Goal: Task Accomplishment & Management: Manage account settings

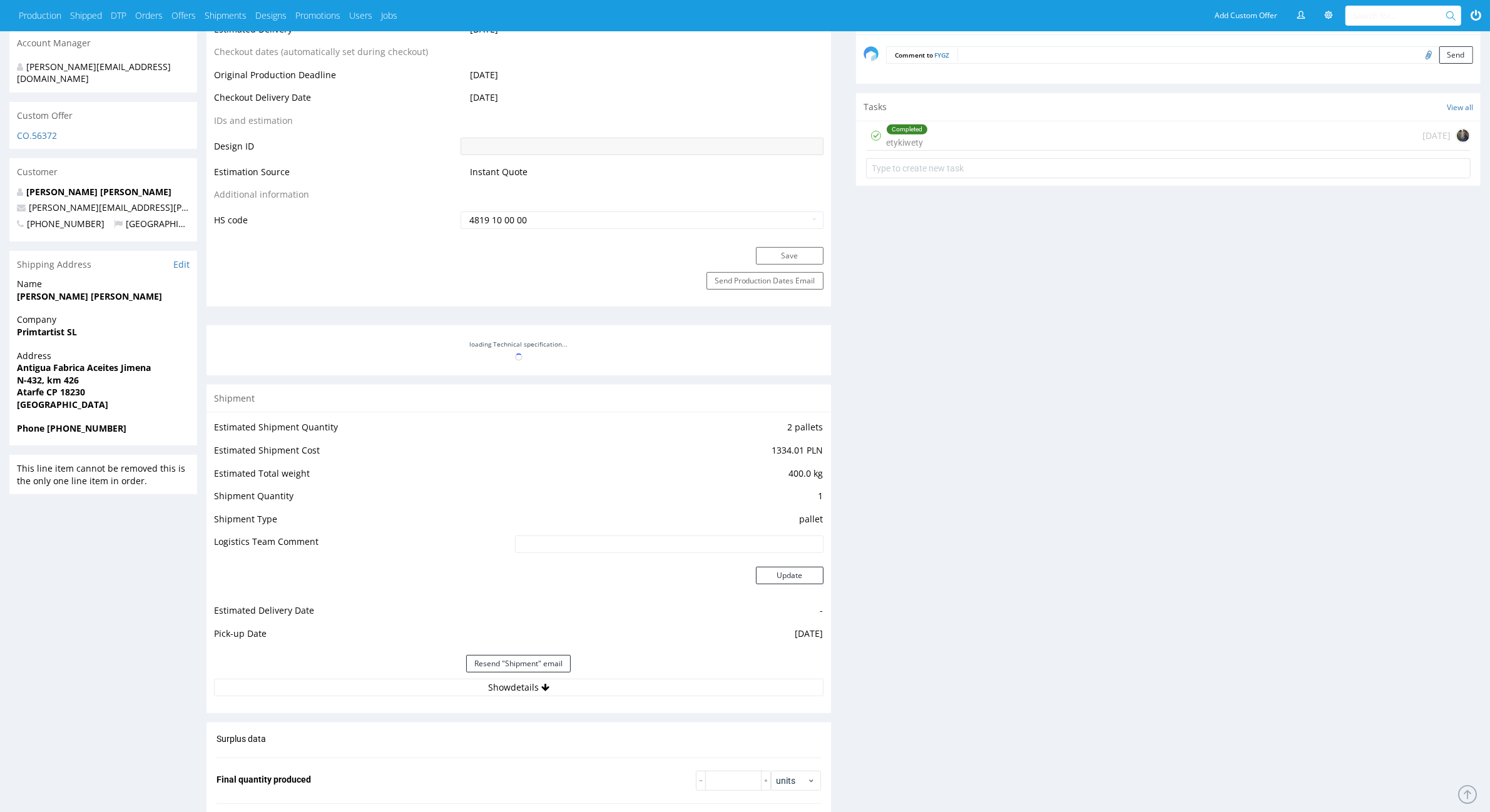
scroll to position [861, 0]
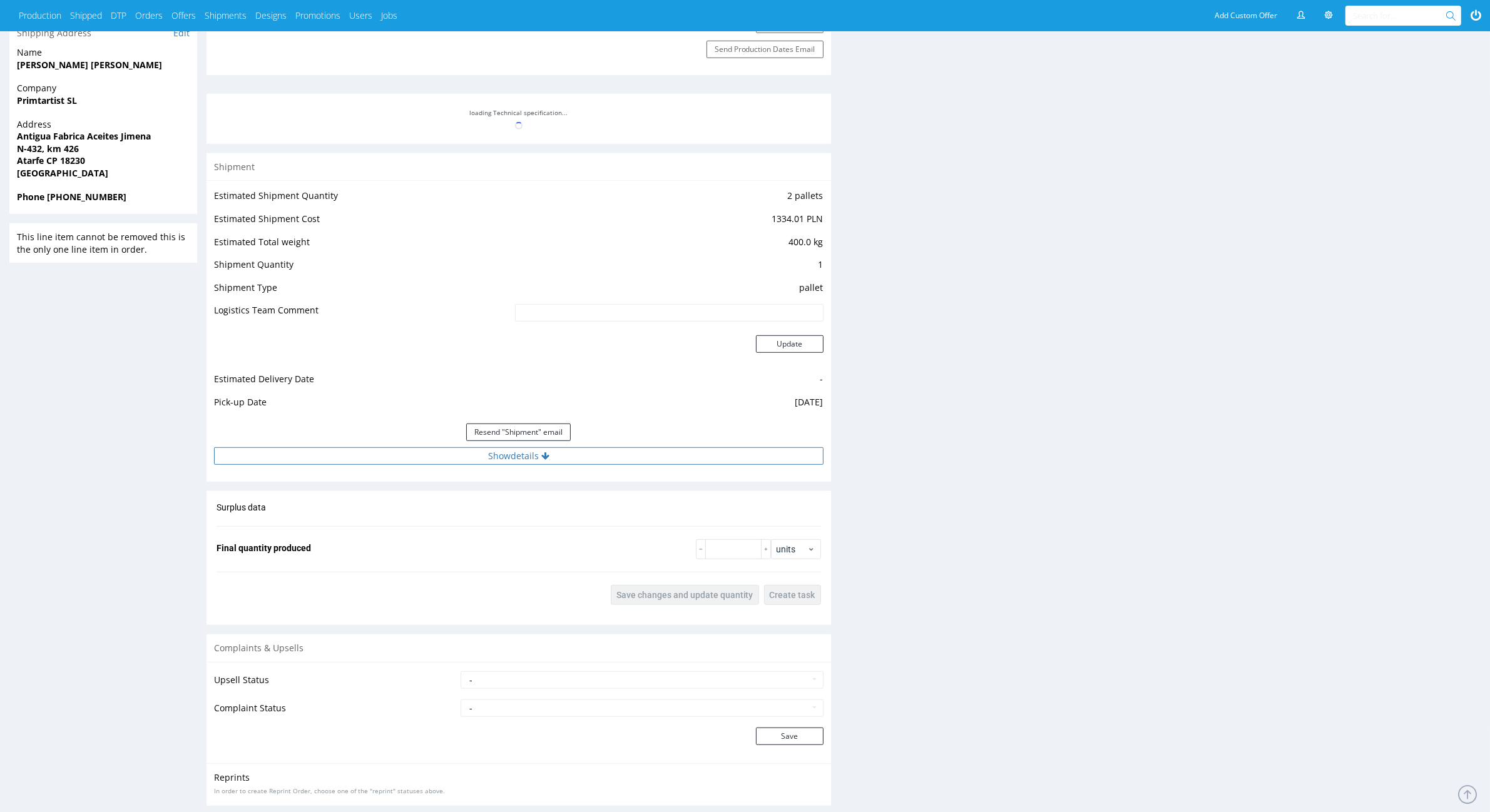
click at [496, 462] on button "Show details" at bounding box center [519, 456] width 610 height 17
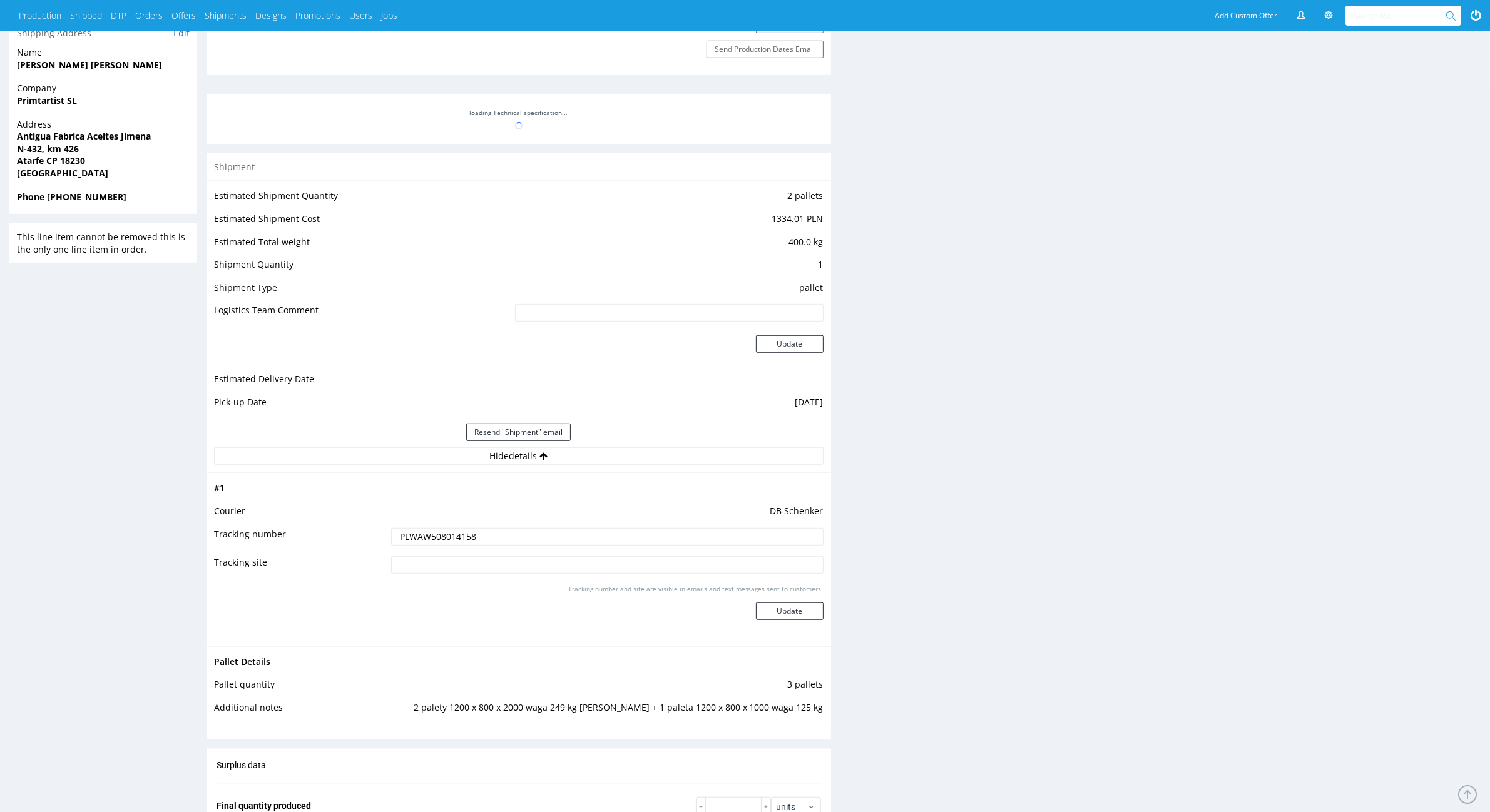
drag, startPoint x: 502, startPoint y: 527, endPoint x: 0, endPoint y: 677, distance: 523.9
click at [0, 679] on div "R572317730 07.08.2025 01:55 PM FYGZ DID PH PRO Integration Item not sent to Pro…" at bounding box center [745, 194] width 1490 height 1985
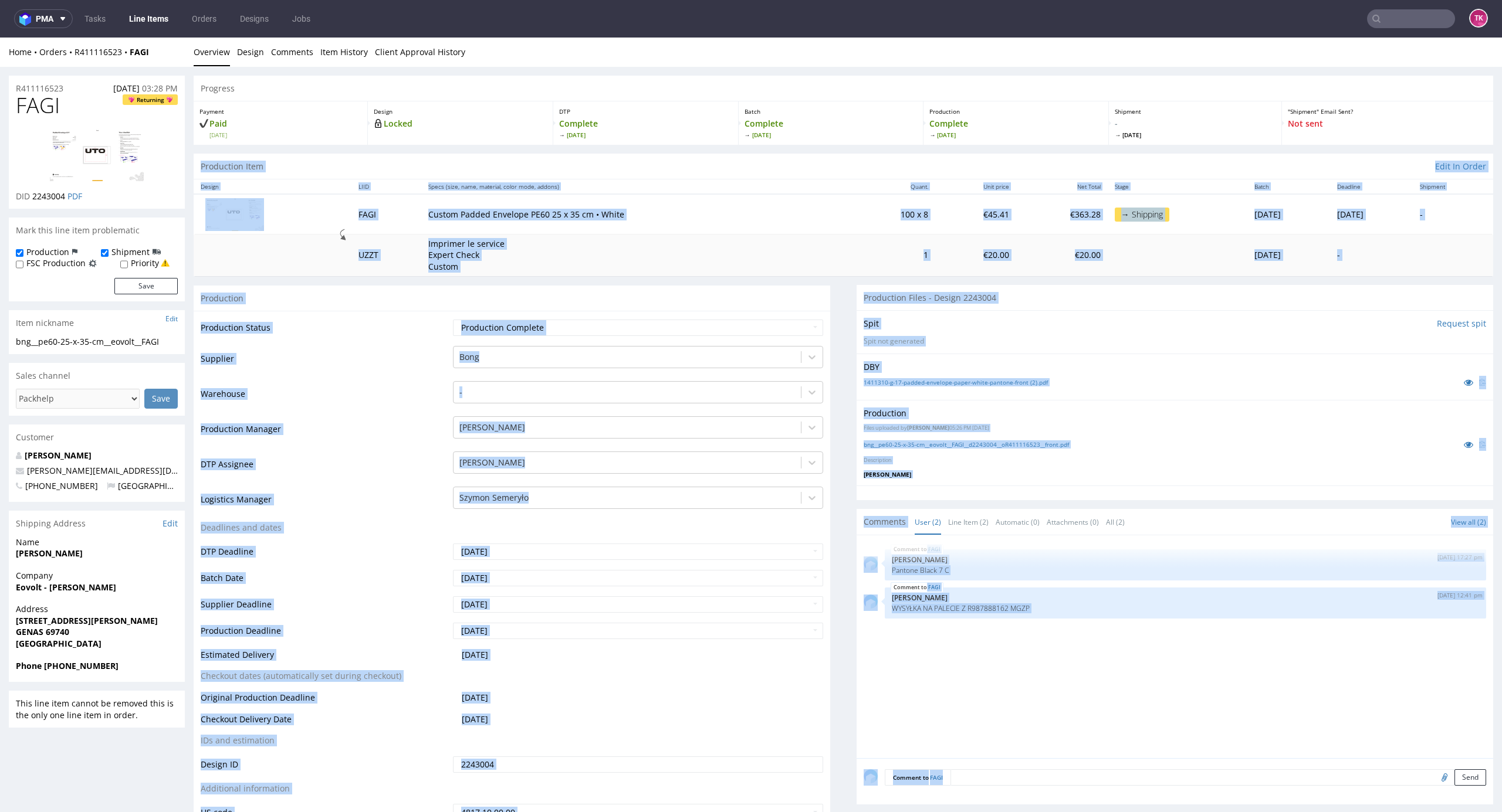
drag, startPoint x: 1471, startPoint y: 146, endPoint x: 1501, endPoint y: 718, distance: 572.8
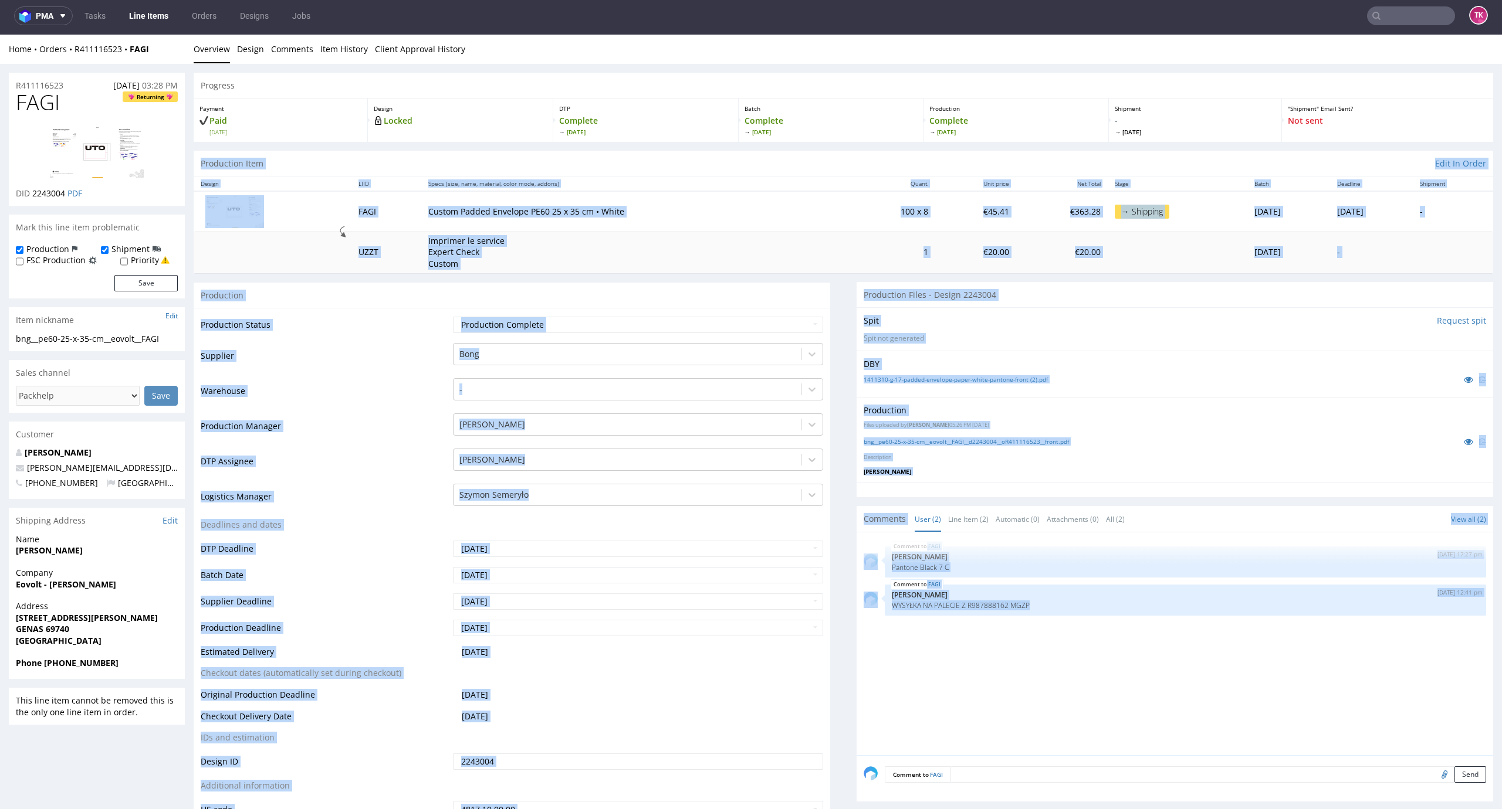
click at [939, 702] on div "FAGI 30th Jul 25 | 17:27 pm Jan Kocik Pantone Black 7 C FAGI 20th Aug 25 | 12:4…" at bounding box center [1178, 647] width 629 height 216
click at [808, 692] on td "2025-08-20" at bounding box center [637, 699] width 373 height 22
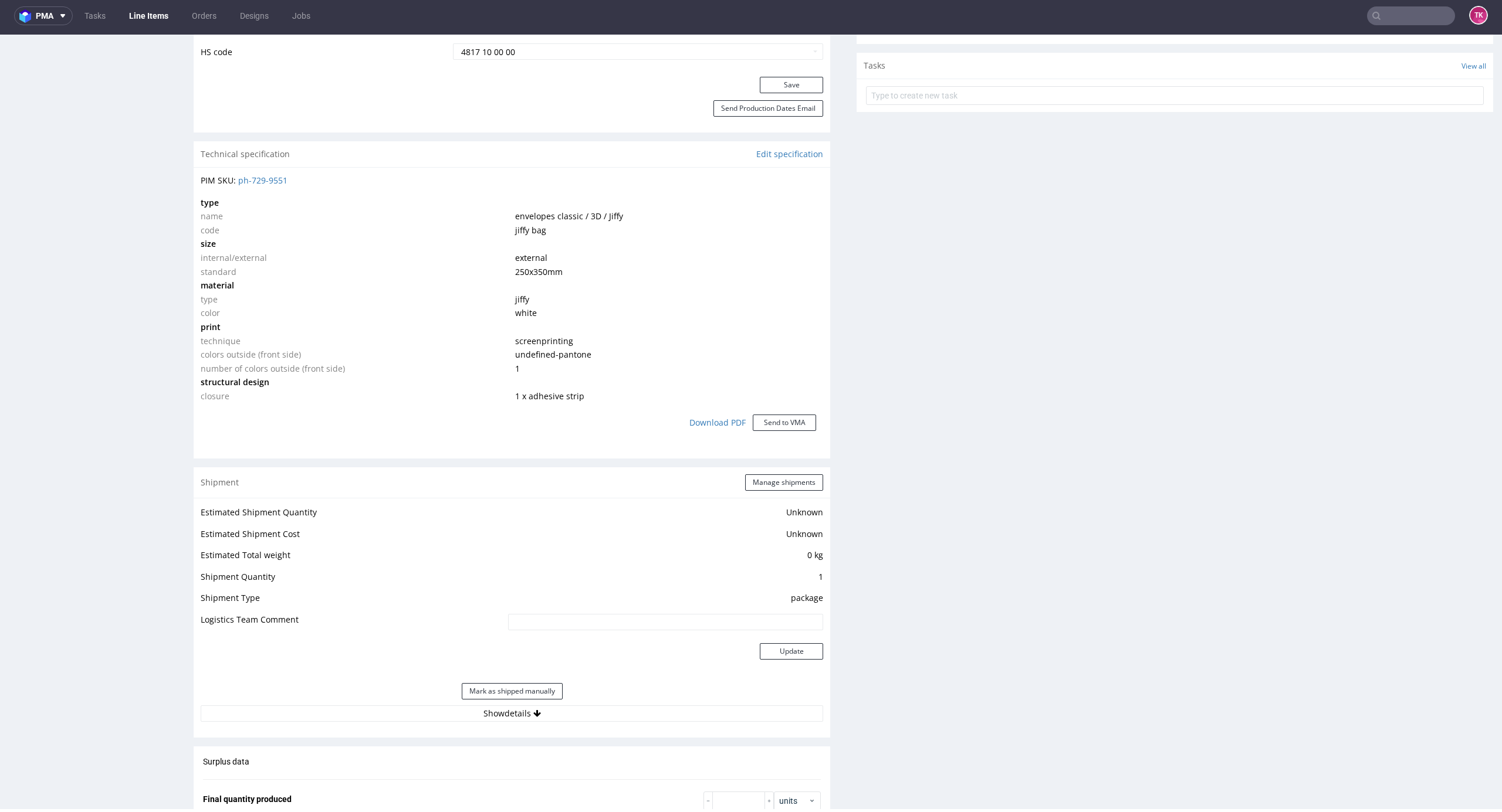
scroll to position [1104, 0]
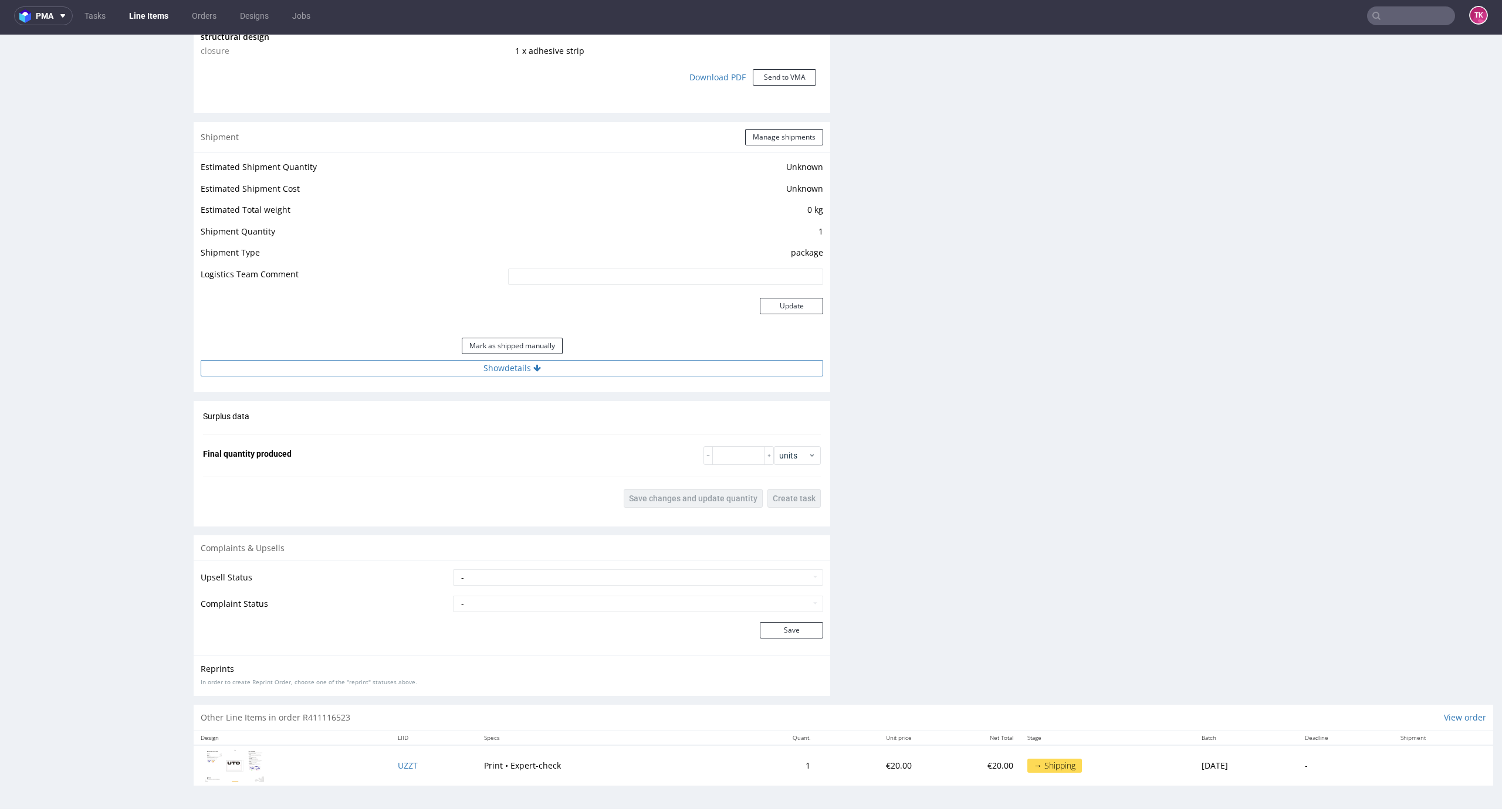
click at [771, 365] on button "Show details" at bounding box center [512, 368] width 622 height 16
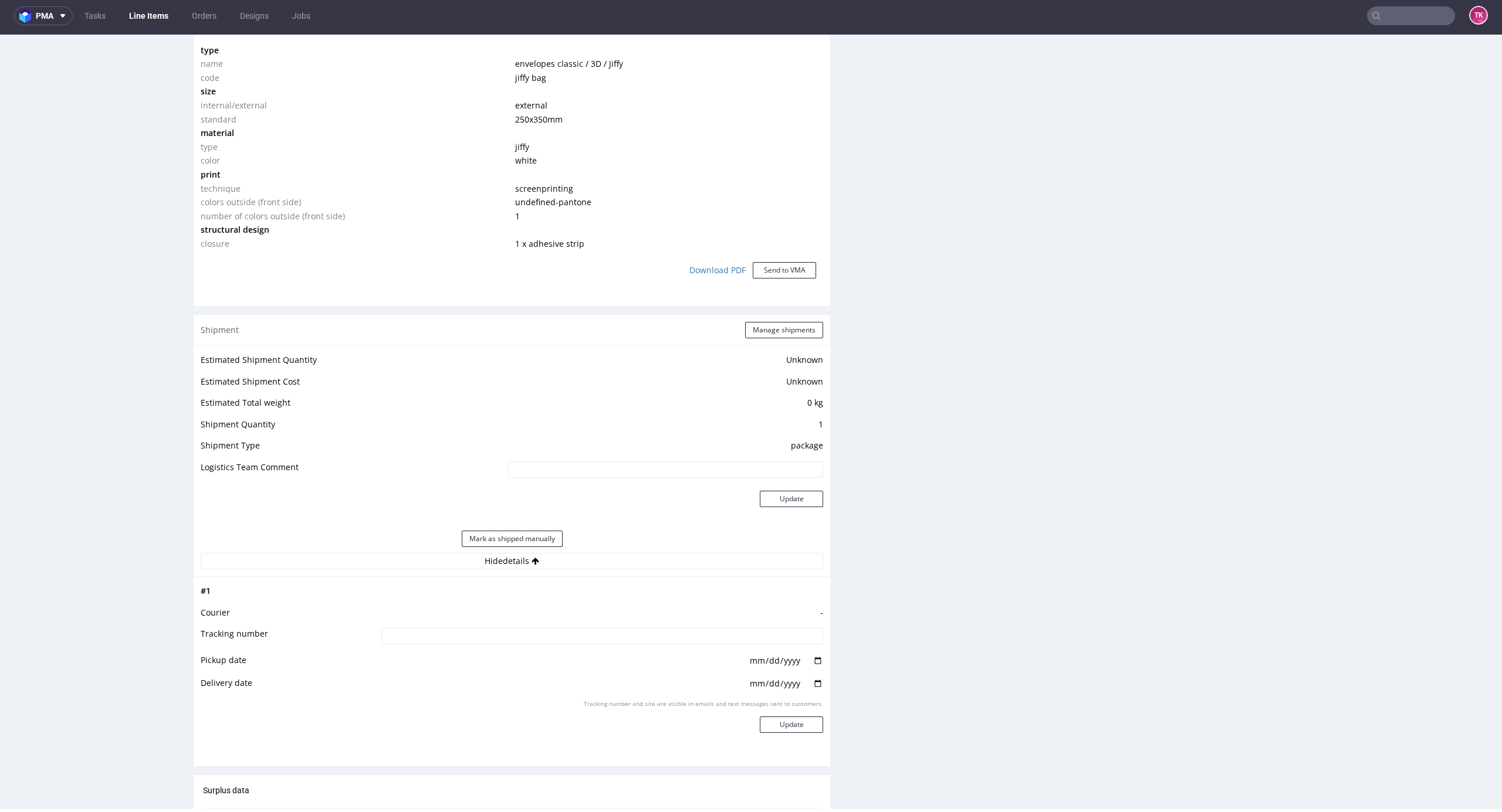
scroll to position [1286, 0]
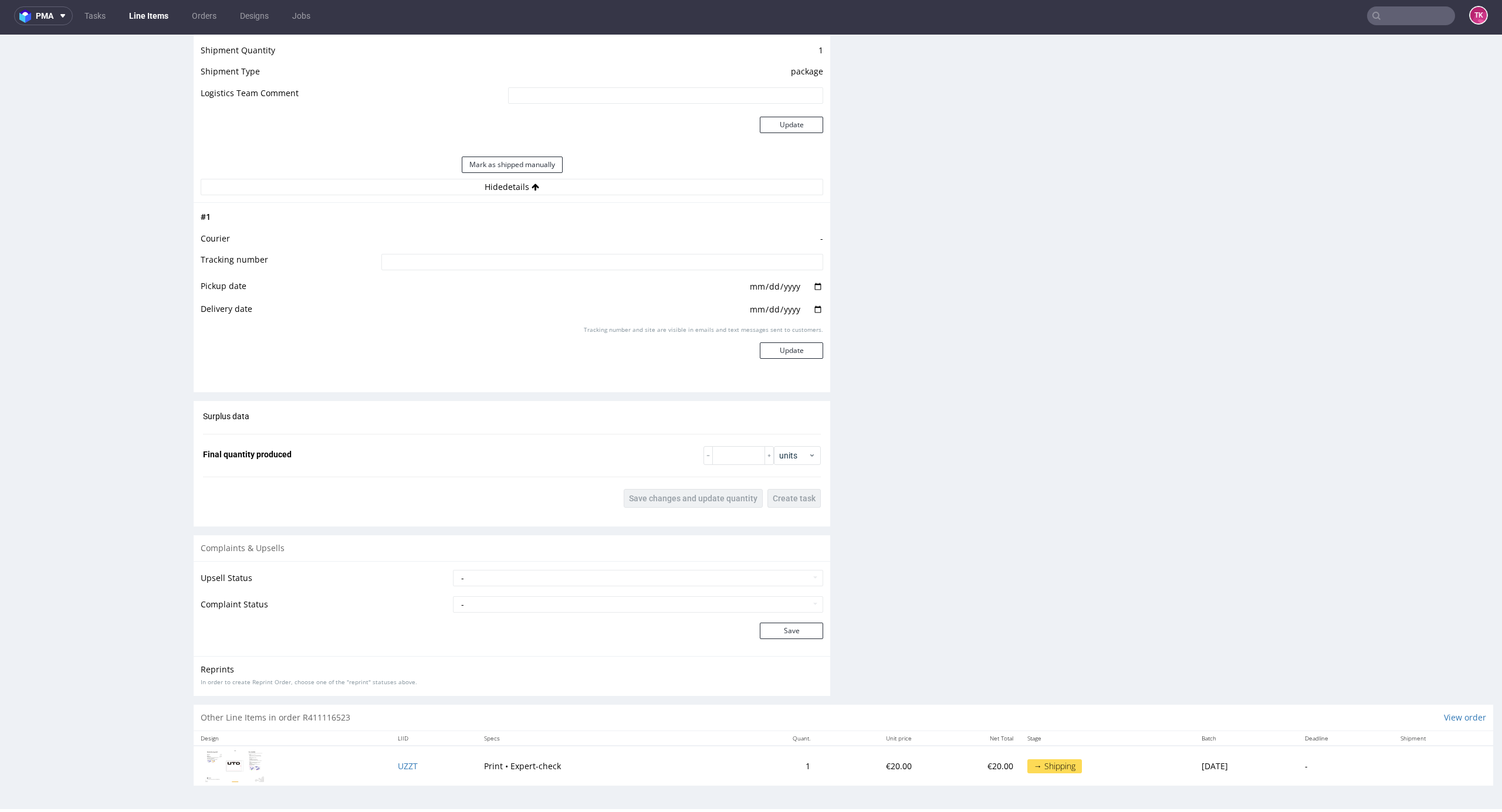
click at [413, 760] on td "UZZT" at bounding box center [434, 765] width 86 height 39
click at [408, 761] on span "UZZT" at bounding box center [408, 766] width 20 height 11
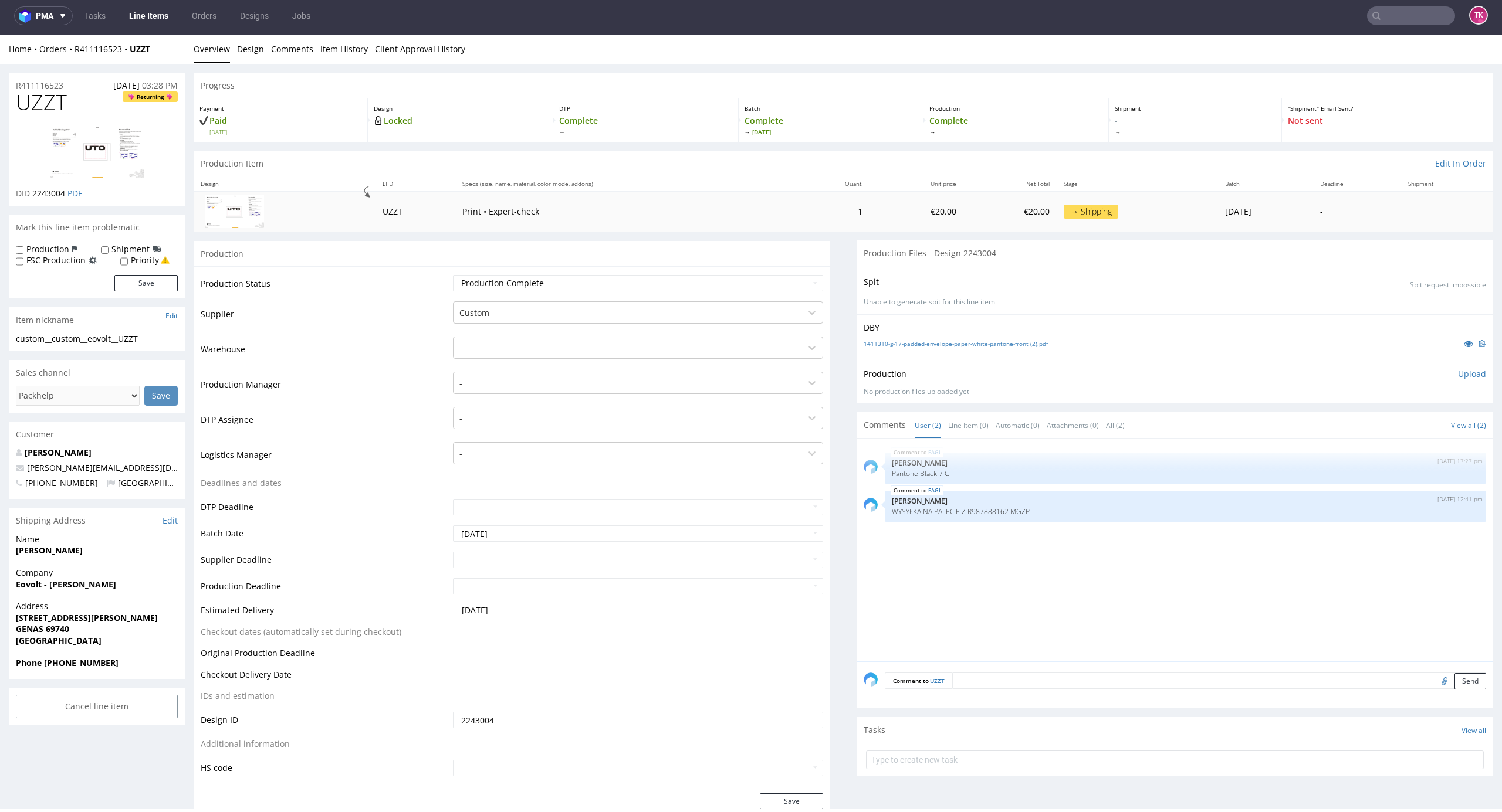
scroll to position [773, 0]
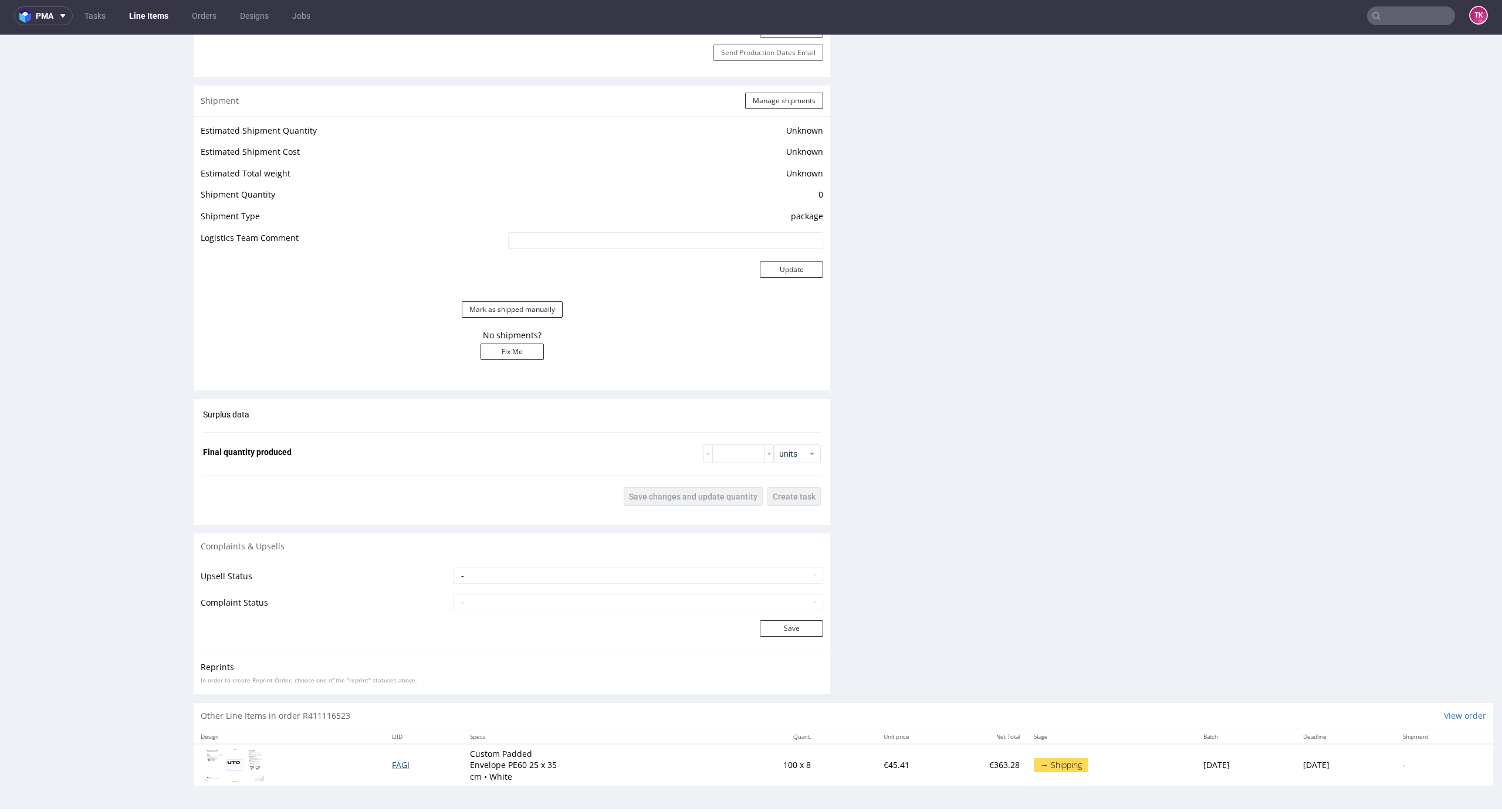
click at [392, 761] on span "FAGI" at bounding box center [401, 764] width 18 height 11
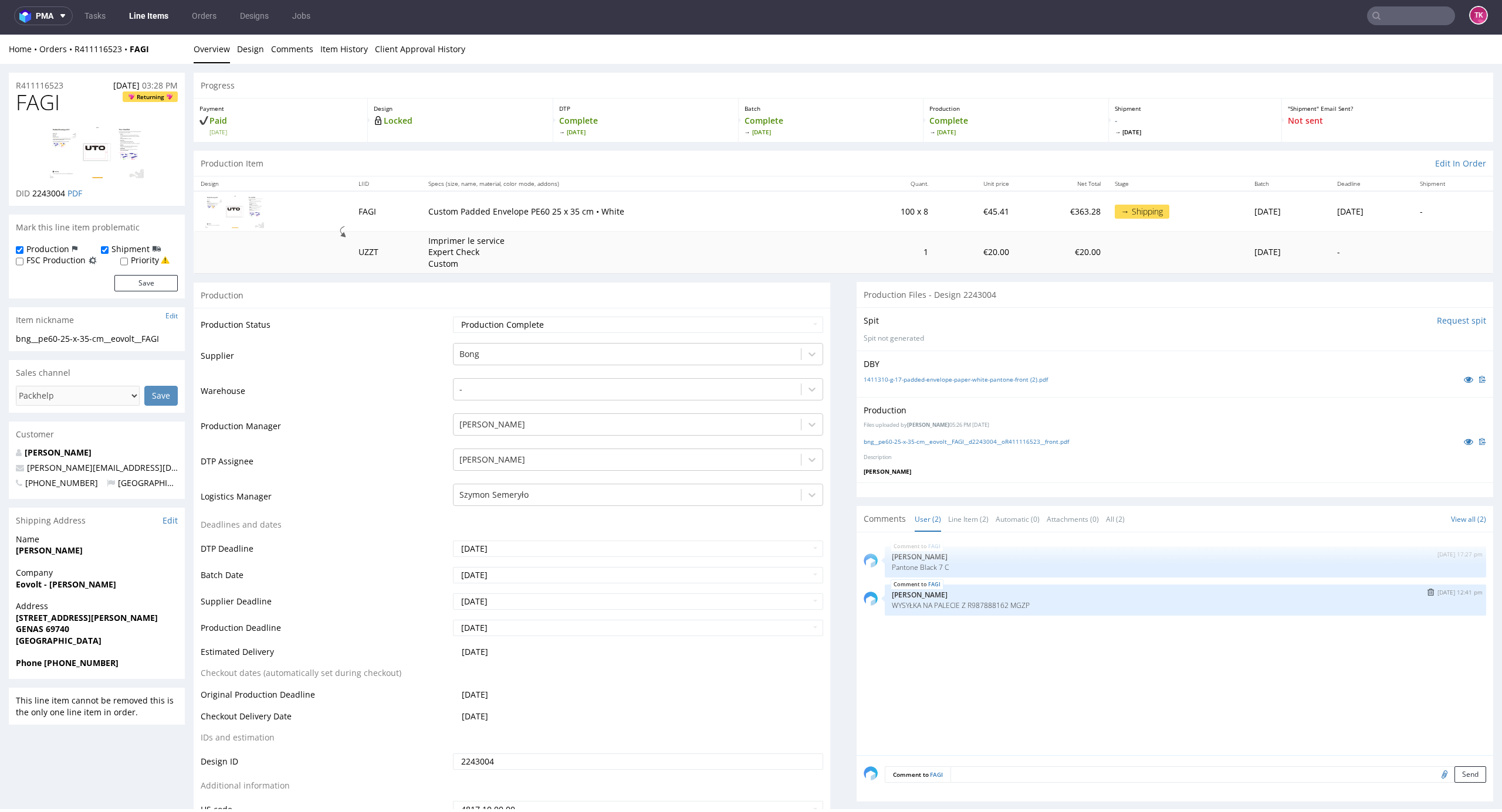
click at [1005, 607] on p "WYSYŁKA NA PALECIE Z R987888162 MGZP" at bounding box center [1186, 606] width 587 height 9
copy p "MGZP"
click at [143, 14] on link "Line Items" at bounding box center [148, 15] width 53 height 19
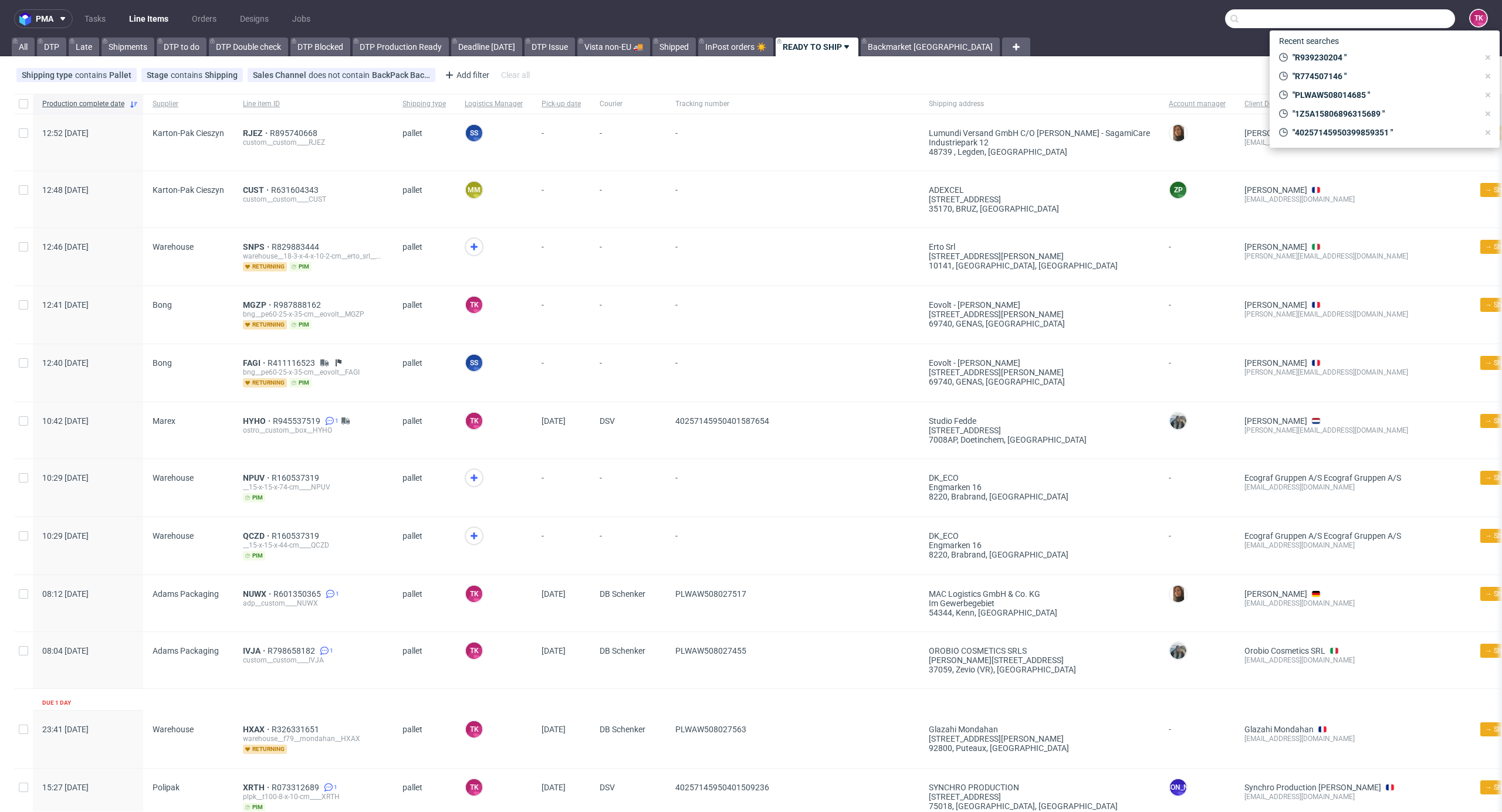
click at [1392, 20] on input "text" at bounding box center [1340, 18] width 230 height 19
paste input "MGZP"
type input "MGZP"
drag, startPoint x: 251, startPoint y: 350, endPoint x: 244, endPoint y: 358, distance: 10.6
click at [470, 247] on use at bounding box center [474, 247] width 7 height 7
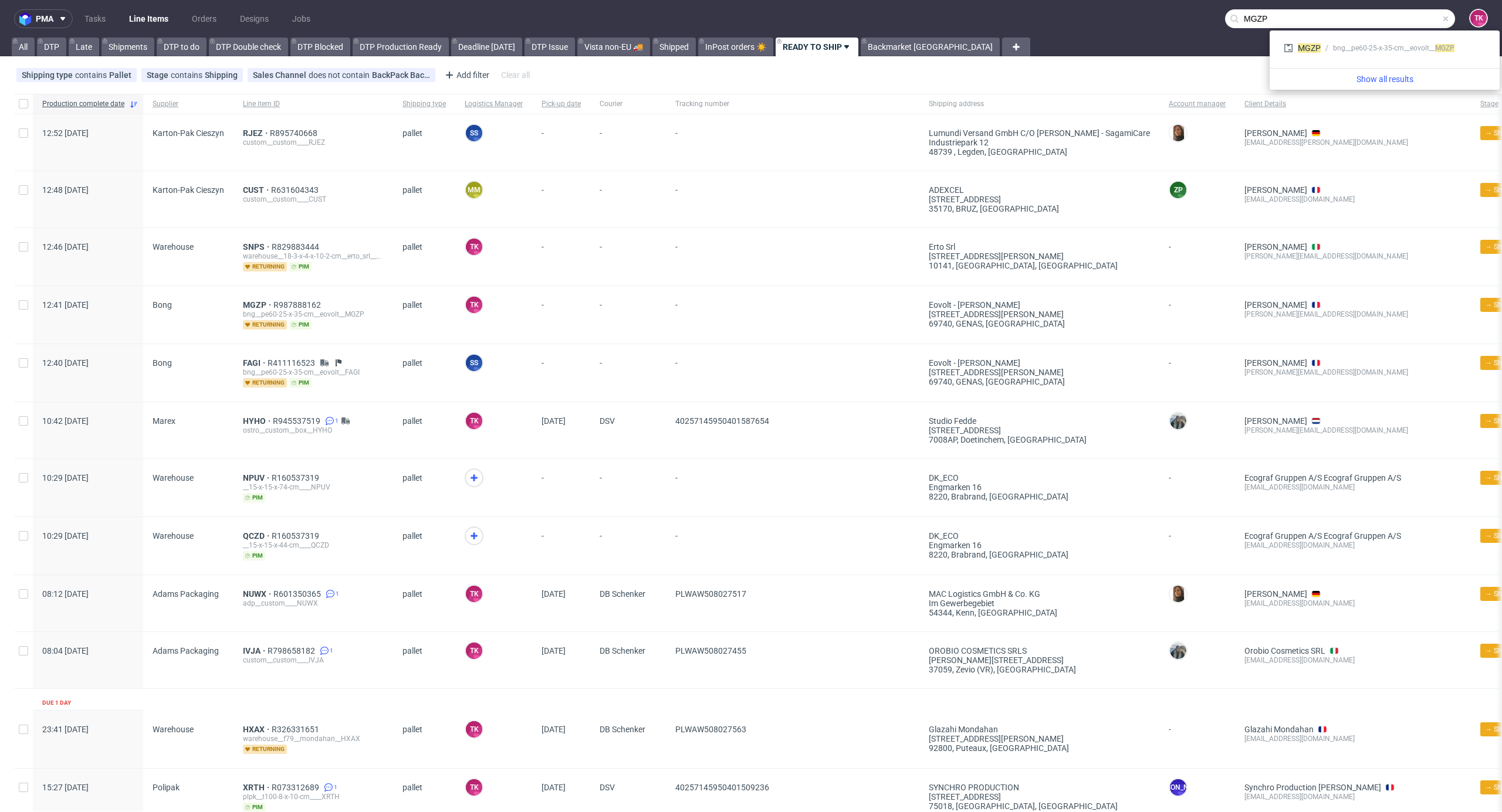
drag, startPoint x: 165, startPoint y: 3, endPoint x: 155, endPoint y: 16, distance: 16.4
click at [165, 5] on nav "pma Tasks Line Items Orders Designs Jobs MGZP TK" at bounding box center [751, 19] width 1502 height 38
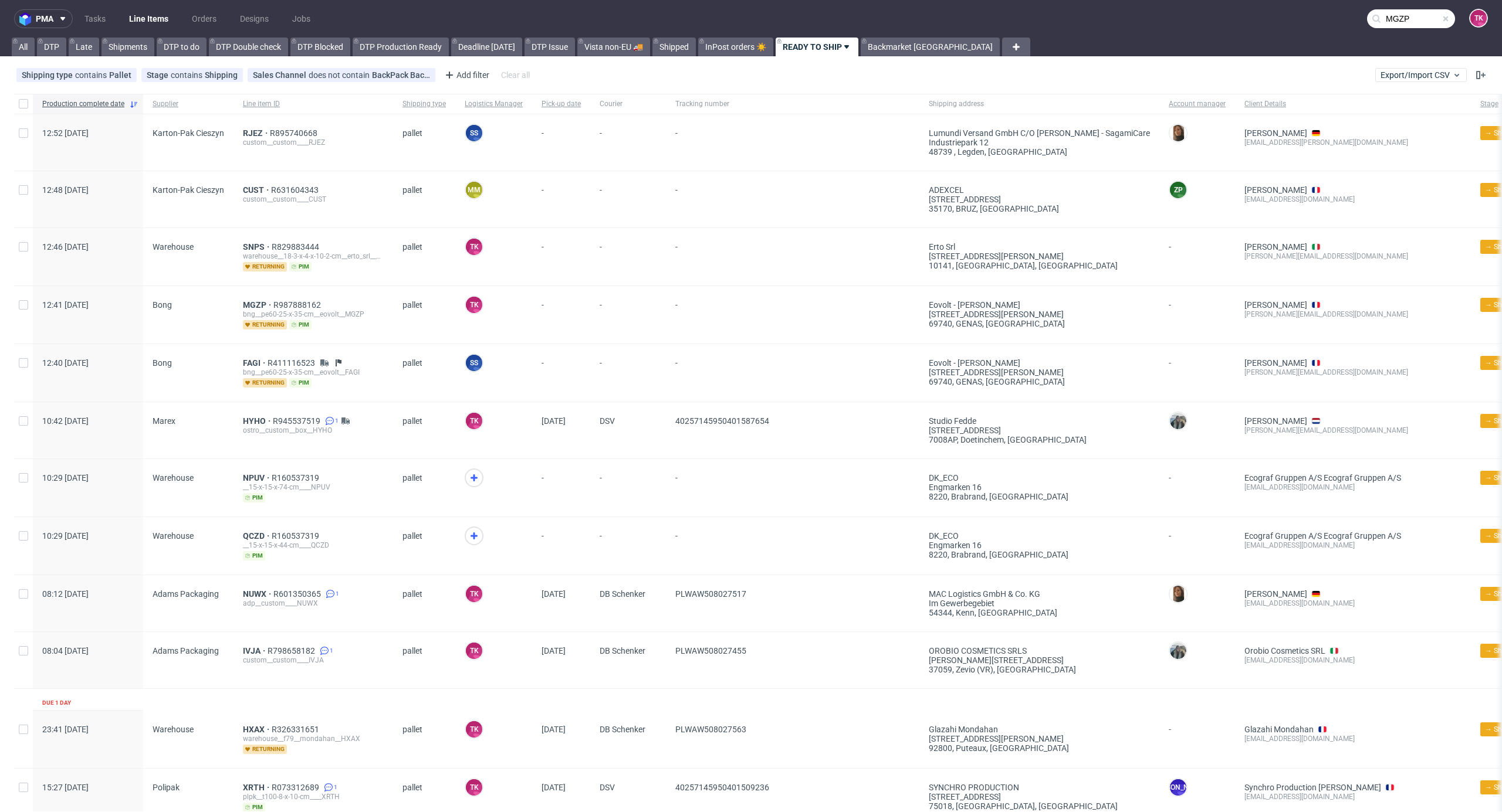
click at [154, 16] on link "Line Items" at bounding box center [148, 18] width 53 height 19
click at [253, 182] on div "CUST R631604343 custom__custom____CUST" at bounding box center [313, 199] width 160 height 57
click at [253, 192] on span "CUST" at bounding box center [257, 190] width 28 height 9
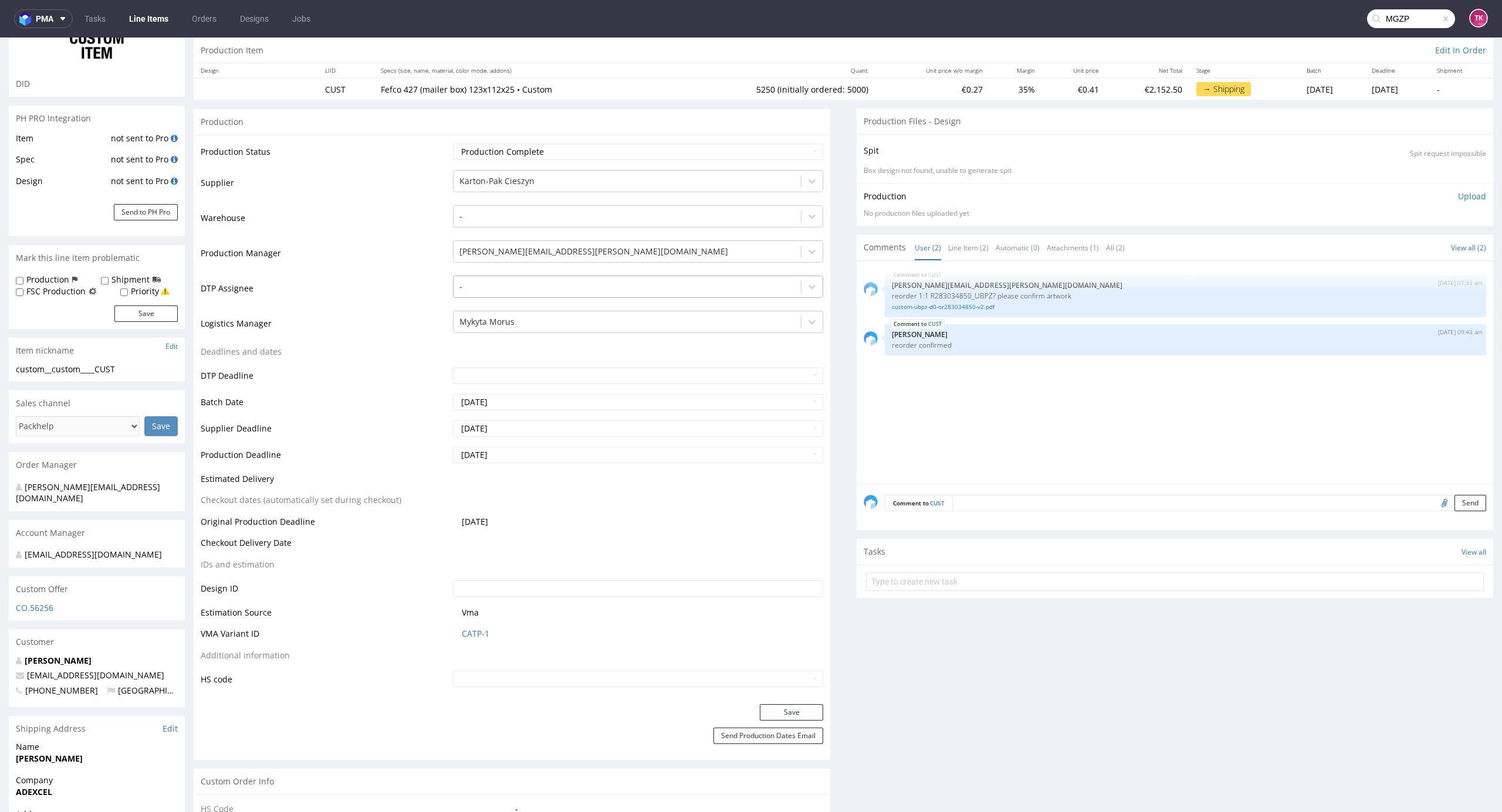
scroll to position [78, 0]
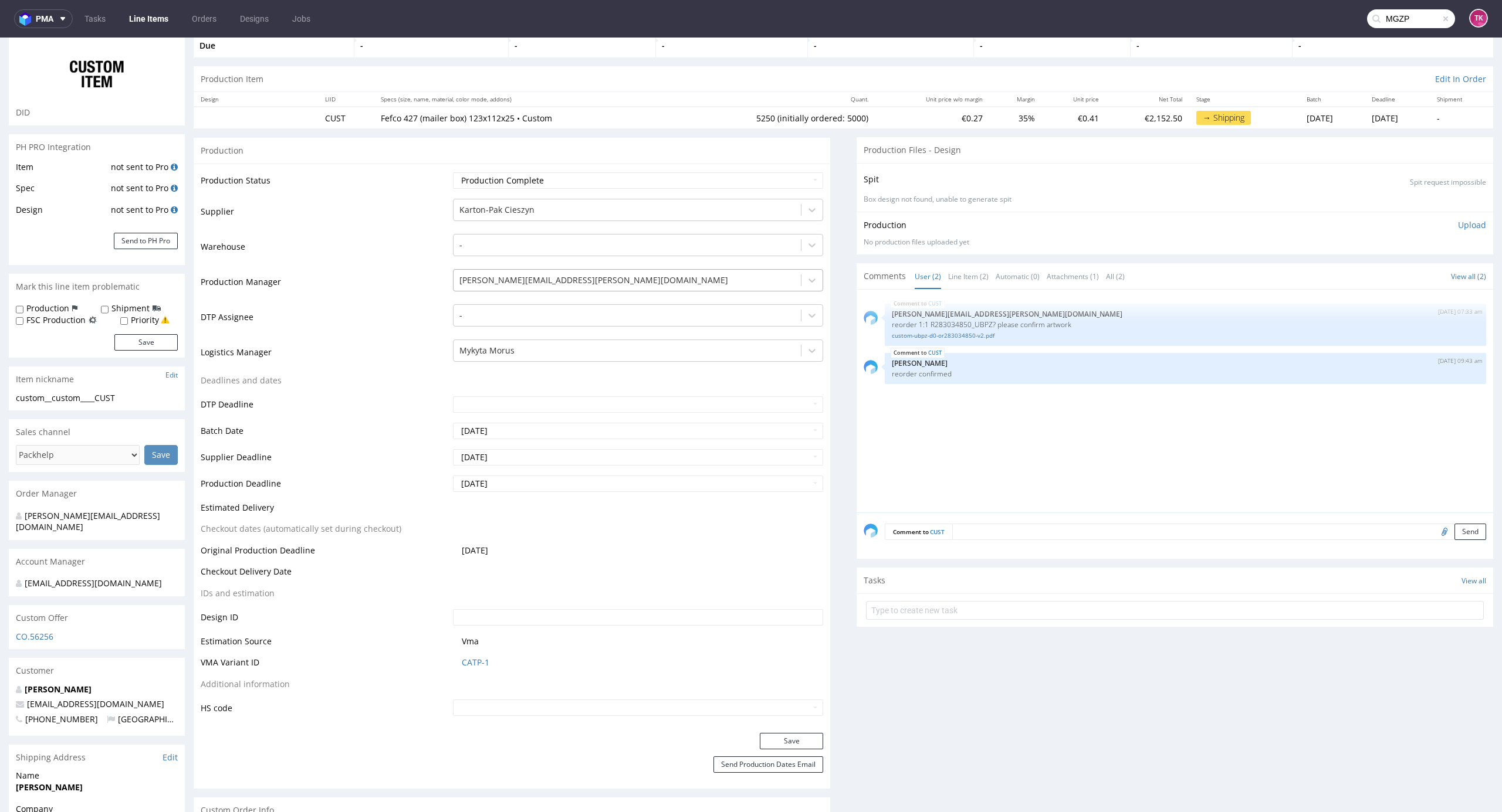
click at [531, 280] on div at bounding box center [628, 281] width 337 height 14
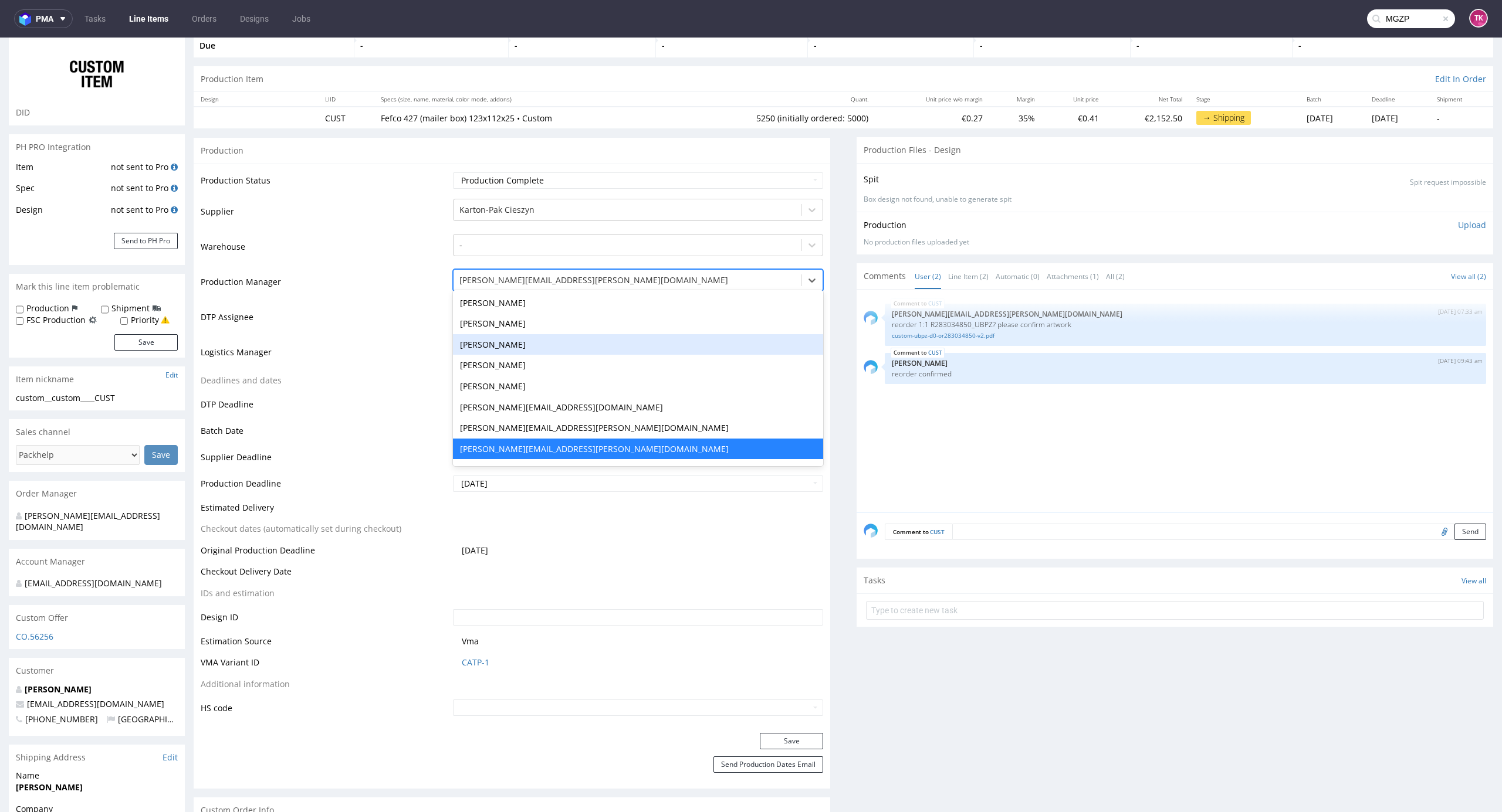
drag, startPoint x: 390, startPoint y: 343, endPoint x: 431, endPoint y: 345, distance: 41.0
click at [393, 343] on td "Logistics Manager" at bounding box center [326, 355] width 250 height 35
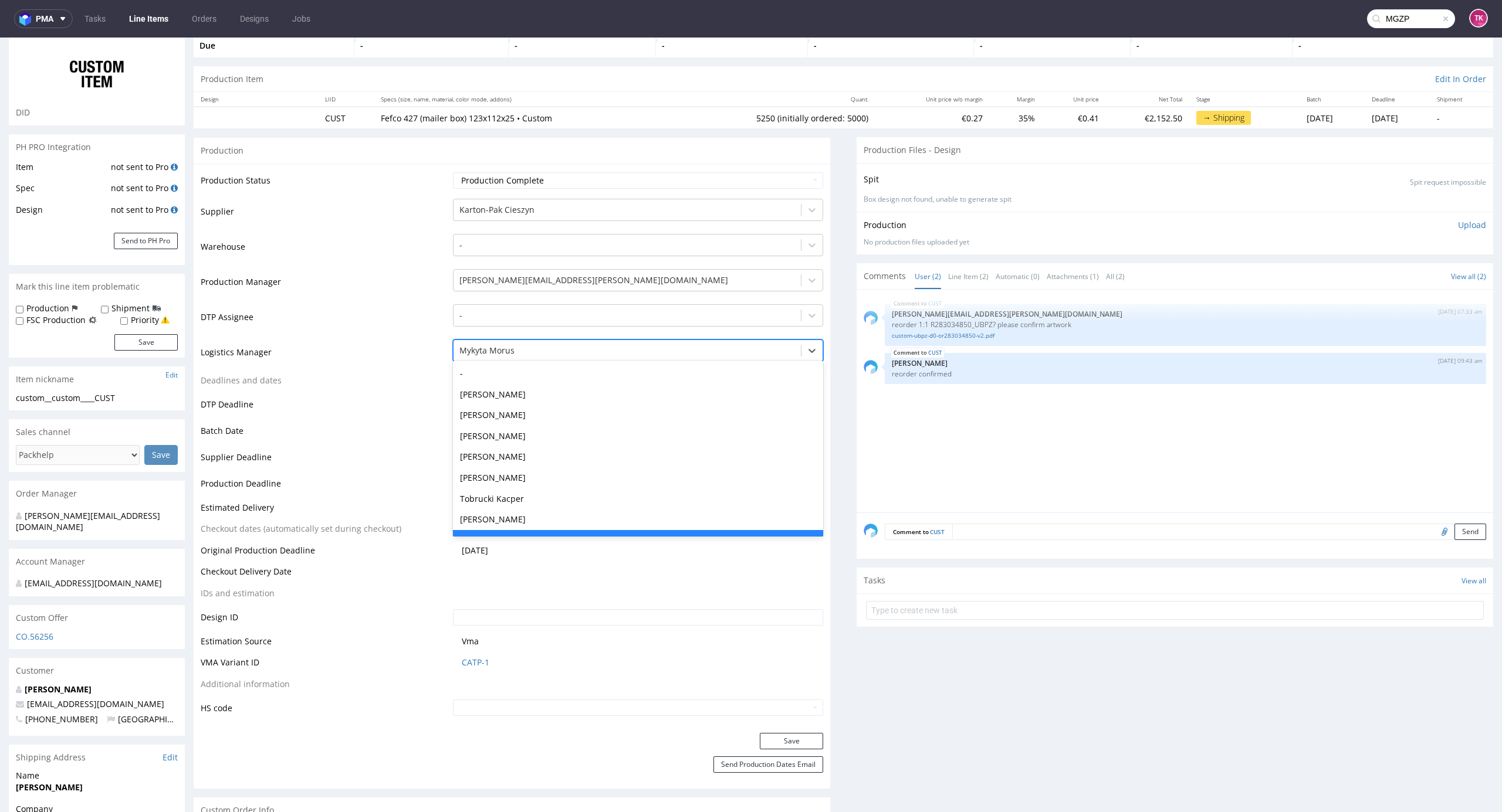
drag, startPoint x: 520, startPoint y: 354, endPoint x: 520, endPoint y: 423, distance: 69.0
click at [520, 356] on div at bounding box center [628, 351] width 337 height 14
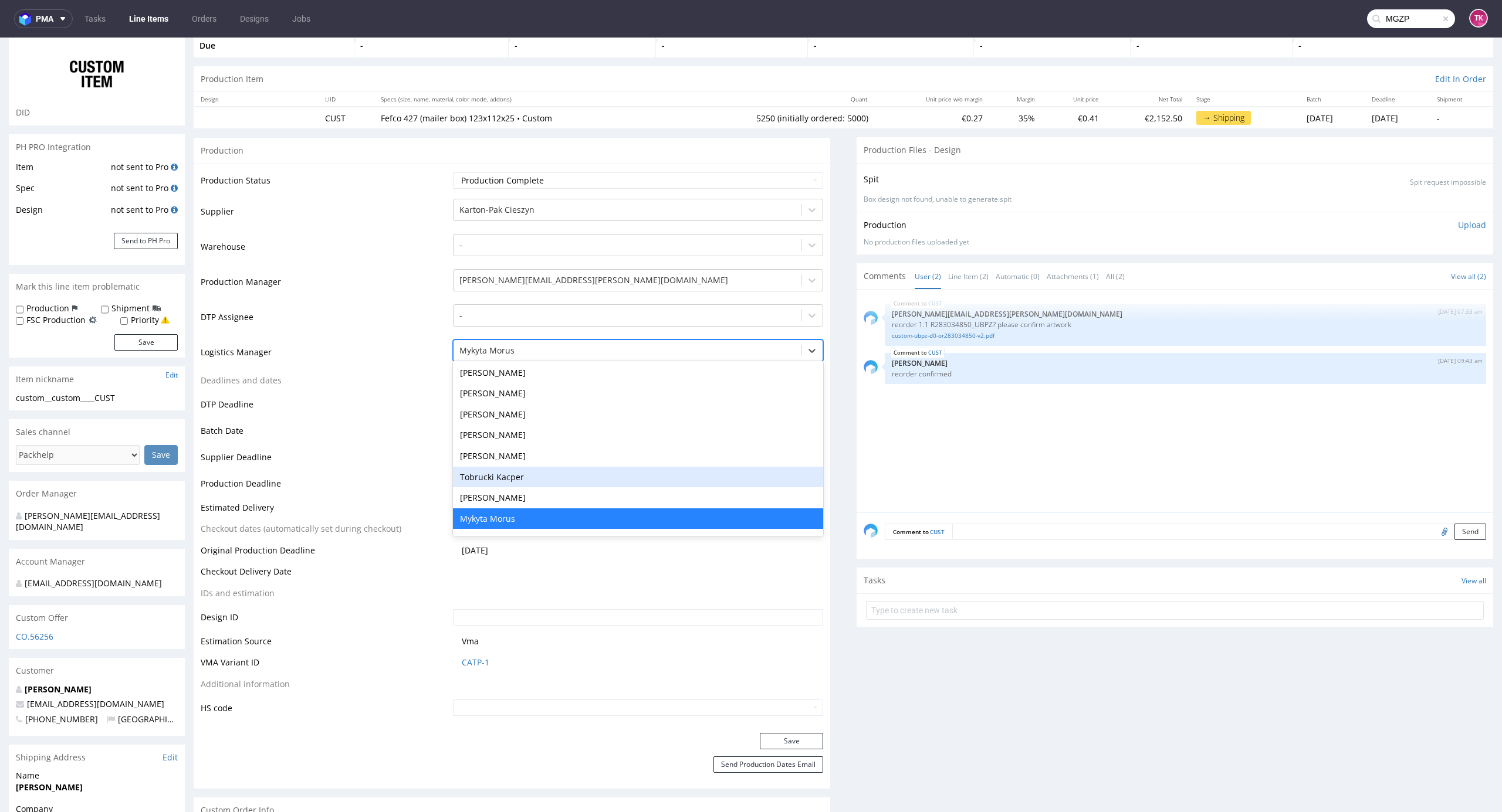
click at [519, 472] on div "Tobrucki Kacper" at bounding box center [638, 477] width 371 height 22
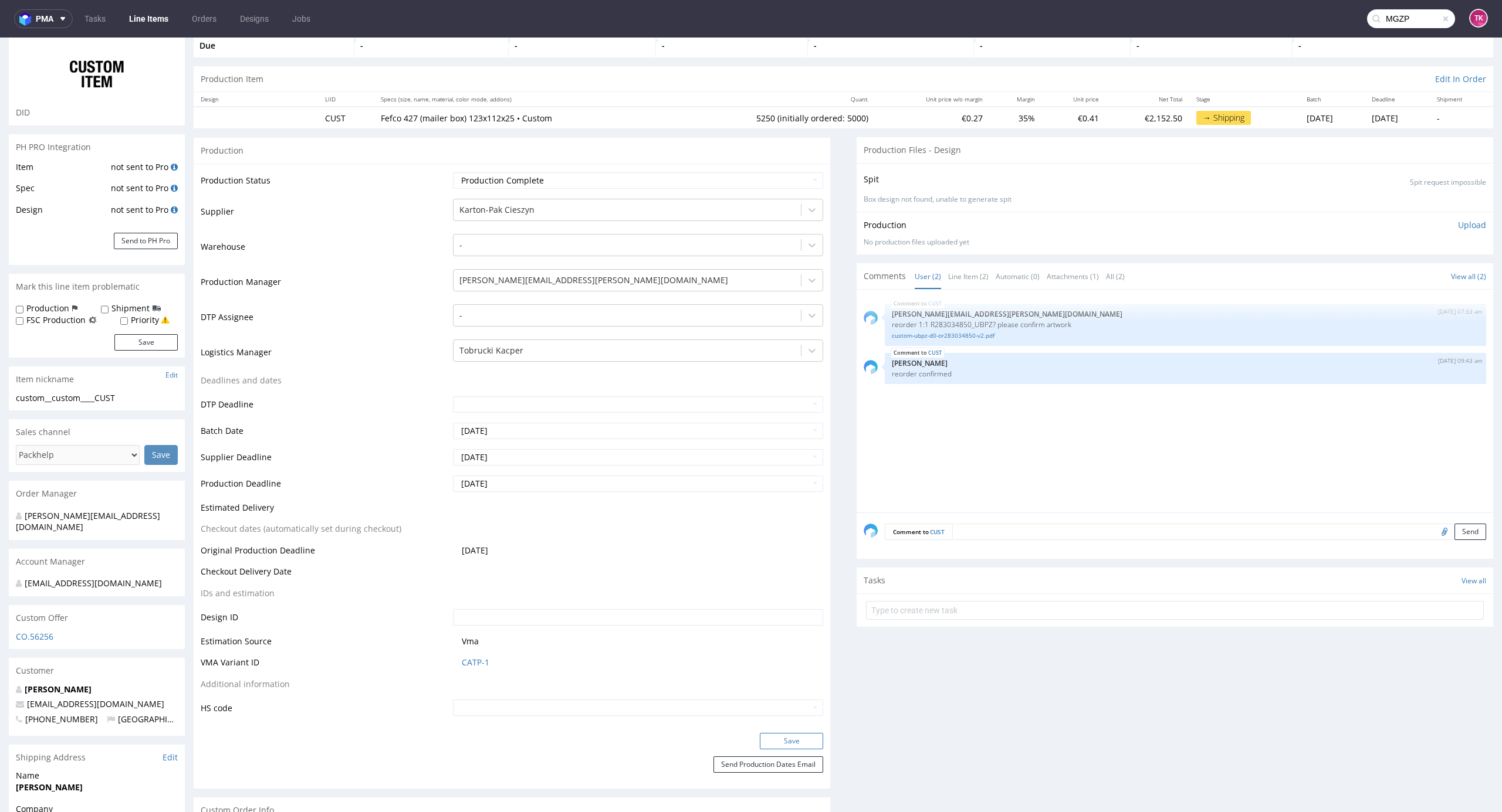
click at [769, 738] on button "Save" at bounding box center [791, 741] width 64 height 16
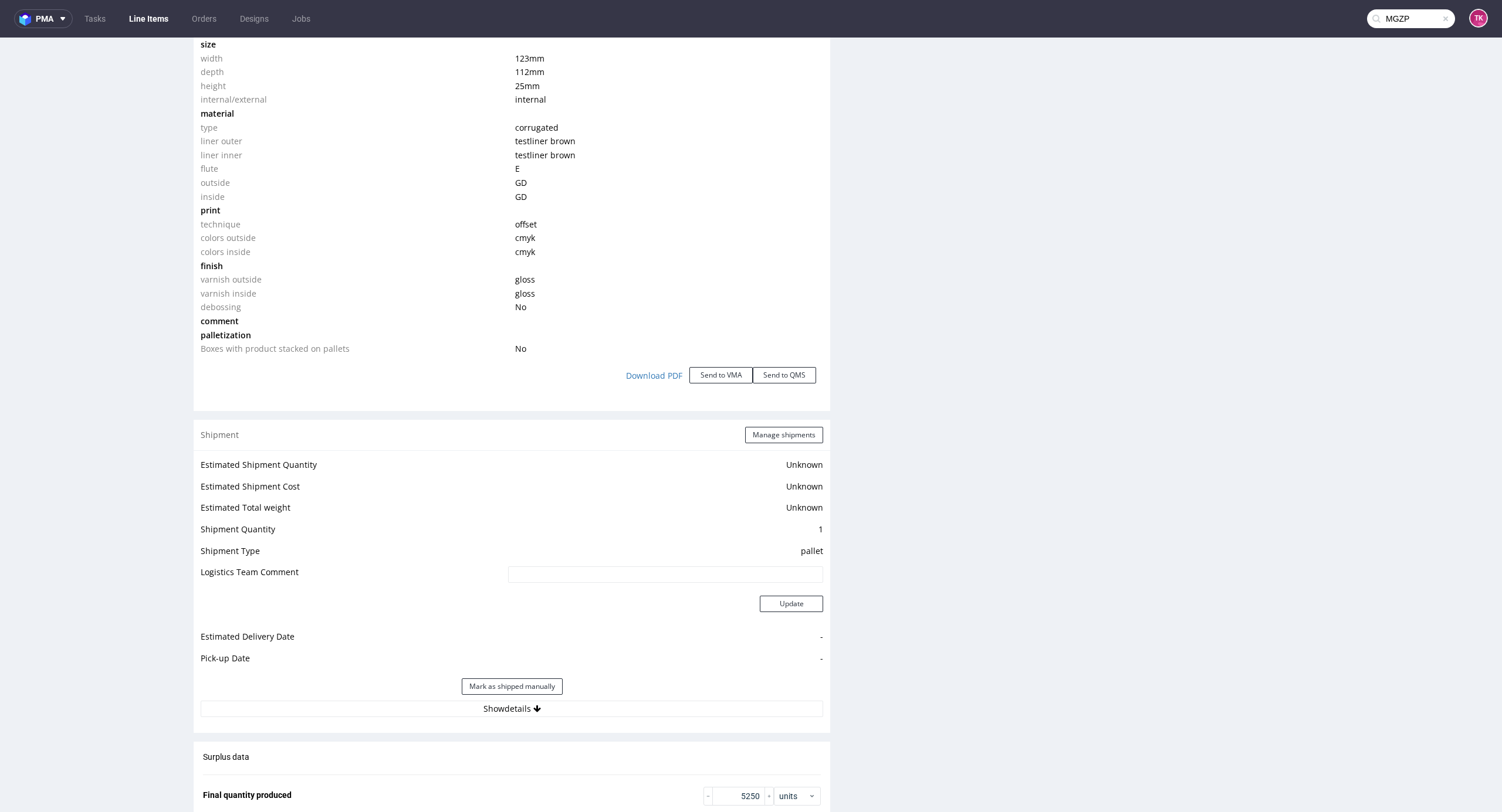
scroll to position [1332, 0]
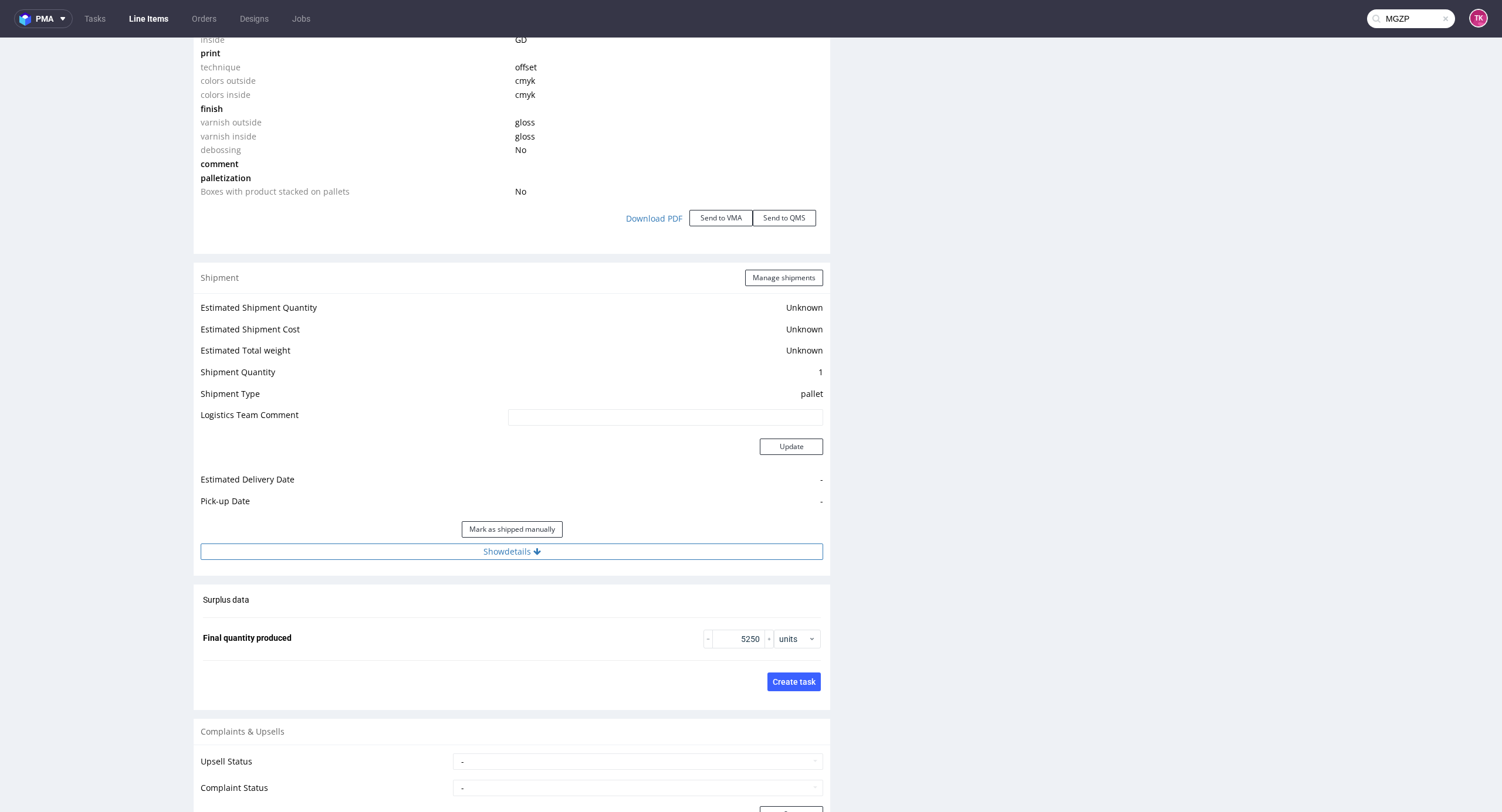
click at [585, 546] on button "Show details" at bounding box center [512, 552] width 622 height 16
click at [154, 26] on link "Line Items" at bounding box center [148, 18] width 53 height 19
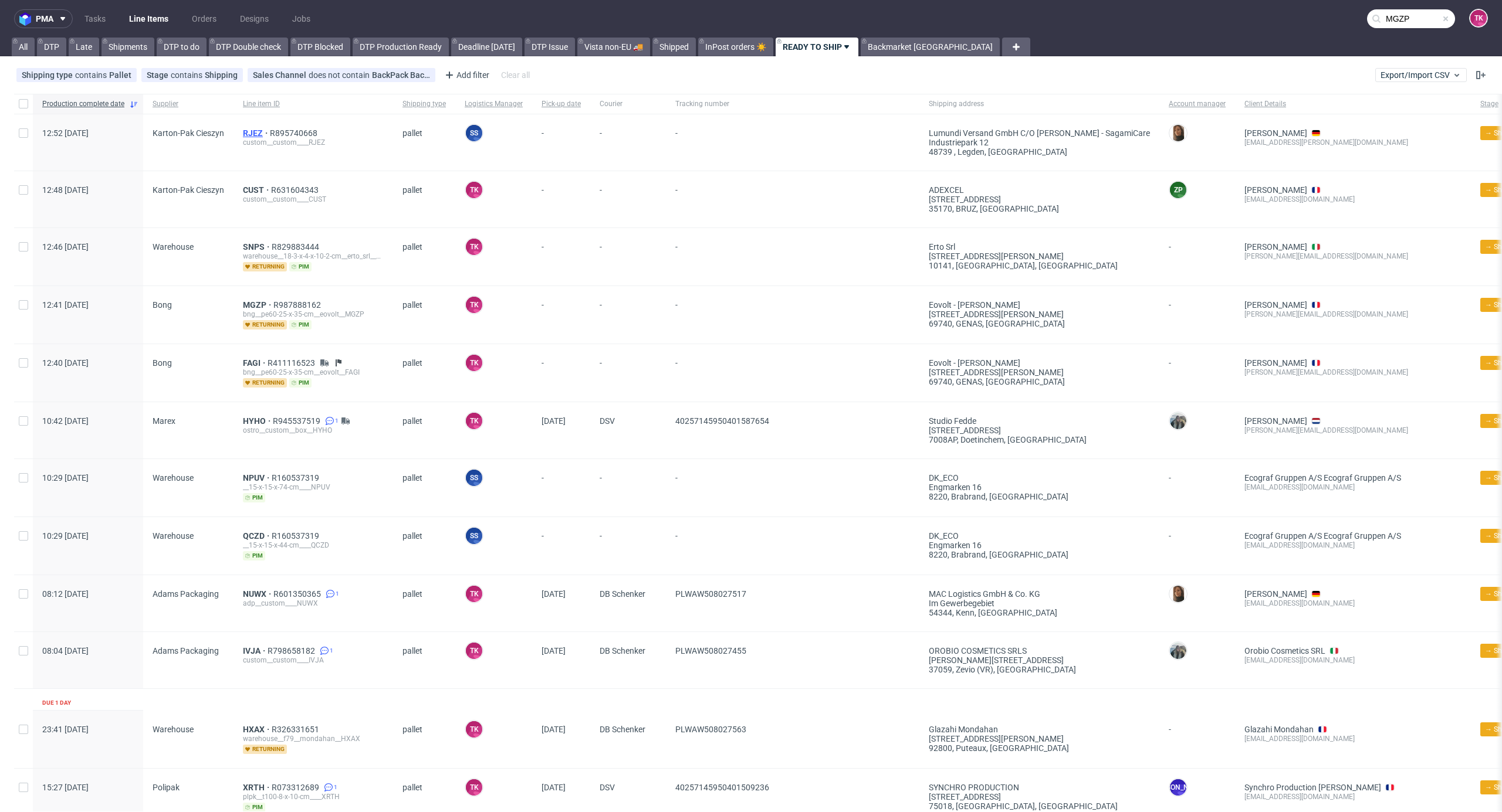
click at [245, 129] on span "RJEZ" at bounding box center [257, 133] width 27 height 9
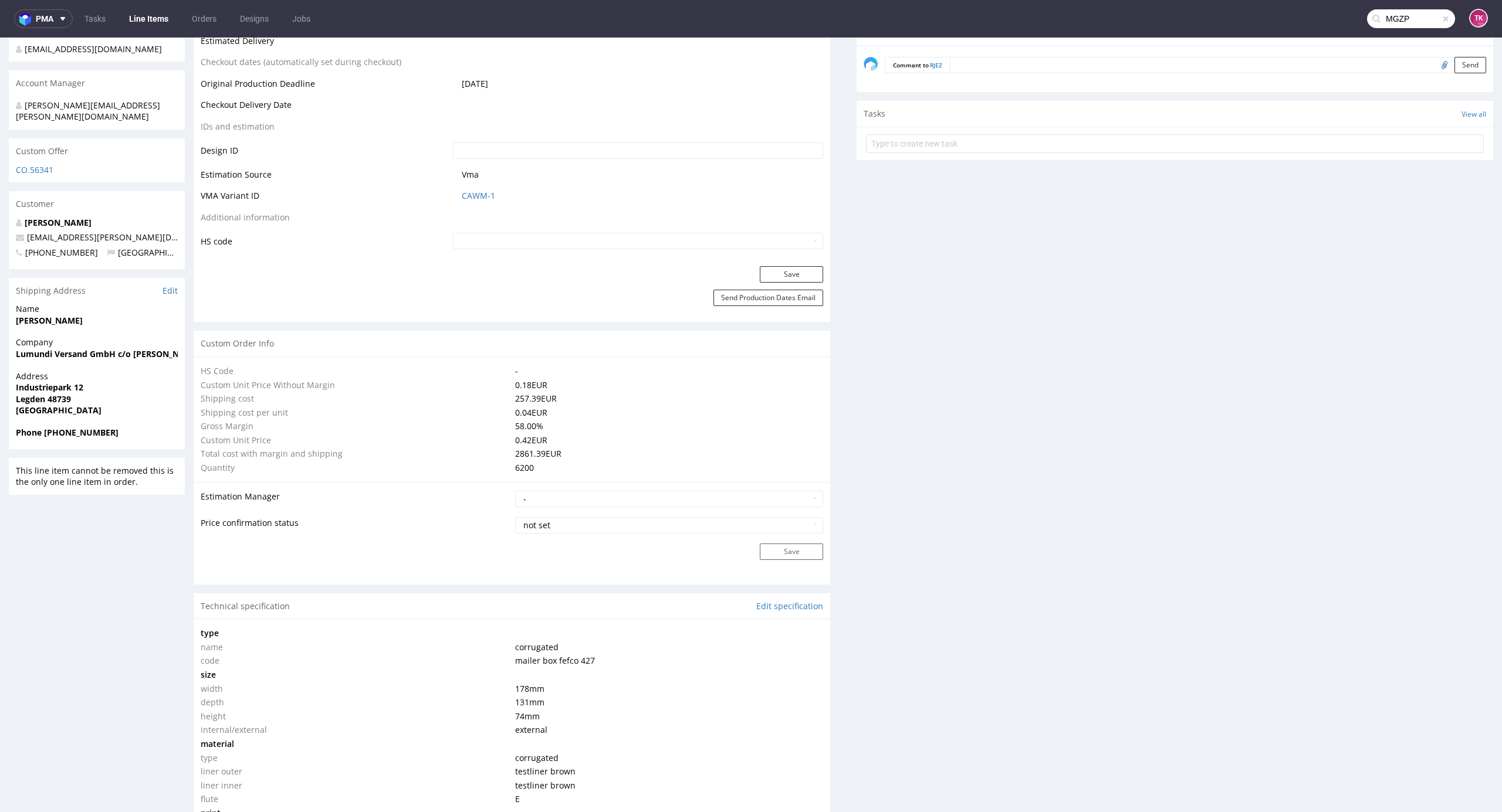
type input "6200"
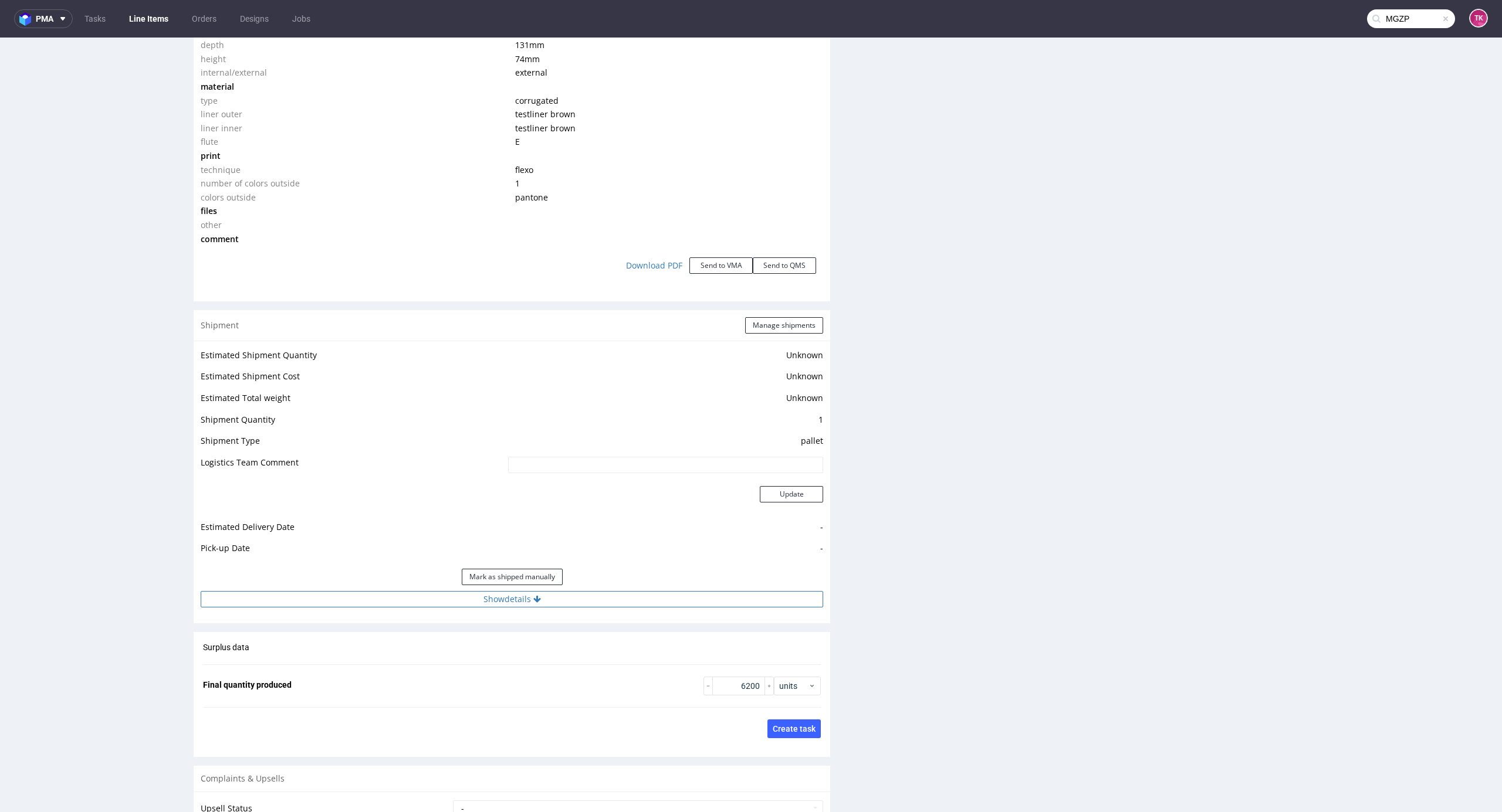
click at [622, 598] on button "Show details" at bounding box center [512, 599] width 622 height 16
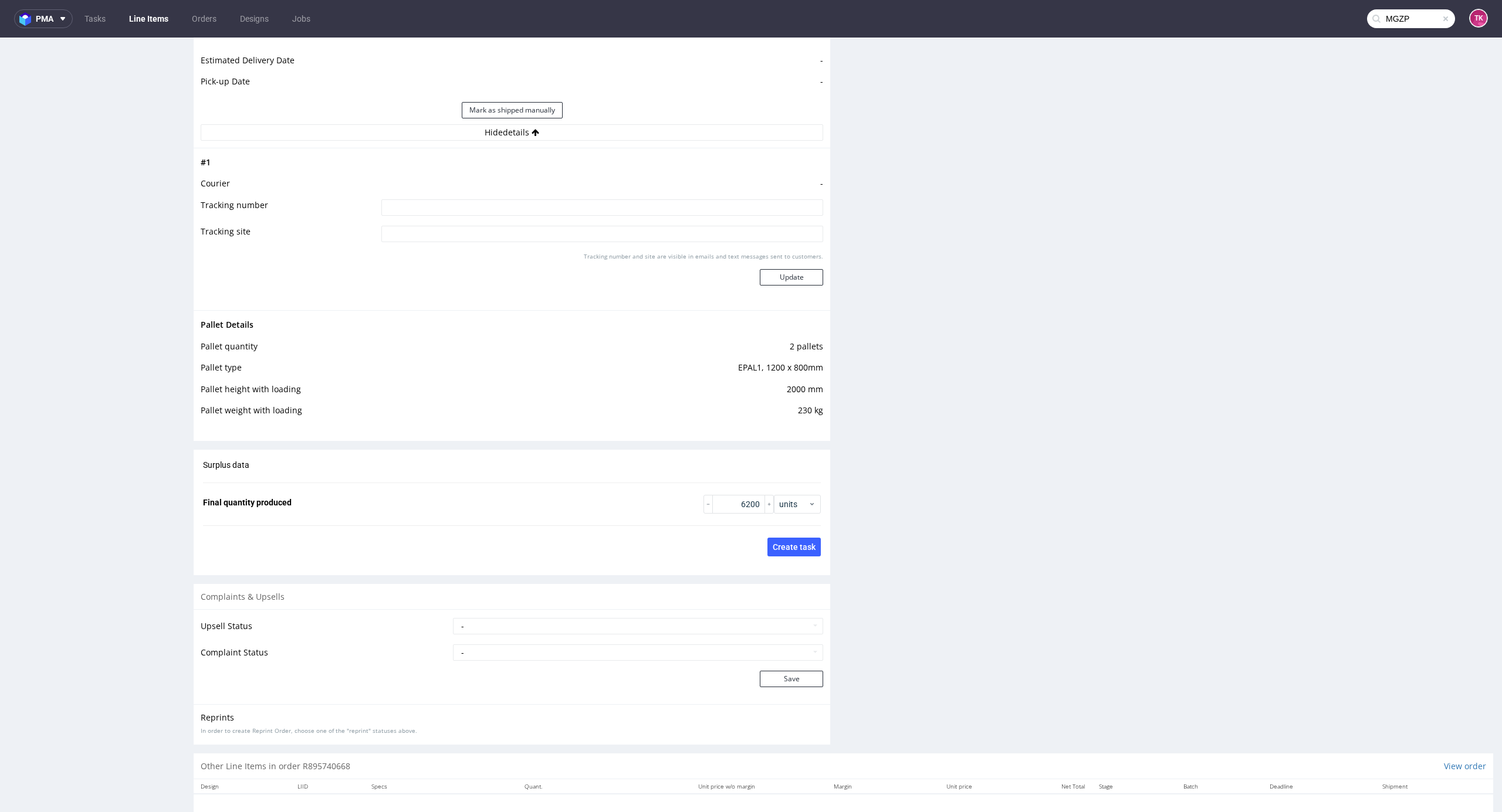
scroll to position [1672, 0]
click at [146, 22] on link "Line Items" at bounding box center [148, 18] width 53 height 19
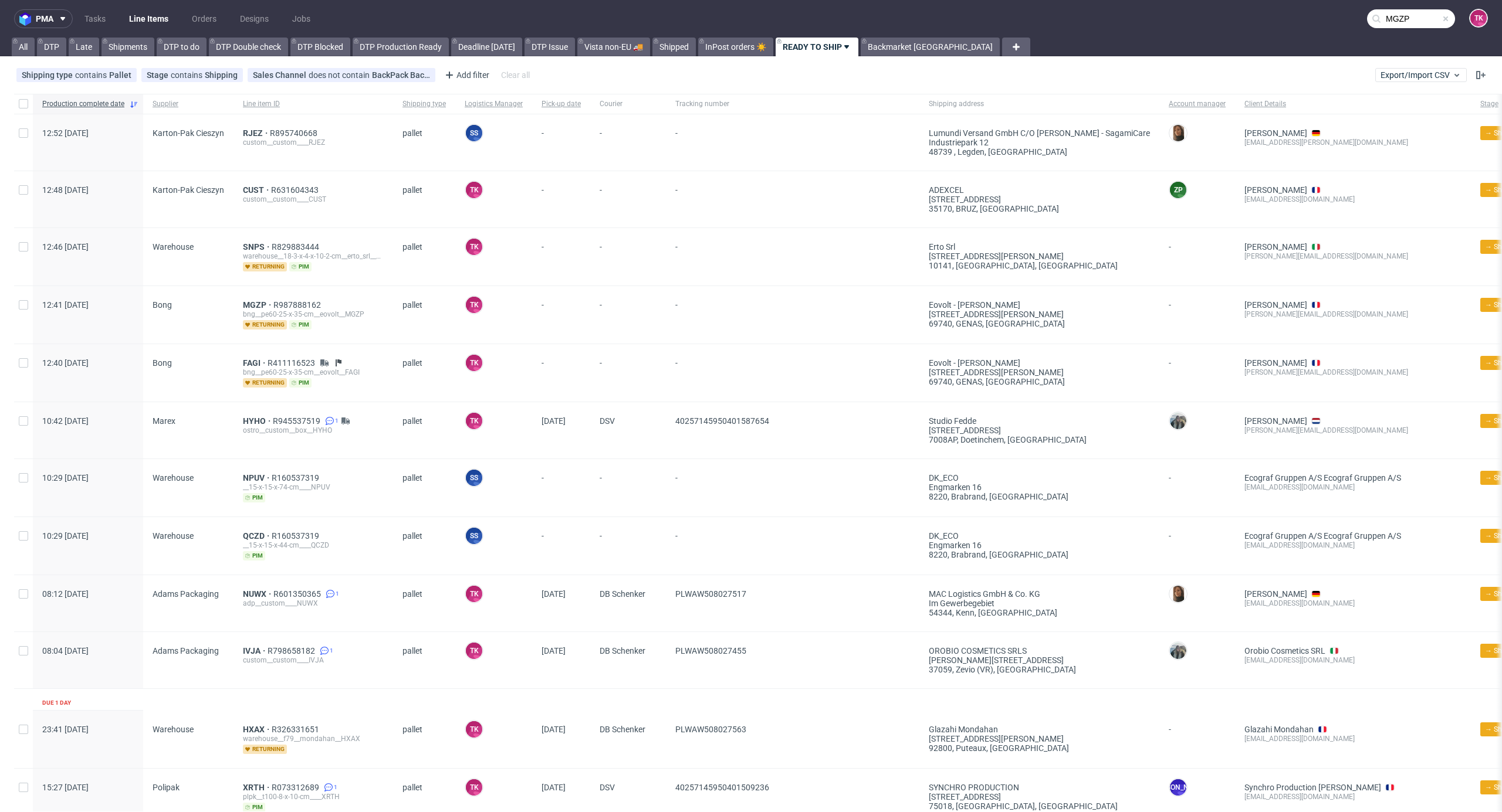
click at [144, 11] on link "Line Items" at bounding box center [148, 18] width 53 height 19
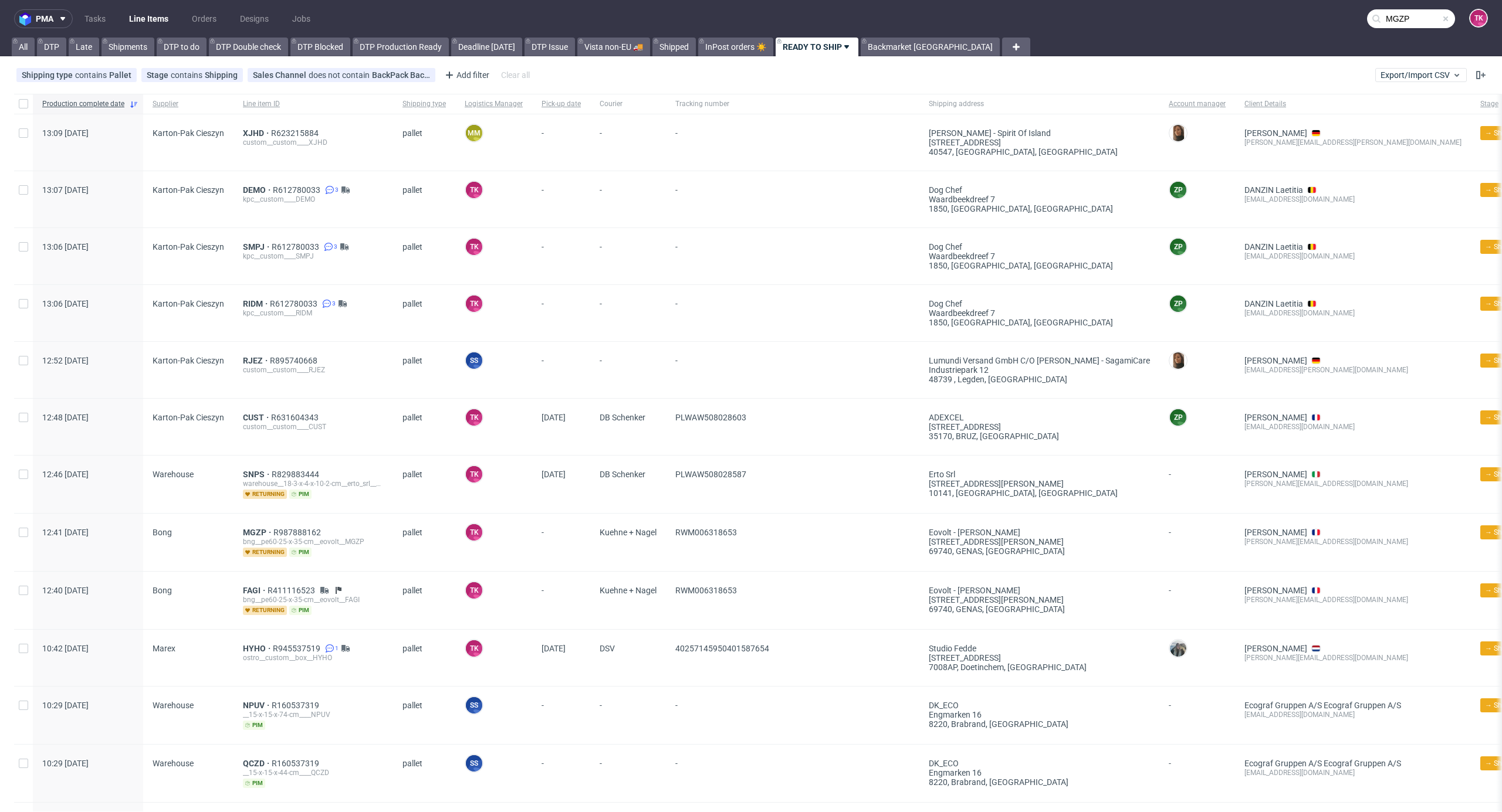
click at [137, 19] on link "Line Items" at bounding box center [148, 18] width 53 height 19
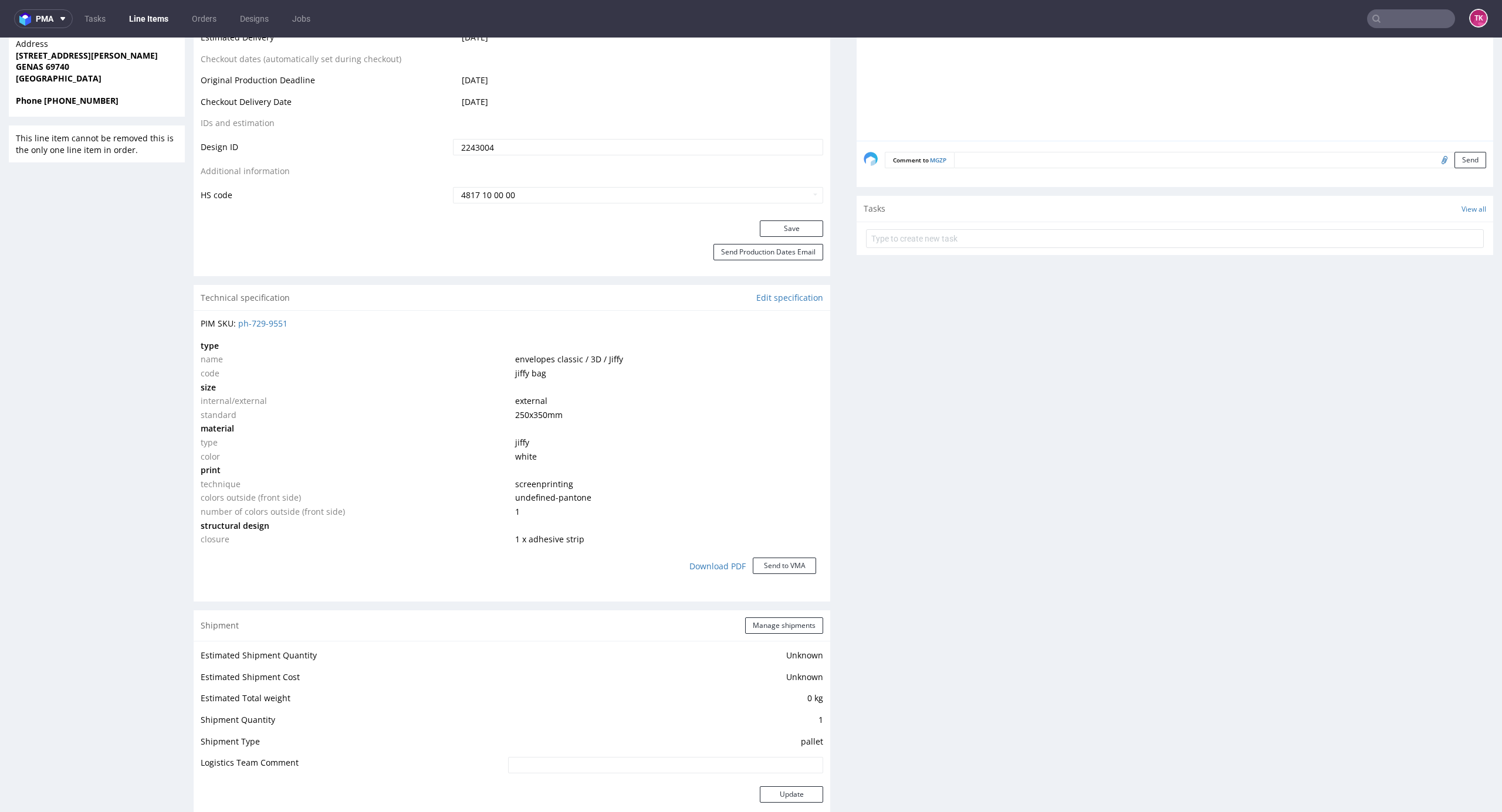
scroll to position [781, 0]
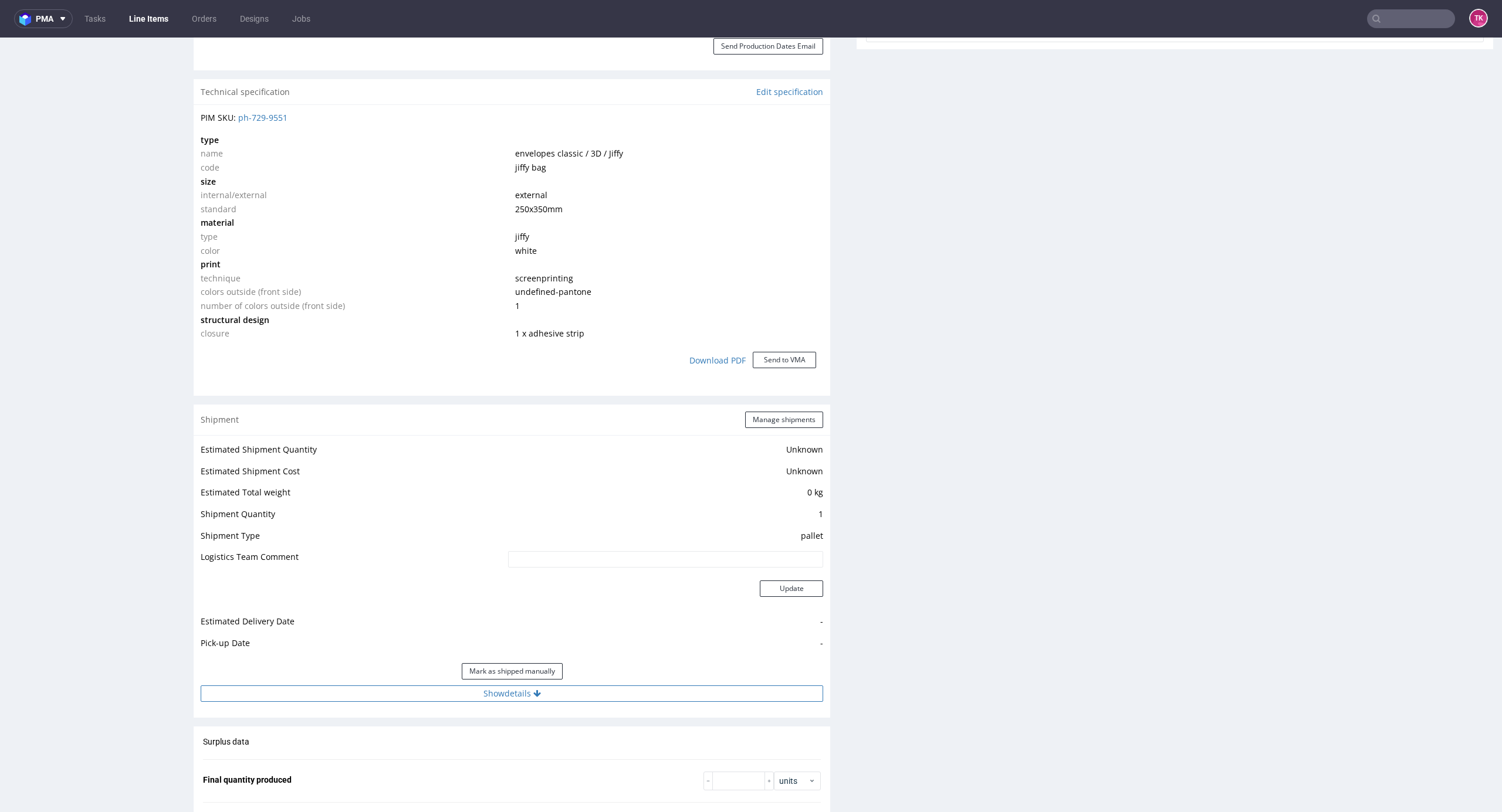
click at [567, 699] on button "Show details" at bounding box center [512, 694] width 622 height 16
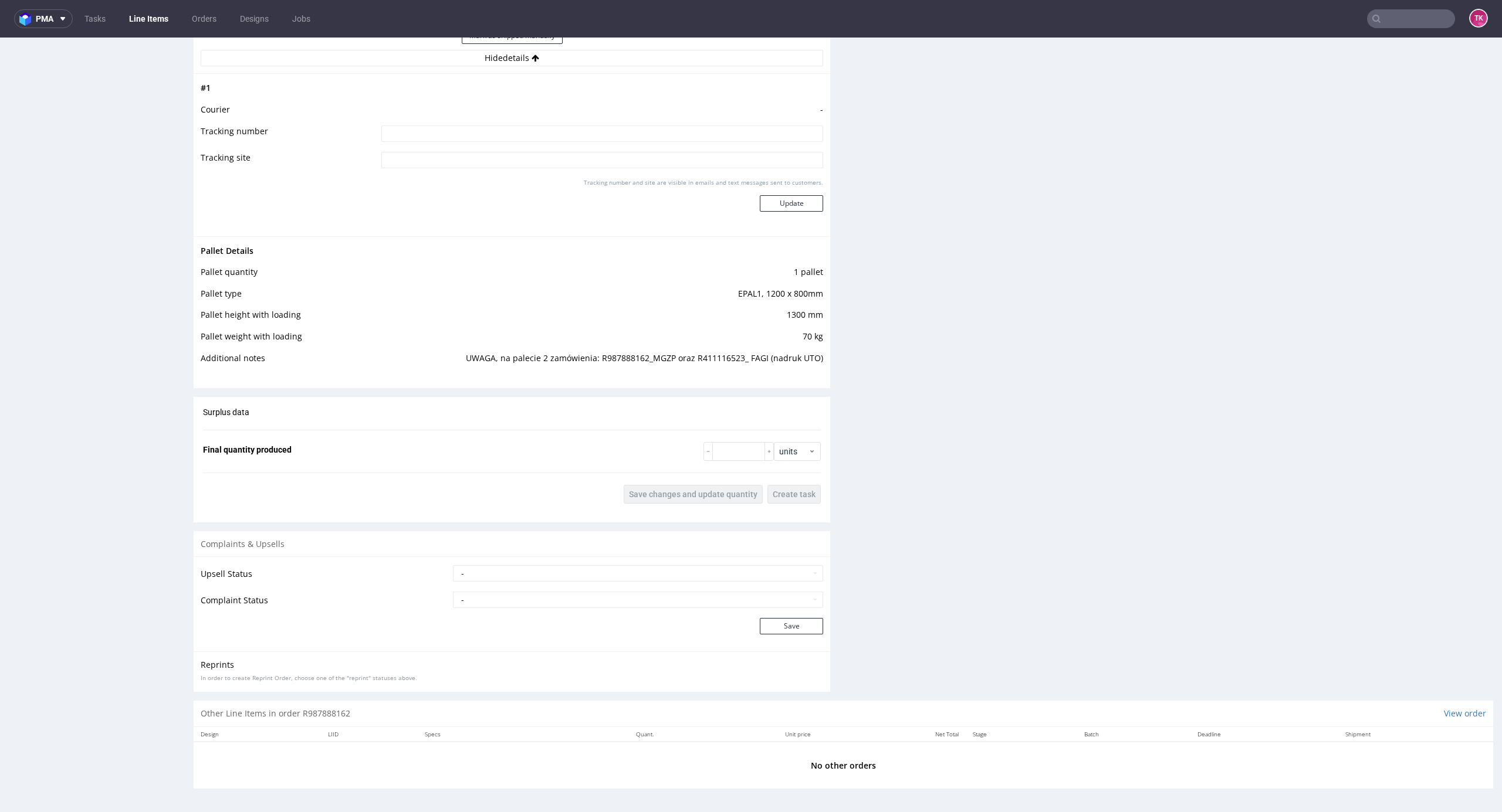
scroll to position [0, 0]
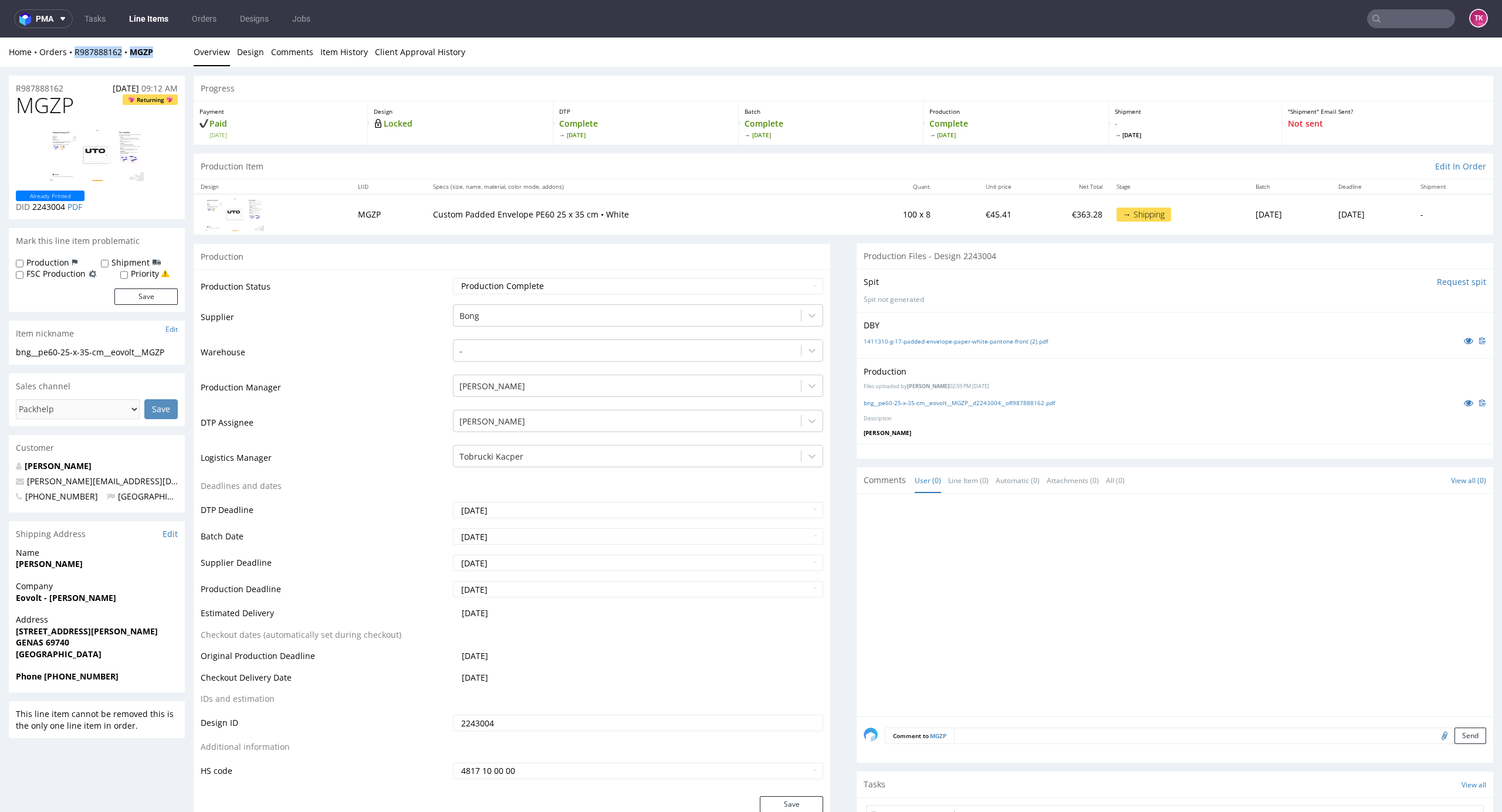
drag, startPoint x: 127, startPoint y: 54, endPoint x: 71, endPoint y: 59, distance: 56.2
click at [71, 59] on div "Home Orders R987888162 MGZP Overview Design Comments Item History Client Approv…" at bounding box center [751, 52] width 1502 height 30
copy div "R987888162 MGZP"
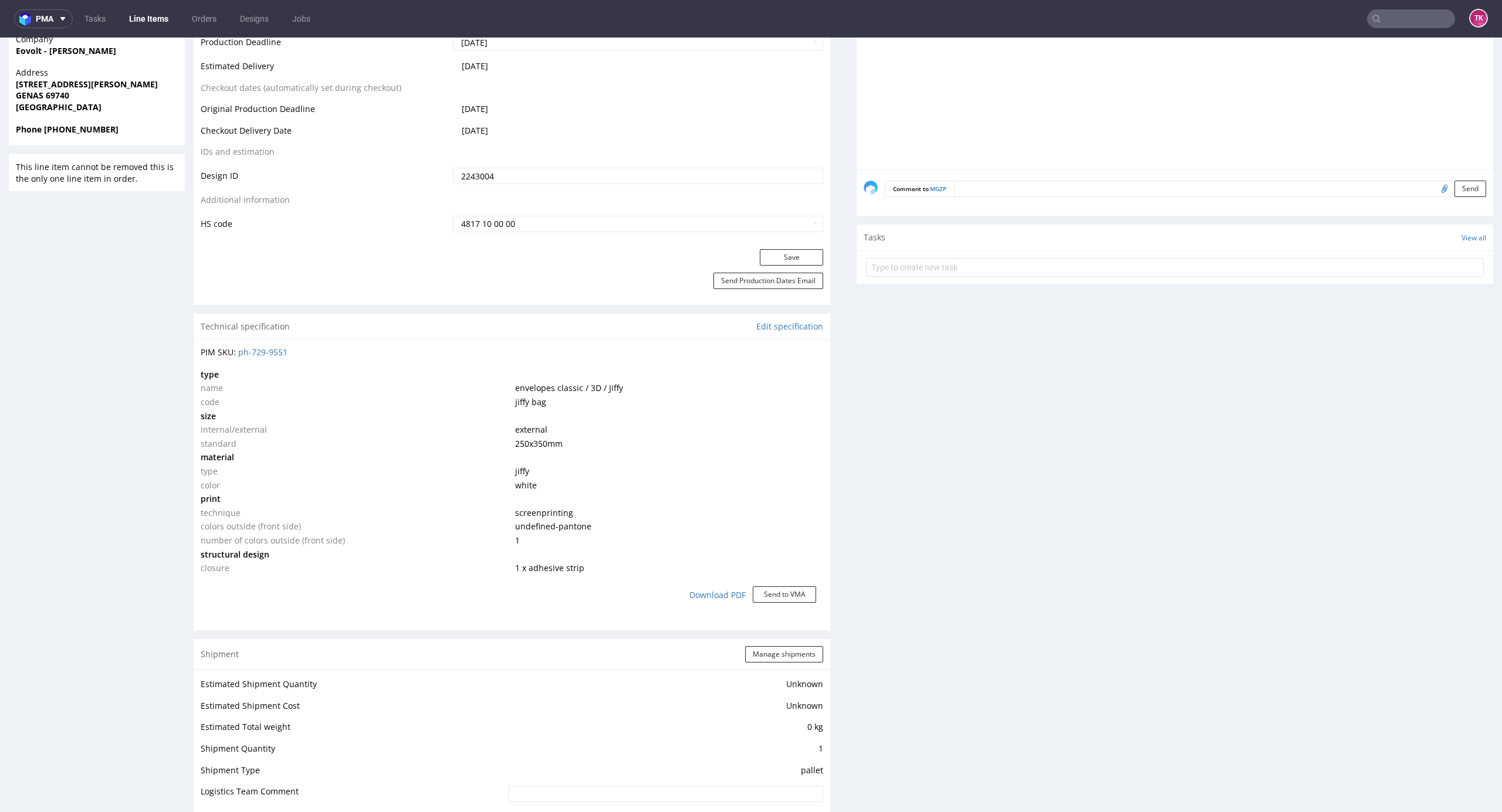
scroll to position [703, 0]
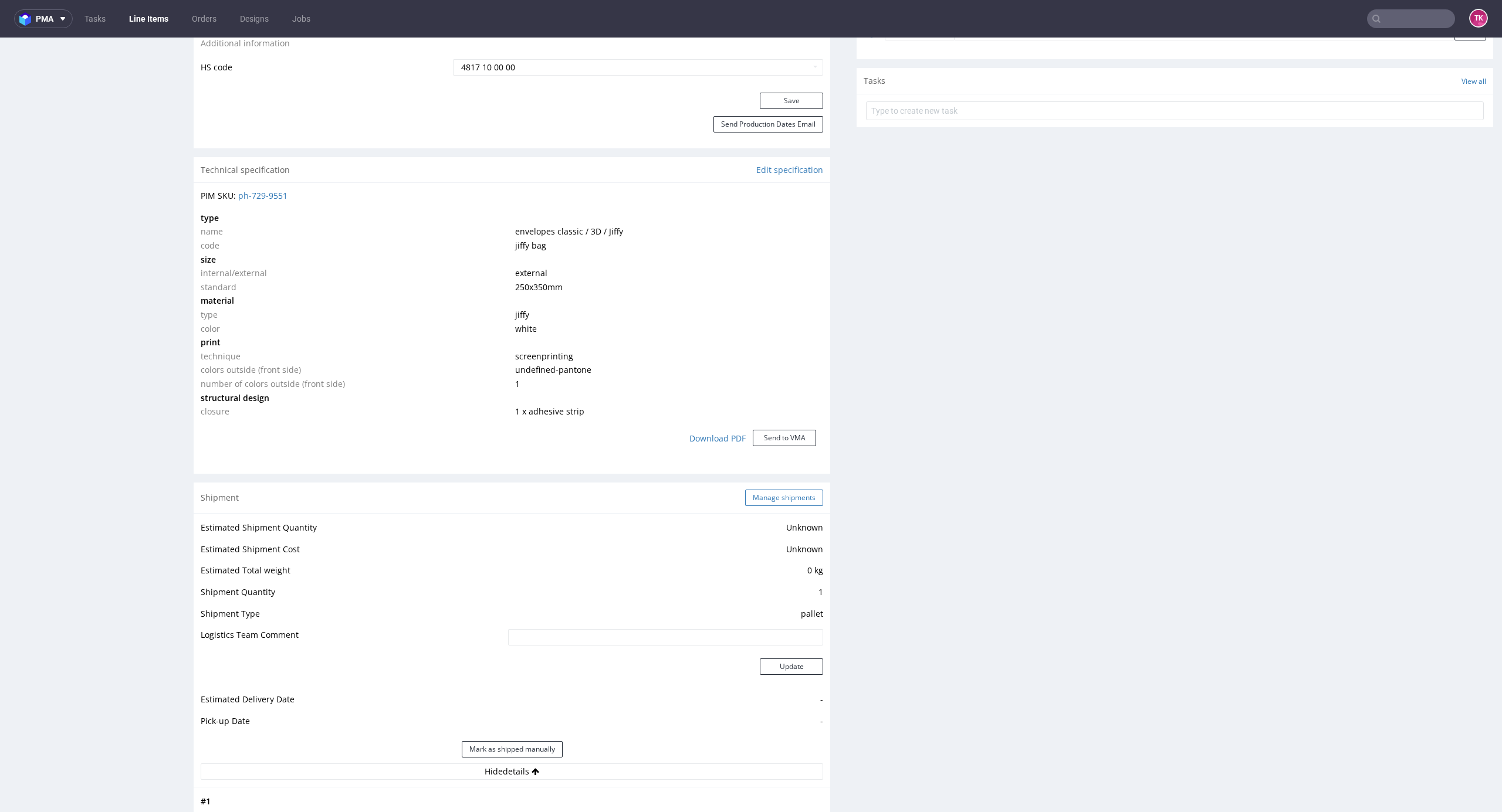
click at [759, 495] on button "Manage shipments" at bounding box center [784, 498] width 78 height 16
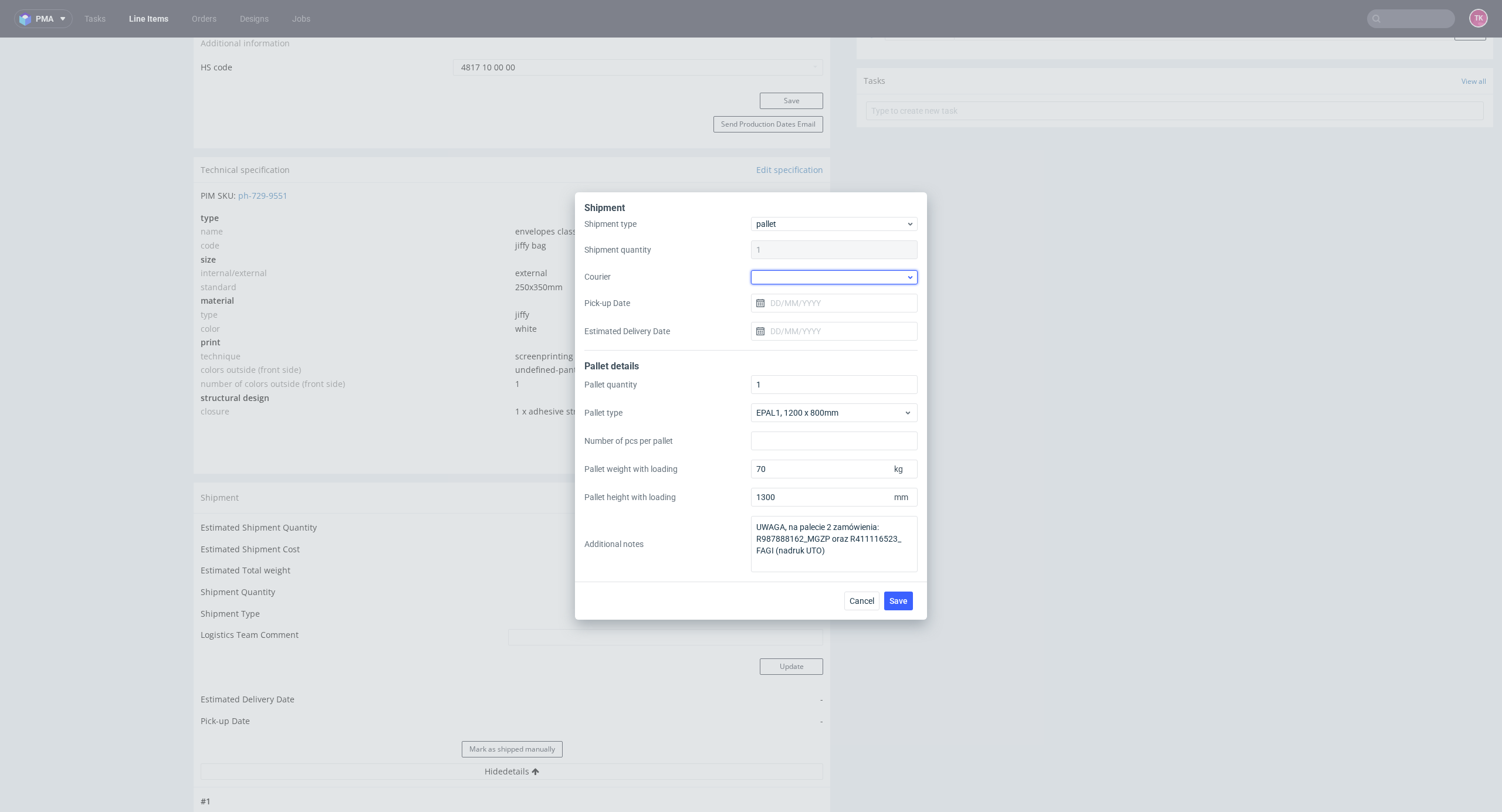
click at [795, 273] on div at bounding box center [835, 277] width 167 height 14
click at [812, 364] on div "Kuehne + Nagel" at bounding box center [834, 372] width 157 height 22
drag, startPoint x: 808, startPoint y: 310, endPoint x: 805, endPoint y: 302, distance: 8.5
click at [807, 308] on input "Pick-up Date" at bounding box center [835, 302] width 167 height 19
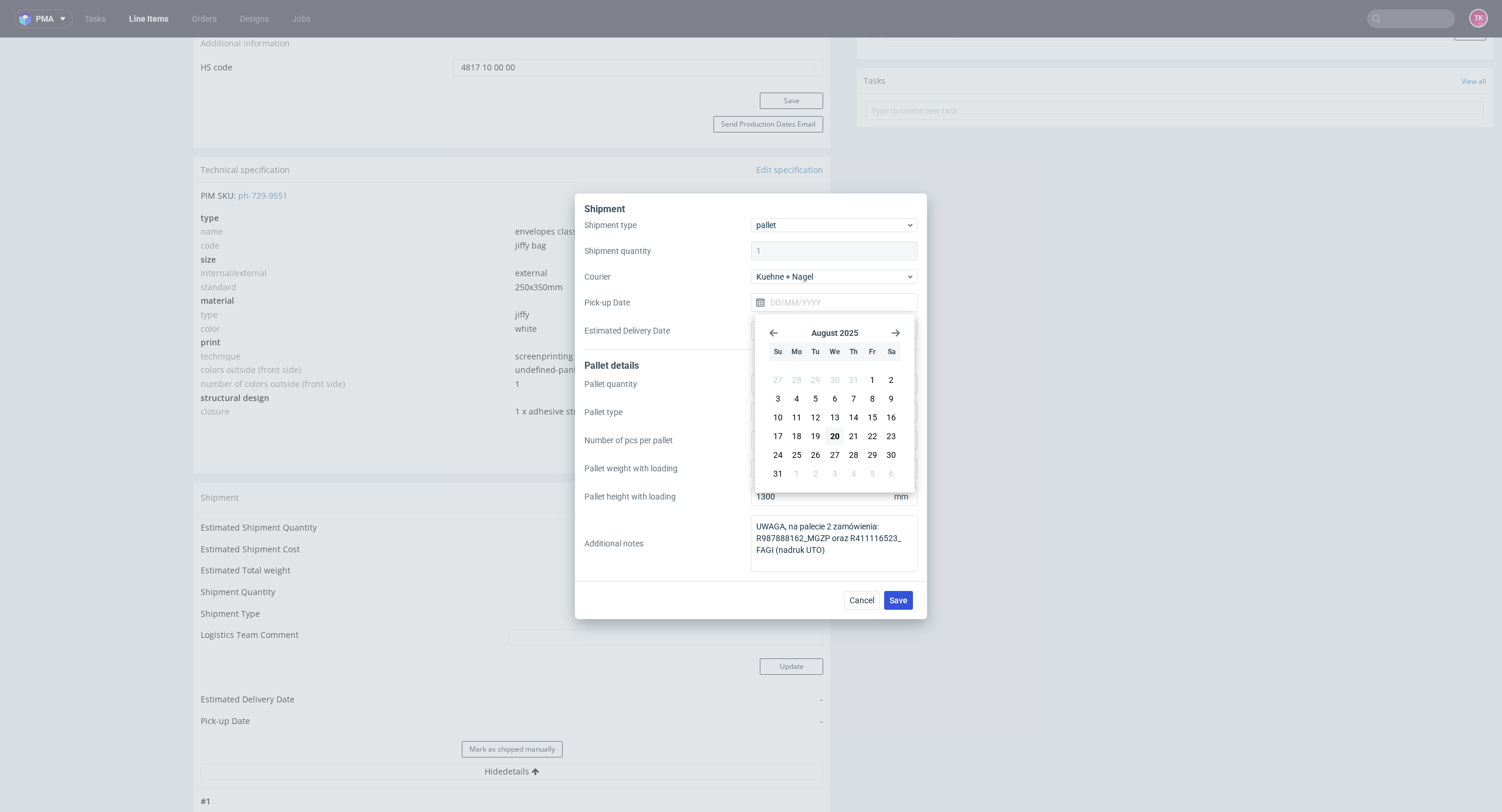
click at [904, 598] on span "Save" at bounding box center [899, 600] width 18 height 8
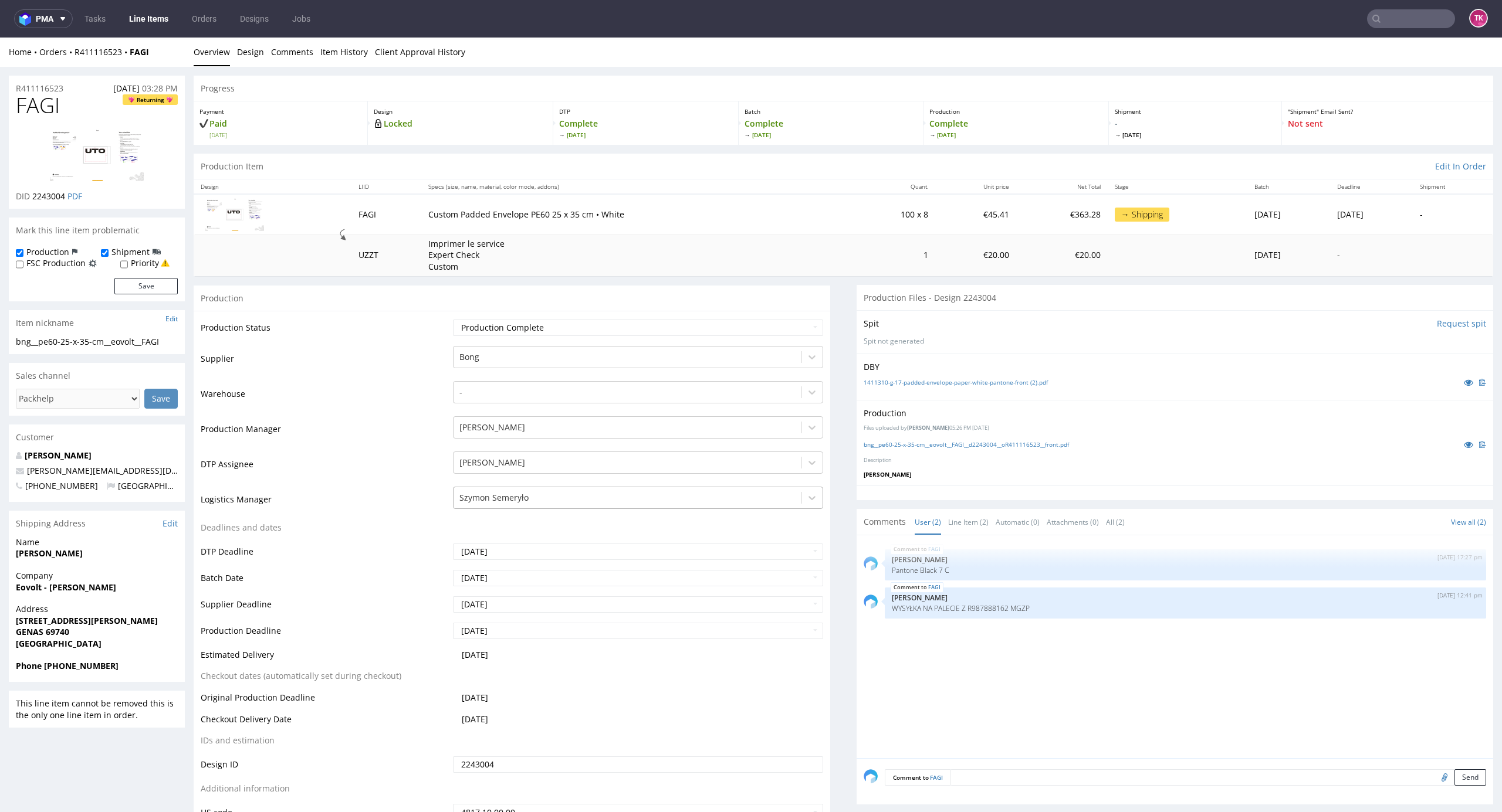
click at [545, 501] on div at bounding box center [628, 498] width 337 height 14
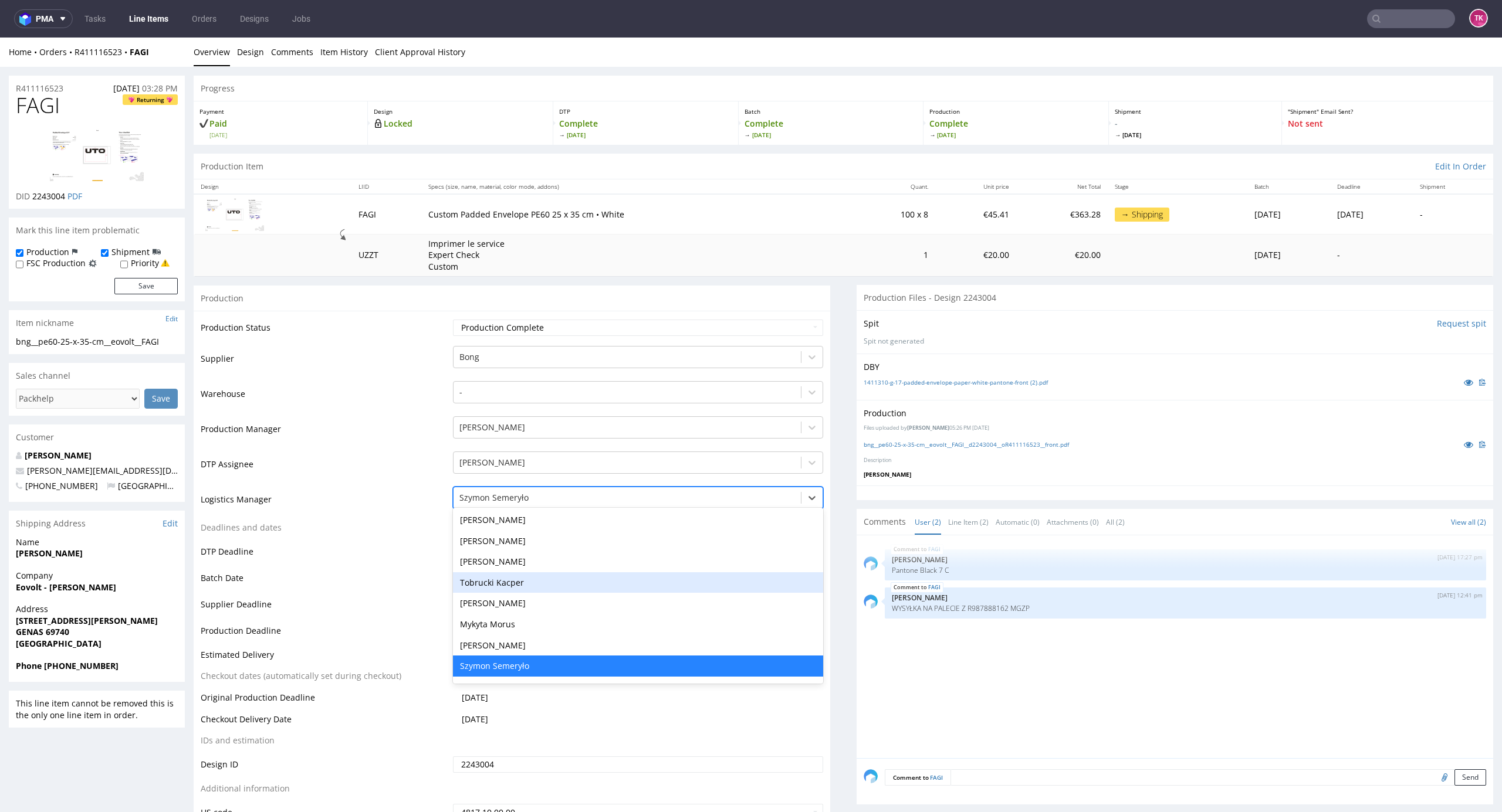
click at [522, 580] on div "Tobrucki Kacper" at bounding box center [638, 583] width 371 height 22
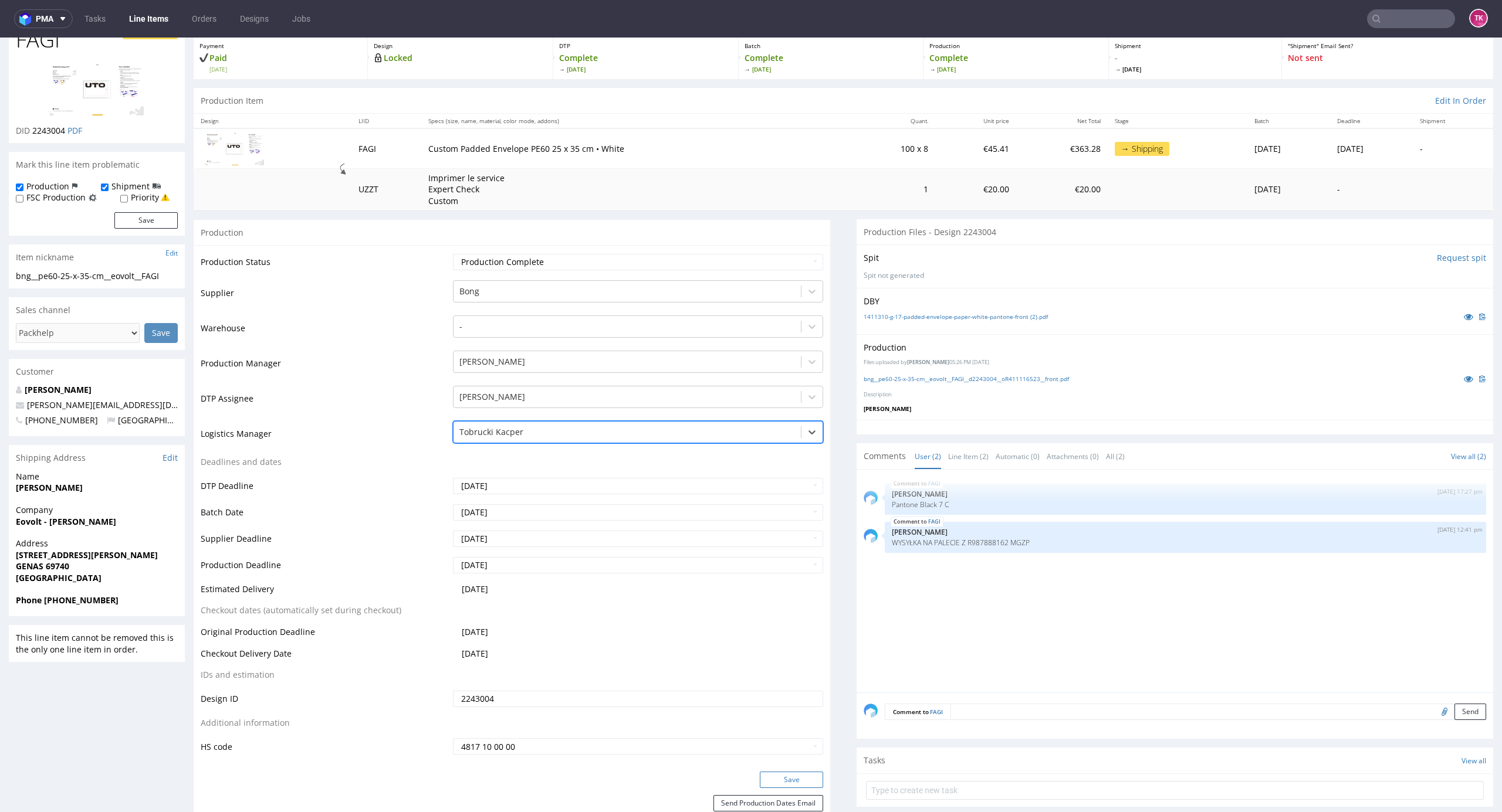
scroll to position [156, 0]
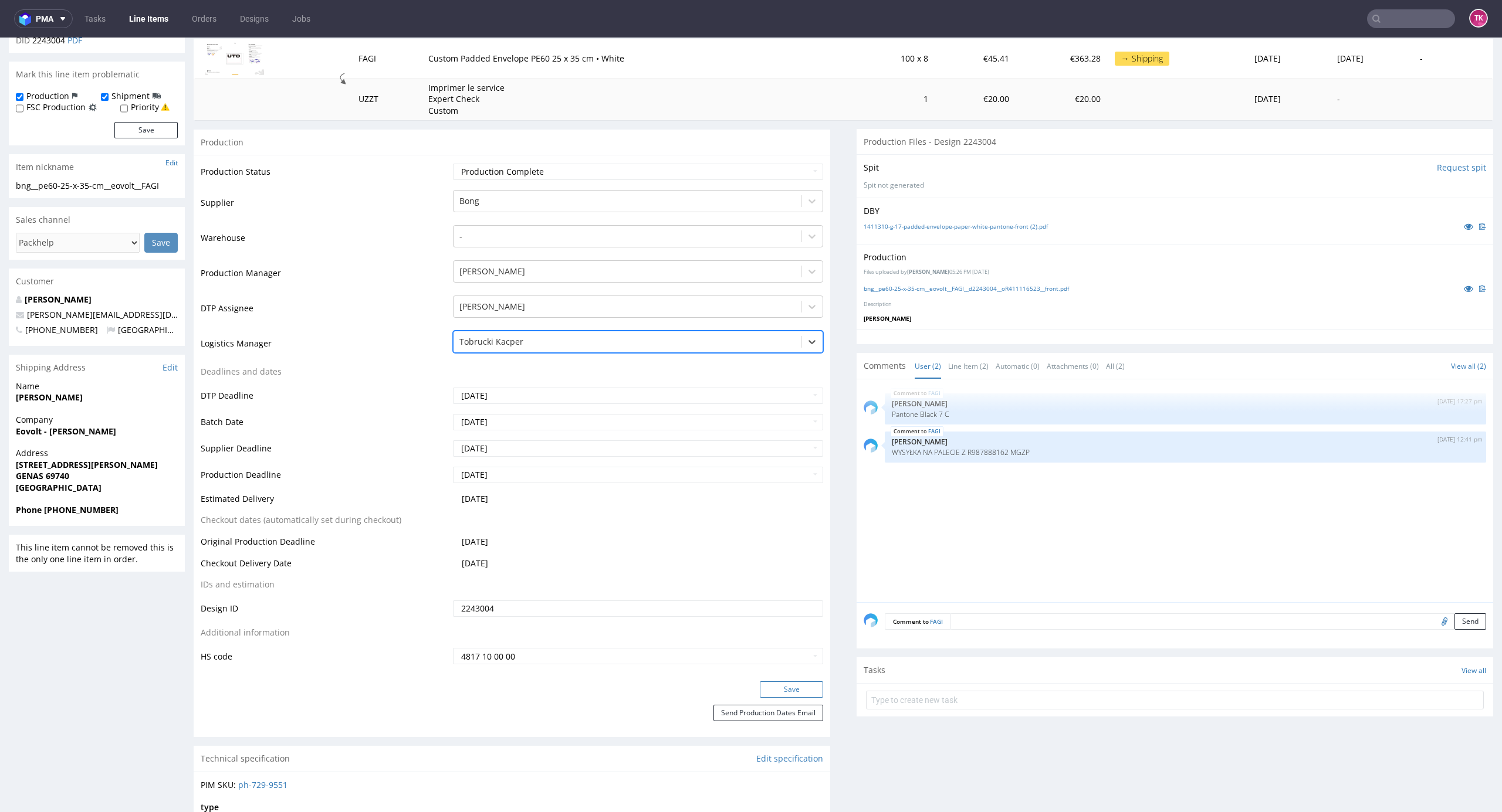
click at [775, 695] on button "Save" at bounding box center [791, 690] width 64 height 16
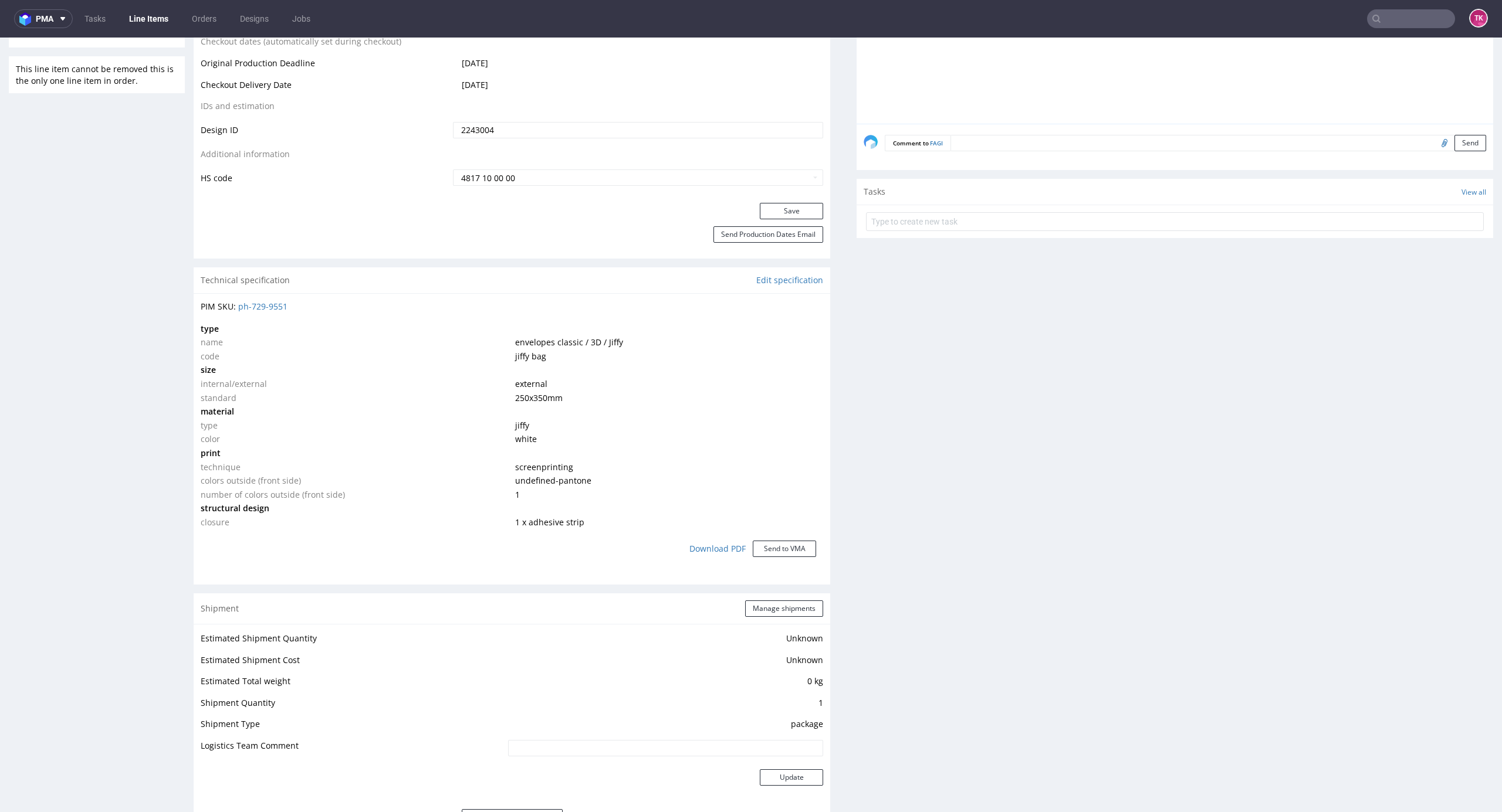
scroll to position [1115, 0]
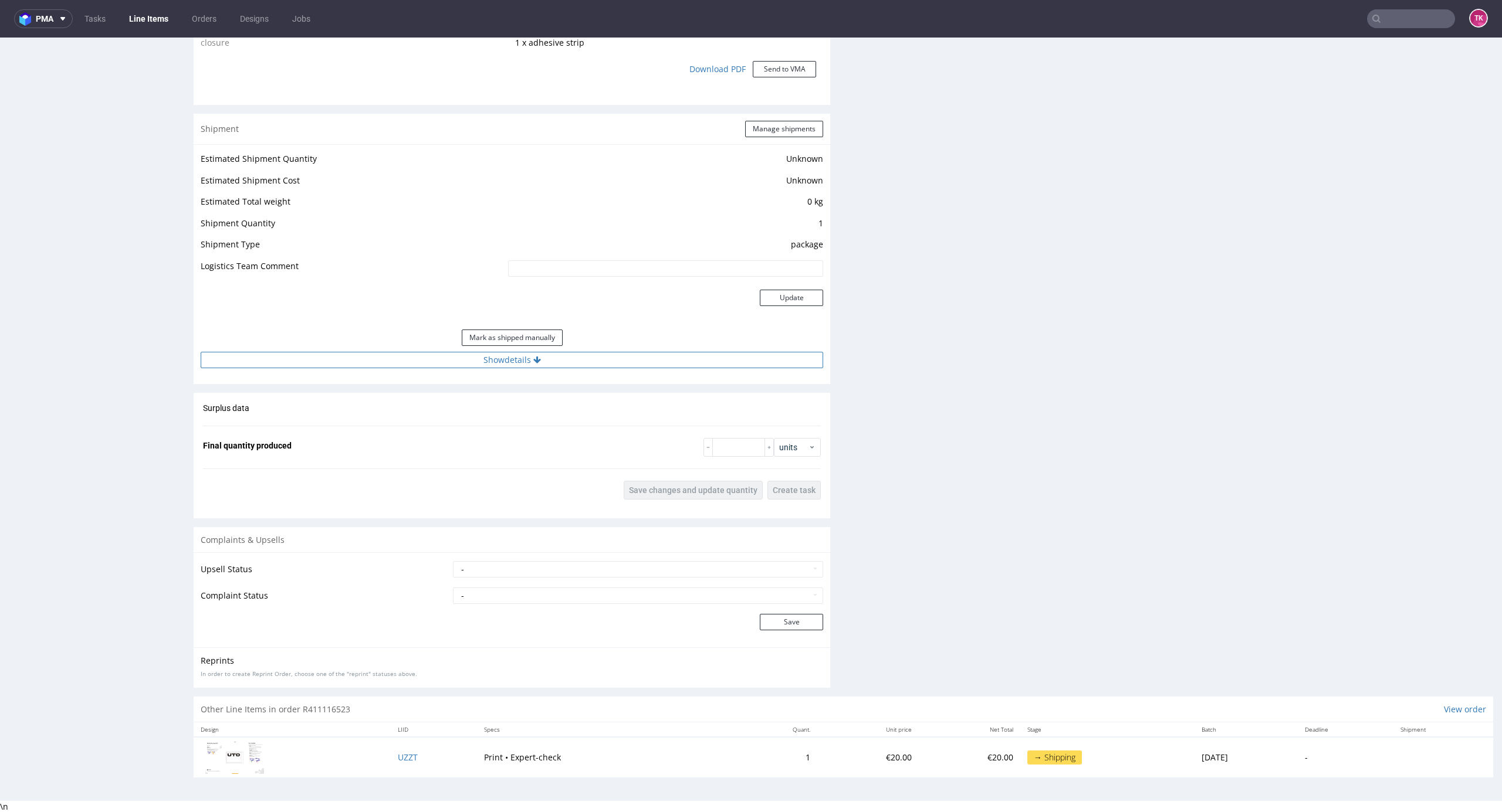
drag, startPoint x: 714, startPoint y: 332, endPoint x: 711, endPoint y: 362, distance: 30.1
click at [710, 350] on div "Estimated Shipment Quantity Unknown Estimated Shipment Cost Unknown Estimated T…" at bounding box center [512, 260] width 637 height 231
click at [713, 362] on button "Show details" at bounding box center [512, 360] width 622 height 16
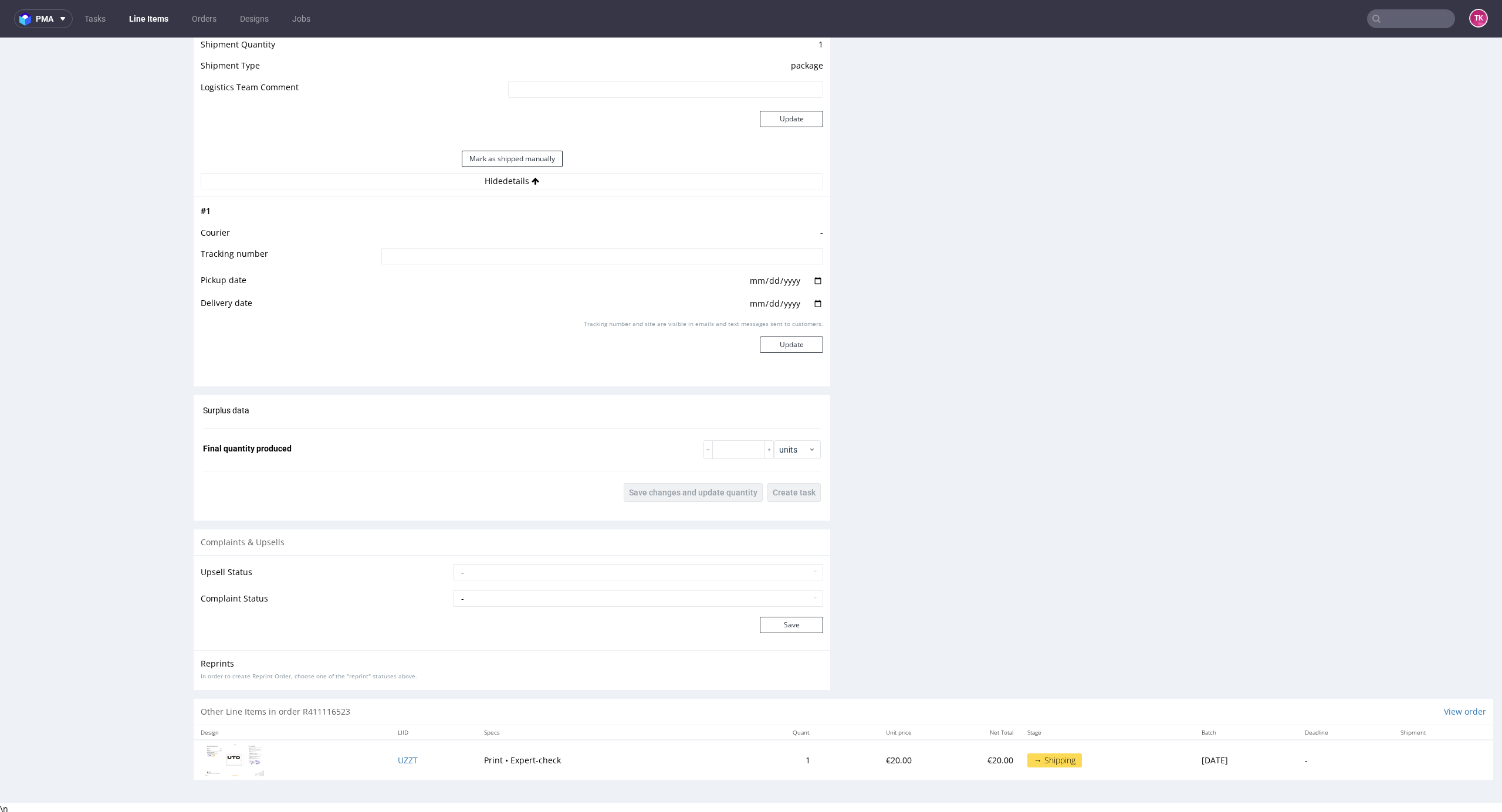
scroll to position [1297, 0]
click at [562, 238] on td "-" at bounding box center [601, 233] width 444 height 22
click at [563, 245] on input at bounding box center [602, 253] width 442 height 16
paste input "RWM006318653"
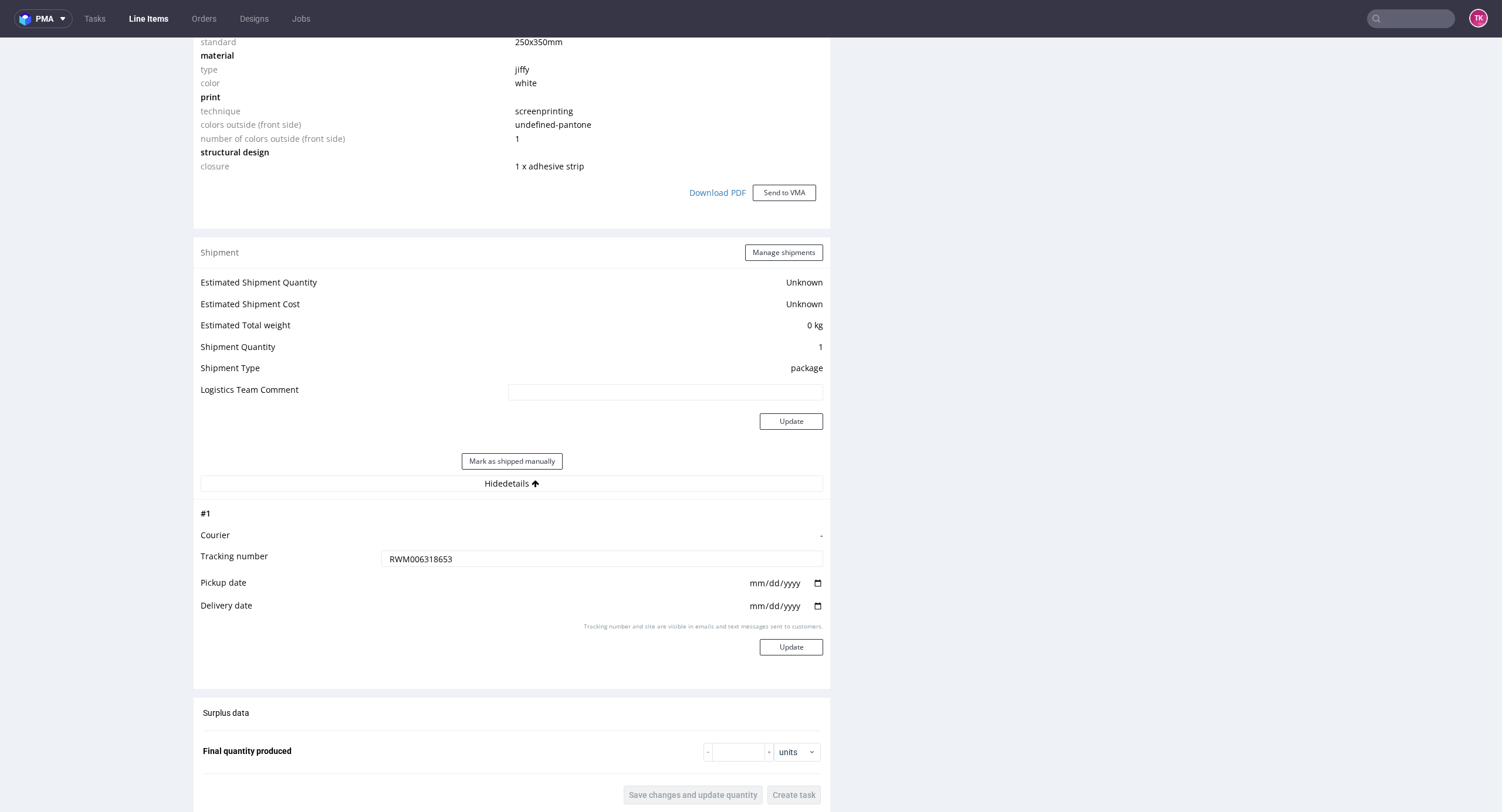
scroll to position [984, 0]
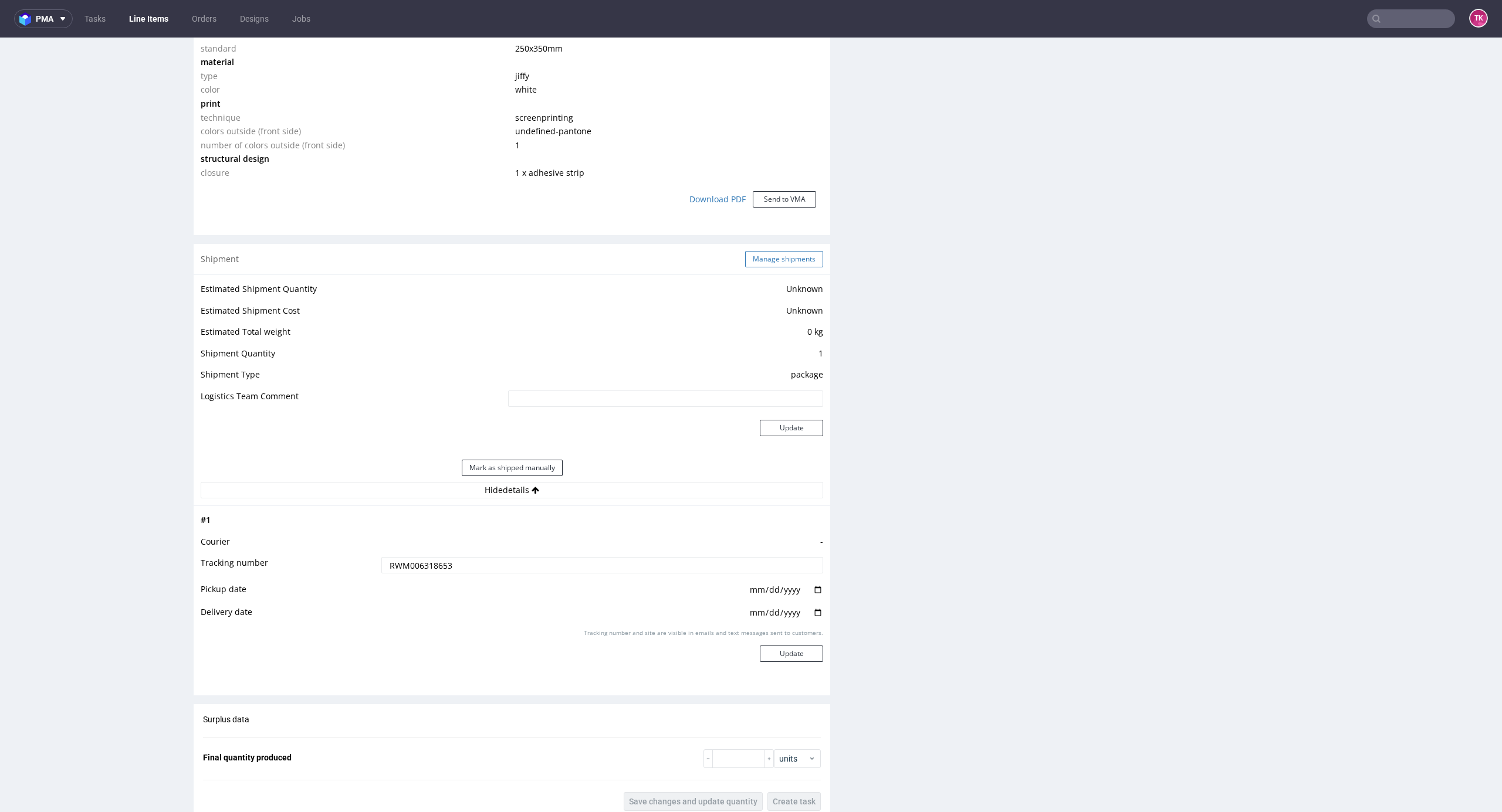
type input "RWM006318653"
click at [775, 257] on button "Manage shipments" at bounding box center [784, 259] width 78 height 16
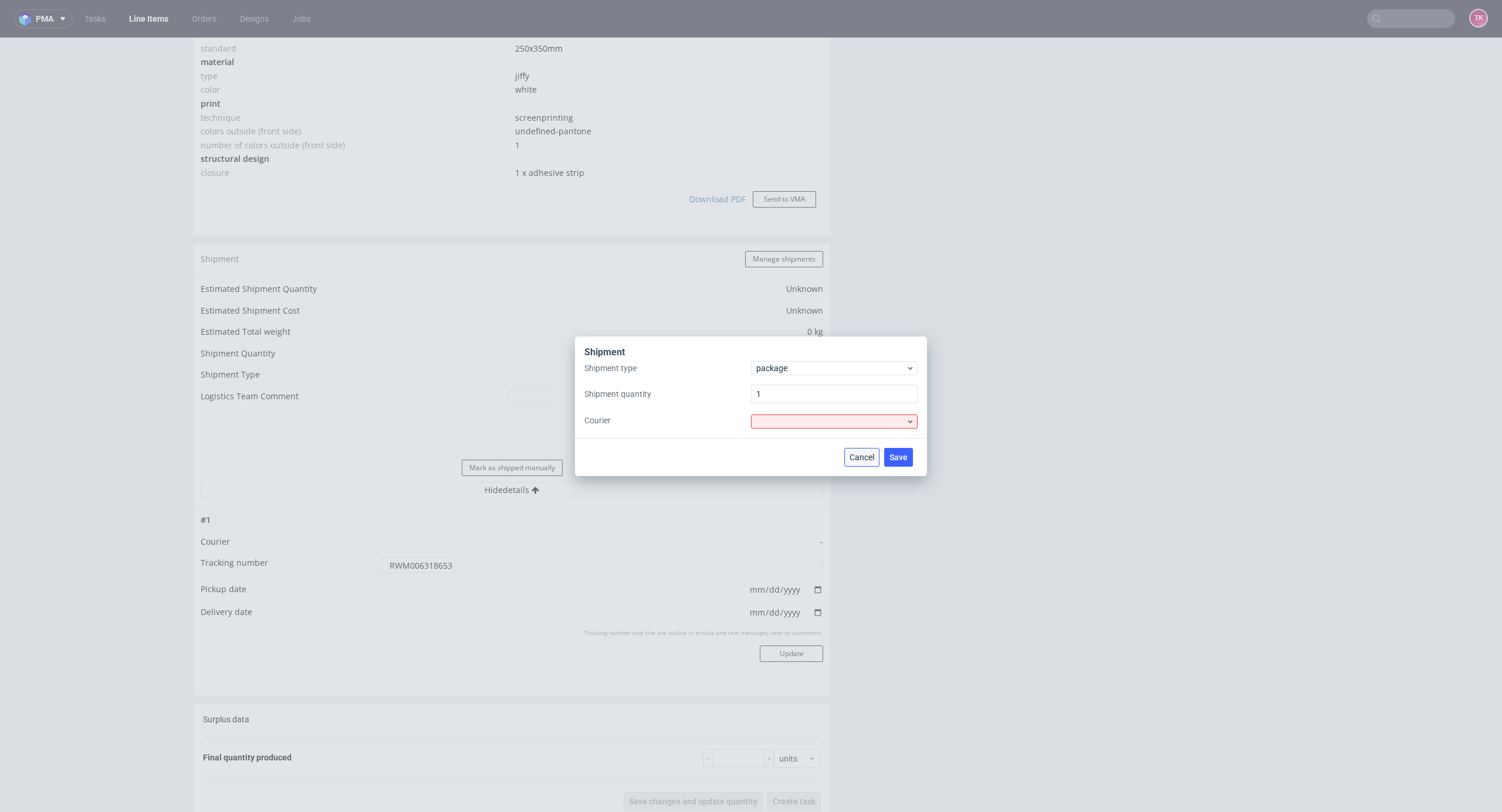
click at [862, 458] on span "Cancel" at bounding box center [861, 457] width 24 height 8
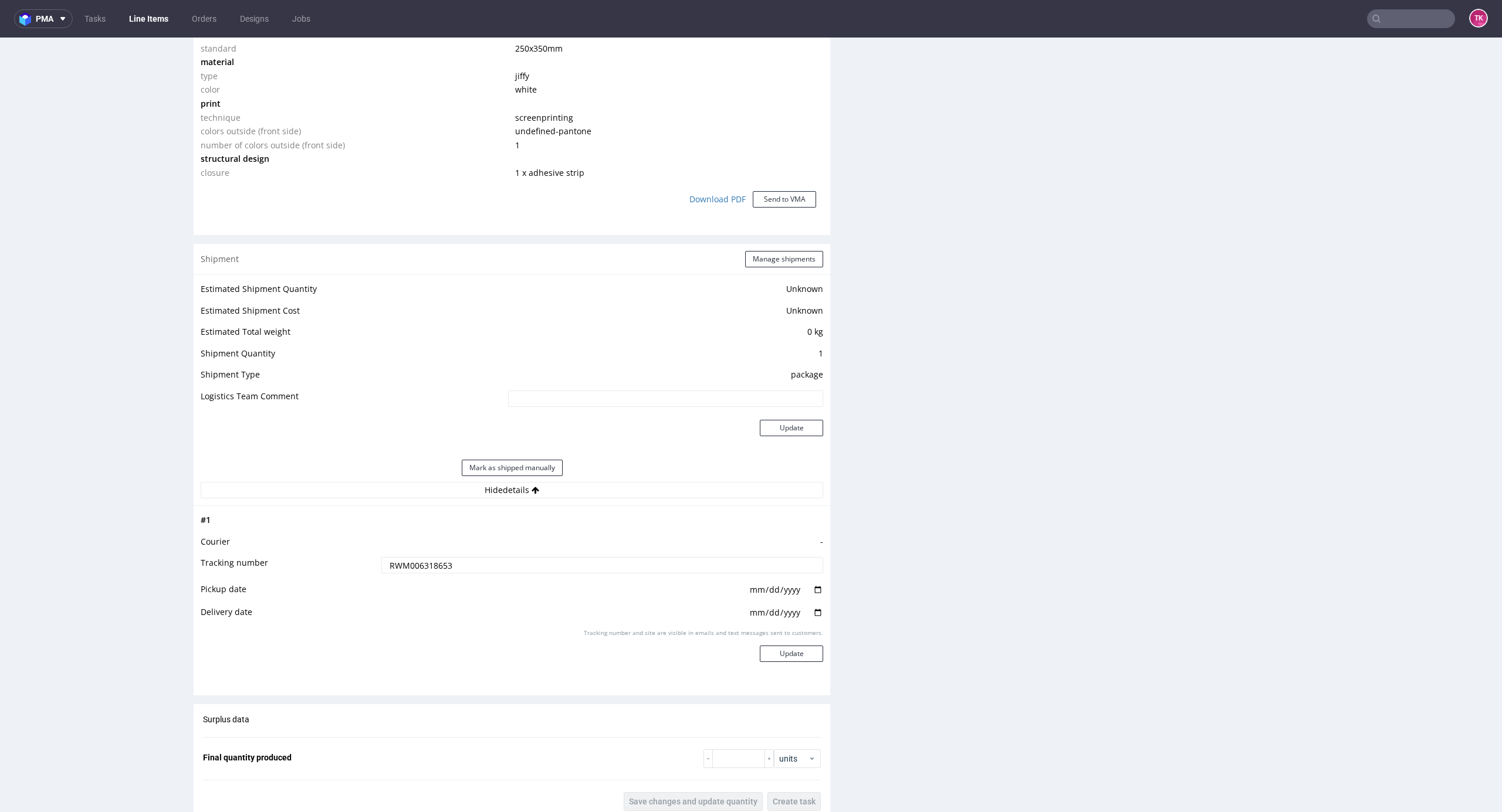
drag, startPoint x: 783, startPoint y: 644, endPoint x: 789, endPoint y: 665, distance: 21.8
click at [782, 651] on div "Tracking number and site are visible in emails and text messages sent to custom…" at bounding box center [602, 650] width 442 height 42
click at [789, 665] on div "Tracking number and site are visible in emails and text messages sent to custom…" at bounding box center [602, 650] width 442 height 42
click at [792, 655] on button "Update" at bounding box center [791, 654] width 64 height 16
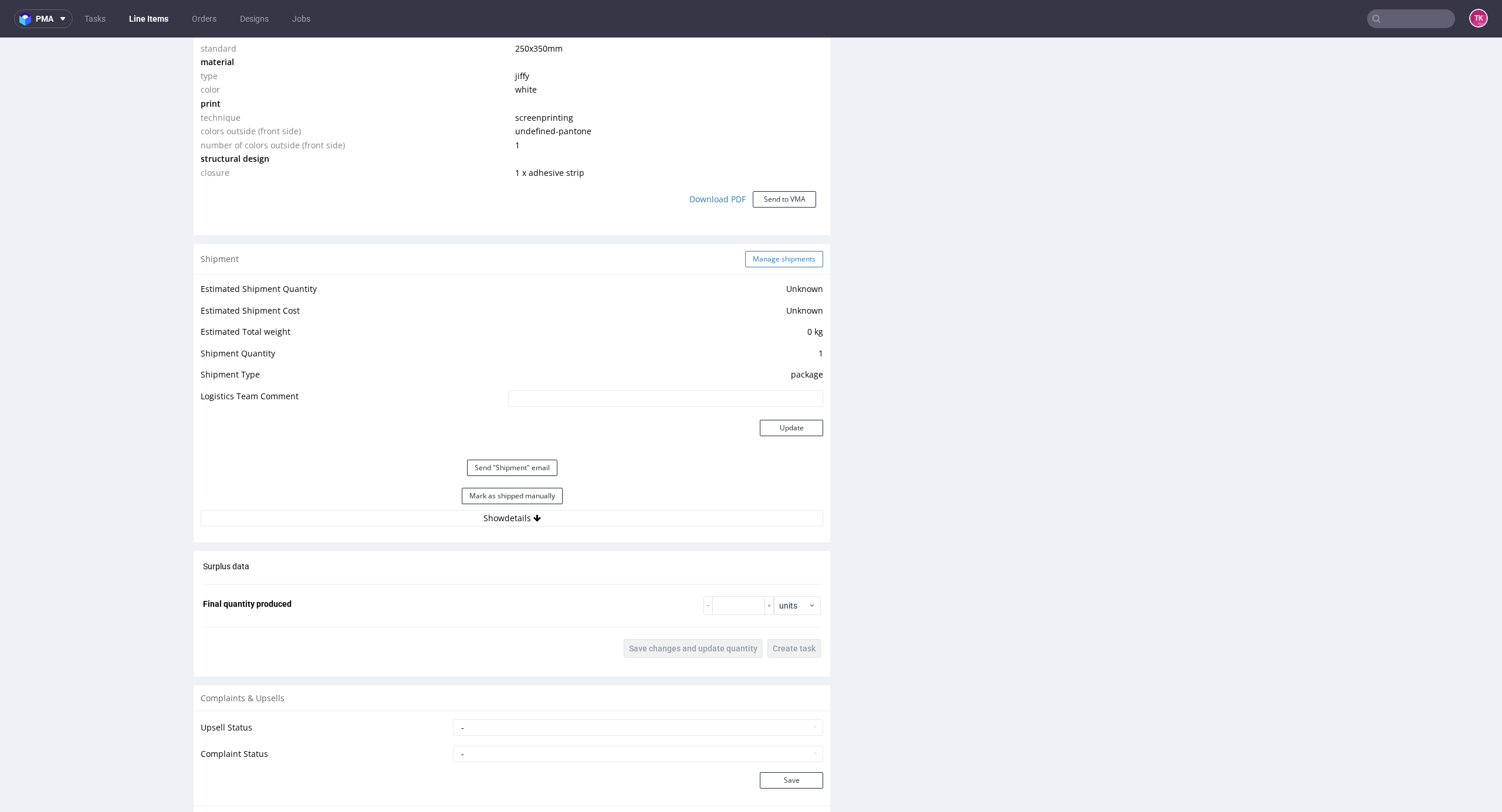
click at [778, 263] on button "Manage shipments" at bounding box center [784, 259] width 78 height 16
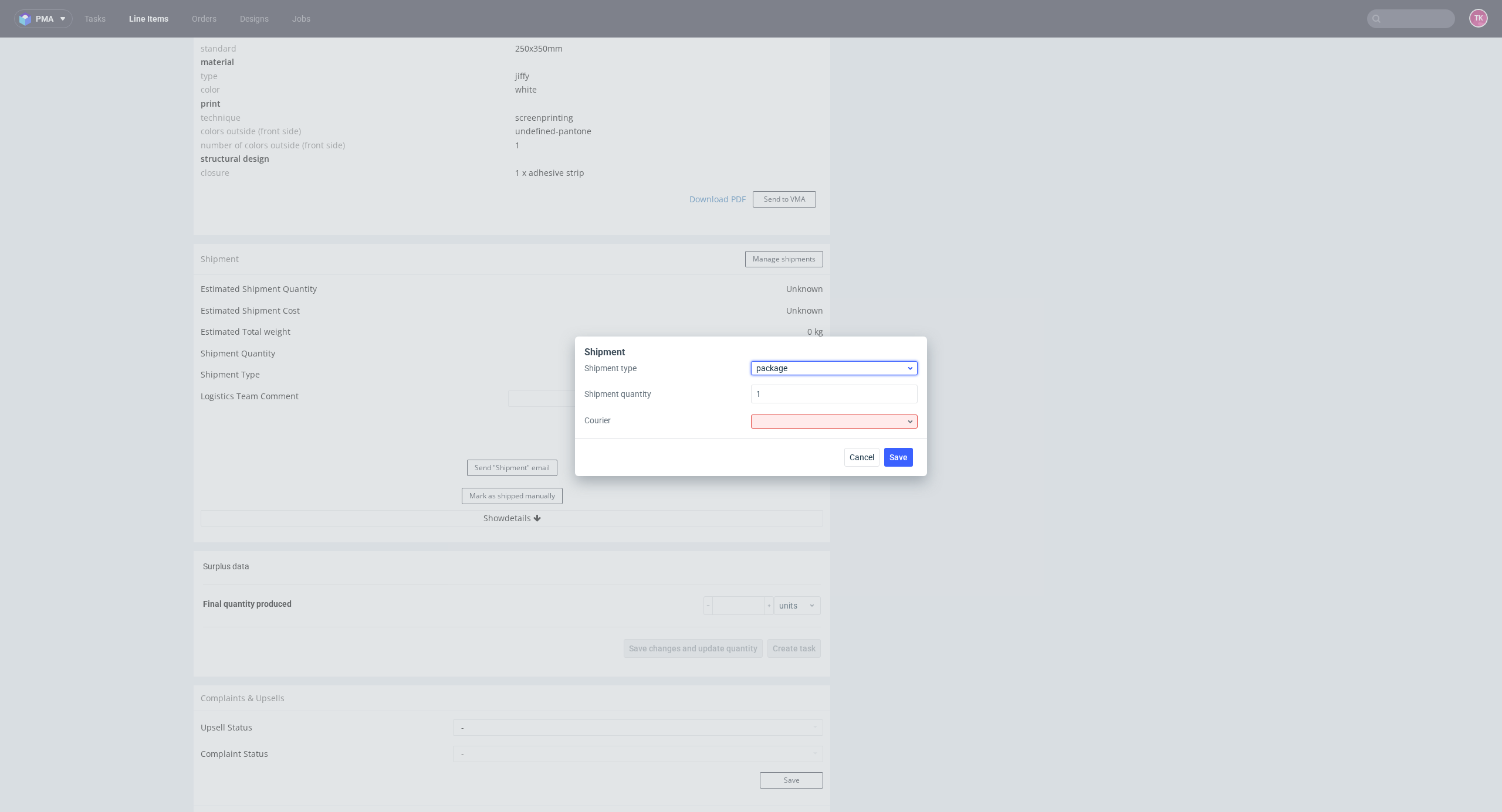
click at [806, 363] on span "package" at bounding box center [831, 368] width 150 height 12
click at [799, 395] on div "pallet" at bounding box center [834, 393] width 157 height 22
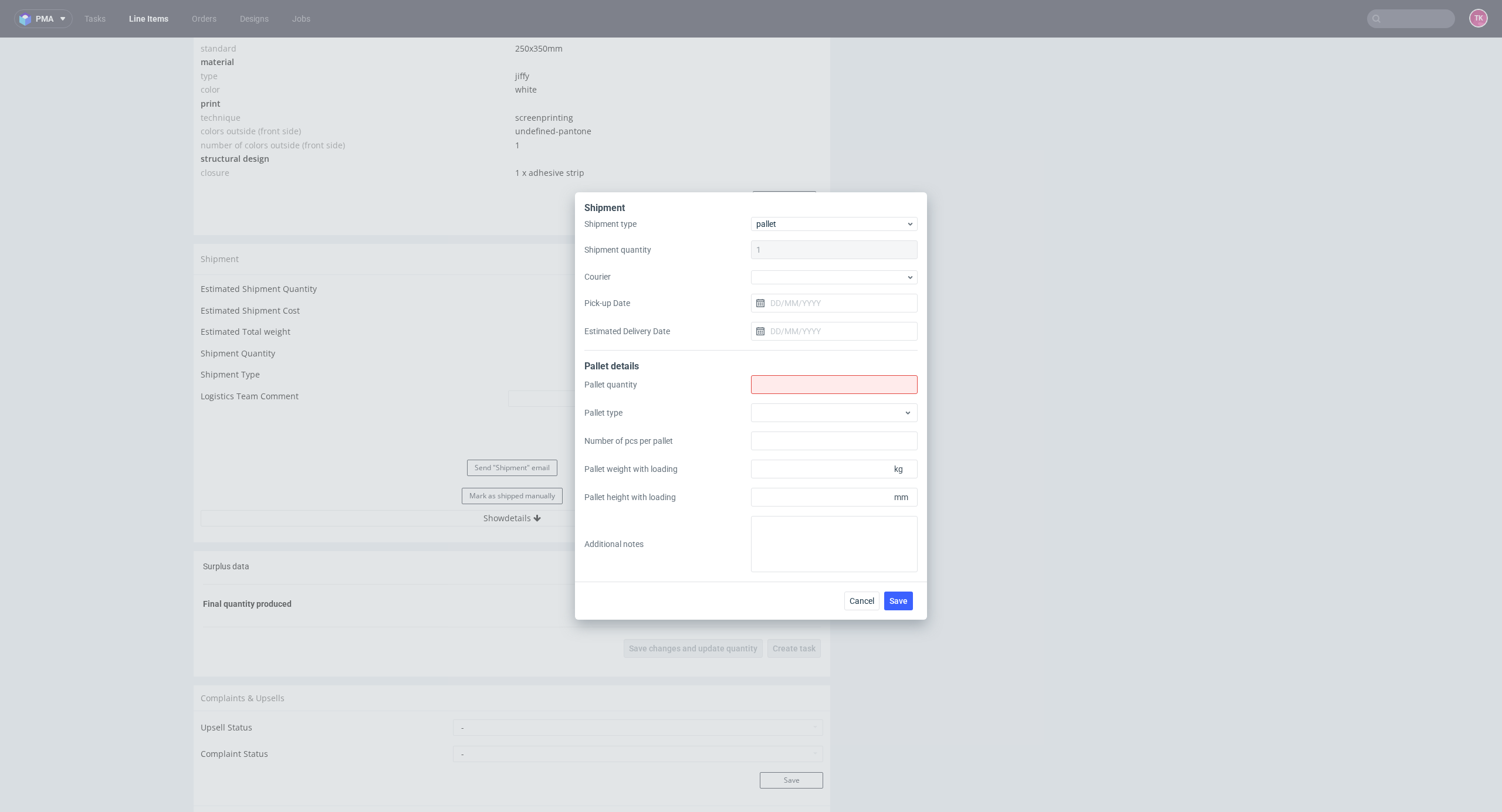
click at [789, 285] on div "Shipment type pallet Shipment quantity 1 Courier Pick-up Date Estimated Deliver…" at bounding box center [751, 284] width 333 height 134
click at [843, 390] on input "Shipment type" at bounding box center [835, 384] width 167 height 19
type input "0"
click at [791, 279] on div at bounding box center [835, 277] width 167 height 14
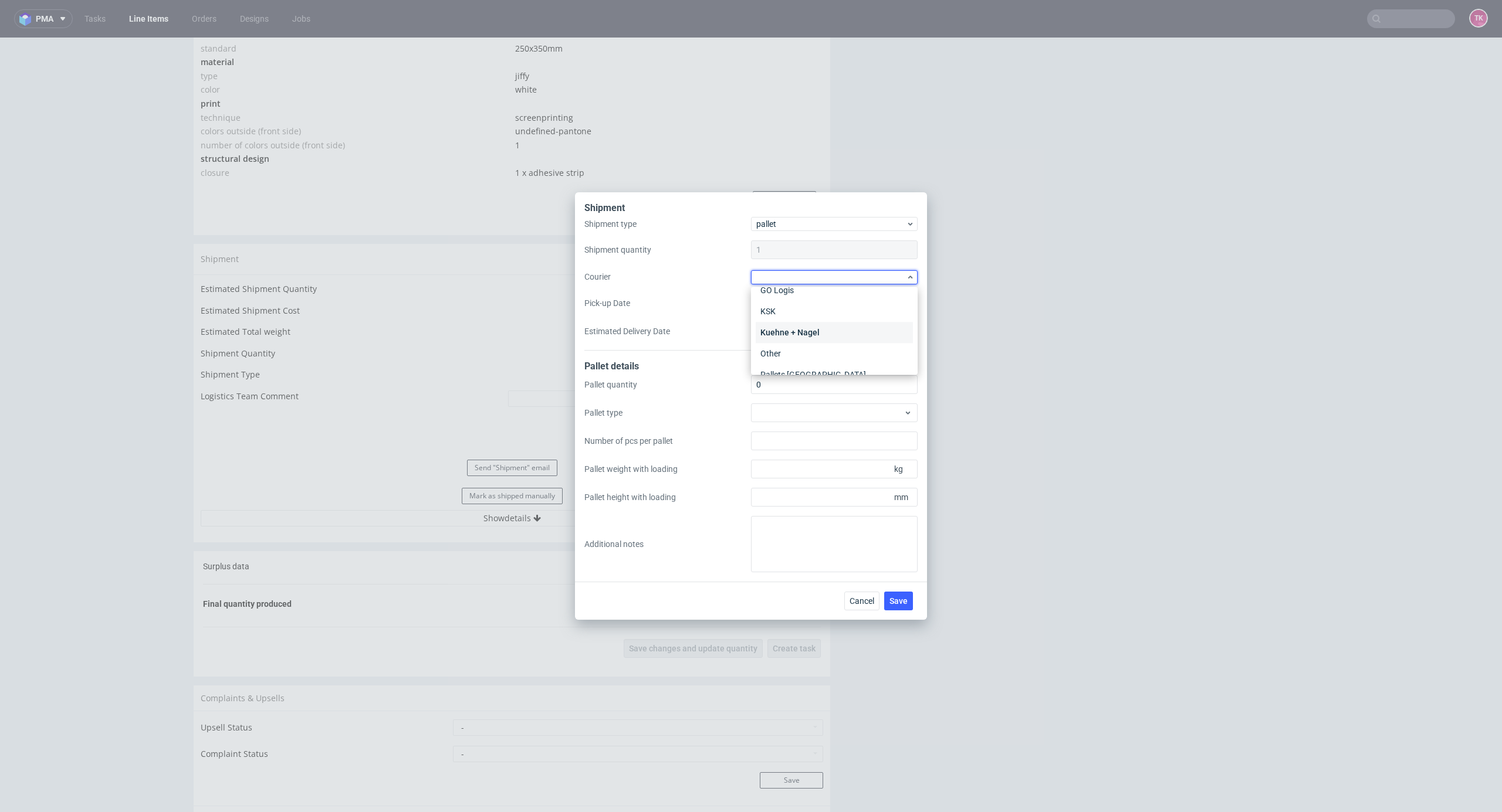
click at [822, 331] on div "Kuehne + Nagel" at bounding box center [834, 333] width 157 height 22
click at [900, 587] on div "Cancel Save" at bounding box center [751, 600] width 352 height 38
click at [900, 589] on div "Cancel Save" at bounding box center [751, 600] width 352 height 38
click at [900, 591] on button "Save" at bounding box center [899, 600] width 29 height 19
click at [892, 602] on span "Save" at bounding box center [899, 600] width 18 height 8
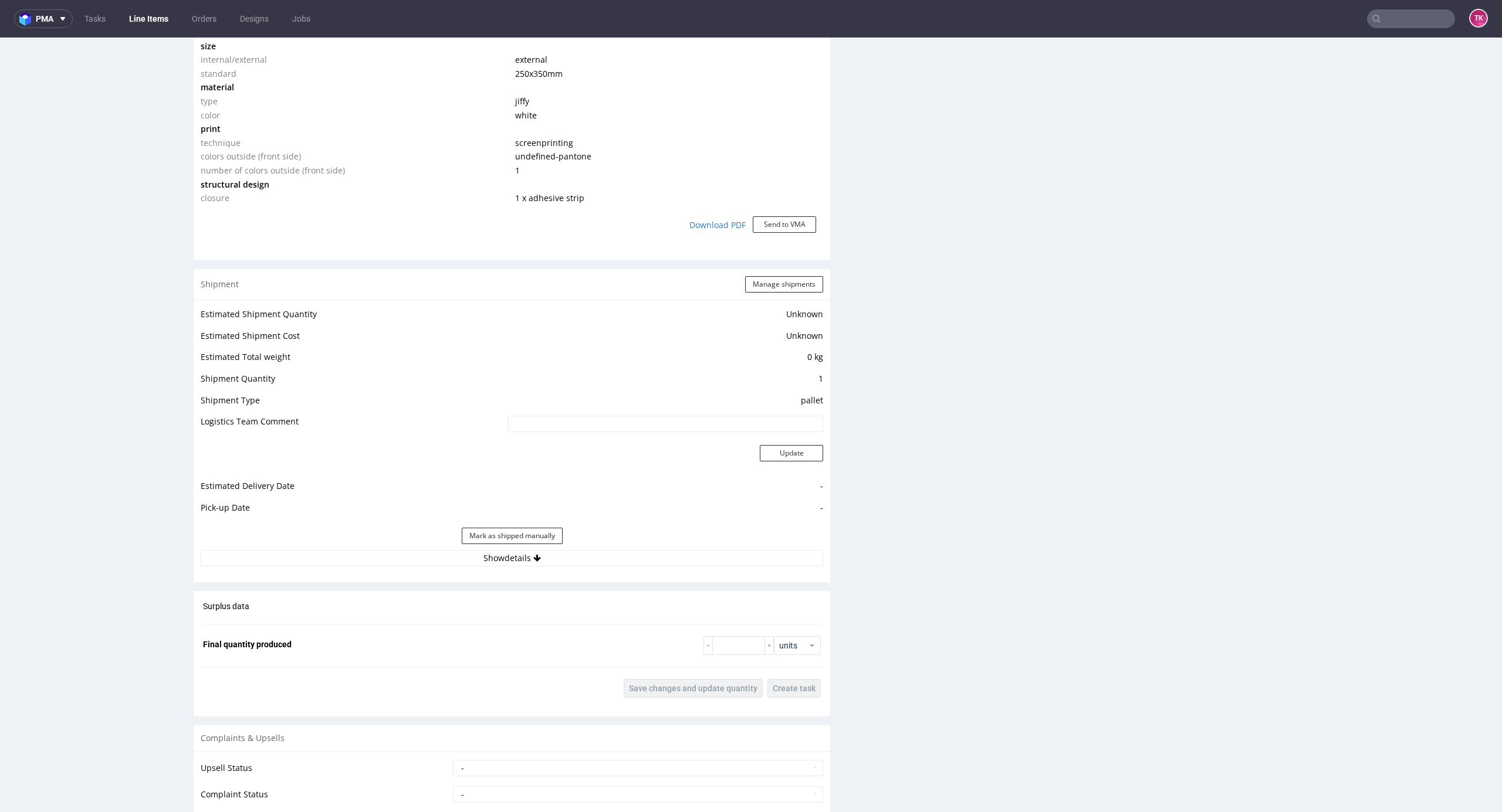
scroll to position [939, 0]
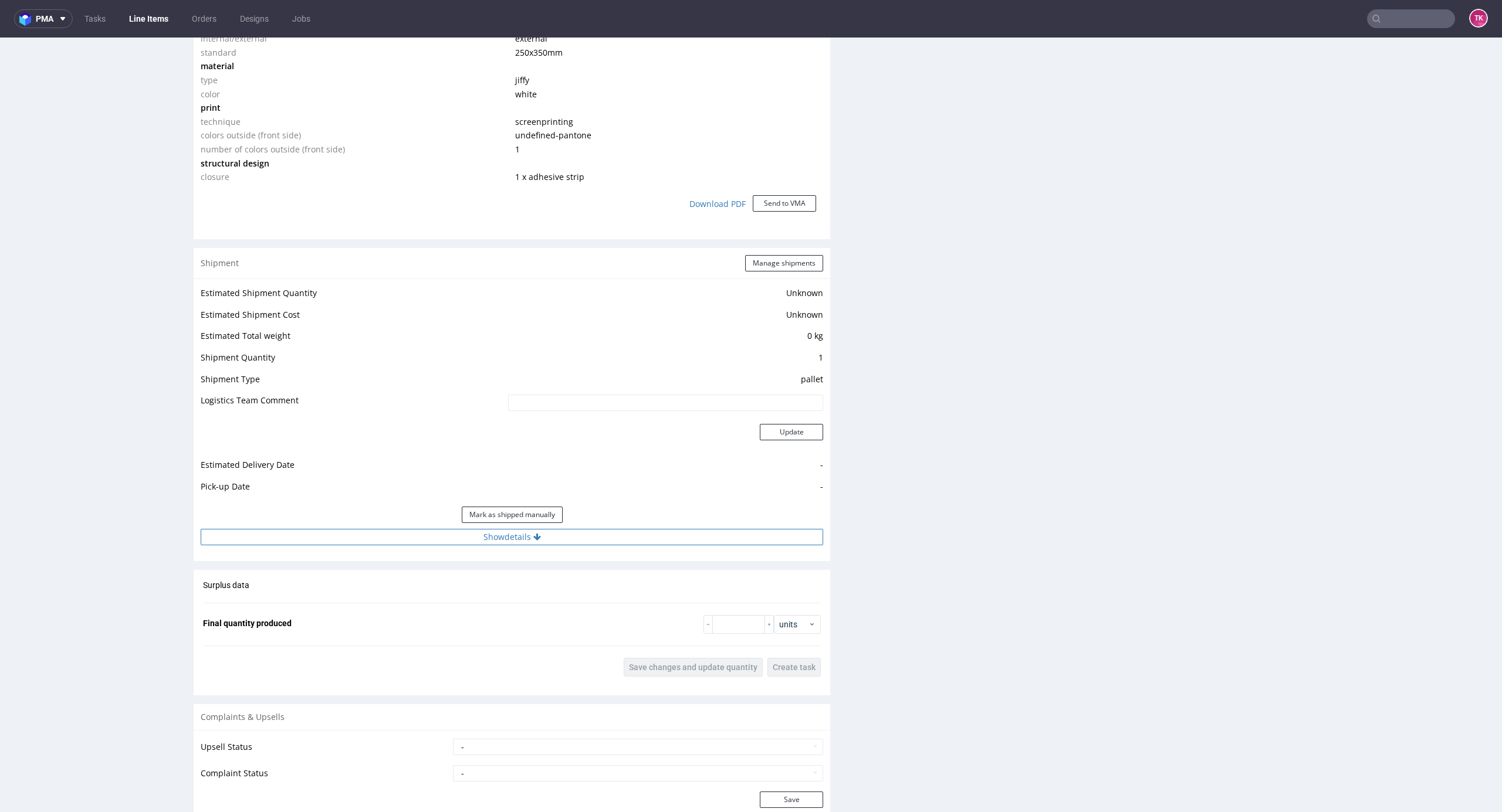
drag, startPoint x: 689, startPoint y: 527, endPoint x: 686, endPoint y: 537, distance: 10.4
click at [686, 537] on div "Estimated Shipment Quantity Unknown Estimated Shipment Cost Unknown Estimated T…" at bounding box center [512, 415] width 637 height 274
click at [686, 537] on button "Show details" at bounding box center [512, 537] width 622 height 16
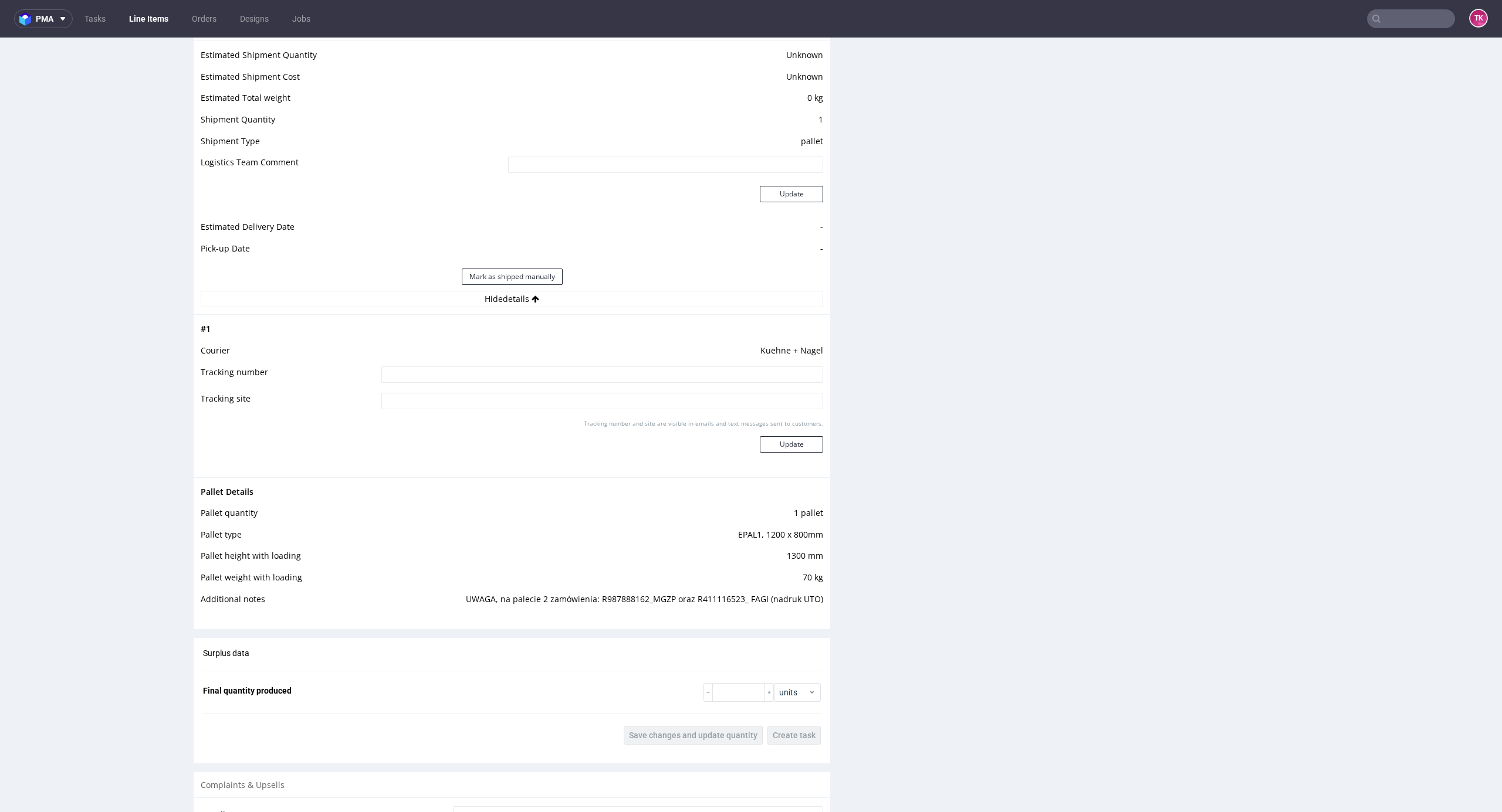
scroll to position [1017, 0]
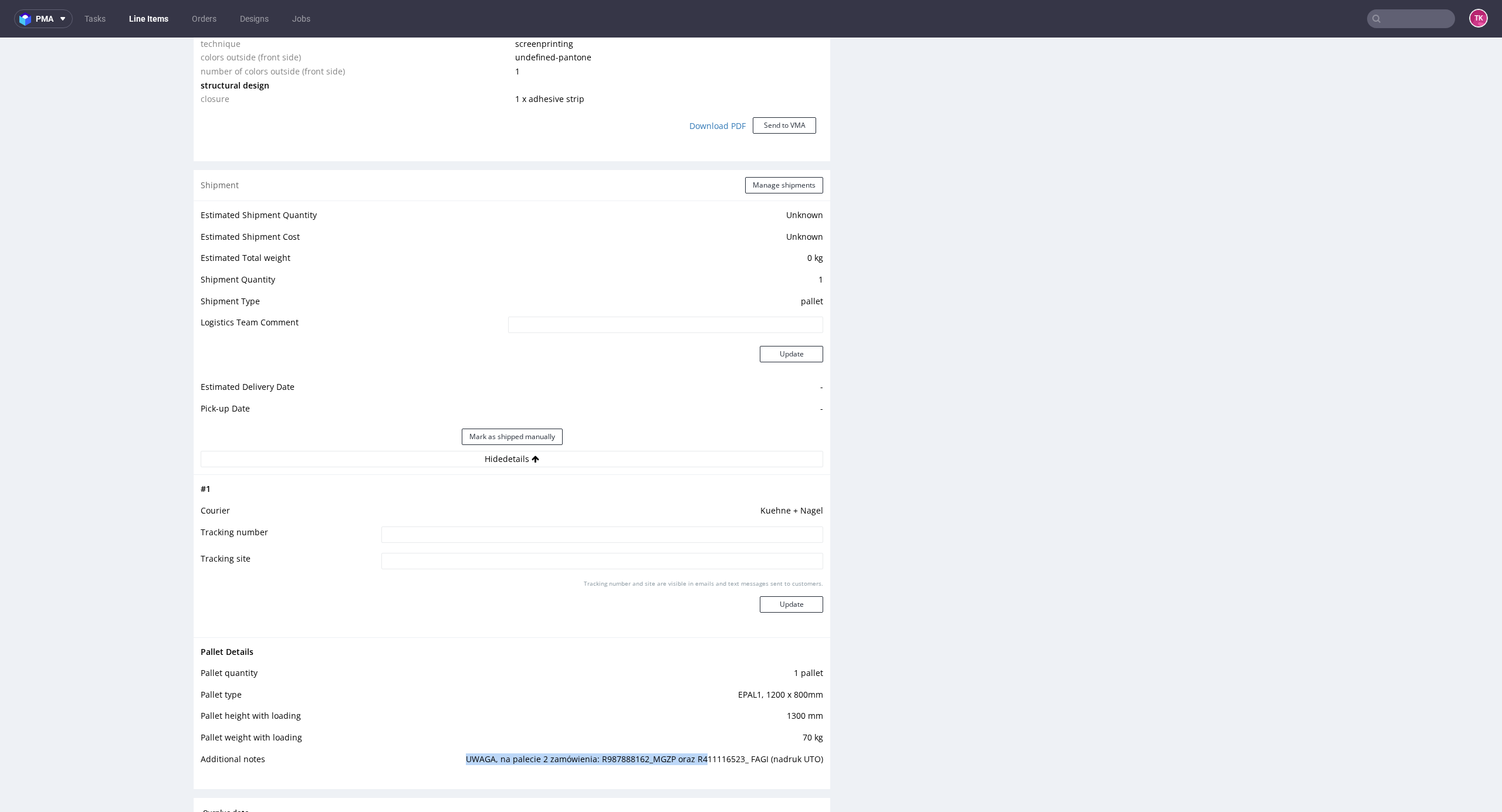
drag, startPoint x: 444, startPoint y: 759, endPoint x: 700, endPoint y: 771, distance: 256.3
click at [699, 771] on td "UWAGA, na palecie 2 zamówienia: R987888162_MGZP oraz R411116523_ FAGI (nadruk U…" at bounding box center [628, 764] width 391 height 22
click at [718, 761] on td "UWAGA, na palecie 2 zamówienia: R987888162_MGZP oraz R411116523_ FAGI (nadruk U…" at bounding box center [628, 764] width 391 height 22
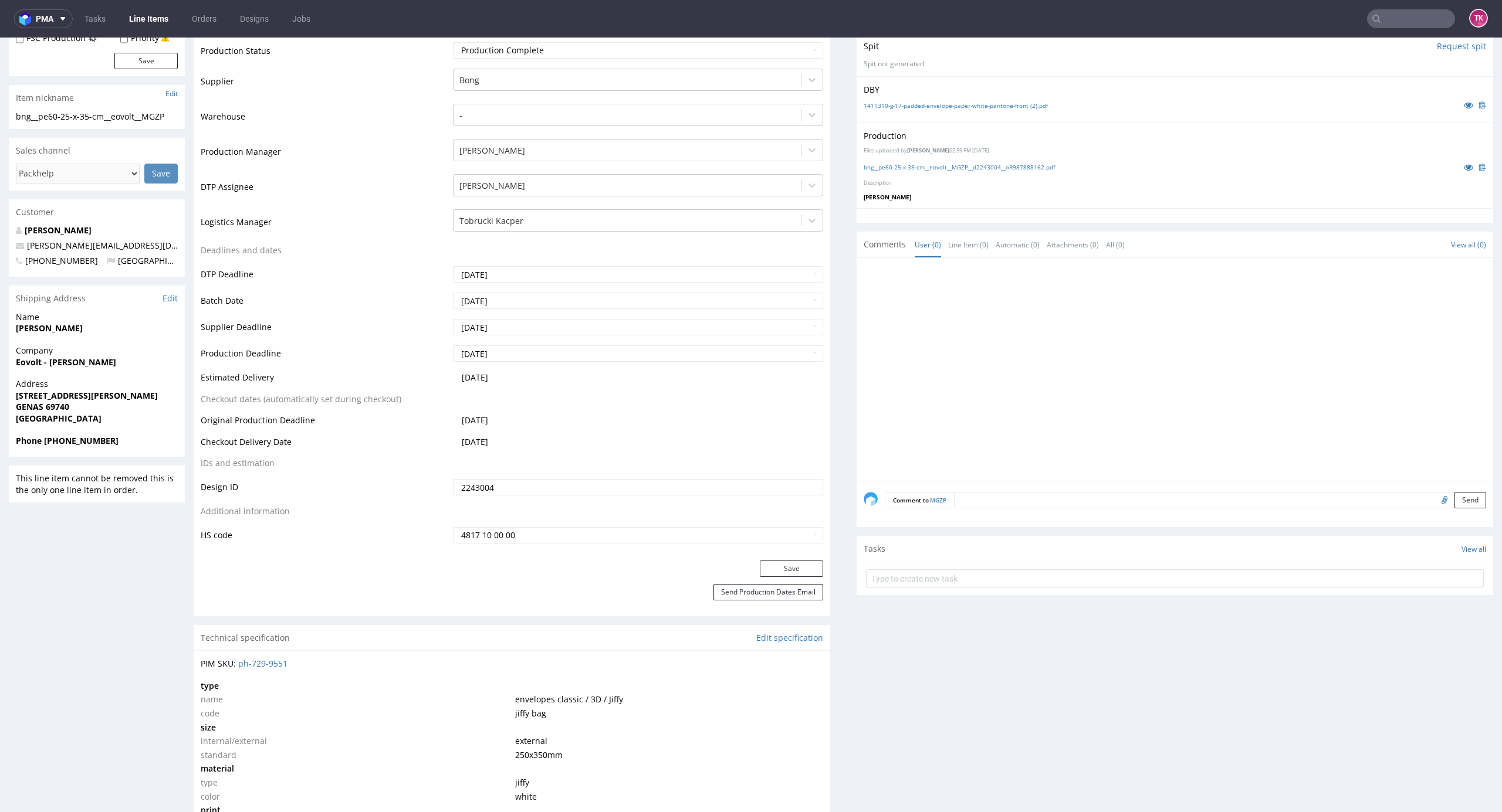
scroll to position [234, 0]
drag, startPoint x: 22, startPoint y: 359, endPoint x: 152, endPoint y: 360, distance: 130.0
copy strong "Eovolt - [PERSON_NAME]"
drag, startPoint x: 9, startPoint y: 331, endPoint x: 107, endPoint y: 326, distance: 98.1
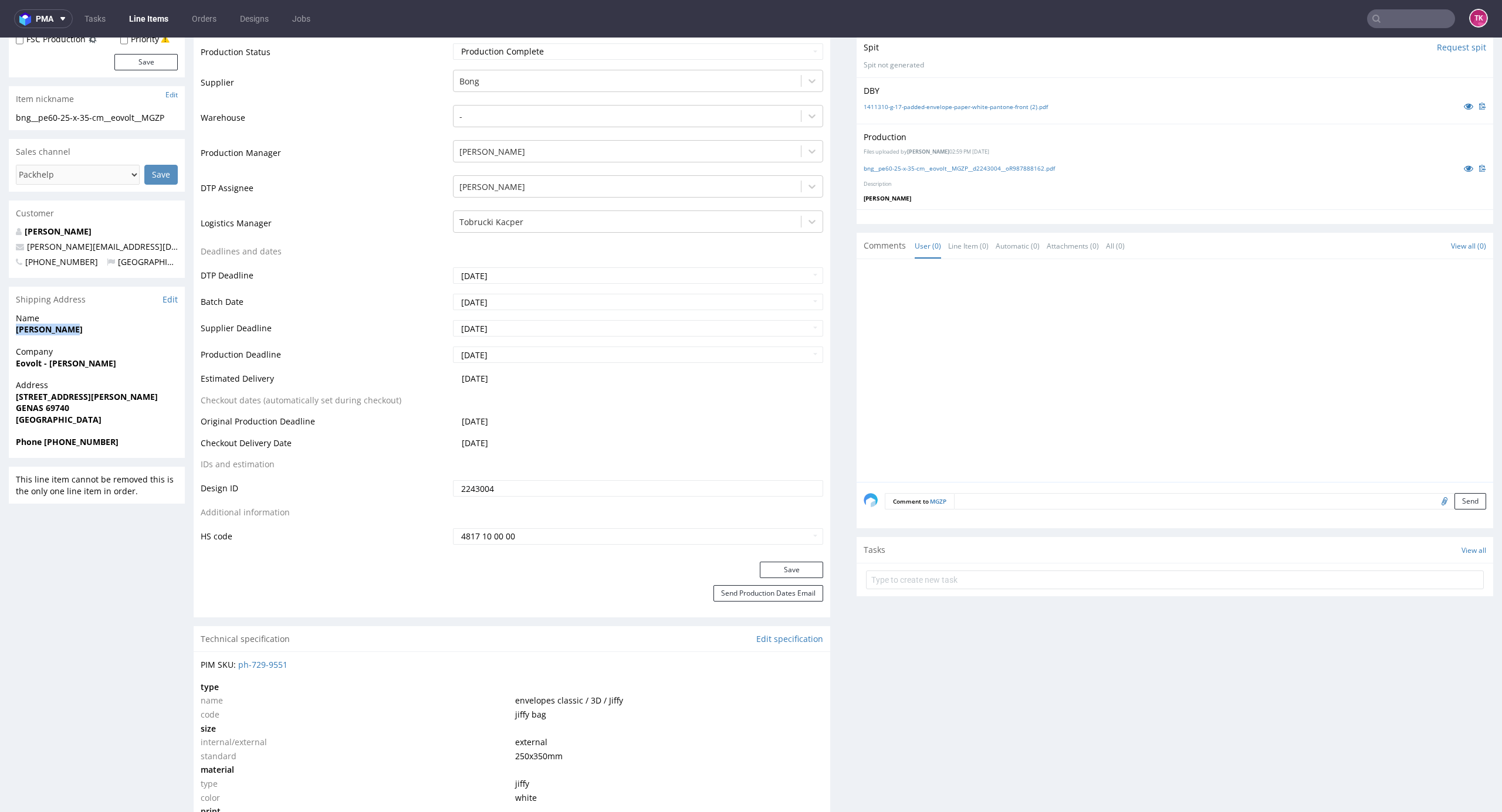
click at [107, 326] on div "Name Maud JOLIVET" at bounding box center [97, 328] width 176 height 33
copy strong "[PERSON_NAME]"
drag, startPoint x: 0, startPoint y: 392, endPoint x: 129, endPoint y: 409, distance: 130.1
copy p "6 rue Georges Besse GENAS 69740"
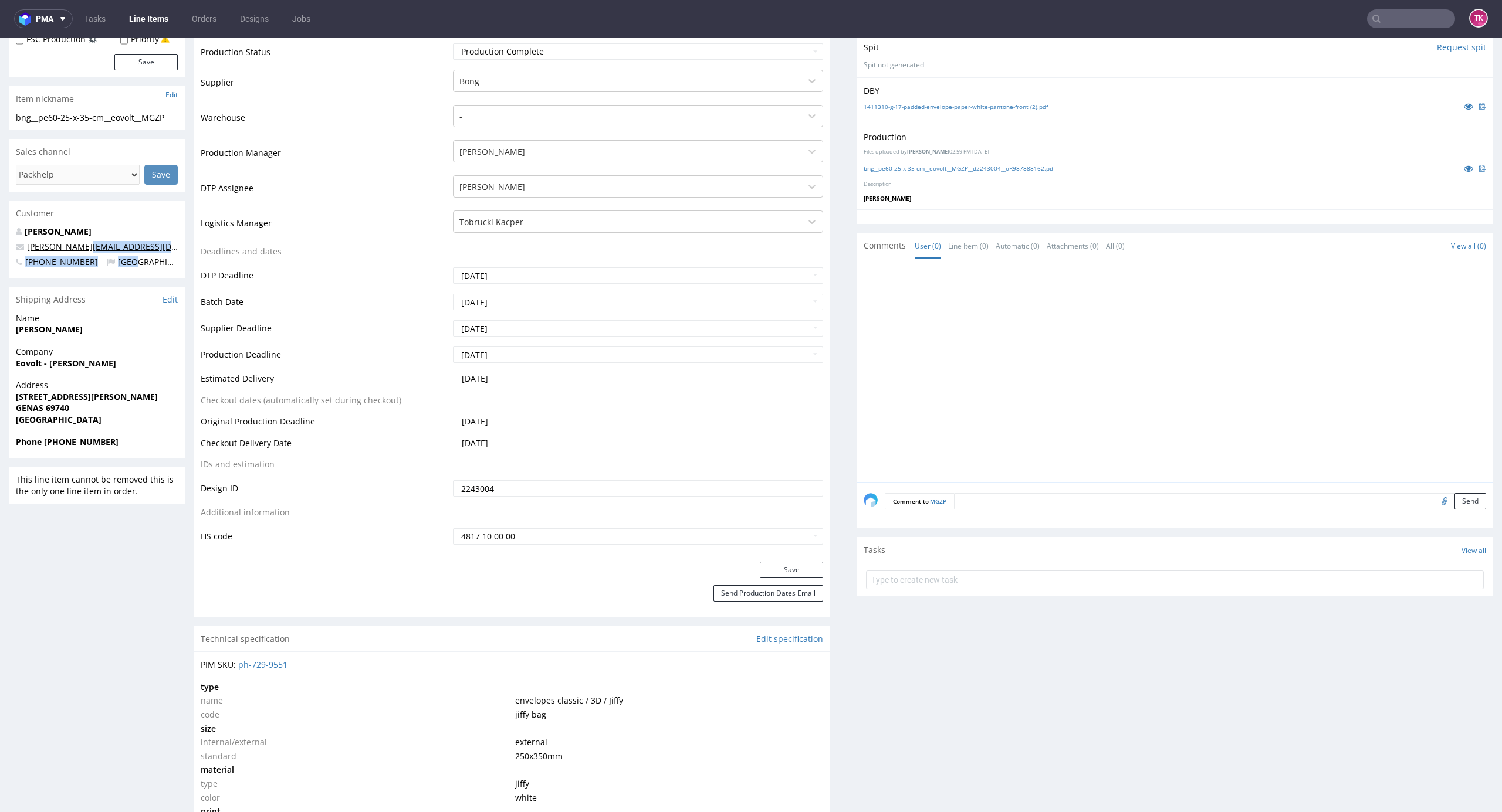
drag, startPoint x: 111, startPoint y: 247, endPoint x: 111, endPoint y: 238, distance: 9.0
click at [89, 241] on div "Maud JOLIVET m.jolivet@eovolt.com +33650969782 France" at bounding box center [97, 252] width 176 height 52
drag, startPoint x: 118, startPoint y: 240, endPoint x: 122, endPoint y: 244, distance: 5.7
click at [118, 240] on div "Maud JOLIVET m.jolivet@eovolt.com +33650969782 France" at bounding box center [97, 252] width 176 height 52
click at [125, 242] on p "[PERSON_NAME][EMAIL_ADDRESS][DOMAIN_NAME]" at bounding box center [97, 247] width 162 height 12
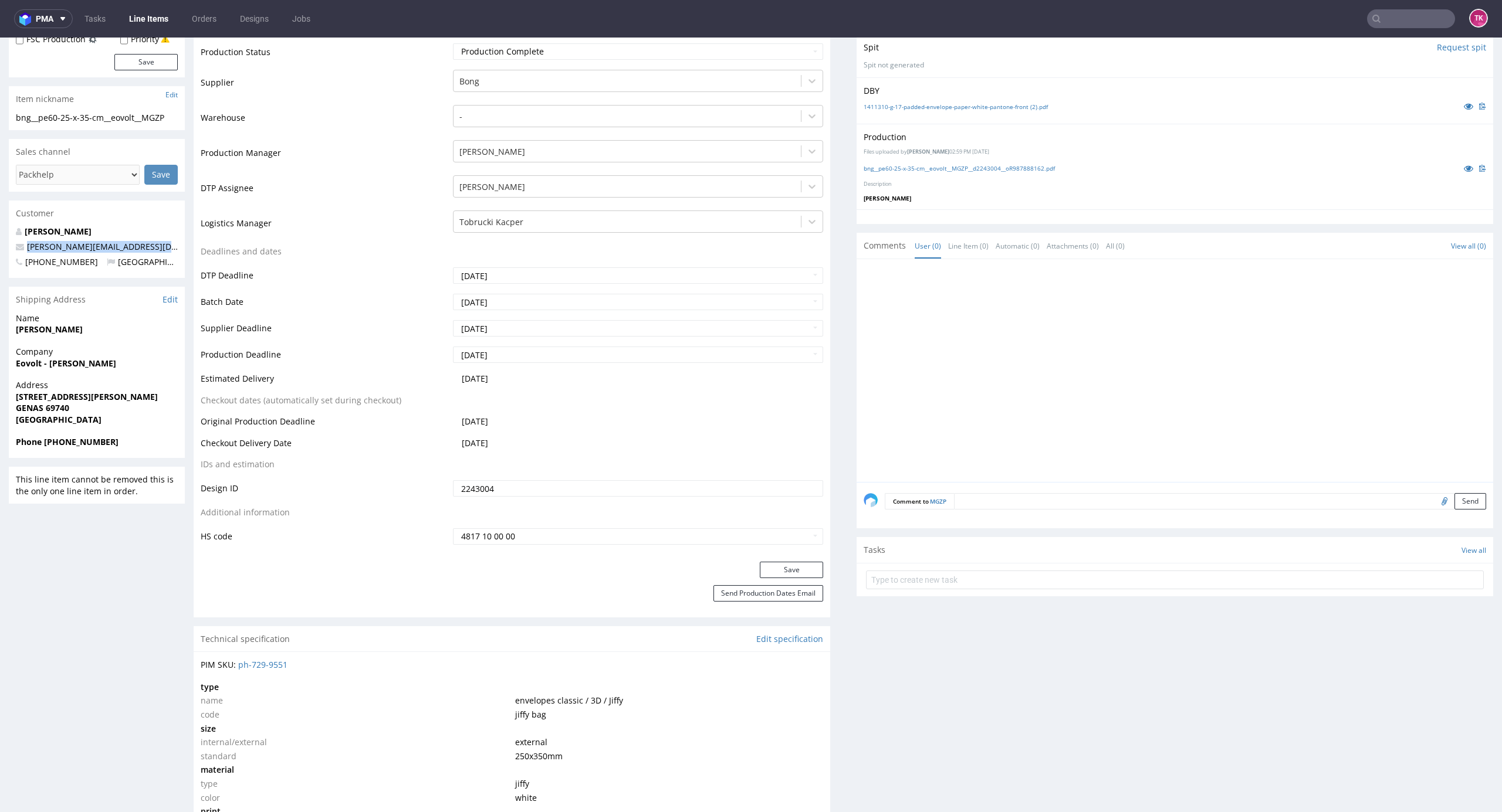
drag, startPoint x: 125, startPoint y: 242, endPoint x: 0, endPoint y: 240, distance: 125.0
drag, startPoint x: 50, startPoint y: 435, endPoint x: 123, endPoint y: 448, distance: 74.1
click at [123, 448] on div "Phone [PHONE_NUMBER]" at bounding box center [97, 447] width 176 height 22
copy strong "33650969782"
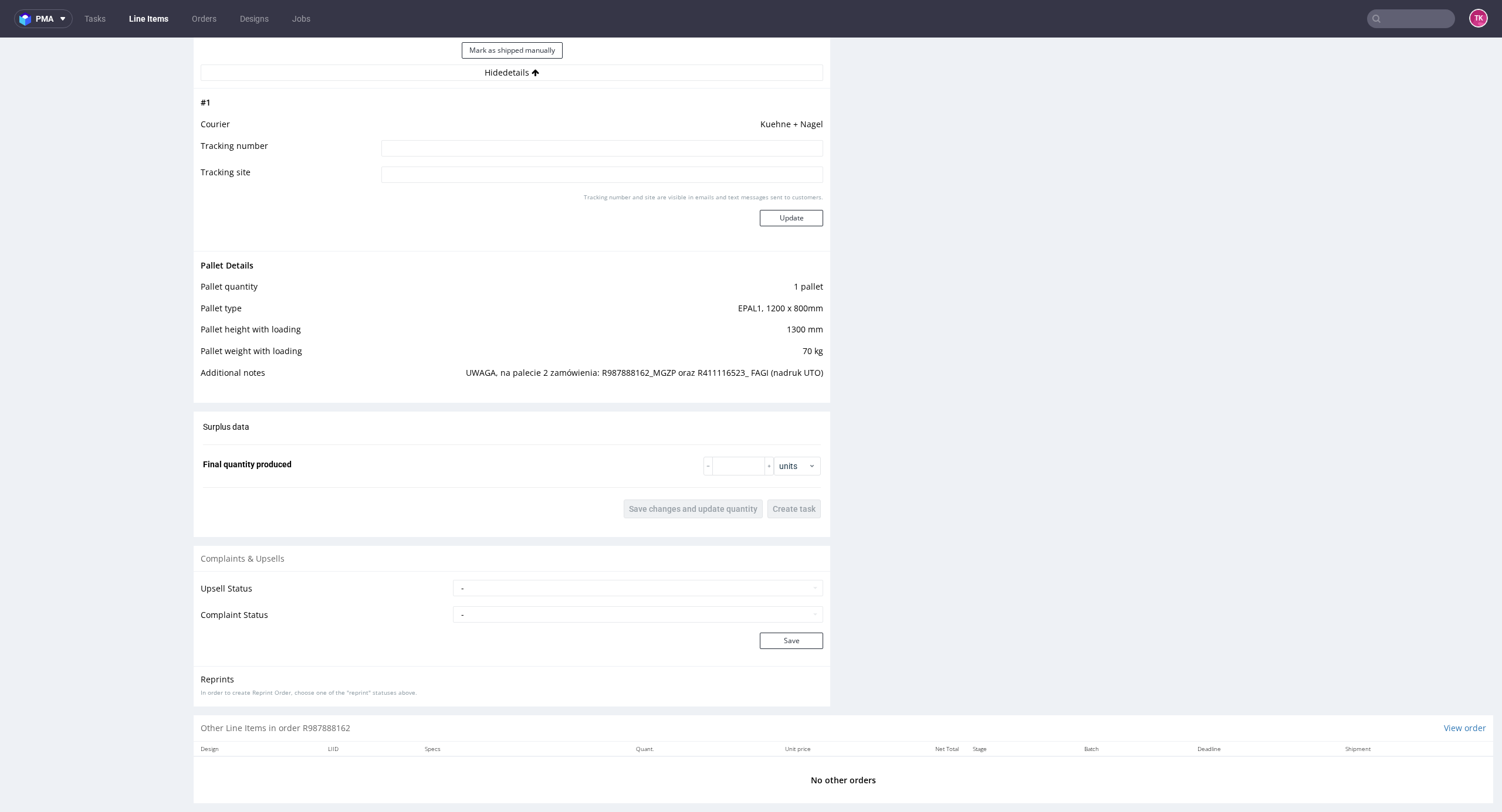
scroll to position [1408, 0]
drag, startPoint x: 596, startPoint y: 370, endPoint x: 760, endPoint y: 373, distance: 164.0
click at [760, 373] on td "UWAGA, na palecie 2 zamówienia: R987888162_MGZP oraz R411116523_ FAGI (nadruk U…" at bounding box center [628, 372] width 391 height 22
copy td "R987888162_MGZP oraz R411116523_ FAGI"
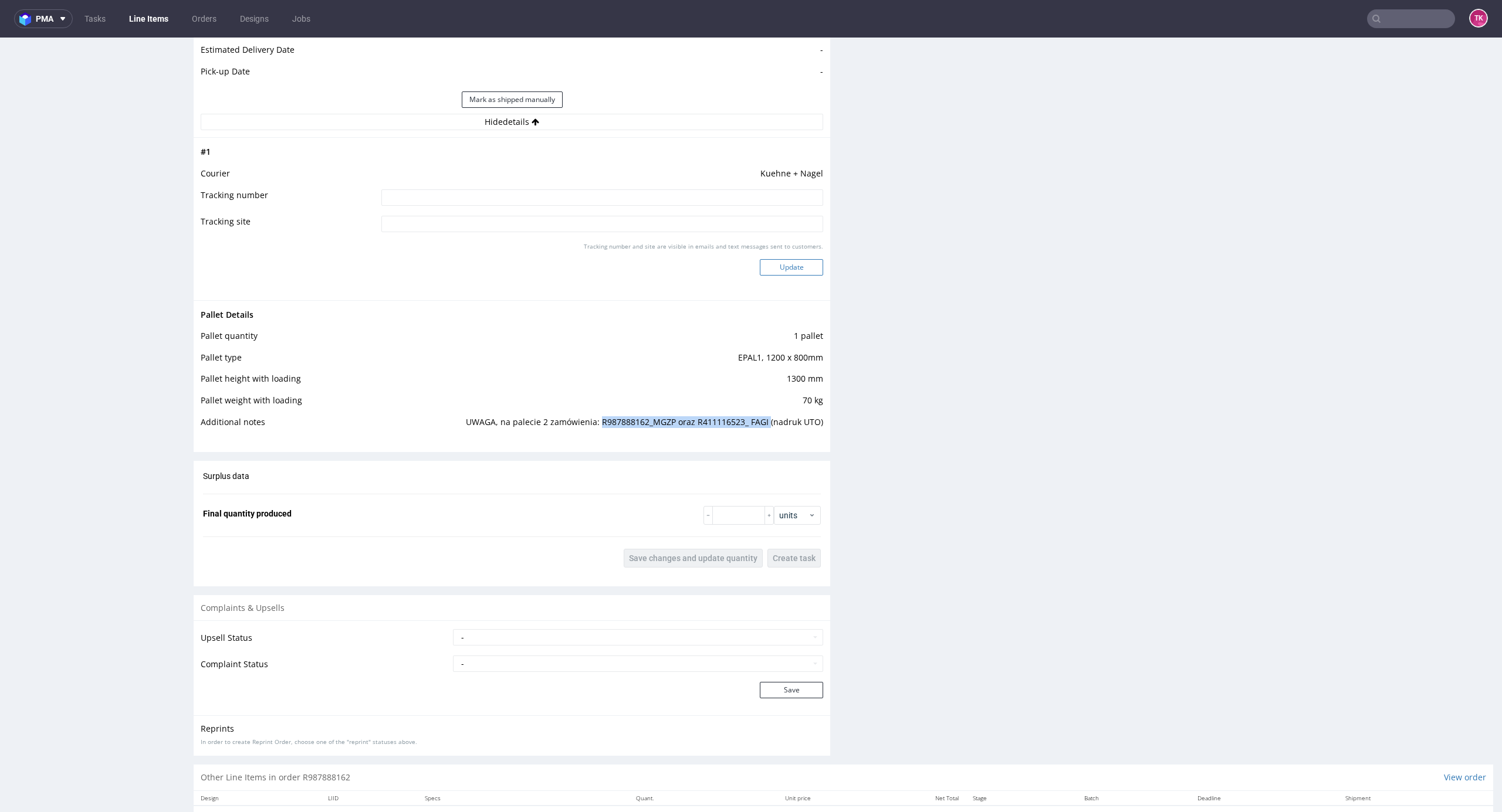
scroll to position [1329, 0]
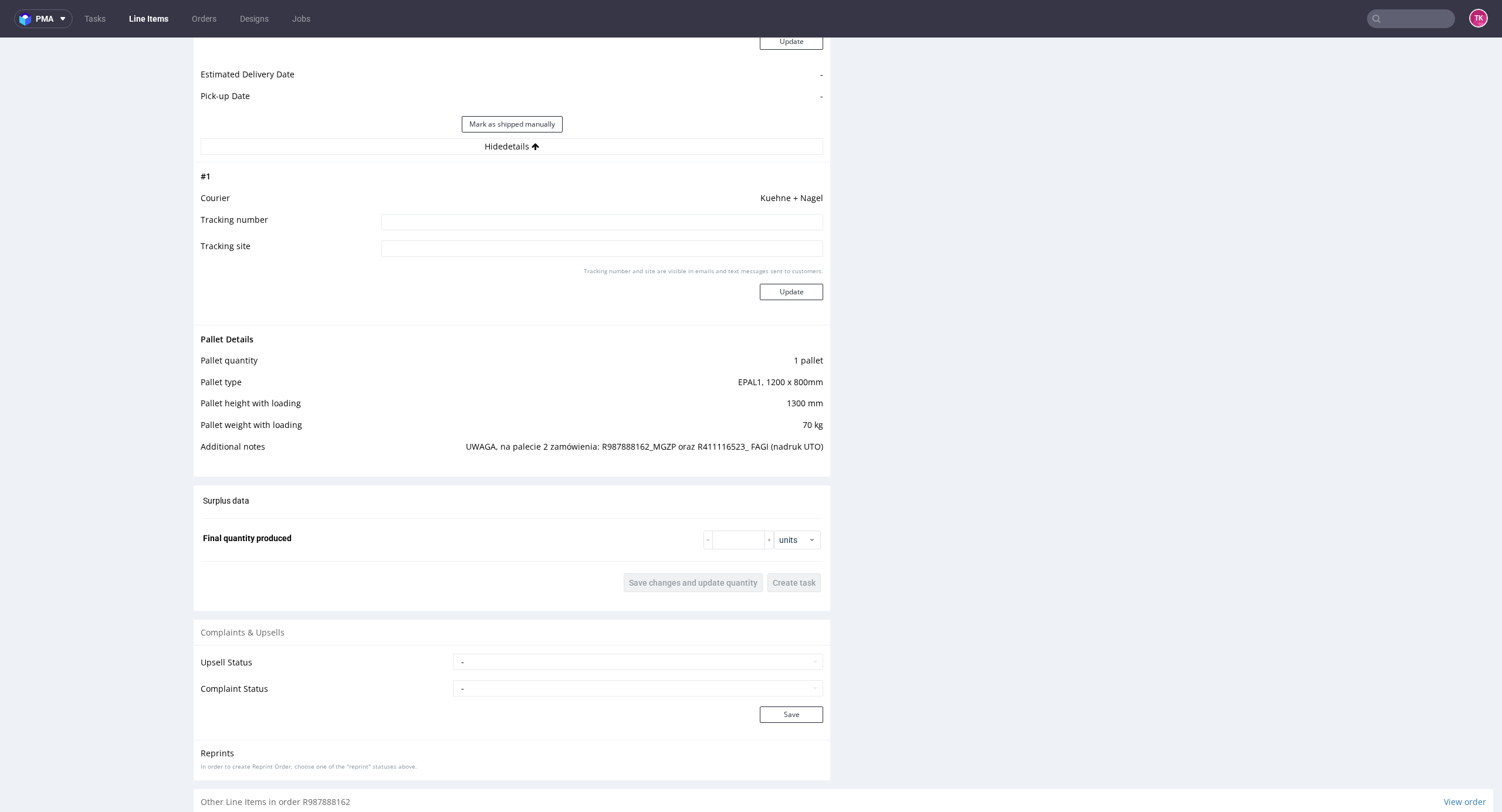
drag, startPoint x: 729, startPoint y: 231, endPoint x: 726, endPoint y: 223, distance: 8.5
click at [727, 229] on td at bounding box center [601, 225] width 444 height 26
drag, startPoint x: 726, startPoint y: 223, endPoint x: 763, endPoint y: 268, distance: 58.3
click at [726, 224] on input at bounding box center [602, 223] width 442 height 16
click at [682, 226] on input at bounding box center [602, 223] width 442 height 16
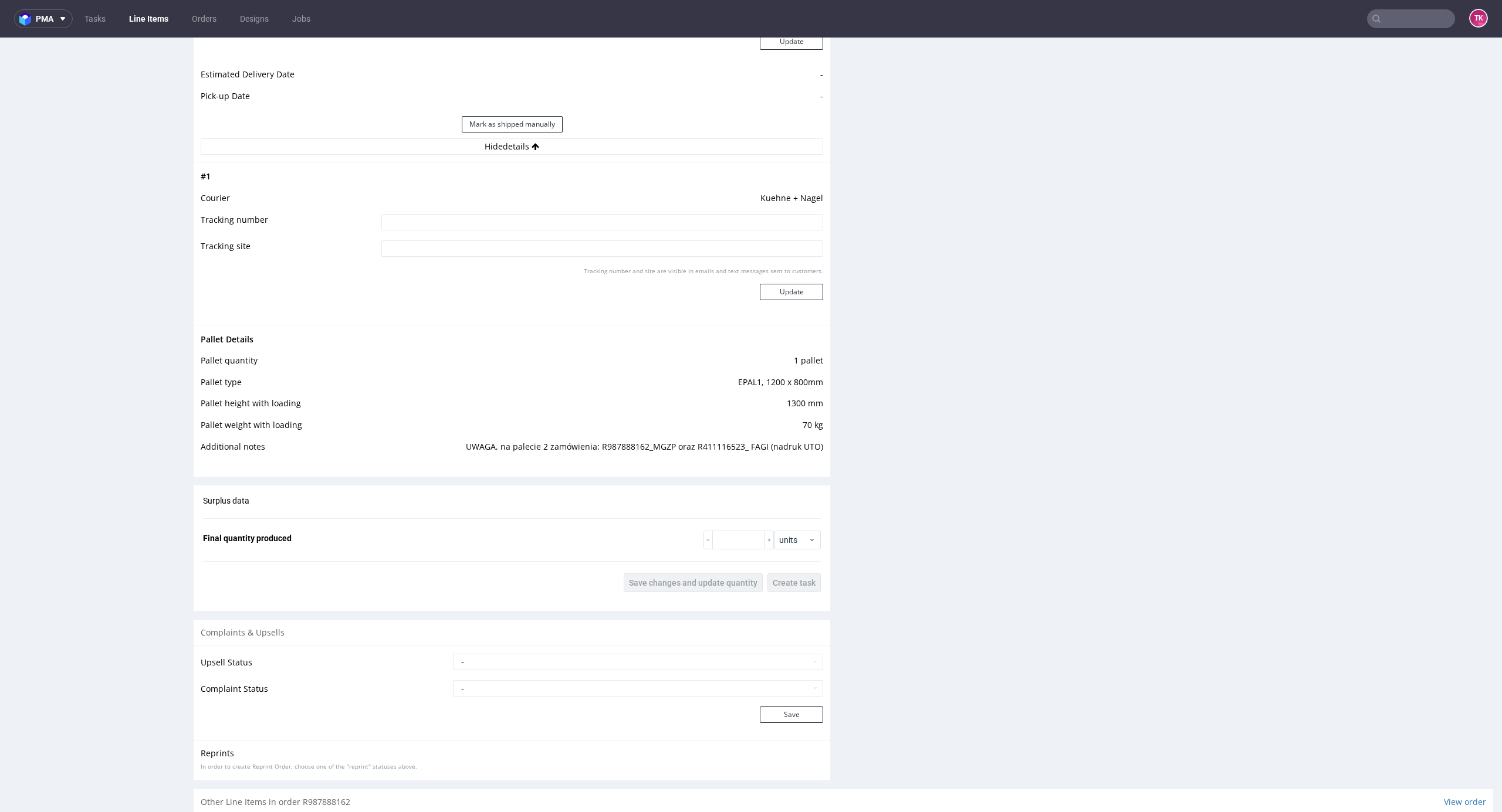
paste input "RWM006318653"
type input "RWM006318653"
click at [761, 297] on button "Update" at bounding box center [791, 292] width 64 height 16
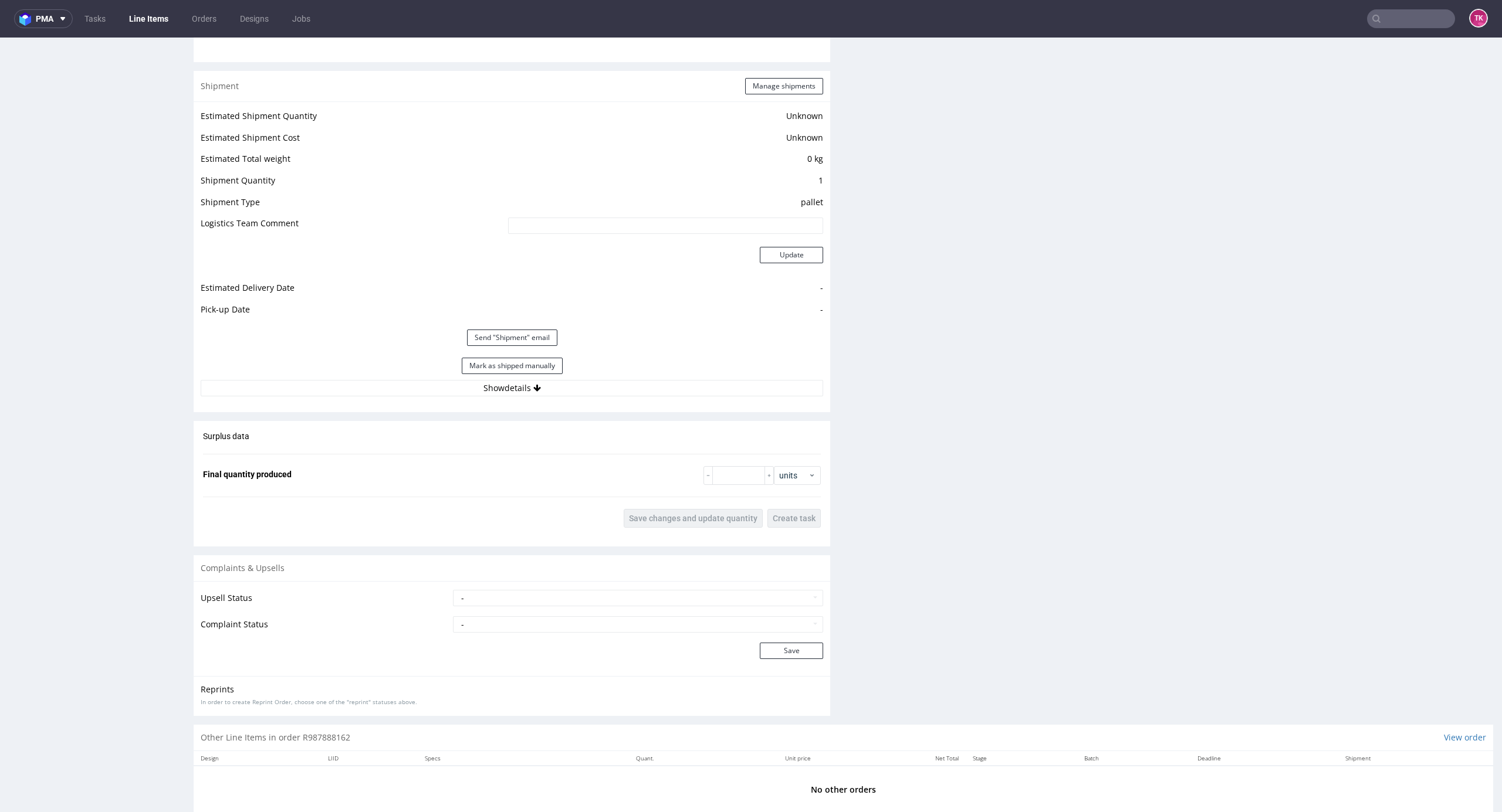
scroll to position [1140, 0]
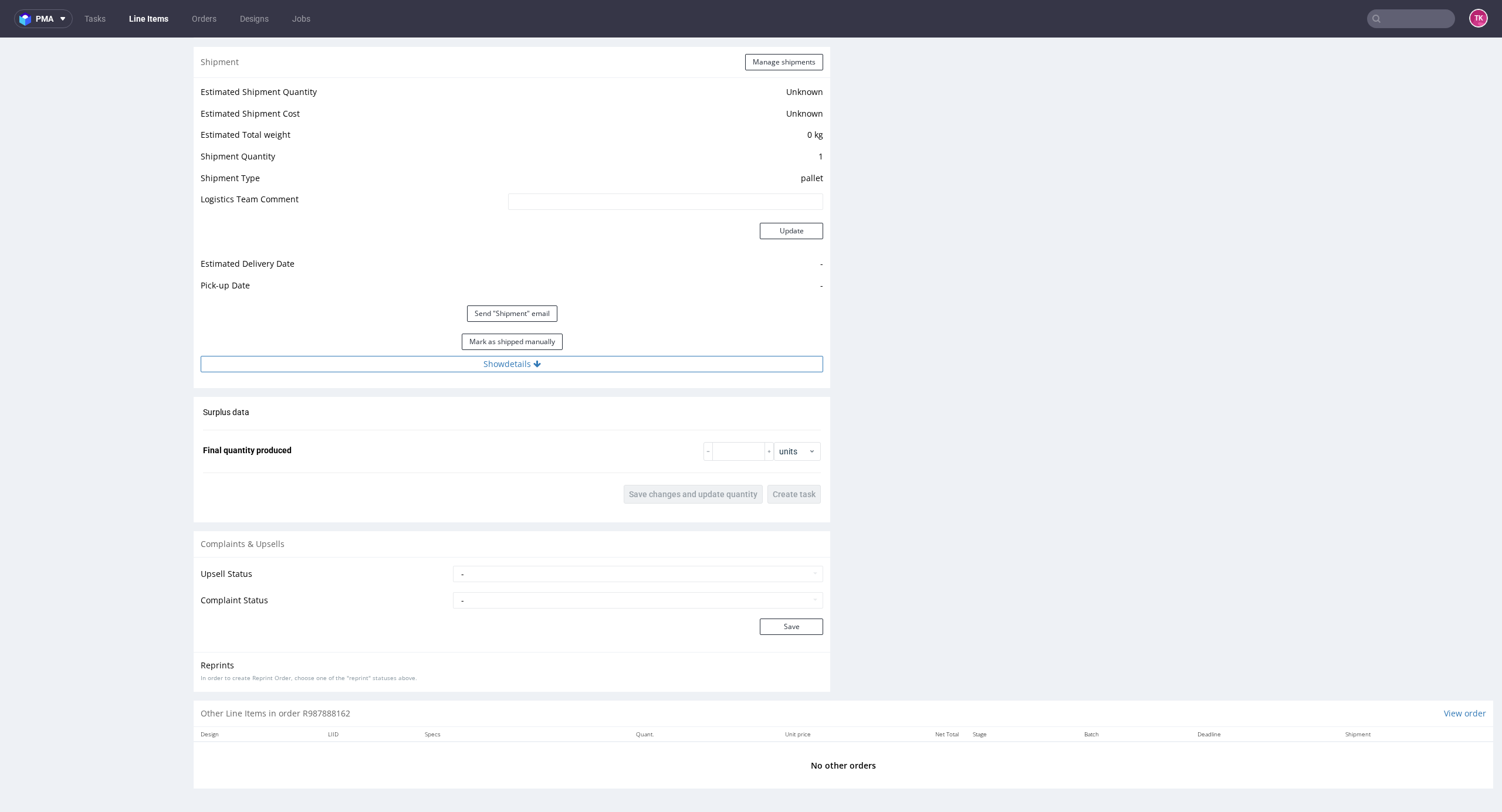
click at [591, 367] on button "Show details" at bounding box center [512, 364] width 622 height 16
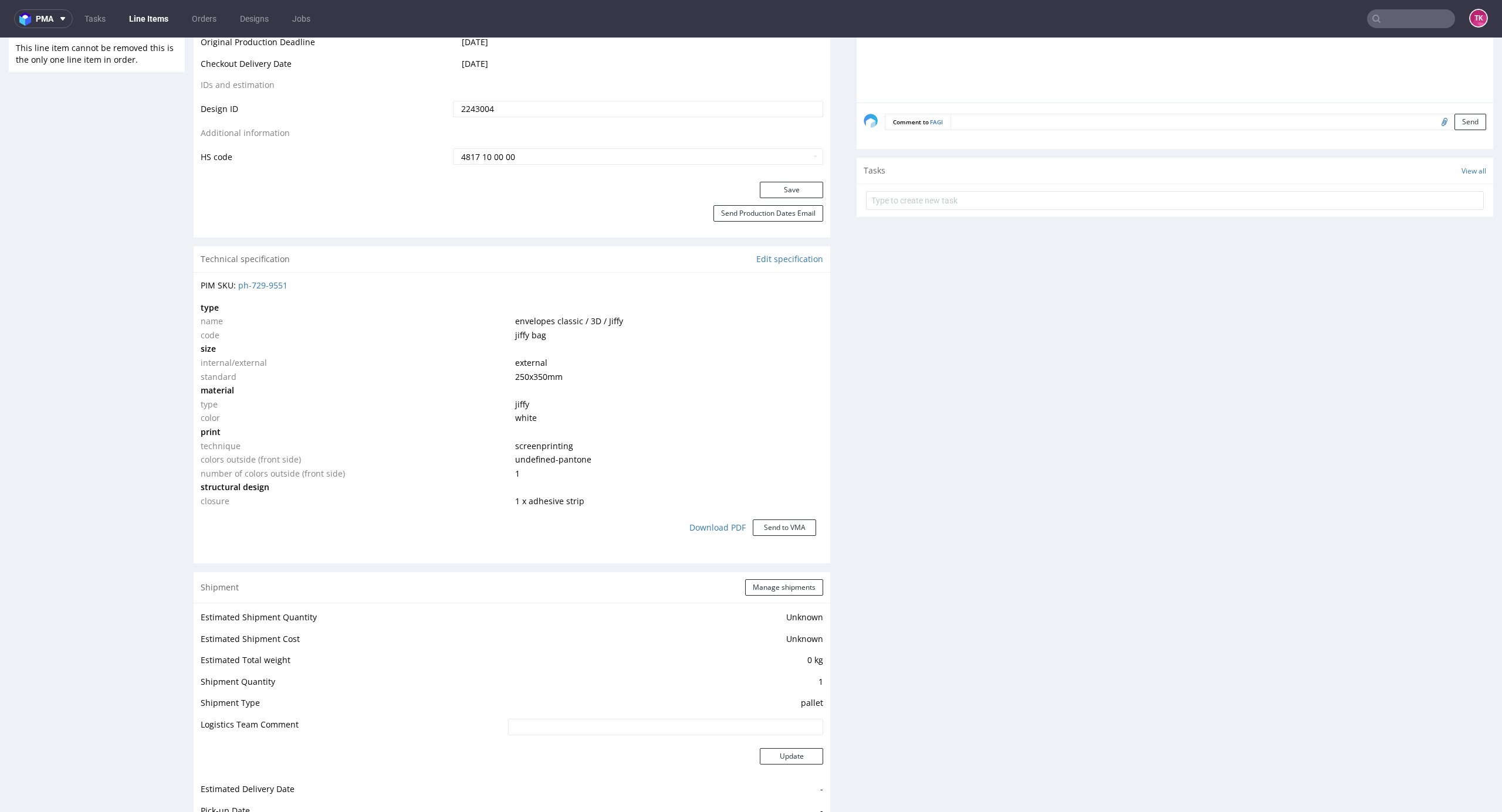
scroll to position [1147, 0]
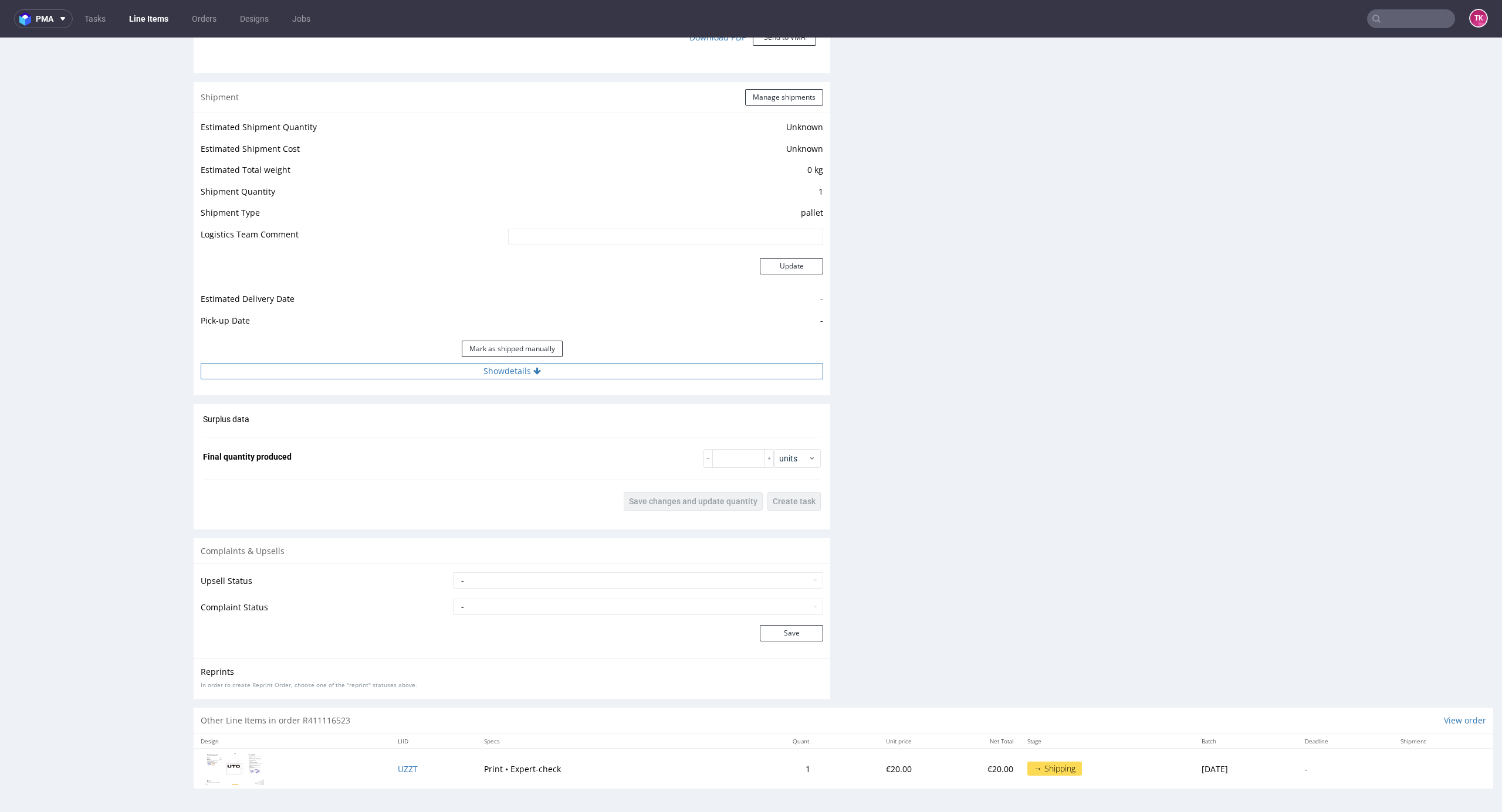
click at [549, 370] on button "Show details" at bounding box center [512, 371] width 622 height 16
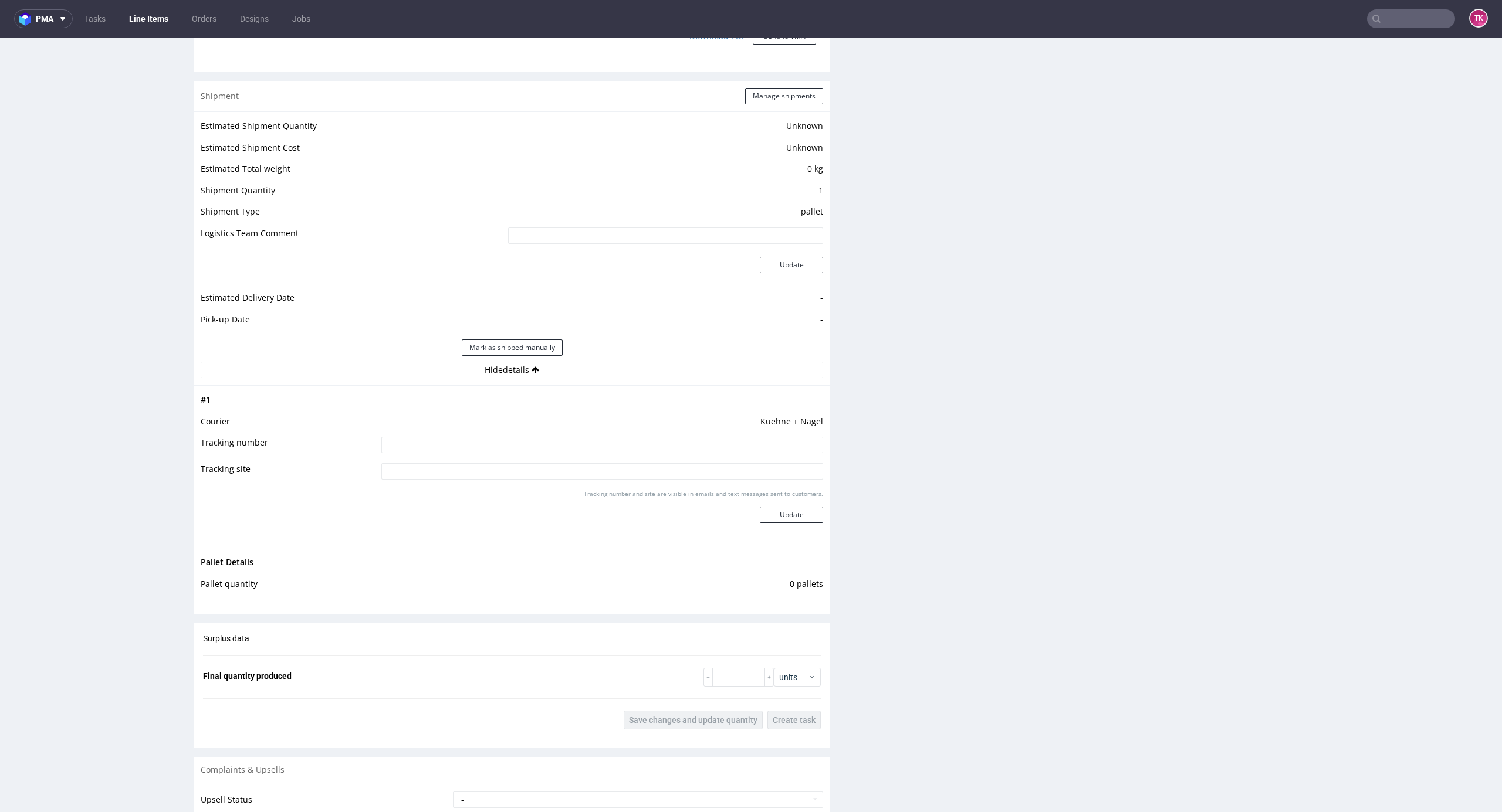
drag, startPoint x: 539, startPoint y: 432, endPoint x: 548, endPoint y: 446, distance: 16.6
click at [539, 436] on tbody "# 1 Courier [PERSON_NAME] + [PERSON_NAME] Tracking number Tracking site Trackin…" at bounding box center [512, 467] width 622 height 148
click at [548, 446] on input at bounding box center [602, 445] width 442 height 16
paste input "RWM006318653"
type input "RWM006318653"
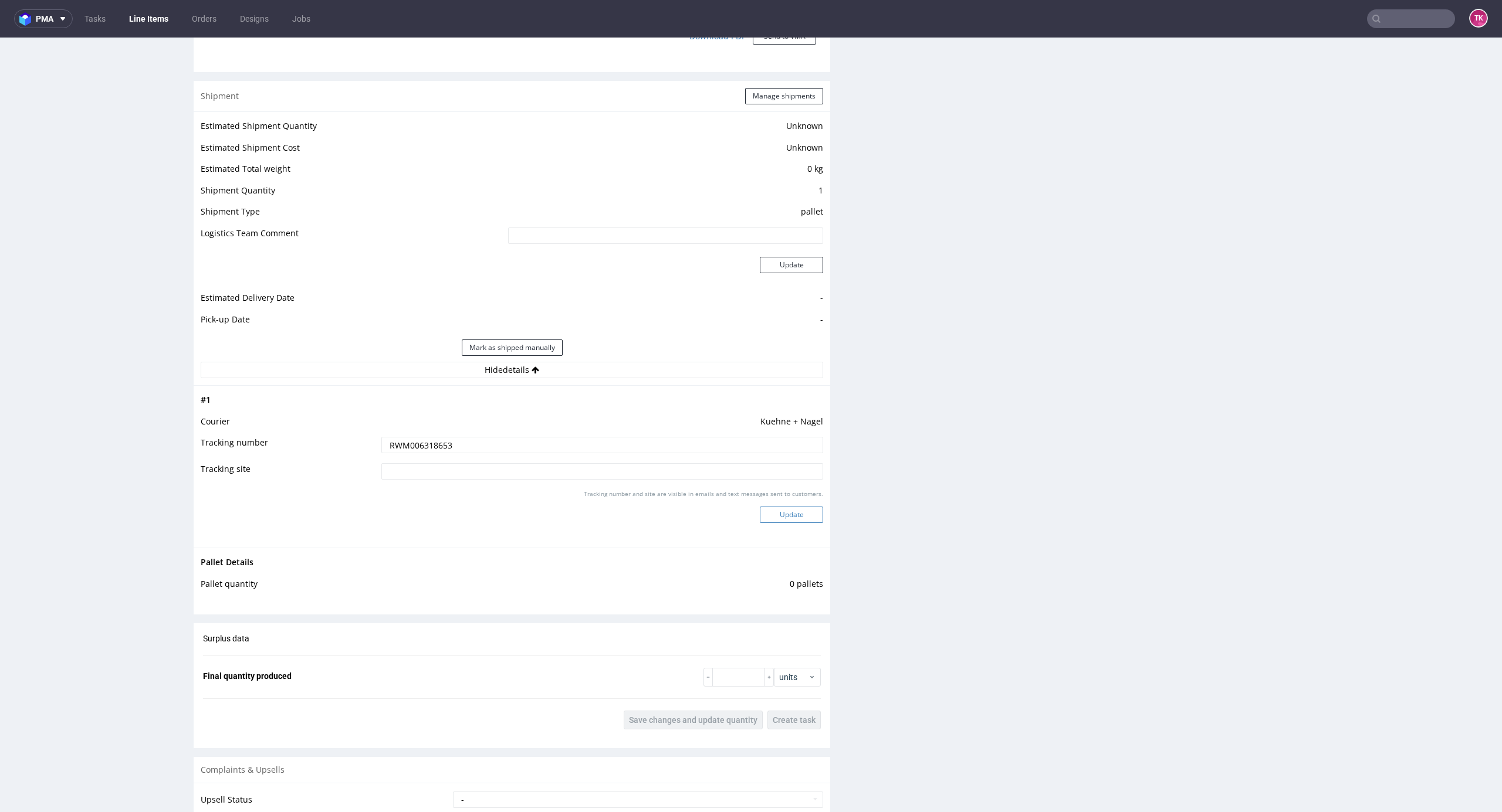
click at [778, 510] on button "Update" at bounding box center [791, 515] width 64 height 16
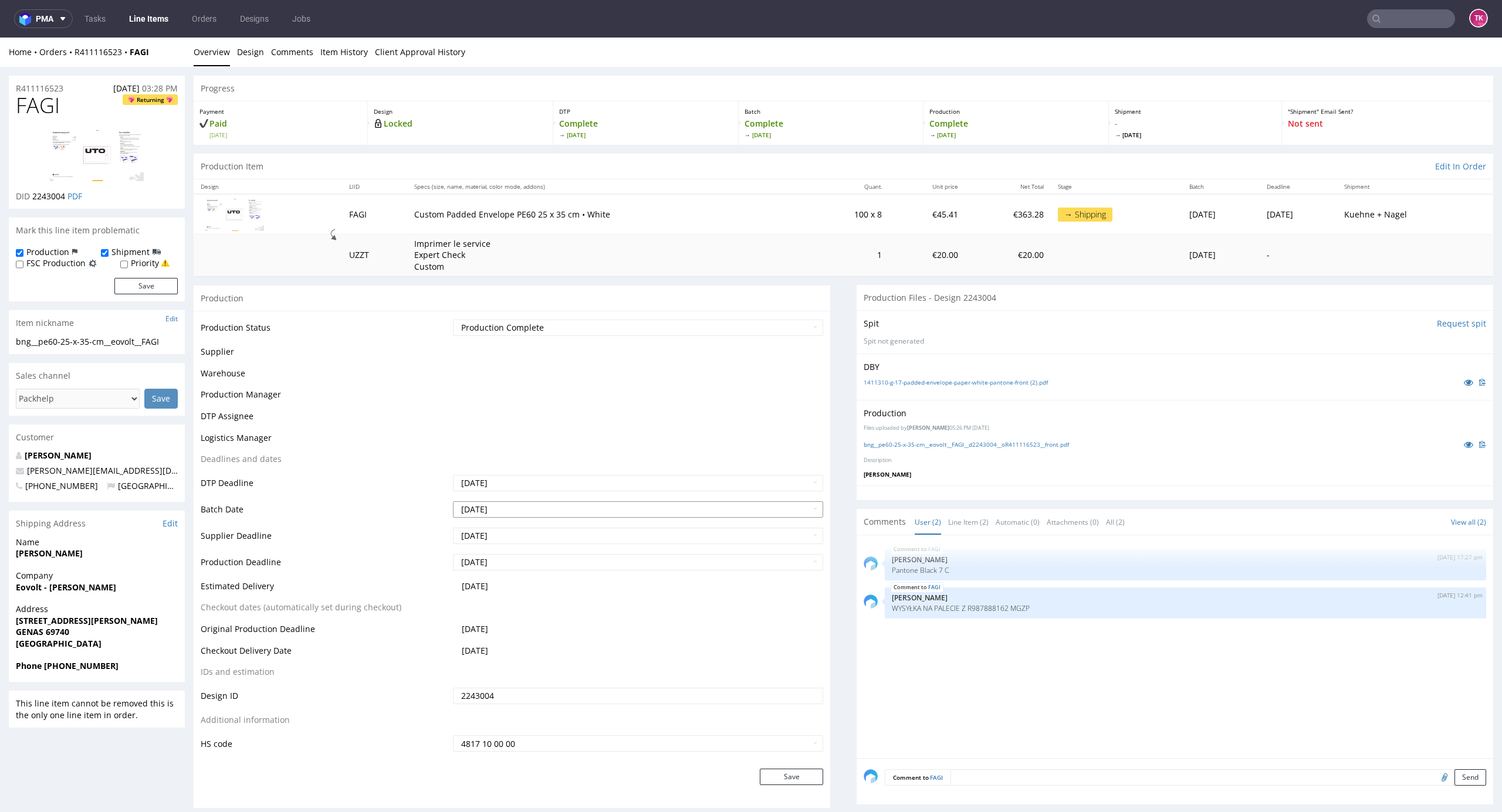
scroll to position [399, 0]
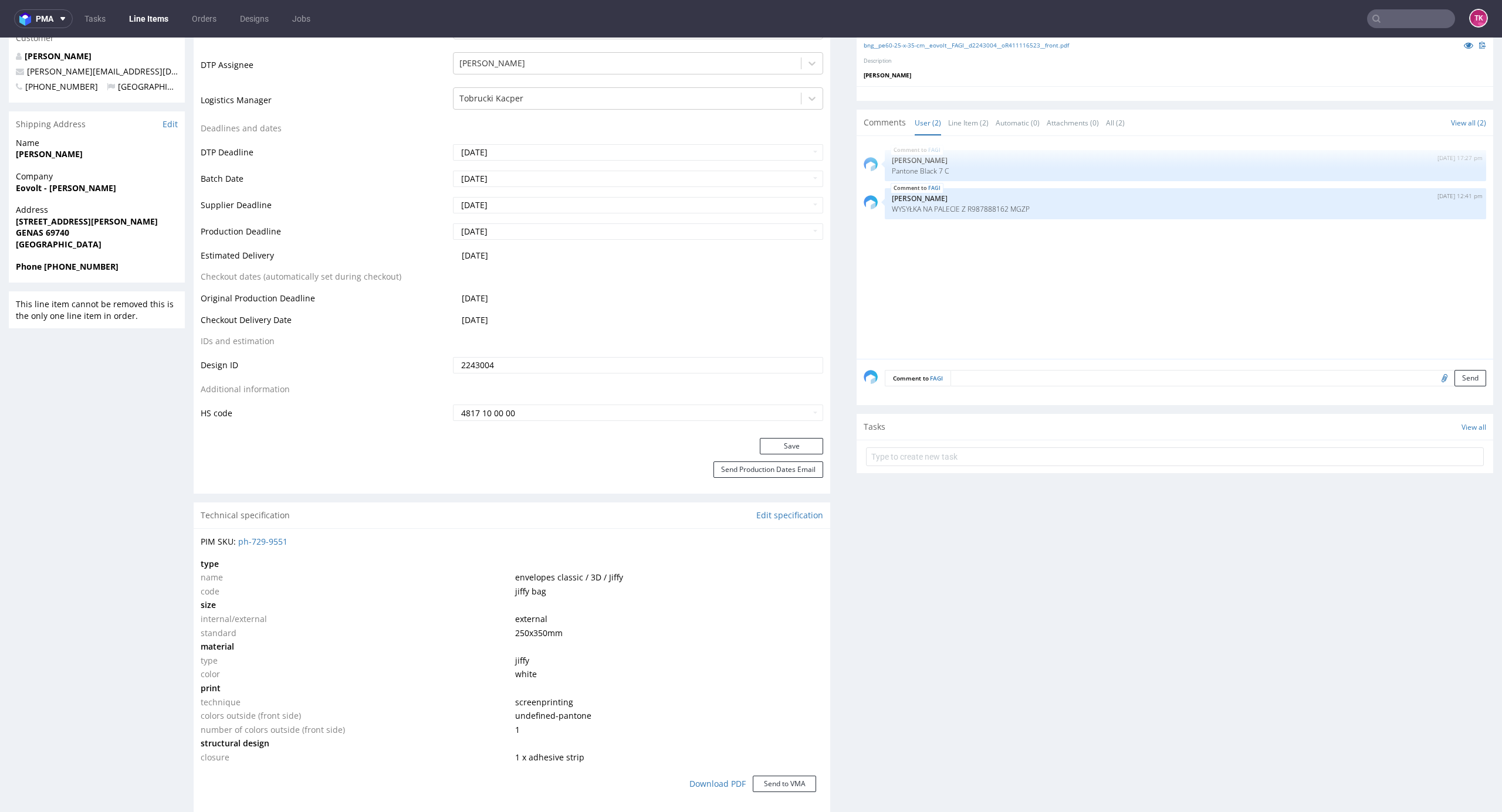
click at [164, 27] on nav "pma Tasks Line Items Orders Designs Jobs TK" at bounding box center [751, 19] width 1502 height 38
click at [156, 17] on link "Line Items" at bounding box center [148, 18] width 53 height 19
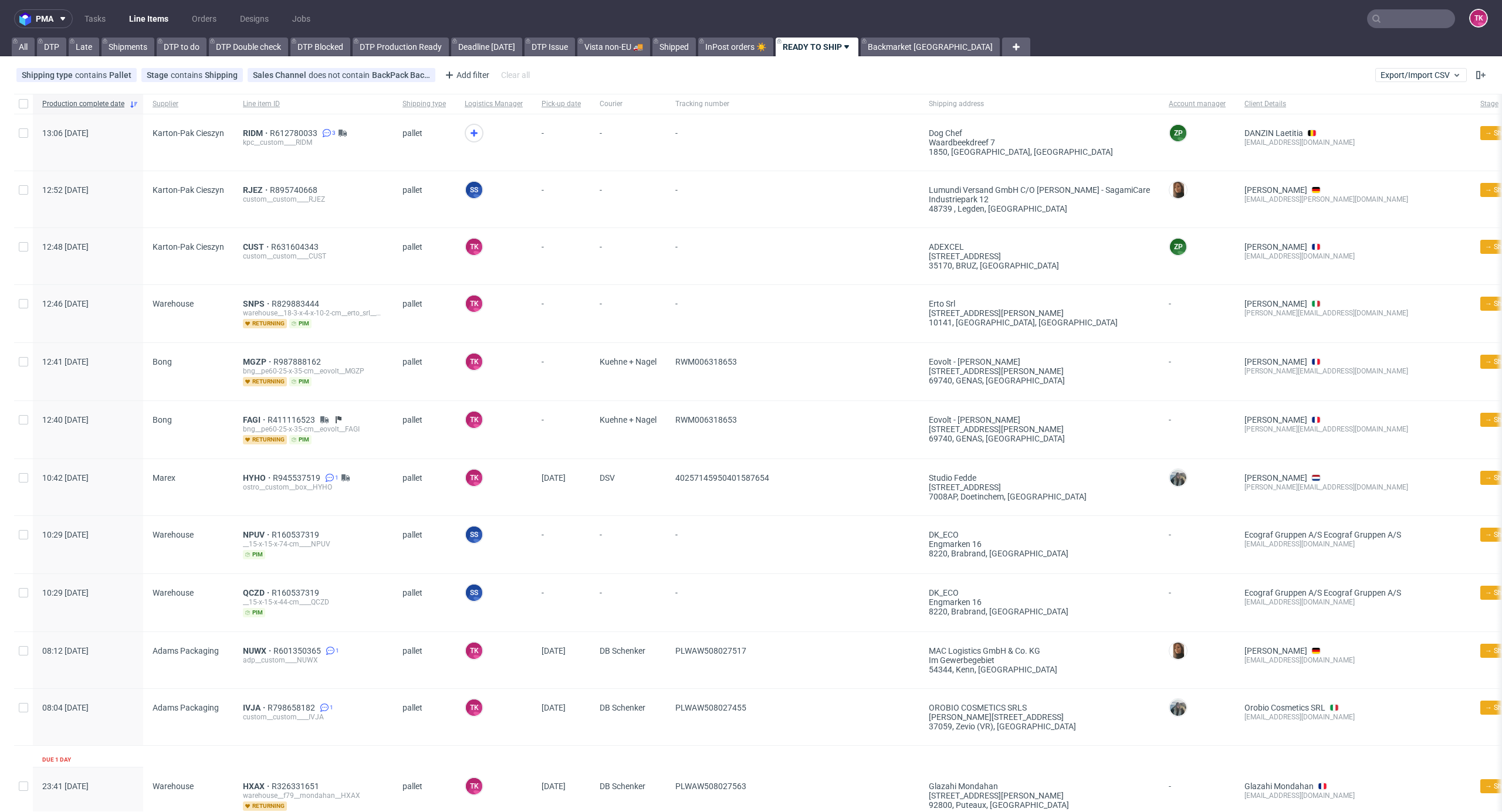
click at [152, 9] on link "Line Items" at bounding box center [148, 18] width 53 height 19
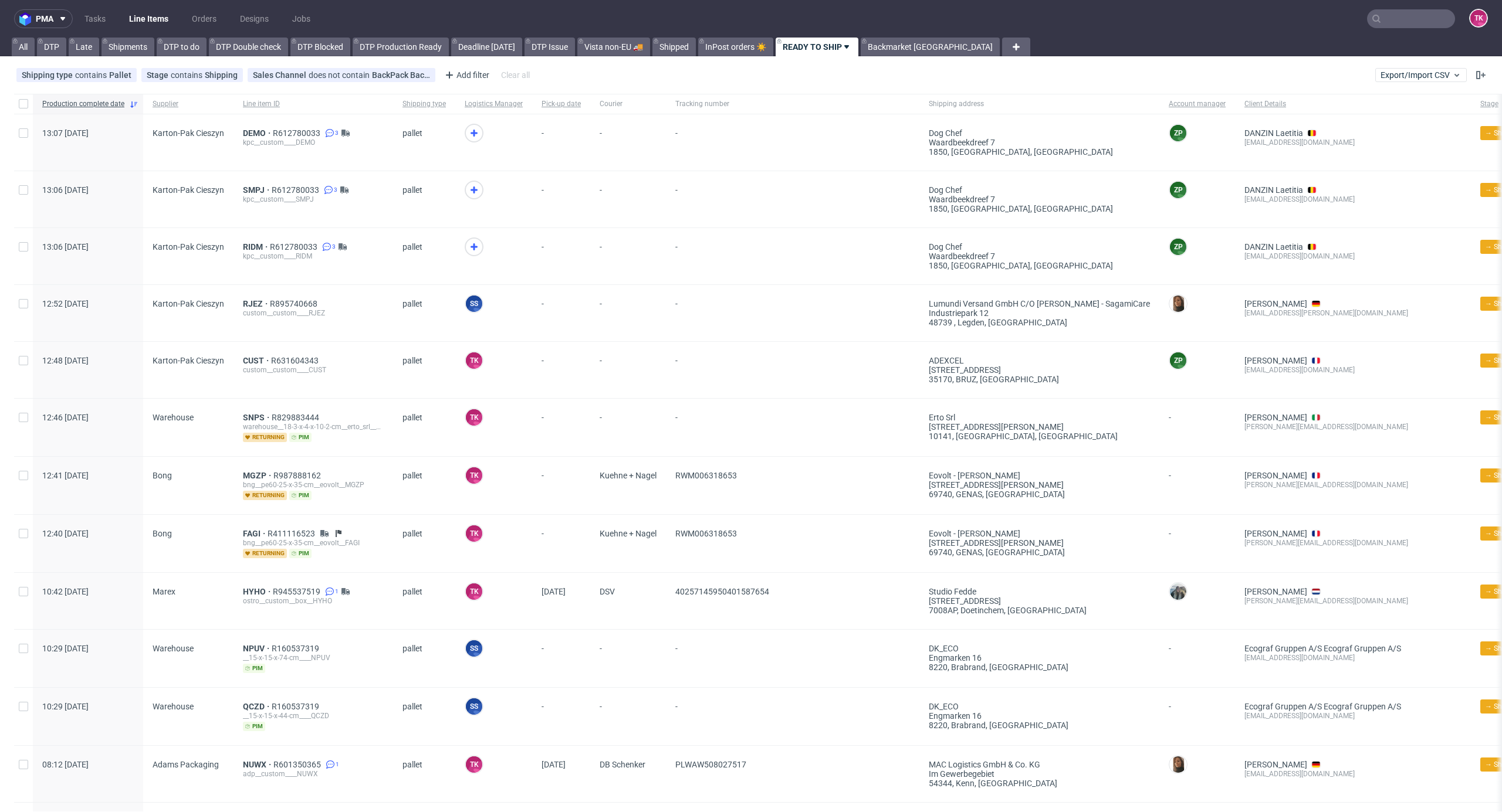
click at [162, 22] on link "Line Items" at bounding box center [148, 18] width 53 height 19
click at [253, 415] on span "SNPS" at bounding box center [258, 417] width 29 height 9
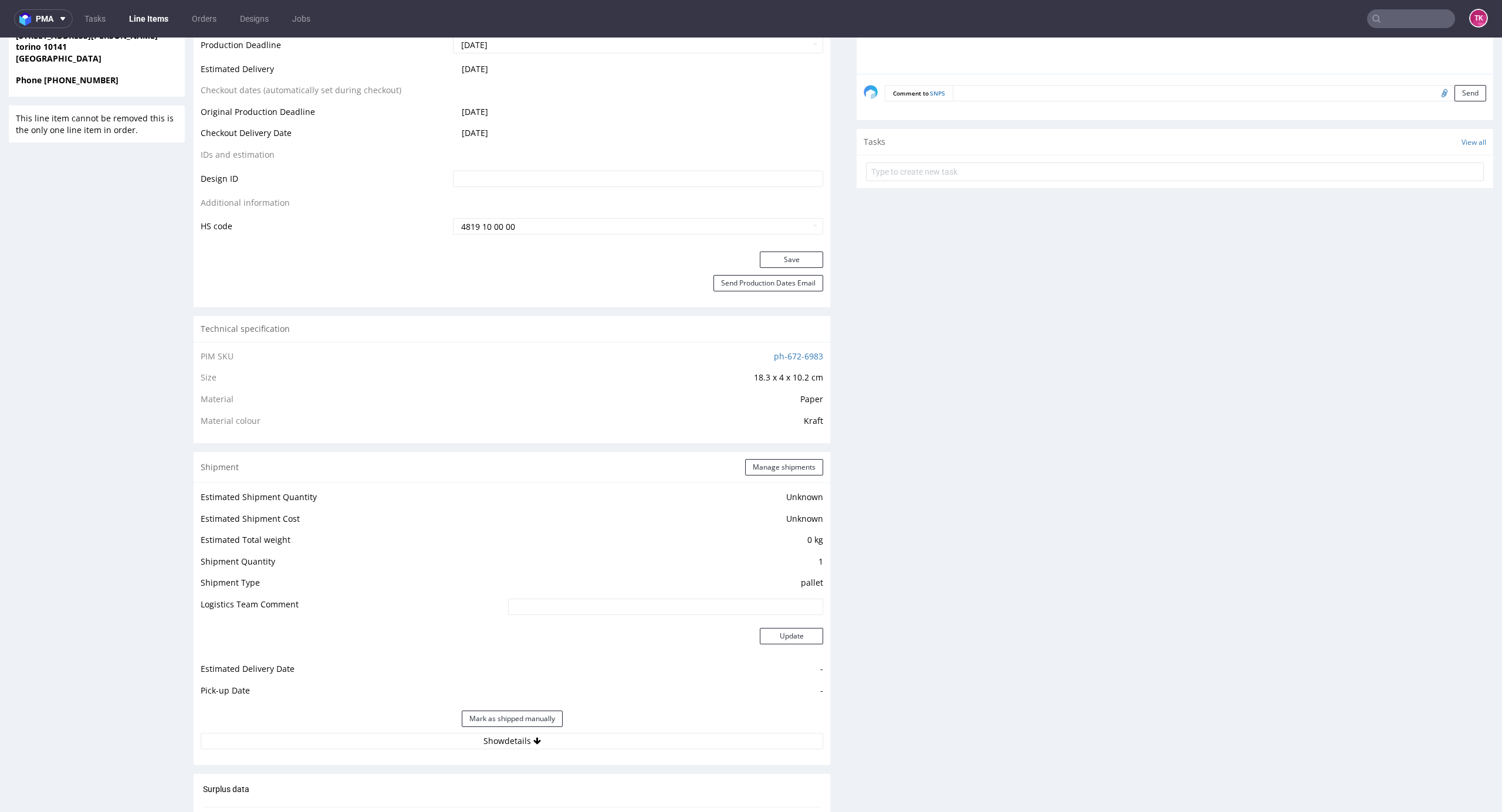
scroll to position [781, 0]
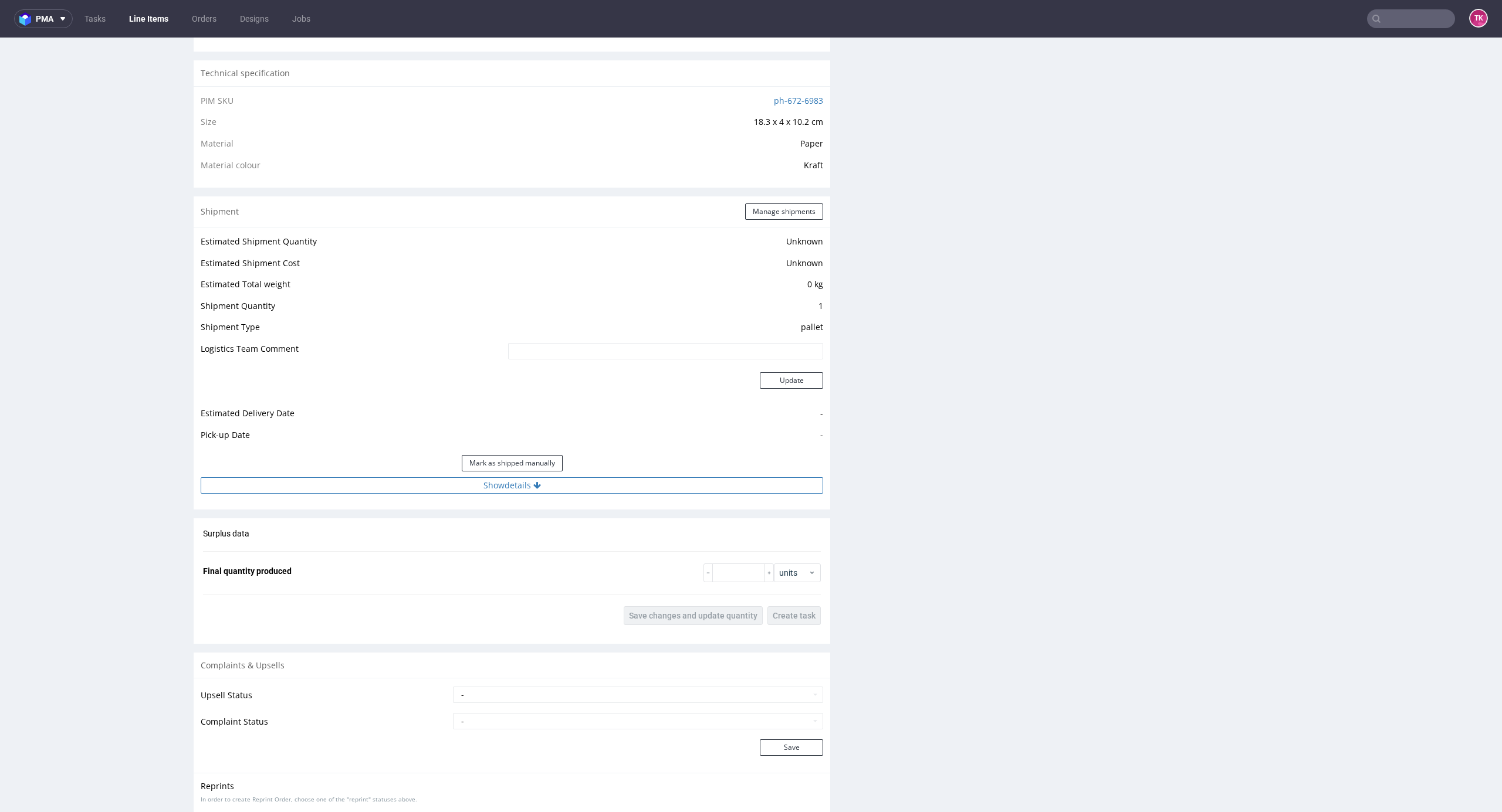
click at [663, 492] on button "Show details" at bounding box center [512, 485] width 622 height 16
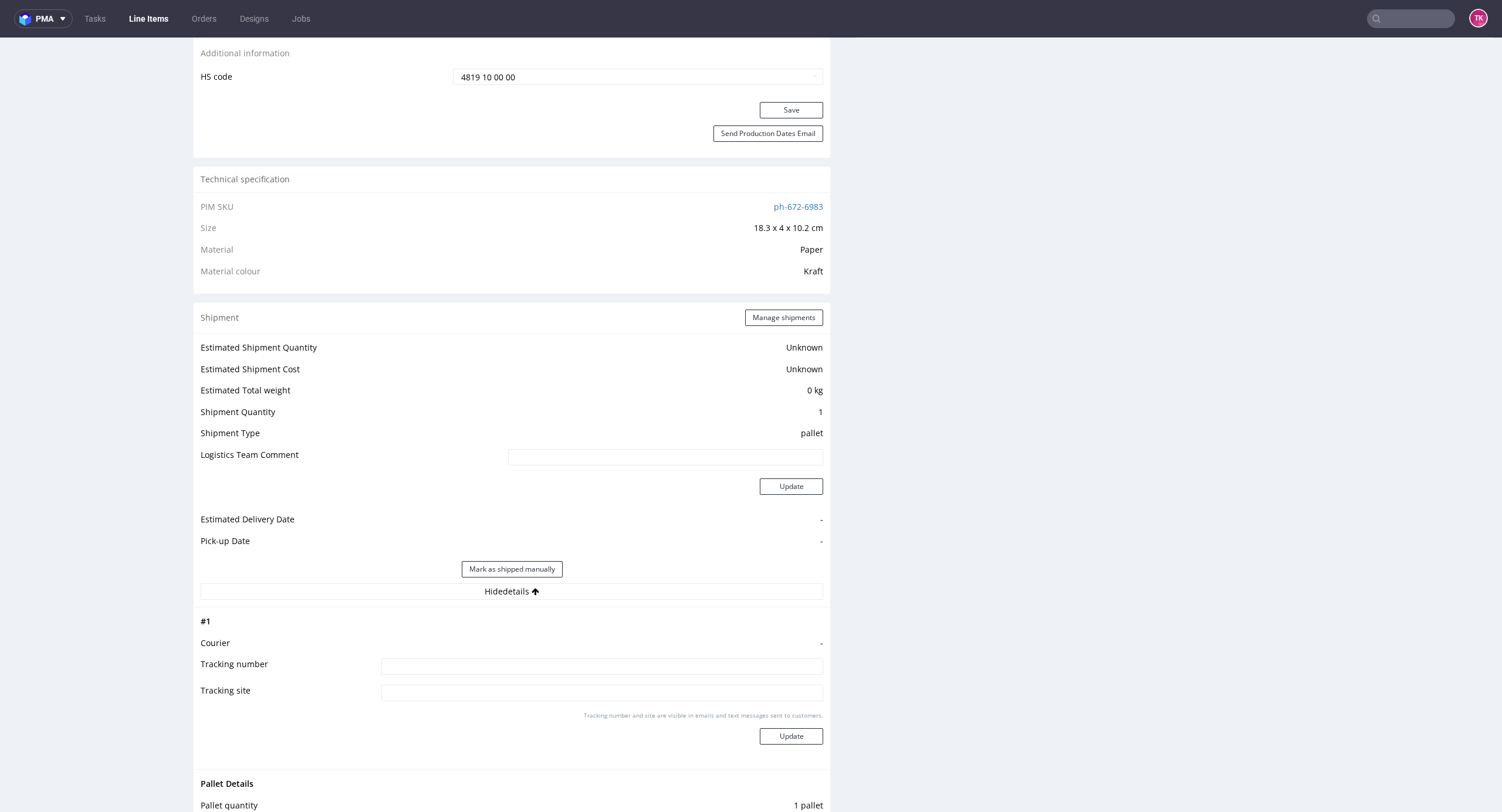
scroll to position [703, 0]
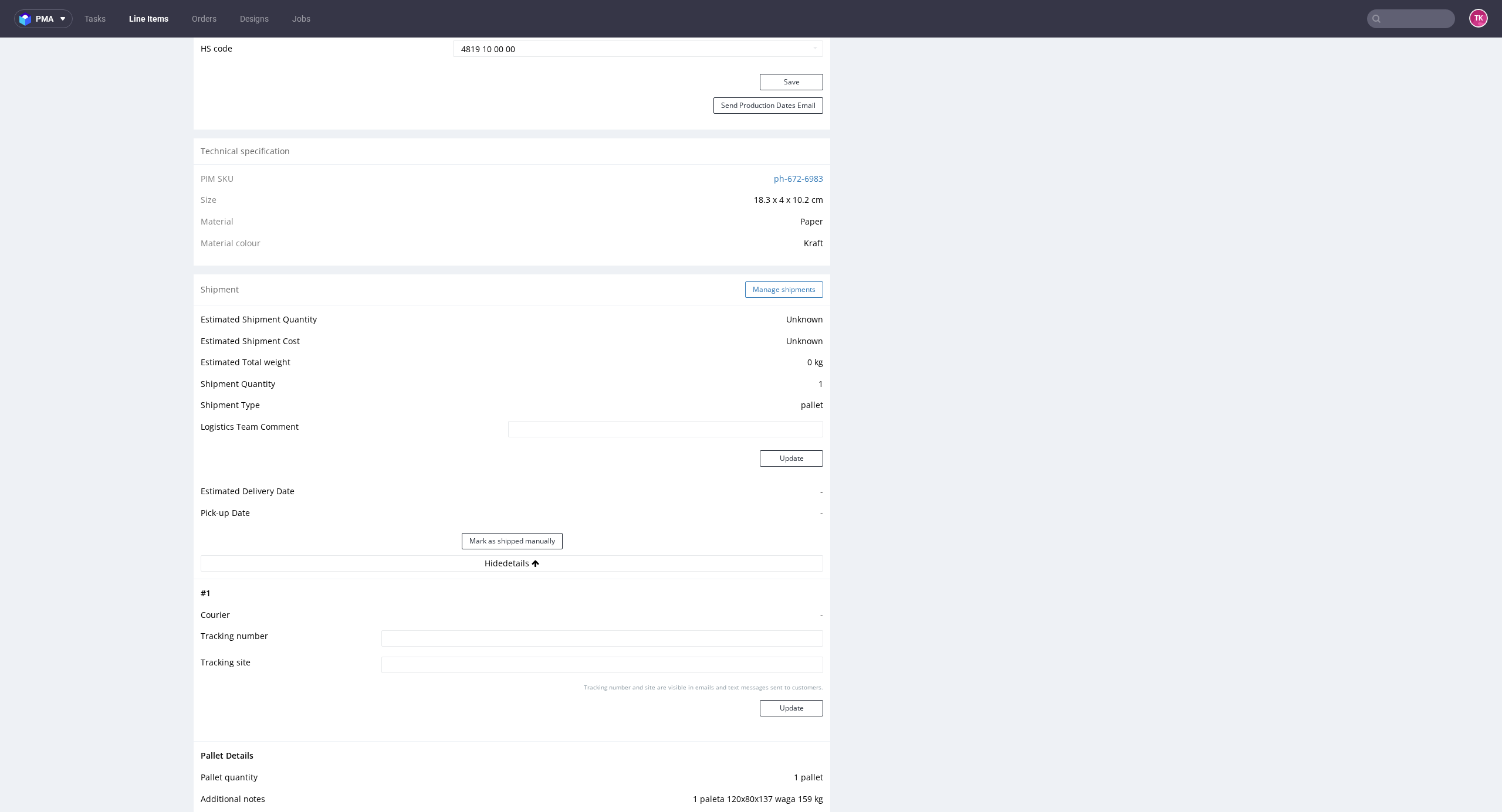
click at [779, 287] on button "Manage shipments" at bounding box center [784, 290] width 78 height 16
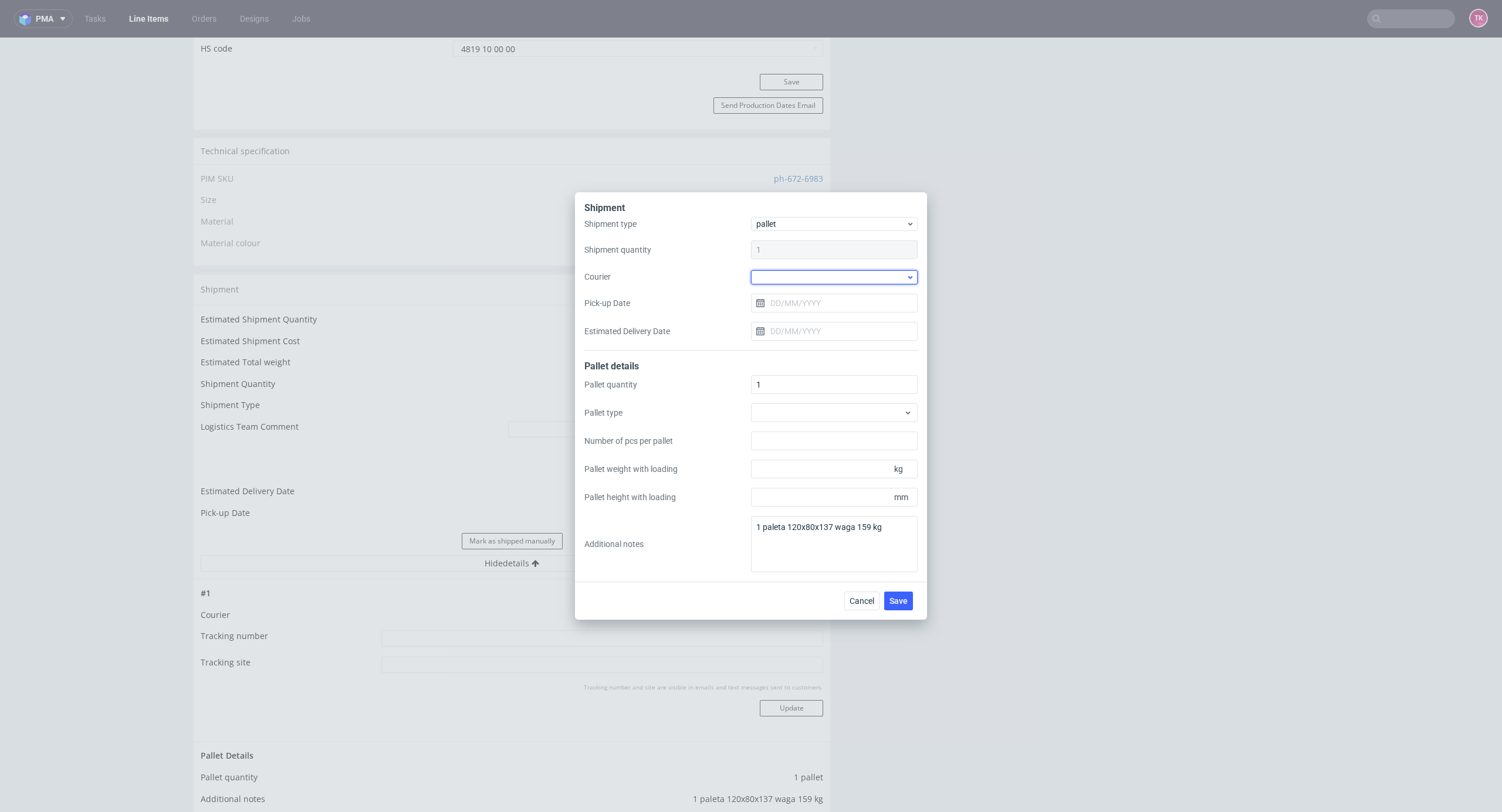
click at [812, 275] on div at bounding box center [835, 277] width 167 height 14
click at [804, 362] on div "Kuehne + Nagel" at bounding box center [834, 372] width 157 height 22
click at [837, 275] on span "Kuehne + Nagel" at bounding box center [831, 276] width 150 height 12
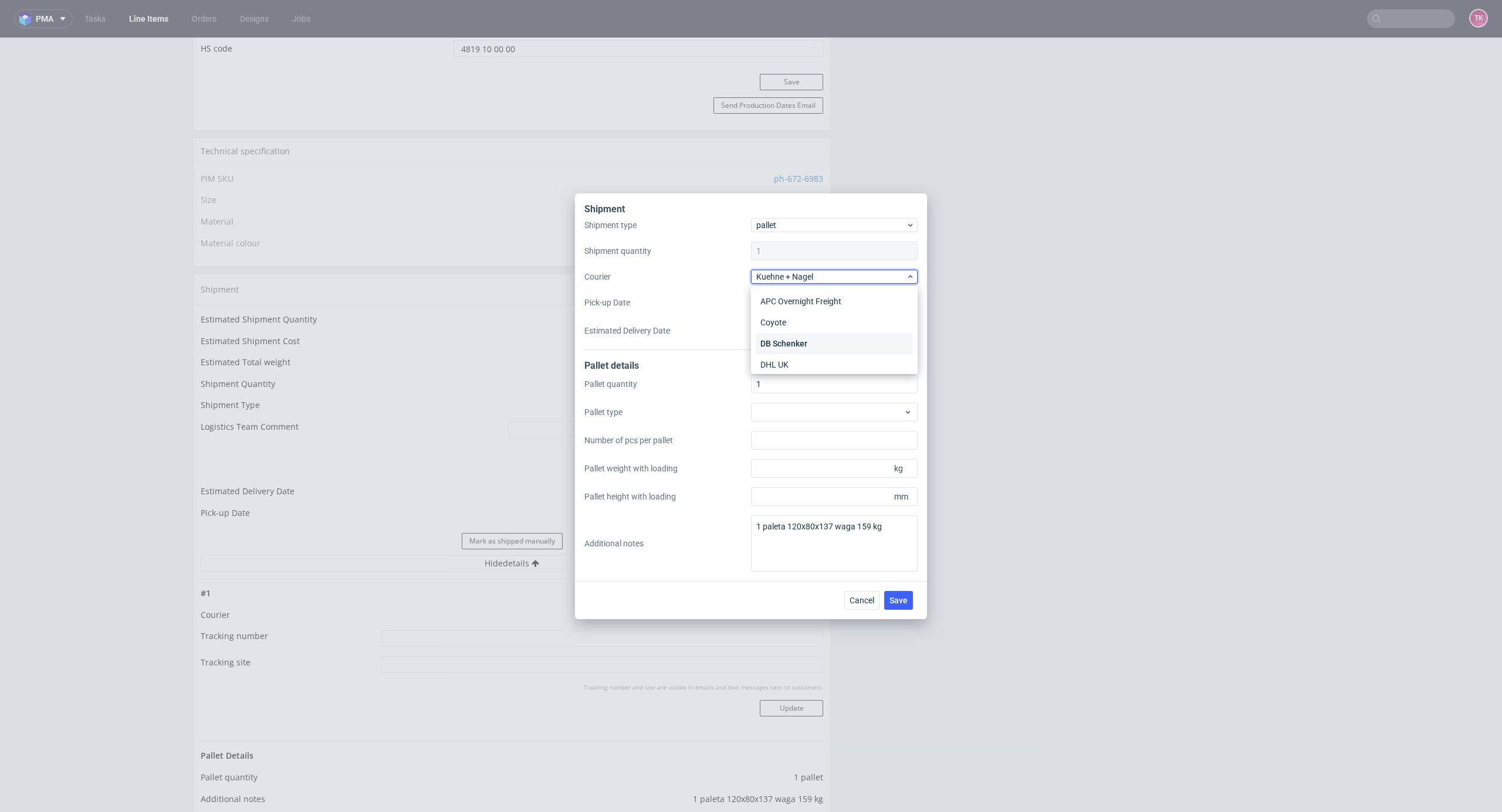
click at [805, 344] on div "DB Schenker" at bounding box center [834, 344] width 157 height 22
click at [812, 304] on input "Pick-up Date" at bounding box center [835, 302] width 167 height 19
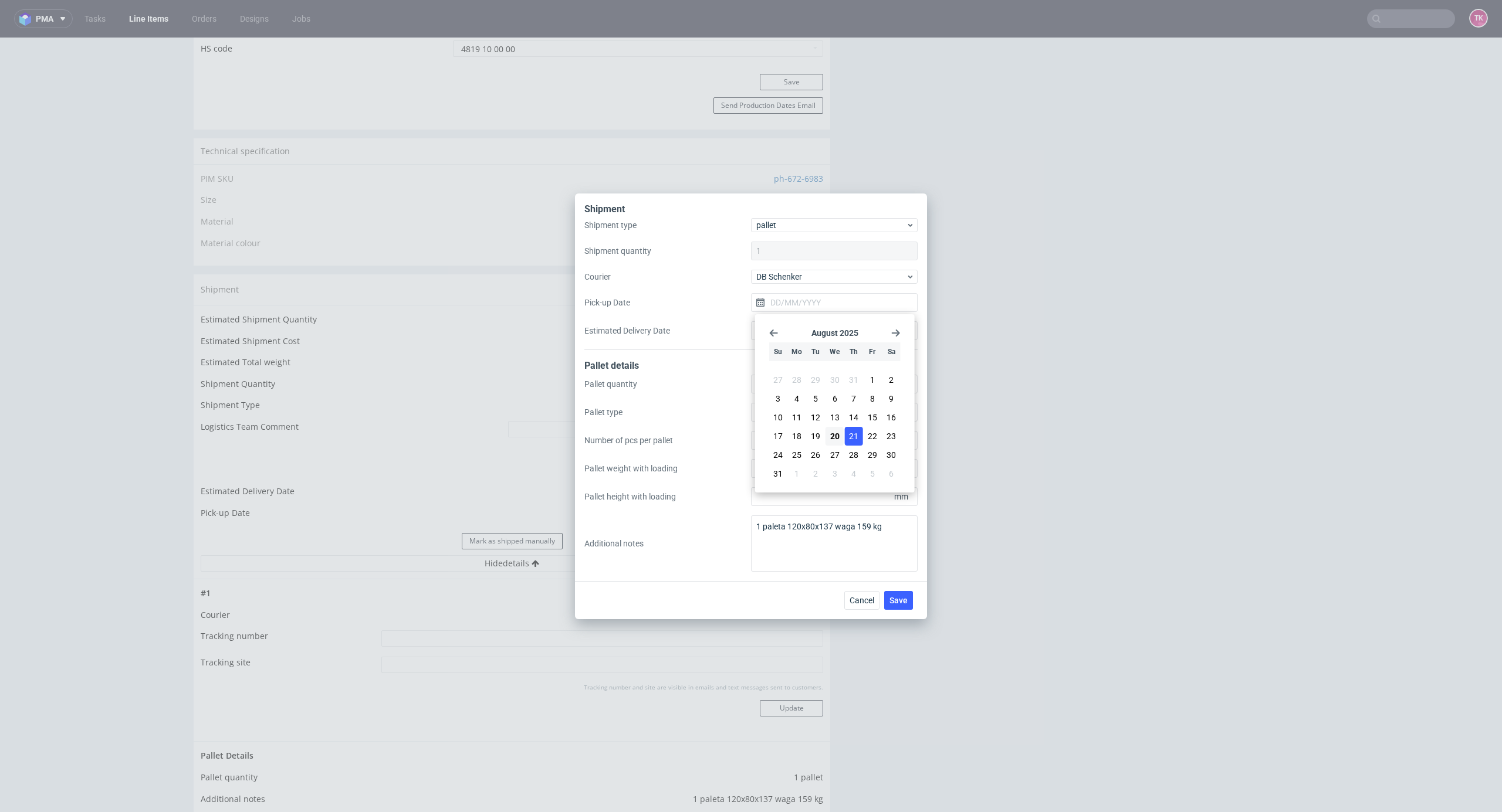
click at [856, 434] on span "21" at bounding box center [854, 436] width 9 height 12
type input "[DATE]"
click at [914, 608] on div "Cancel Save" at bounding box center [882, 600] width 74 height 19
click at [908, 604] on button "Save" at bounding box center [899, 600] width 29 height 19
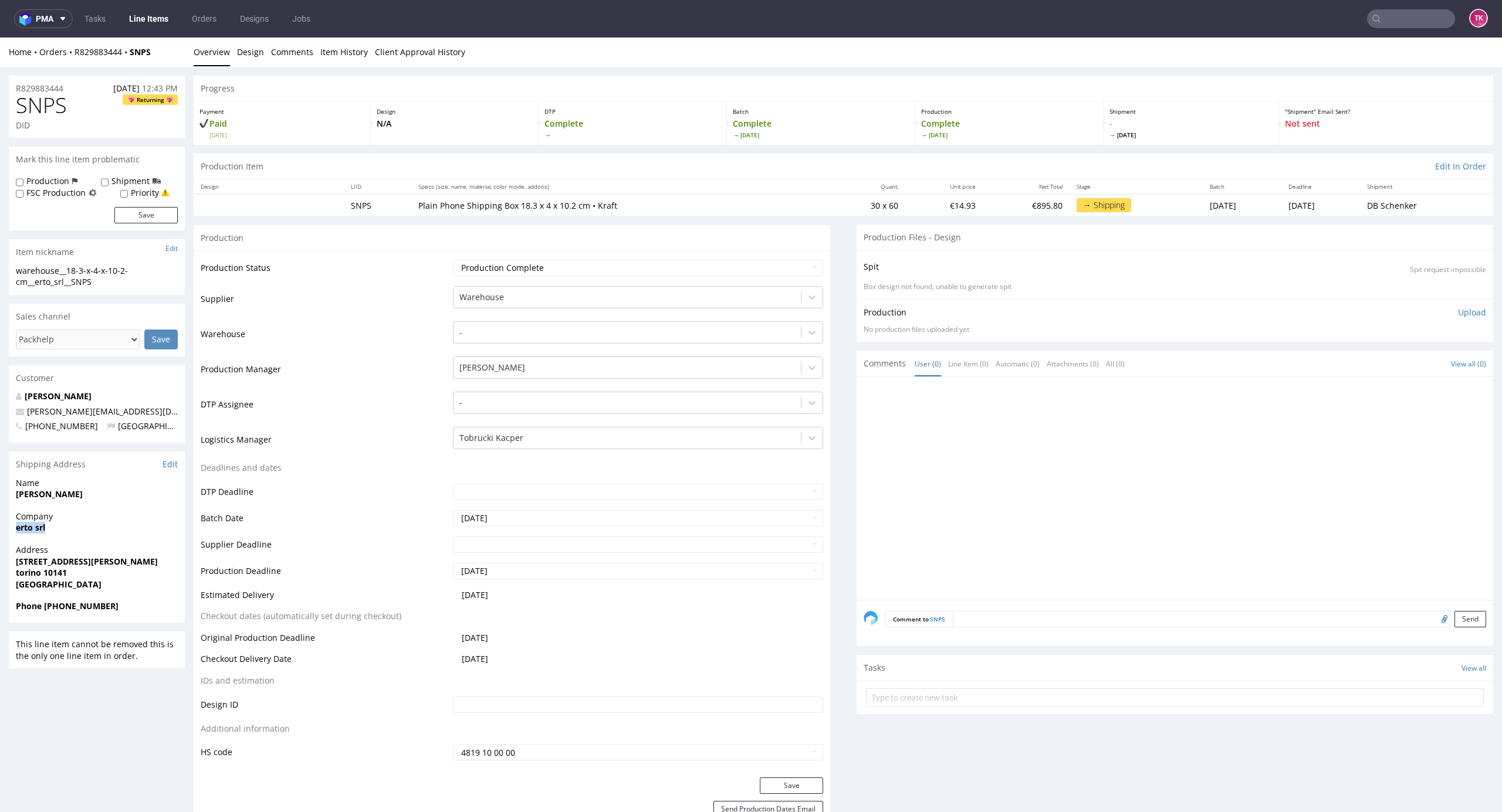
drag, startPoint x: 62, startPoint y: 529, endPoint x: 111, endPoint y: 528, distance: 49.0
click at [111, 528] on span "erto srl" at bounding box center [97, 528] width 162 height 12
drag, startPoint x: 10, startPoint y: 495, endPoint x: 127, endPoint y: 493, distance: 117.0
click at [127, 493] on div "Name [PERSON_NAME]" at bounding box center [97, 493] width 176 height 33
copy strong "[PERSON_NAME]"
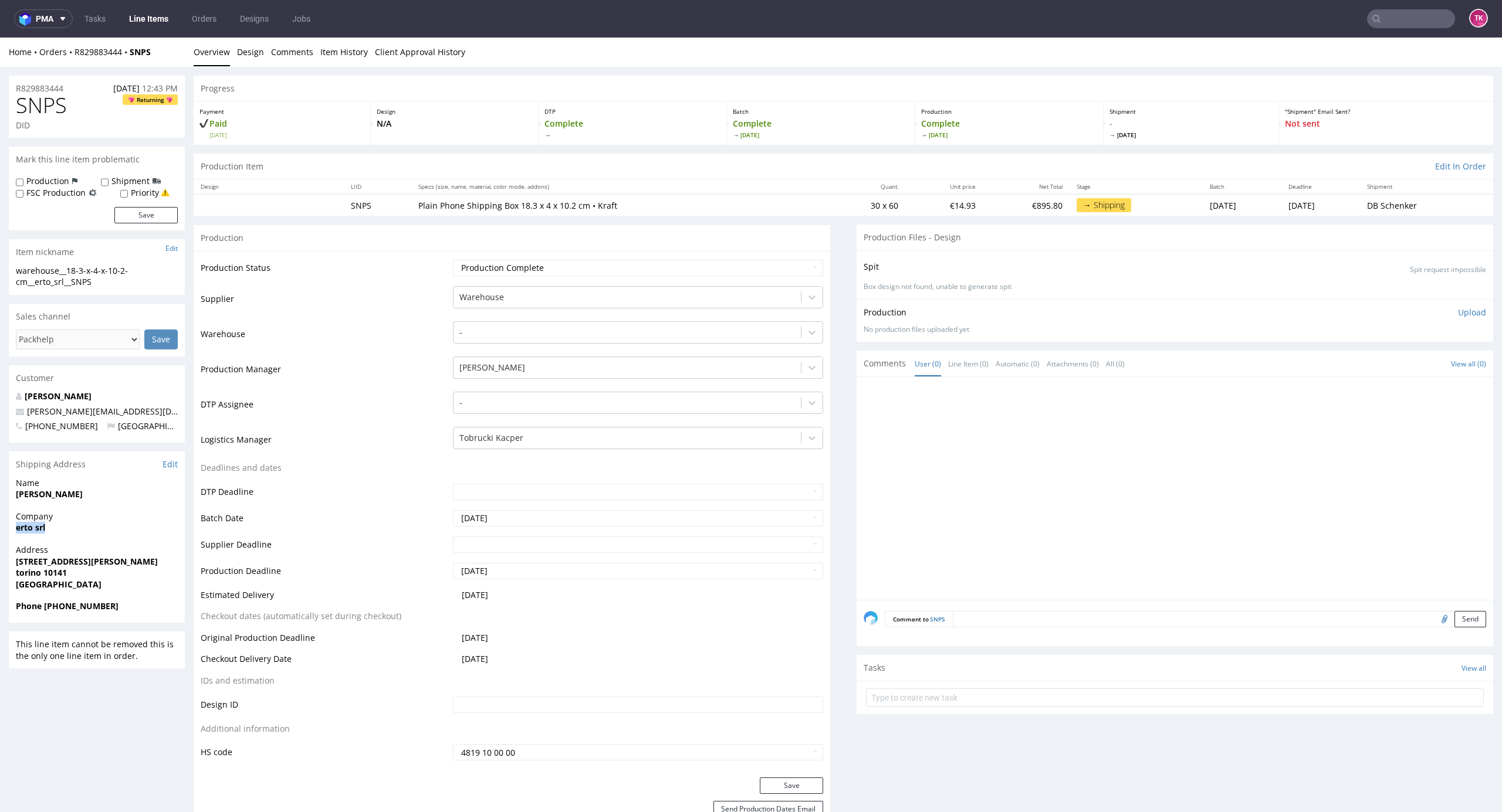
drag, startPoint x: 10, startPoint y: 536, endPoint x: 165, endPoint y: 520, distance: 155.8
copy strong "erto srl"
drag, startPoint x: 20, startPoint y: 569, endPoint x: 107, endPoint y: 575, distance: 87.2
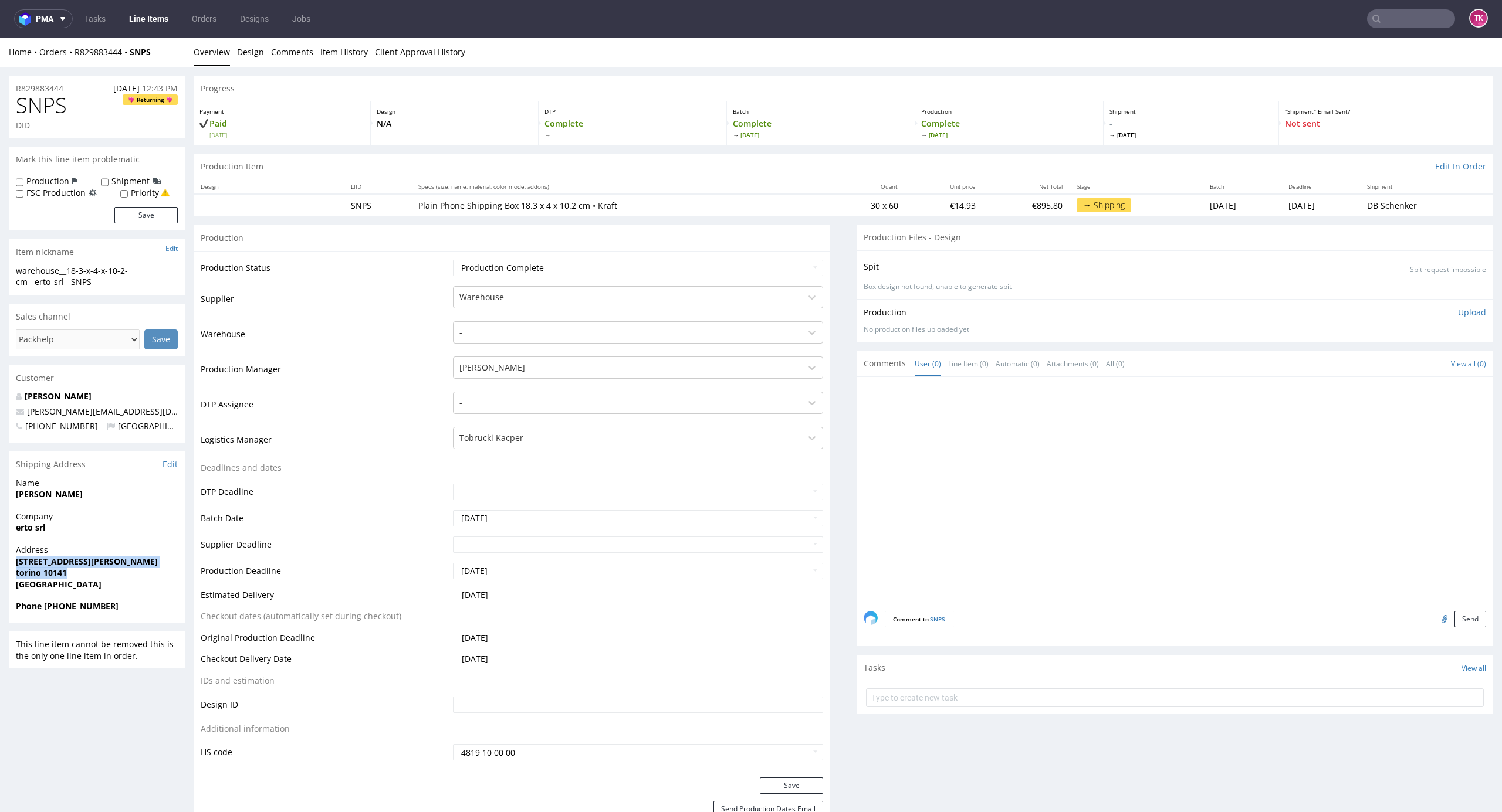
copy p "[STREET_ADDRESS][PERSON_NAME]"
drag, startPoint x: 42, startPoint y: 606, endPoint x: 140, endPoint y: 604, distance: 98.0
click at [140, 604] on span "Phone [PHONE_NUMBER]" at bounding box center [97, 606] width 162 height 12
copy strong "[PHONE_NUMBER]"
drag, startPoint x: 138, startPoint y: 406, endPoint x: 22, endPoint y: 409, distance: 116.0
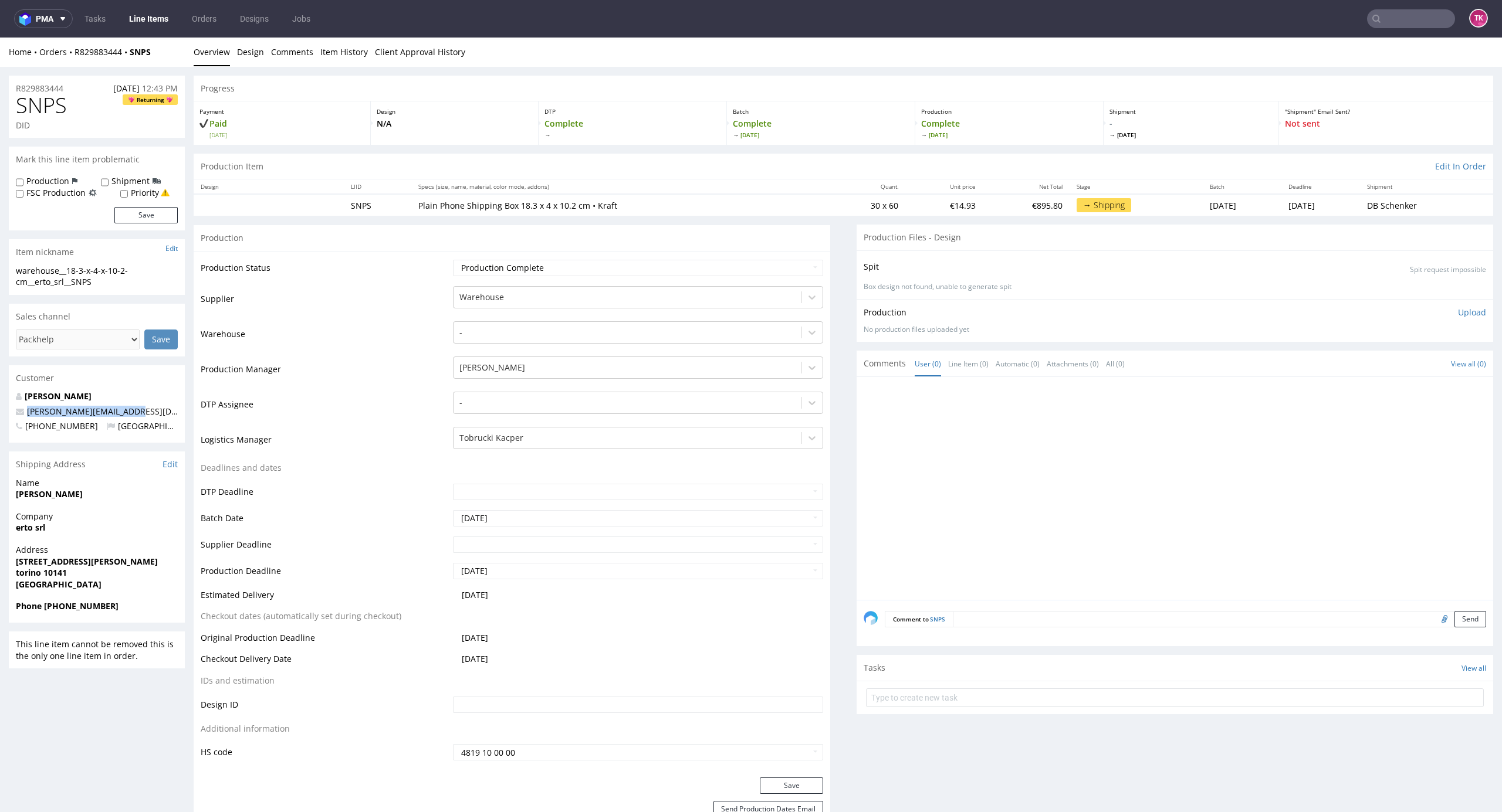
click at [14, 411] on div "[PERSON_NAME] [PERSON_NAME][EMAIL_ADDRESS][DOMAIN_NAME] [PHONE_NUMBER] [GEOGRAP…" at bounding box center [97, 416] width 176 height 52
copy span "[PERSON_NAME][EMAIL_ADDRESS][DOMAIN_NAME]"
drag, startPoint x: 156, startPoint y: 52, endPoint x: 74, endPoint y: 60, distance: 82.4
click at [74, 59] on div "Home Orders R829883444 SNPS Overview Design Comments Item History Client Approv…" at bounding box center [751, 52] width 1502 height 30
copy div "R829883444 SNPS"
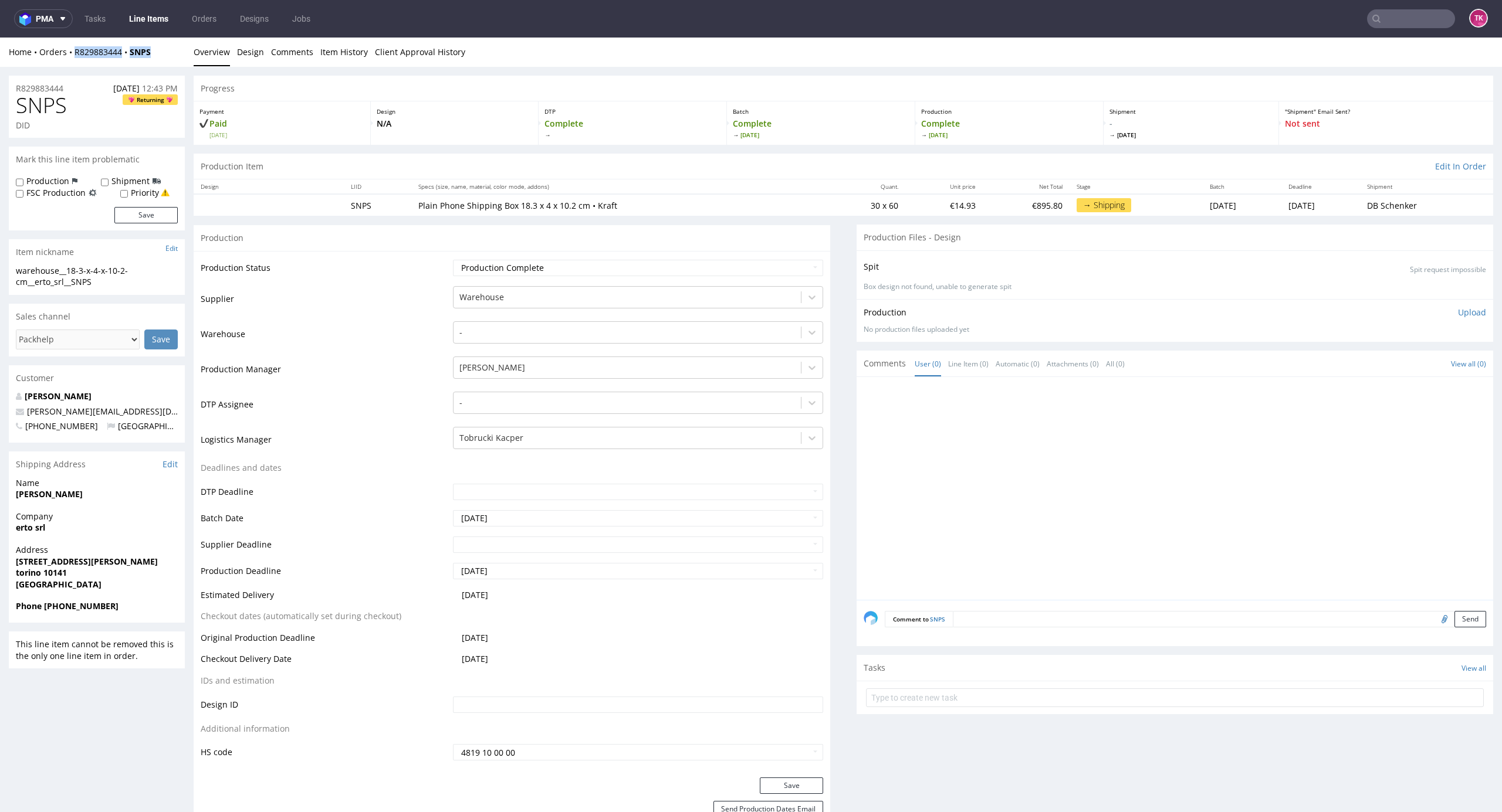
click at [153, 53] on div "Home Orders R829883444 SNPS" at bounding box center [97, 52] width 176 height 12
click at [156, 57] on div "Home Orders R829883444 SNPS" at bounding box center [97, 52] width 176 height 12
drag, startPoint x: 157, startPoint y: 60, endPoint x: 75, endPoint y: 53, distance: 82.3
click at [75, 53] on div "Home Orders R829883444 SNPS Overview Design Comments Item History Client Approv…" at bounding box center [751, 52] width 1502 height 30
copy div "R829883444 SNPS"
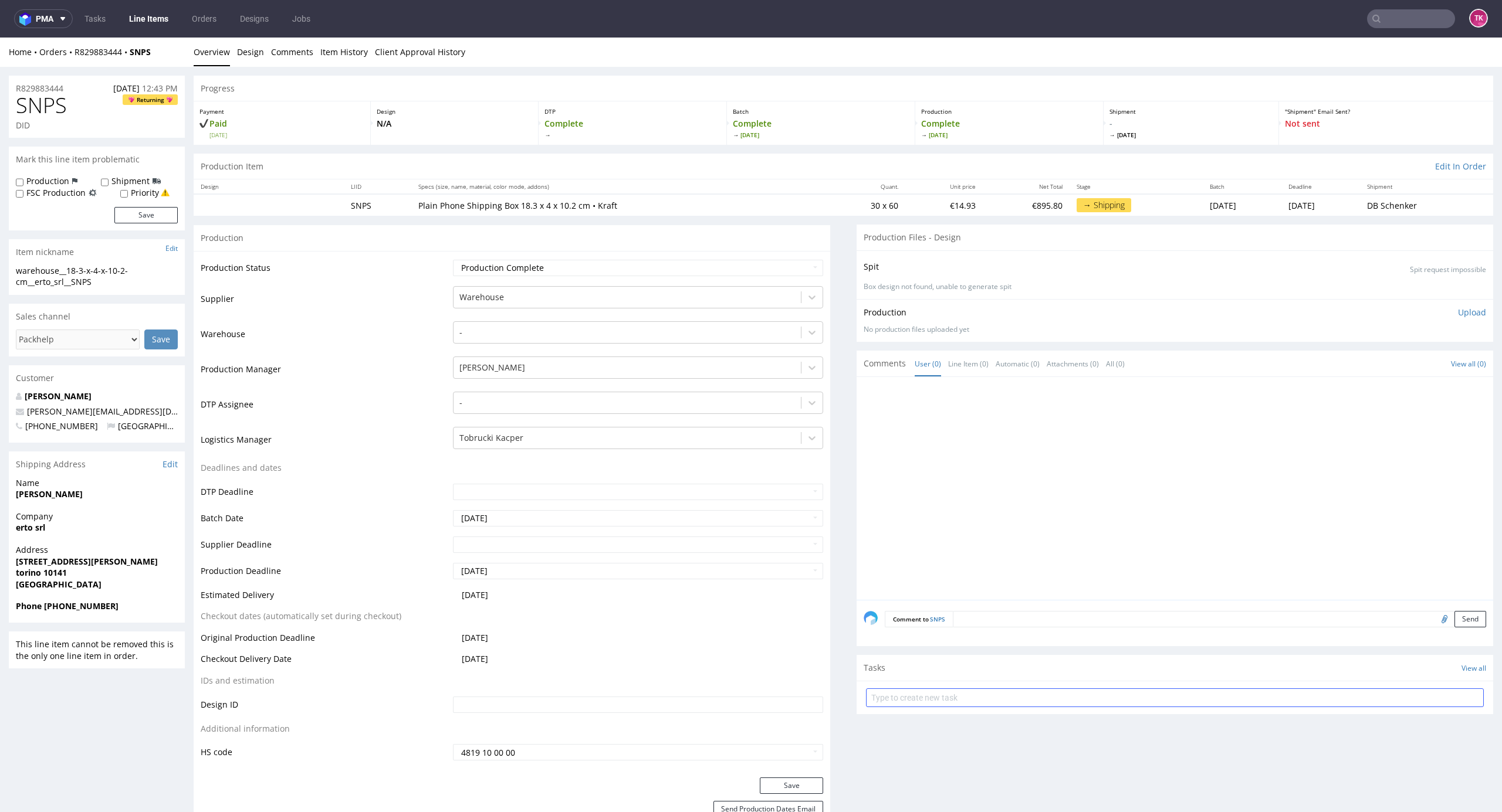
drag, startPoint x: 909, startPoint y: 686, endPoint x: 909, endPoint y: 702, distance: 16.0
click at [908, 694] on form at bounding box center [1175, 697] width 618 height 28
click at [911, 700] on input "text" at bounding box center [1175, 697] width 618 height 19
click at [909, 698] on input "text" at bounding box center [1175, 697] width 618 height 19
click at [872, 704] on input "text" at bounding box center [1175, 697] width 618 height 19
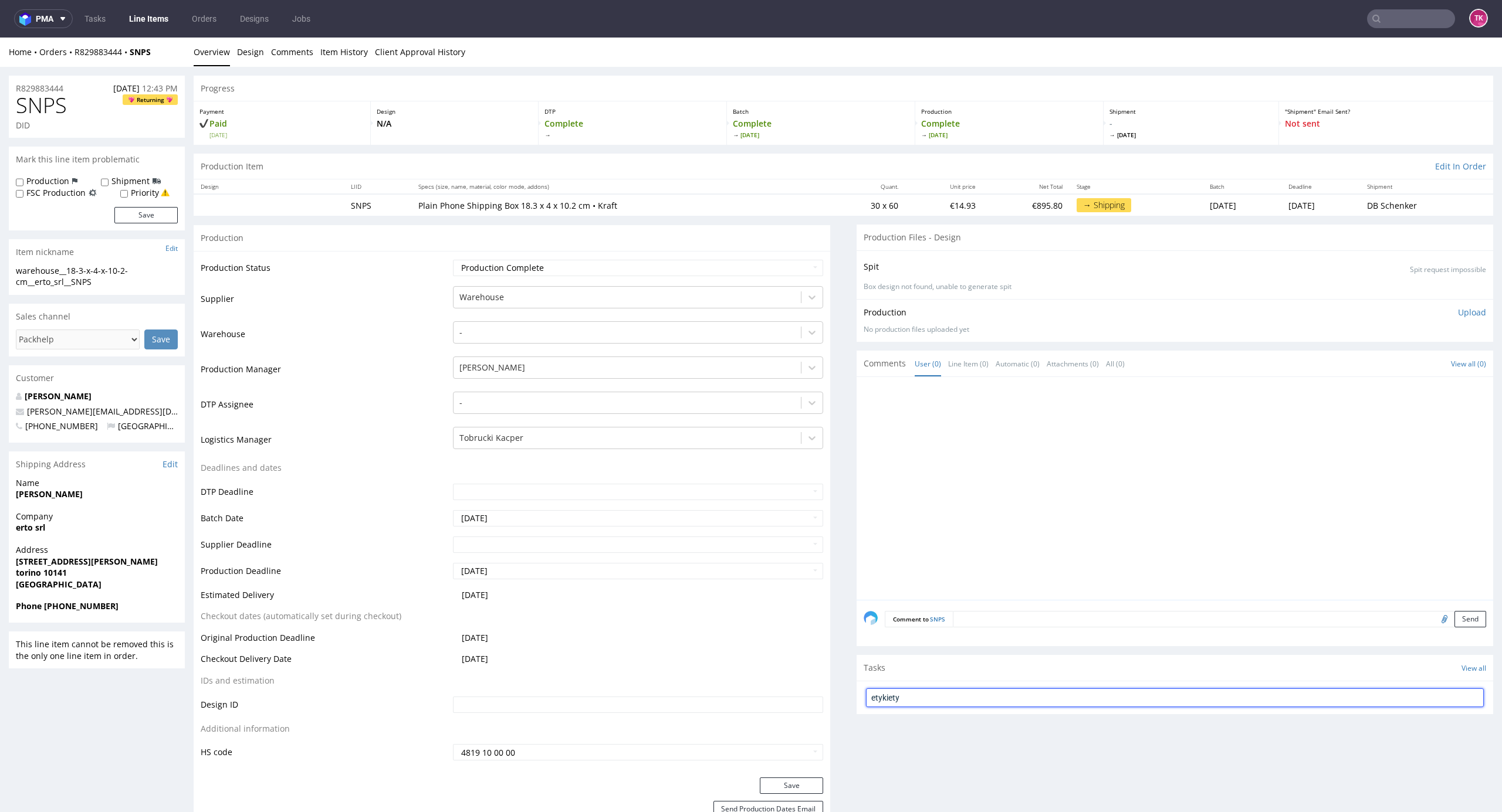
type input "etykiety"
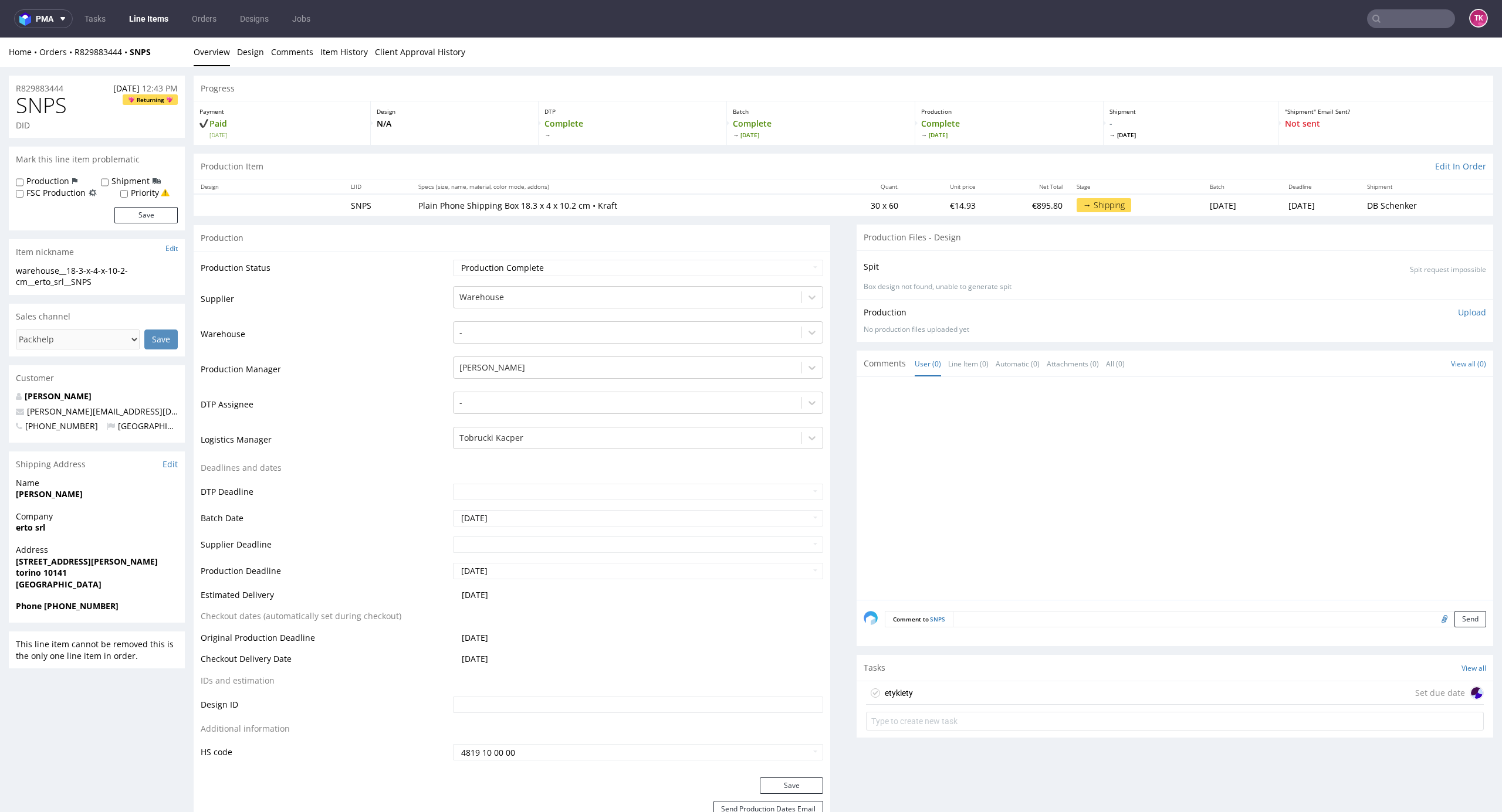
click at [926, 690] on div "etykiety Set due date" at bounding box center [1175, 694] width 618 height 23
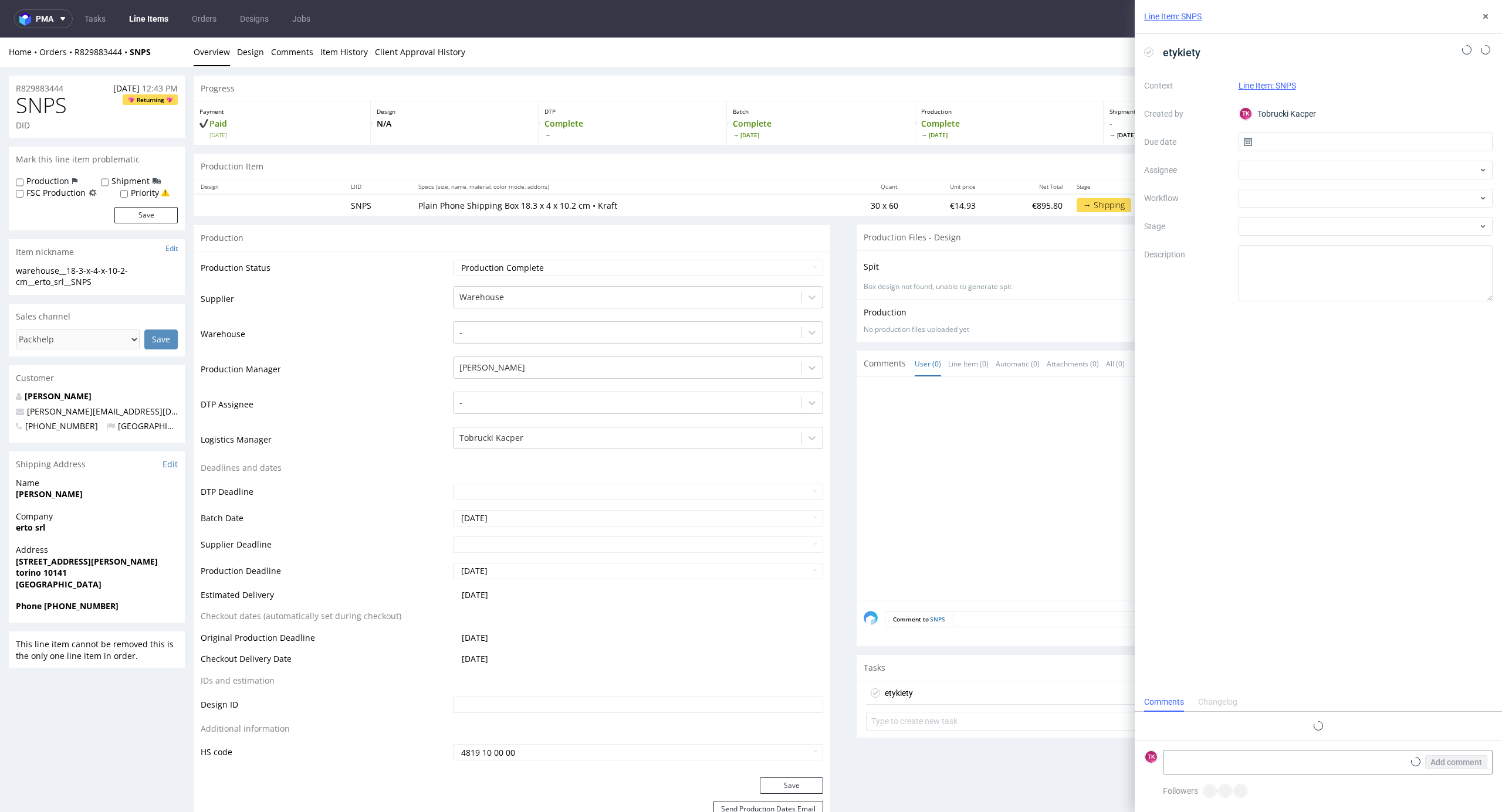
scroll to position [9, 0]
click at [1416, 760] on icon at bounding box center [1416, 762] width 9 height 9
click at [0, 0] on input "file" at bounding box center [0, 0] width 0 height 0
drag, startPoint x: 1176, startPoint y: 697, endPoint x: 1184, endPoint y: 705, distance: 11.3
click at [1177, 698] on textarea at bounding box center [1284, 702] width 241 height 23
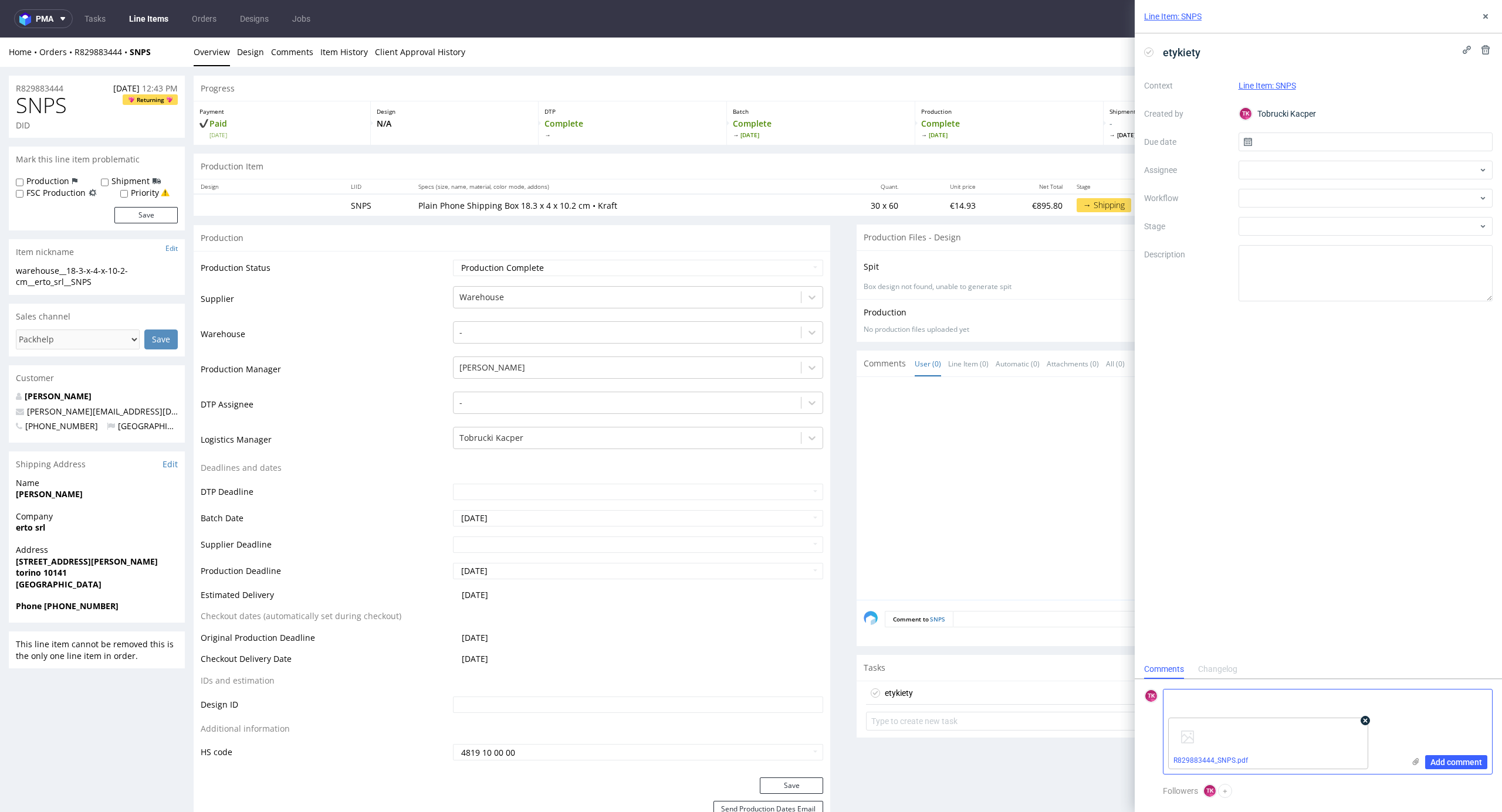
paste textarea "R829883444_SNPS"
paste textarea "PLWAW508028587"
type textarea "R829883444_SNPS - > PLWAW508028587 - odbiór 21.08"
click at [1446, 760] on span "Add comment" at bounding box center [1457, 762] width 52 height 8
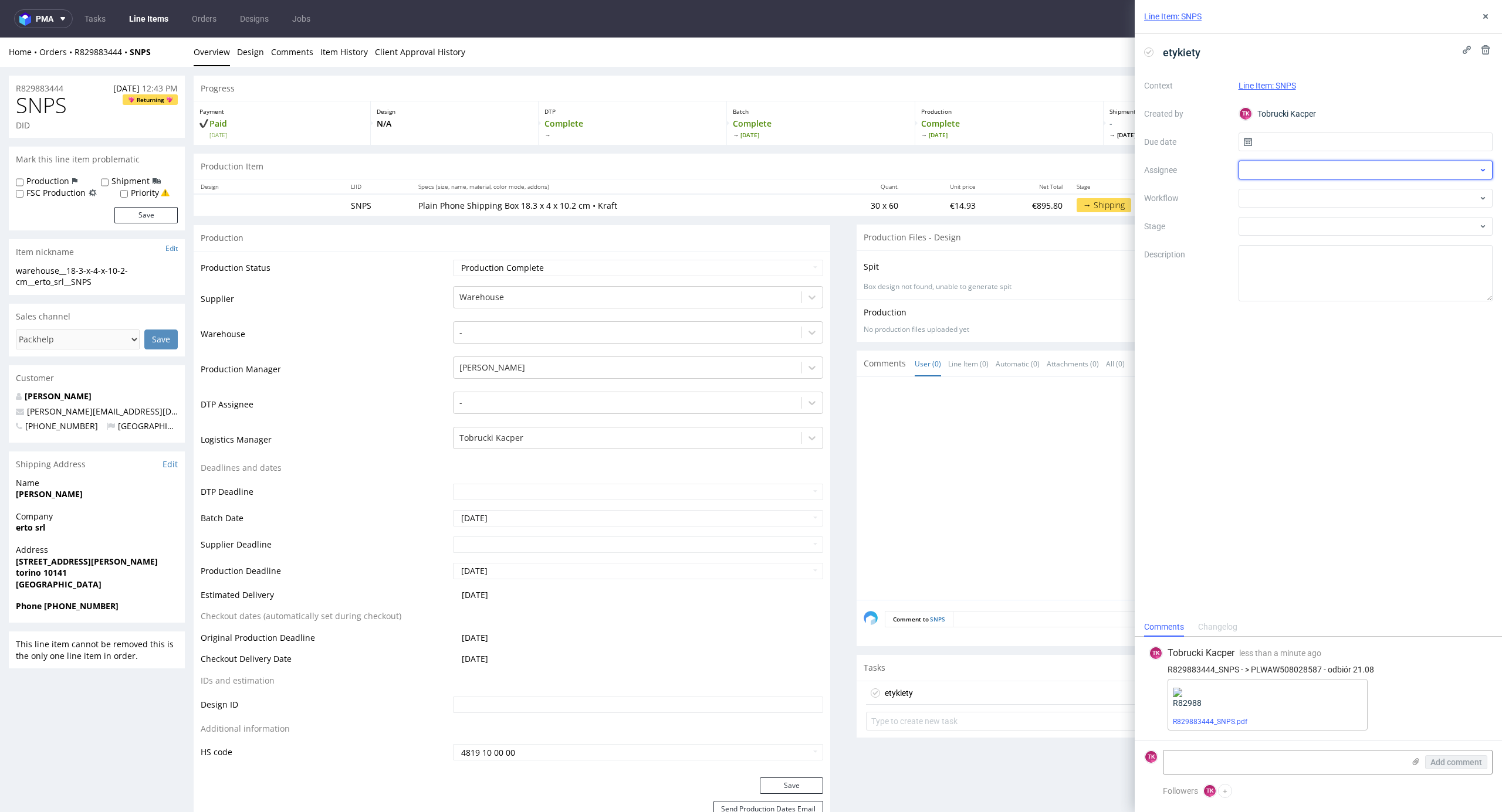
click at [1356, 162] on div at bounding box center [1366, 170] width 255 height 19
type input "sob"
click at [1333, 190] on div "Maciej Sobola" at bounding box center [1366, 196] width 245 height 19
click at [1313, 149] on input "text" at bounding box center [1366, 142] width 255 height 19
click at [1369, 275] on span "20" at bounding box center [1366, 275] width 9 height 12
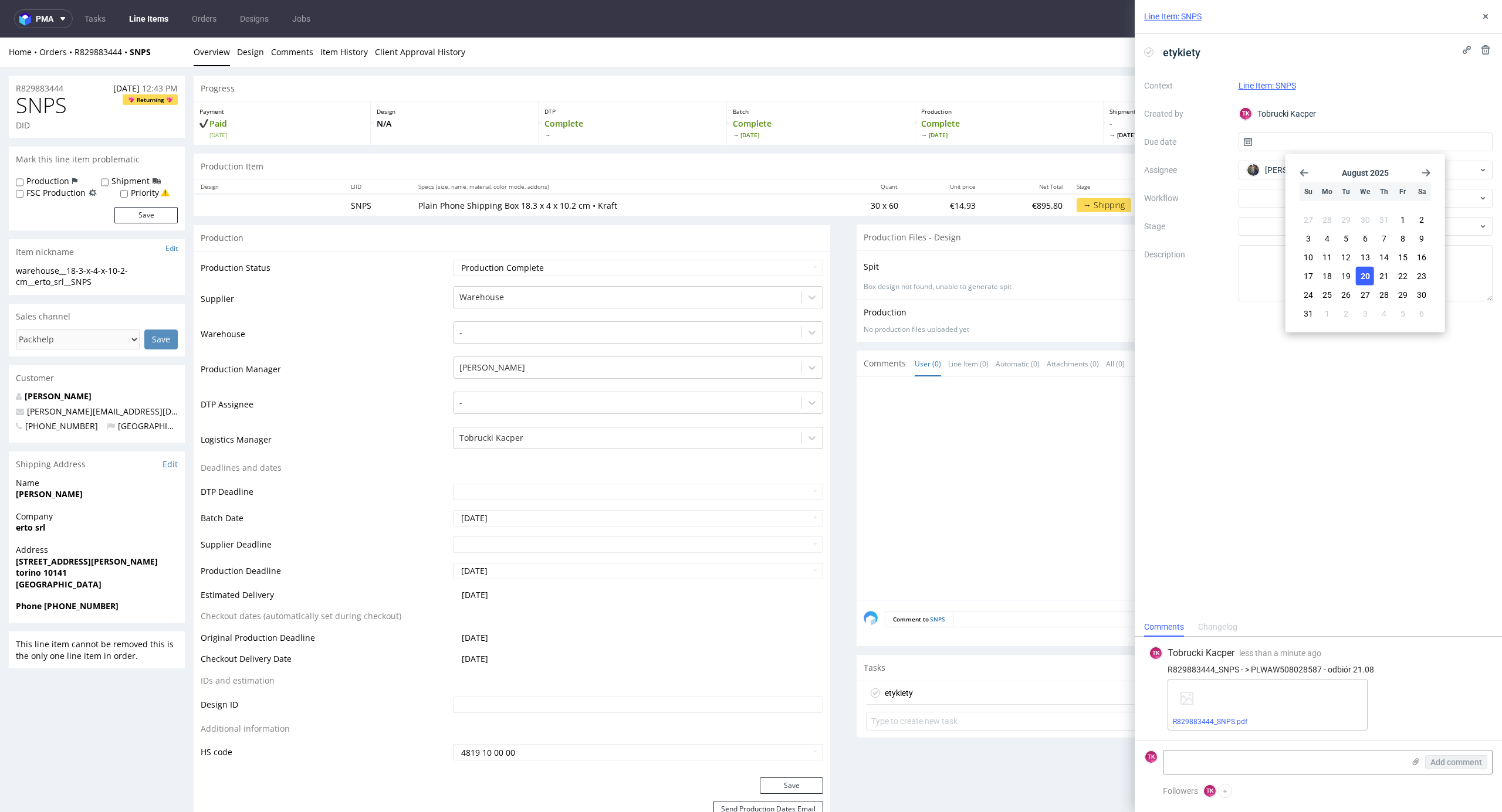
type input "[DATE]"
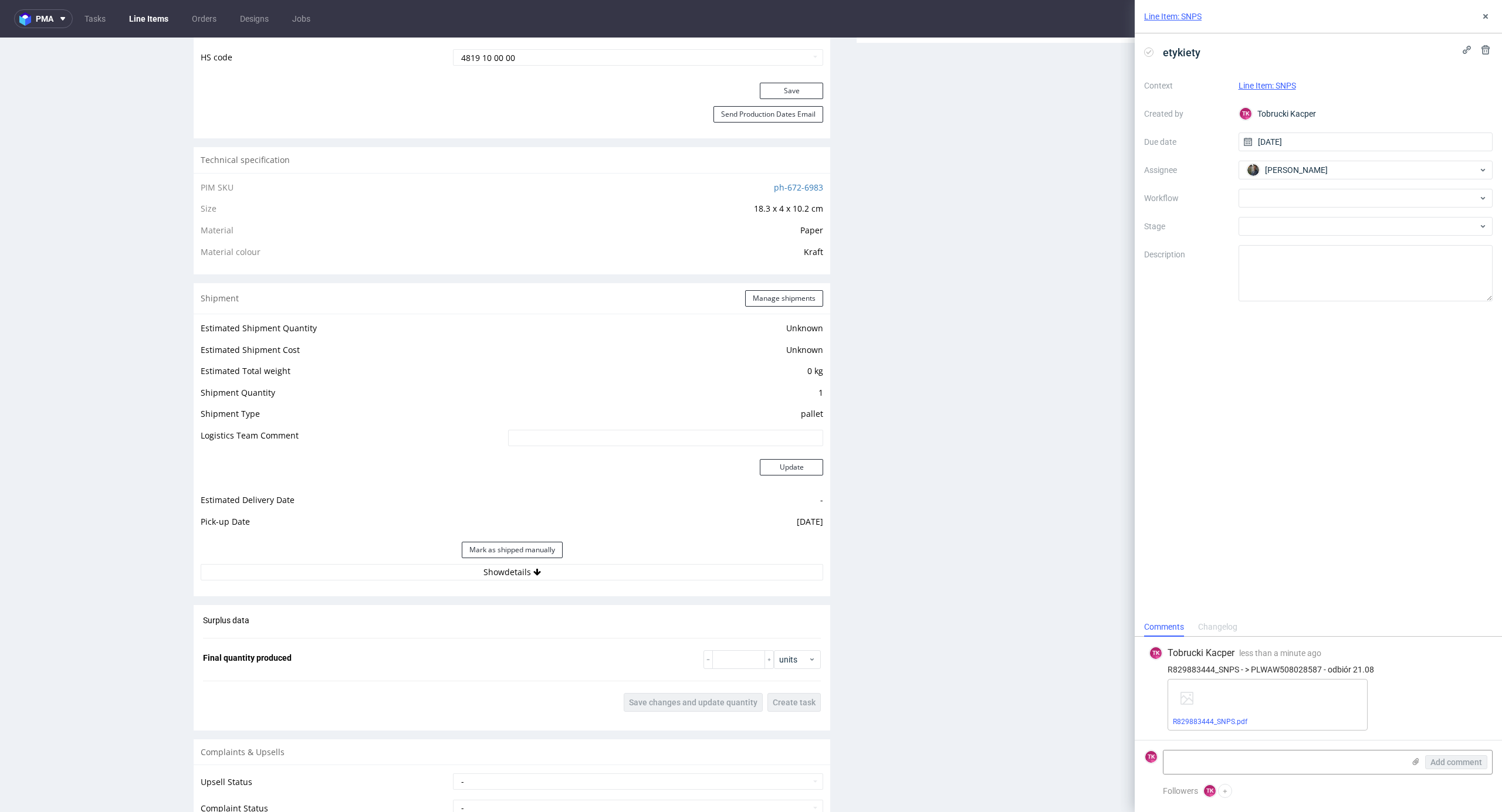
scroll to position [860, 0]
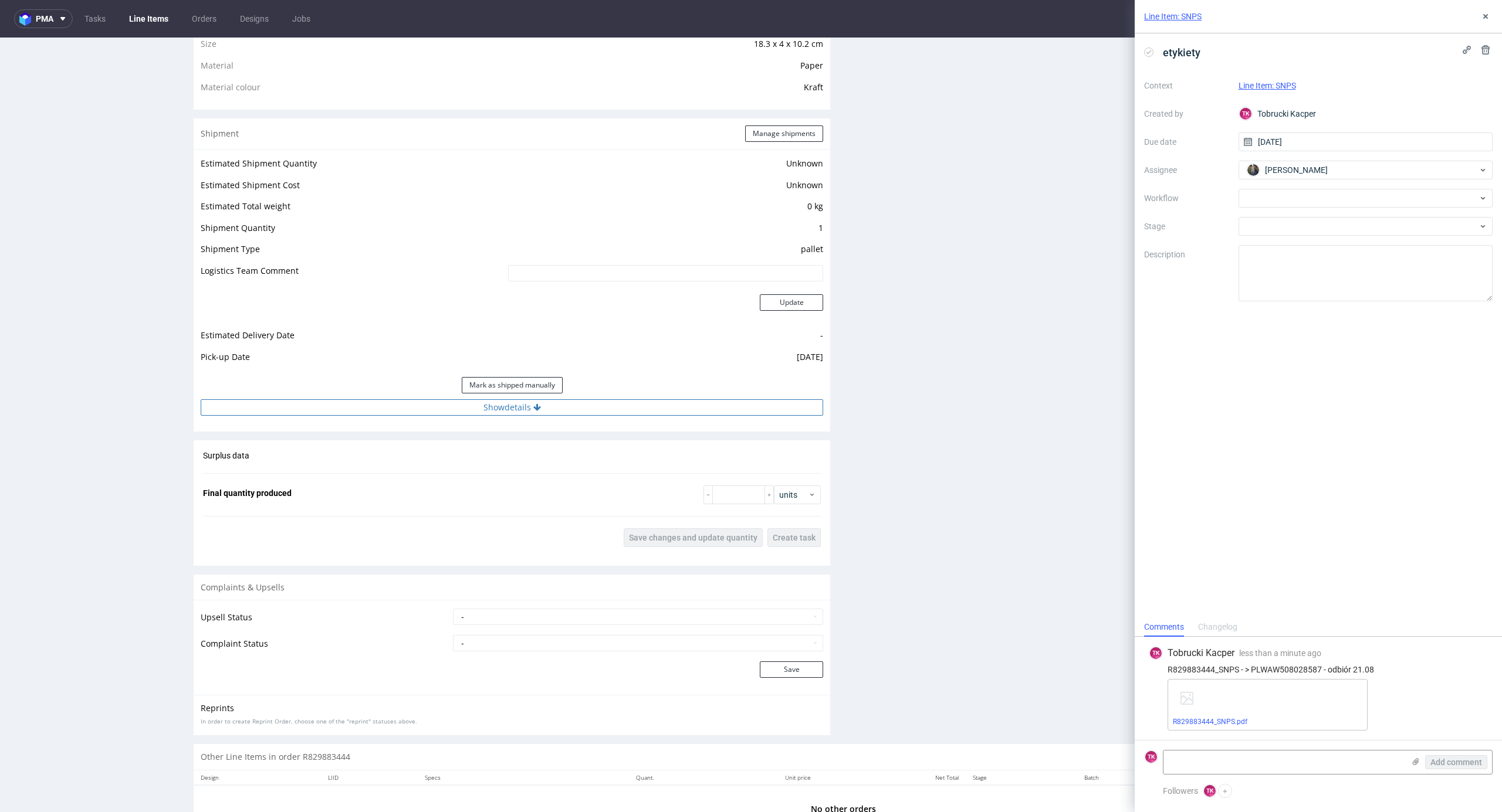
click at [479, 414] on div "Shipment Manage shipments Estimated Shipment Quantity Unknown Estimated Shipmen…" at bounding box center [512, 275] width 637 height 313
click at [479, 413] on button "Show details" at bounding box center [512, 407] width 622 height 16
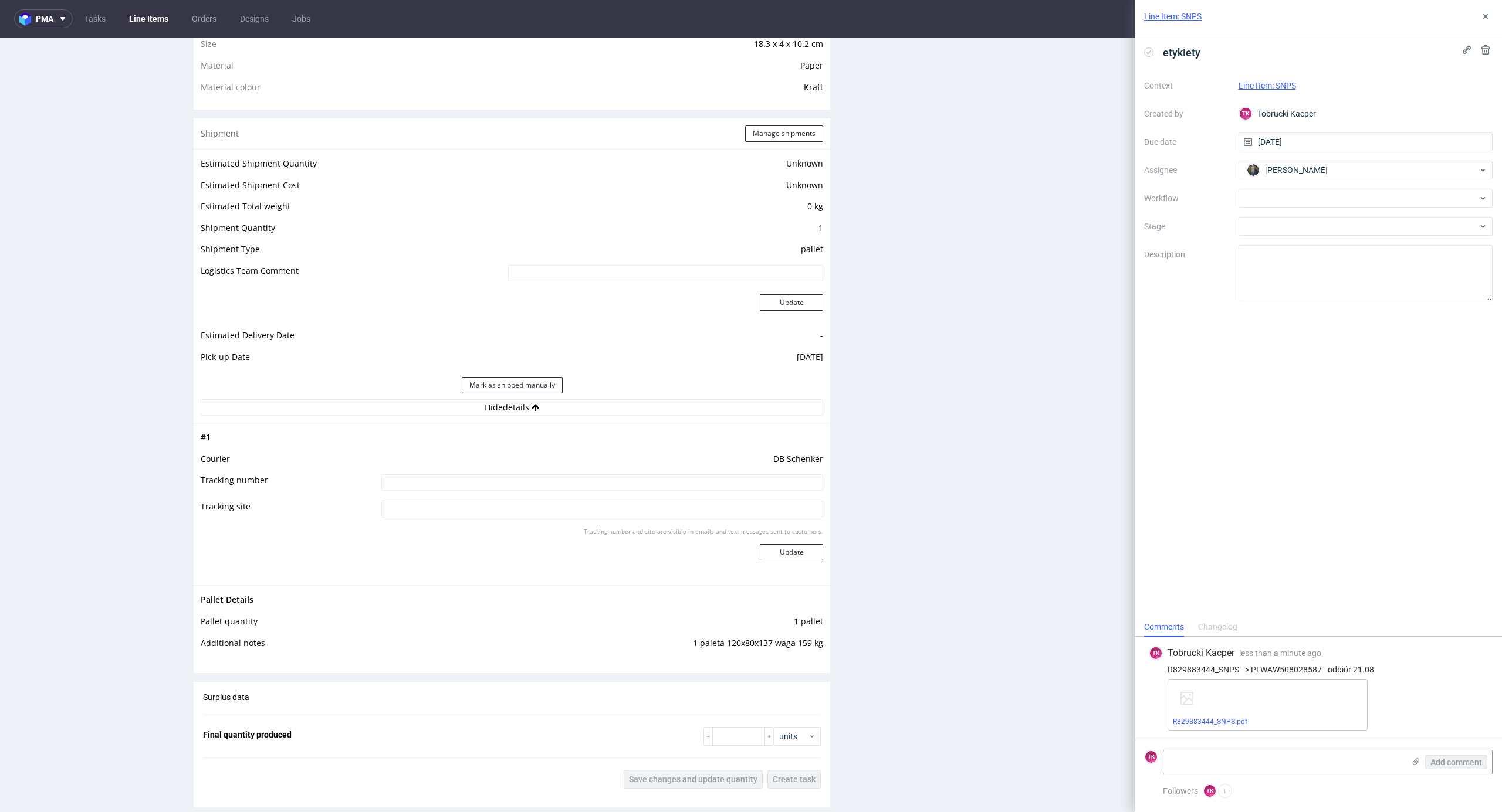
drag, startPoint x: 437, startPoint y: 472, endPoint x: 436, endPoint y: 481, distance: 9.1
click at [436, 473] on td "DB Schenker" at bounding box center [601, 463] width 444 height 22
click at [437, 481] on input at bounding box center [602, 483] width 442 height 16
paste input "PLWAW508028587"
type input "PLWAW508028587"
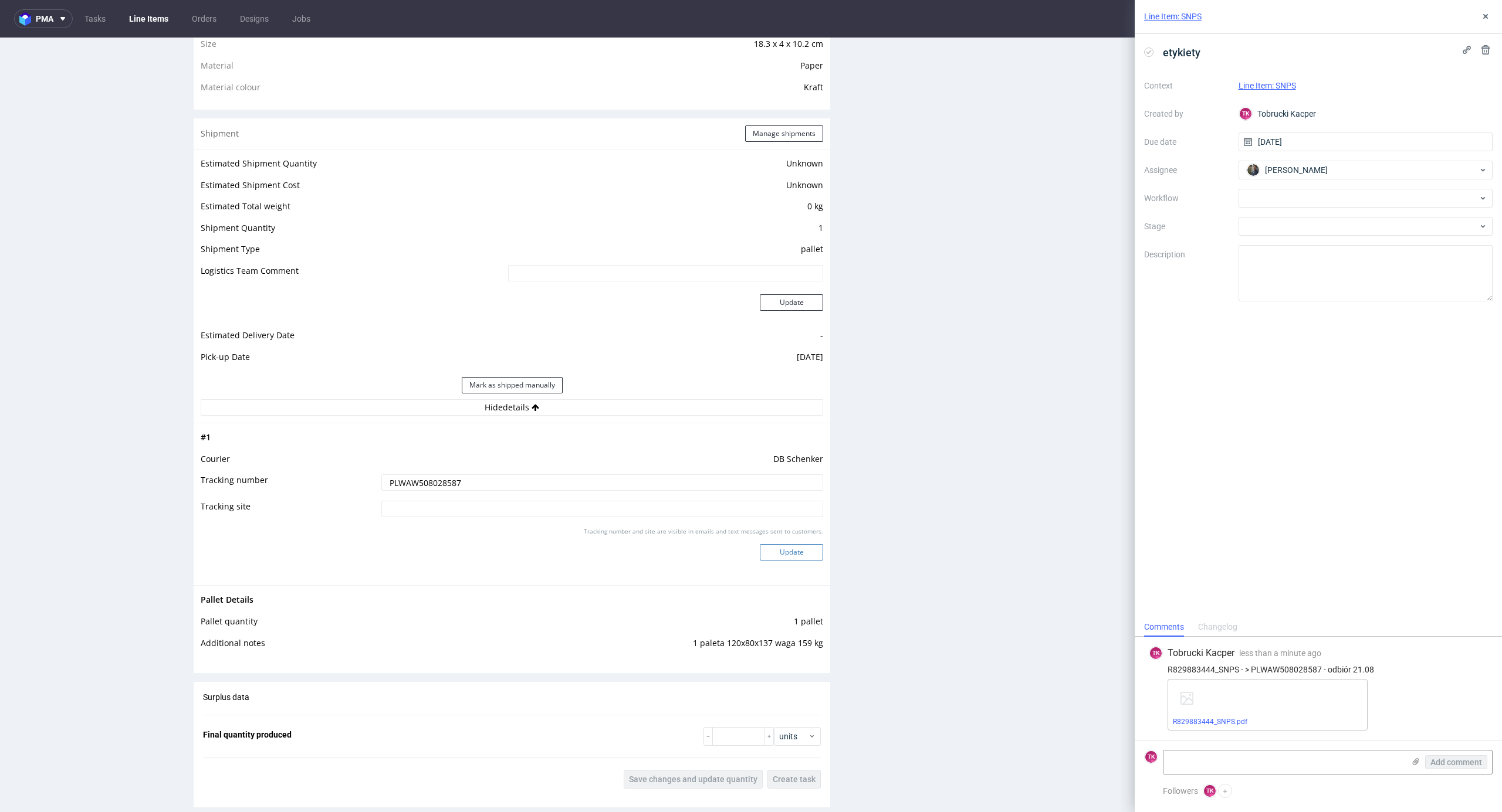
click at [771, 558] on button "Update" at bounding box center [791, 553] width 64 height 16
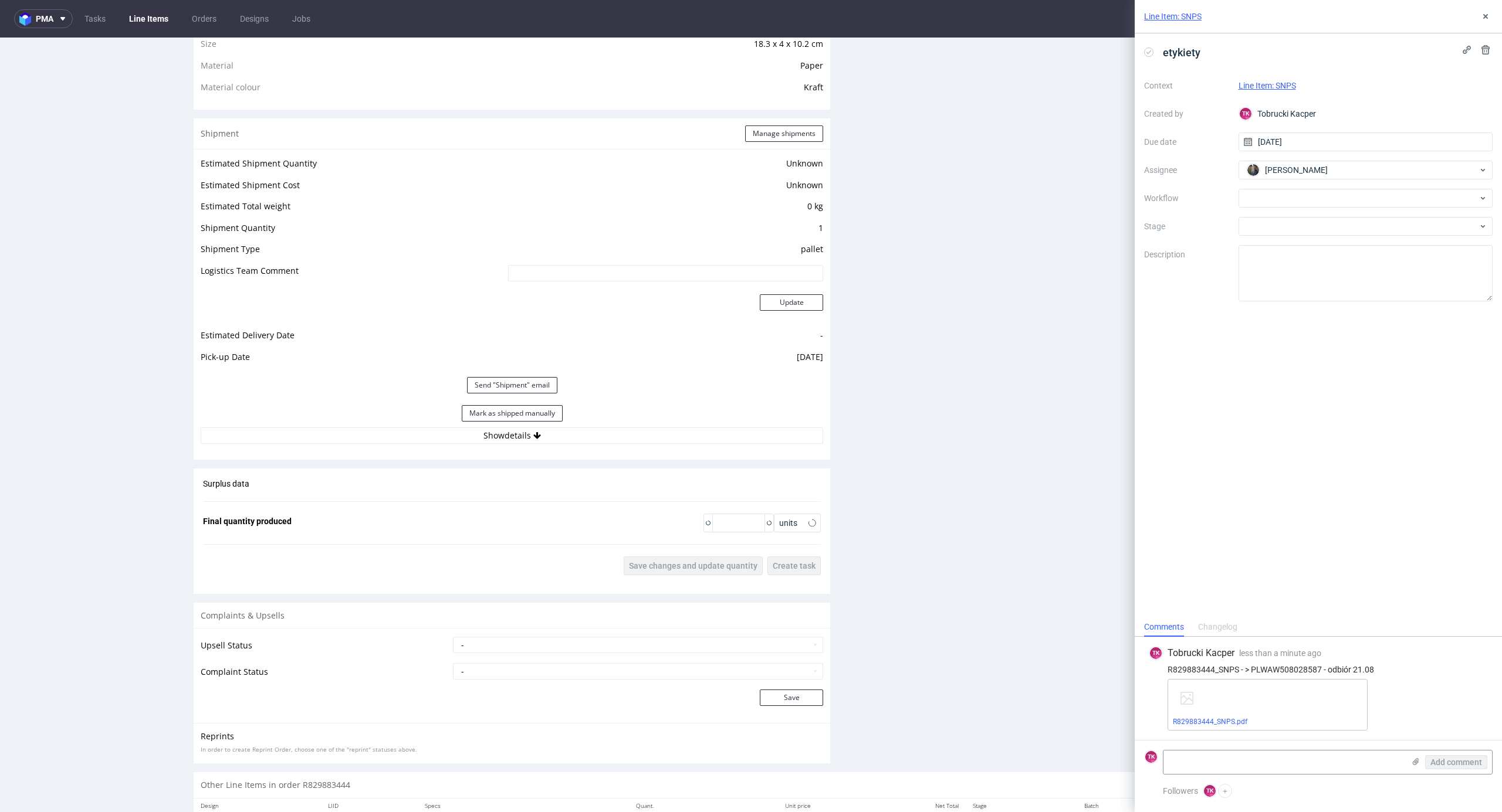
click at [132, 24] on link "Line Items" at bounding box center [148, 18] width 53 height 19
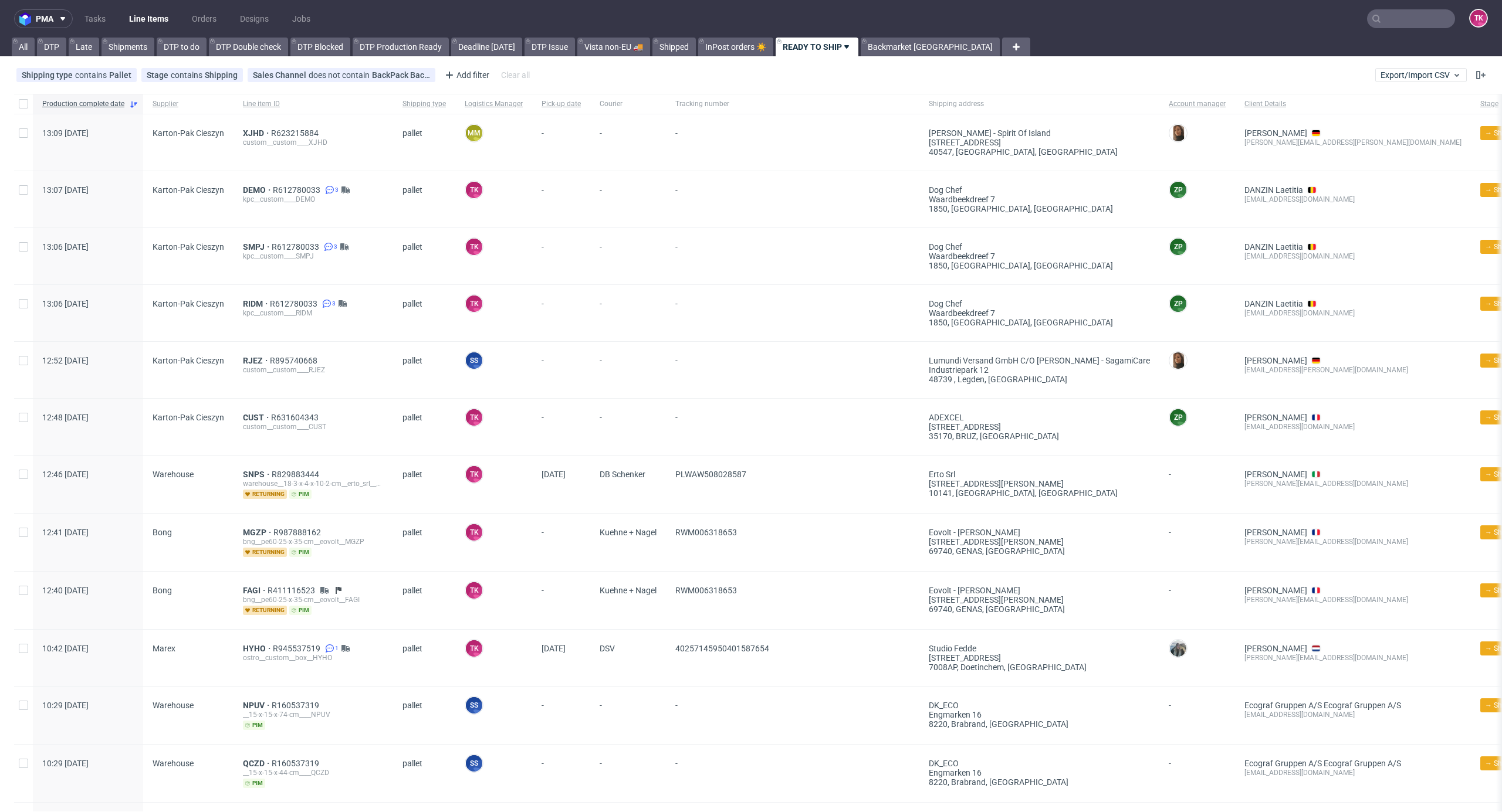
click at [157, 15] on link "Line Items" at bounding box center [148, 18] width 53 height 19
click at [250, 415] on span "CUST" at bounding box center [257, 417] width 28 height 9
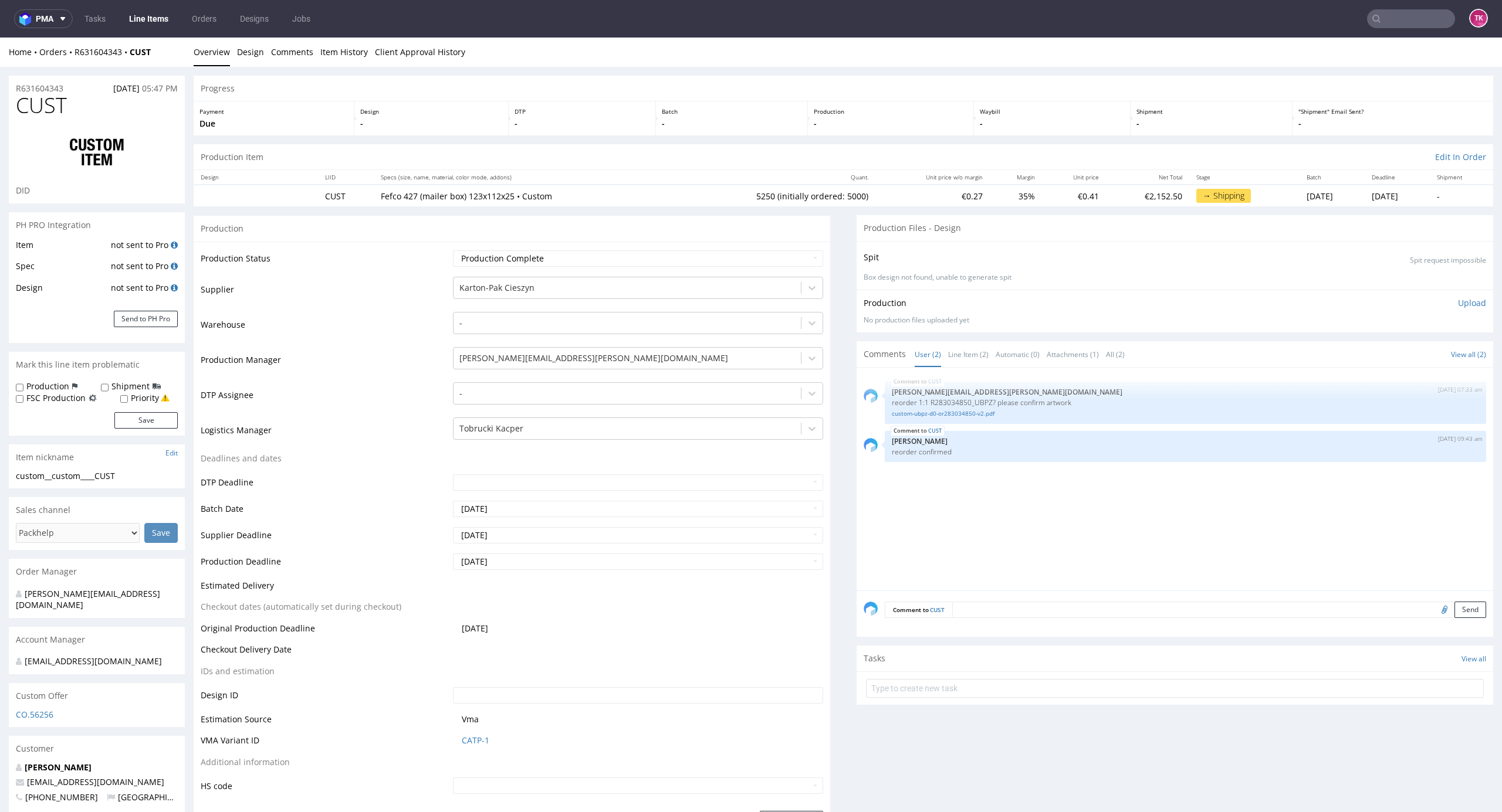
type input "5250"
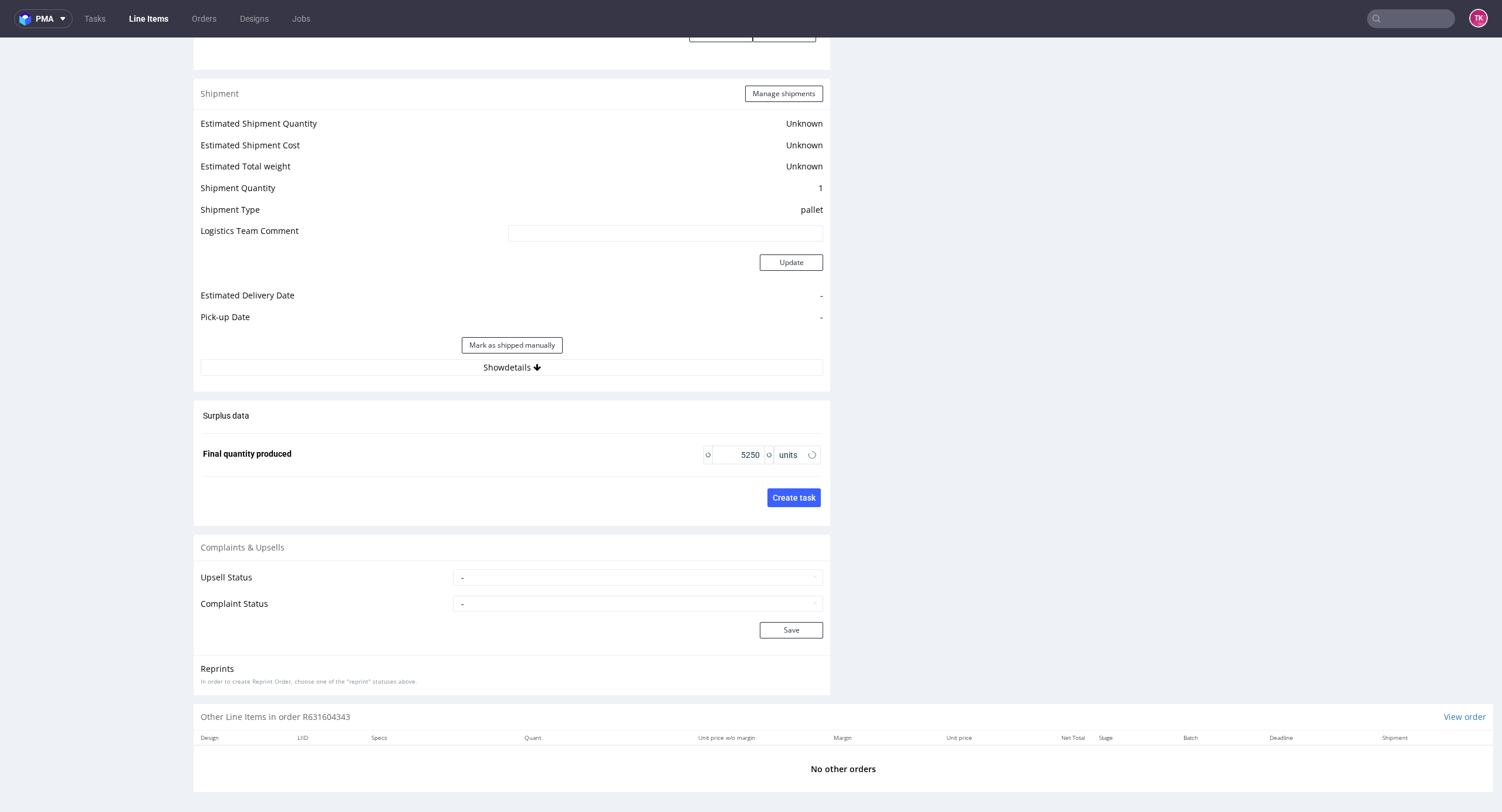
scroll to position [1522, 0]
drag, startPoint x: 713, startPoint y: 387, endPoint x: 709, endPoint y: 374, distance: 13.6
click at [709, 371] on div "Estimated Shipment Quantity Unknown Estimated Shipment Cost Unknown Estimated T…" at bounding box center [512, 242] width 637 height 274
click at [714, 346] on div "Mark as shipped manually" at bounding box center [512, 341] width 622 height 28
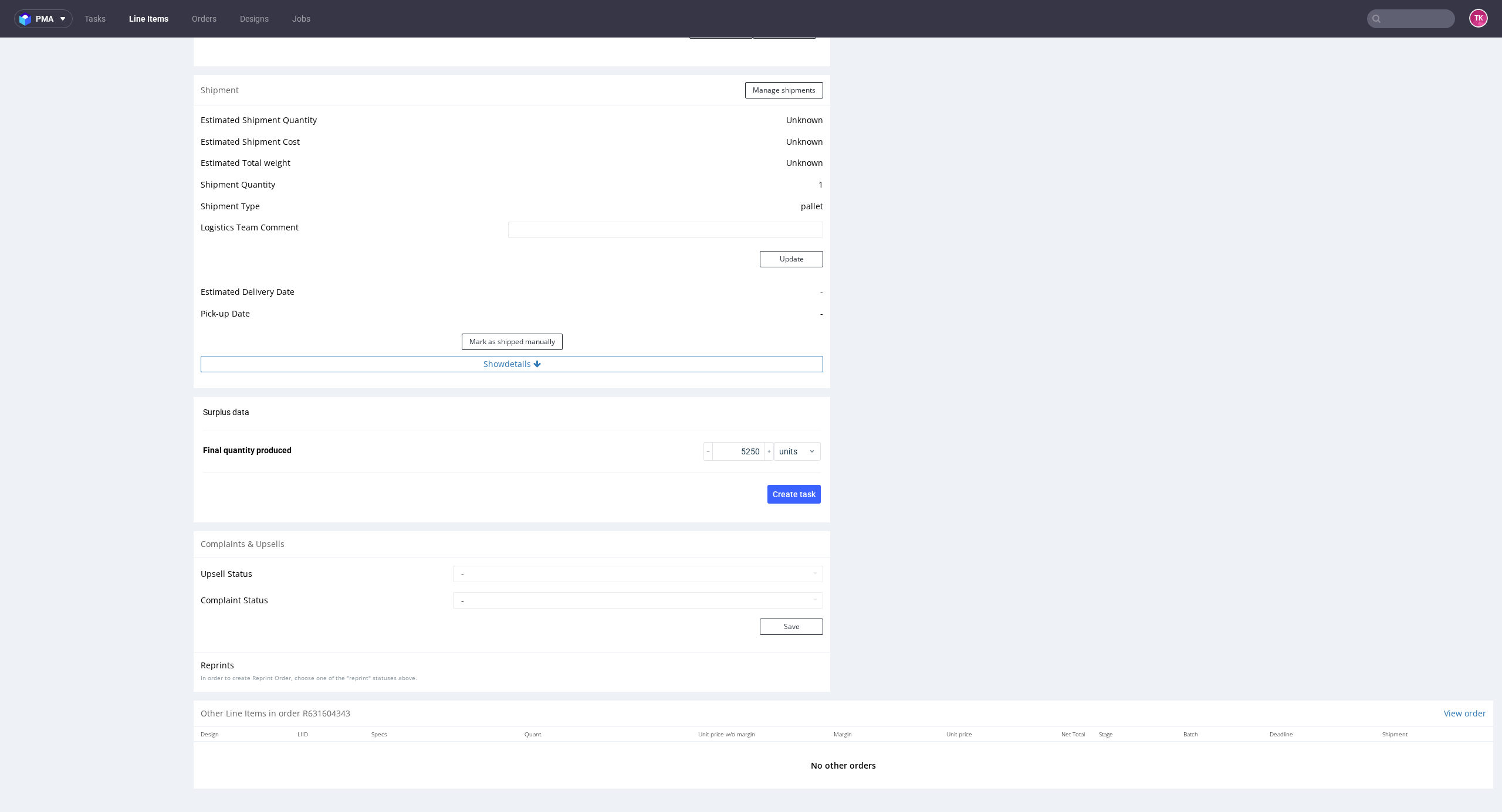
click at [719, 370] on button "Show details" at bounding box center [512, 364] width 622 height 16
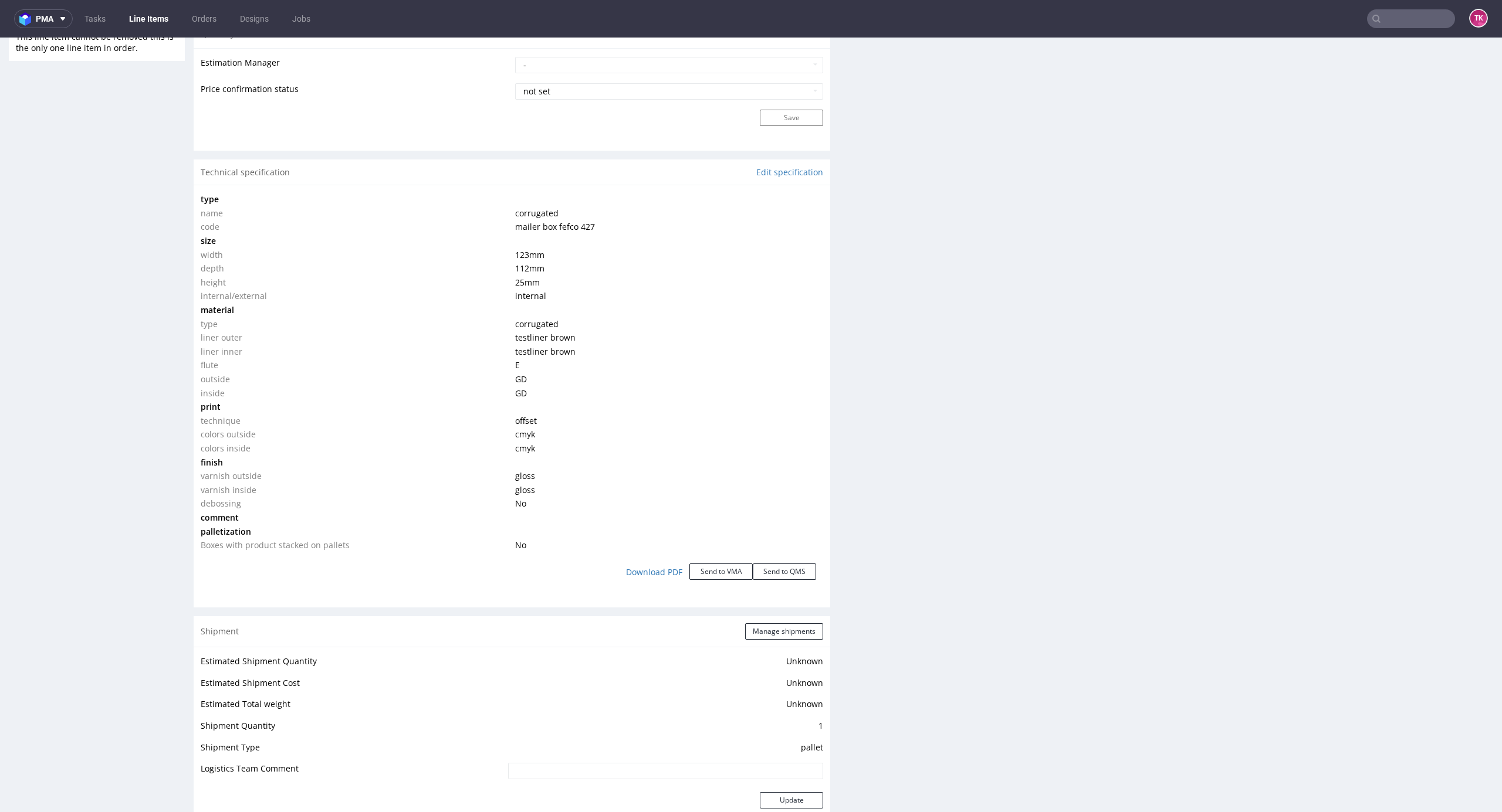
scroll to position [1052, 0]
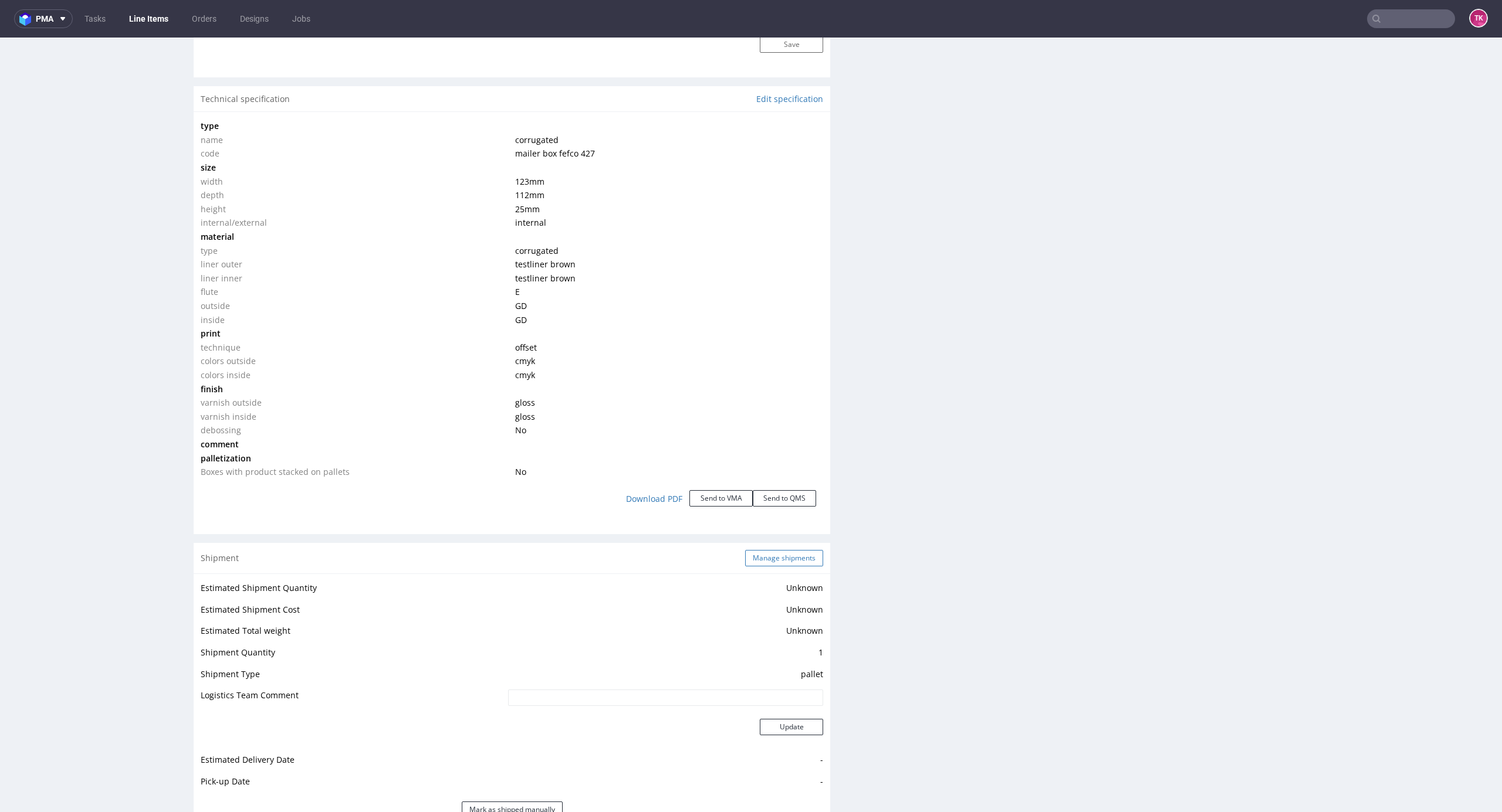
drag, startPoint x: 779, startPoint y: 545, endPoint x: 773, endPoint y: 553, distance: 10.0
click at [773, 551] on div "Shipment Manage shipments" at bounding box center [512, 558] width 637 height 31
click at [773, 553] on button "Manage shipments" at bounding box center [784, 558] width 78 height 16
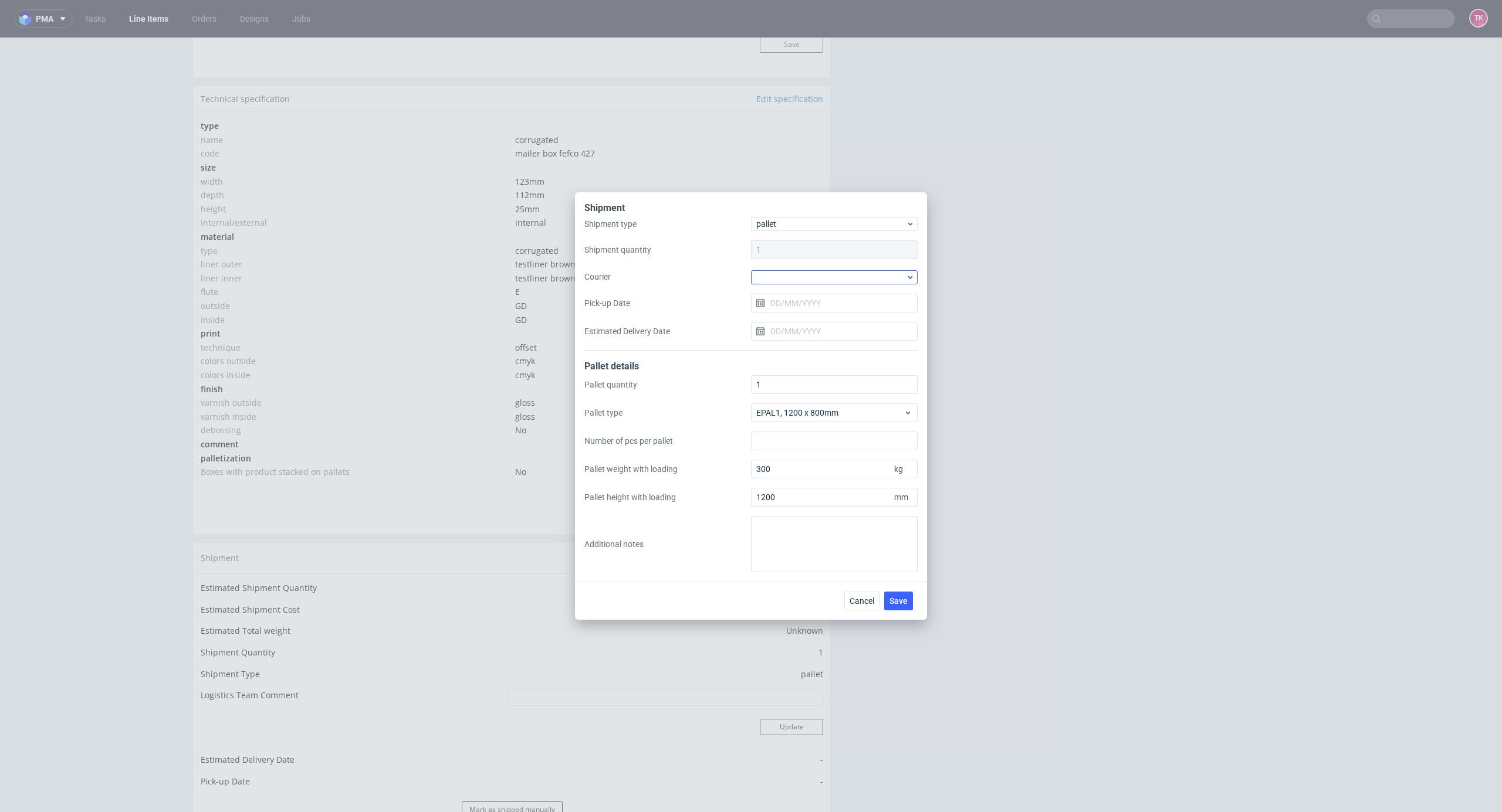
click at [865, 282] on div at bounding box center [835, 277] width 167 height 14
click at [826, 341] on div "DB Schenker" at bounding box center [834, 345] width 157 height 22
click at [817, 310] on input "Pick-up Date" at bounding box center [835, 302] width 167 height 19
click at [853, 434] on span "21" at bounding box center [854, 436] width 9 height 12
type input "[DATE]"
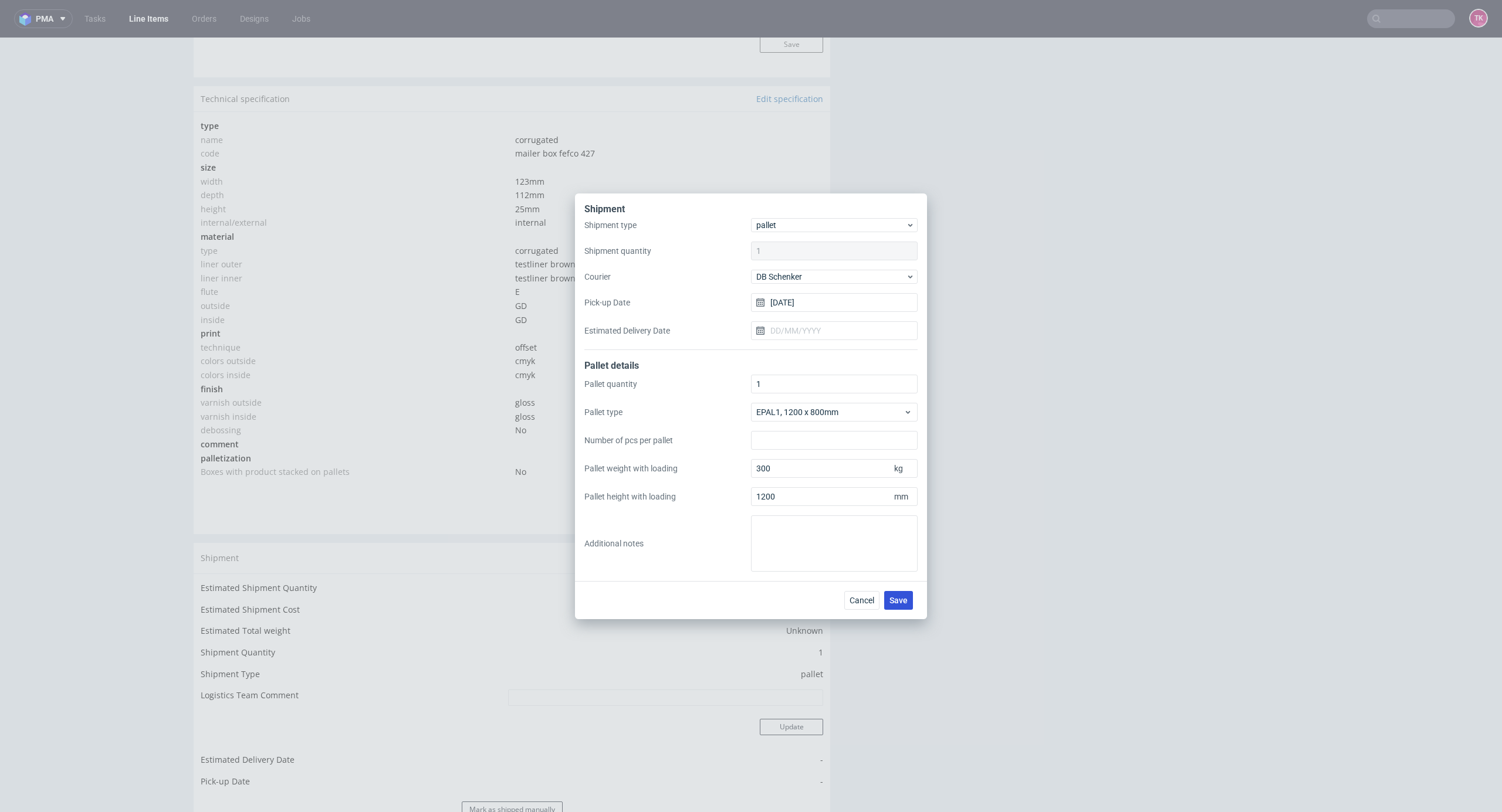
click at [891, 599] on button "Save" at bounding box center [899, 600] width 29 height 19
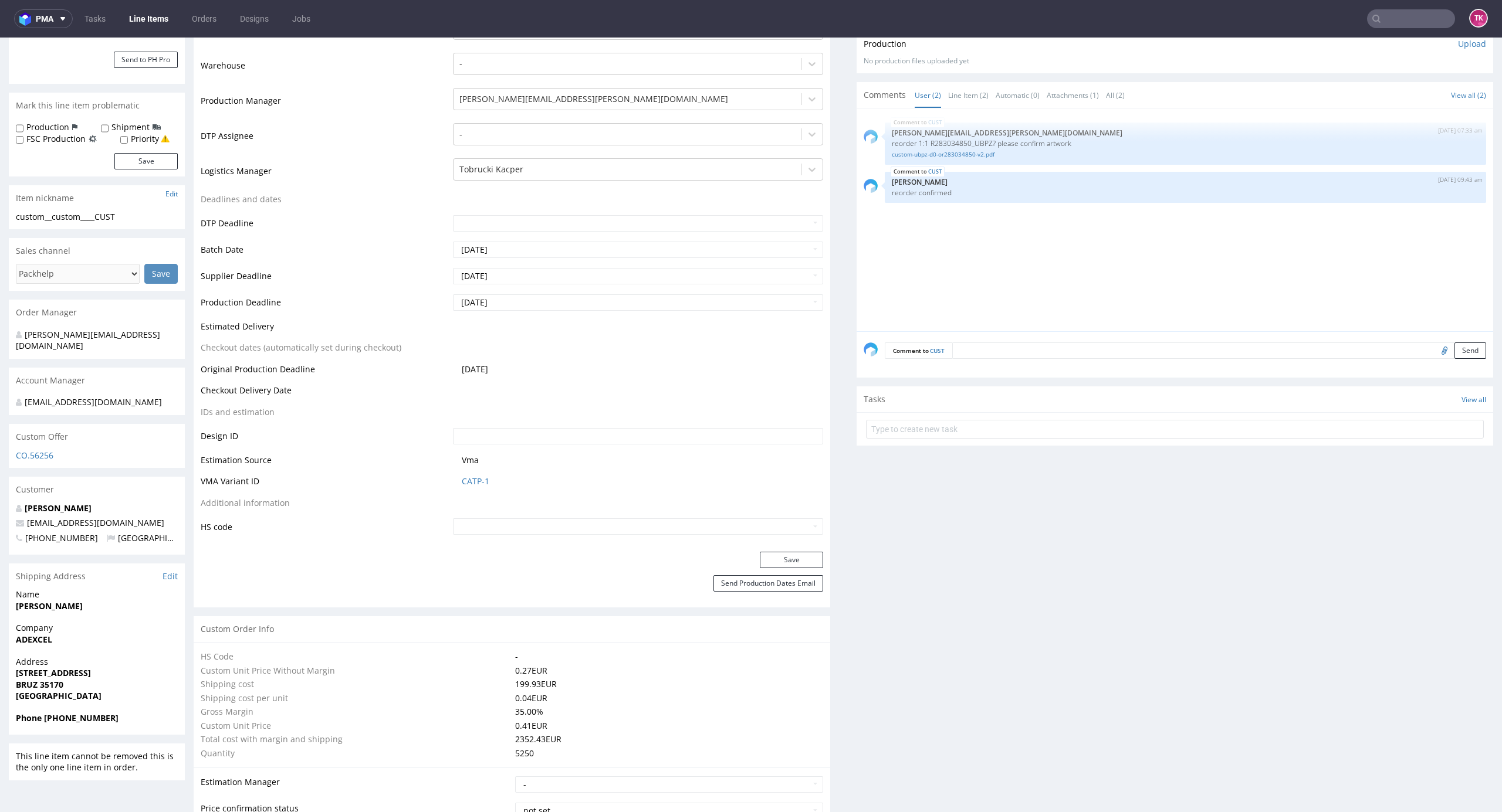
scroll to position [469, 0]
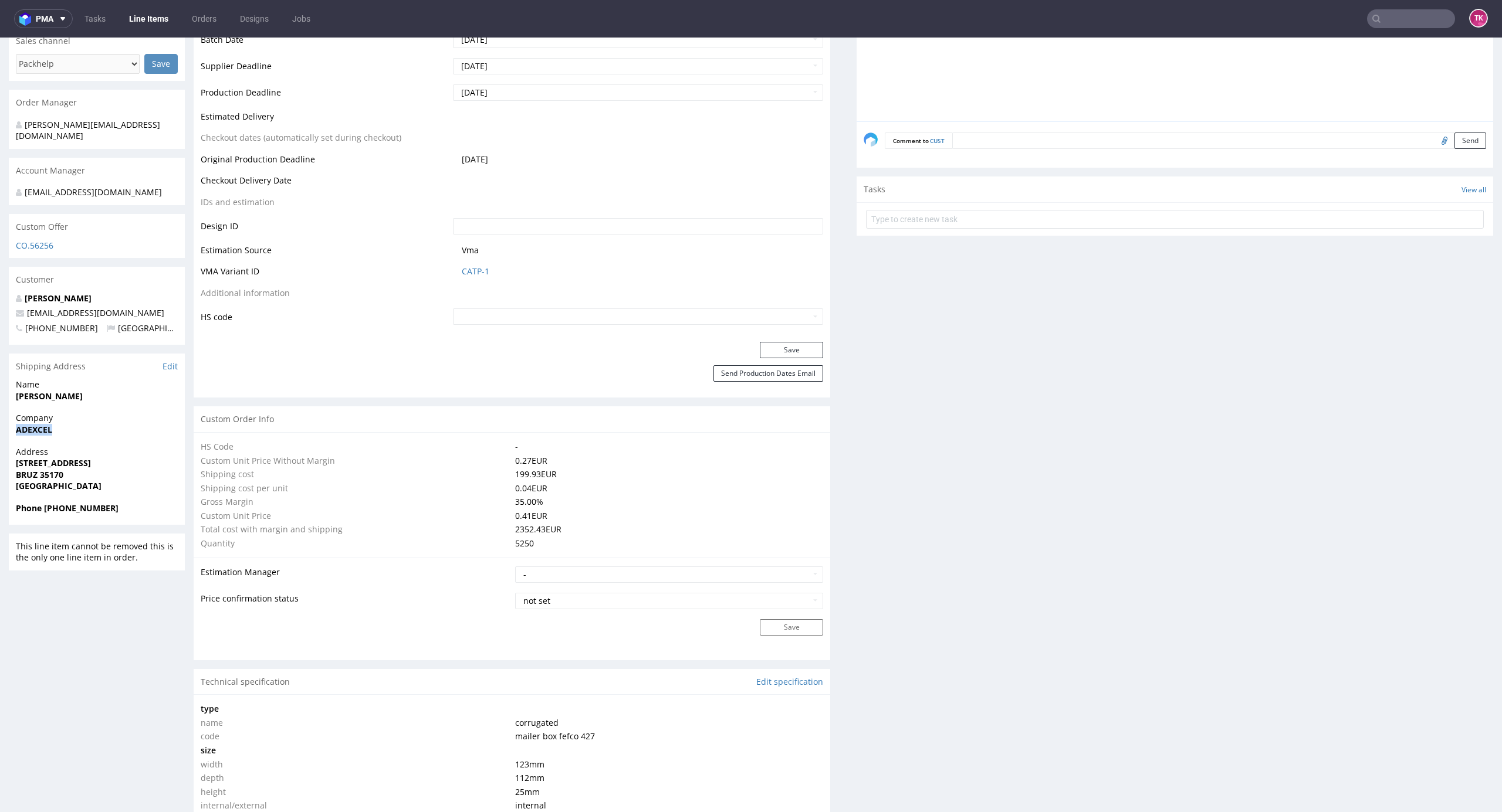
drag, startPoint x: 17, startPoint y: 435, endPoint x: 98, endPoint y: 423, distance: 81.9
click at [98, 424] on span "ADEXCEL" at bounding box center [97, 430] width 162 height 12
copy strong "ADEXCEL"
drag, startPoint x: 54, startPoint y: 411, endPoint x: 118, endPoint y: 414, distance: 64.1
click at [119, 412] on div "R631604343 29.07.2025 05:47 PM CUST DID PH PRO Integration Item not sent to Pro…" at bounding box center [751, 728] width 1502 height 2260
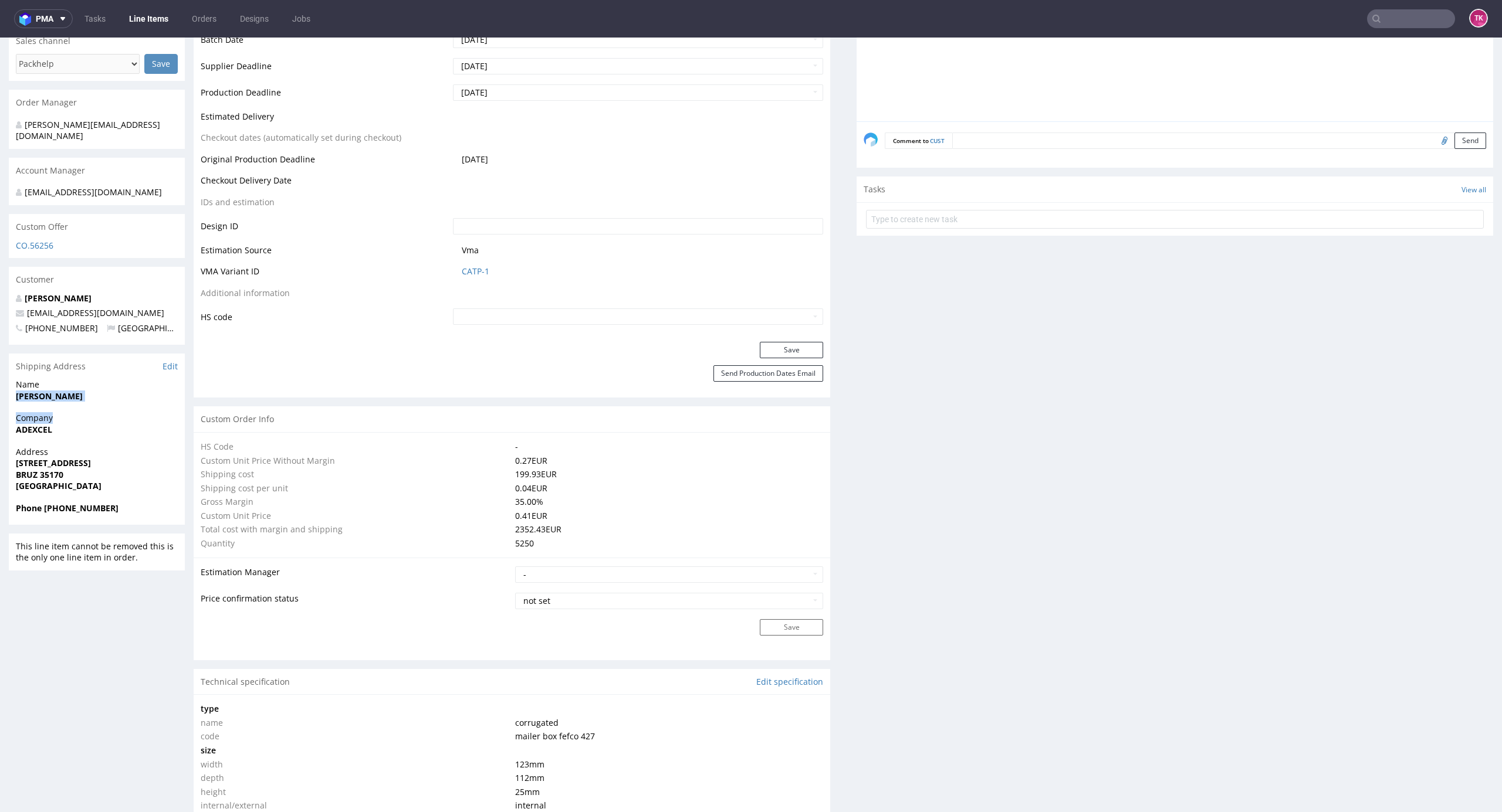
copy section "Etienne Debroize Company"
click at [61, 404] on div "Name Etienne Debroize" at bounding box center [97, 395] width 176 height 33
drag, startPoint x: 0, startPoint y: 404, endPoint x: 11, endPoint y: 401, distance: 11.4
click at [1, 404] on div "R631604343 29.07.2025 05:47 PM CUST DID PH PRO Integration Item not sent to Pro…" at bounding box center [751, 728] width 1502 height 2260
click at [12, 398] on div "Name Etienne Debroize" at bounding box center [97, 395] width 176 height 33
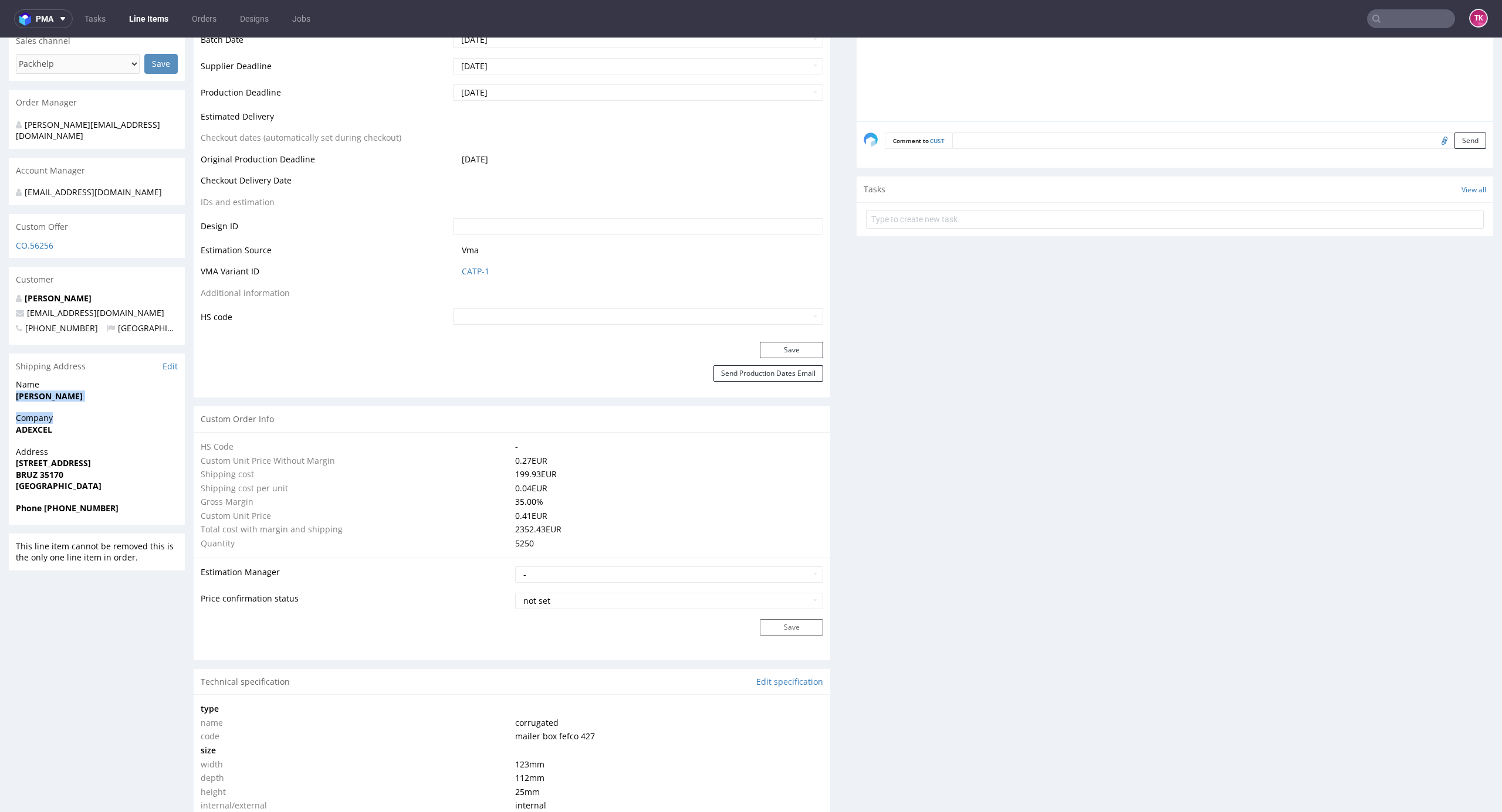
click at [14, 399] on div "Name Etienne Debroize" at bounding box center [97, 395] width 176 height 33
drag, startPoint x: 17, startPoint y: 397, endPoint x: 140, endPoint y: 395, distance: 123.0
click at [101, 397] on span "Etienne Debroize" at bounding box center [97, 396] width 162 height 12
copy strong "Etienne Debroize"
drag, startPoint x: 7, startPoint y: 458, endPoint x: 127, endPoint y: 485, distance: 123.0
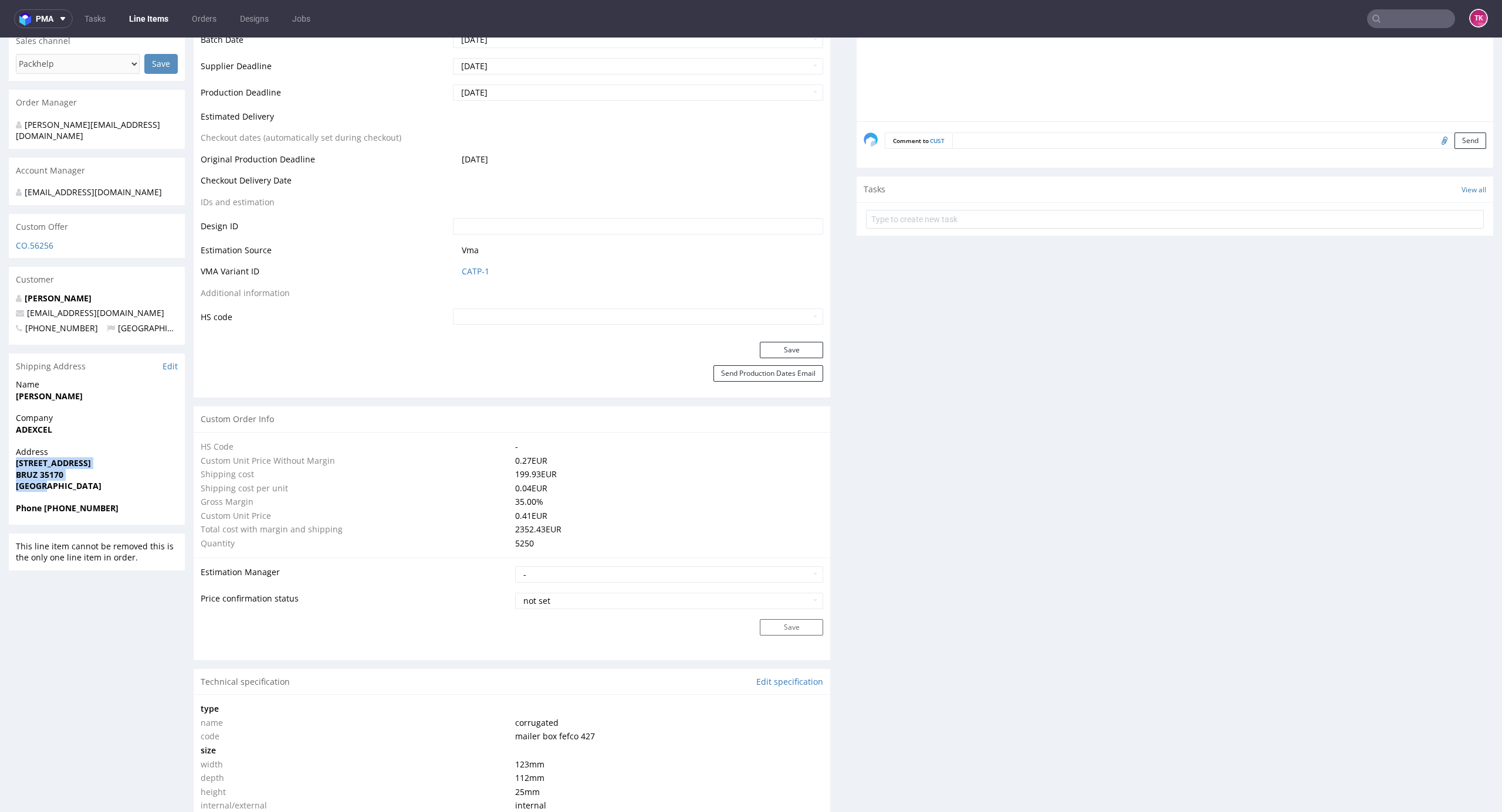
click at [127, 485] on div "R631604343 29.07.2025 05:47 PM CUST DID PH PRO Integration Item not sent to Pro…" at bounding box center [751, 728] width 1502 height 2260
click at [102, 488] on span "France" at bounding box center [97, 485] width 162 height 12
drag, startPoint x: 13, startPoint y: 462, endPoint x: 94, endPoint y: 472, distance: 81.6
click at [94, 472] on div "Address 23 Rue de L'Eperon Doré BRUZ 35170 France" at bounding box center [97, 474] width 176 height 57
copy p "23 Rue de L'Eperon Doré BRUZ 35170"
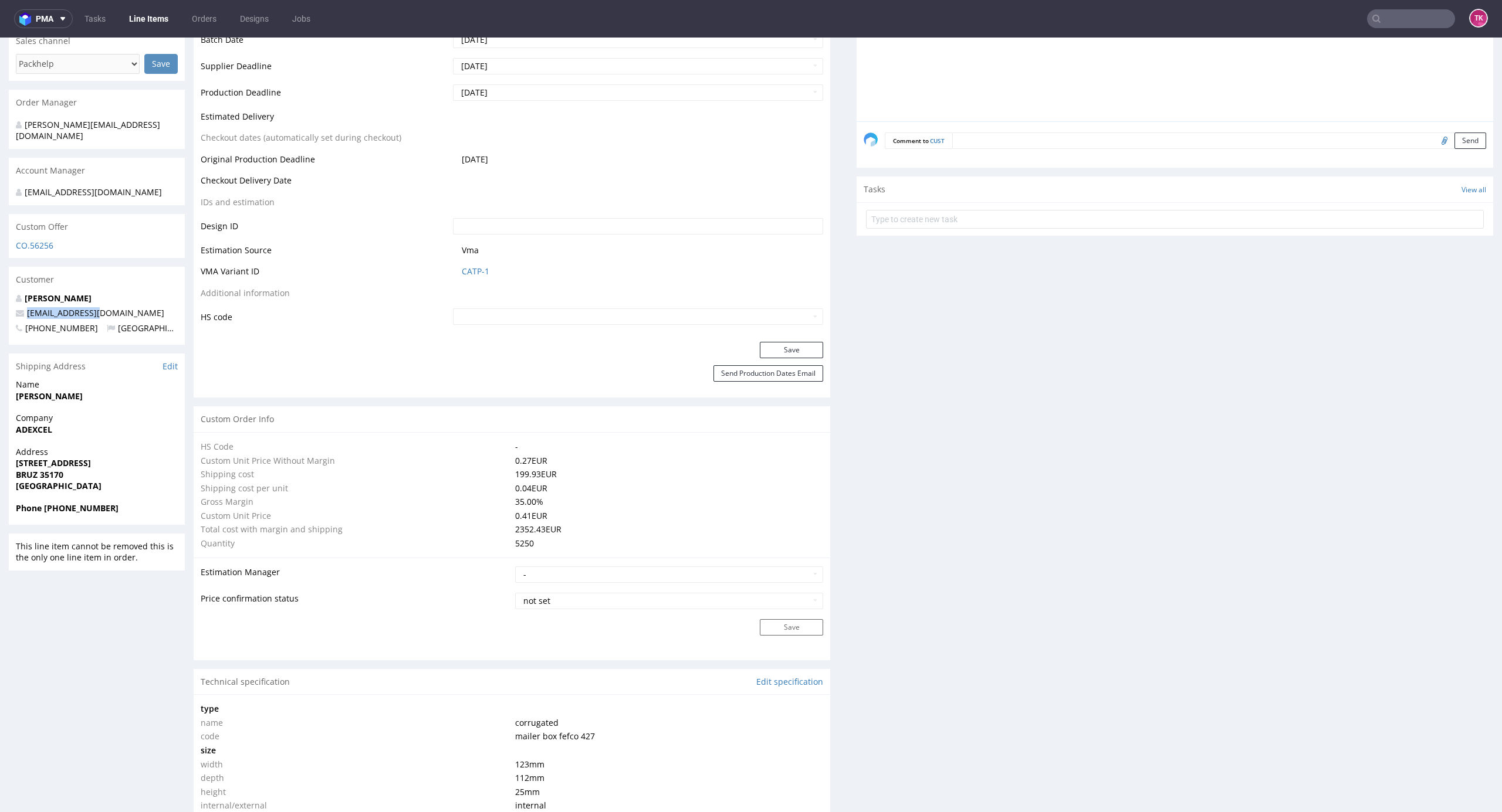
drag, startPoint x: 112, startPoint y: 308, endPoint x: 14, endPoint y: 312, distance: 98.1
click at [0, 312] on div "R631604343 29.07.2025 05:47 PM CUST DID PH PRO Integration Item not sent to Pro…" at bounding box center [751, 728] width 1502 height 2260
copy span "team@biocalma.fr"
drag, startPoint x: 46, startPoint y: 508, endPoint x: 171, endPoint y: 508, distance: 125.0
click at [172, 505] on span "Phone +34629125920" at bounding box center [97, 508] width 162 height 12
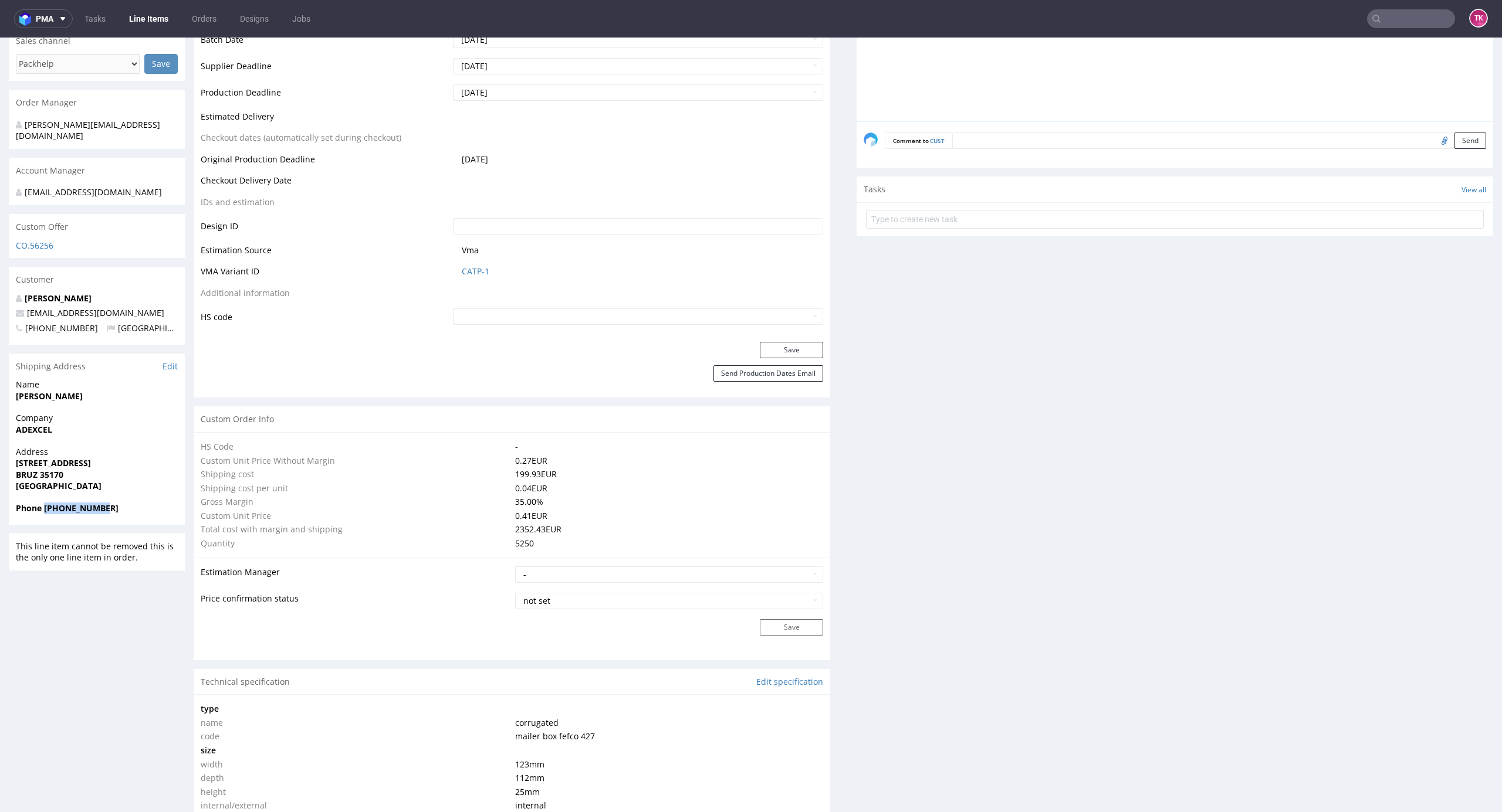
copy strong "+34629125920"
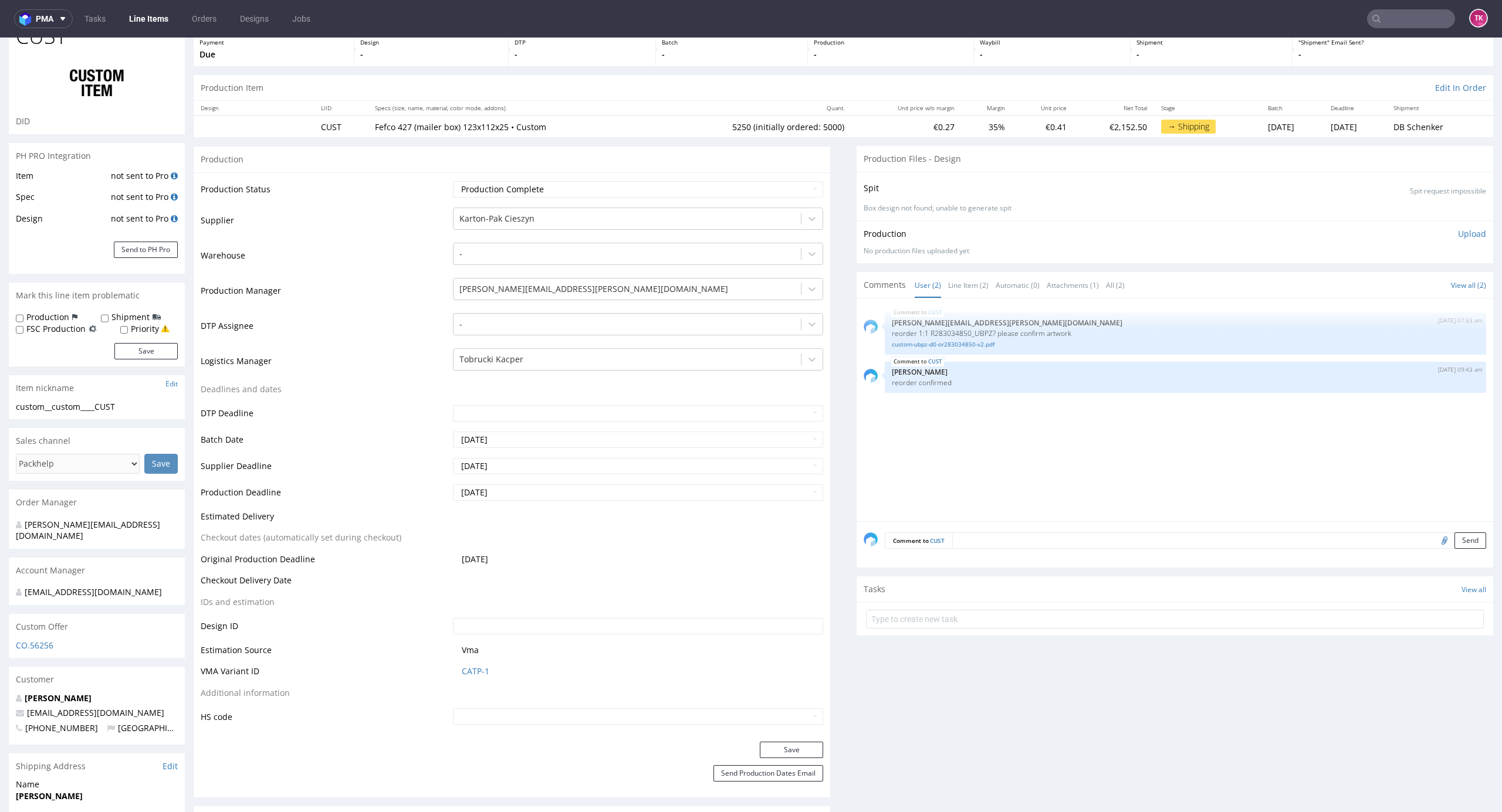
scroll to position [0, 0]
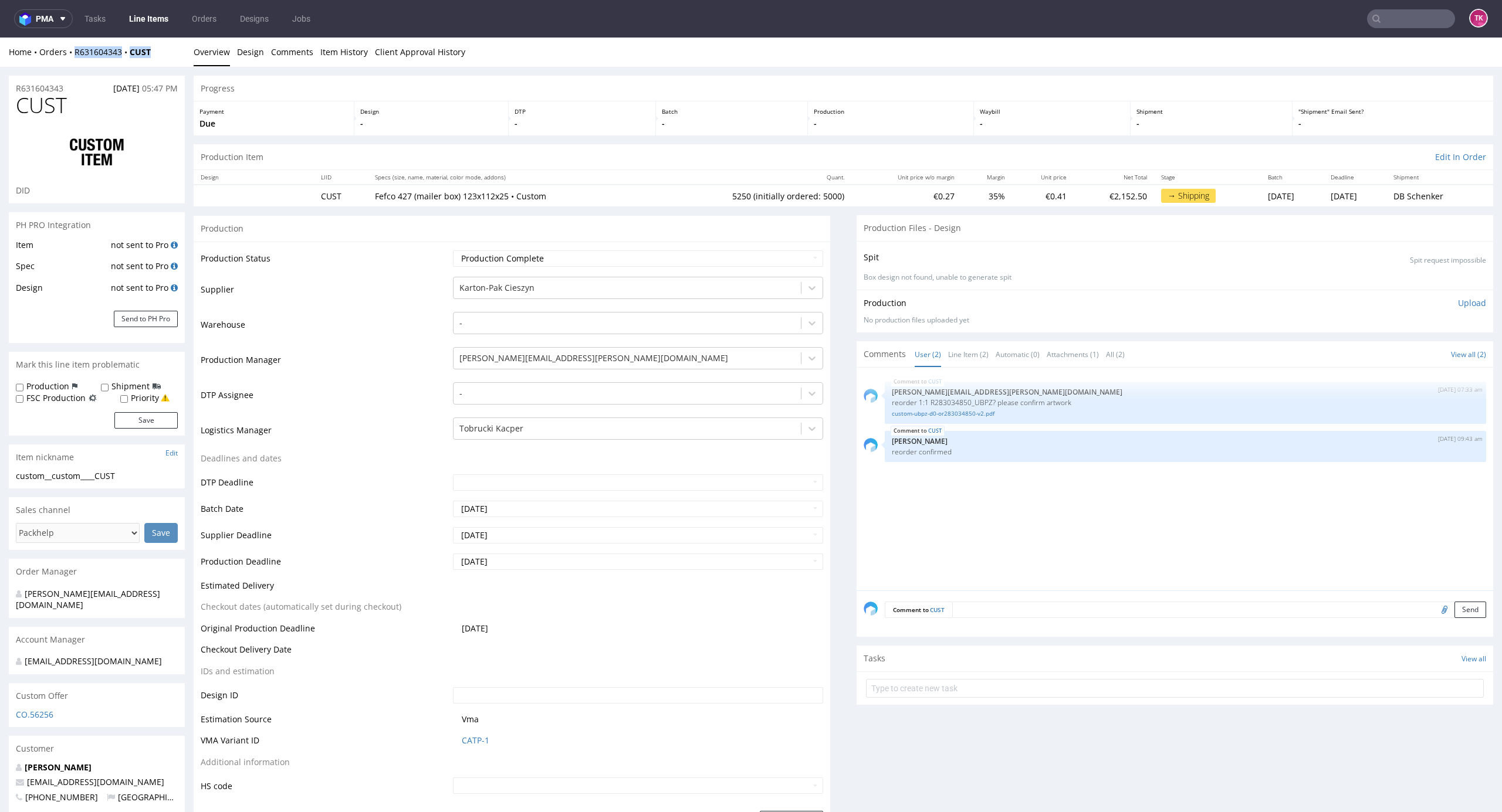
drag, startPoint x: 171, startPoint y: 55, endPoint x: 72, endPoint y: 64, distance: 99.4
click at [72, 64] on div "Home Orders R631604343 CUST Overview Design Comments Item History Client Approv…" at bounding box center [751, 52] width 1502 height 30
copy div "R631604343 CUST"
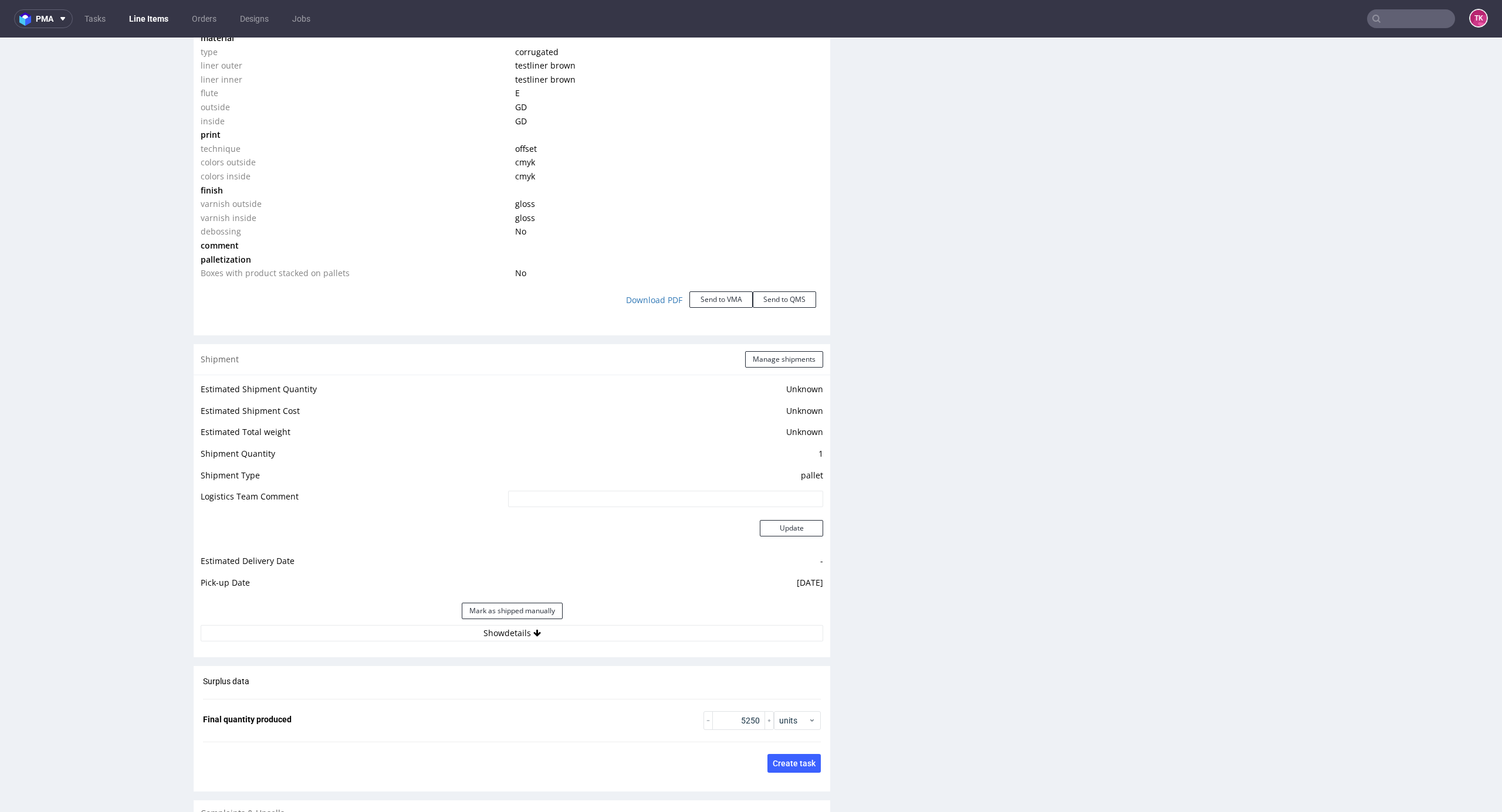
scroll to position [1329, 0]
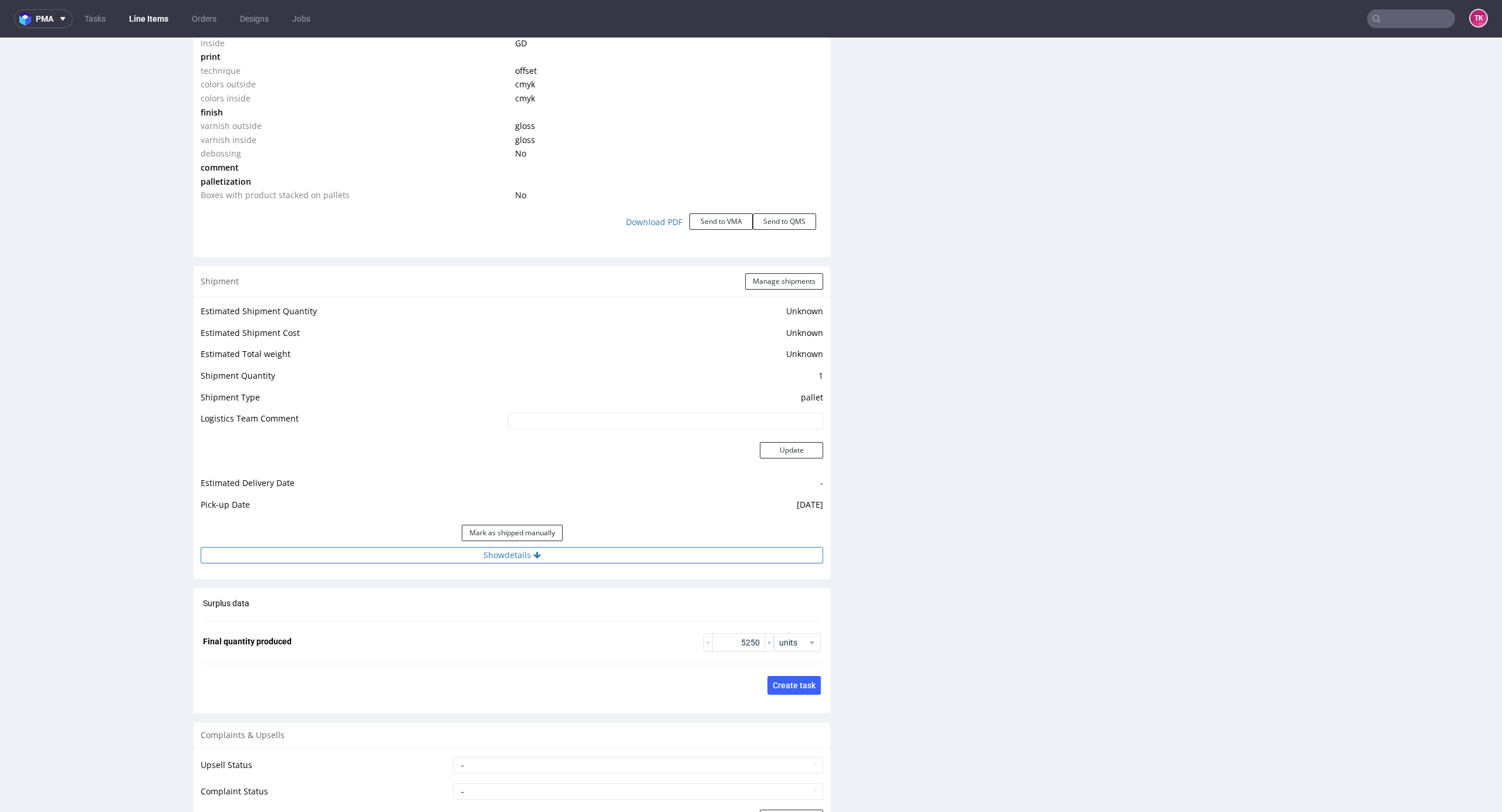
click at [583, 558] on button "Show details" at bounding box center [512, 555] width 622 height 16
click at [540, 622] on td at bounding box center [601, 634] width 444 height 26
drag, startPoint x: 540, startPoint y: 625, endPoint x: 539, endPoint y: 631, distance: 6.1
click at [540, 627] on input at bounding box center [602, 631] width 442 height 16
paste input "PLWAW508028603"
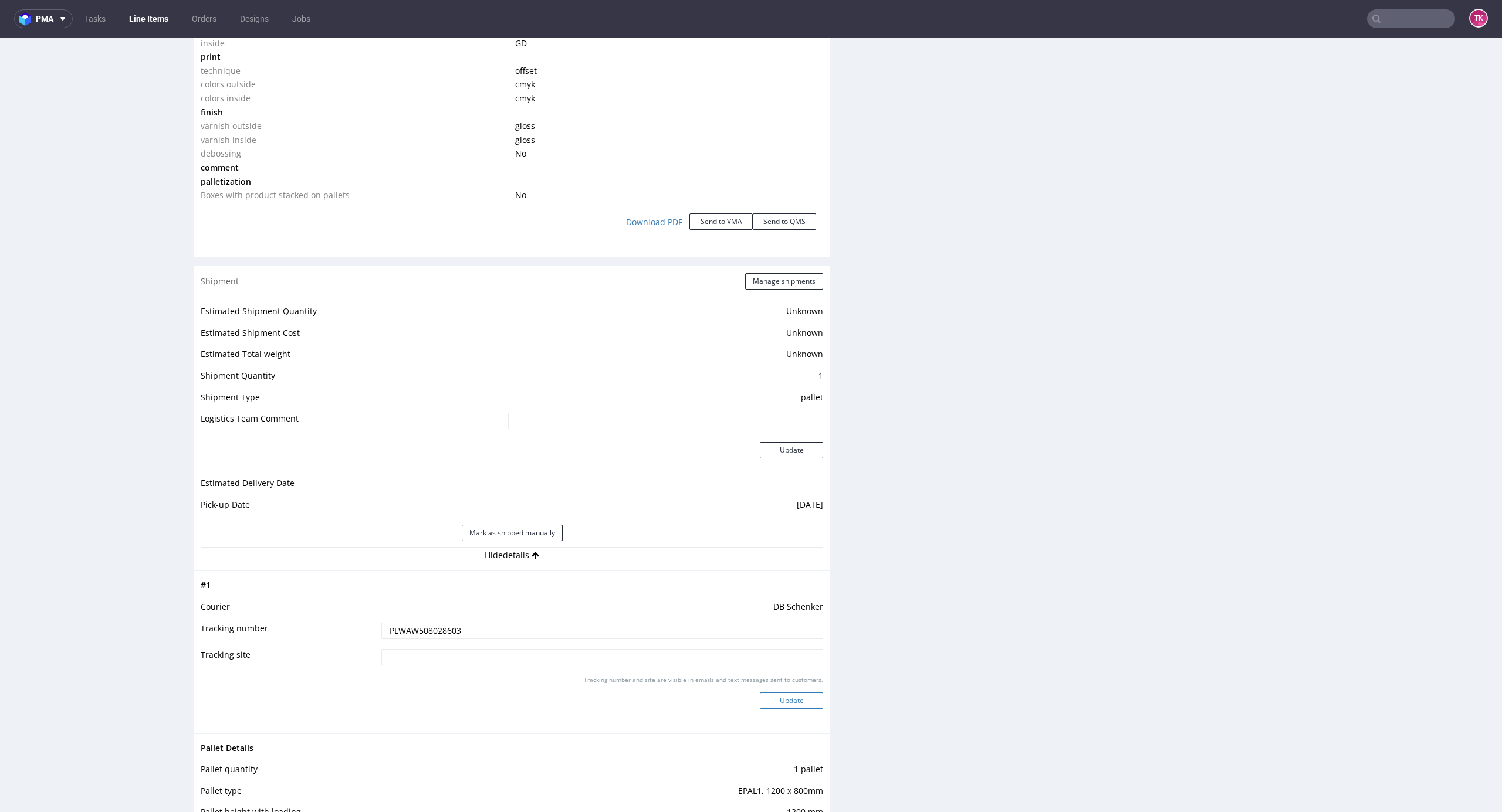
type input "PLWAW508028603"
click at [779, 704] on button "Update" at bounding box center [791, 701] width 64 height 16
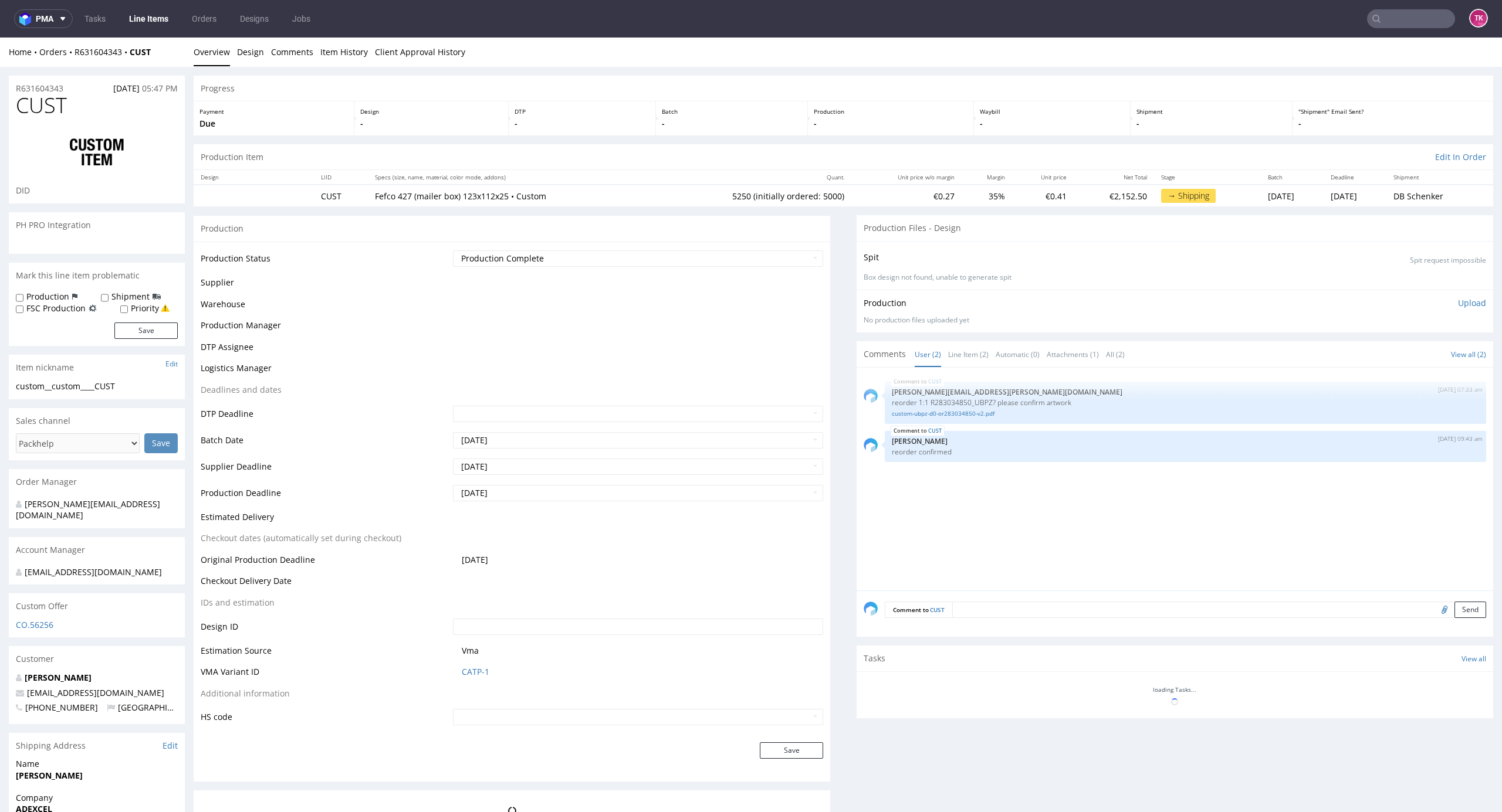
scroll to position [493, 0]
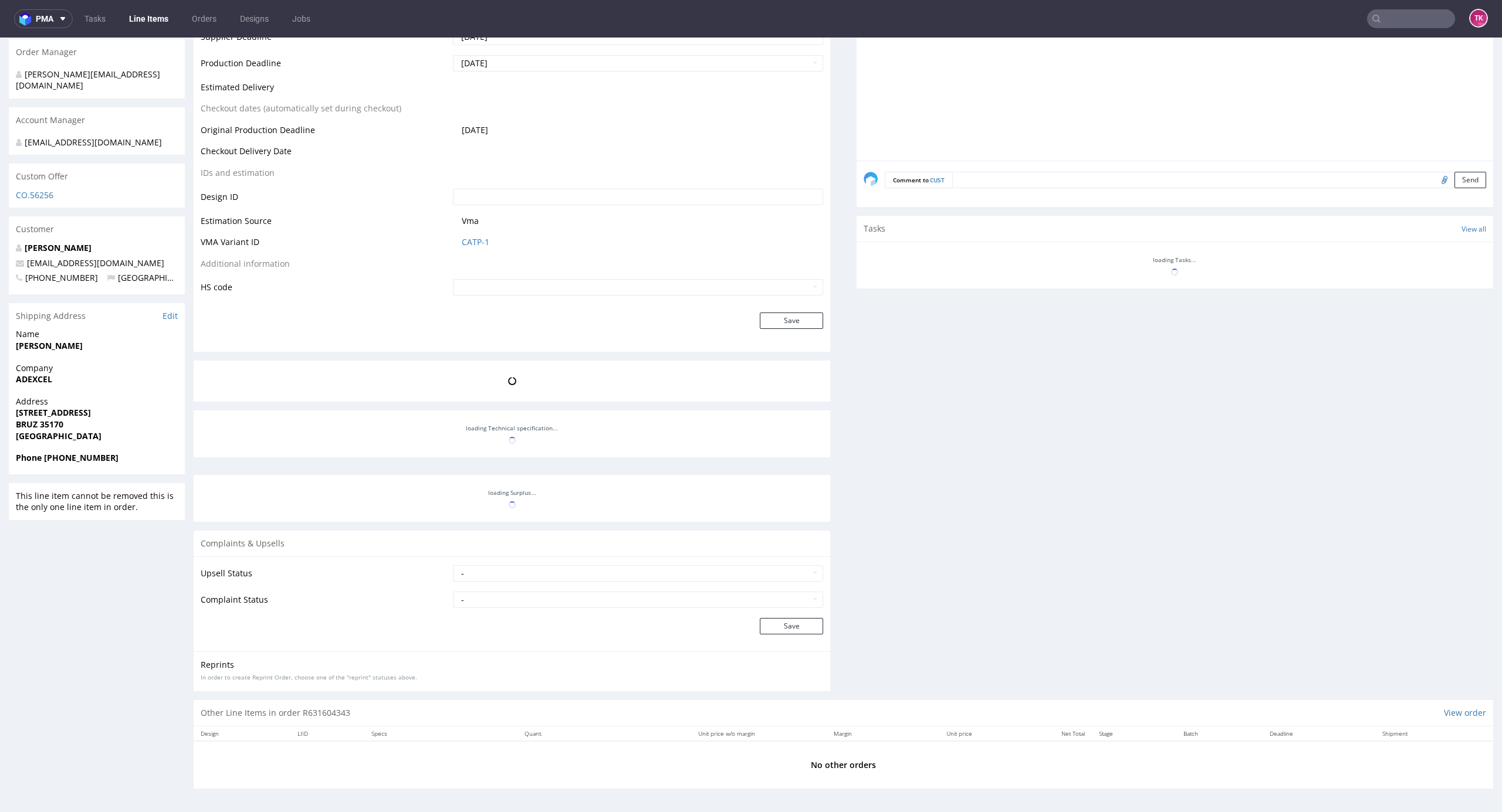
click at [143, 14] on link "Line Items" at bounding box center [148, 18] width 53 height 19
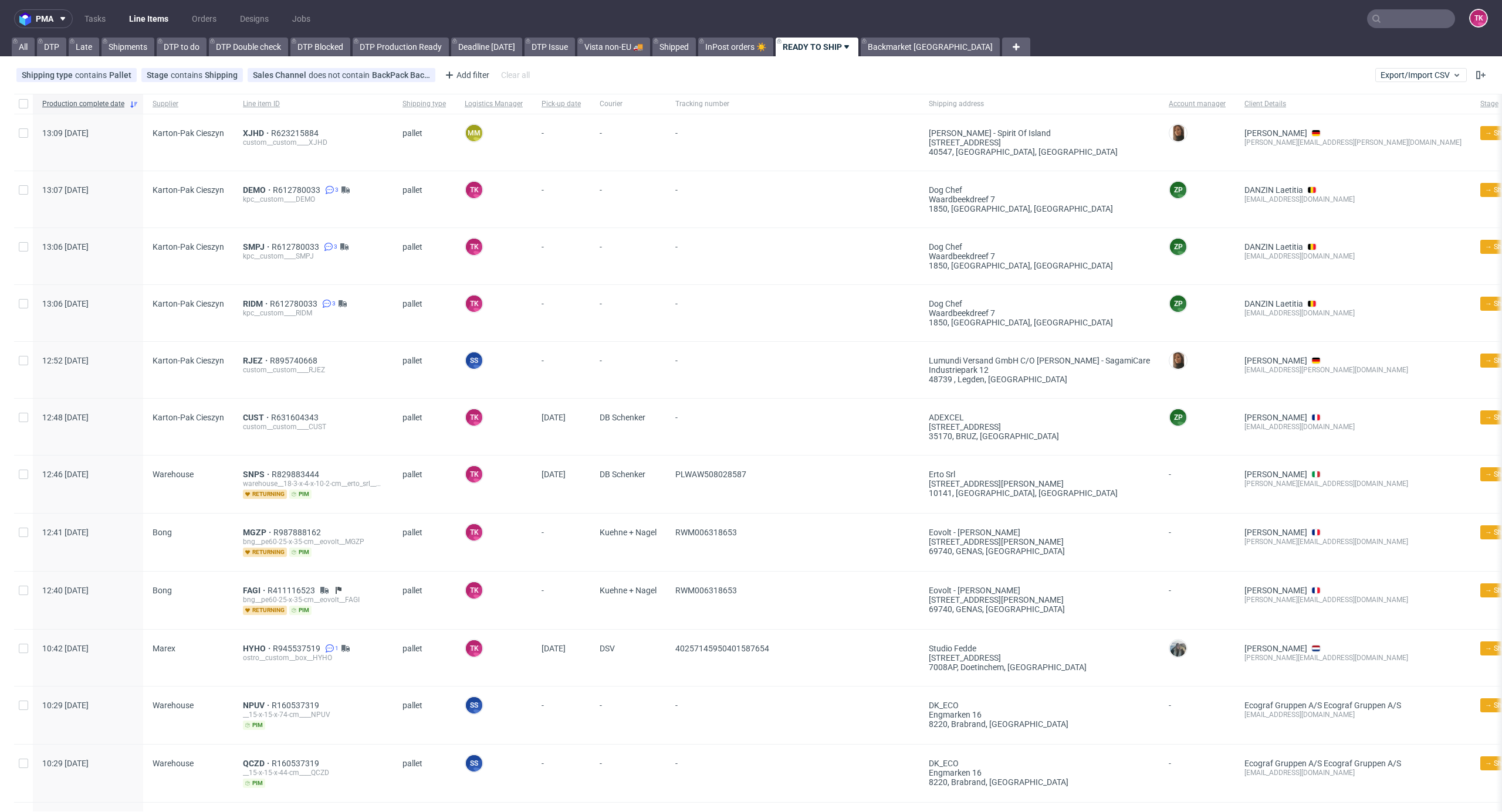
click at [140, 16] on link "Line Items" at bounding box center [148, 18] width 53 height 19
click at [165, 19] on link "Line Items" at bounding box center [148, 18] width 53 height 19
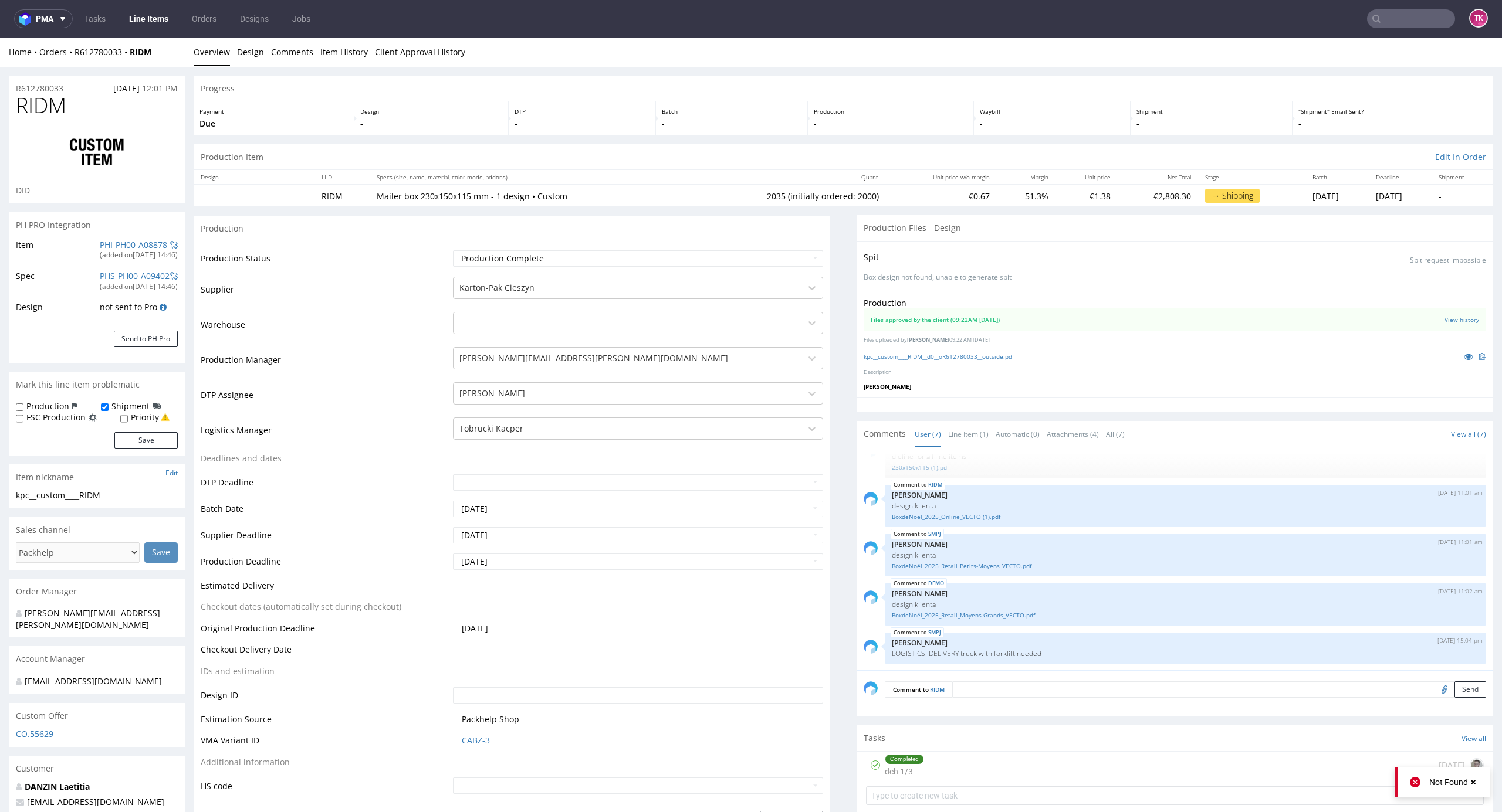
scroll to position [1511, 0]
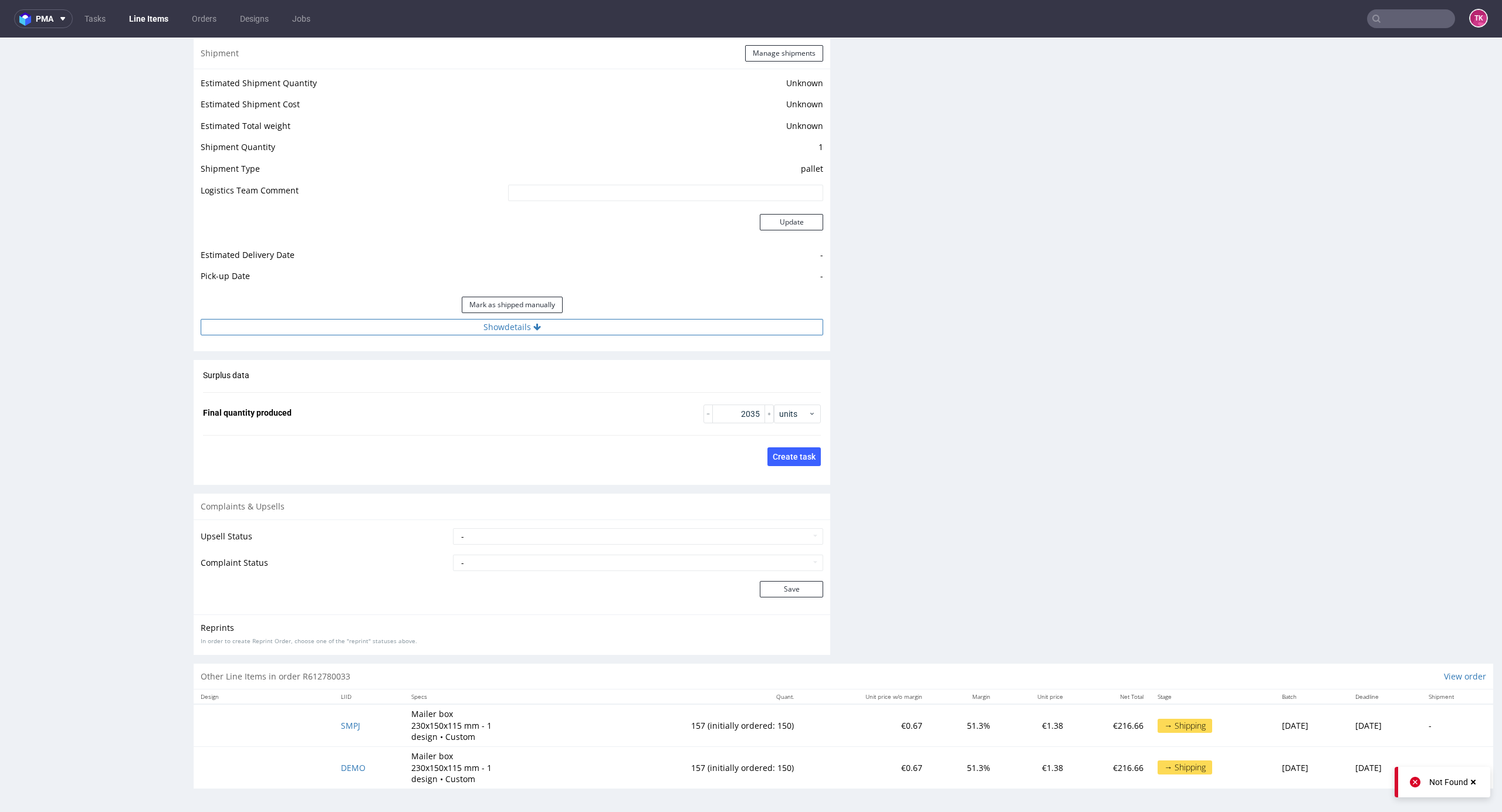
click button "Show details"
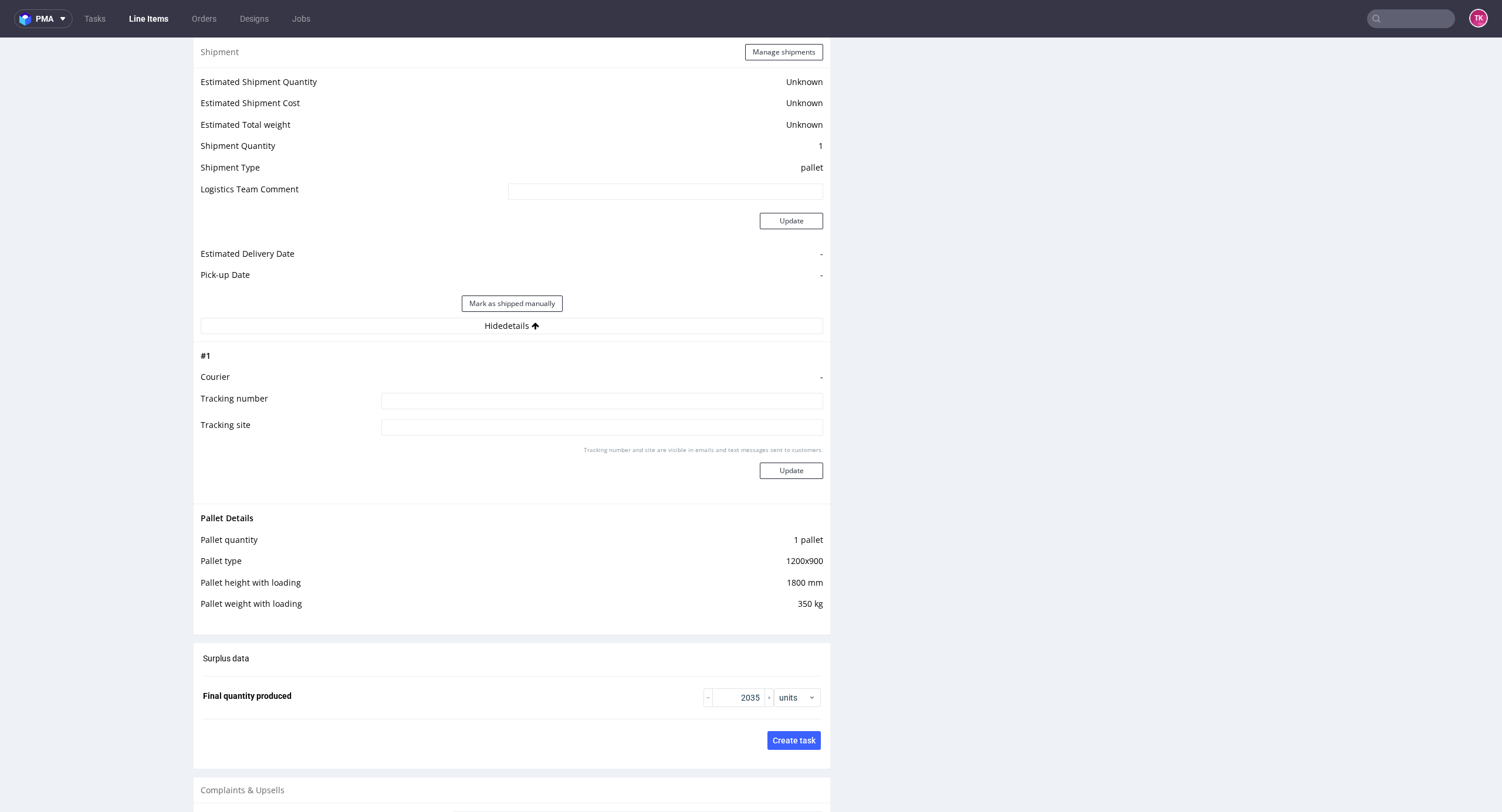
drag, startPoint x: 1478, startPoint y: 519, endPoint x: 1437, endPoint y: 81, distance: 439.9
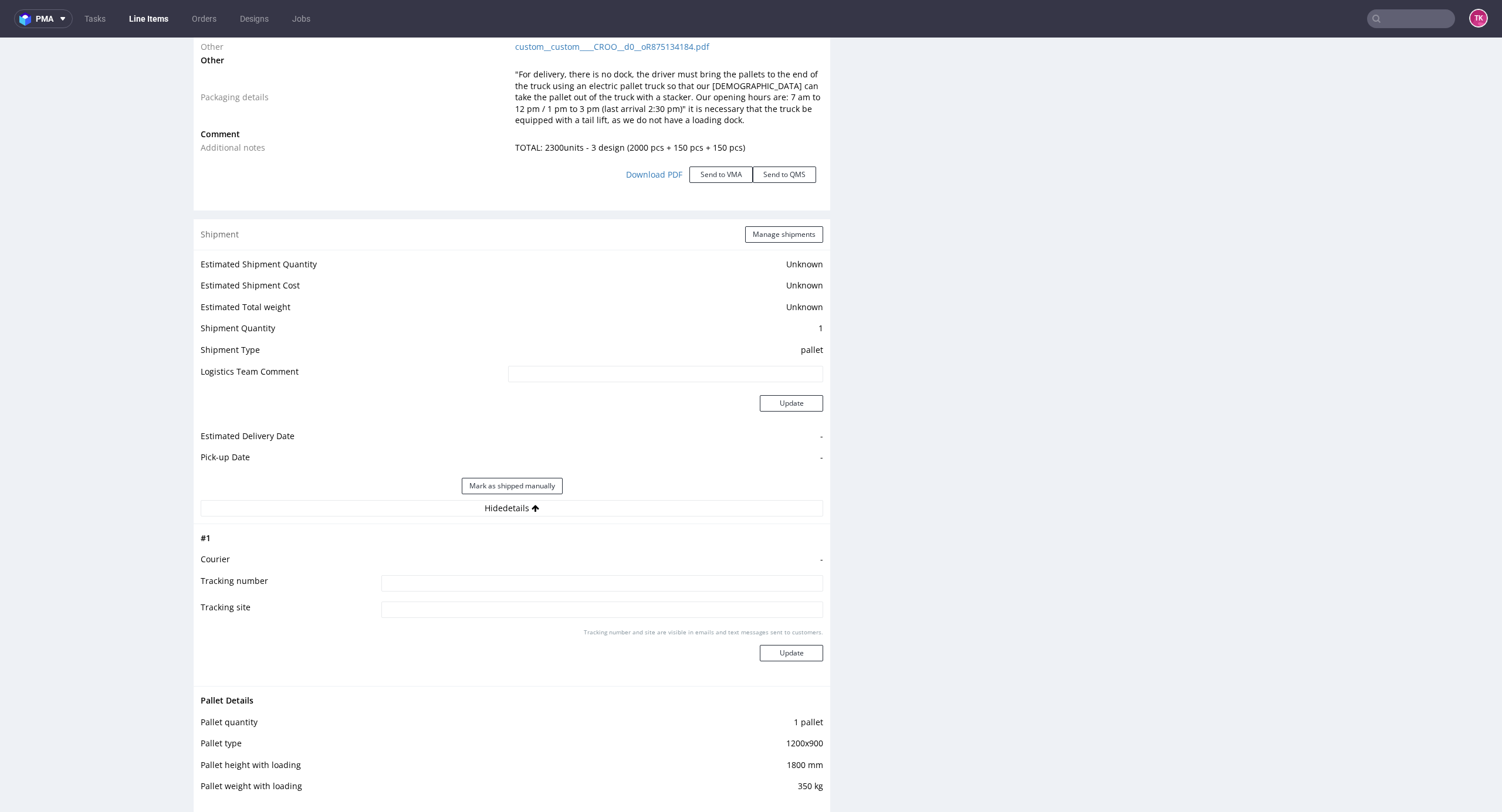
scroll to position [1404, 0]
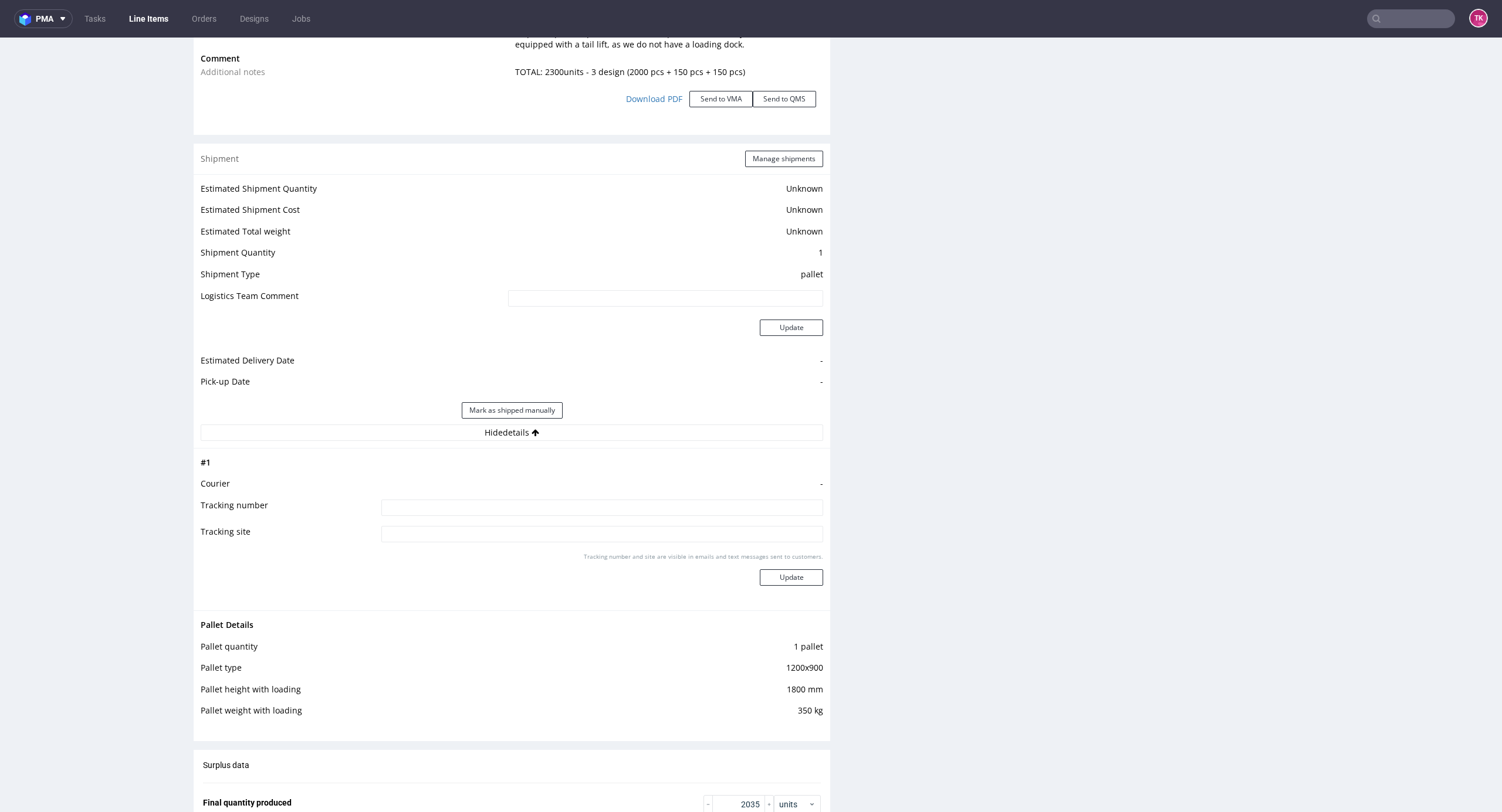
click div "Shipment Manage shipments"
click button "Manage shipments"
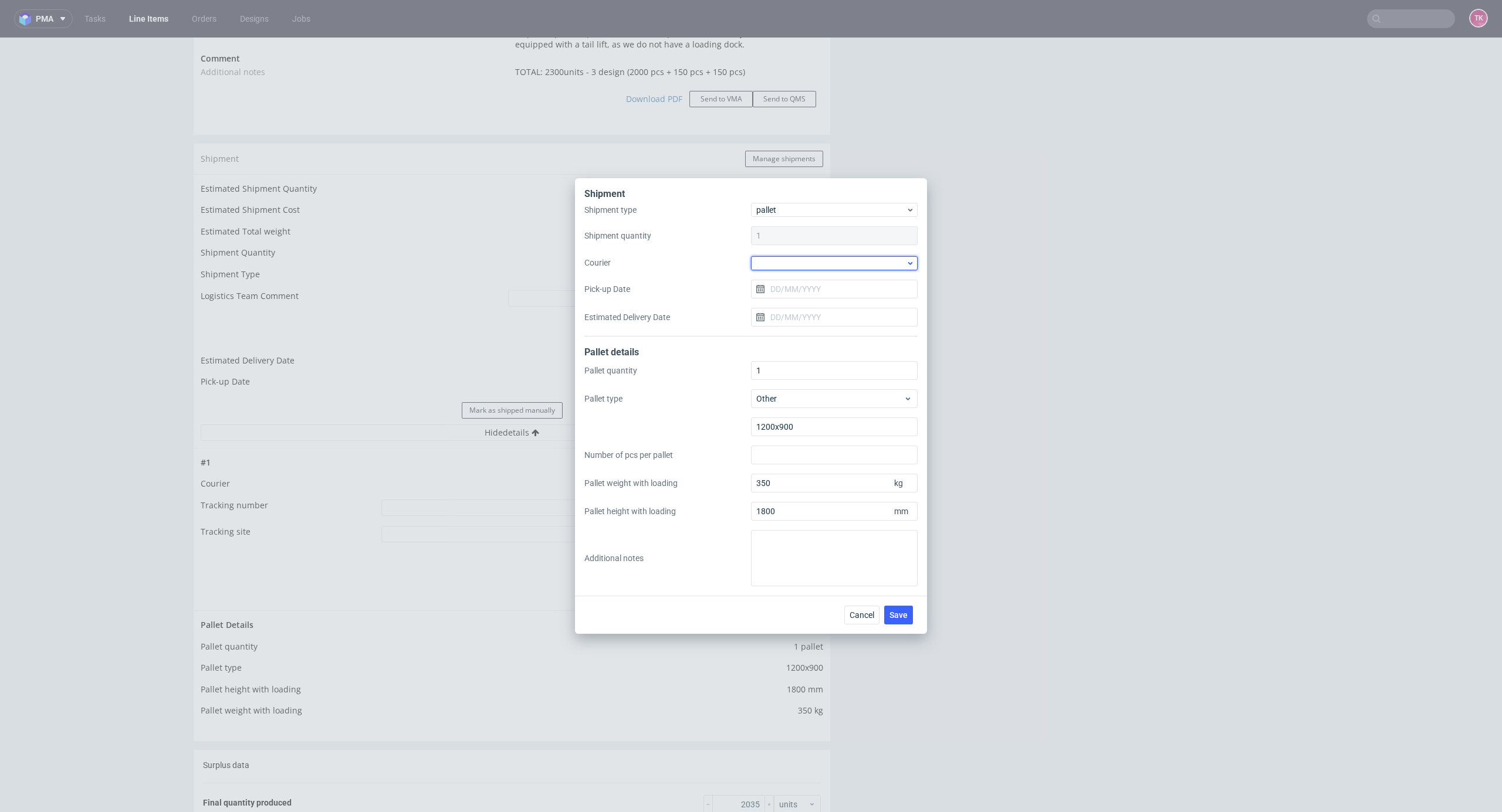
click at [796, 266] on div at bounding box center [835, 264] width 167 height 14
click at [826, 332] on div "DB Schenker" at bounding box center [834, 330] width 157 height 22
drag, startPoint x: 811, startPoint y: 286, endPoint x: 812, endPoint y: 299, distance: 13.0
click at [811, 287] on input "Pick-up Date" at bounding box center [835, 288] width 167 height 19
click at [856, 421] on span "21" at bounding box center [854, 422] width 9 height 12
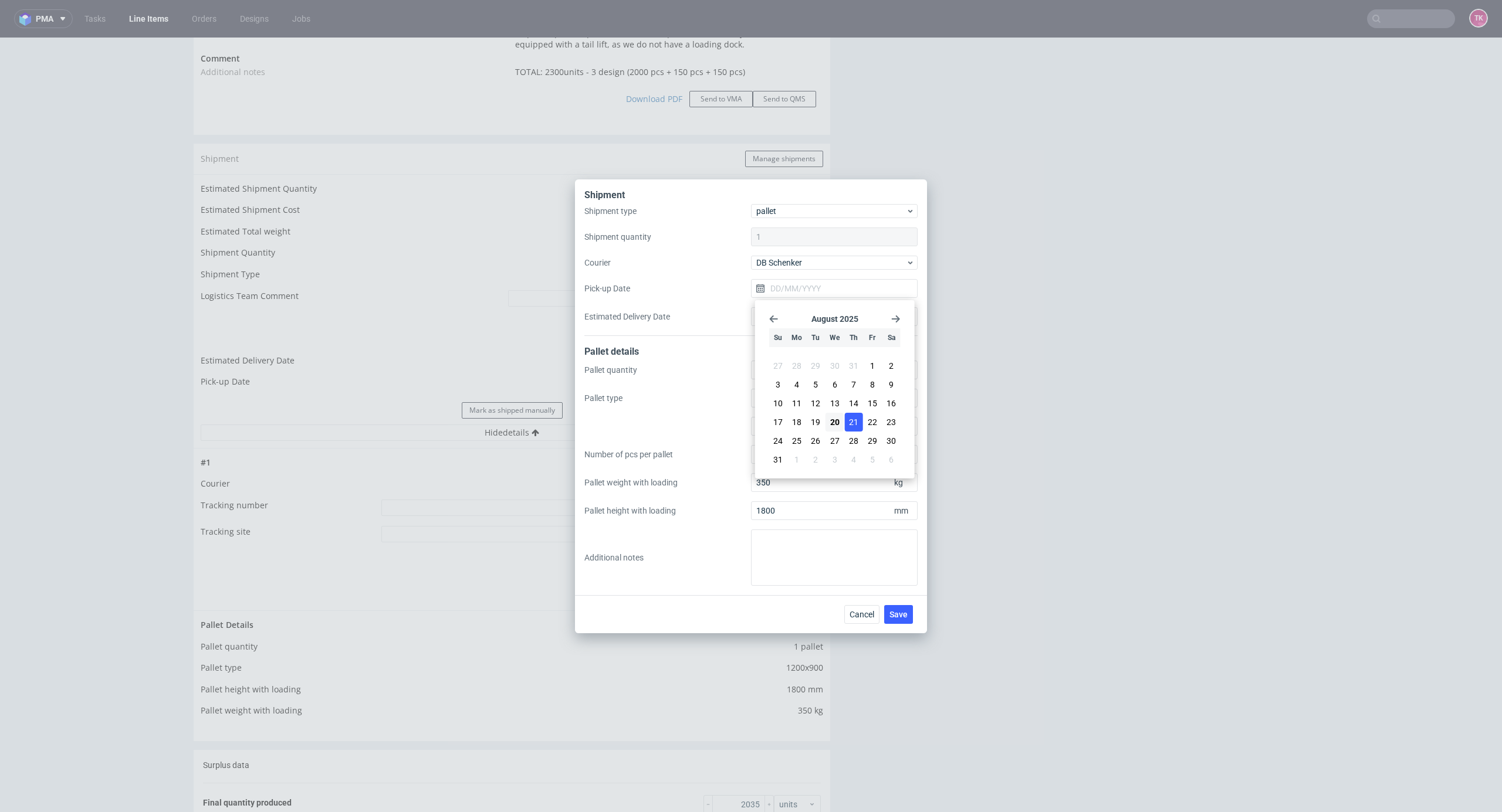
type input "[DATE]"
click at [909, 611] on button "Save" at bounding box center [899, 615] width 29 height 19
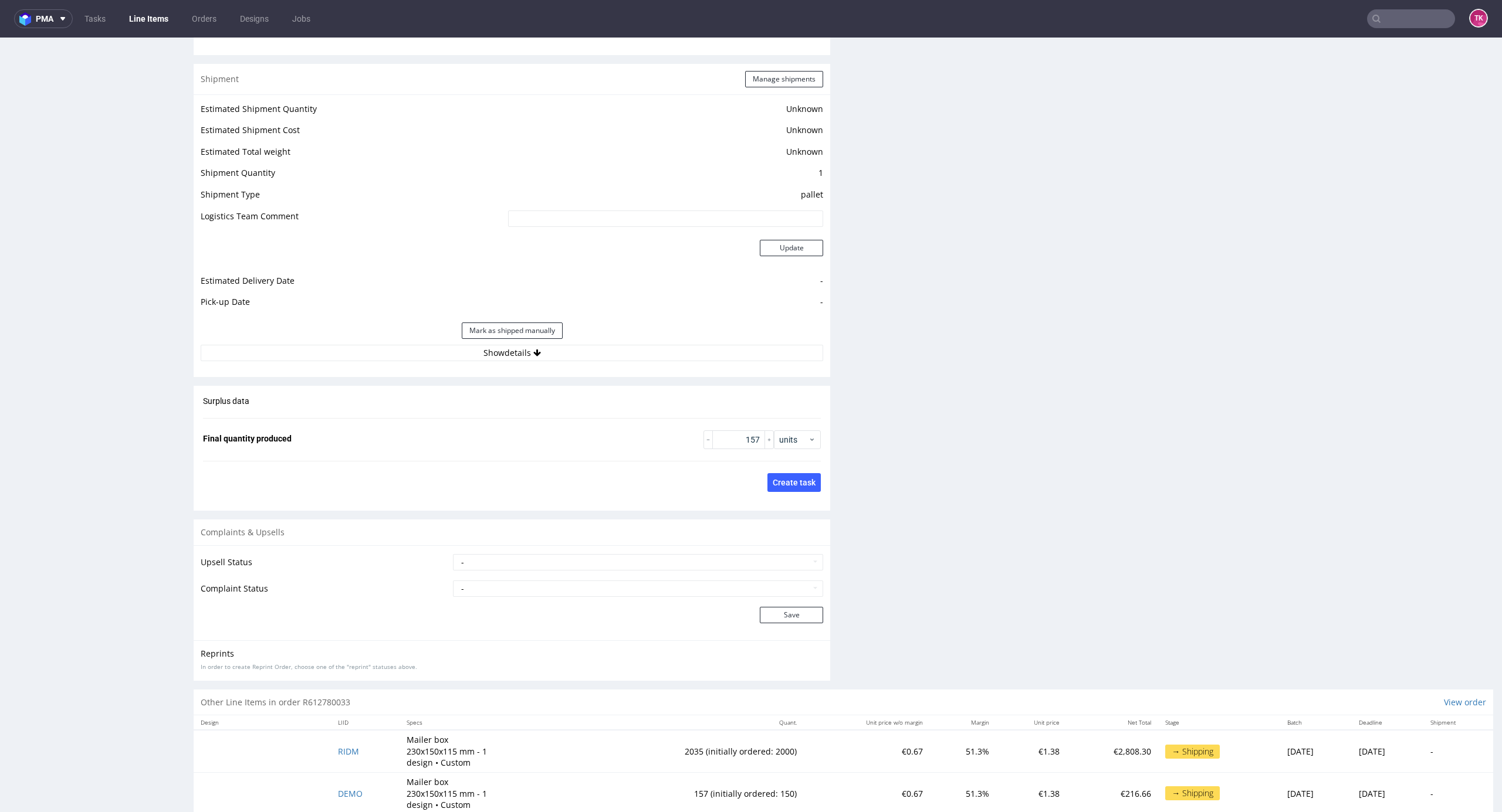
scroll to position [1511, 0]
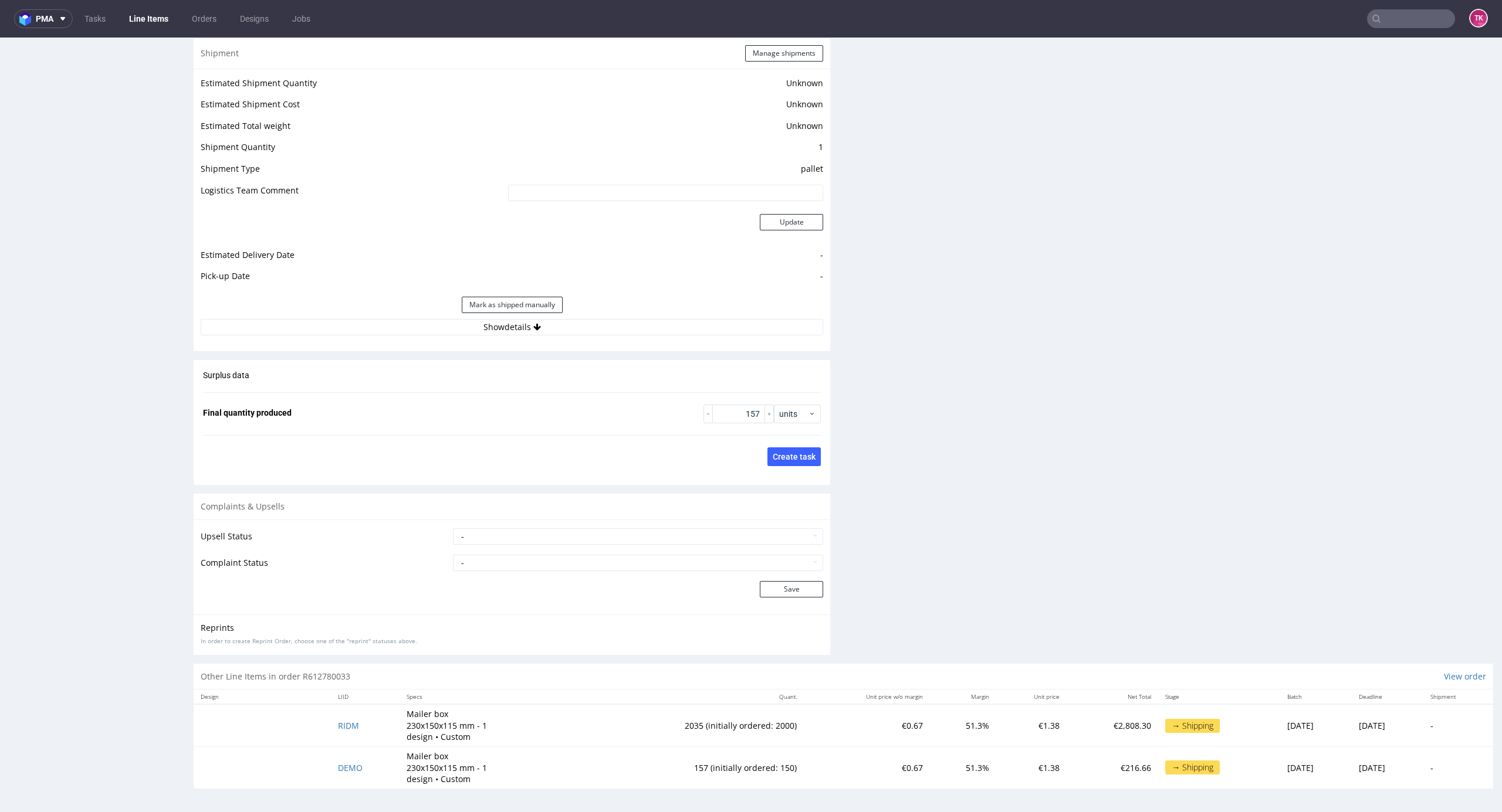
click div "Shipment Manage shipments Estimated Shipment Quantity Unknown Estimated Shipmen…"
click div "Estimated Shipment Quantity Unknown Estimated Shipment Cost Unknown Estimated T…"
click button "Show details"
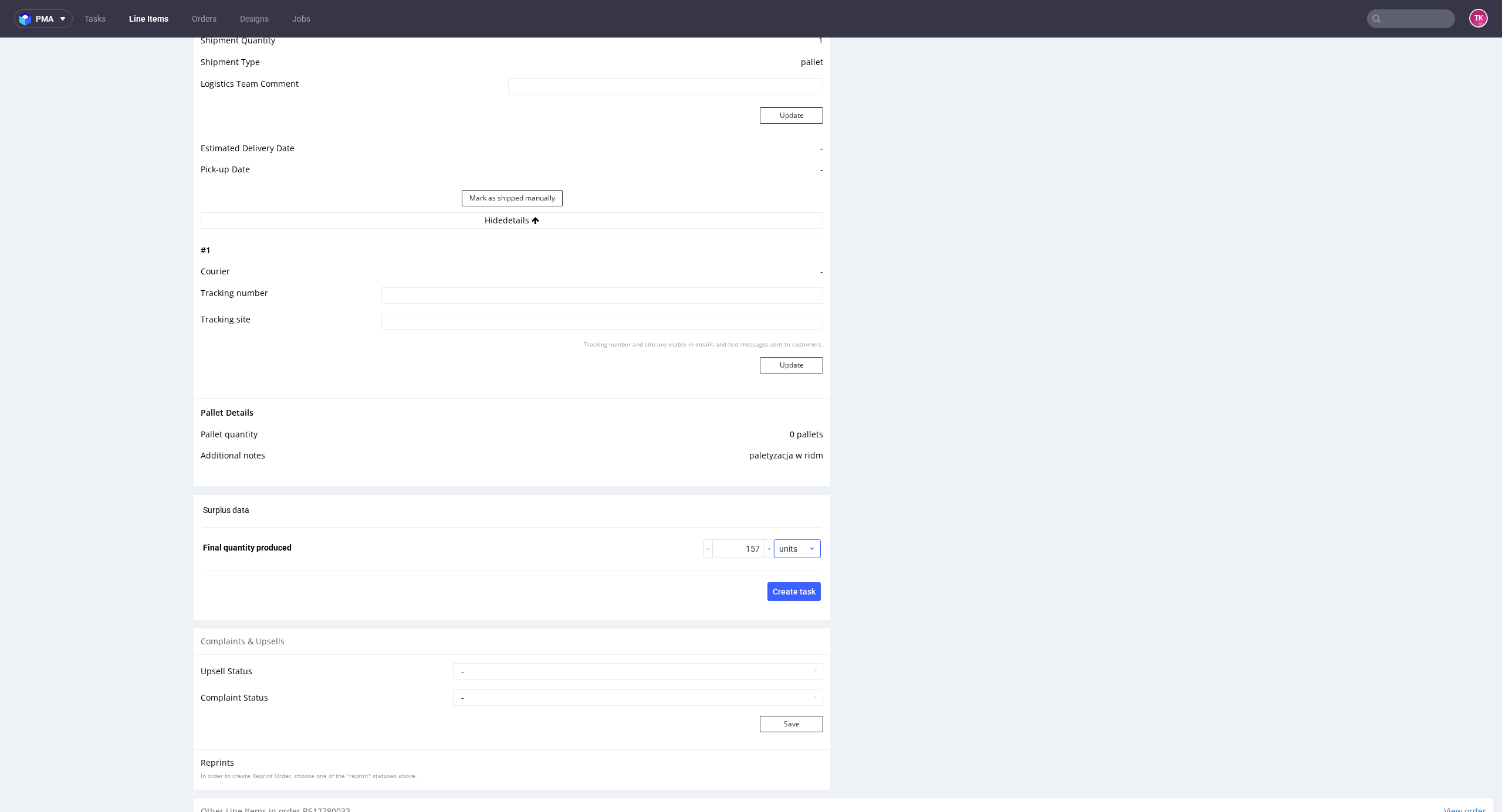
scroll to position [1745, 0]
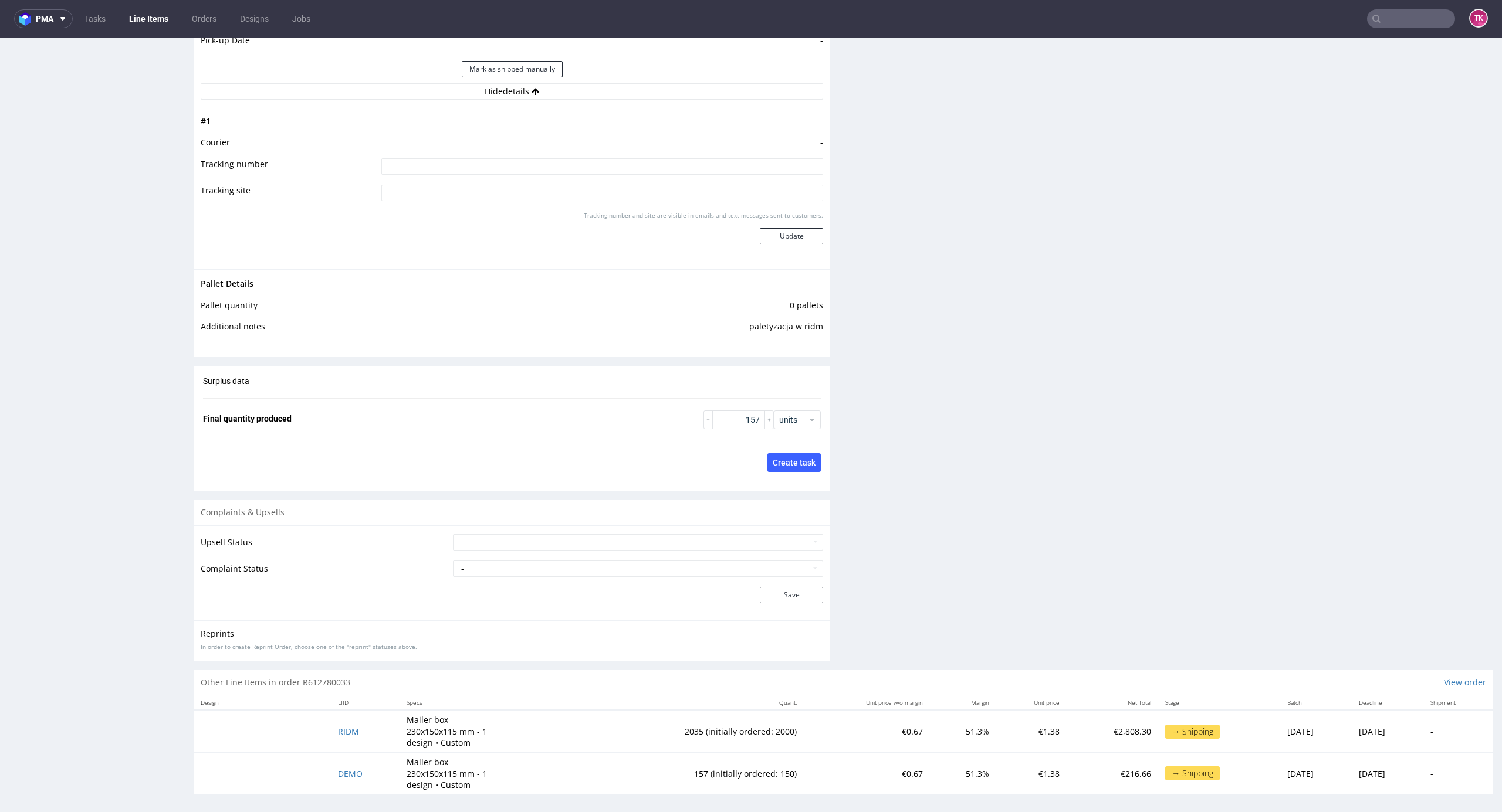
click input
paste input "PLWAW508028634"
type input "PLWAW508028634"
click button "Update"
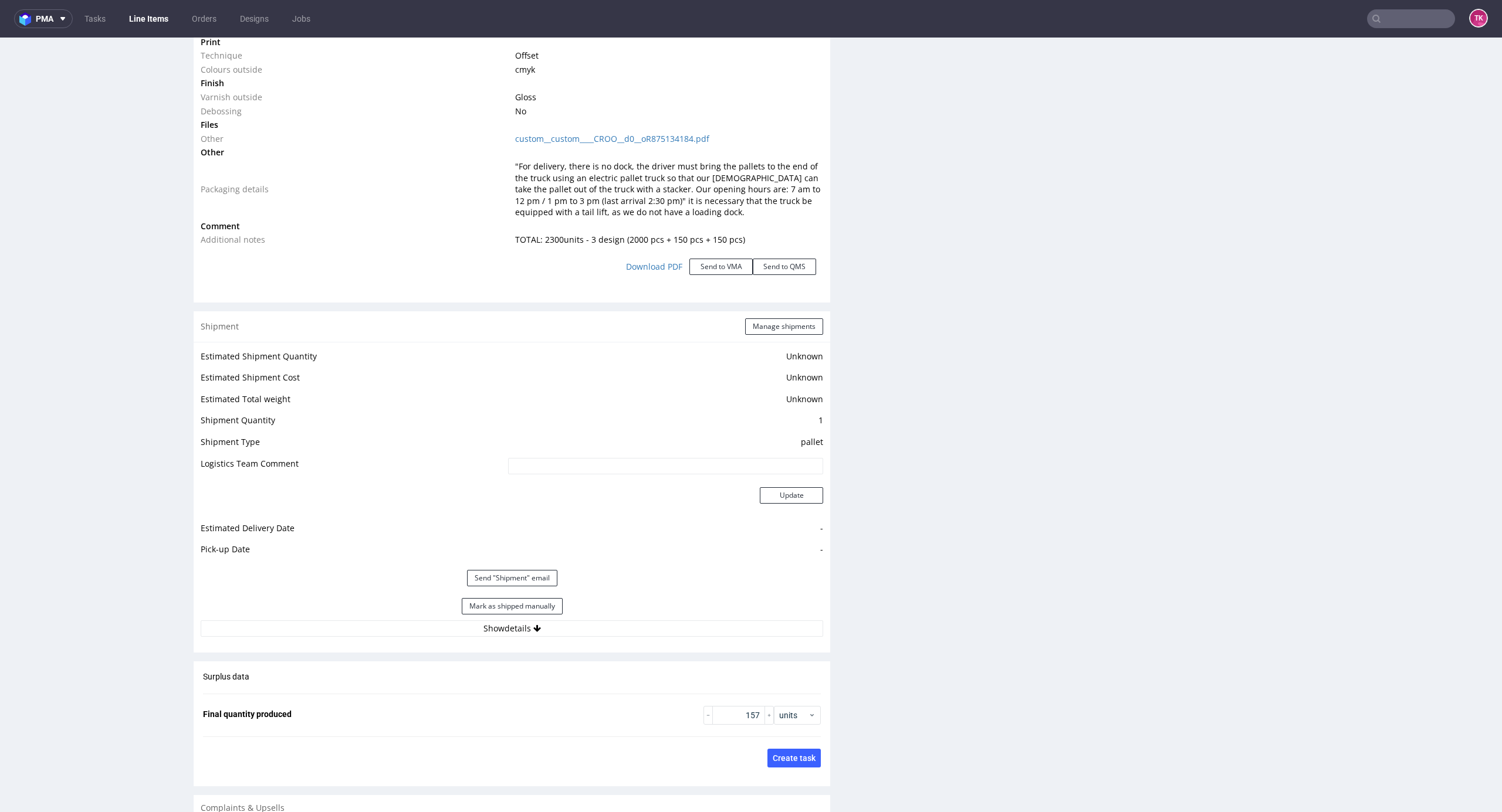
scroll to position [1320, 0]
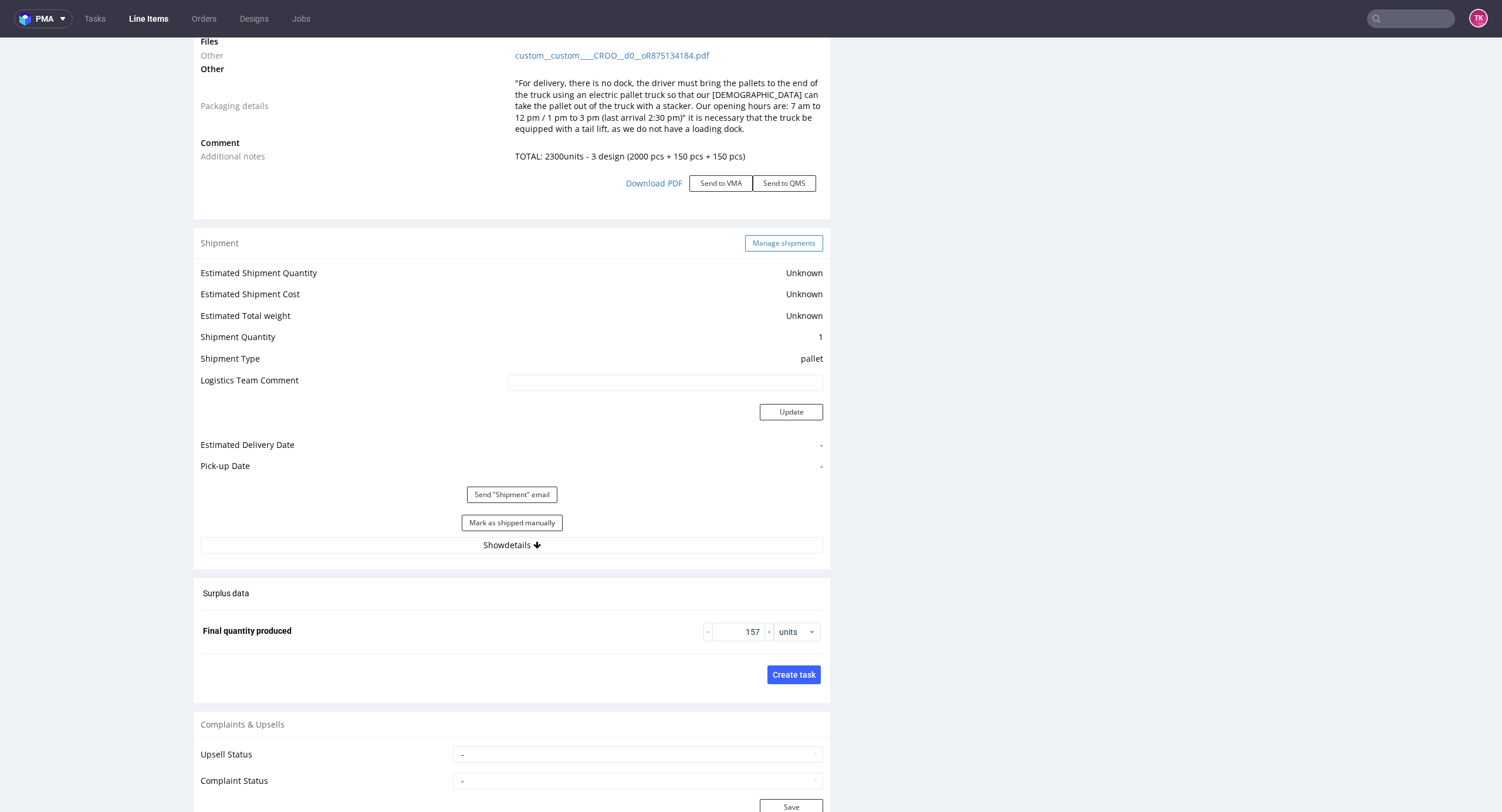
click button "Manage shipments"
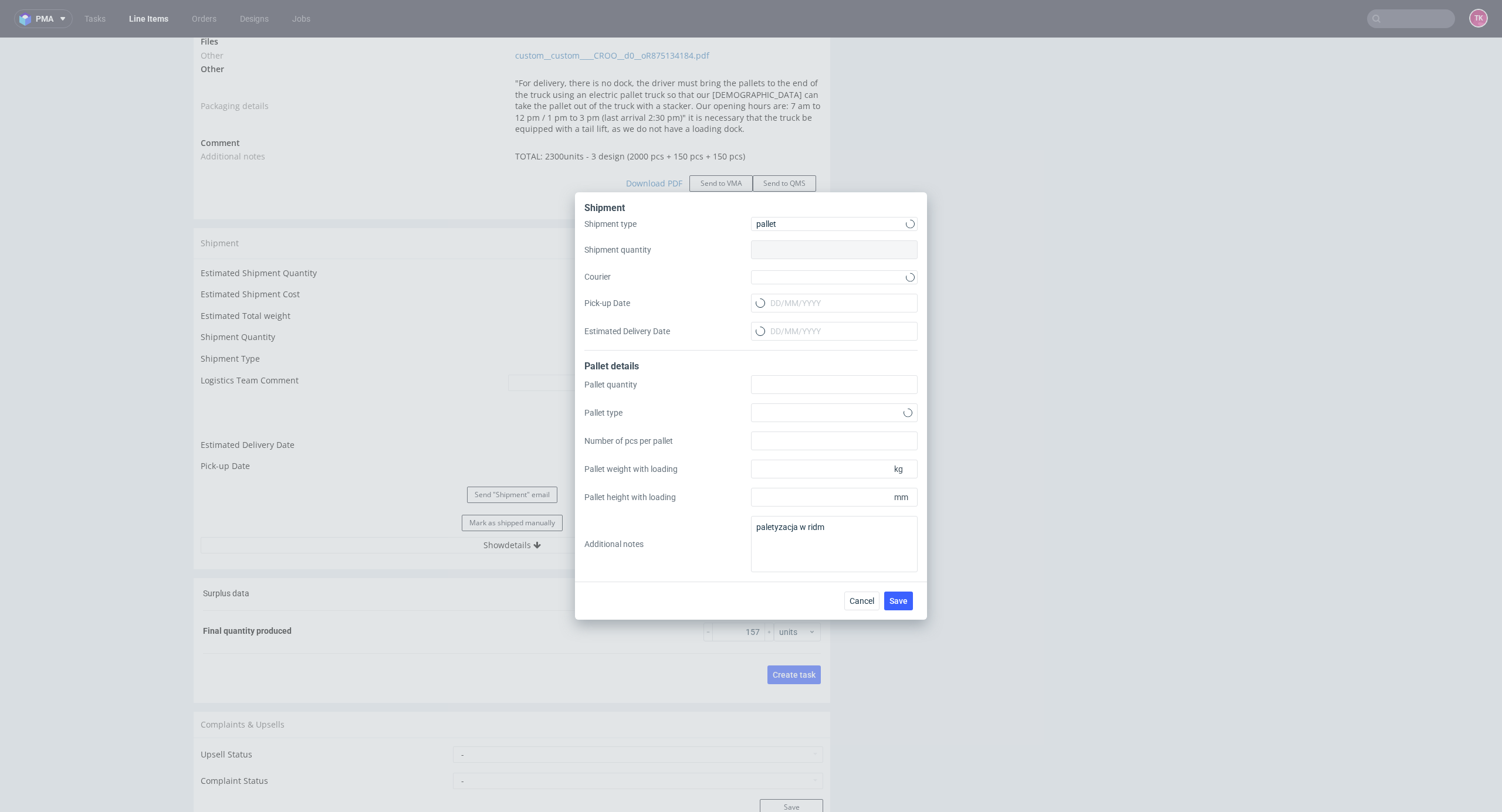
type input "1"
type input "0"
click at [790, 268] on div at bounding box center [835, 276] width 167 height 16
click at [784, 336] on div "DB Schenker" at bounding box center [834, 345] width 157 height 22
click at [787, 310] on input "Pick-up Date" at bounding box center [835, 302] width 167 height 19
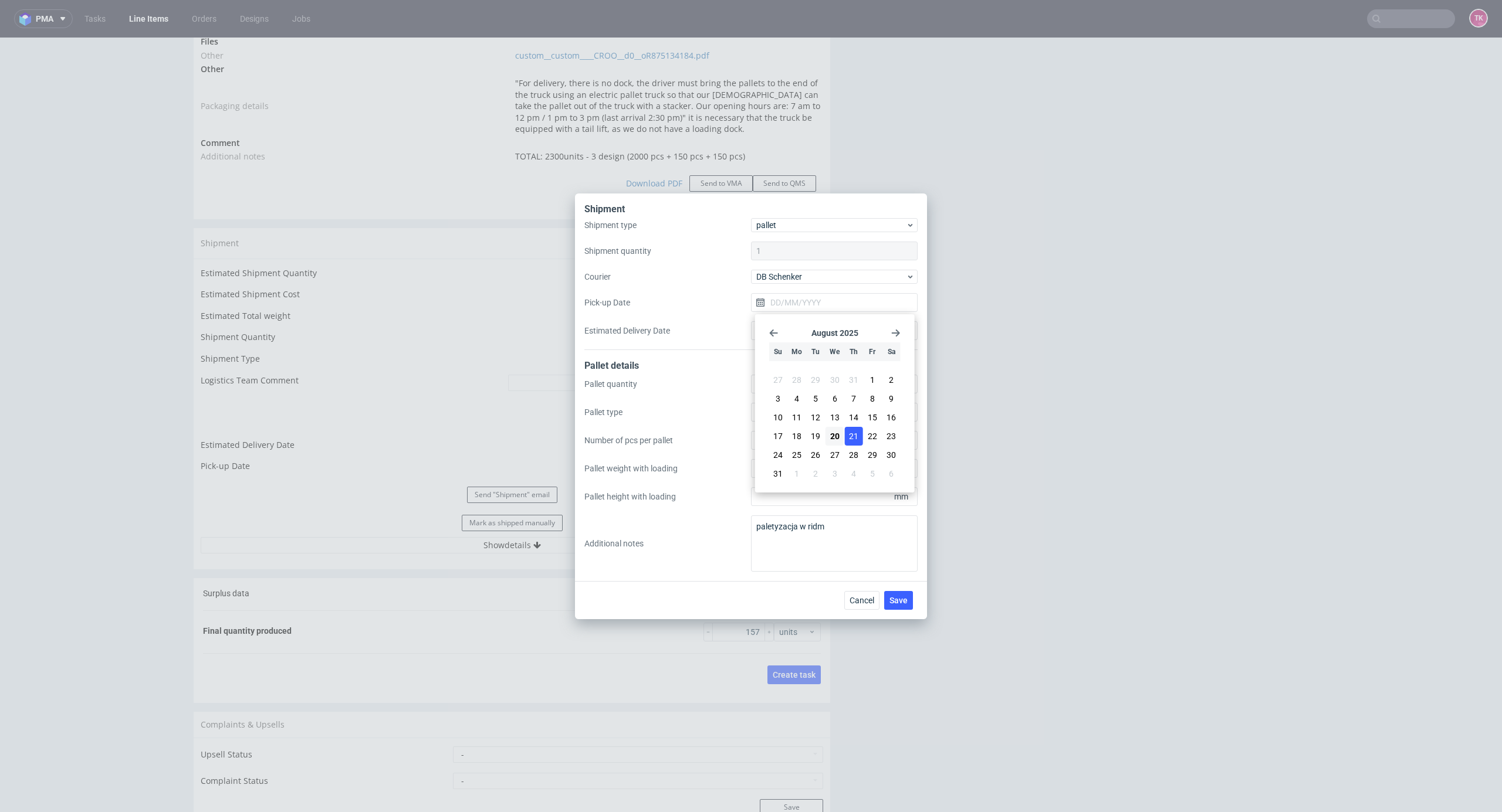
click at [858, 439] on span "21" at bounding box center [854, 436] width 9 height 12
type input "[DATE]"
click at [899, 592] on button "Save" at bounding box center [899, 600] width 29 height 19
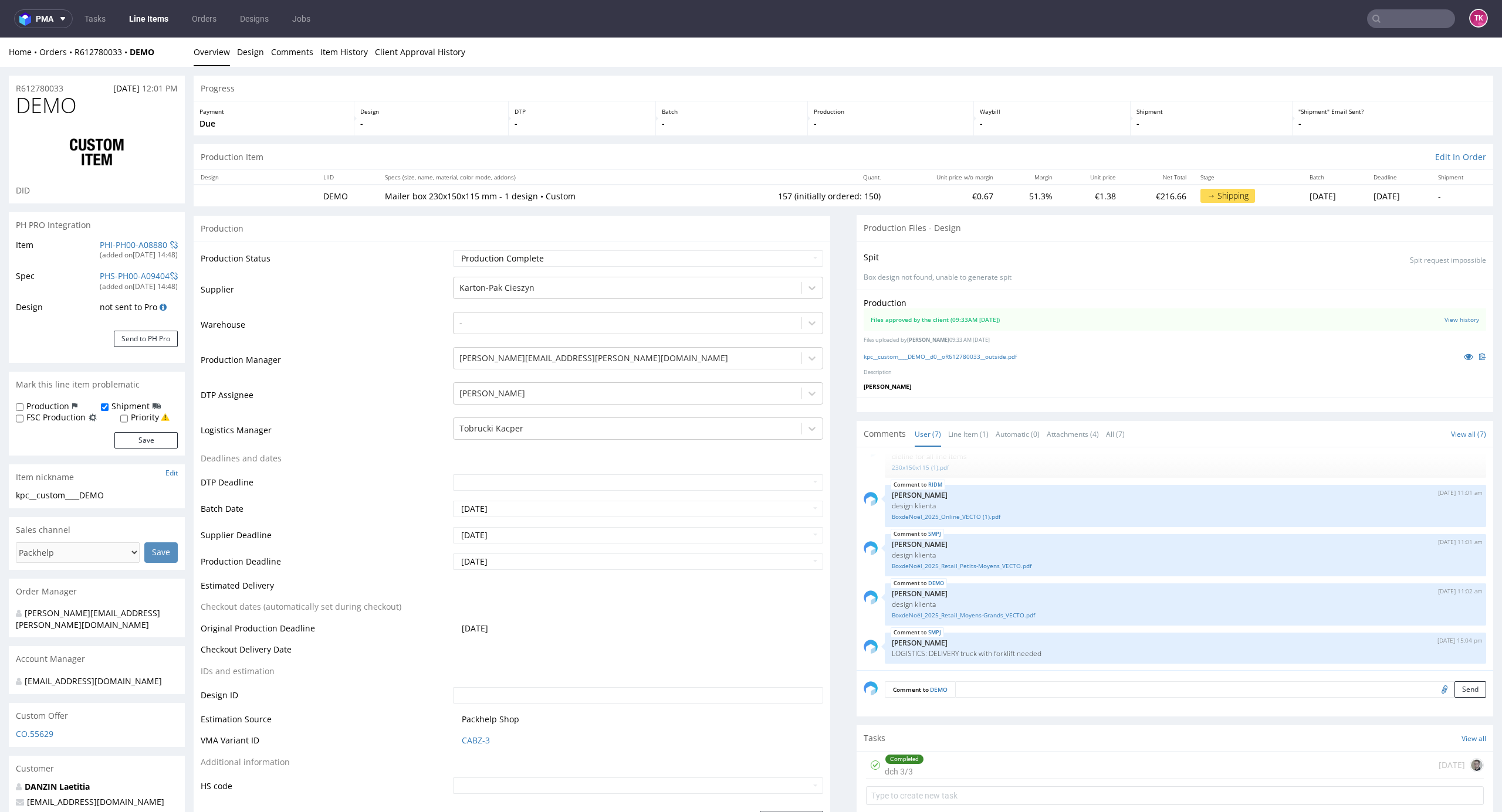
scroll to position [1511, 0]
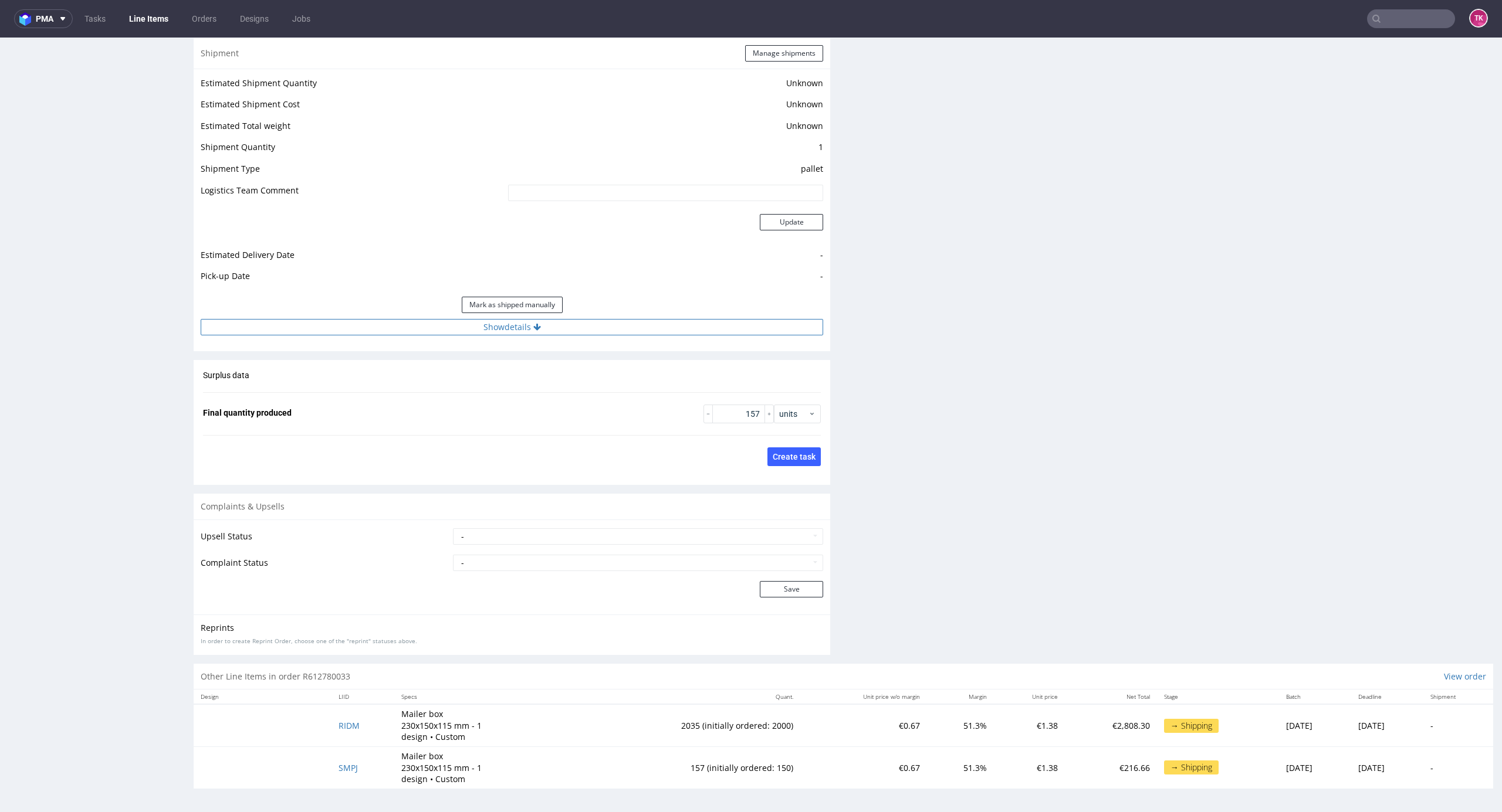
click button "Show details"
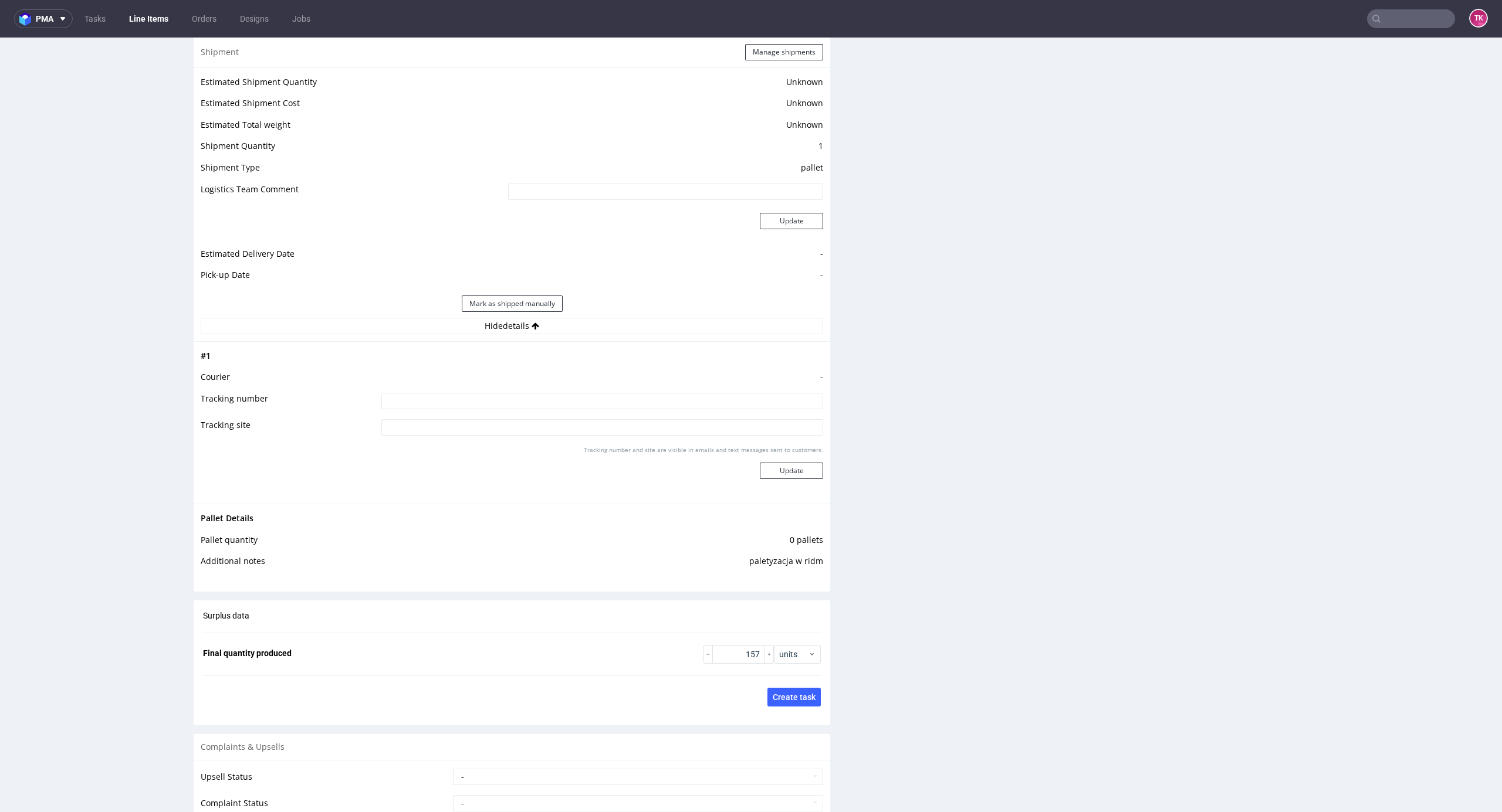
click input
paste input "PLWAW508028634"
type input "PLWAW508028634"
click div "Tracking number and site are visible in emails and text messages sent to custom…"
click button "Update"
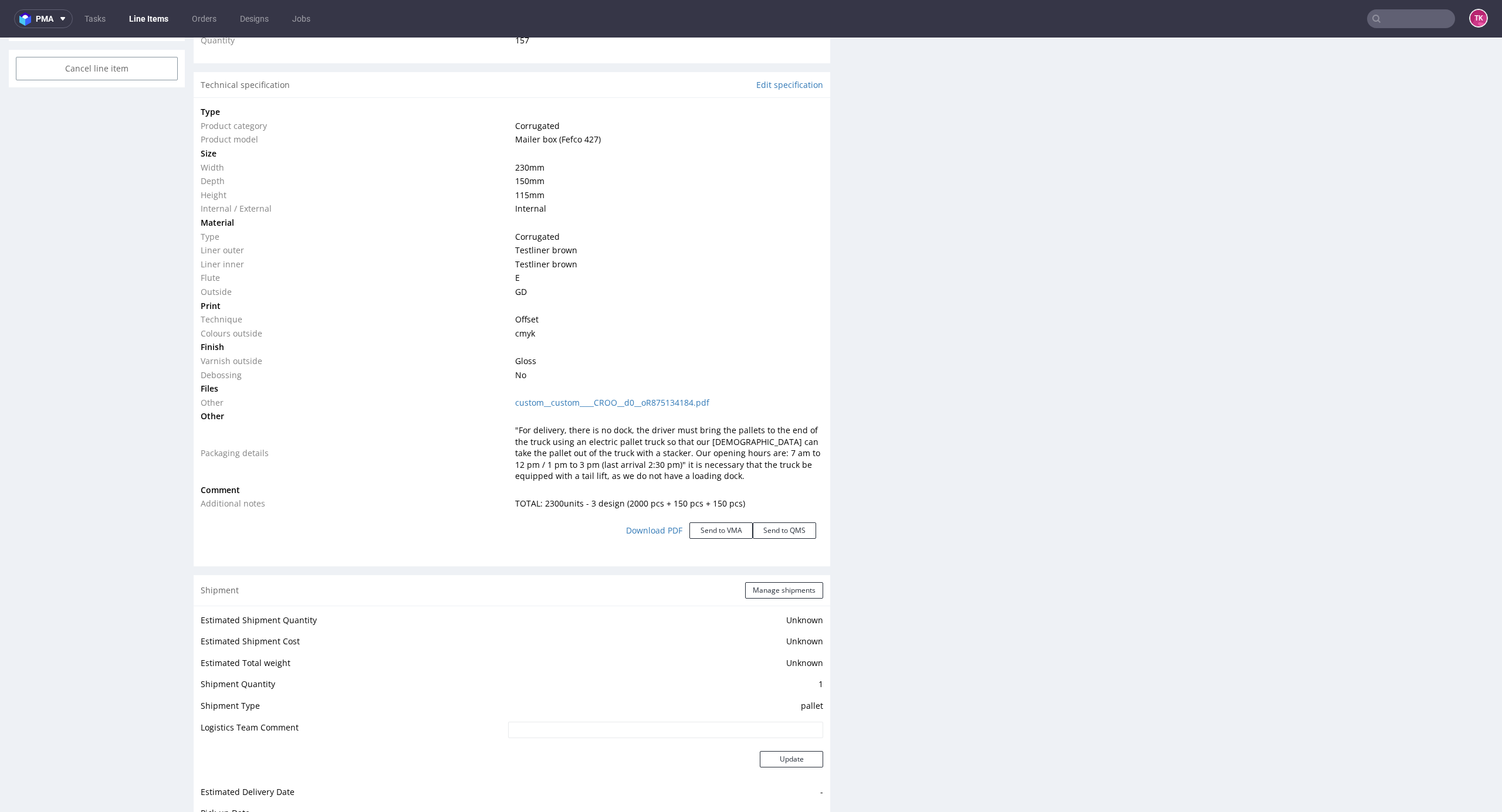
scroll to position [1045, 0]
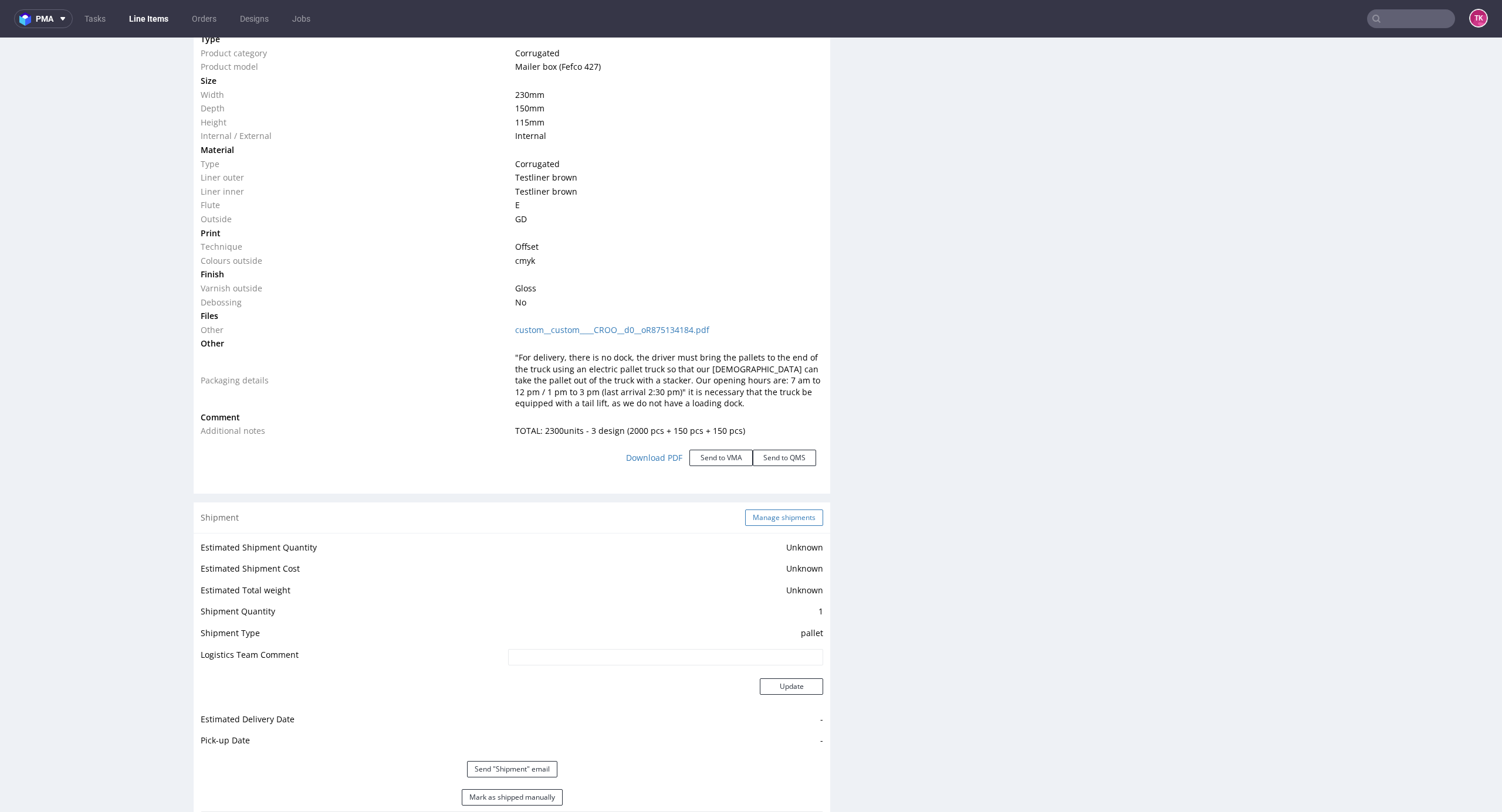
click button "Manage shipments"
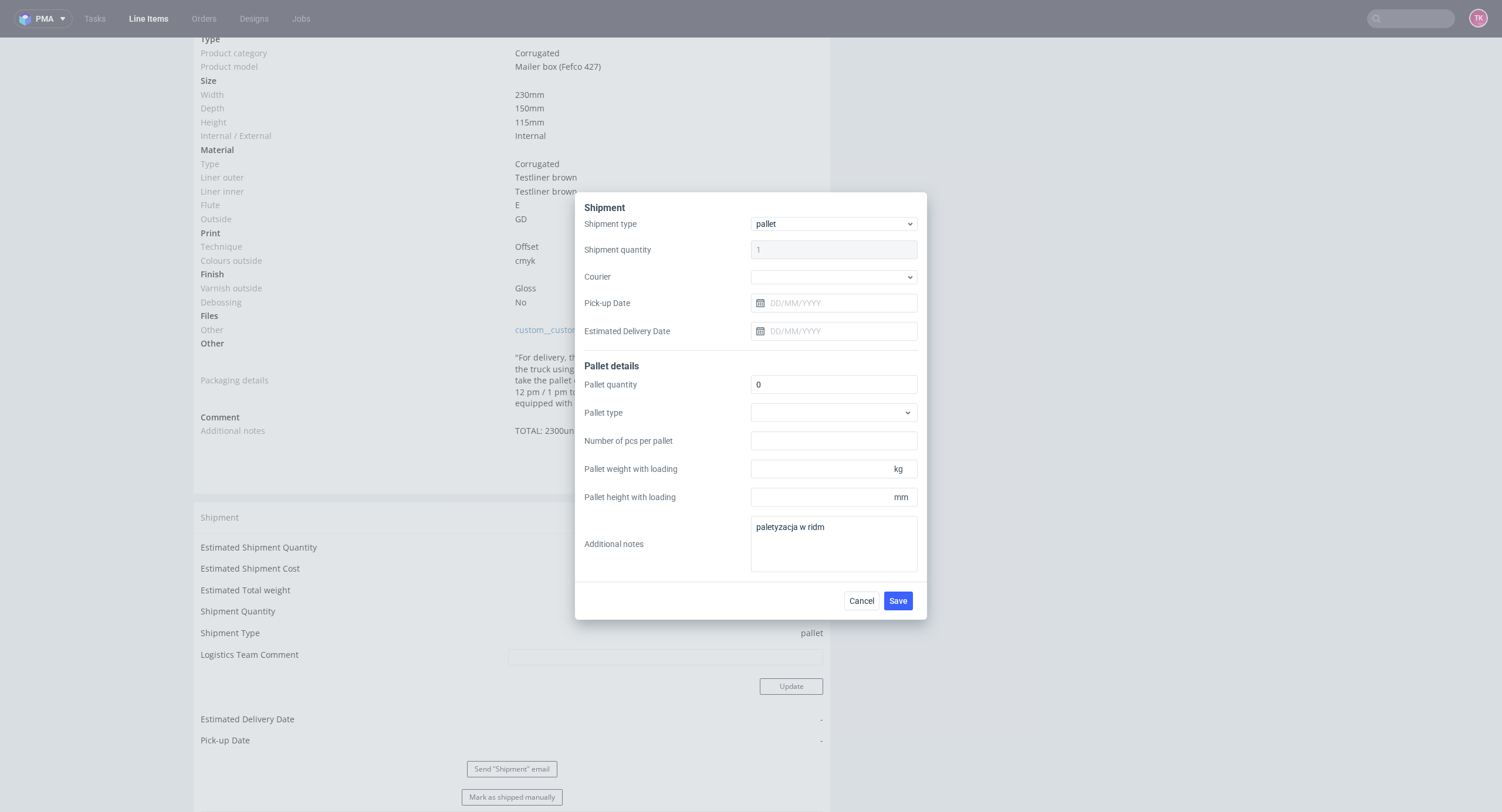
click at [799, 289] on div "Shipment type pallet Shipment quantity 1 Courier Pick-up Date Estimated Deliver…" at bounding box center [751, 284] width 333 height 134
click at [798, 283] on div at bounding box center [835, 277] width 167 height 14
click at [805, 339] on div "DB Schenker" at bounding box center [834, 345] width 157 height 22
click at [811, 309] on input "Pick-up Date" at bounding box center [835, 302] width 167 height 19
drag, startPoint x: 848, startPoint y: 438, endPoint x: 874, endPoint y: 487, distance: 55.5
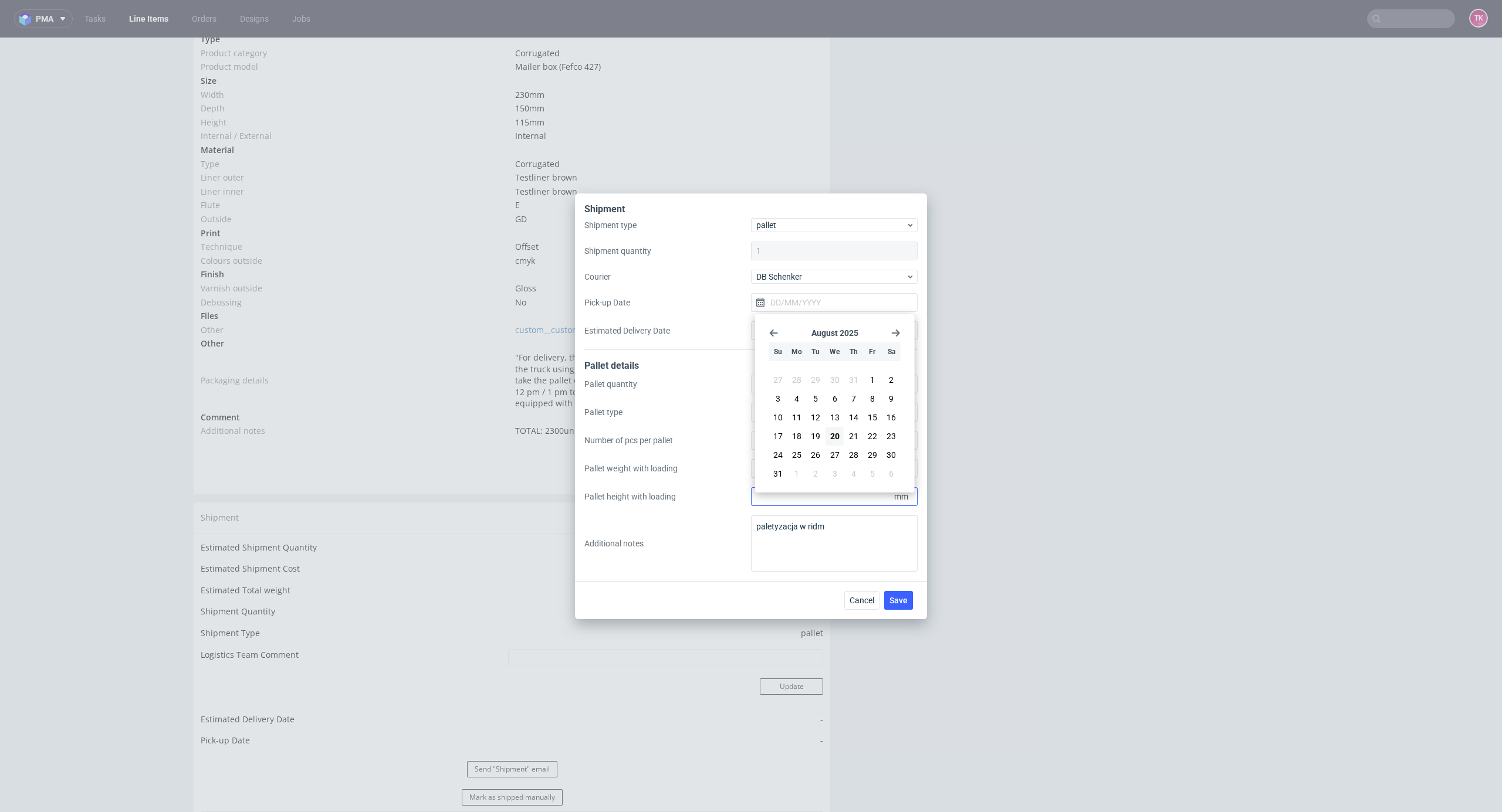
click at [848, 438] on button "21" at bounding box center [854, 436] width 18 height 19
type input "[DATE]"
click at [895, 597] on span "Save" at bounding box center [899, 600] width 18 height 8
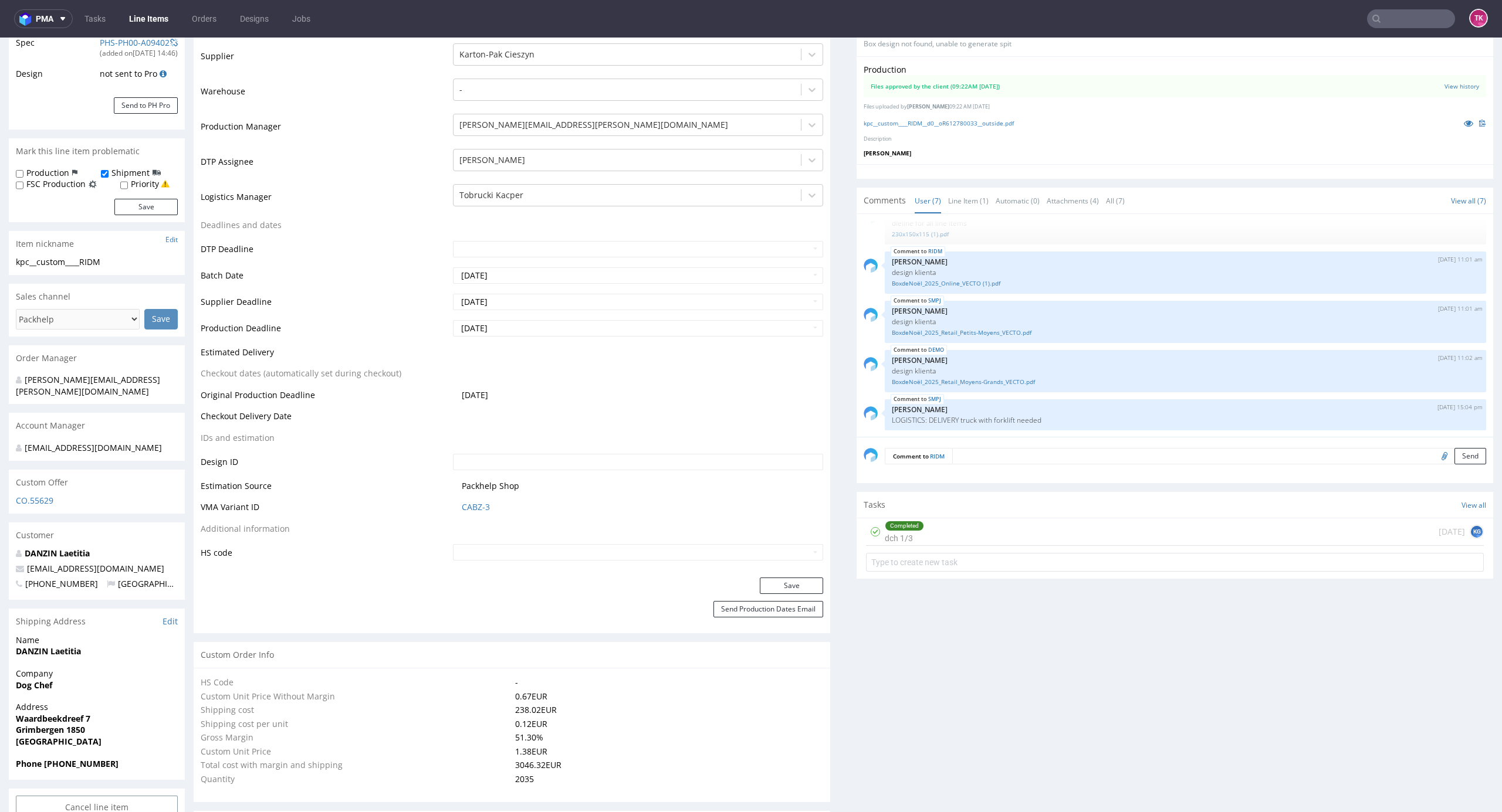
scroll to position [234, 0]
drag, startPoint x: 12, startPoint y: 690, endPoint x: 88, endPoint y: 680, distance: 76.7
click at [88, 680] on div "Company Dog Chef" at bounding box center [97, 683] width 176 height 33
copy strong "Dog Chef"
drag, startPoint x: 7, startPoint y: 642, endPoint x: 111, endPoint y: 649, distance: 104.2
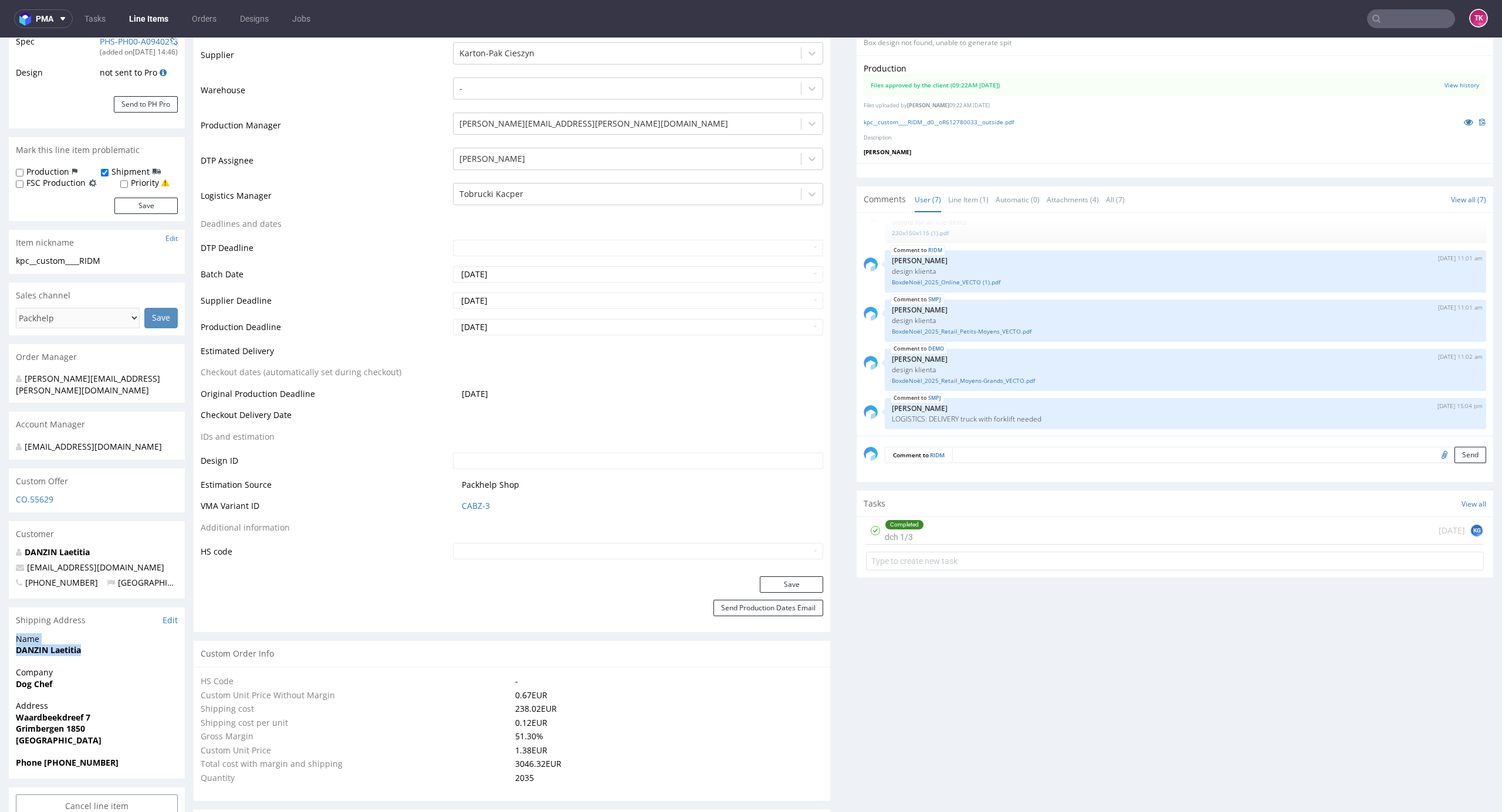
click at [89, 665] on div "Name [PERSON_NAME]" at bounding box center [97, 650] width 176 height 33
drag, startPoint x: 7, startPoint y: 659, endPoint x: 109, endPoint y: 656, distance: 102.0
copy strong "DANZIN Laetitia"
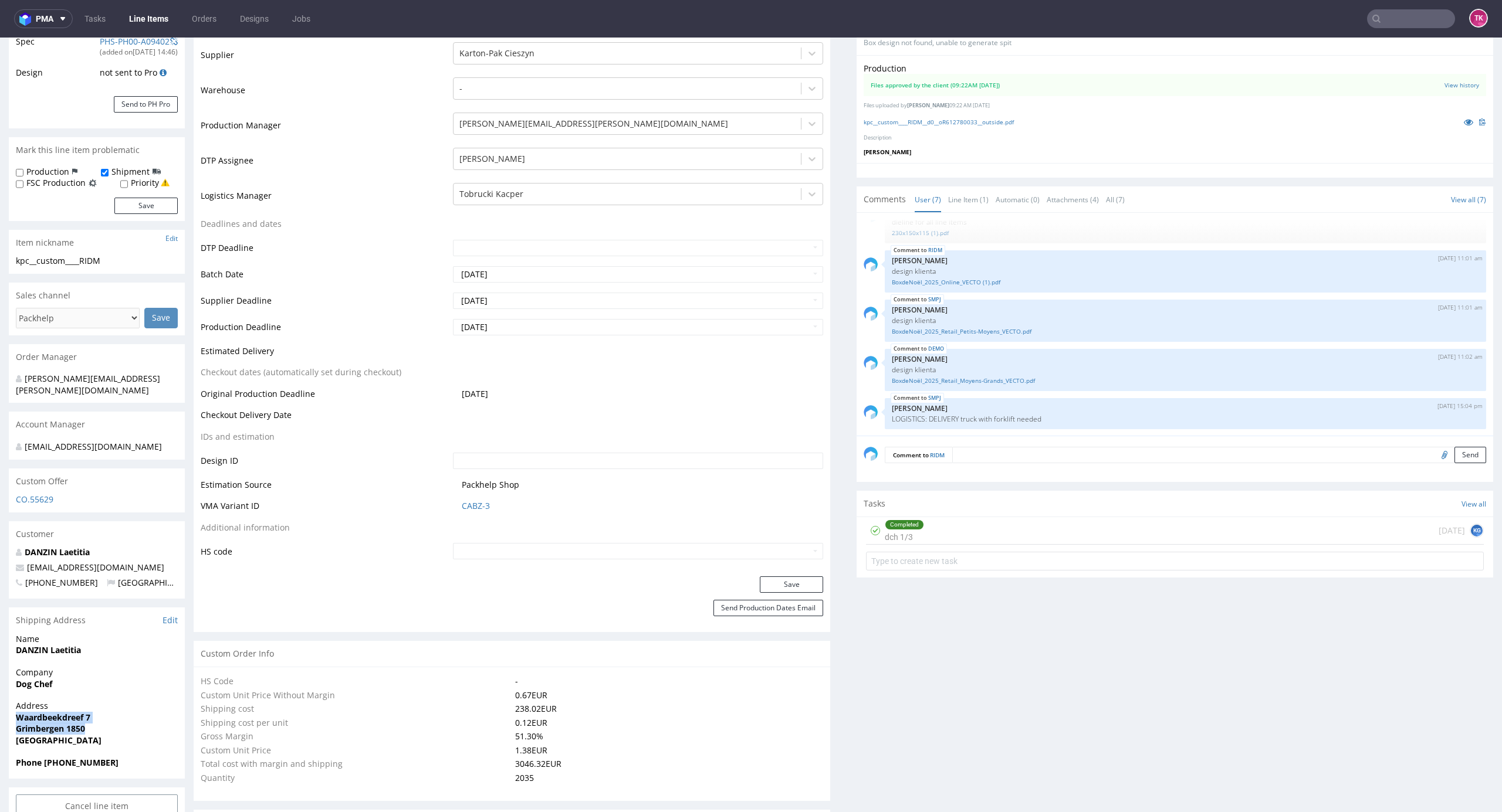
drag, startPoint x: 13, startPoint y: 723, endPoint x: 92, endPoint y: 730, distance: 79.3
click at [92, 730] on div "Address [STREET_ADDRESS]" at bounding box center [97, 728] width 176 height 57
copy p "Waardbeekdreef 7 Grimbergen 1850"
drag, startPoint x: 43, startPoint y: 763, endPoint x: 113, endPoint y: 760, distance: 70.1
click at [112, 761] on span "Phone [PHONE_NUMBER]" at bounding box center [97, 763] width 162 height 12
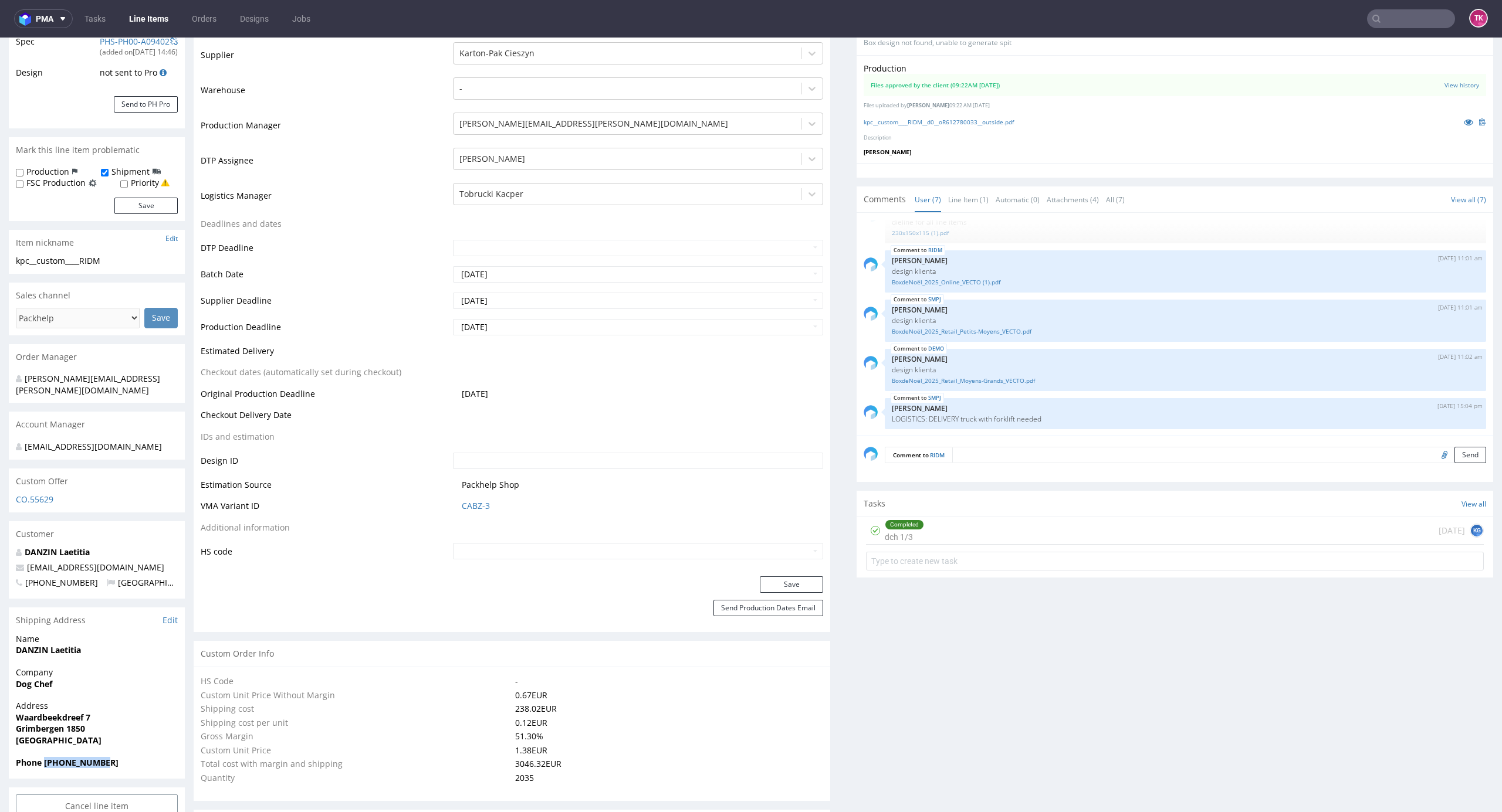
copy strong "[PHONE_NUMBER]"
drag, startPoint x: 125, startPoint y: 569, endPoint x: 0, endPoint y: 566, distance: 125.0
copy span "[EMAIL_ADDRESS][DOMAIN_NAME]"
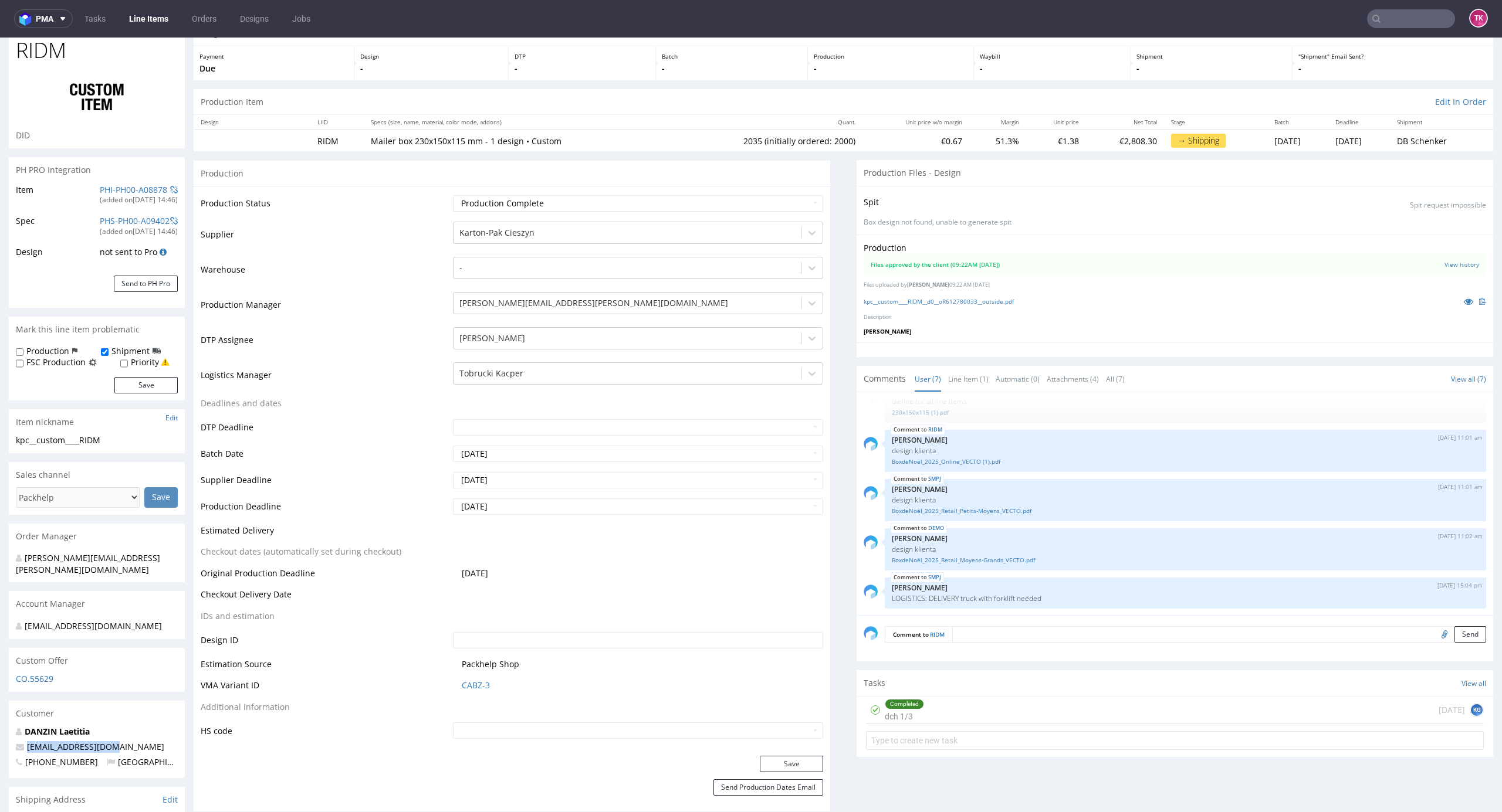
scroll to position [0, 0]
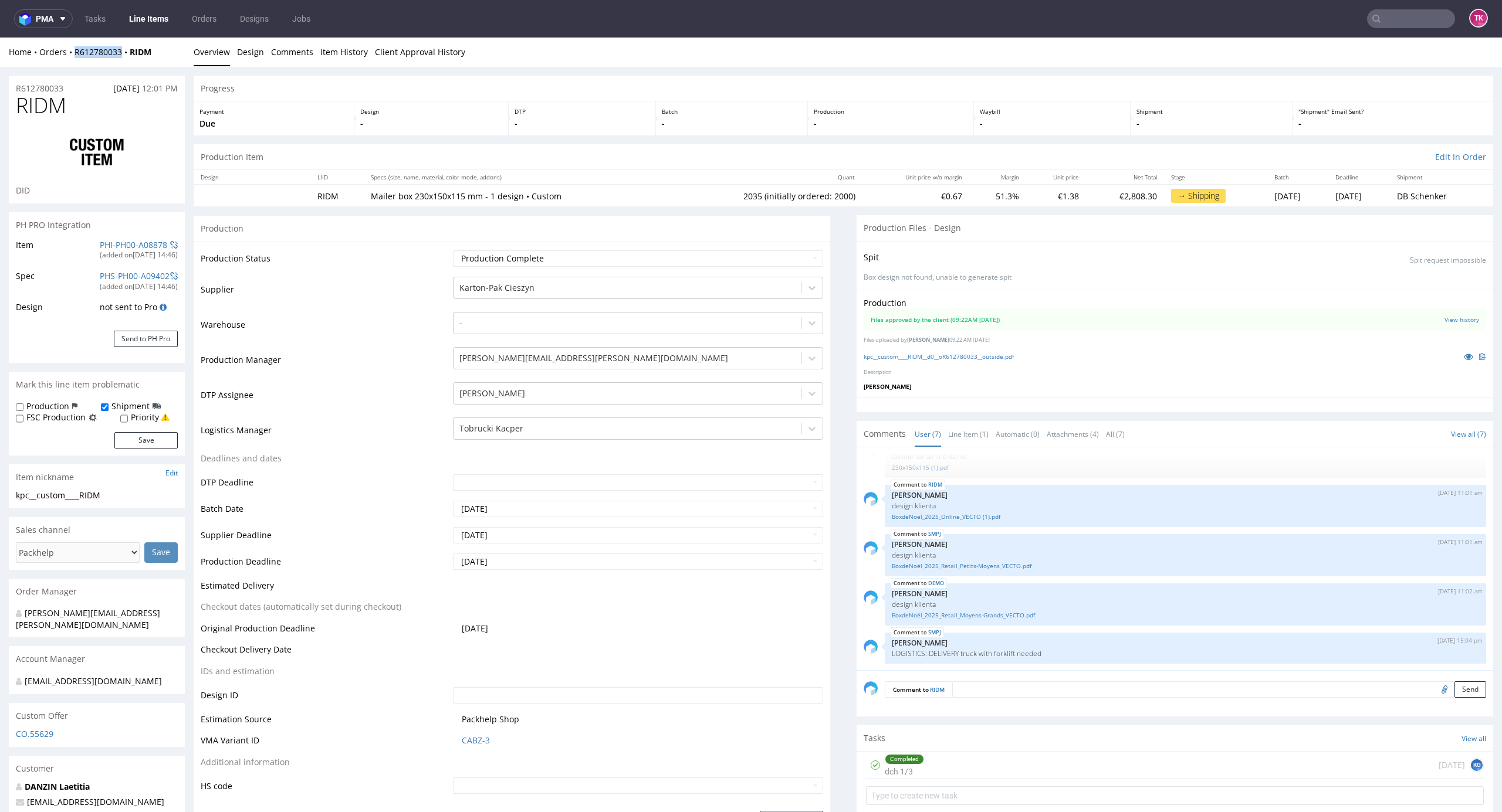
drag, startPoint x: 101, startPoint y: 62, endPoint x: 129, endPoint y: 62, distance: 28.0
click at [129, 62] on div "Home Orders R612780033 RIDM Overview Design Comments Item History Client Approv…" at bounding box center [751, 52] width 1502 height 30
copy link "R612780033"
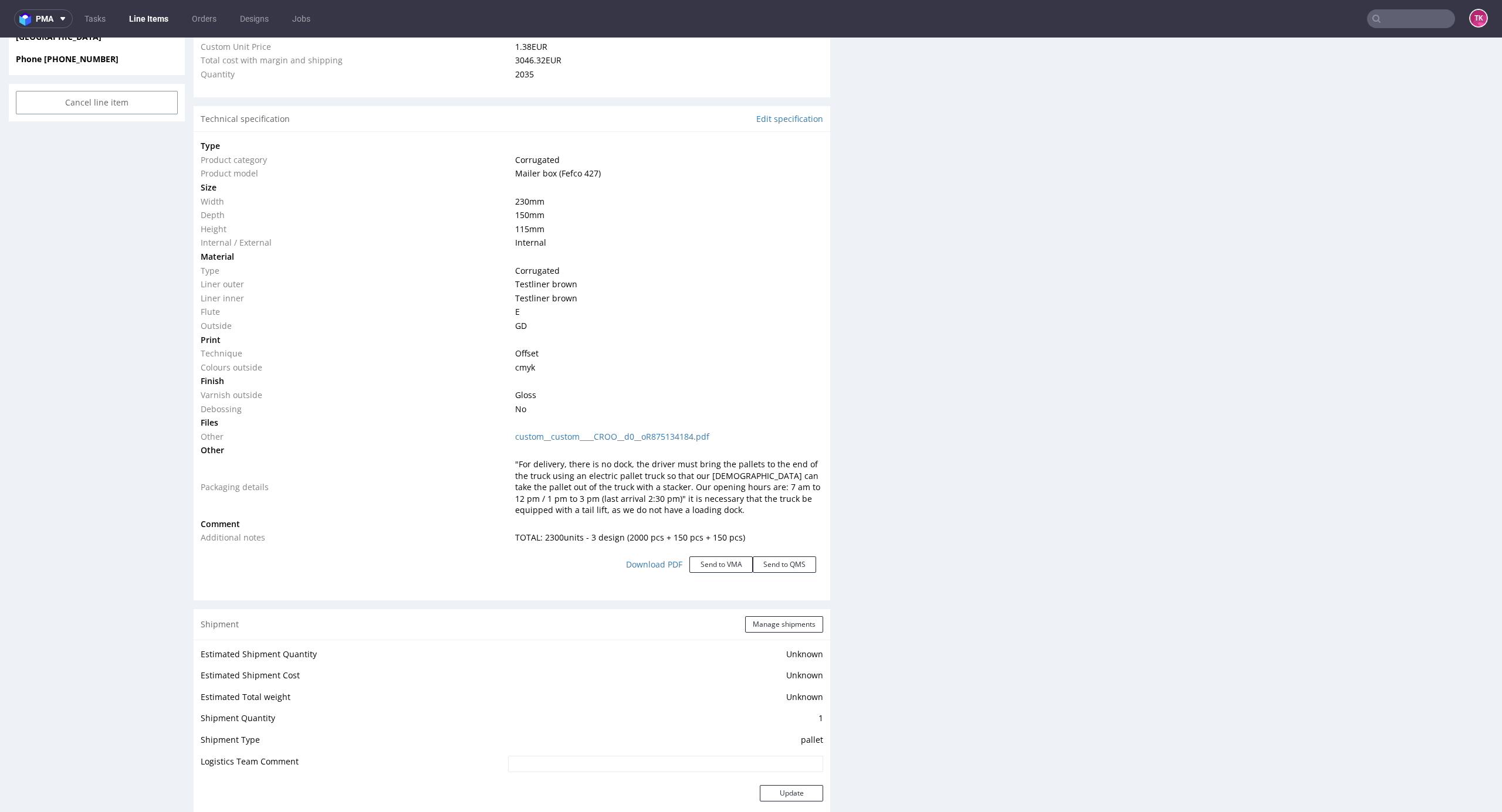
scroll to position [1408, 0]
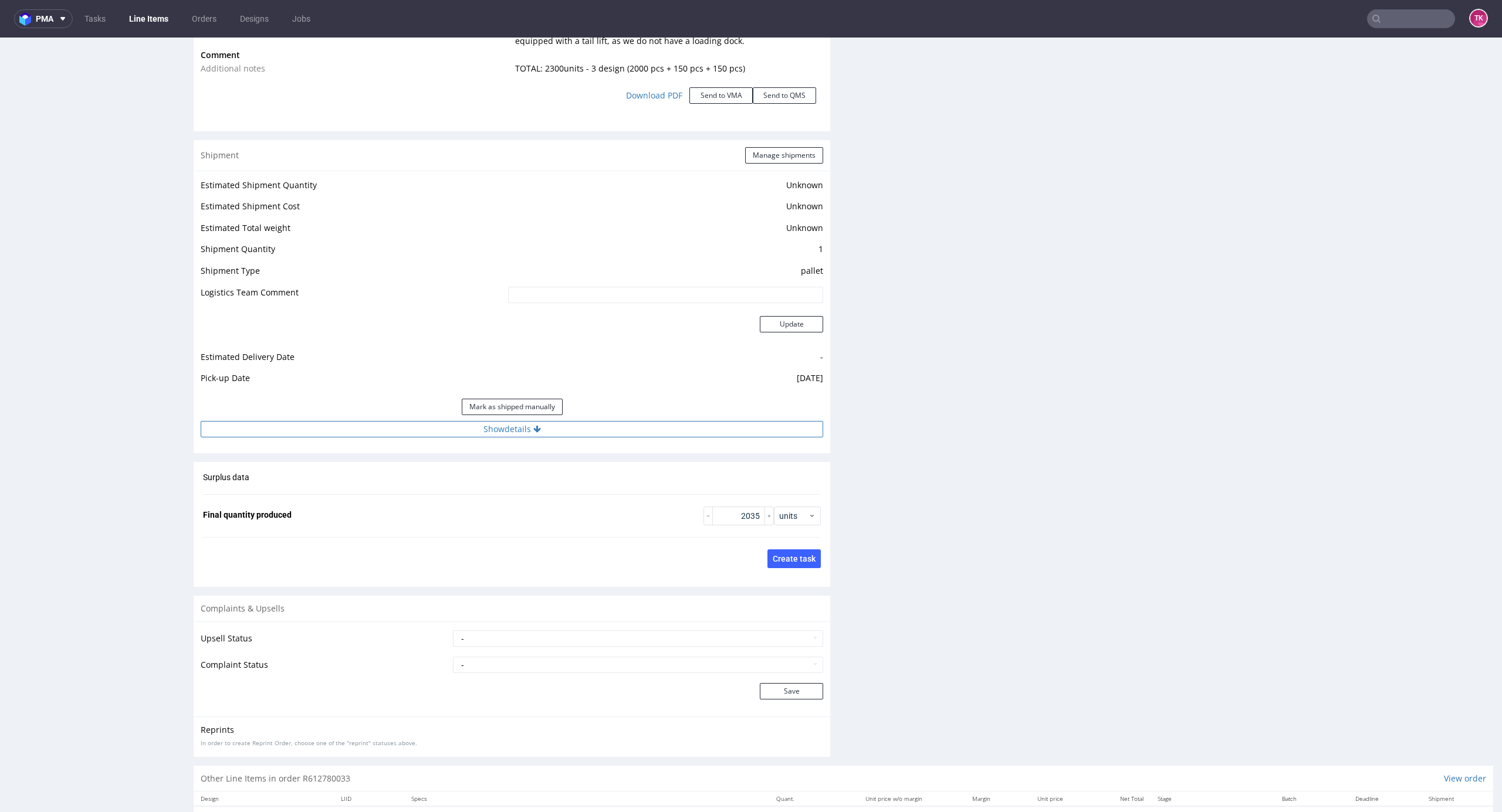
drag, startPoint x: 576, startPoint y: 407, endPoint x: 587, endPoint y: 431, distance: 26.4
click div "Estimated Shipment Quantity Unknown Estimated Shipment Cost Unknown Estimated T…"
click button "Show details"
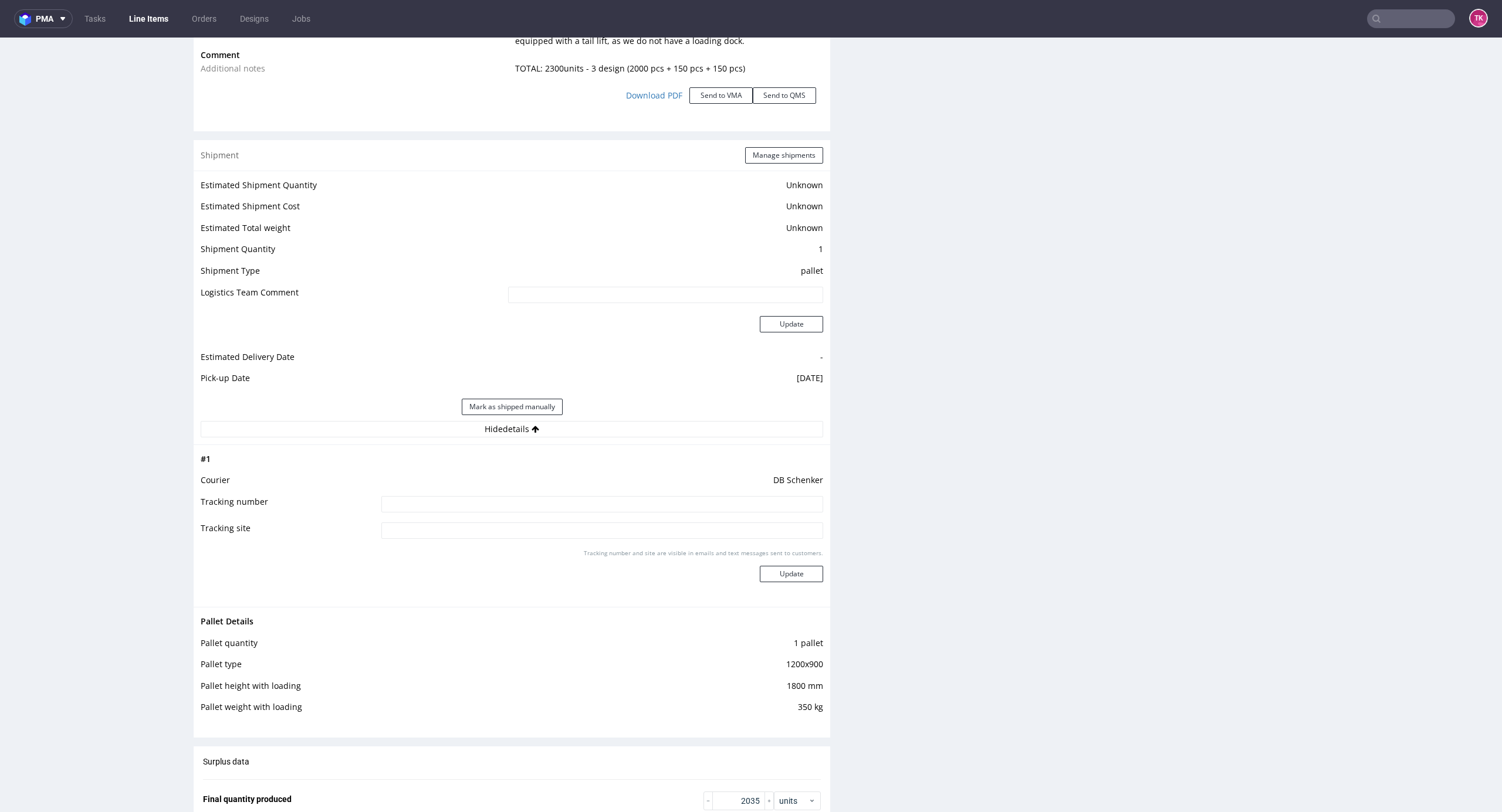
click td "DB Schenker"
click input
paste input "PLWAW508028634"
type input "PLWAW508028634"
click div "Tracking number and site are visible in emails and text messages sent to custom…"
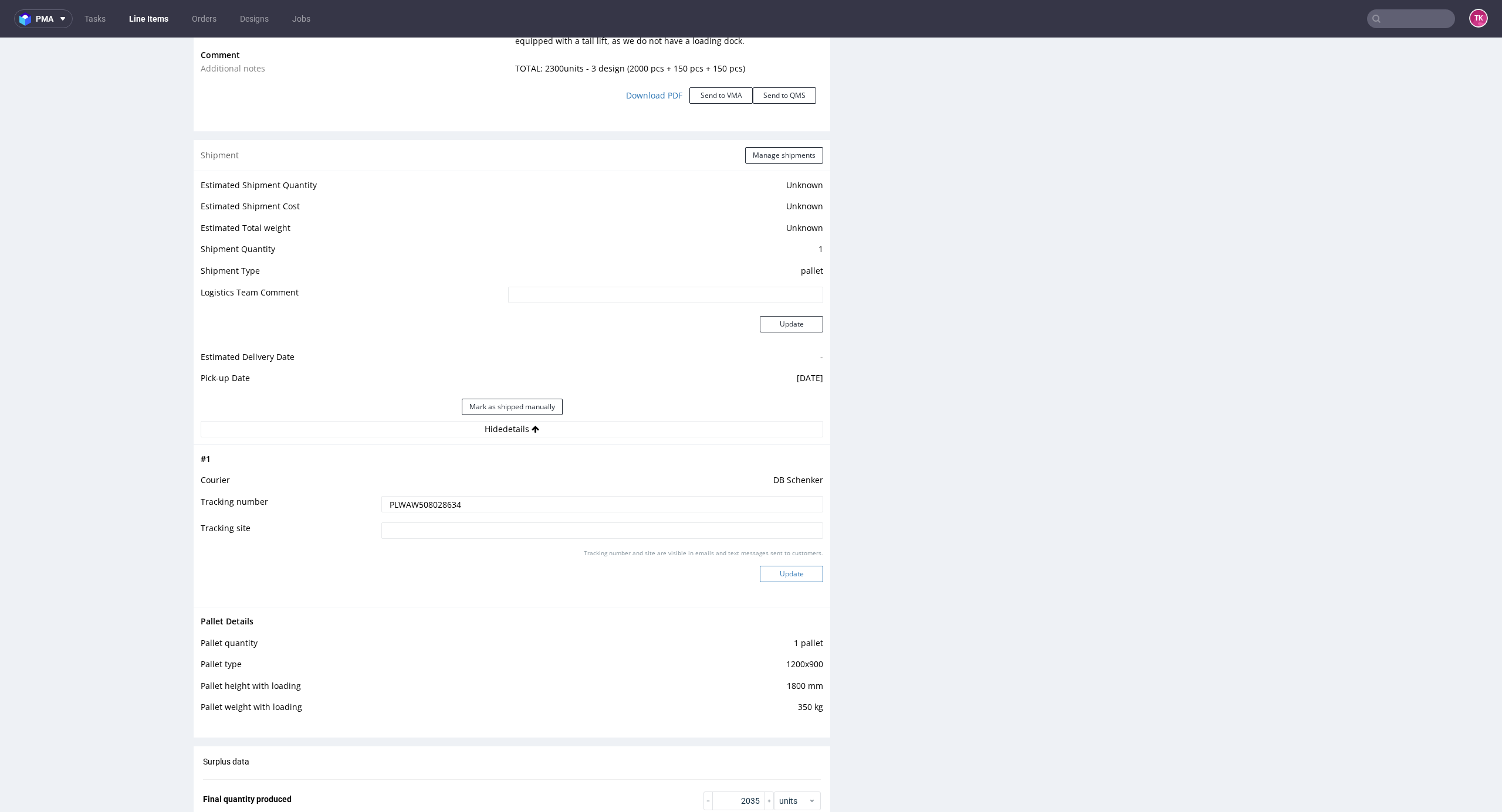
click button "Update"
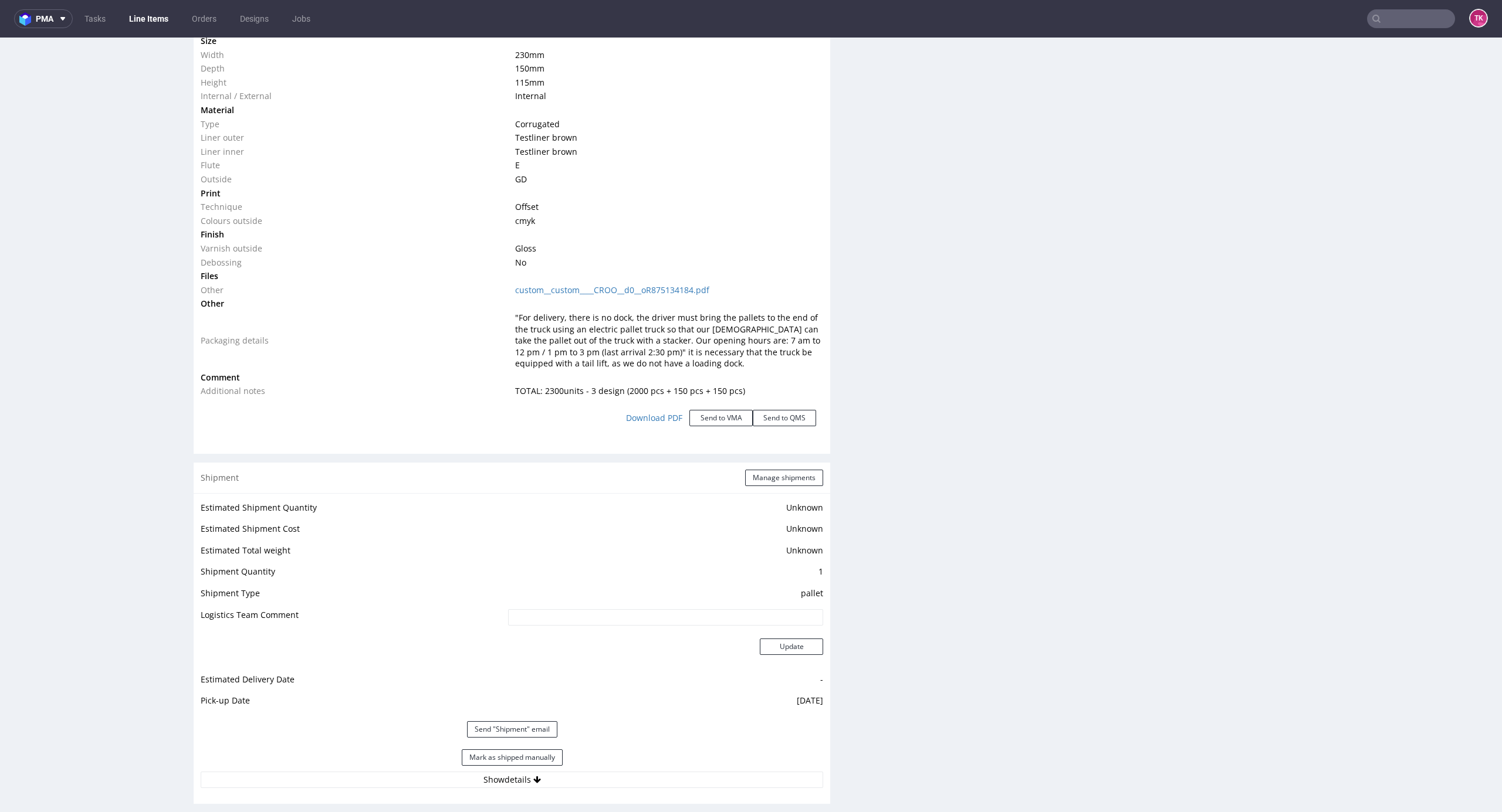
scroll to position [102, 0]
click at [138, 20] on link "Line Items" at bounding box center [148, 18] width 53 height 19
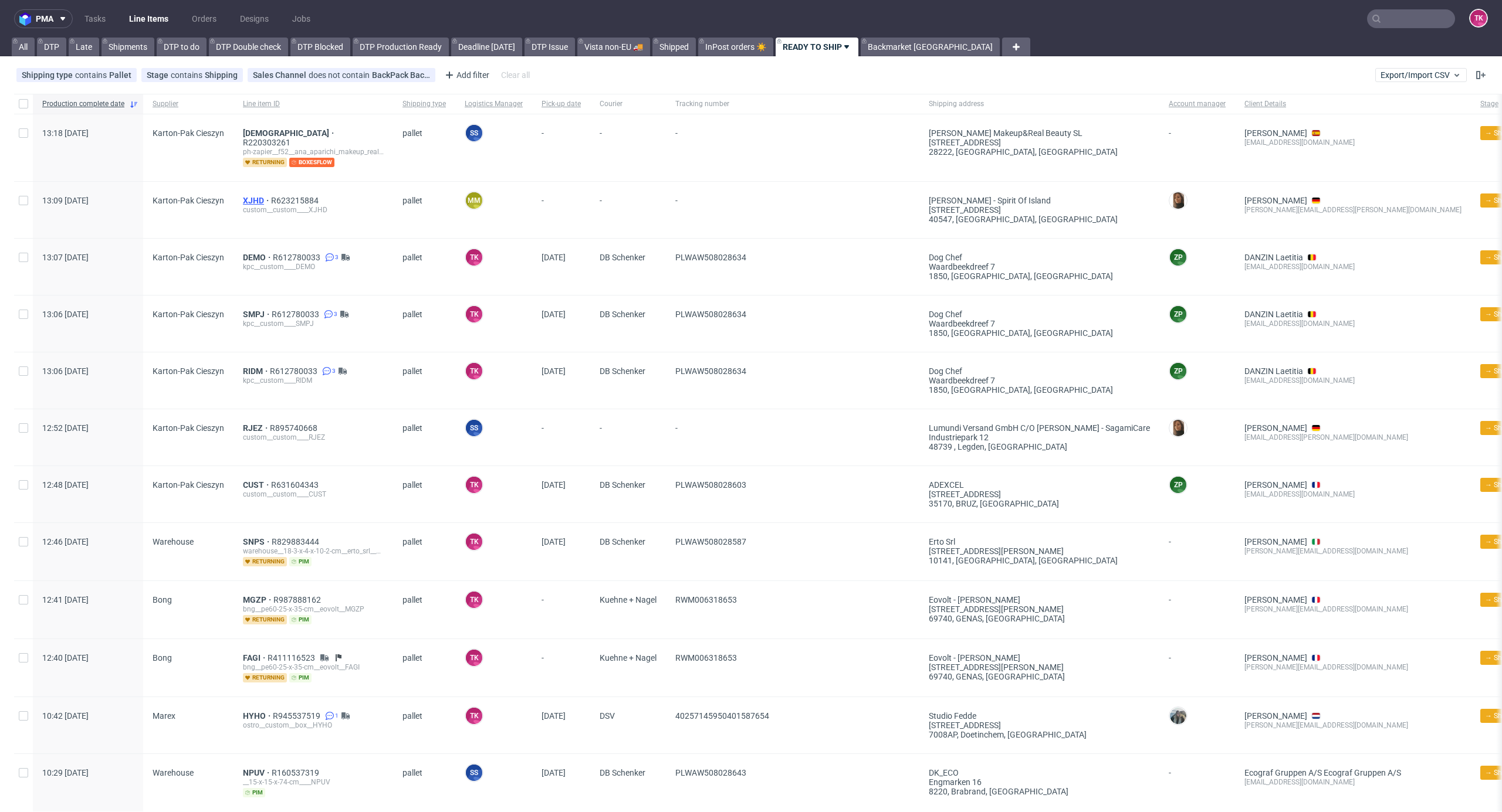
click at [257, 196] on span "XJHD" at bounding box center [257, 200] width 28 height 9
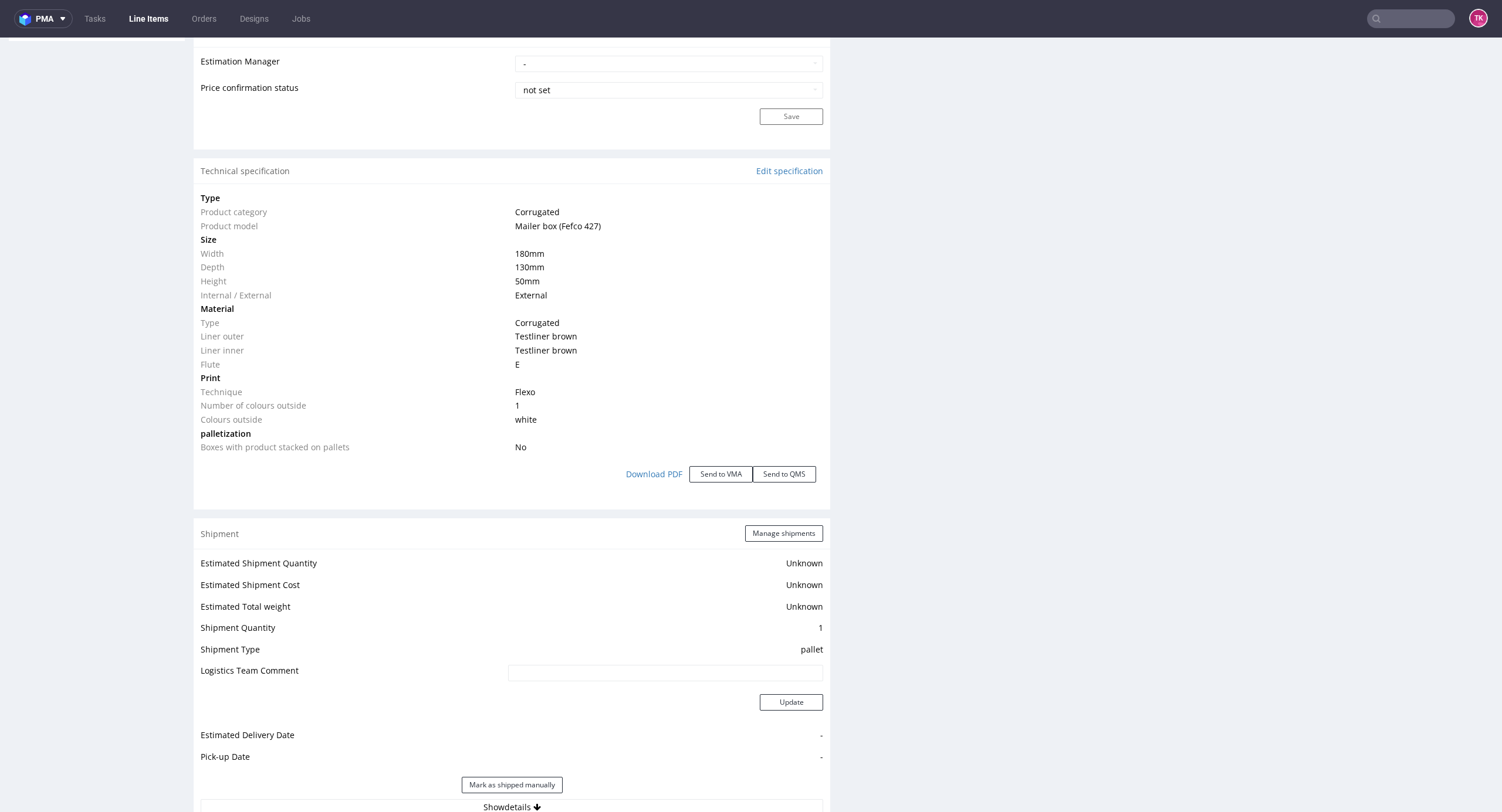
scroll to position [1183, 0]
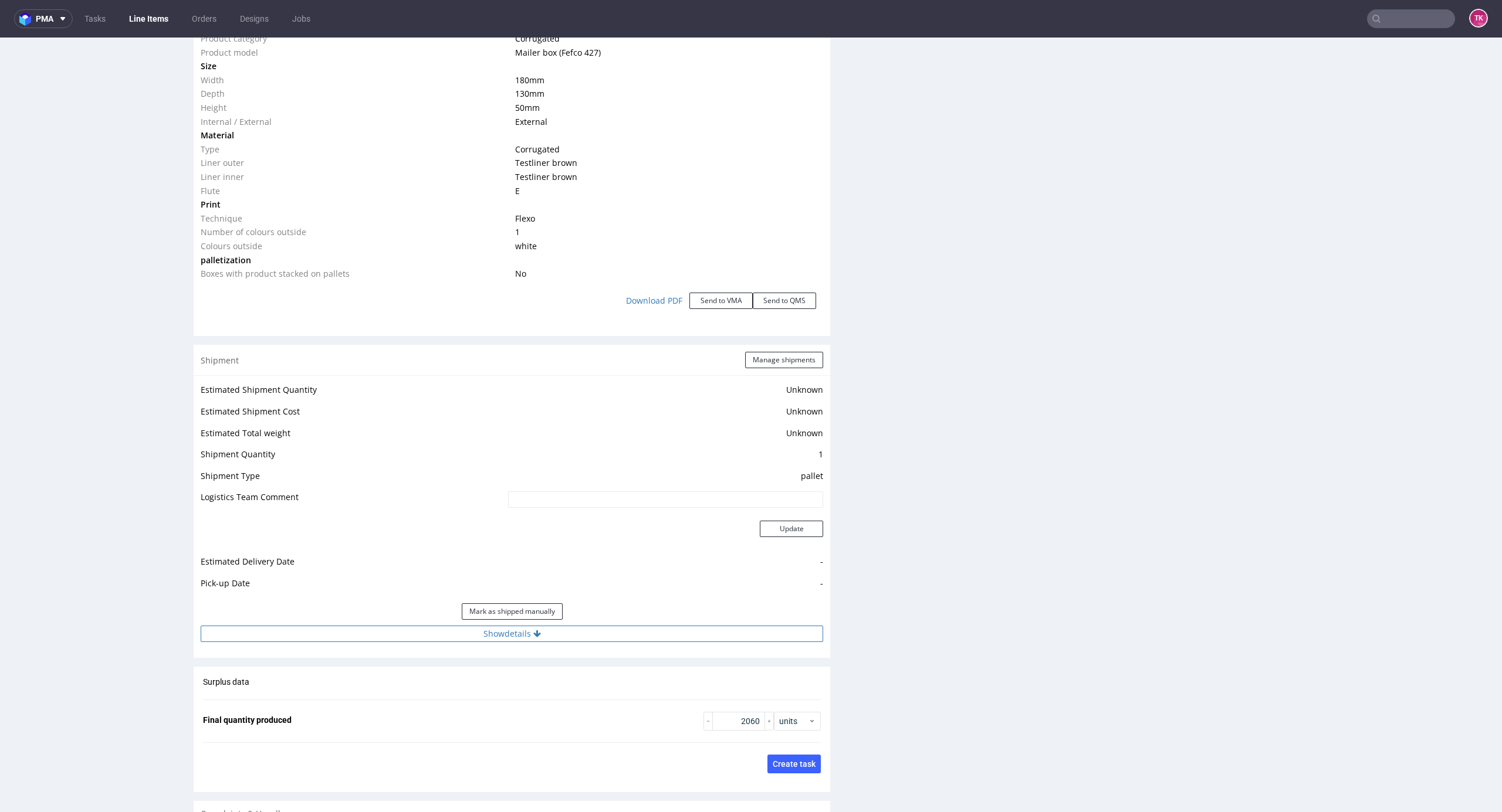
drag, startPoint x: 604, startPoint y: 625, endPoint x: 610, endPoint y: 636, distance: 12.5
click at [608, 633] on div "Estimated Shipment Quantity Unknown Estimated Shipment Cost Unknown Estimated T…" at bounding box center [512, 511] width 637 height 274
click at [610, 636] on button "Show details" at bounding box center [512, 633] width 622 height 16
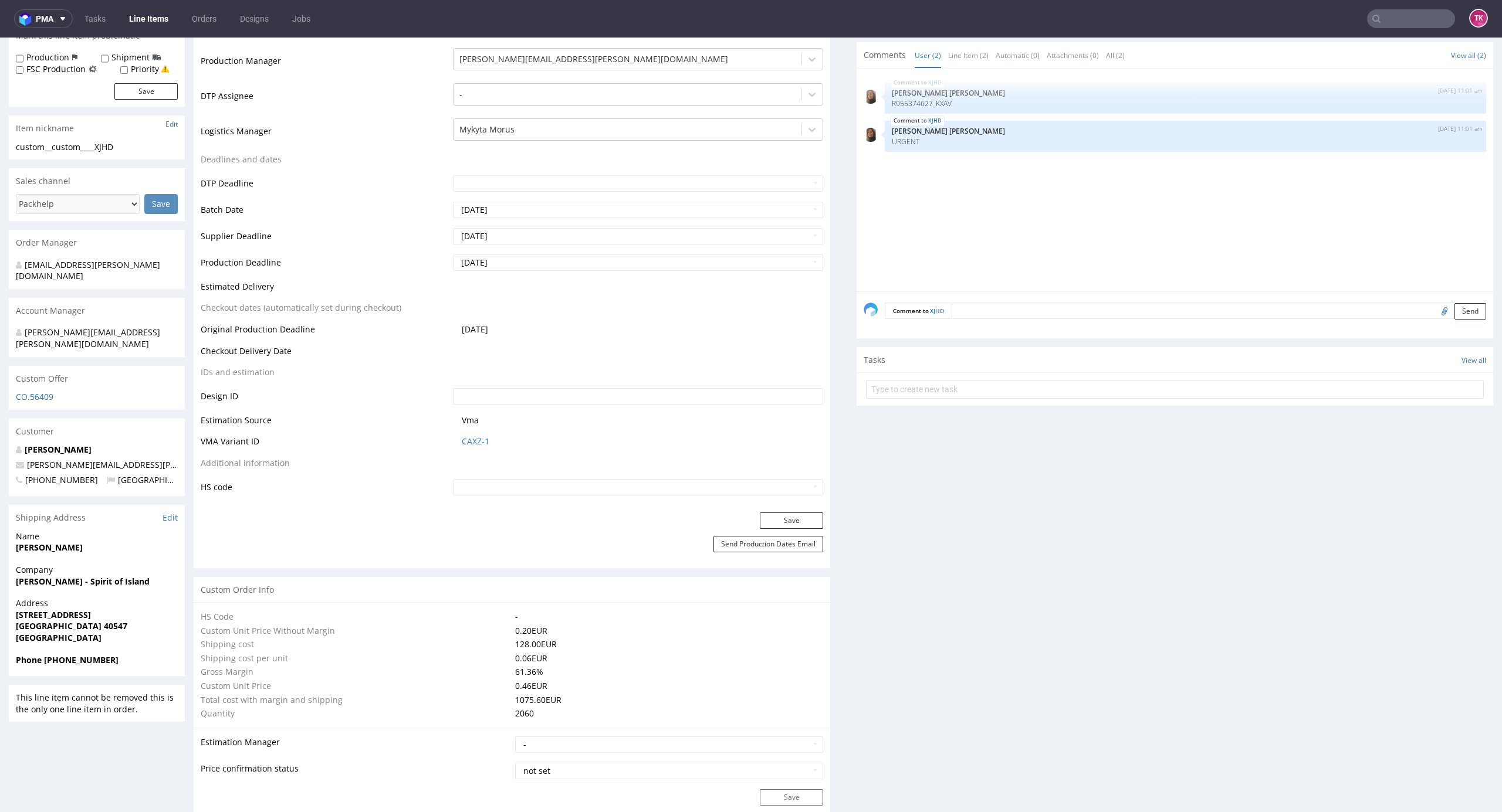
scroll to position [167, 0]
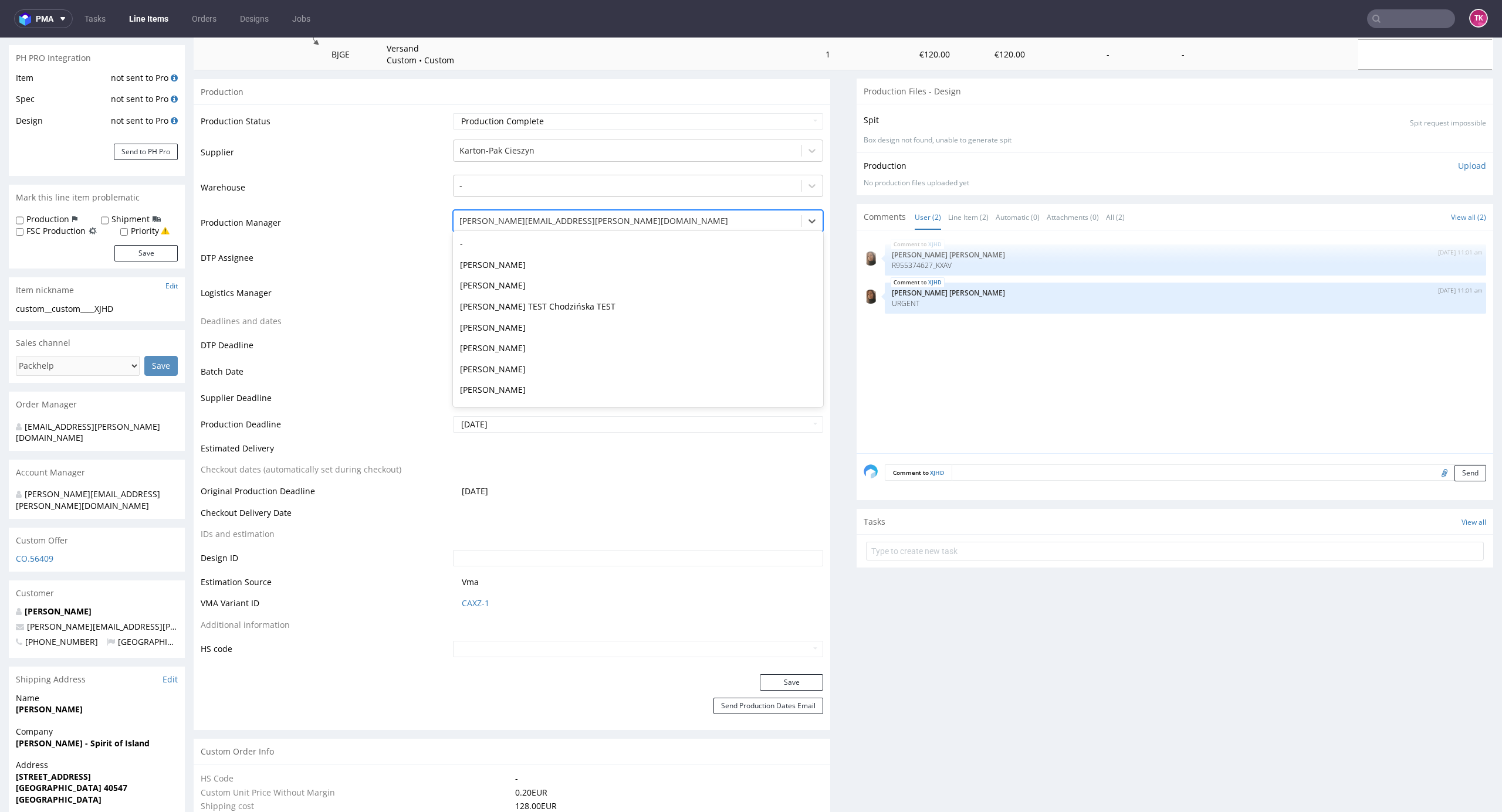
click at [557, 219] on div at bounding box center [628, 222] width 337 height 14
drag, startPoint x: 429, startPoint y: 228, endPoint x: 454, endPoint y: 264, distance: 43.8
click at [428, 232] on td "Production Manager" at bounding box center [326, 226] width 250 height 35
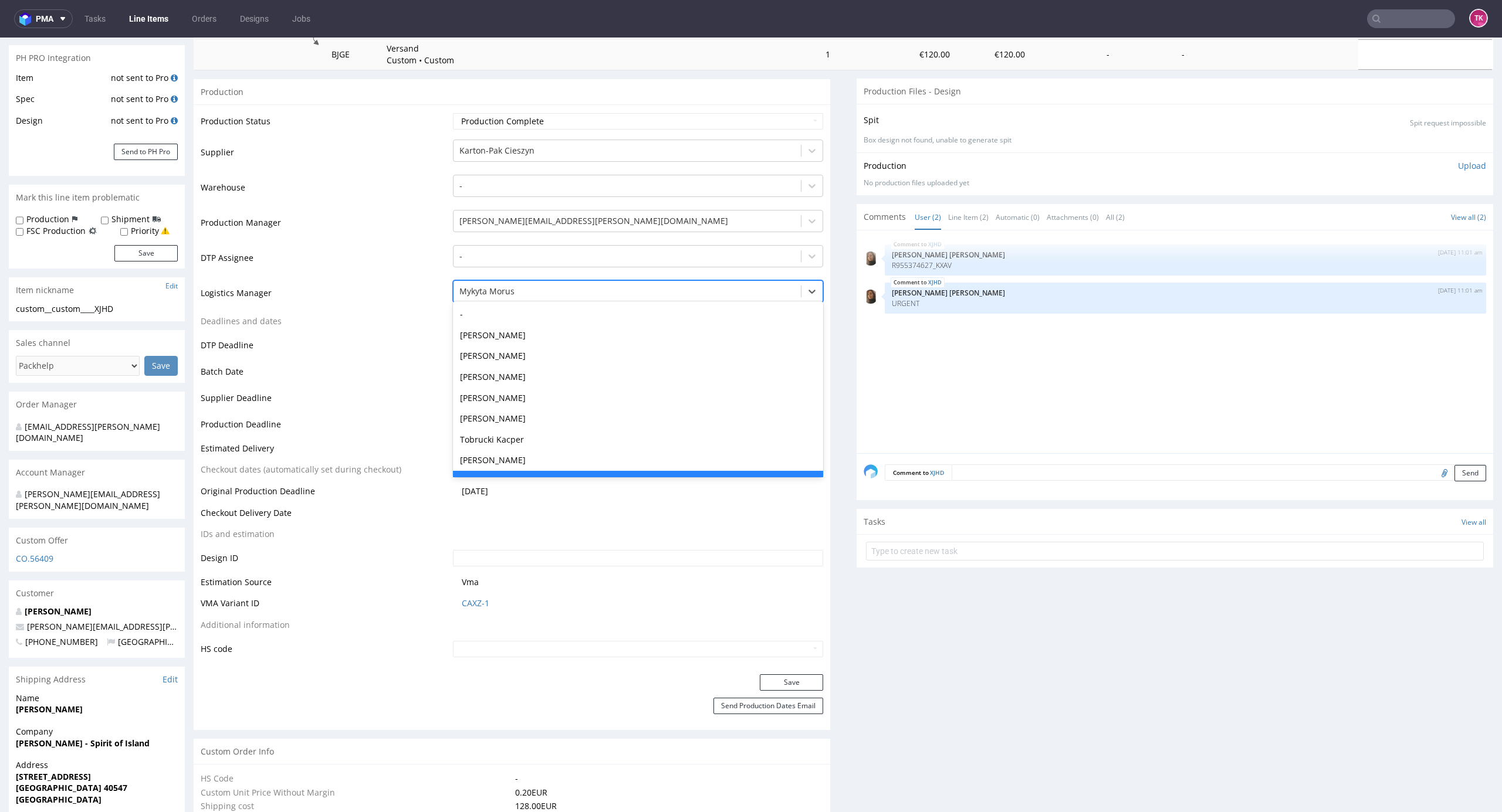
click at [493, 293] on div at bounding box center [628, 292] width 337 height 14
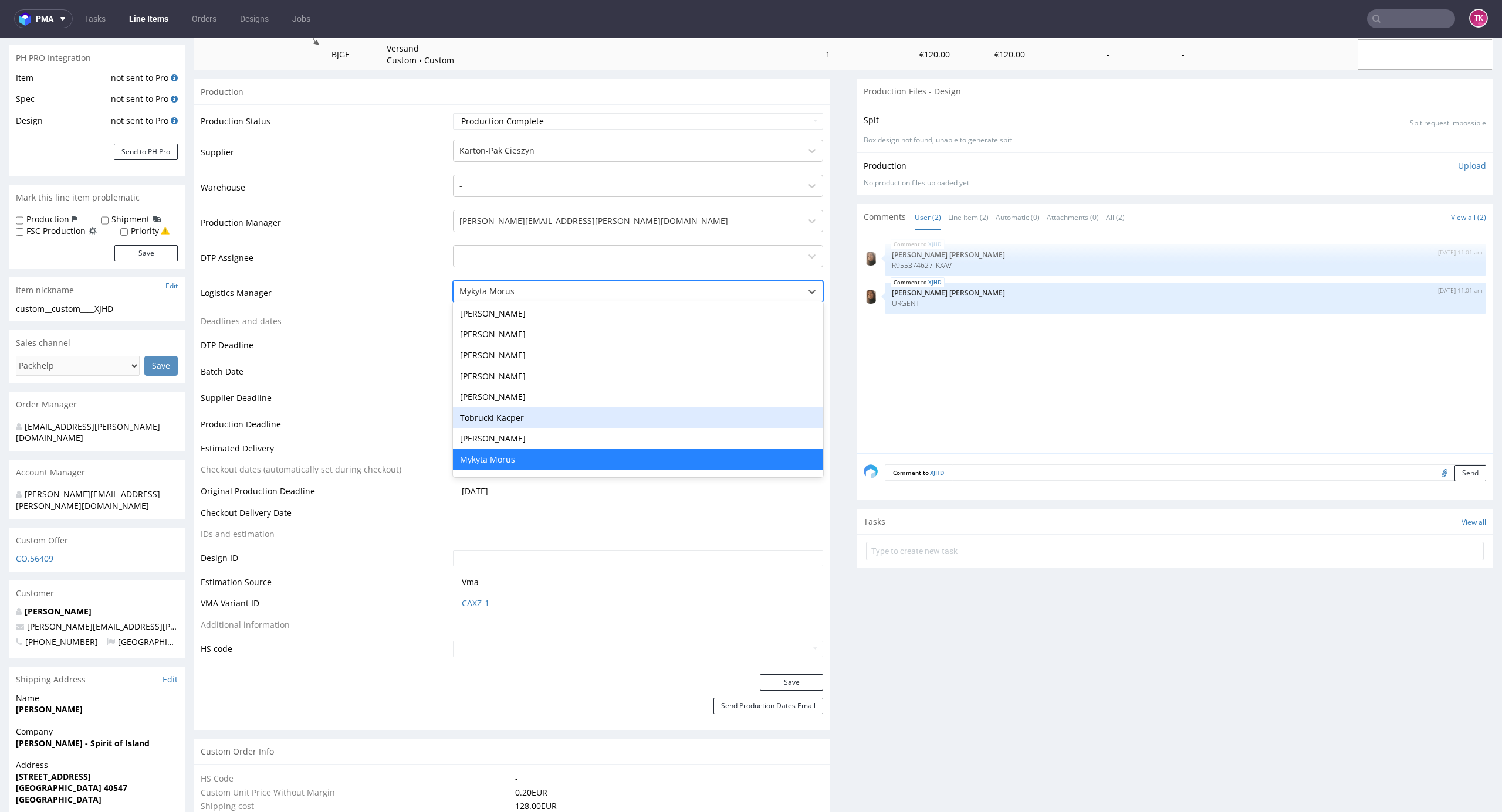
click at [520, 415] on div "Tobrucki Kacper" at bounding box center [638, 418] width 371 height 22
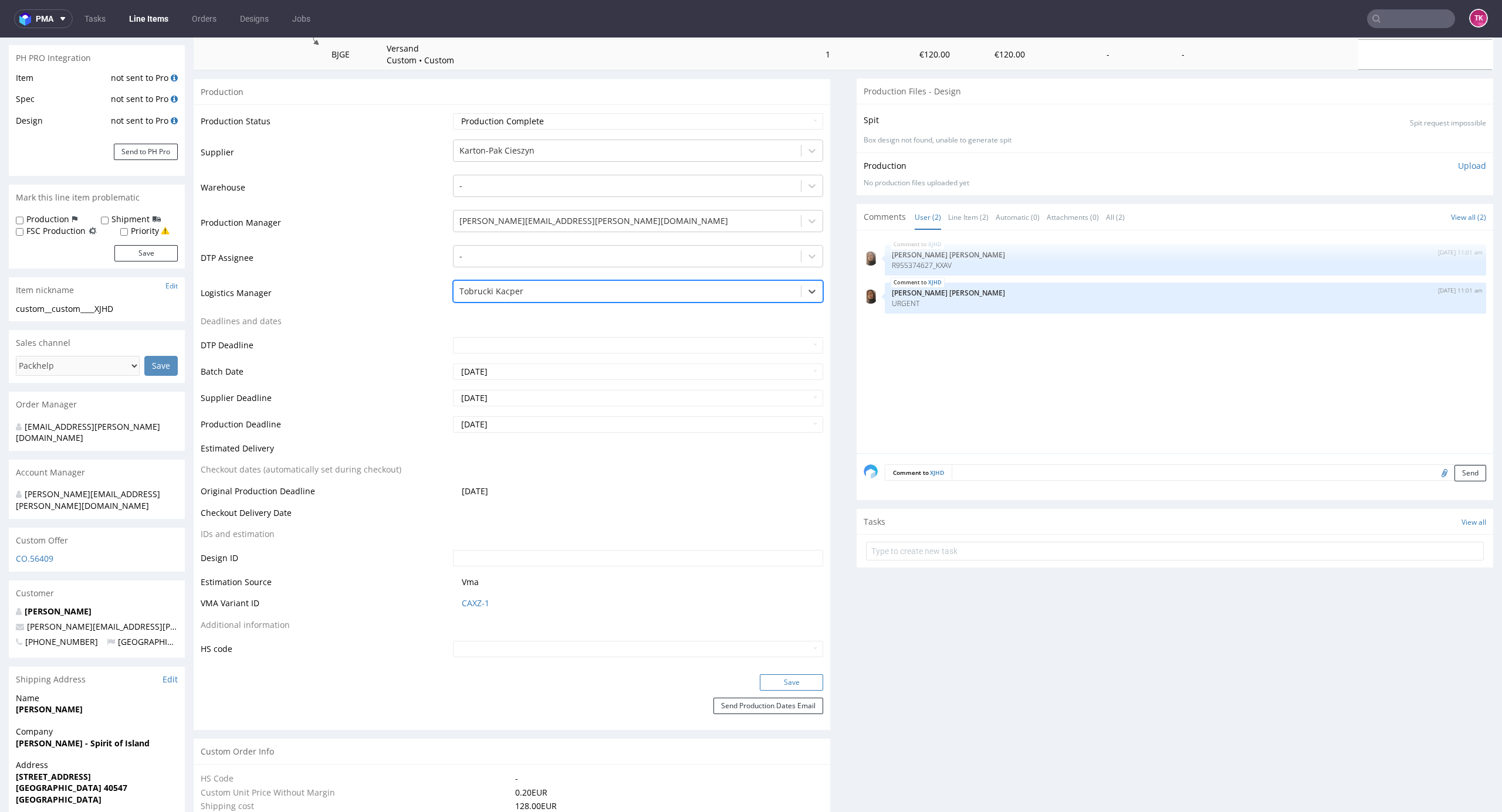
click at [791, 680] on button "Save" at bounding box center [791, 683] width 64 height 16
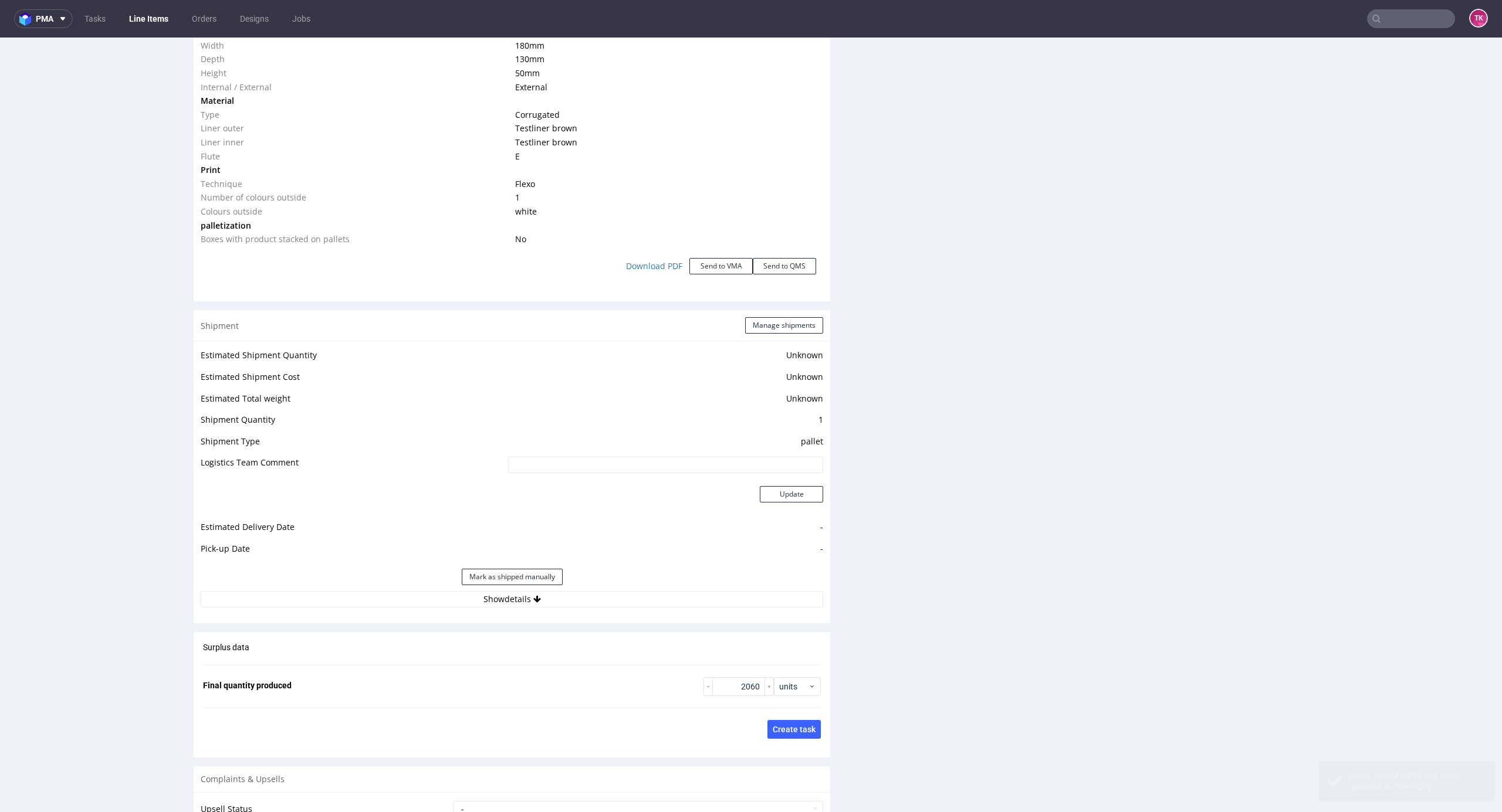
scroll to position [1340, 0]
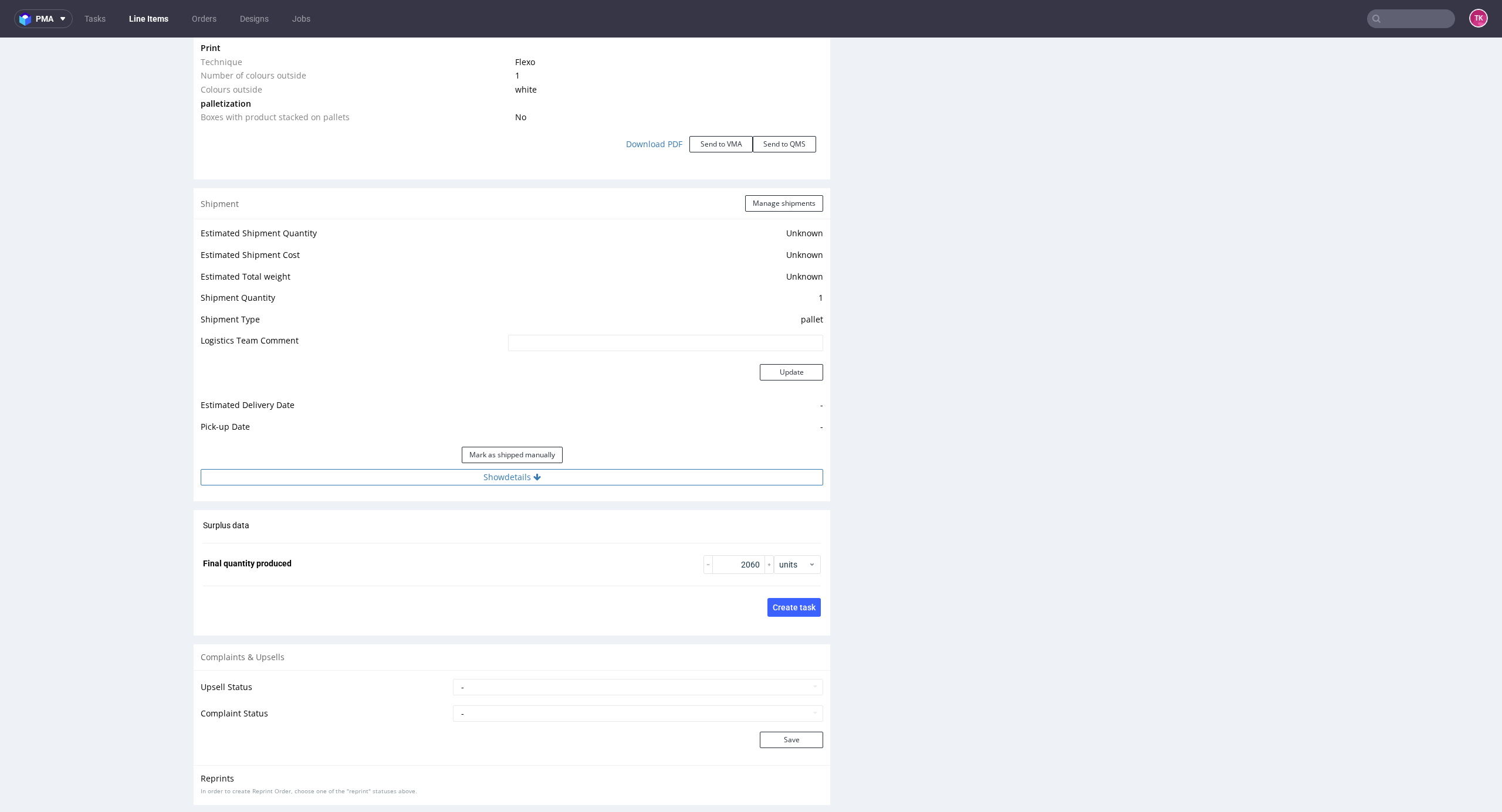
click at [567, 477] on button "Show details" at bounding box center [512, 477] width 622 height 16
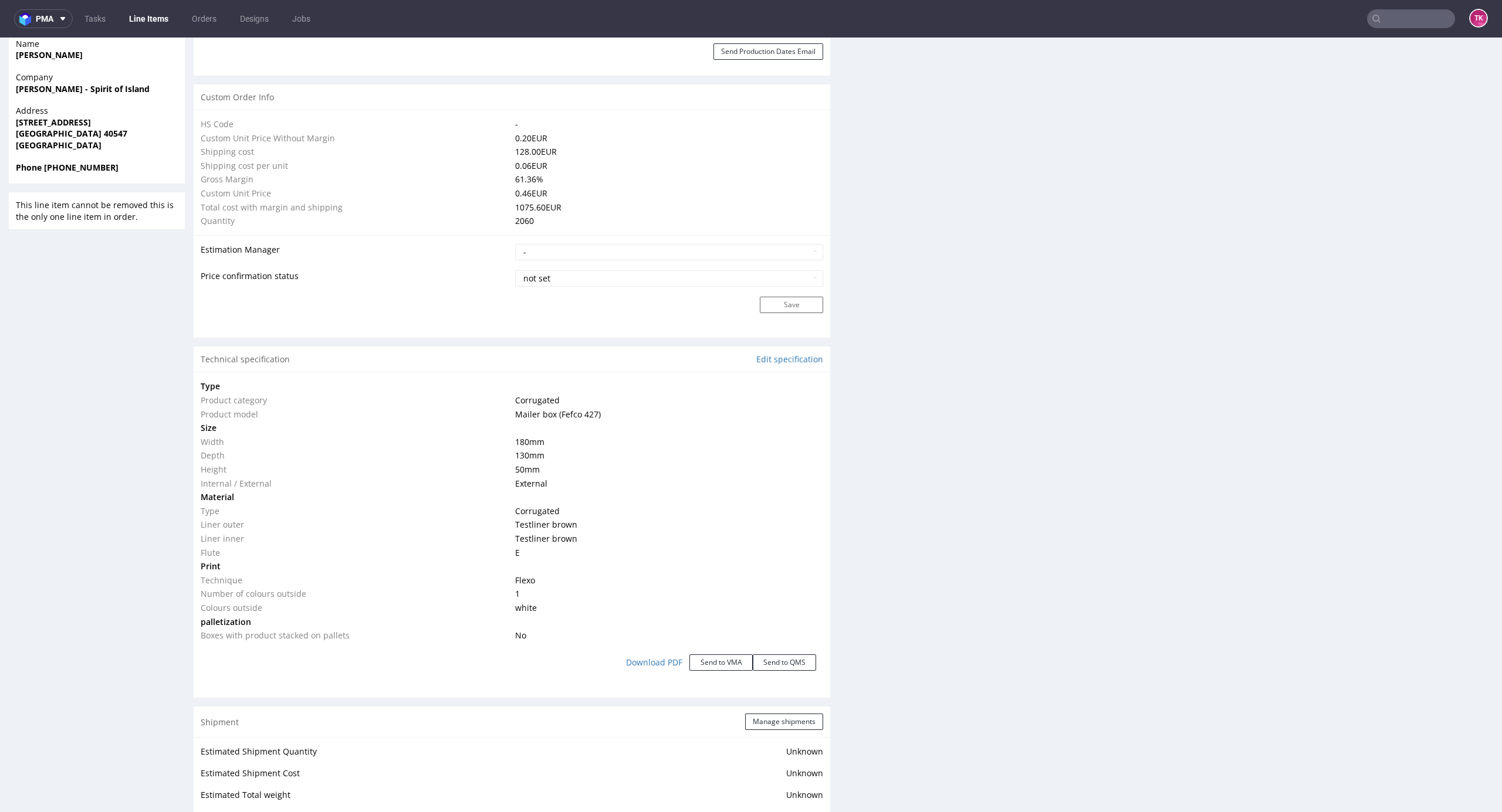
scroll to position [976, 0]
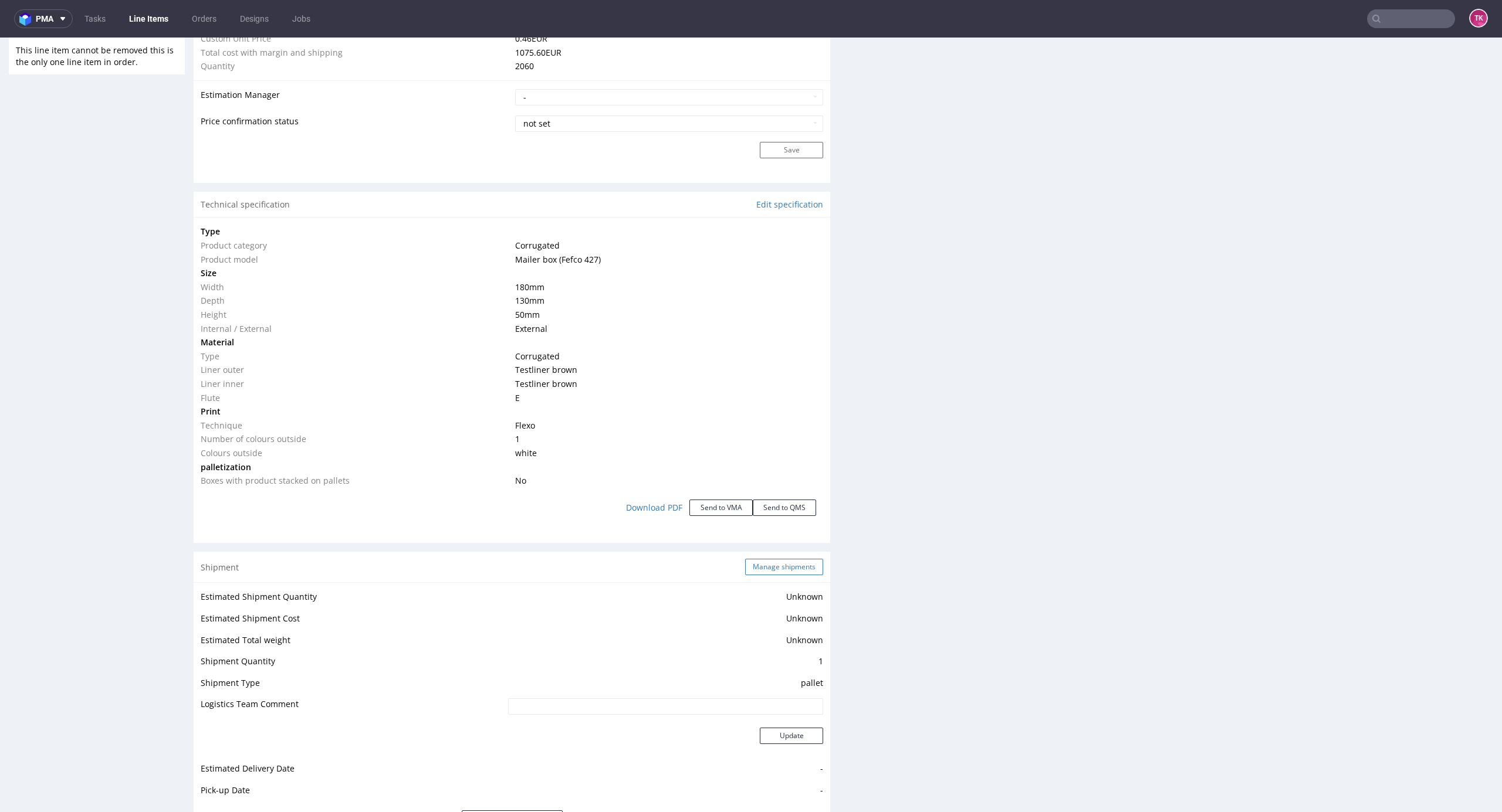
click at [772, 572] on button "Manage shipments" at bounding box center [784, 567] width 78 height 16
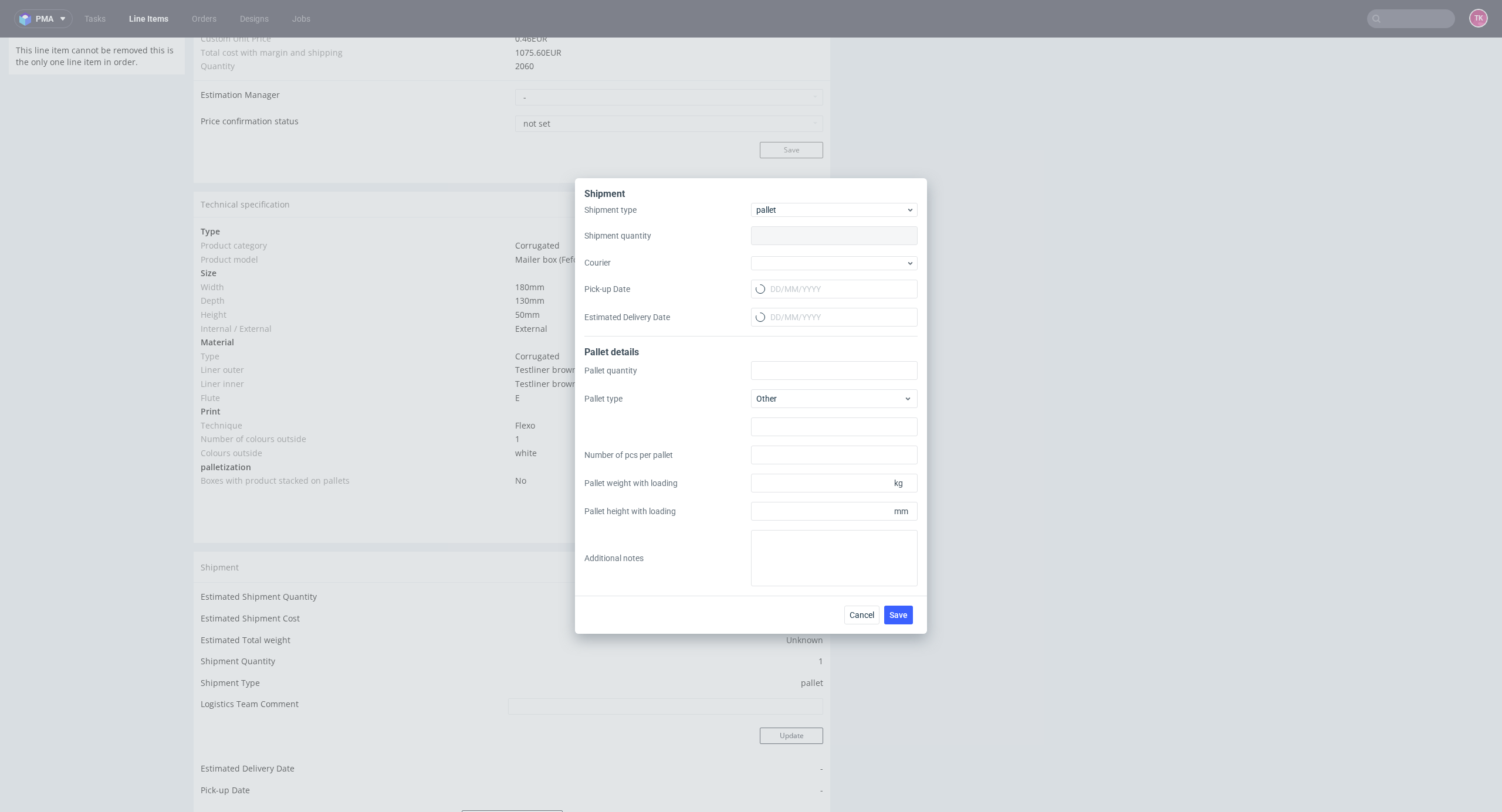
type input "1"
type input "1000x700"
type input "100"
type input "1100"
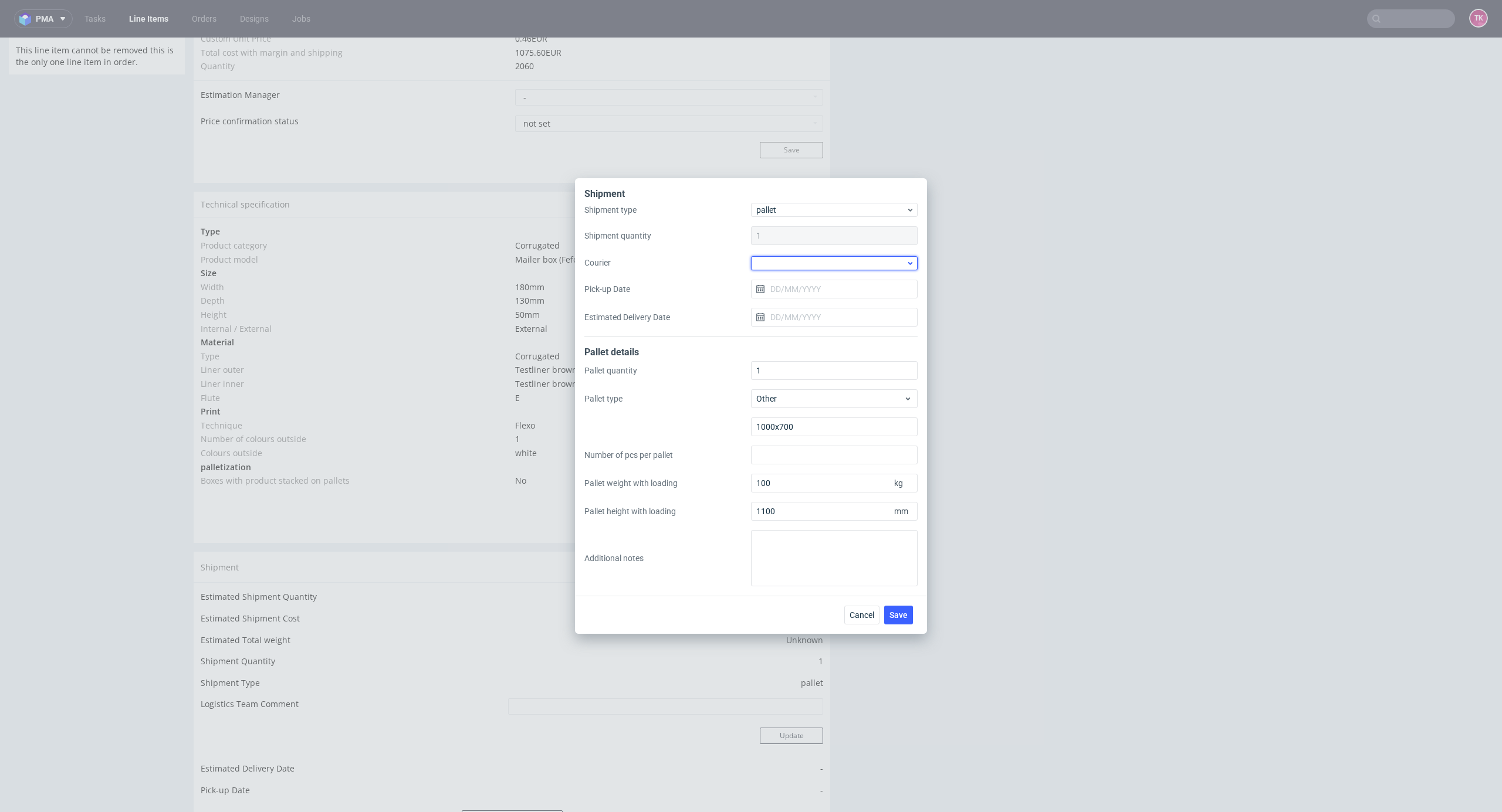
click at [782, 270] on div at bounding box center [835, 264] width 167 height 14
click at [818, 324] on div "DB Schenker" at bounding box center [834, 330] width 157 height 22
click at [804, 292] on input "Pick-up Date" at bounding box center [835, 288] width 167 height 19
drag, startPoint x: 847, startPoint y: 421, endPoint x: 883, endPoint y: 545, distance: 129.1
click at [848, 421] on button "21" at bounding box center [854, 422] width 18 height 19
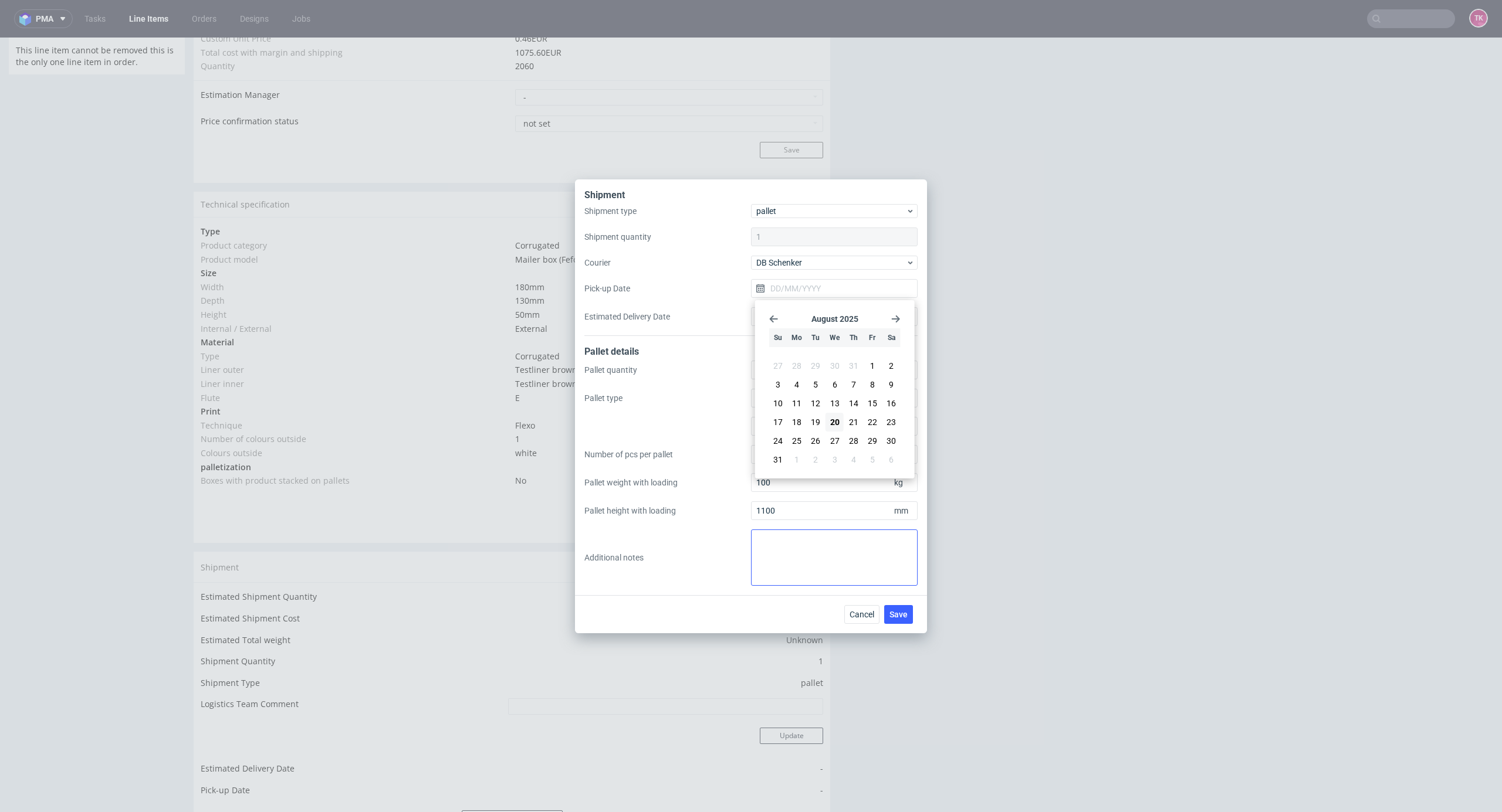
type input "21/08/2025"
click at [902, 618] on span "Save" at bounding box center [899, 614] width 18 height 8
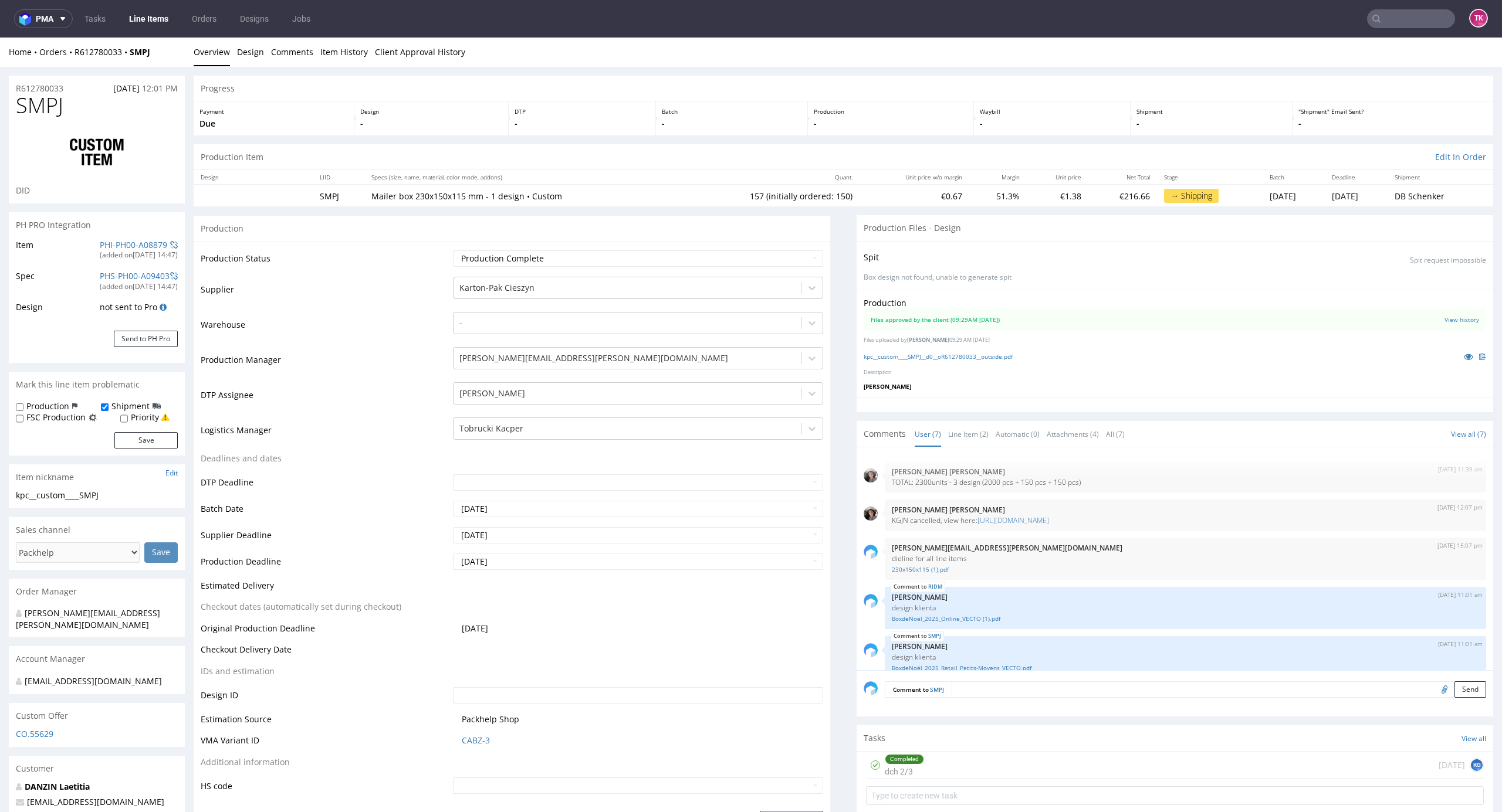
scroll to position [102, 0]
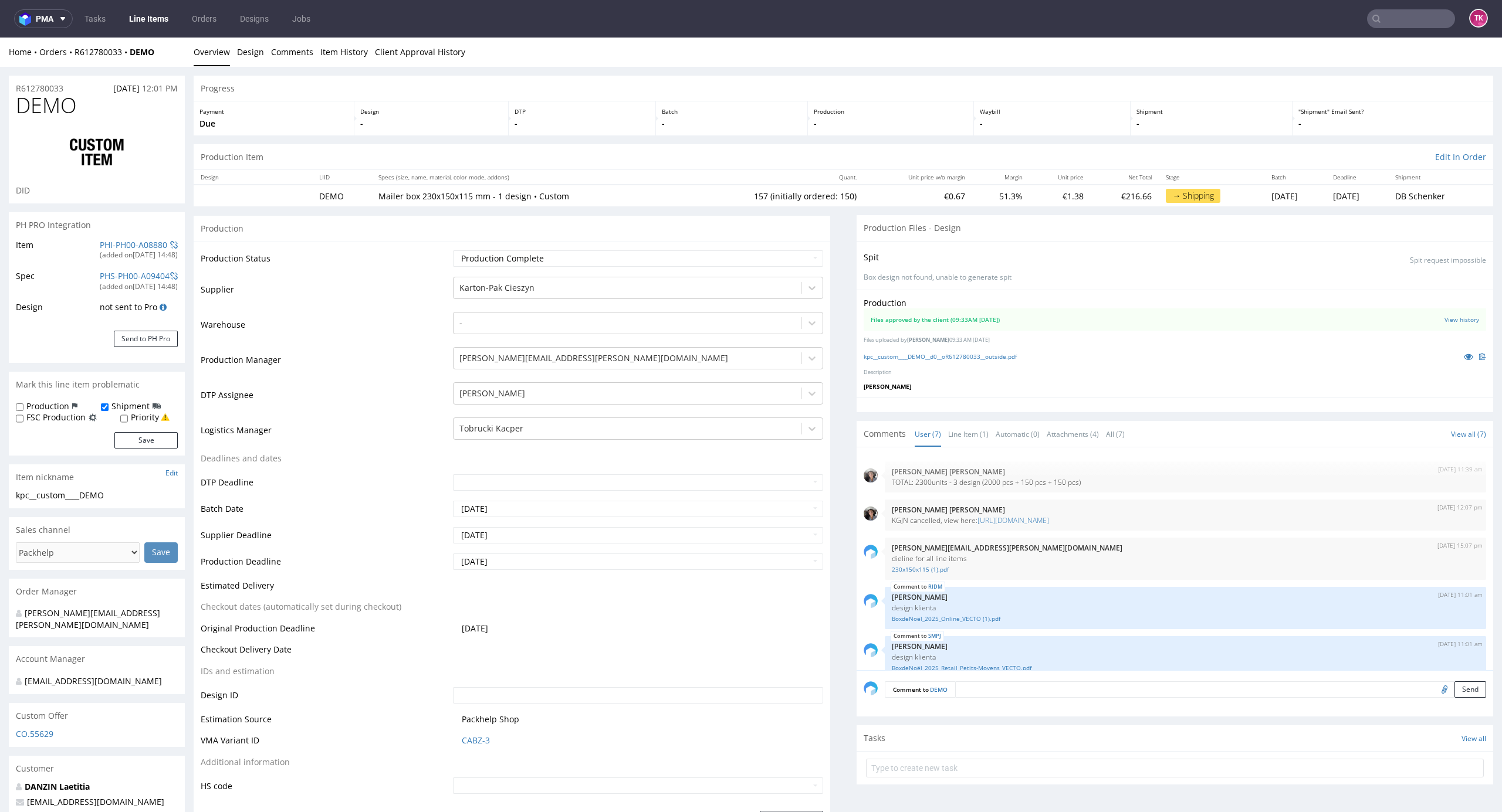
scroll to position [102, 0]
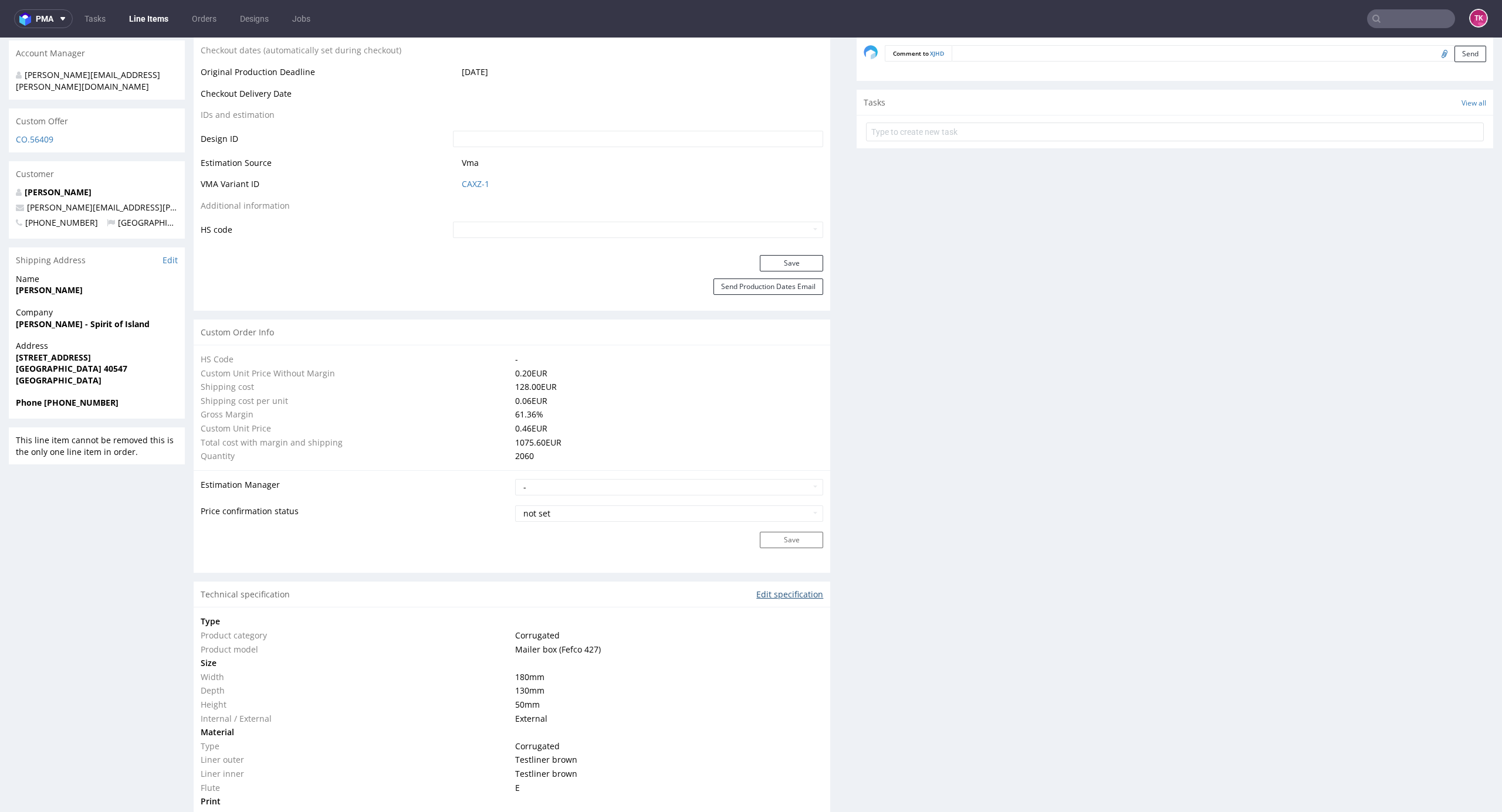
scroll to position [390, 0]
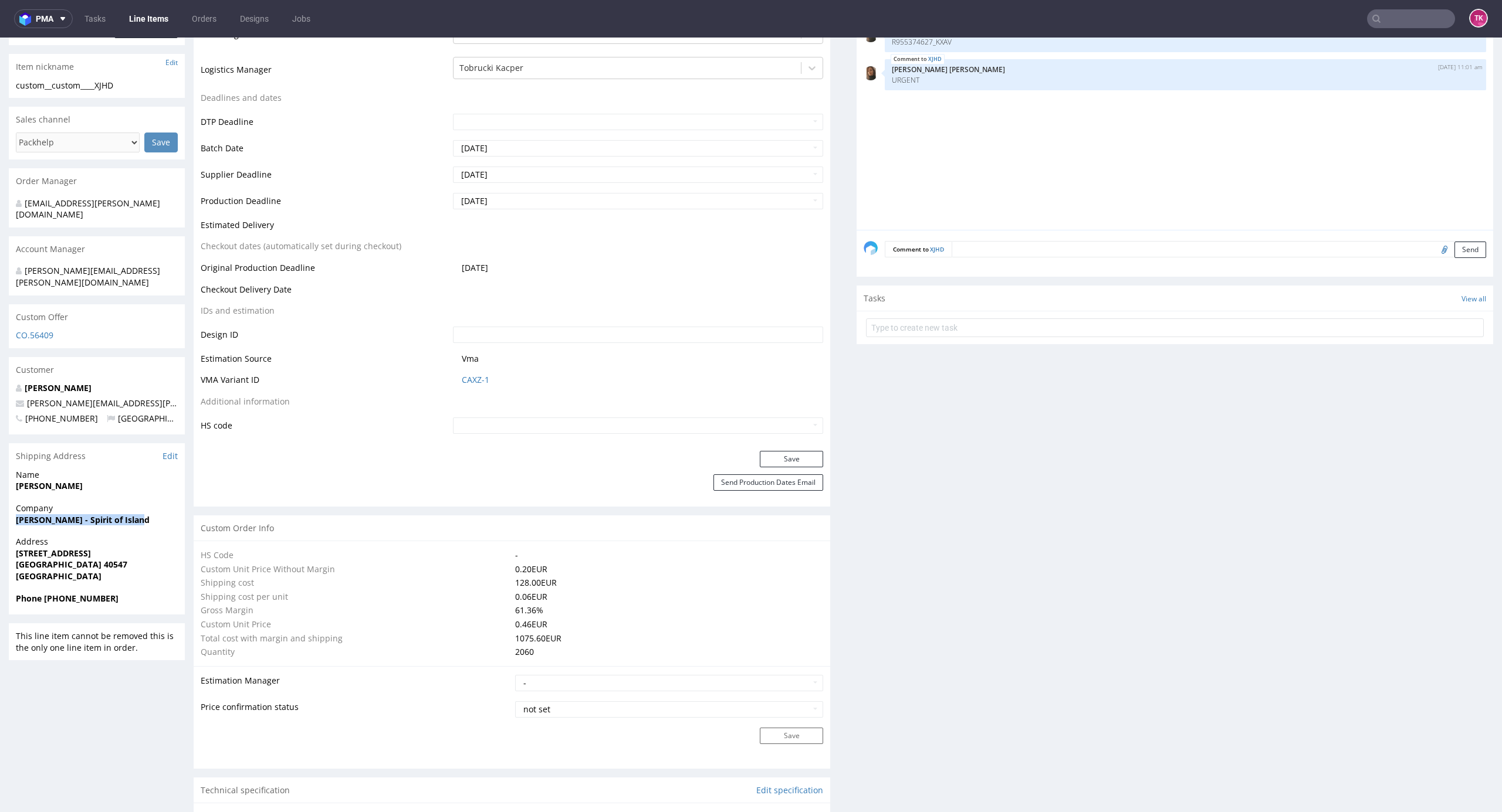
drag, startPoint x: 3, startPoint y: 508, endPoint x: 173, endPoint y: 492, distance: 170.8
click at [173, 492] on div "R623215884 [DATE] 10:51 AM XJHD DID PH PRO Integration Item not sent to Pro Spe…" at bounding box center [751, 760] width 1502 height 2168
copy strong "Simon Schlei - Spirit of Island"
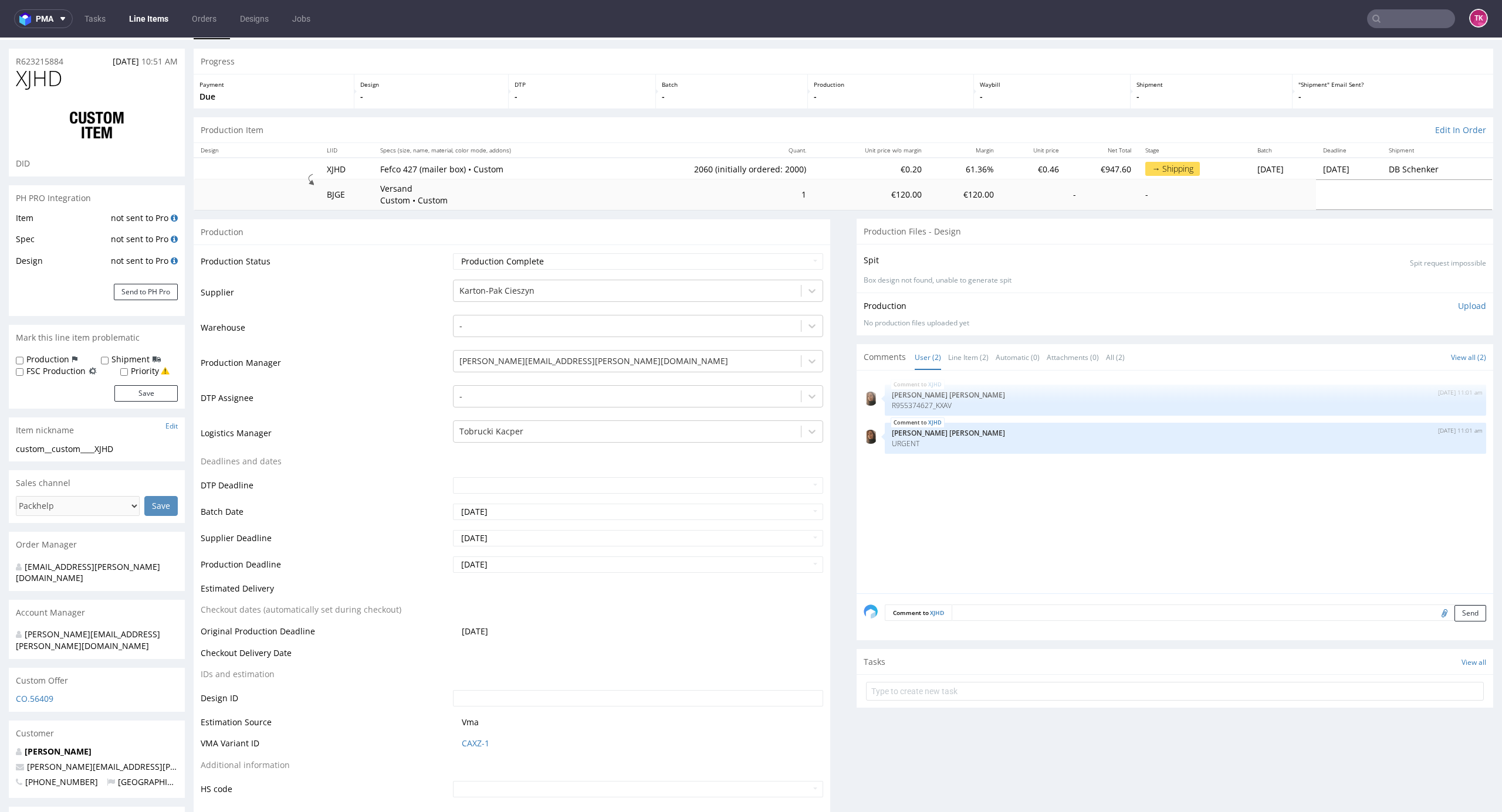
scroll to position [0, 0]
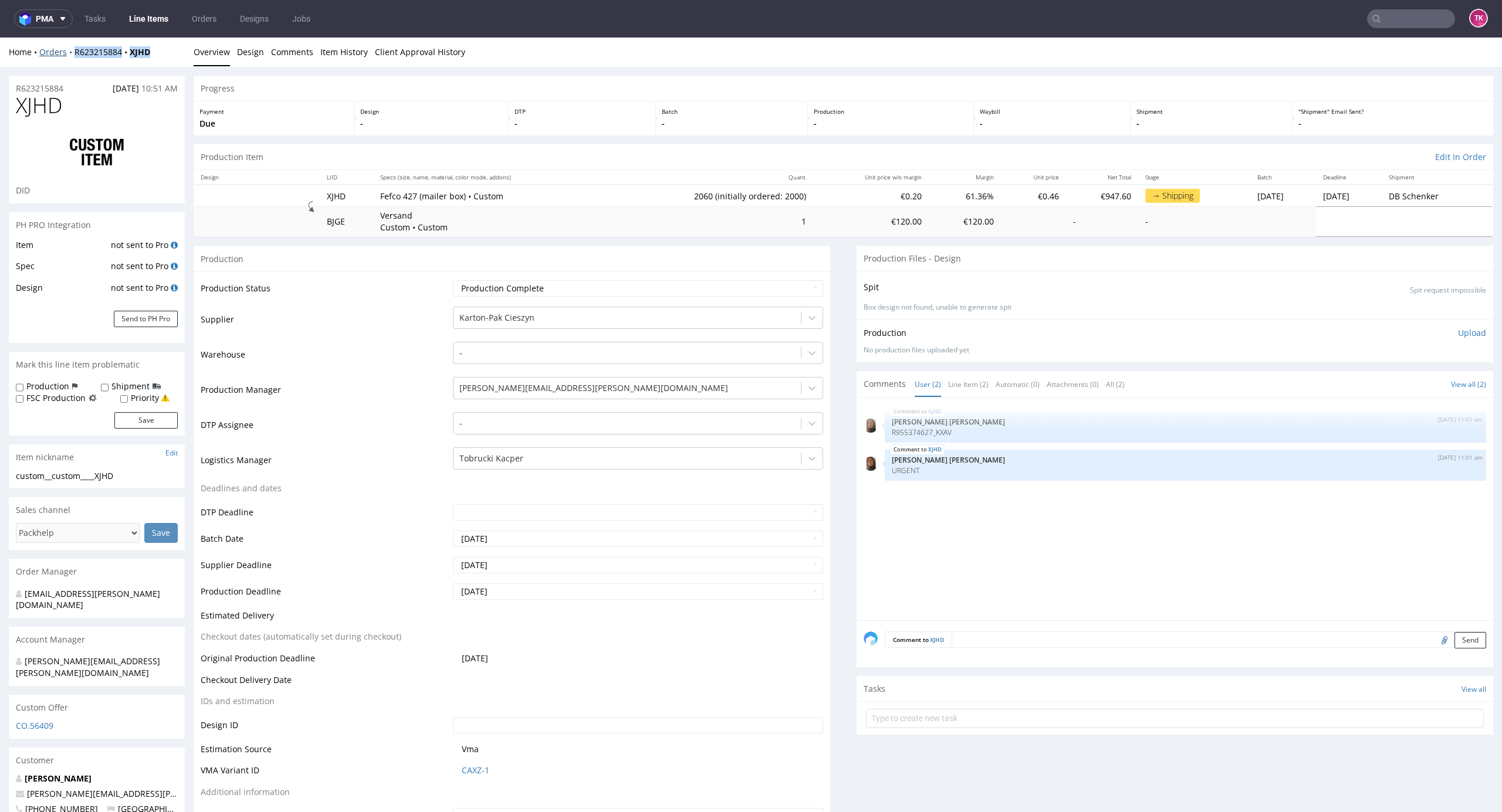
drag, startPoint x: 165, startPoint y: 53, endPoint x: 71, endPoint y: 57, distance: 94.1
click at [72, 55] on div "Home Orders R623215884 XJHD" at bounding box center [97, 52] width 176 height 12
copy div "R623215884 XJHD"
click at [129, 27] on nav "pma Tasks Line Items Orders Designs Jobs TK" at bounding box center [751, 19] width 1502 height 38
click at [143, 22] on link "Line Items" at bounding box center [148, 18] width 53 height 19
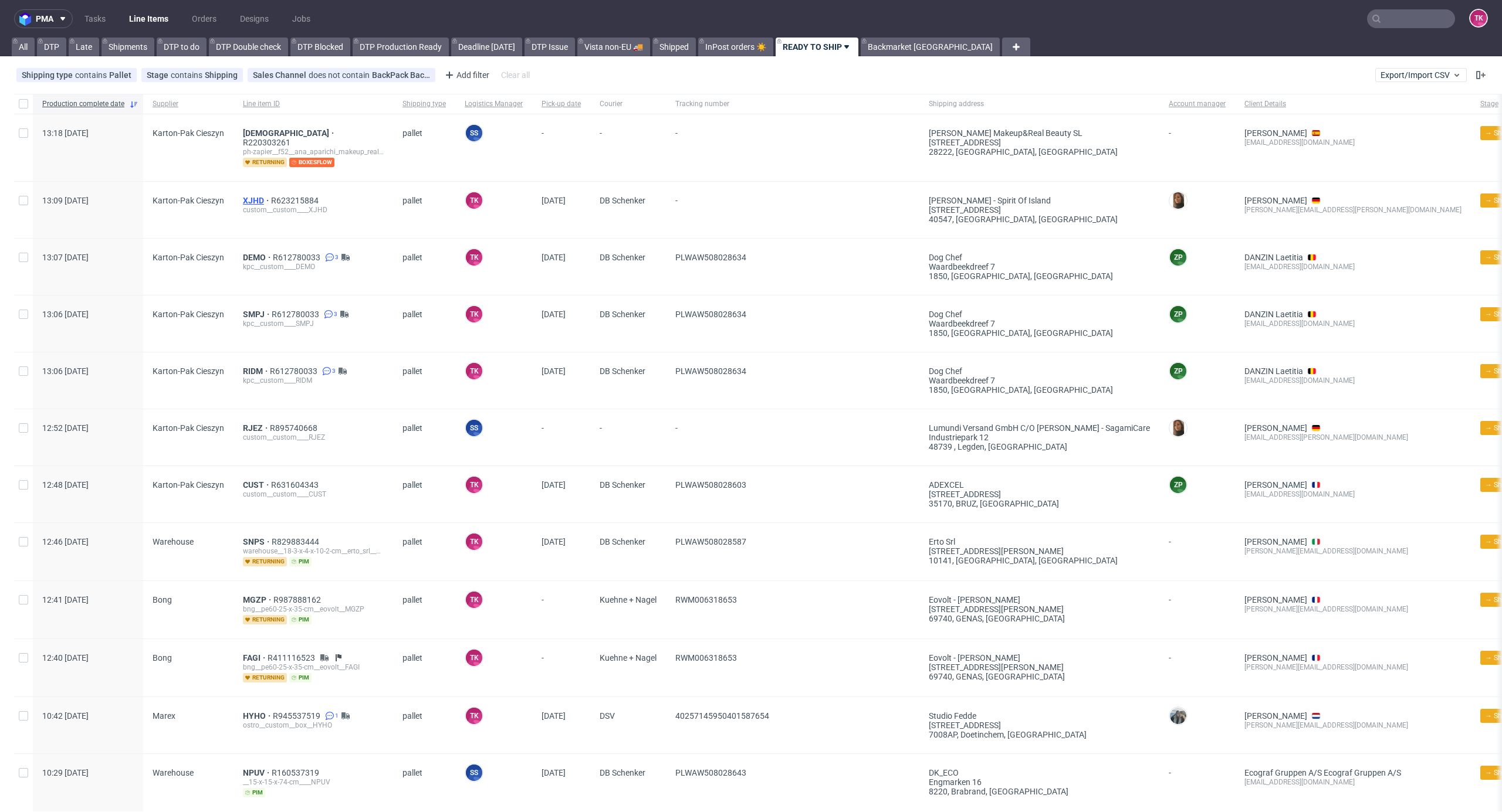
click at [251, 196] on span "XJHD" at bounding box center [257, 200] width 28 height 9
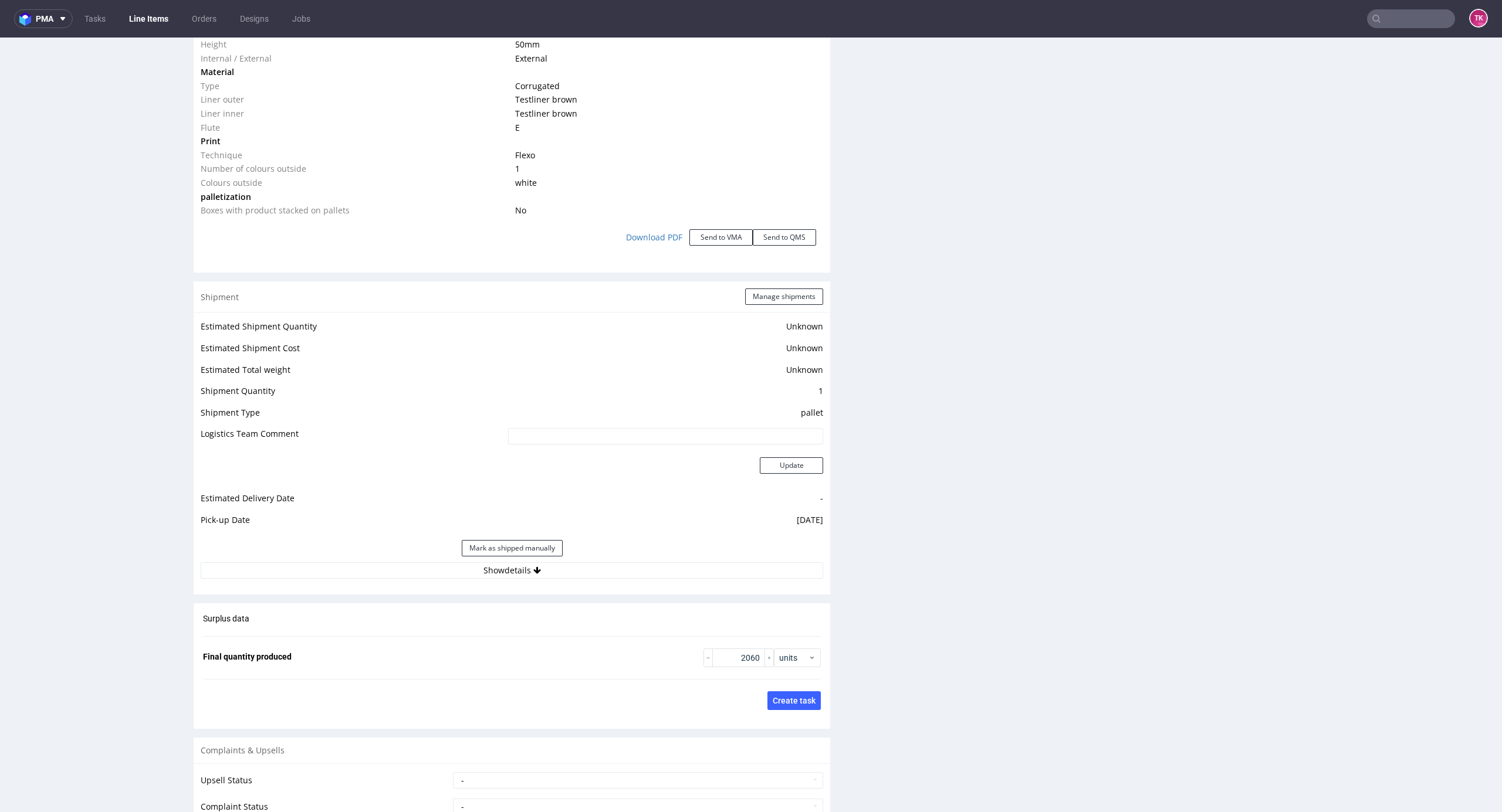
scroll to position [1408, 0]
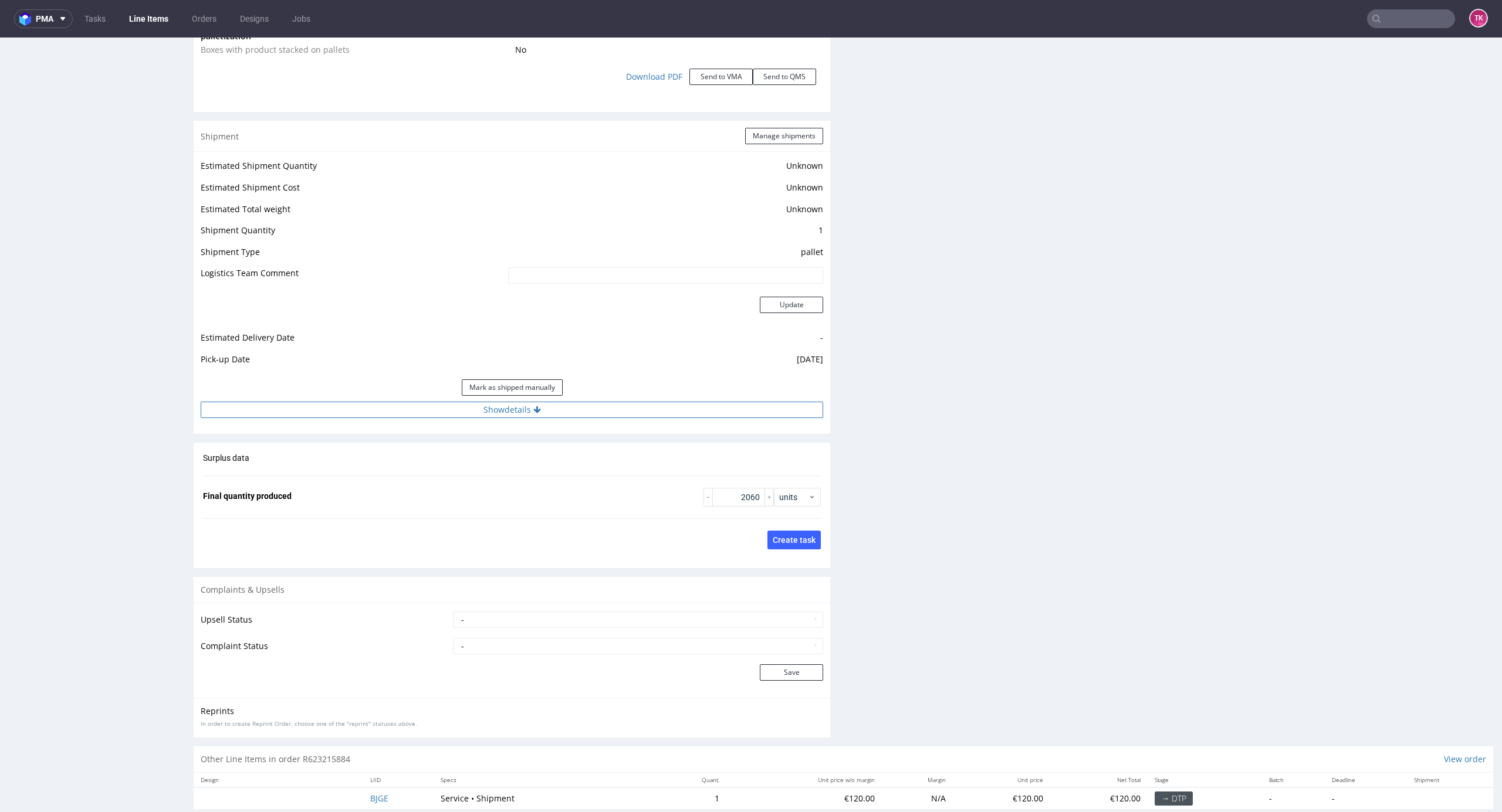
click at [632, 408] on button "Show details" at bounding box center [512, 410] width 622 height 16
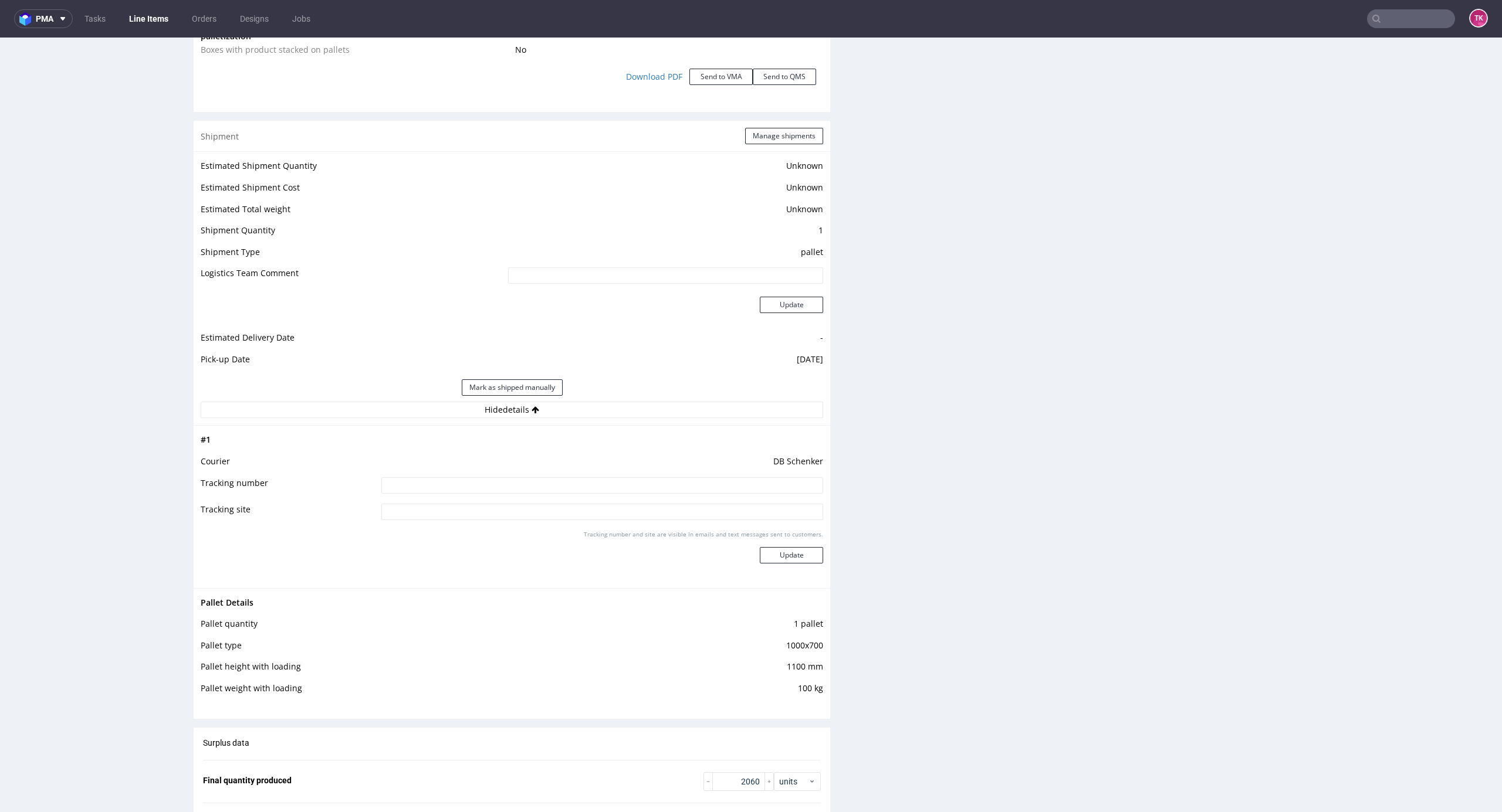
drag, startPoint x: 660, startPoint y: 468, endPoint x: 667, endPoint y: 482, distance: 15.7
click at [667, 482] on tbody "# 1 Courier DB Schenker Tracking number Tracking site Tracking number and site …" at bounding box center [512, 506] width 622 height 148
click at [667, 482] on input at bounding box center [602, 485] width 442 height 16
paste input "250820-061064"
type input "250820-061064"
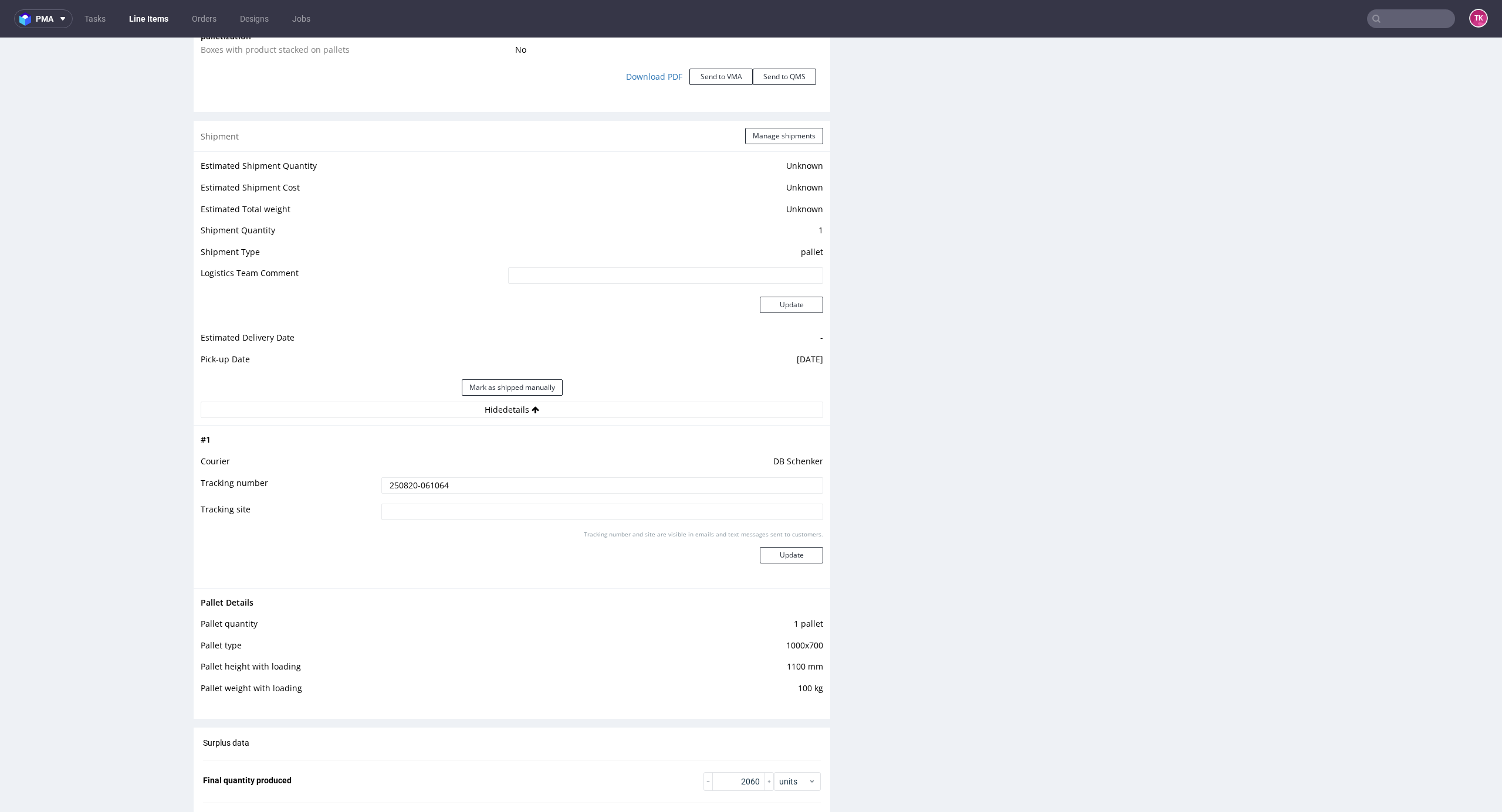
click at [796, 566] on div "Tracking number and site are visible in emails and text messages sent to custom…" at bounding box center [602, 551] width 442 height 42
click at [795, 556] on button "Update" at bounding box center [791, 555] width 64 height 16
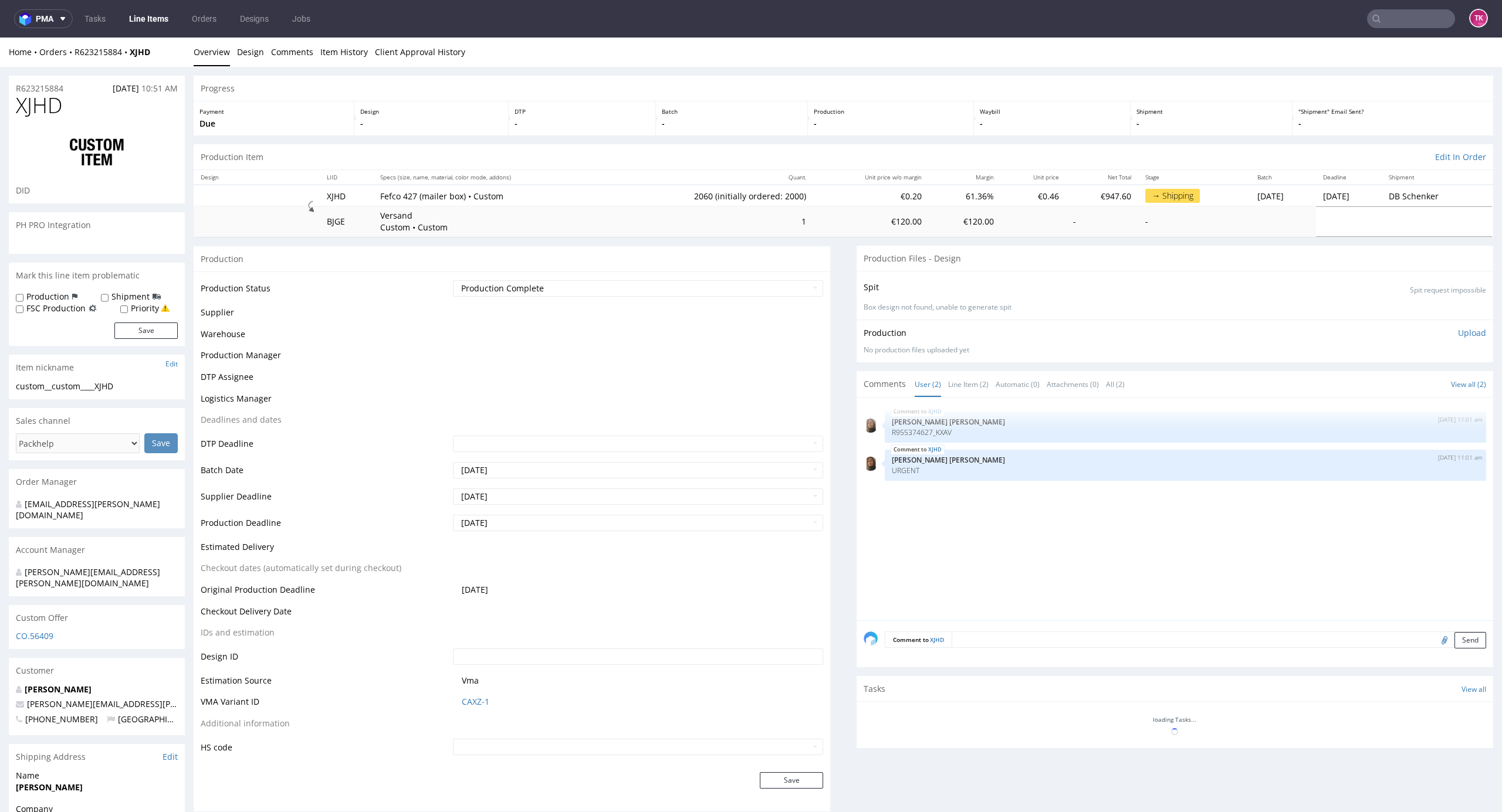
scroll to position [524, 0]
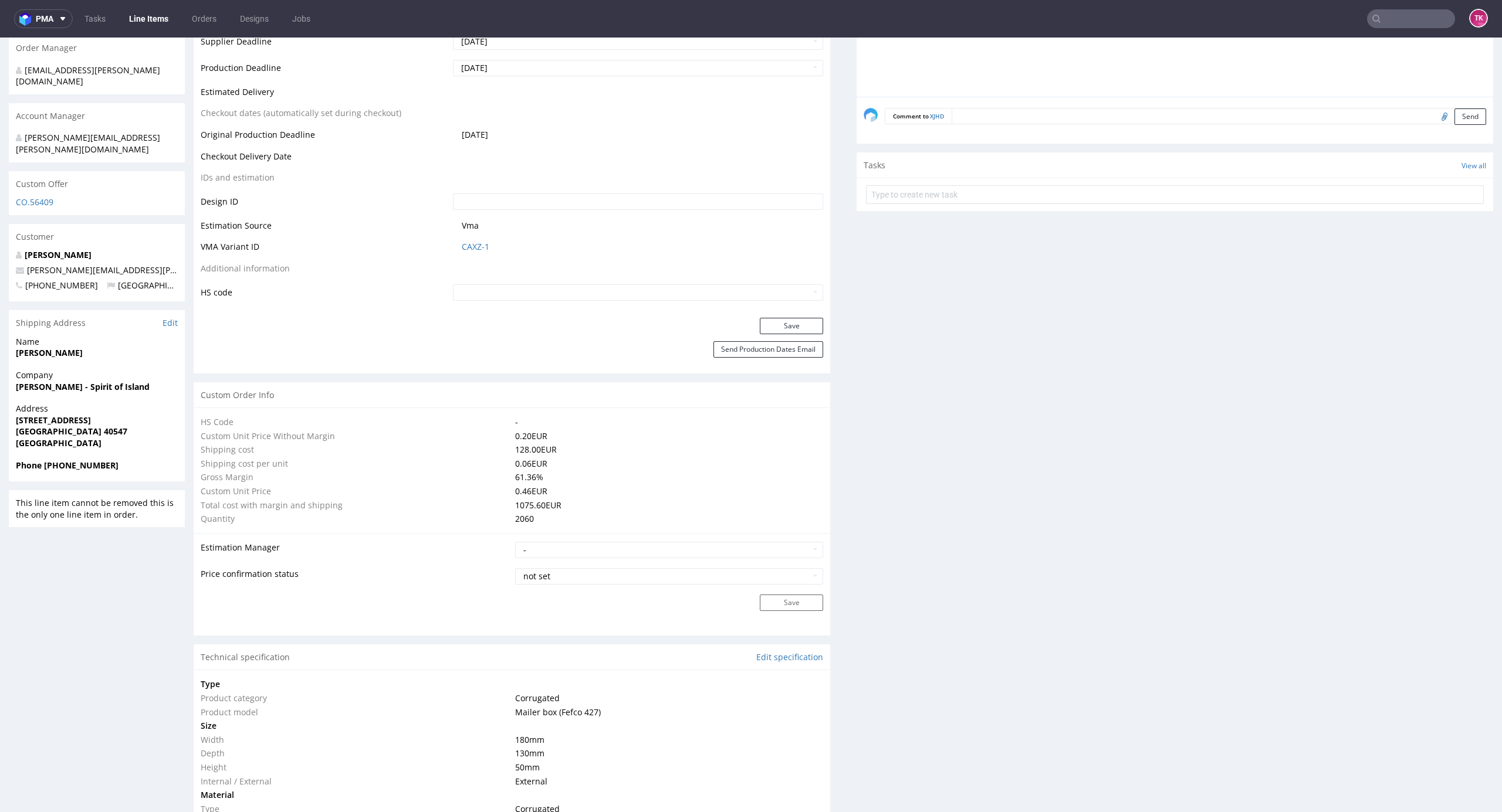
click at [168, 22] on link "Line Items" at bounding box center [148, 18] width 53 height 19
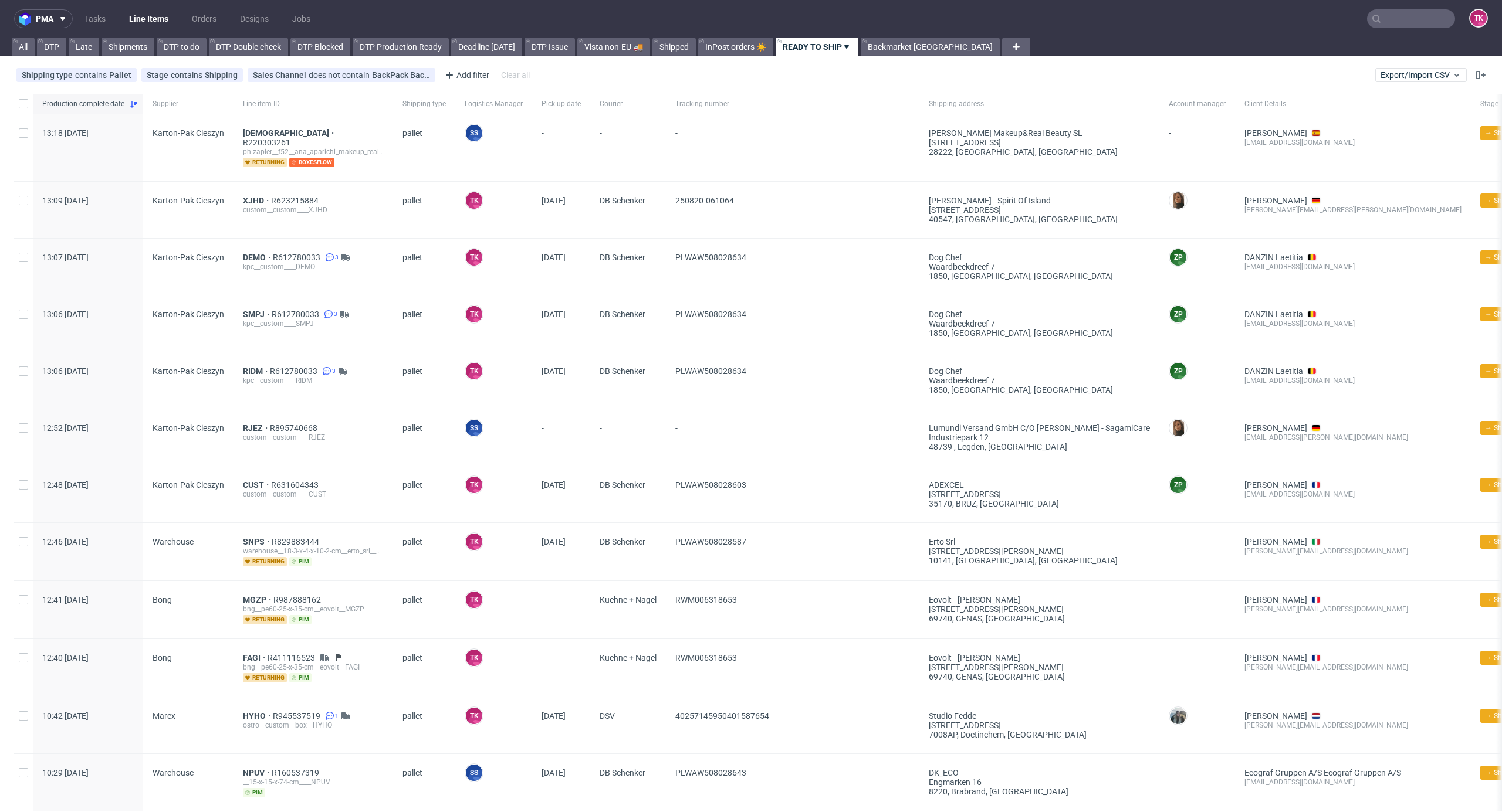
click at [151, 20] on link "Line Items" at bounding box center [148, 18] width 53 height 19
click at [158, 17] on link "Line Items" at bounding box center [148, 18] width 53 height 19
click at [129, 14] on link "Line Items" at bounding box center [148, 18] width 53 height 19
click at [162, 22] on link "Line Items" at bounding box center [148, 18] width 53 height 19
click at [169, 20] on link "Line Items" at bounding box center [148, 18] width 53 height 19
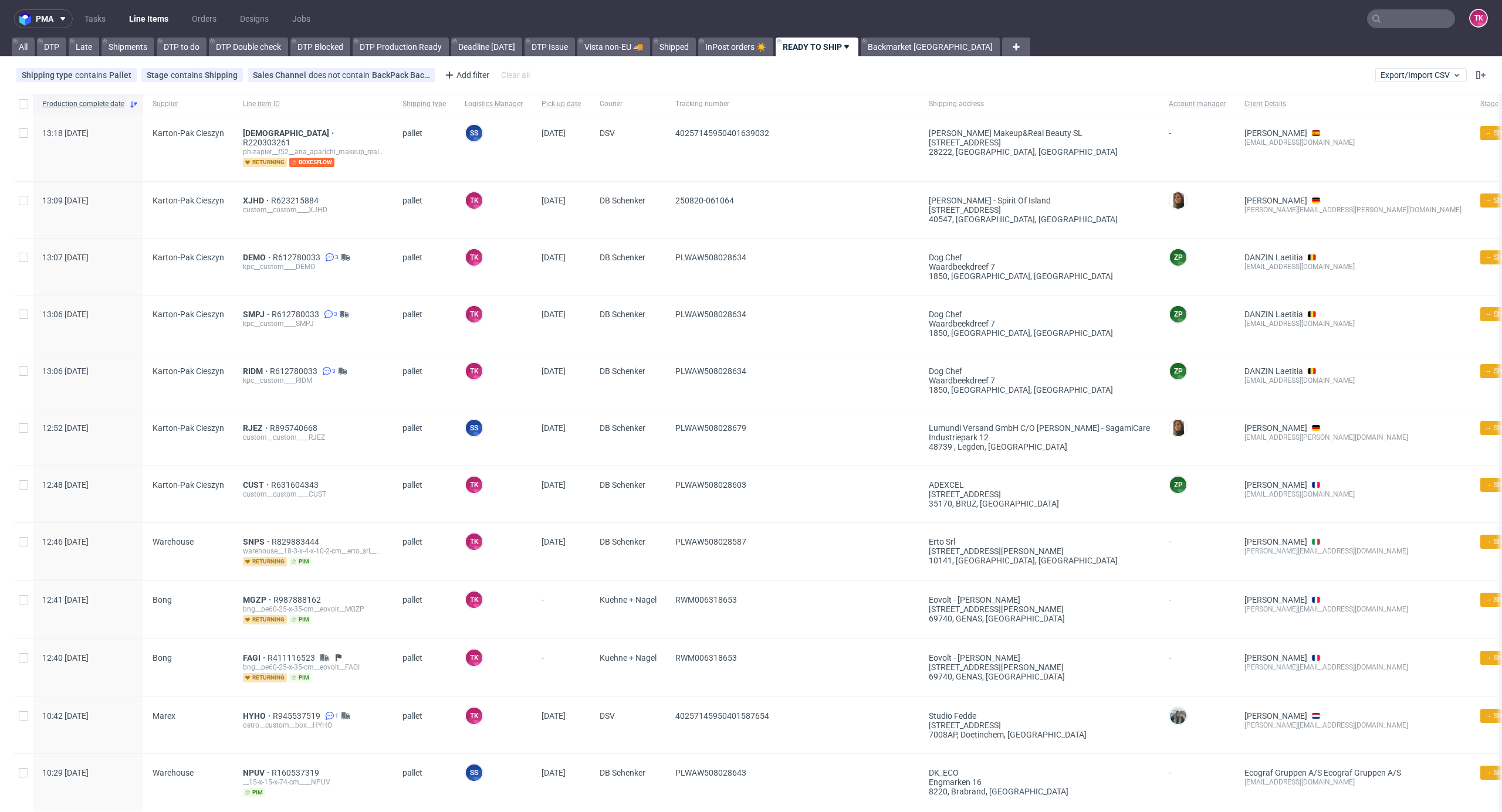
click at [142, 17] on link "Line Items" at bounding box center [148, 18] width 53 height 19
click at [129, 22] on link "Line Items" at bounding box center [148, 18] width 53 height 19
click at [129, 26] on link "Line Items" at bounding box center [148, 18] width 53 height 19
click at [160, 26] on link "Line Items" at bounding box center [148, 18] width 53 height 19
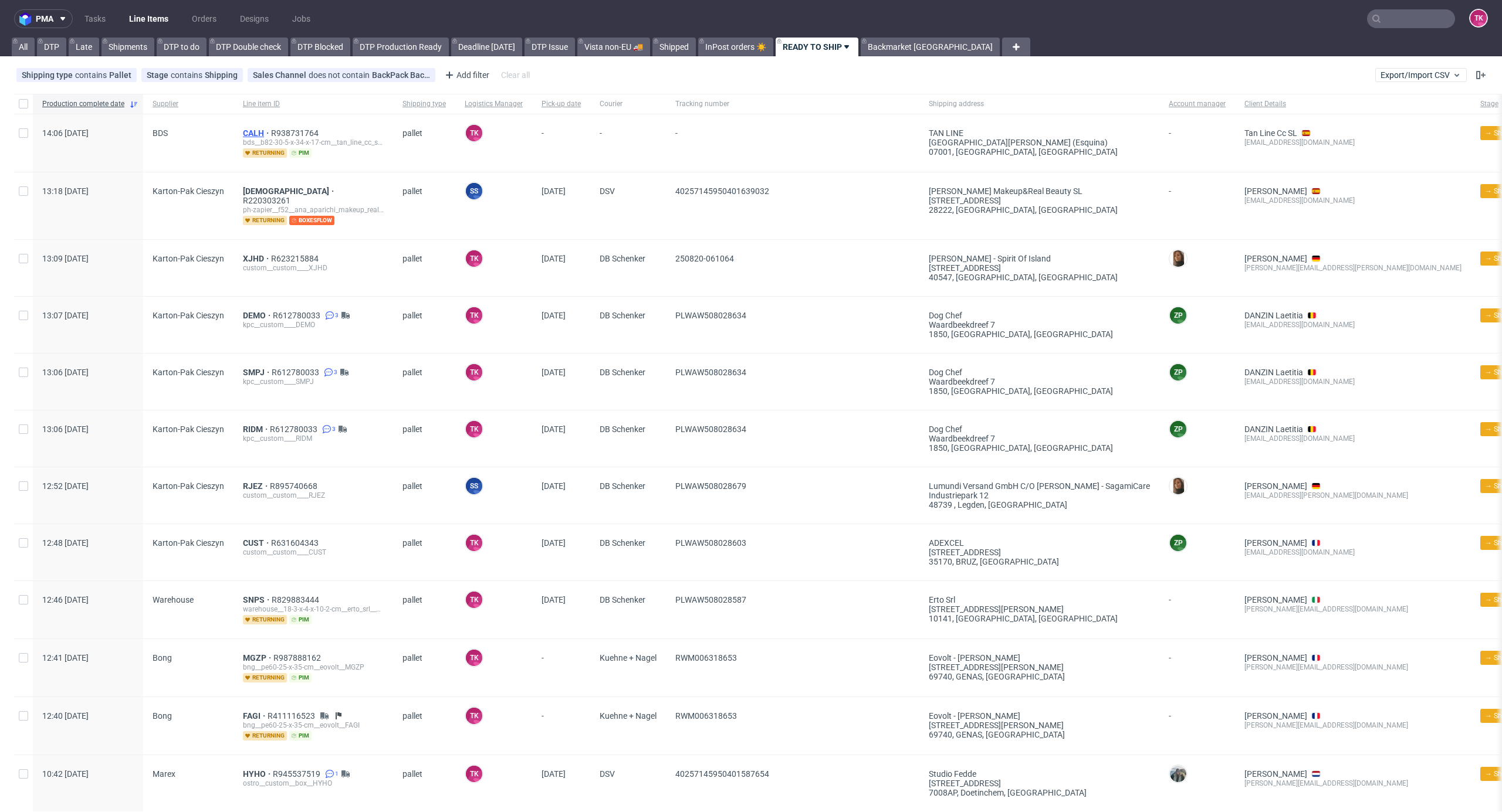
click at [251, 133] on span "CALH" at bounding box center [257, 133] width 28 height 9
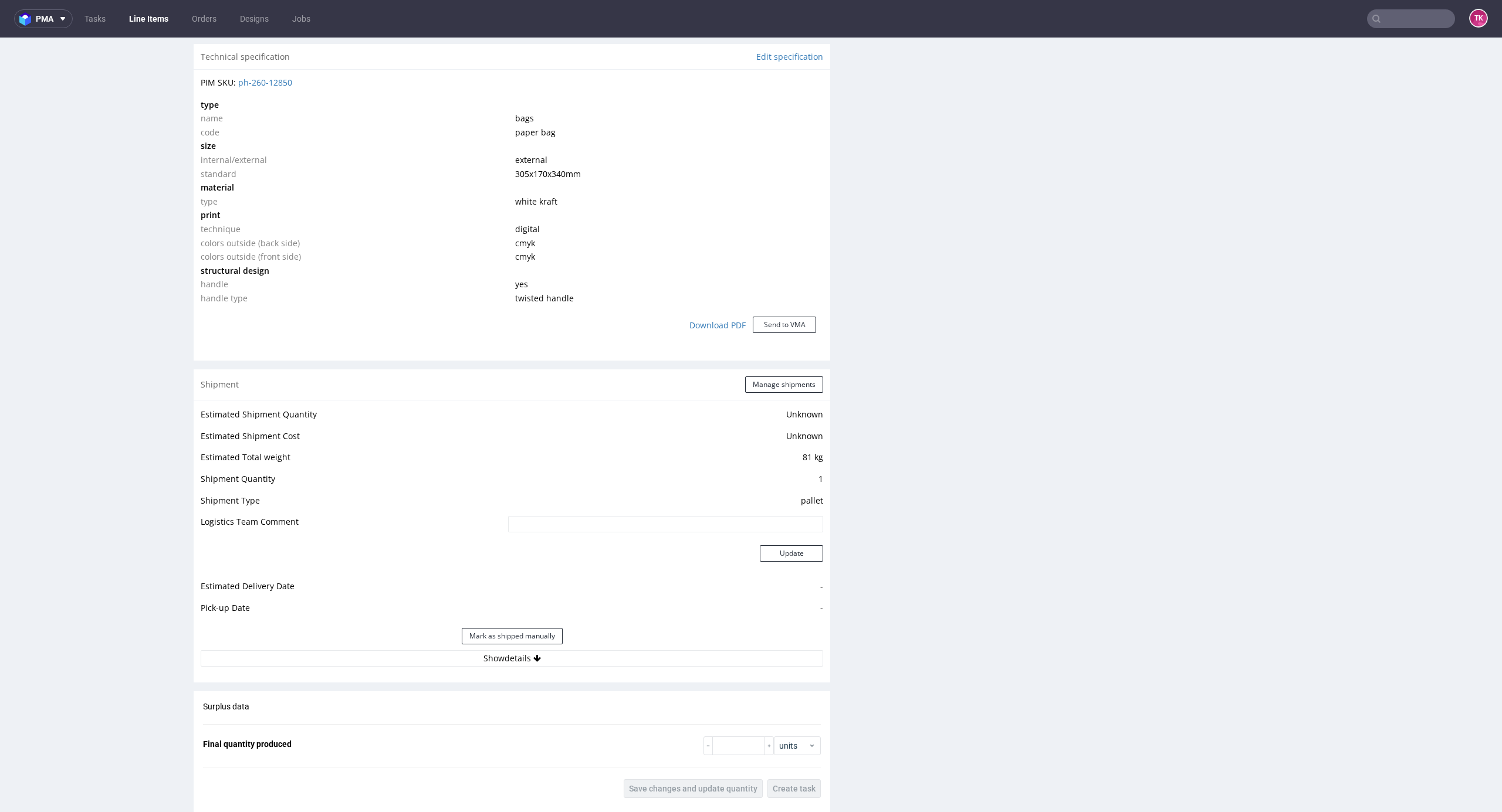
scroll to position [860, 0]
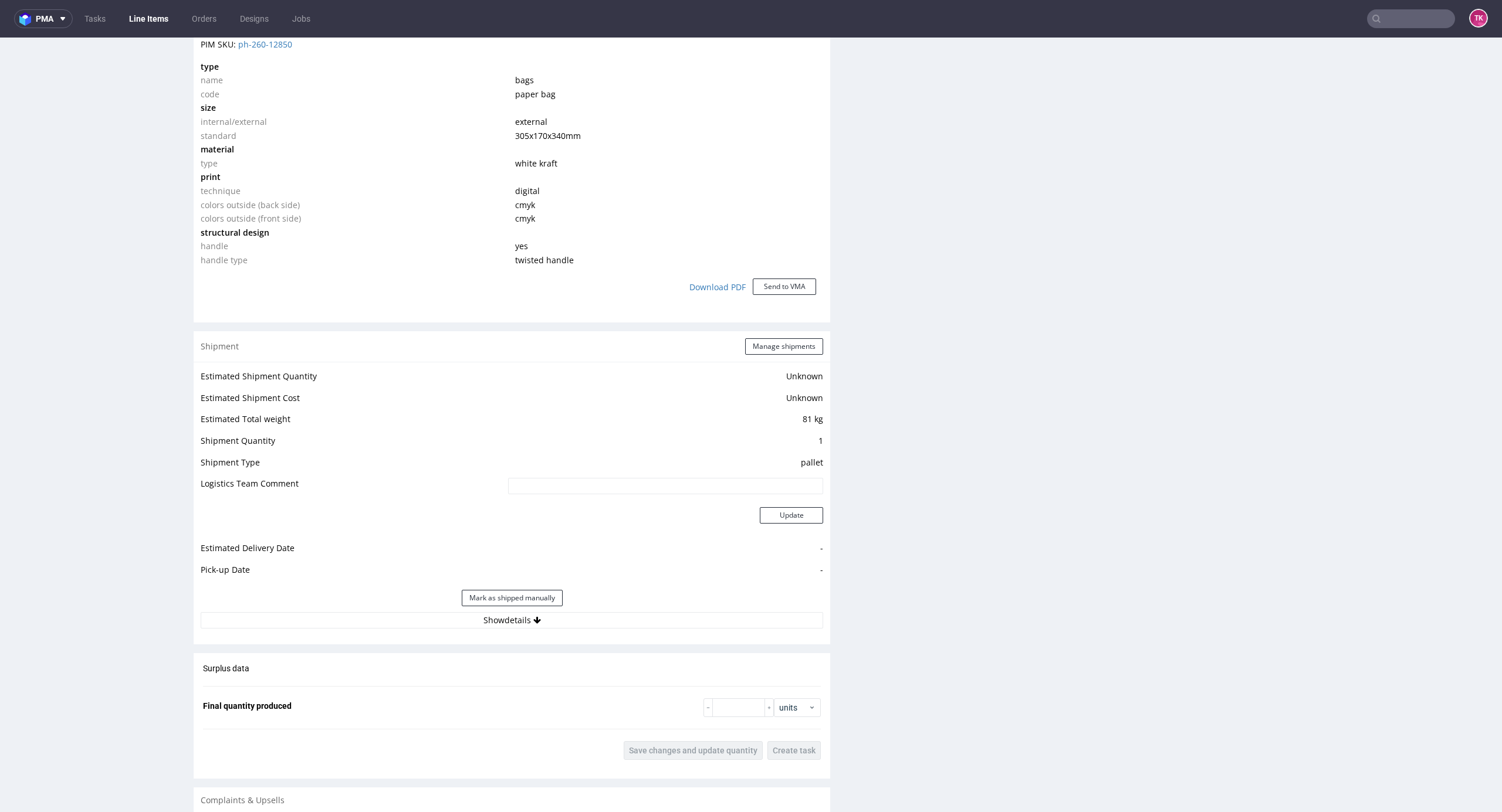
click at [439, 608] on div "Mark as shipped manually" at bounding box center [512, 598] width 622 height 28
click at [431, 613] on button "Show details" at bounding box center [512, 620] width 622 height 16
click at [430, 618] on button "Hide details" at bounding box center [512, 620] width 622 height 16
drag, startPoint x: 430, startPoint y: 618, endPoint x: 484, endPoint y: 622, distance: 54.1
click at [432, 618] on button "Show details" at bounding box center [512, 620] width 622 height 16
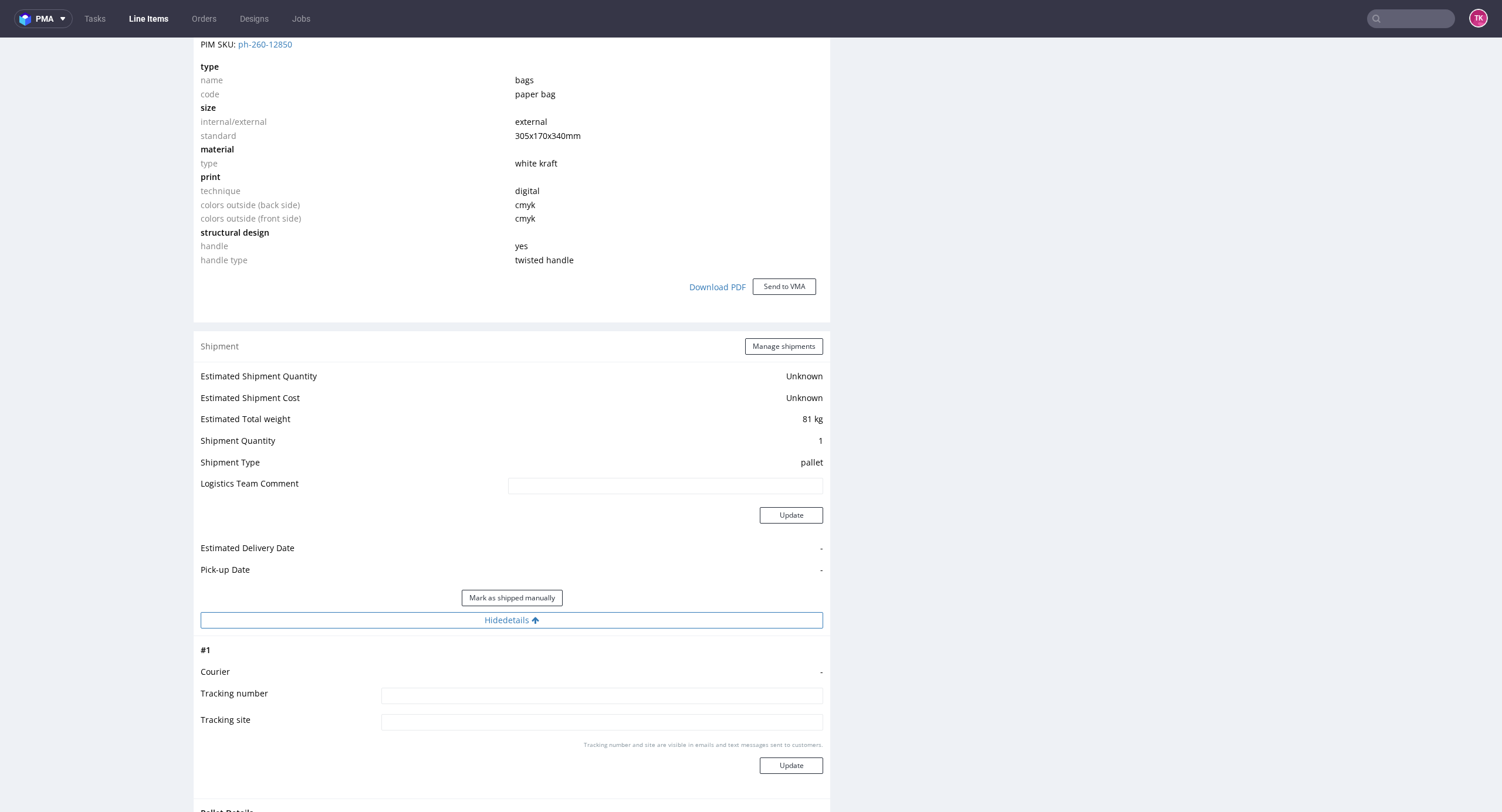
click at [639, 613] on button "Hide details" at bounding box center [512, 620] width 622 height 16
click at [638, 616] on button "Show details" at bounding box center [512, 620] width 622 height 16
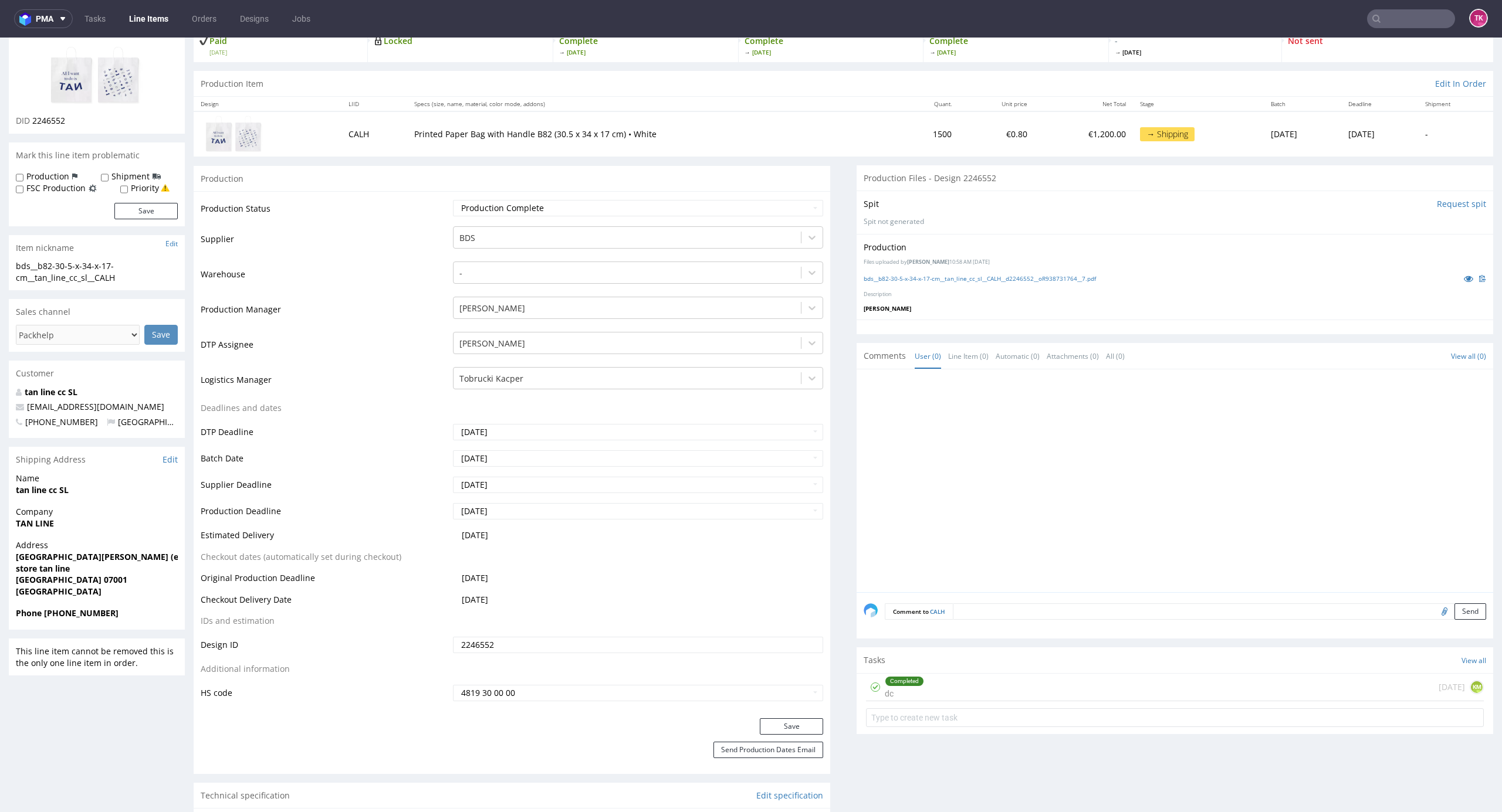
scroll to position [0, 0]
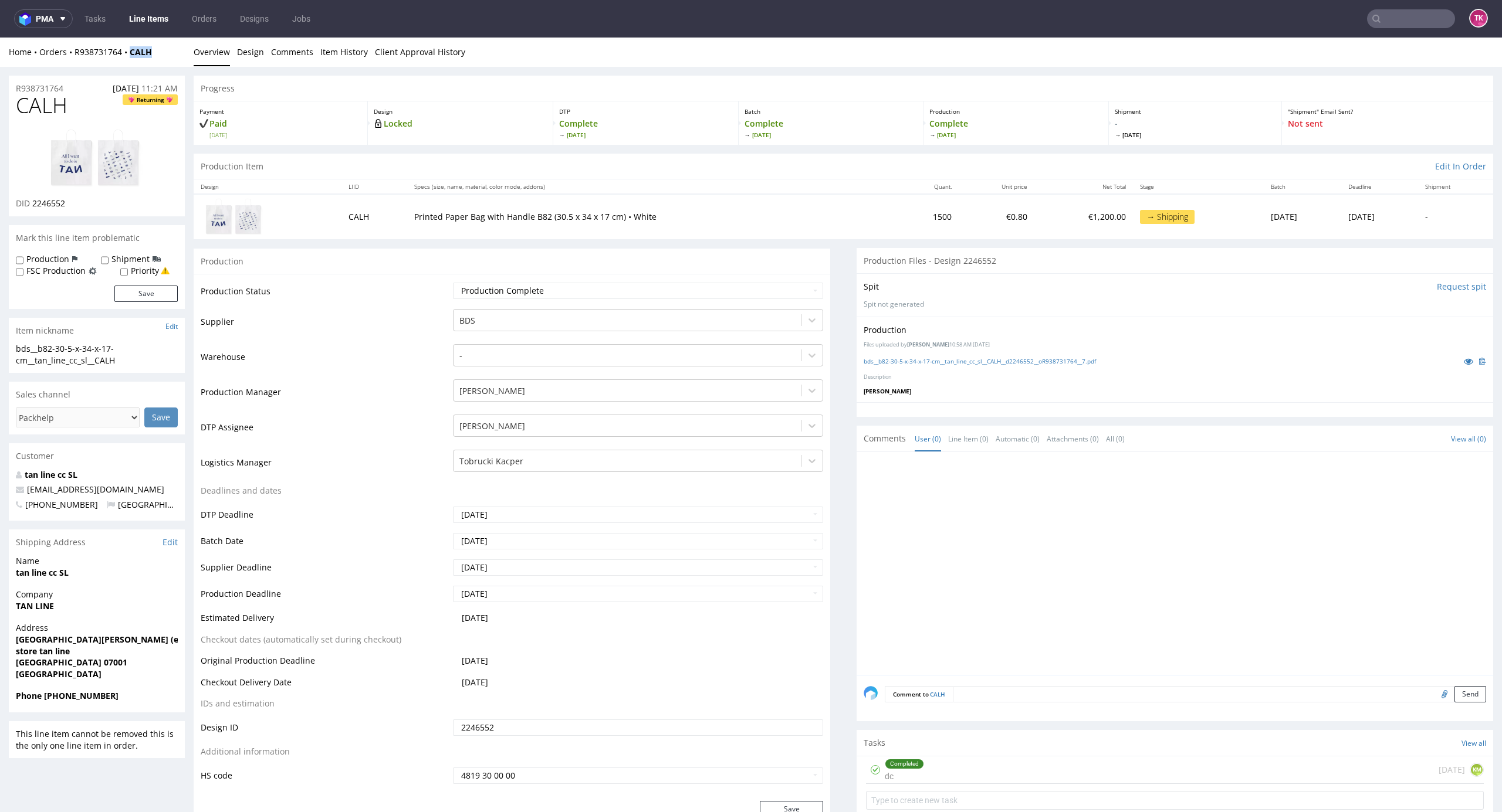
drag, startPoint x: 155, startPoint y: 52, endPoint x: 134, endPoint y: 66, distance: 25.2
click at [130, 58] on div "Home Orders R938731764 CALH Overview Design Comments Item History Client Approv…" at bounding box center [751, 52] width 1502 height 30
copy strong "CALH"
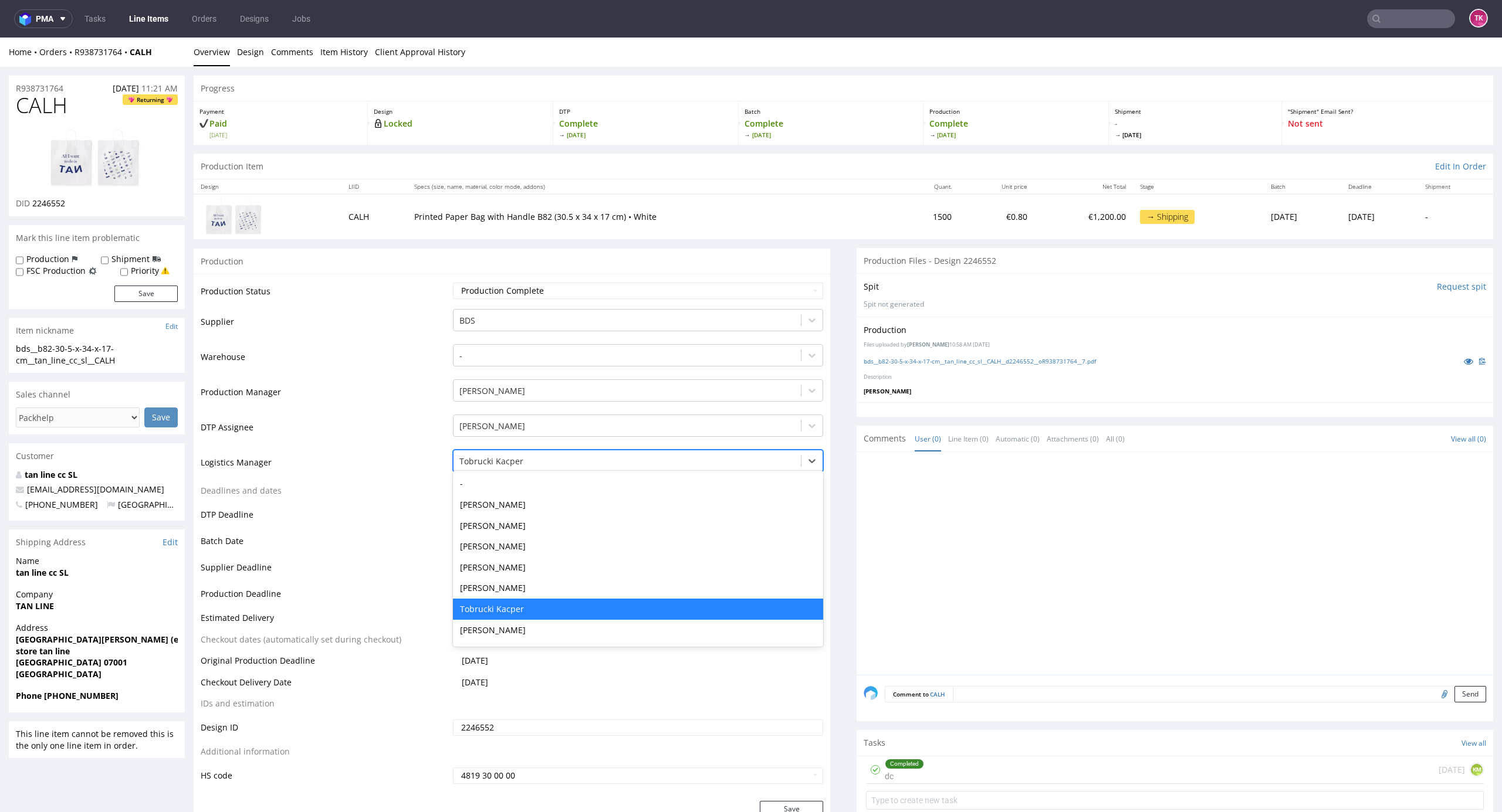
drag, startPoint x: 519, startPoint y: 456, endPoint x: 526, endPoint y: 469, distance: 14.8
click at [519, 458] on div at bounding box center [628, 462] width 337 height 14
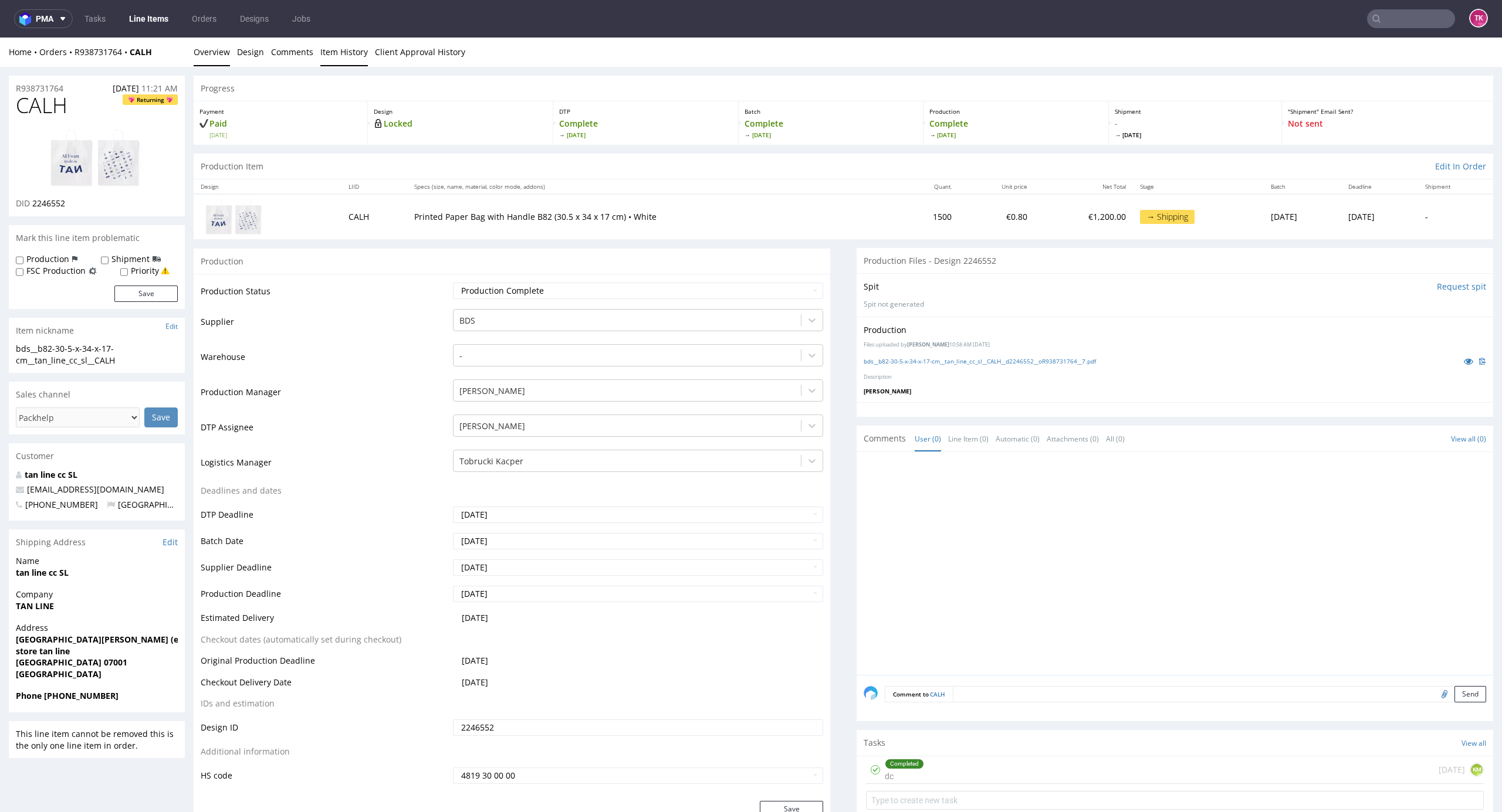
click at [353, 53] on link "Item History" at bounding box center [344, 52] width 48 height 29
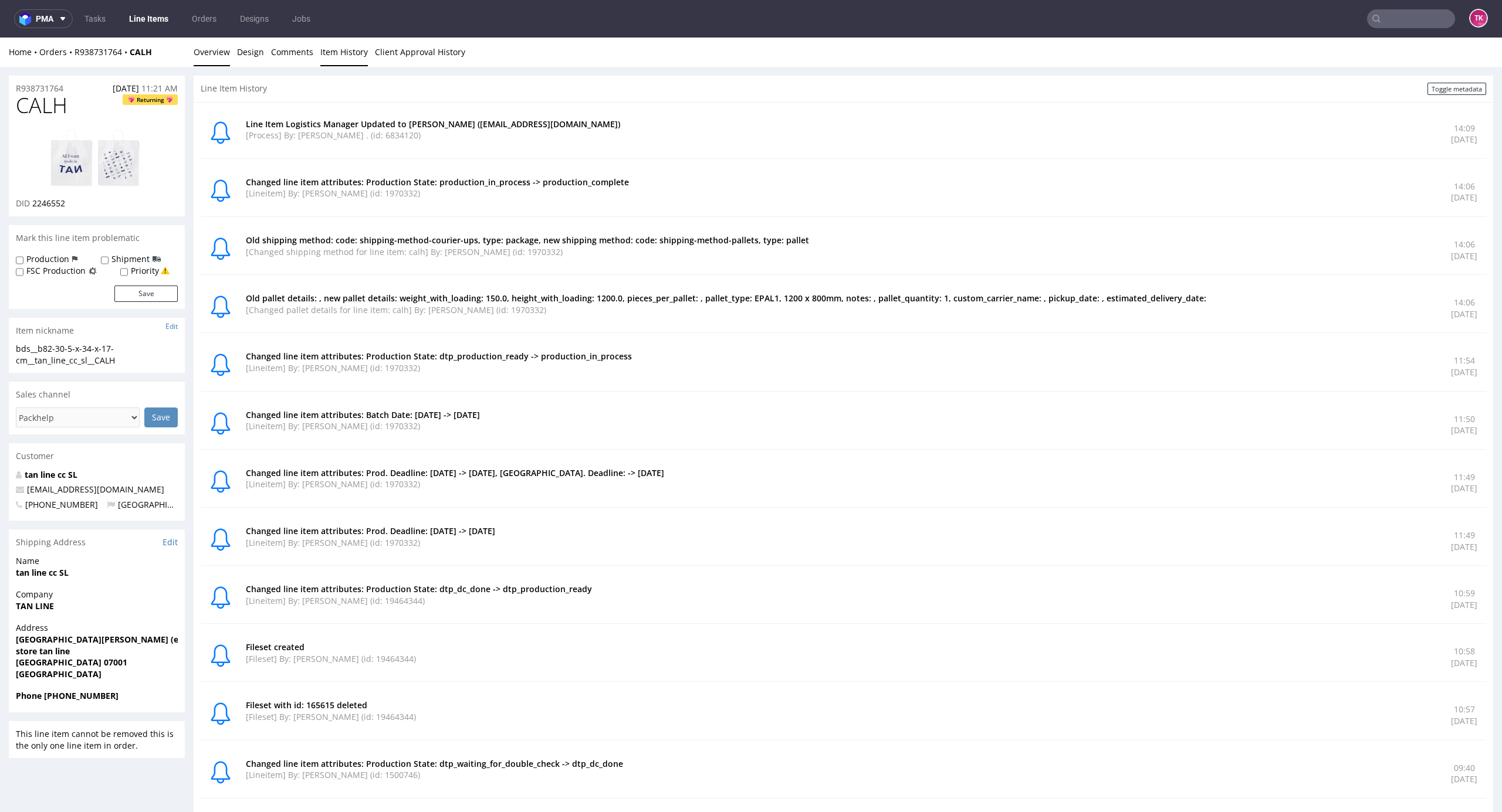
click at [216, 57] on link "Overview" at bounding box center [212, 52] width 37 height 29
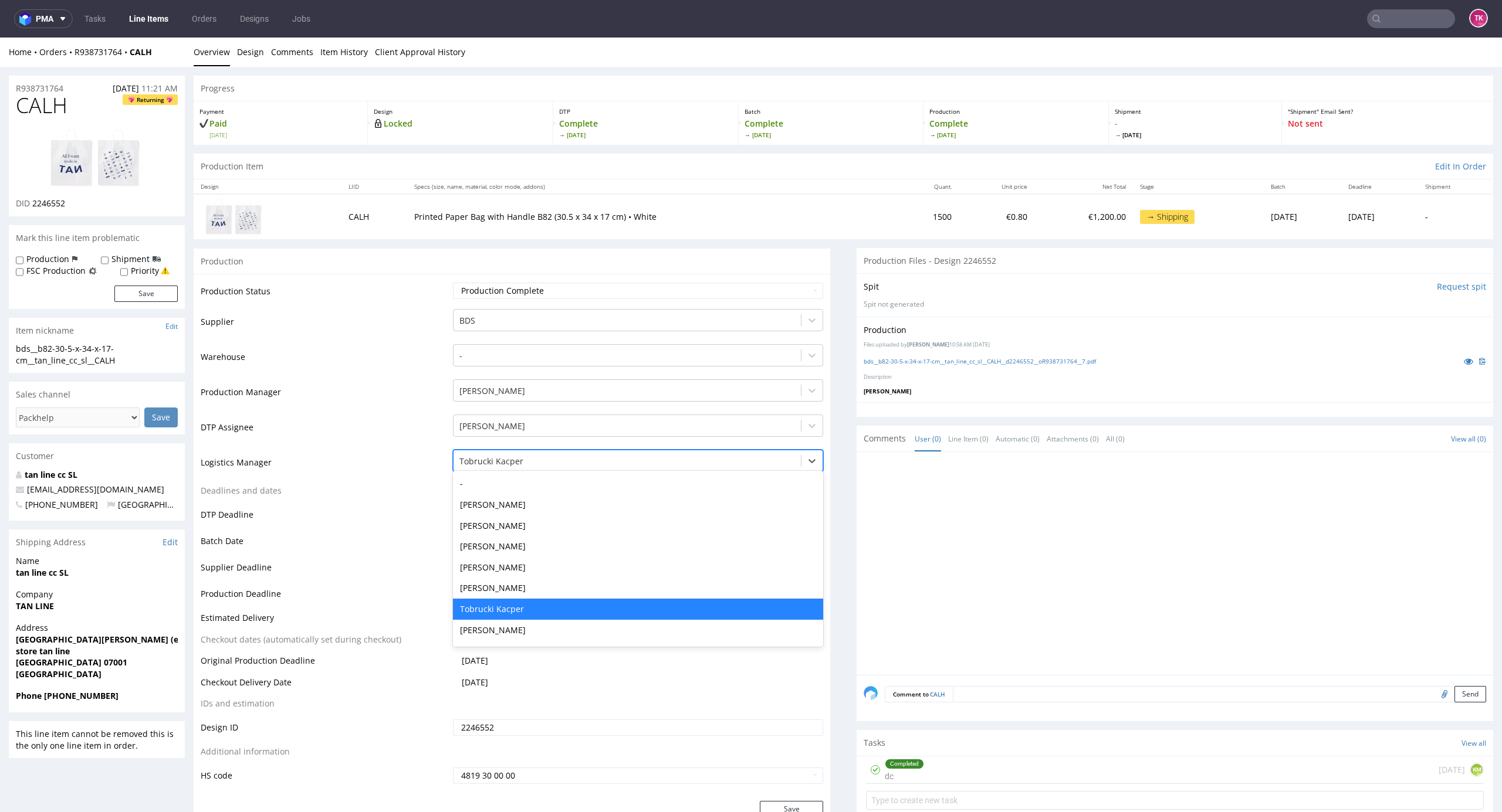
click at [516, 451] on div "Tobrucki Kacper" at bounding box center [638, 460] width 371 height 22
type input "sz"
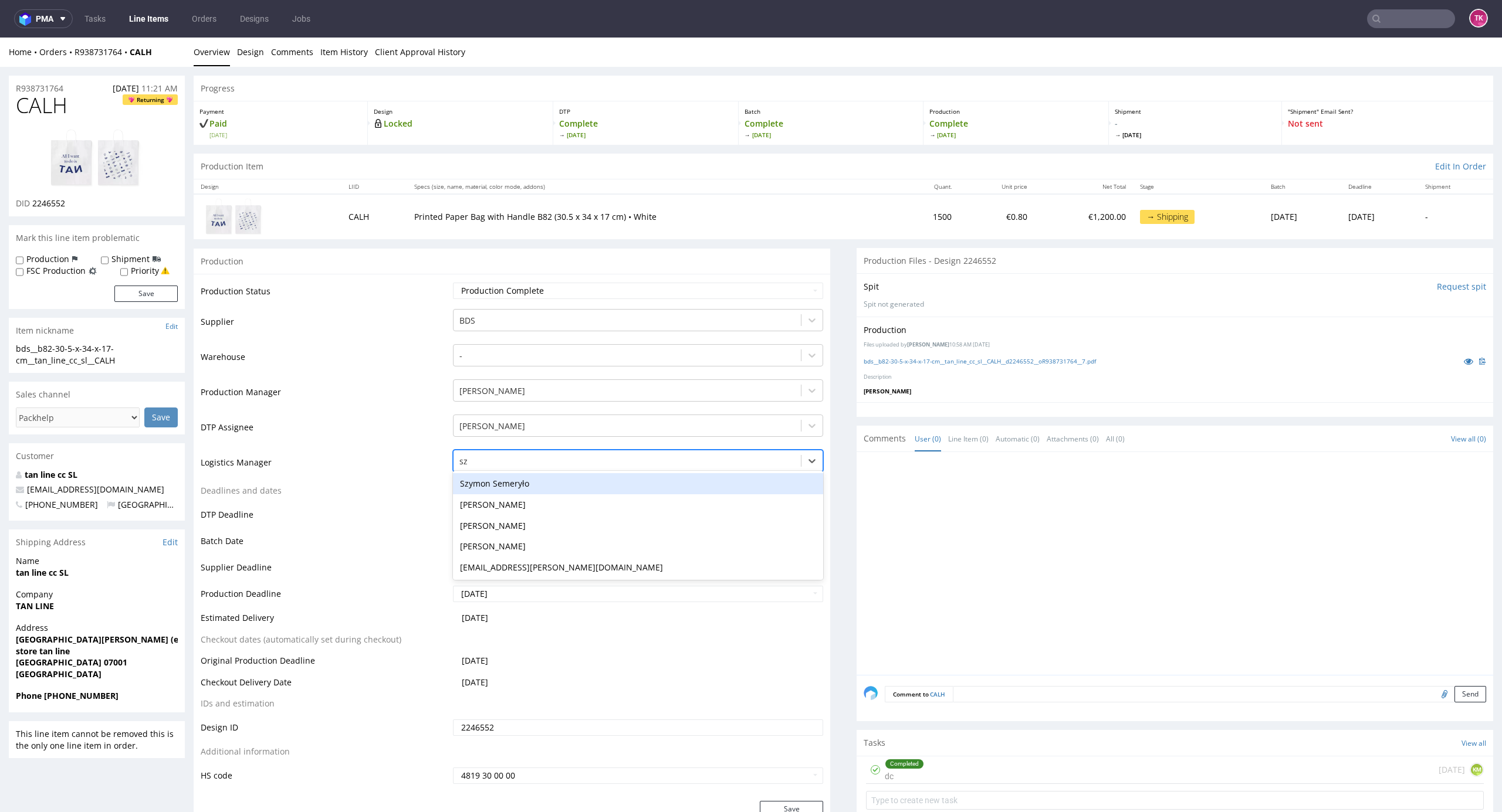
click at [522, 487] on div "Szymon Semeryło" at bounding box center [638, 484] width 371 height 22
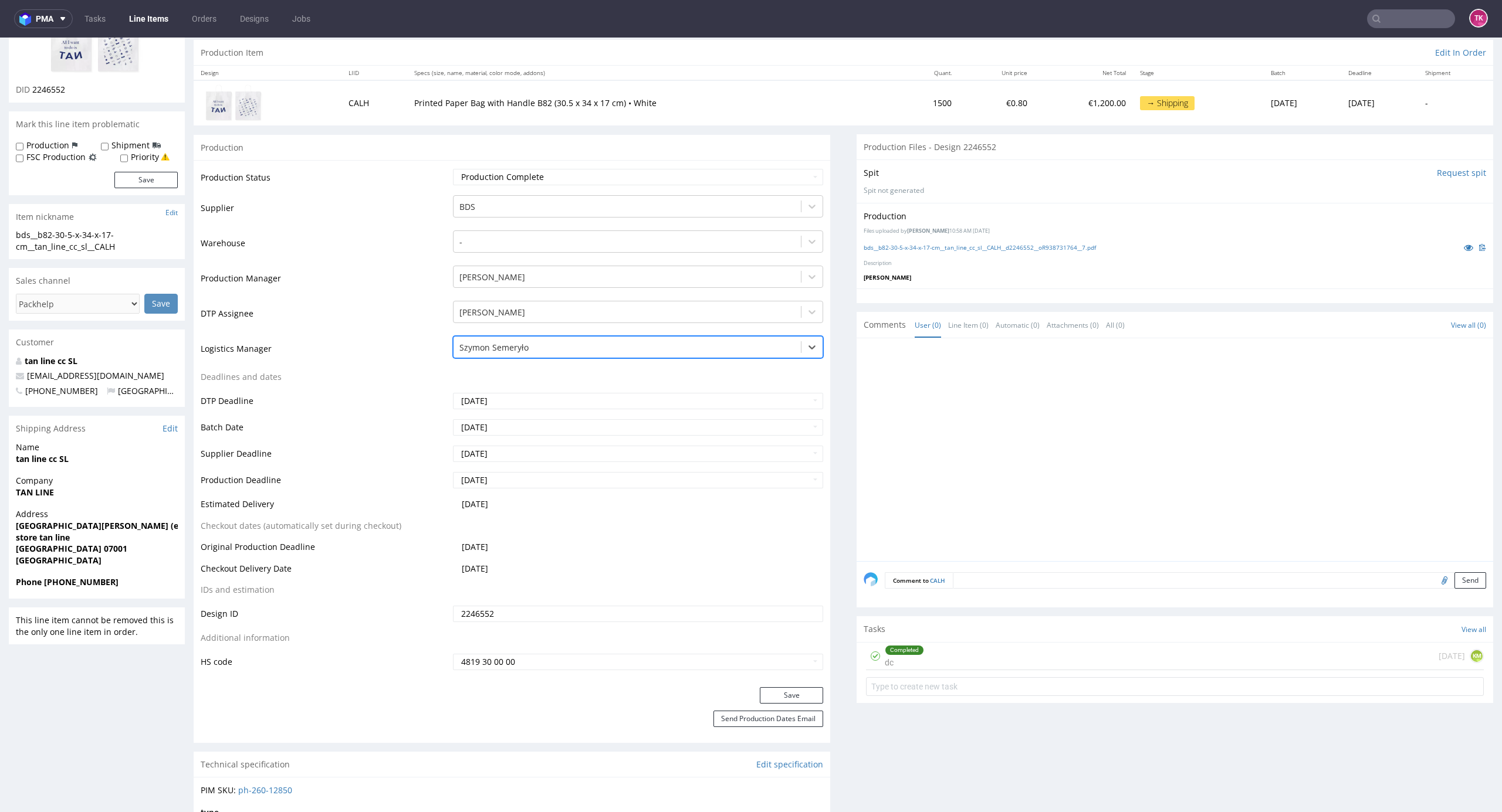
scroll to position [390, 0]
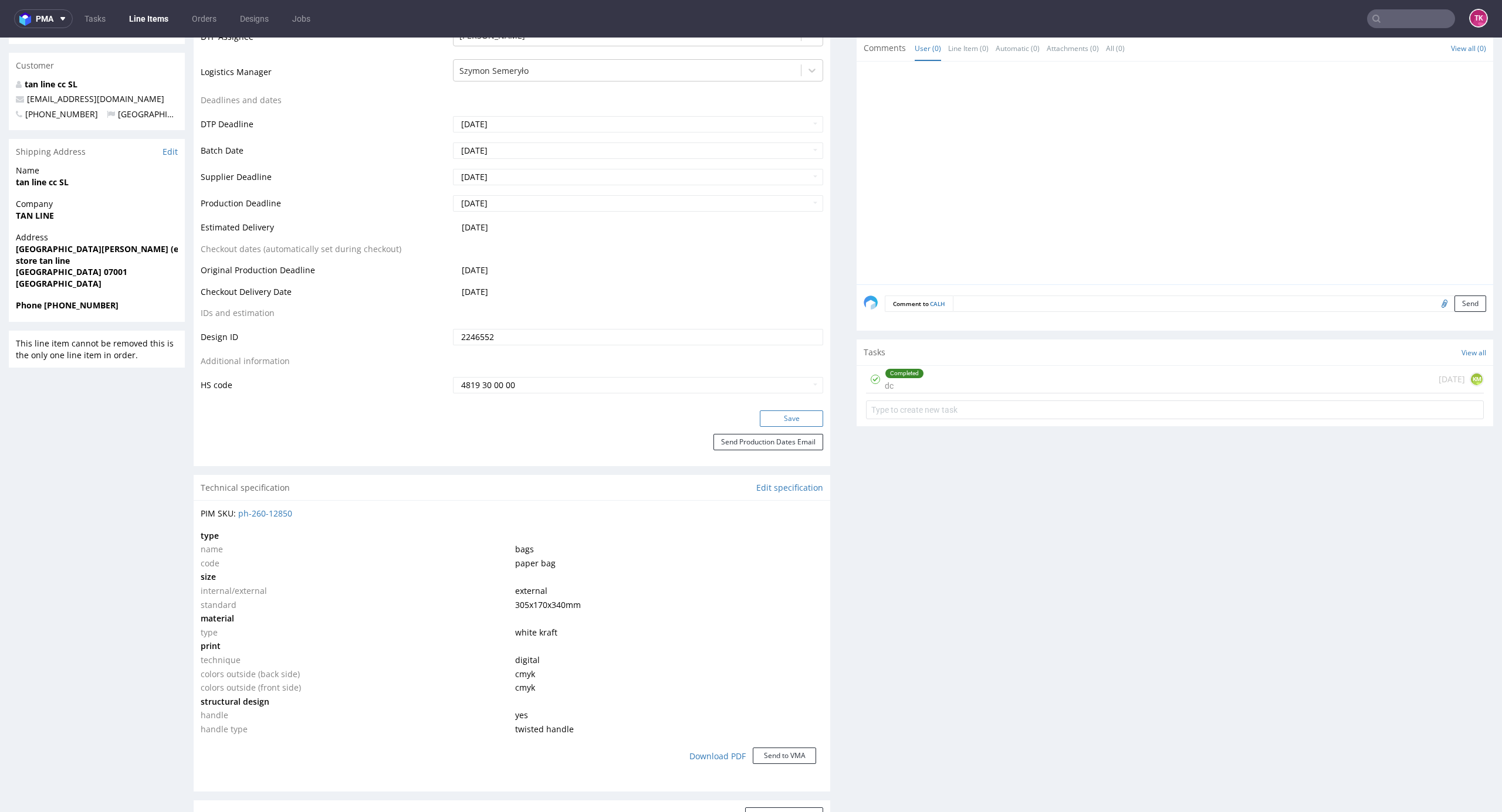
click at [792, 414] on button "Save" at bounding box center [791, 419] width 64 height 16
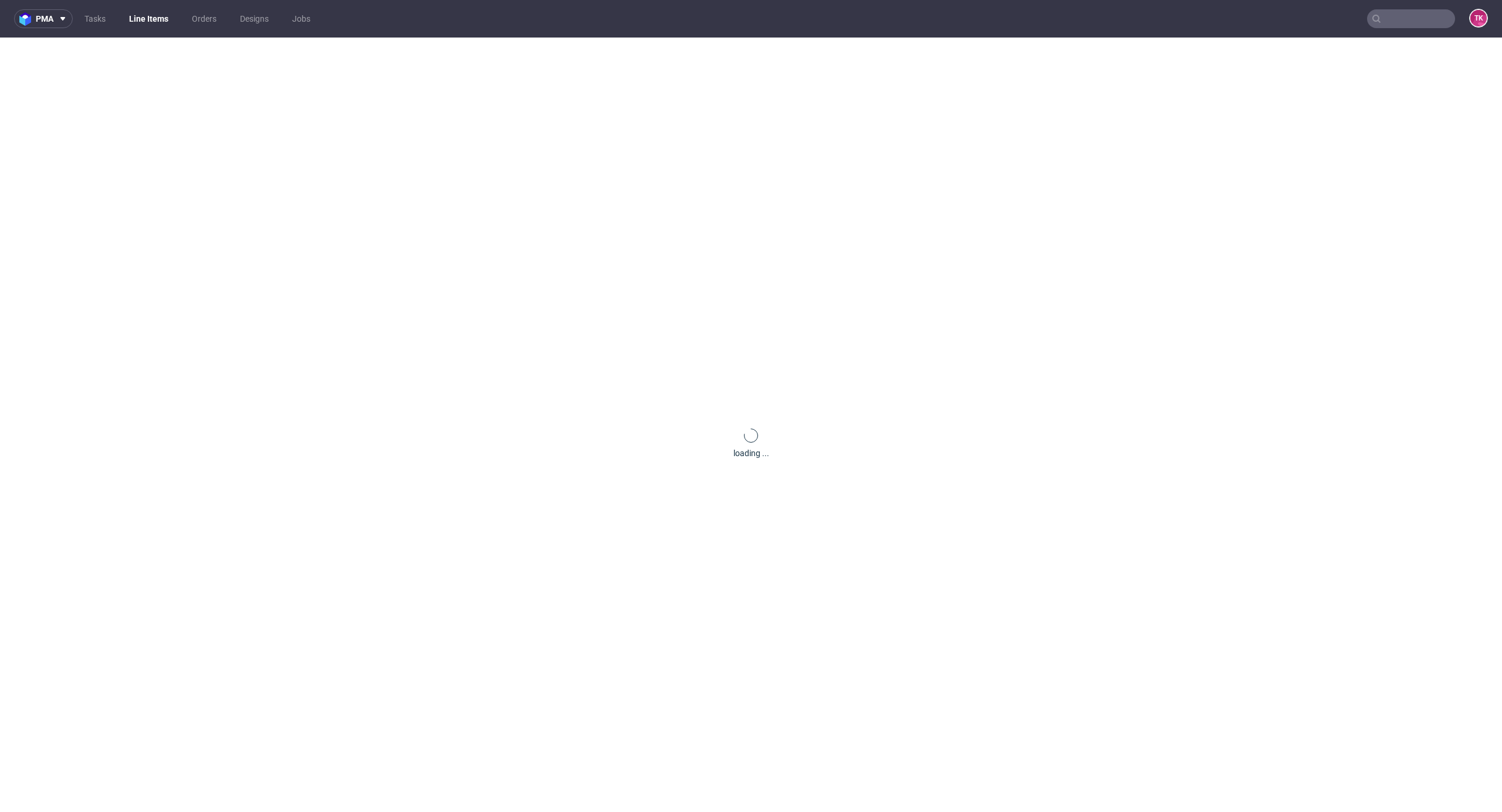
scroll to position [0, 0]
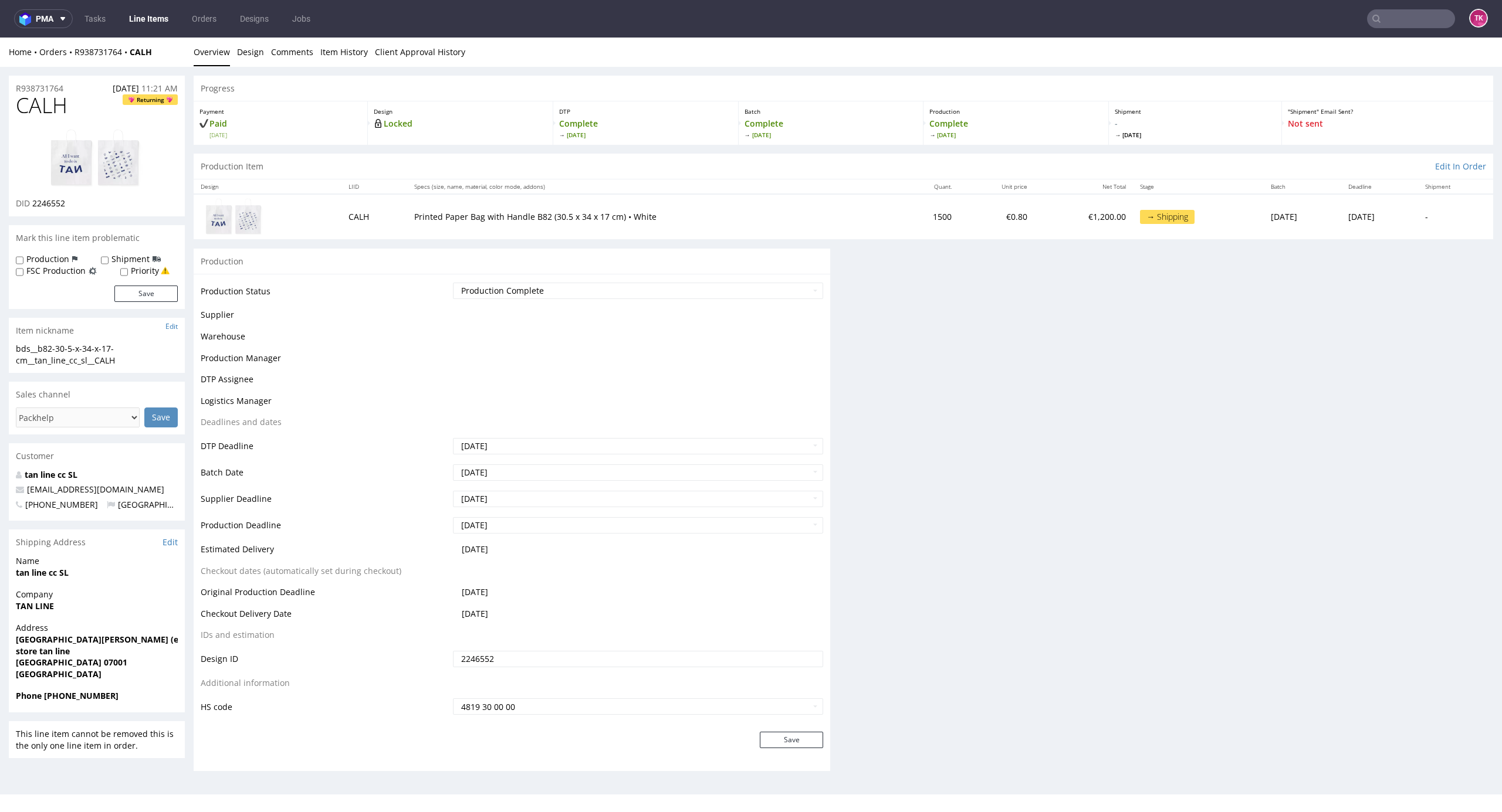
click at [139, 18] on link "Line Items" at bounding box center [148, 18] width 53 height 19
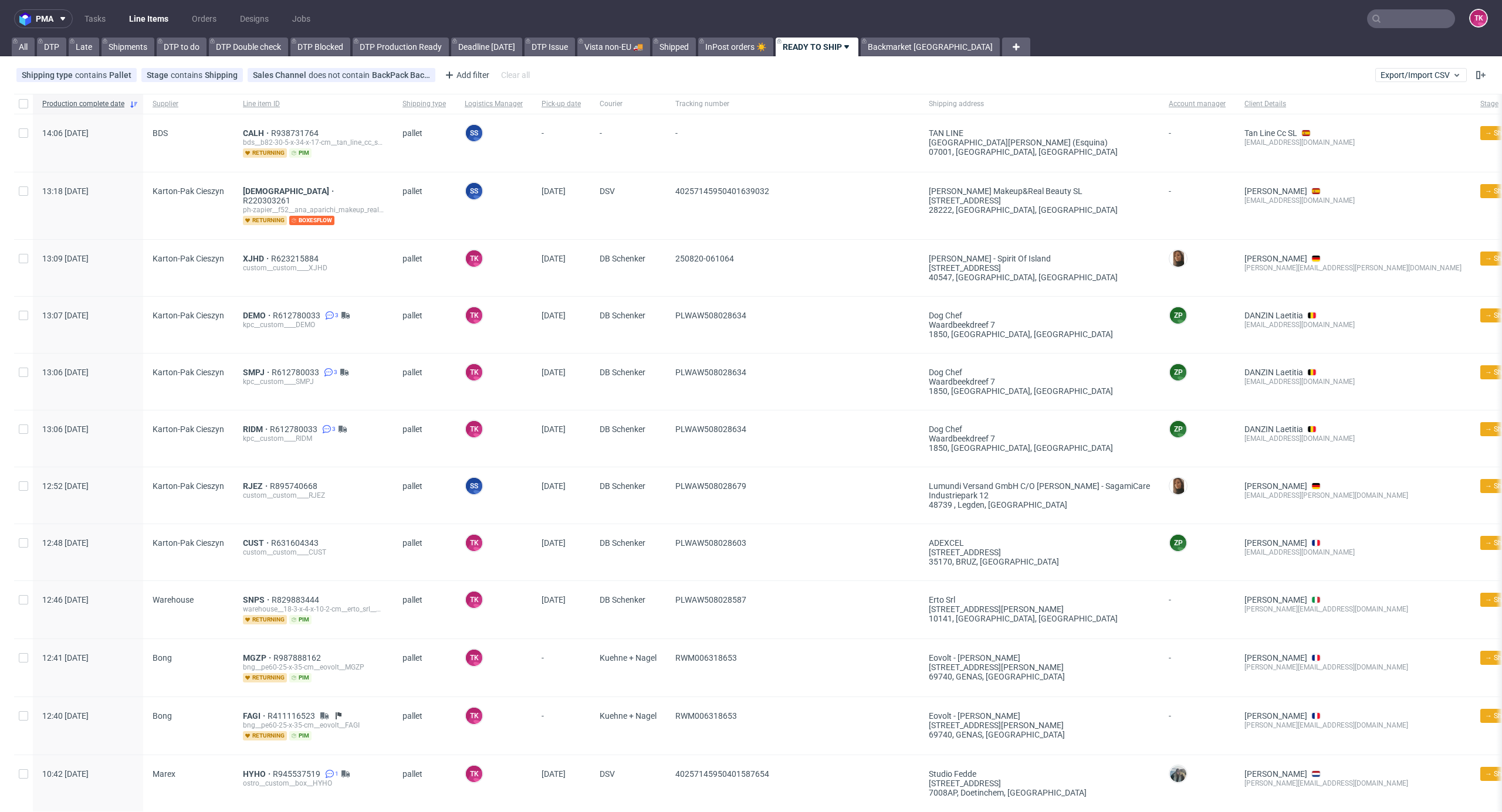
click at [135, 14] on link "Line Items" at bounding box center [148, 18] width 53 height 19
drag, startPoint x: 341, startPoint y: 122, endPoint x: 270, endPoint y: 135, distance: 72.2
click at [270, 135] on div "CALH R938731764 bds__b82-30-5-x-34-x-17-cm__tan_line_cc_sl__CALH returning pim" at bounding box center [313, 143] width 160 height 57
copy span "R938731764"
click at [250, 129] on span "CALH" at bounding box center [257, 133] width 28 height 9
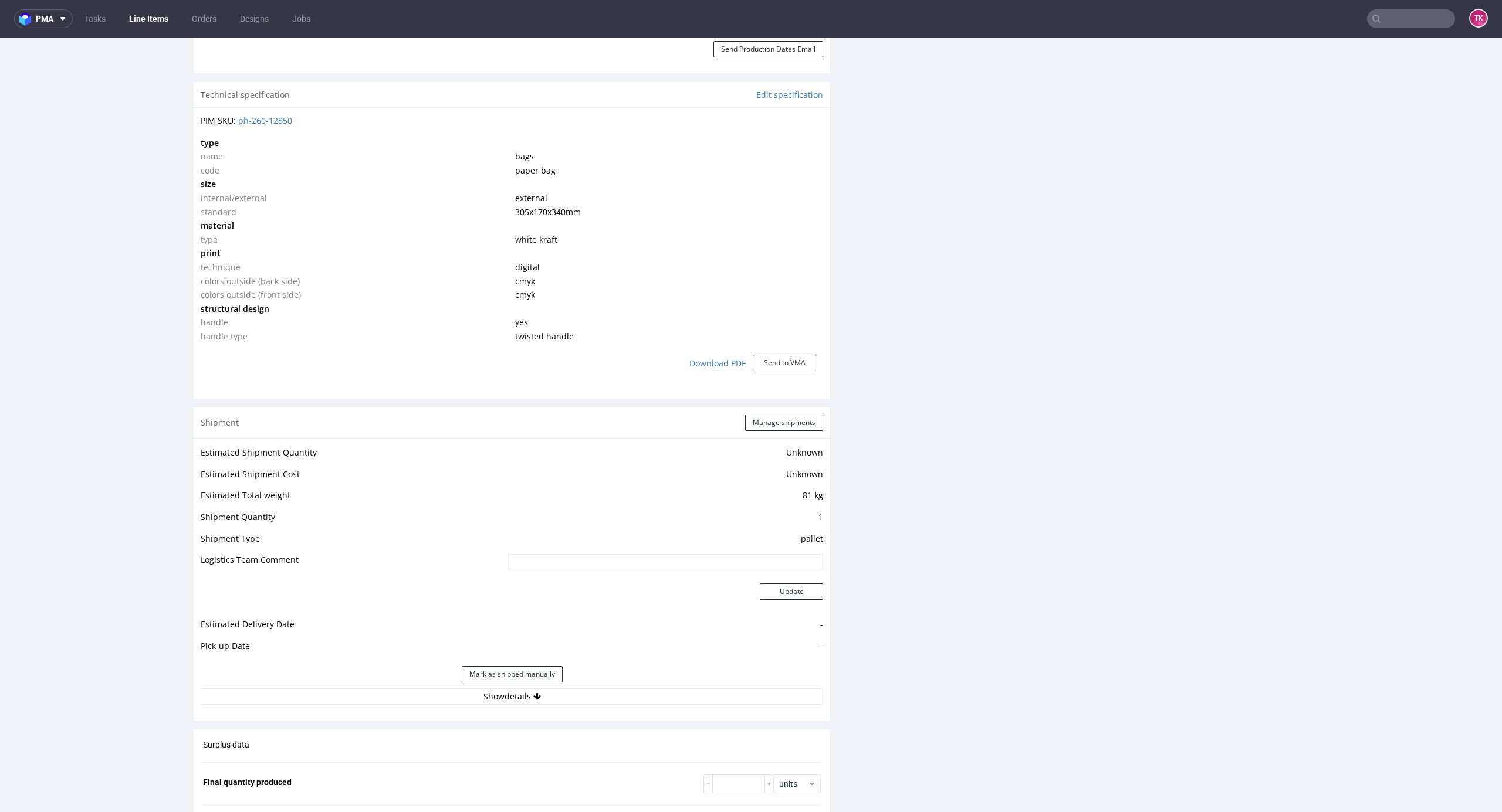
scroll to position [939, 0]
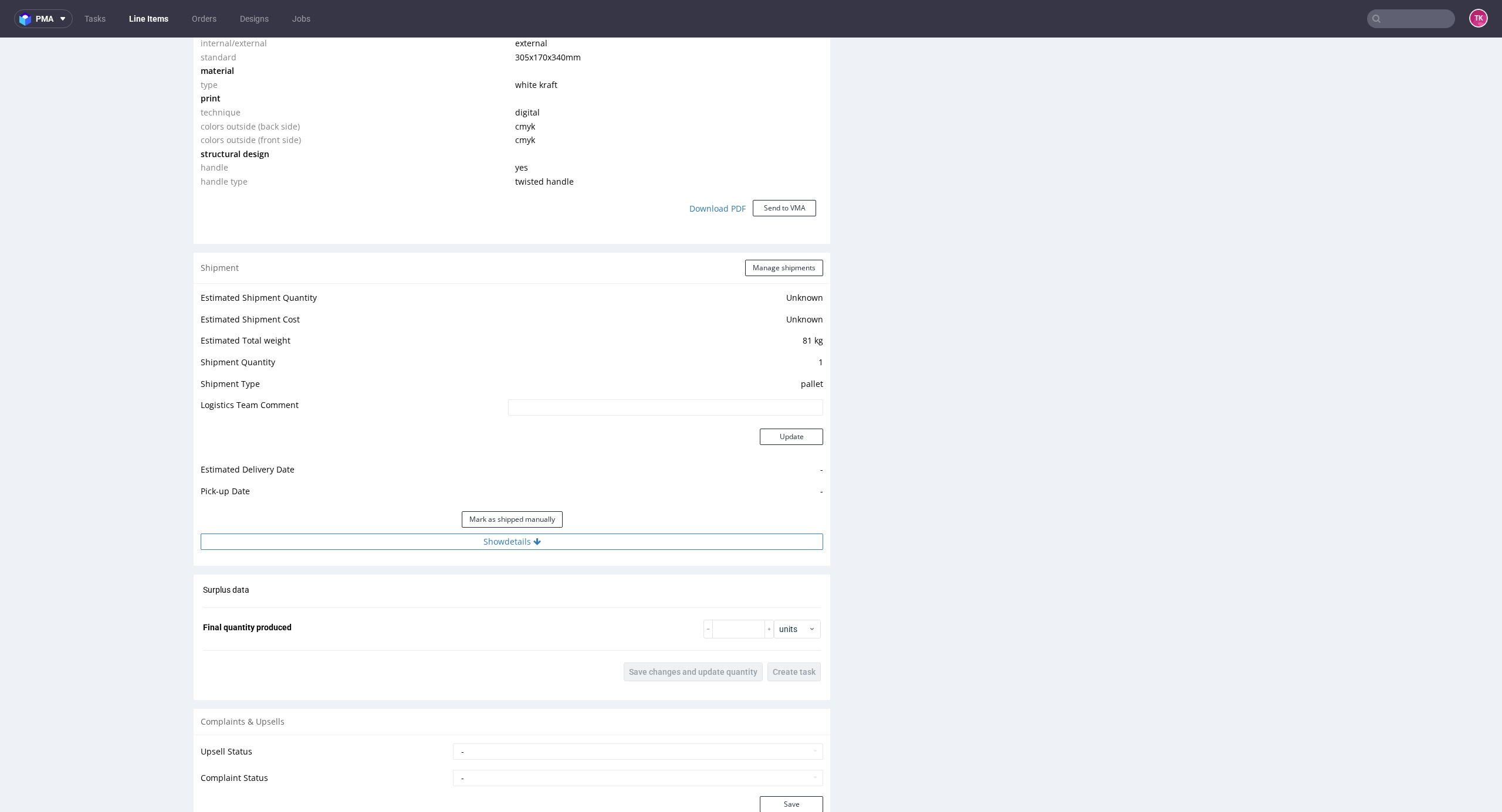
click at [665, 545] on button "Show details" at bounding box center [512, 542] width 622 height 16
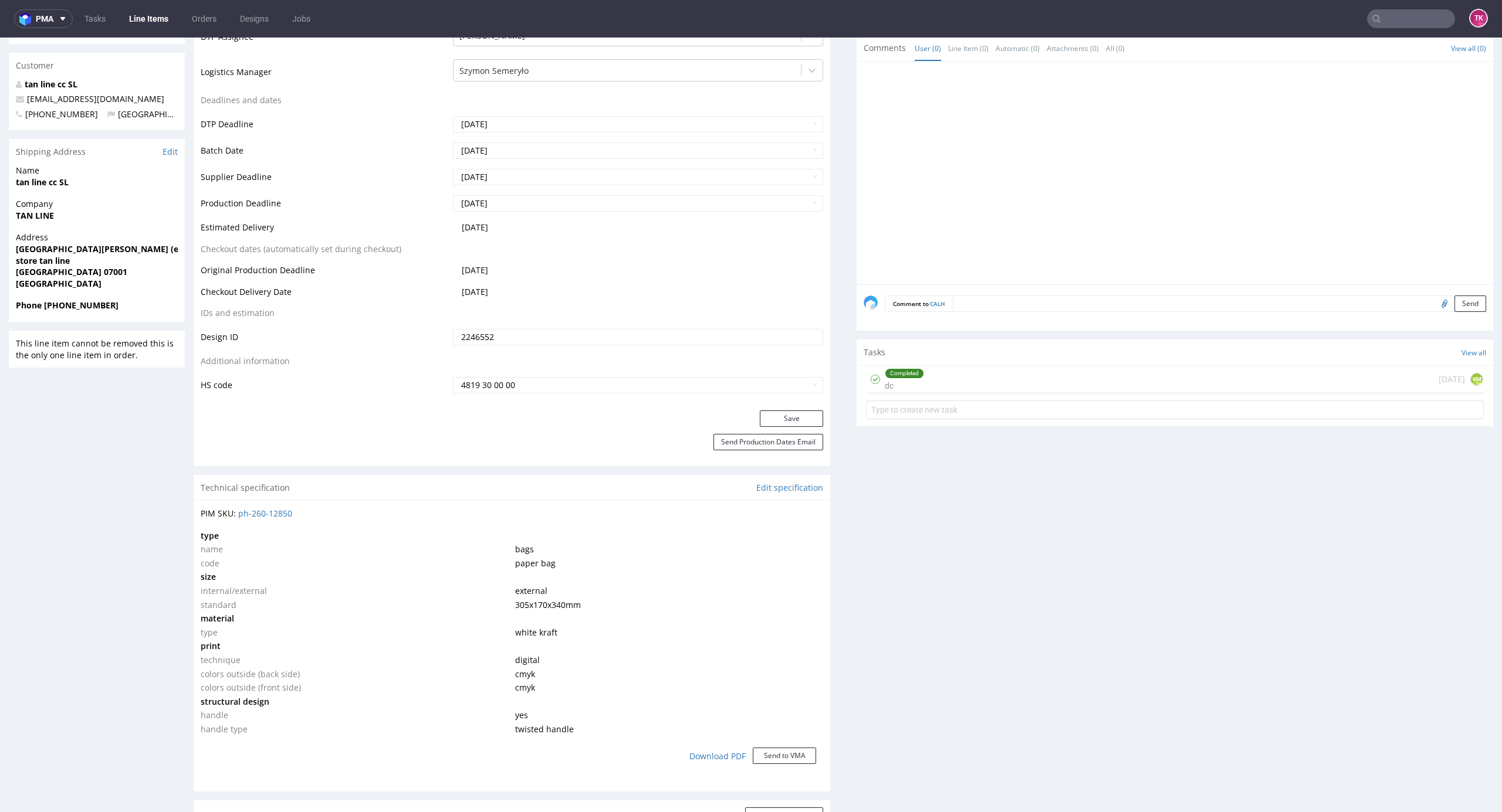
scroll to position [0, 0]
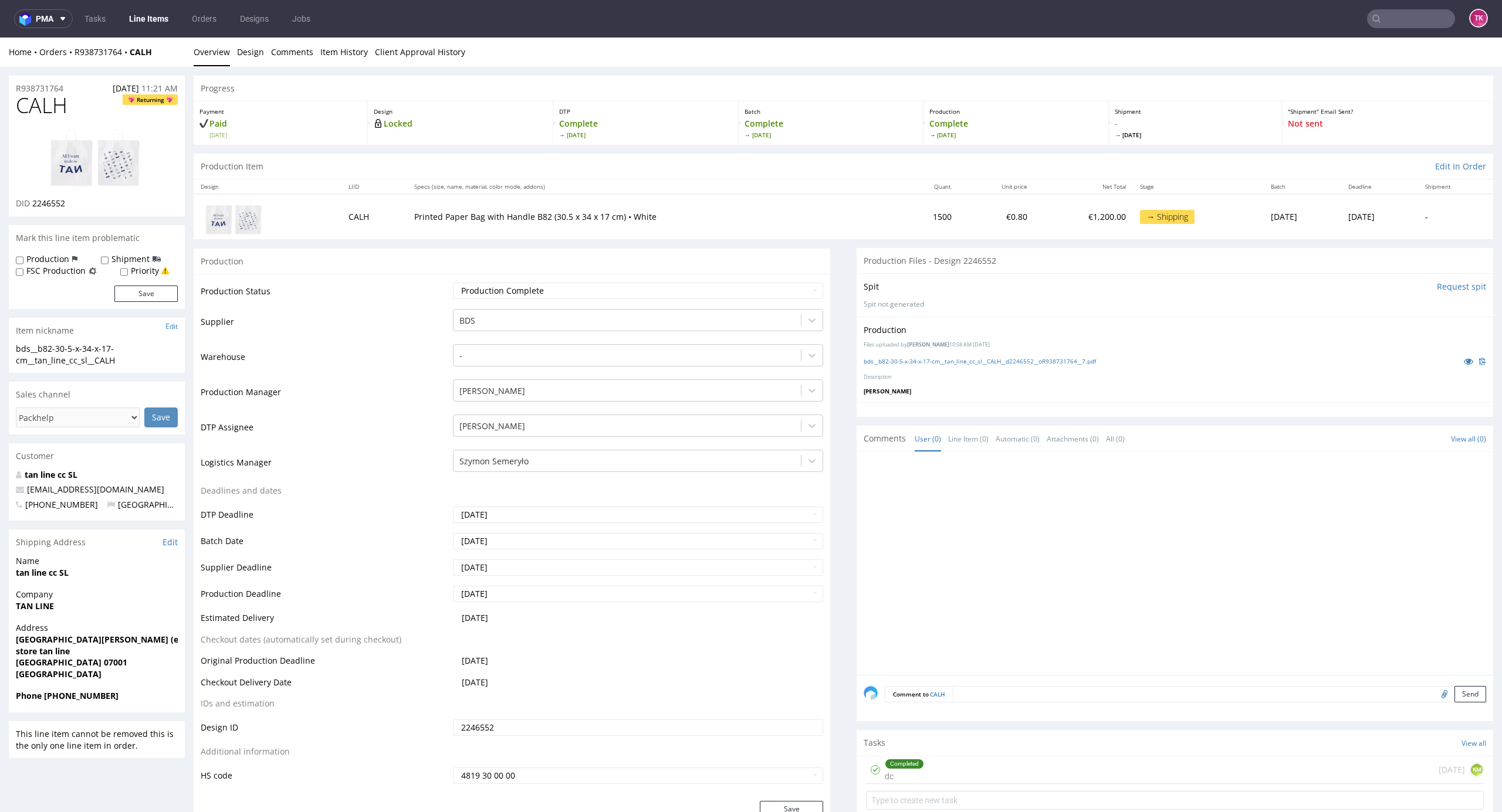
click at [146, 10] on link "Line Items" at bounding box center [148, 18] width 53 height 19
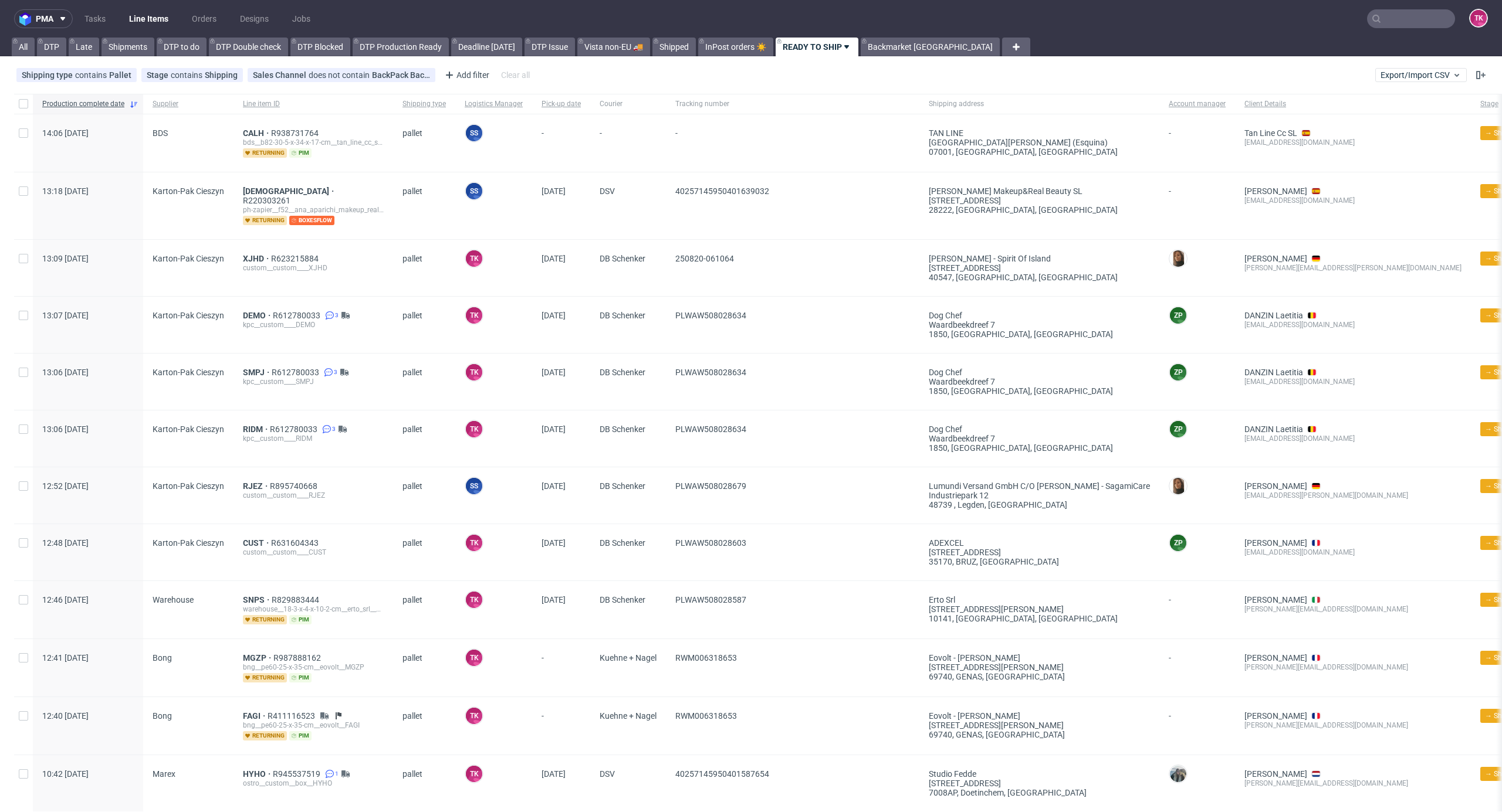
click at [127, 9] on ul "Tasks Line Items Orders Designs Jobs" at bounding box center [198, 18] width 250 height 19
click at [138, 13] on link "Line Items" at bounding box center [148, 18] width 53 height 19
click at [165, 8] on nav "pma Tasks Line Items Orders Designs Jobs TK" at bounding box center [751, 19] width 1502 height 38
click at [160, 20] on link "Line Items" at bounding box center [148, 18] width 53 height 19
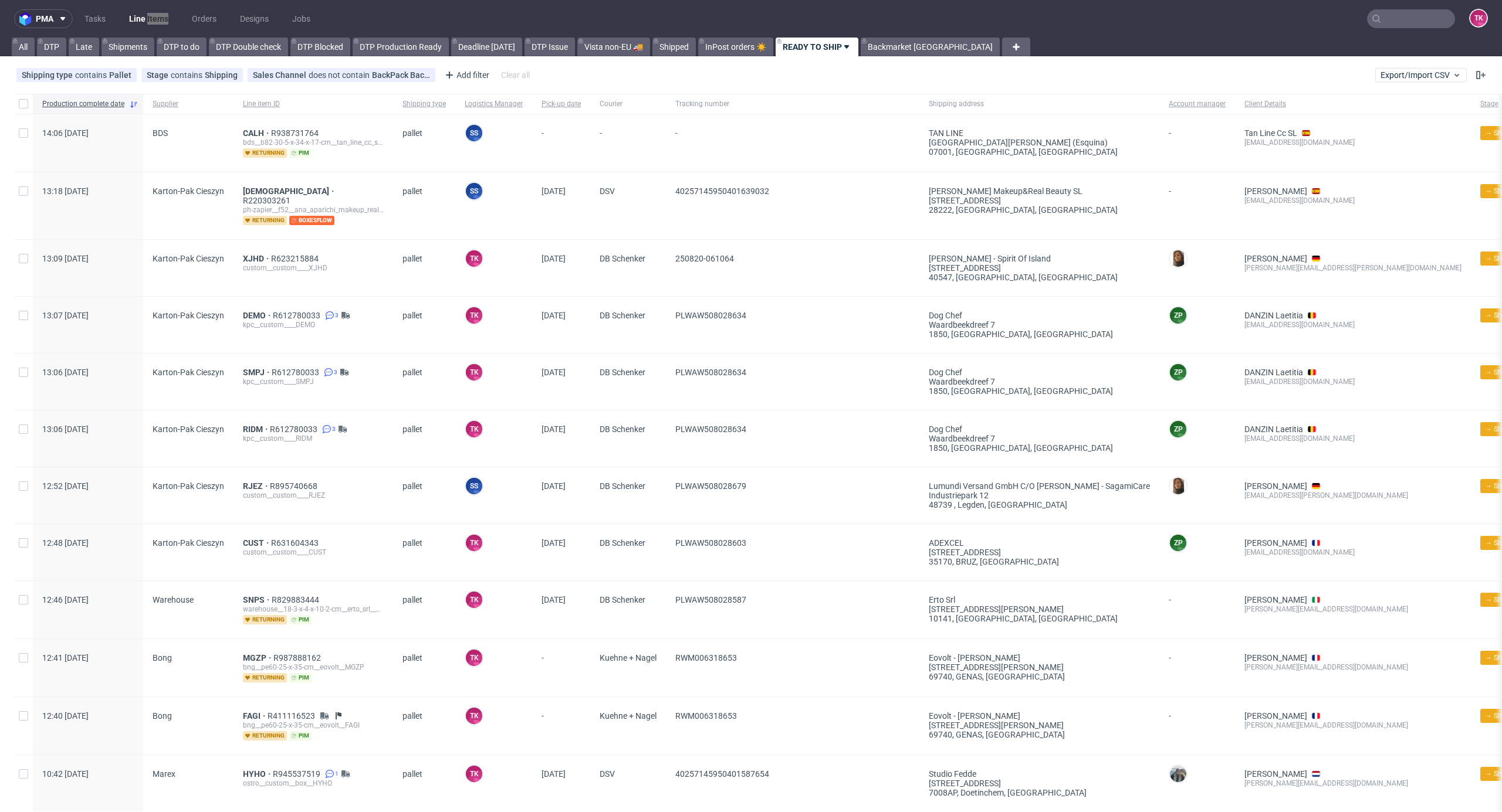
click at [144, 20] on link "Line Items" at bounding box center [148, 18] width 53 height 19
click at [141, 22] on link "Line Items" at bounding box center [148, 18] width 53 height 19
click at [139, 19] on link "Line Items" at bounding box center [148, 18] width 53 height 19
click at [154, 20] on link "Line Items" at bounding box center [148, 18] width 53 height 19
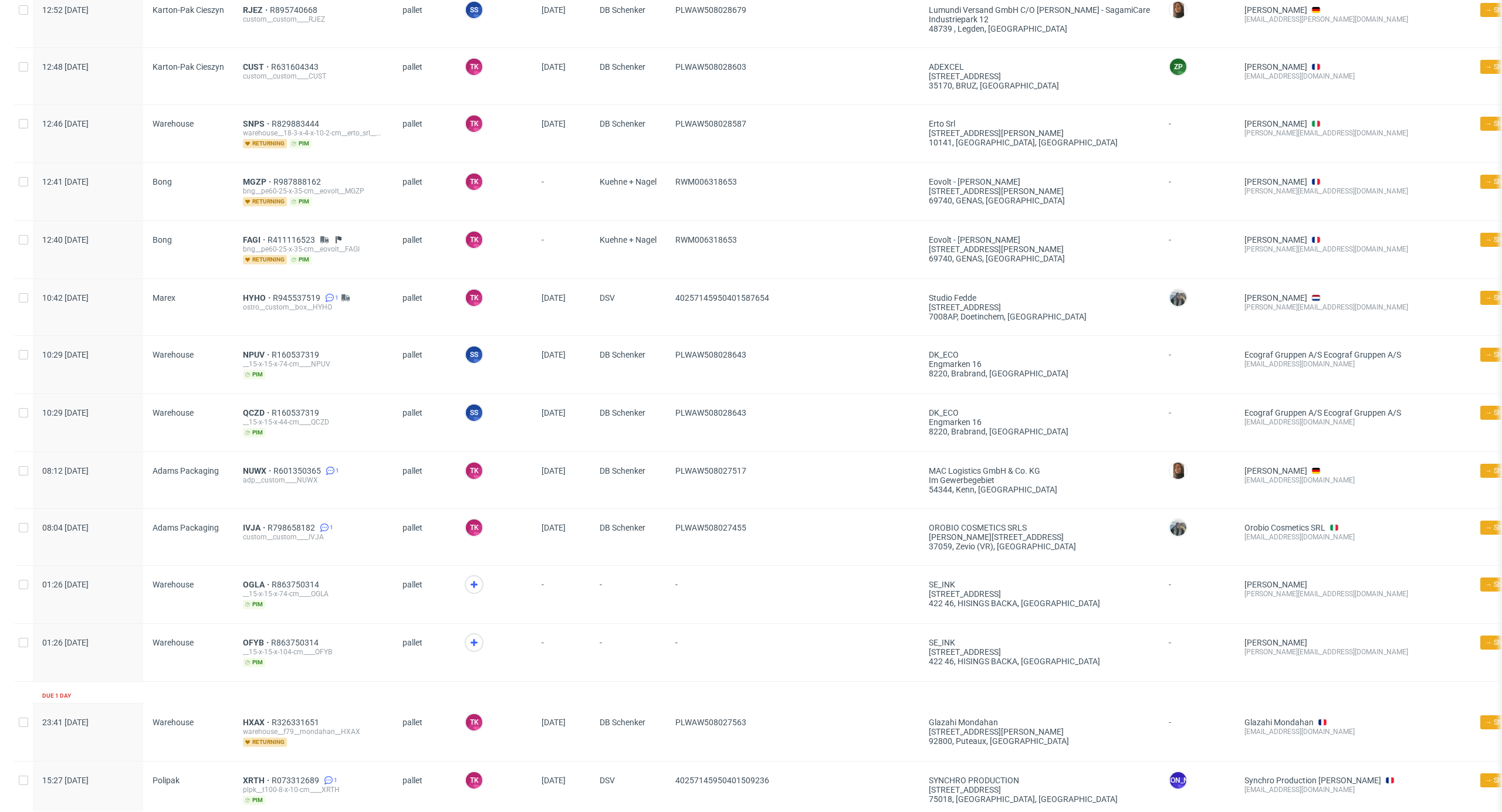
scroll to position [547, 0]
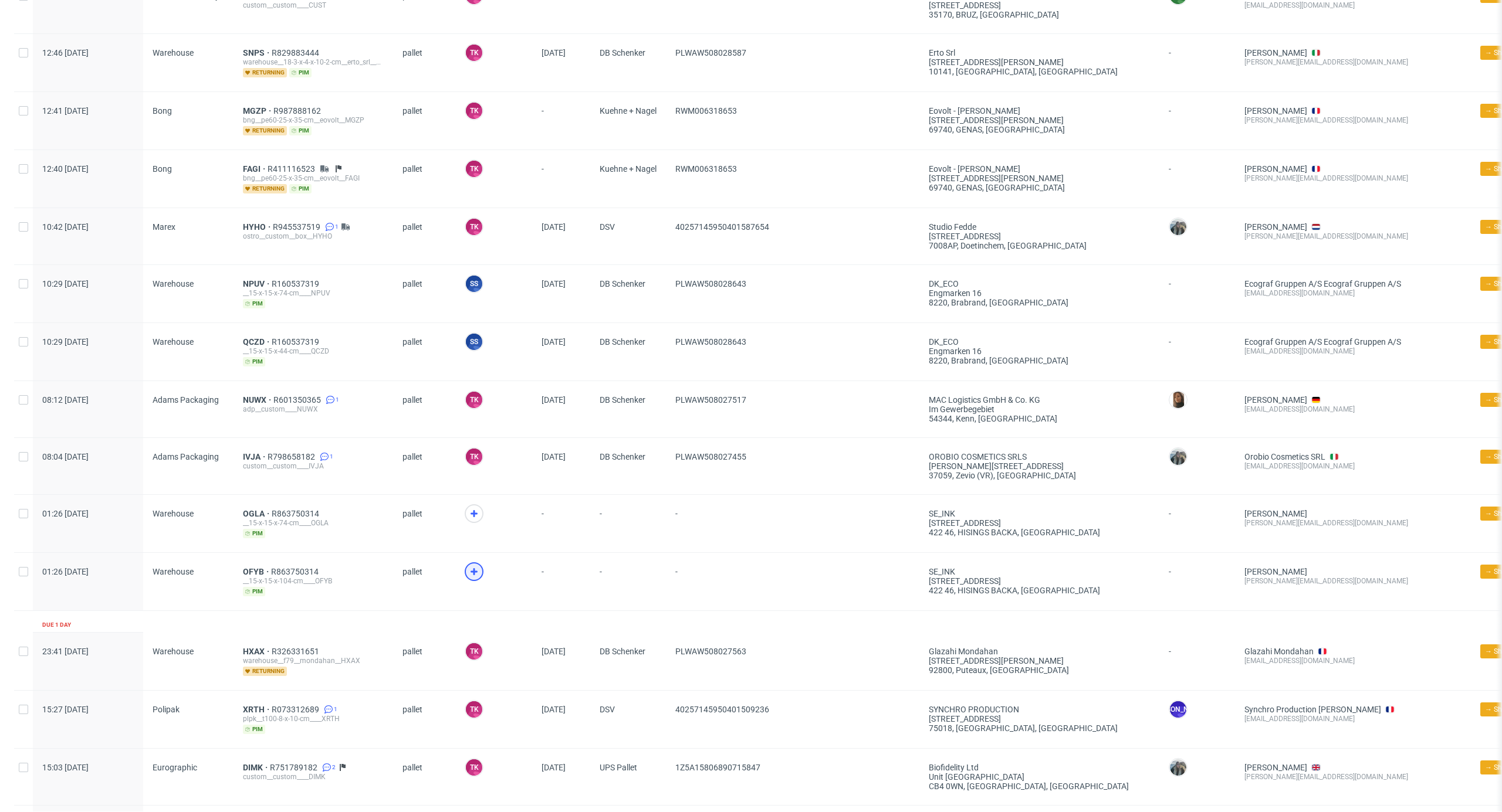
click at [467, 564] on icon at bounding box center [474, 572] width 14 height 14
click at [477, 507] on icon at bounding box center [474, 514] width 14 height 14
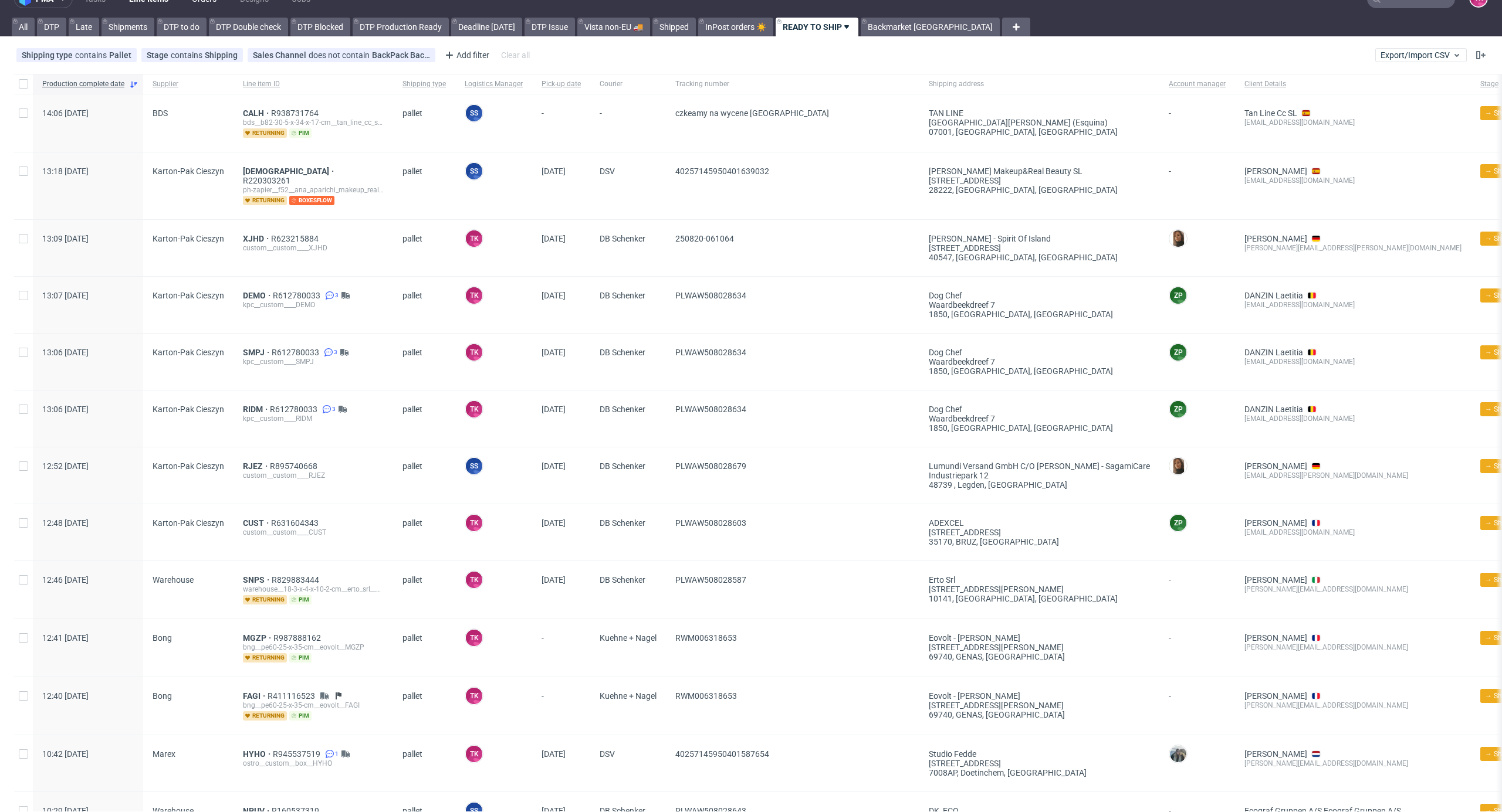
scroll to position [0, 0]
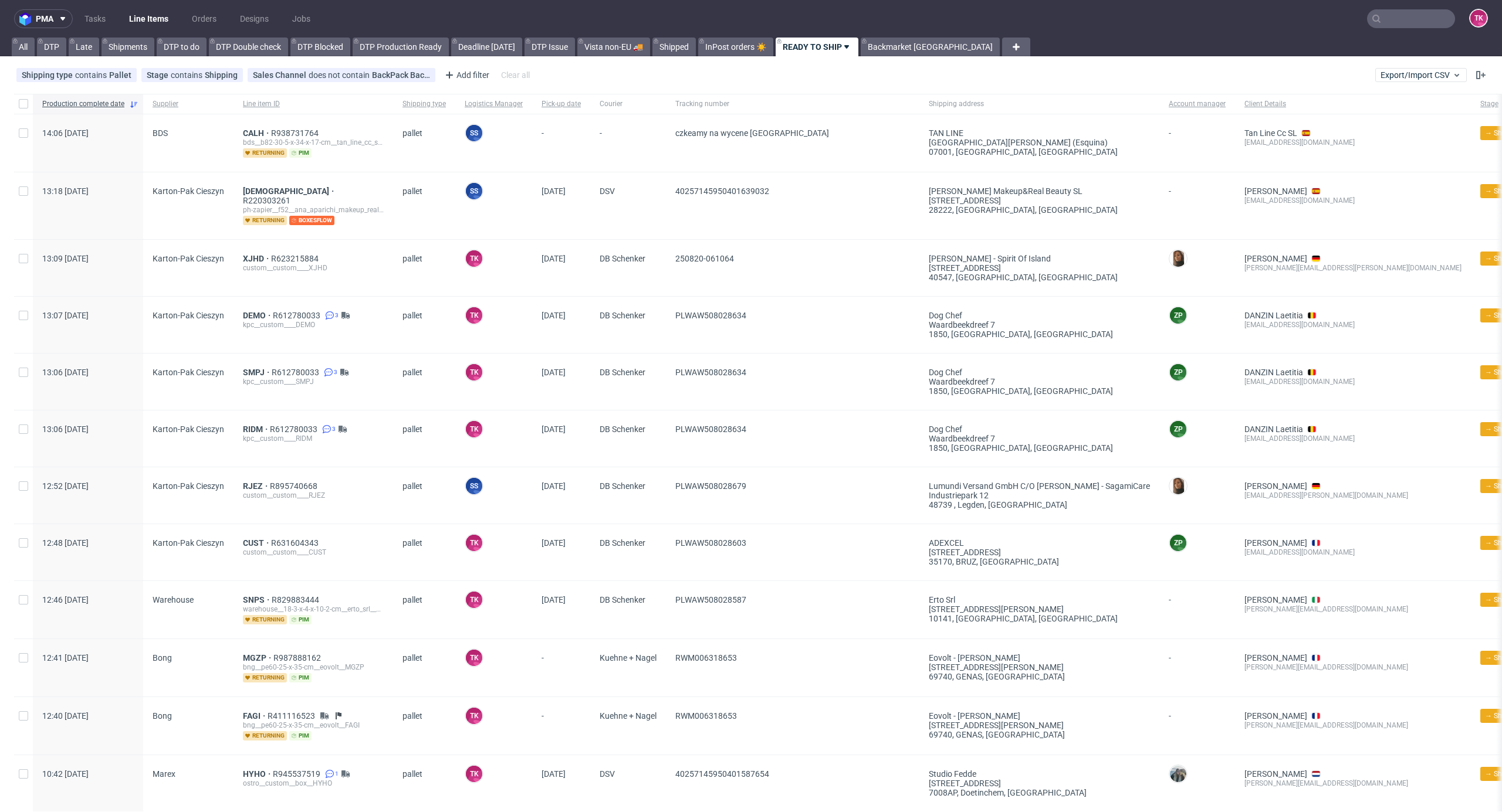
click at [131, 19] on link "Line Items" at bounding box center [148, 18] width 53 height 19
click at [158, 9] on link "Line Items" at bounding box center [148, 18] width 53 height 19
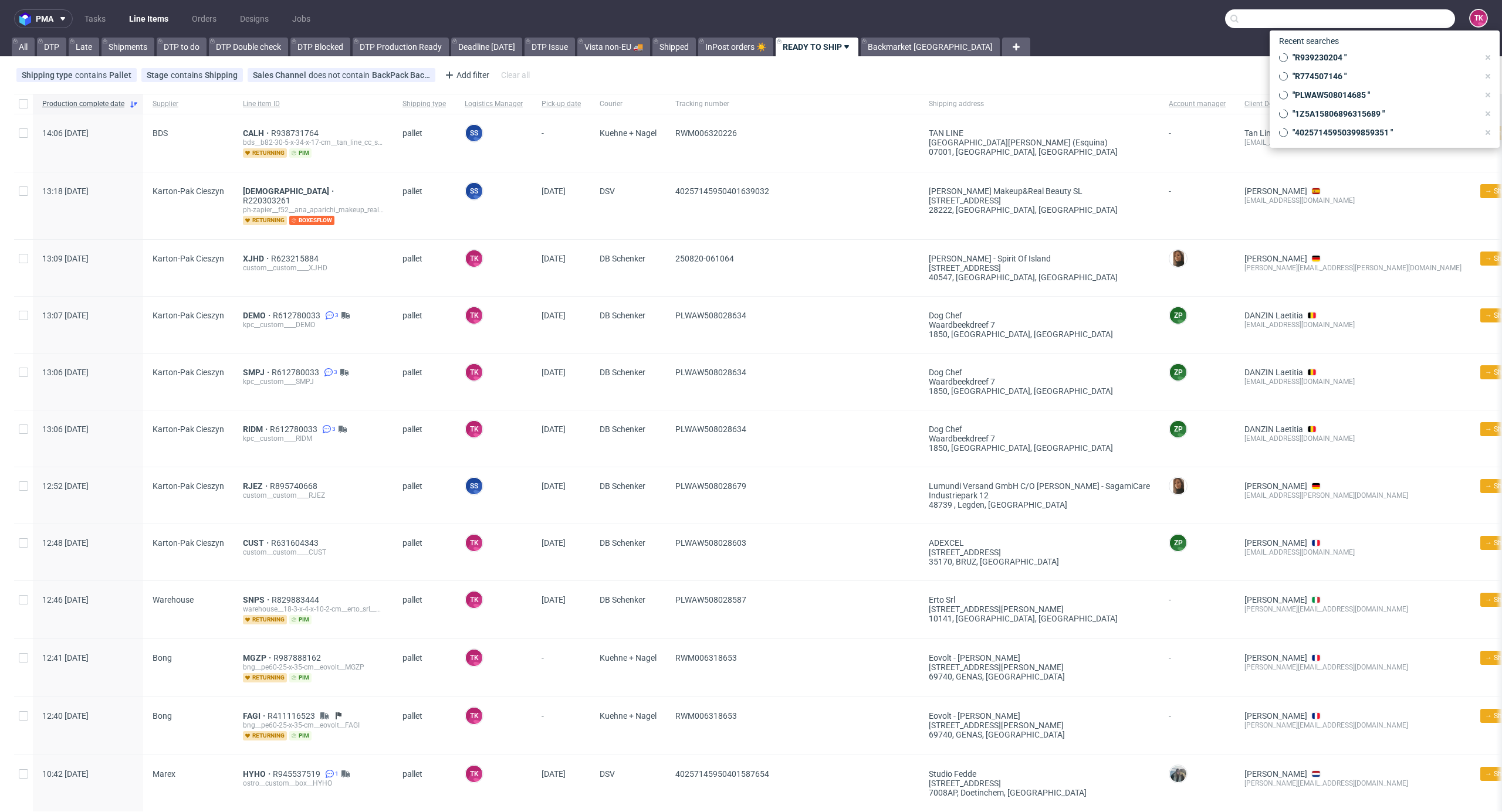
click at [1379, 13] on input "text" at bounding box center [1340, 18] width 230 height 19
paste input "PLWAW508014158"
type input "PLWAW508014158"
click at [1352, 49] on div "FYGZ" at bounding box center [1384, 48] width 211 height 22
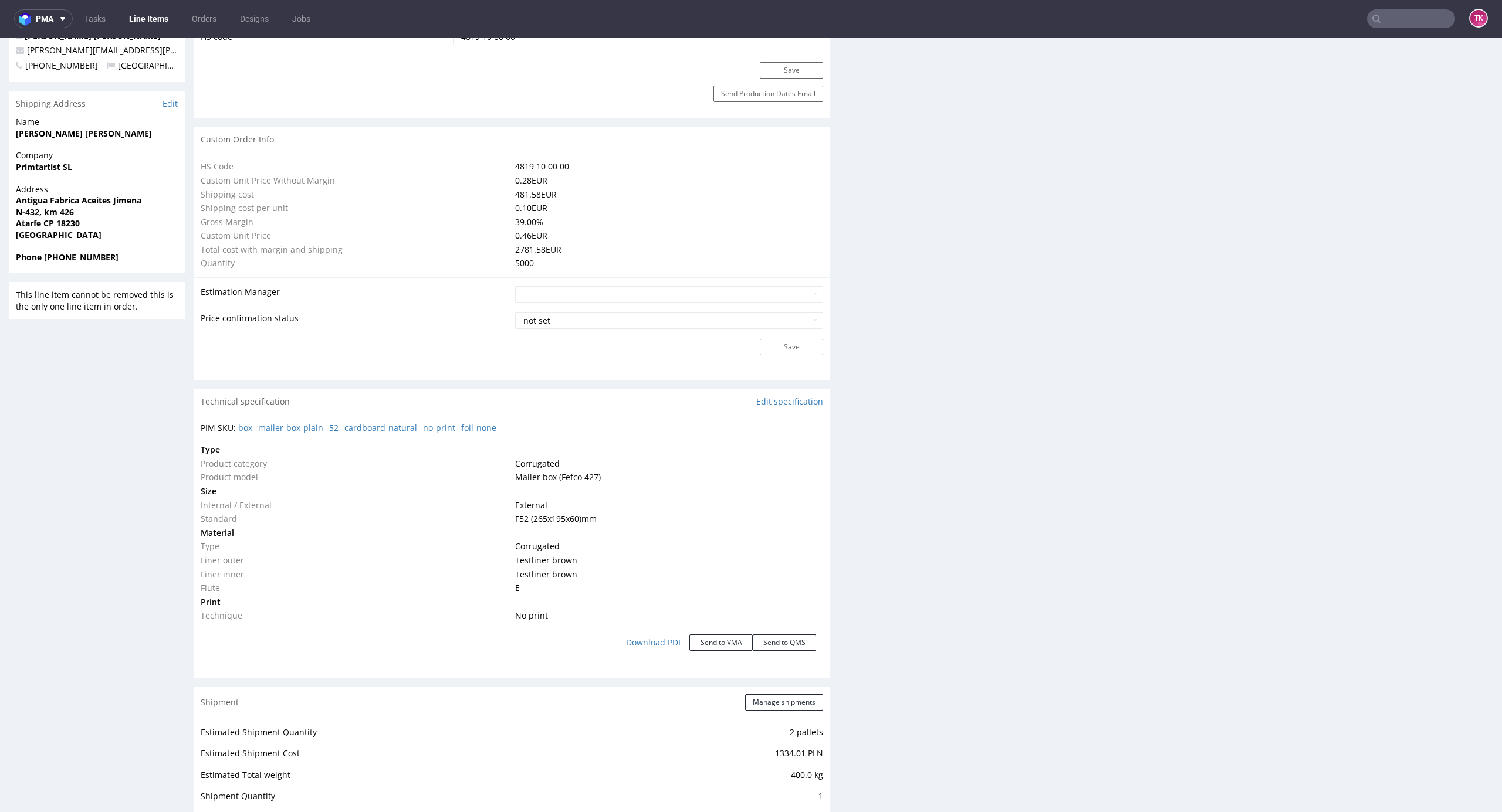
scroll to position [1085, 0]
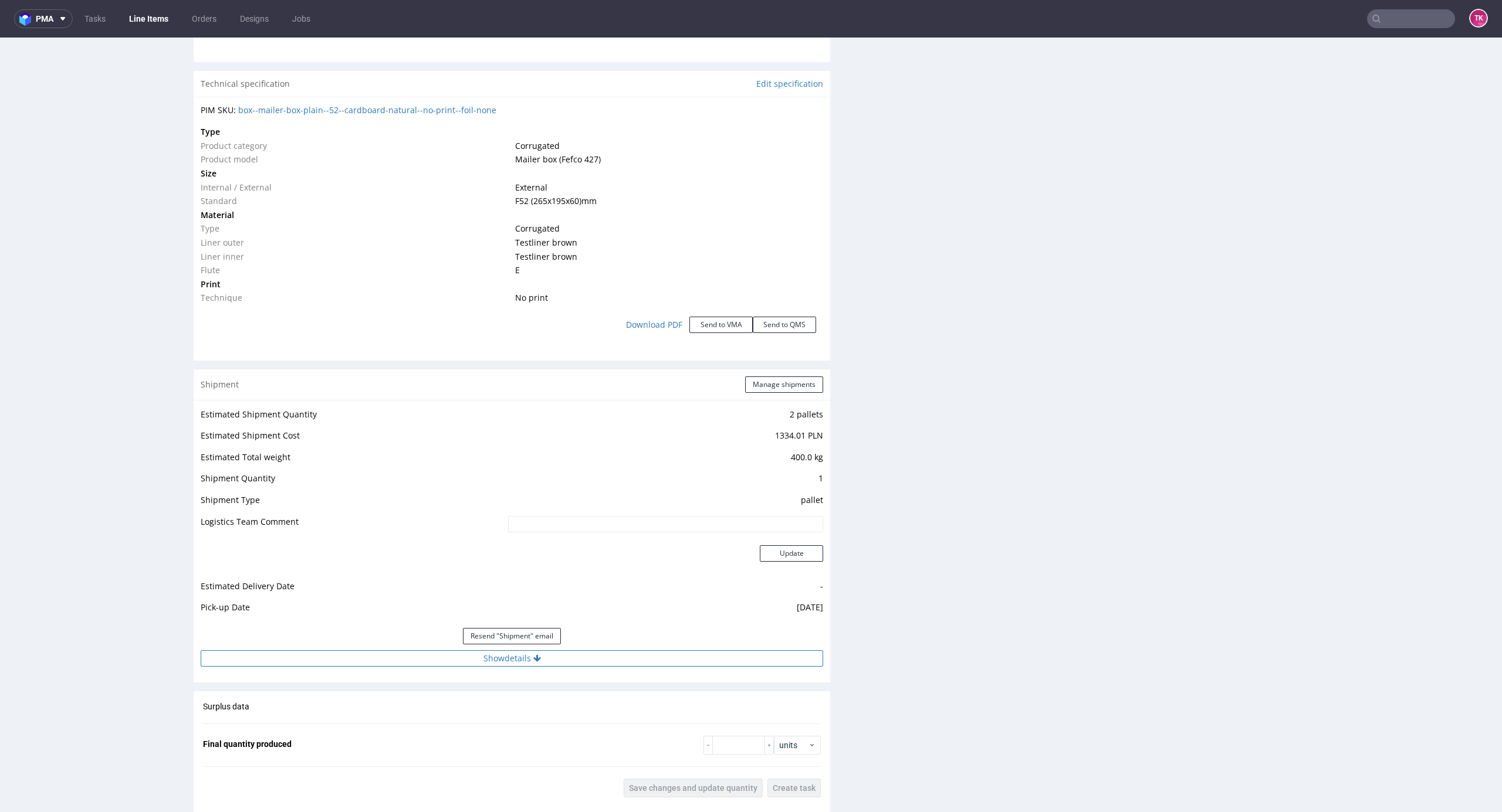
click at [548, 660] on button "Show details" at bounding box center [512, 659] width 622 height 16
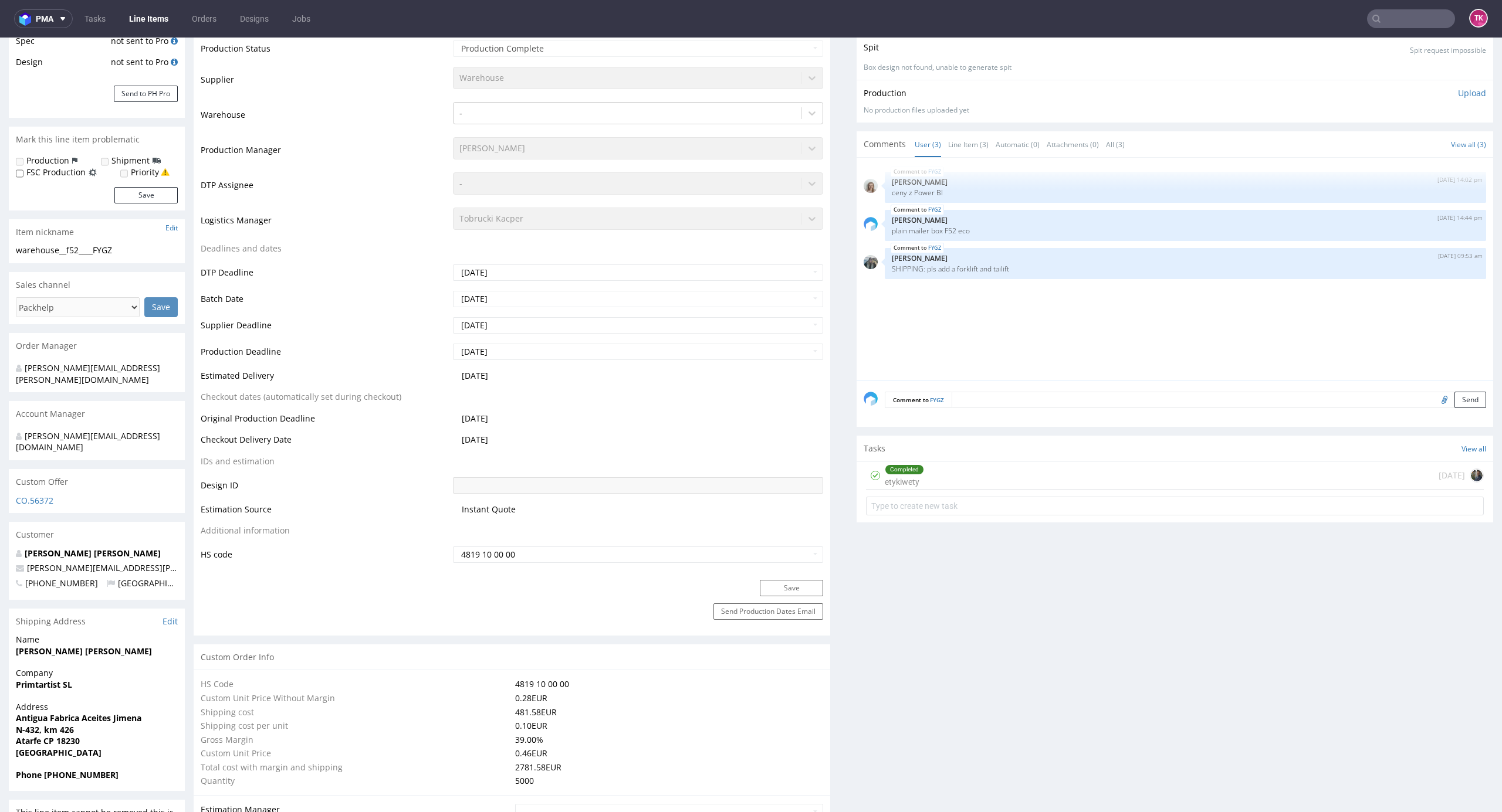
scroll to position [0, 0]
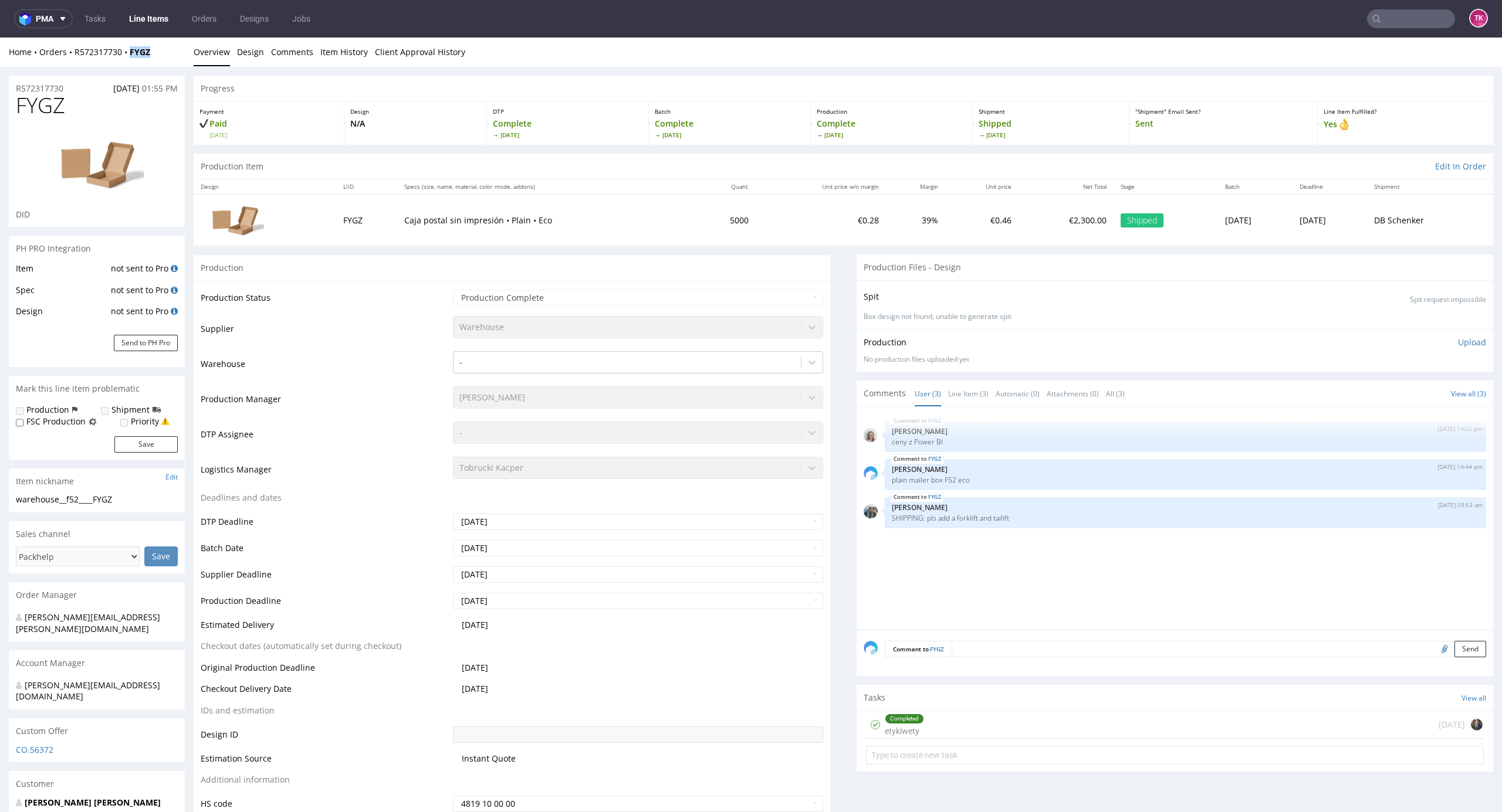
drag, startPoint x: 163, startPoint y: 57, endPoint x: 131, endPoint y: 64, distance: 32.8
click at [131, 64] on div "Home Orders R572317730 FYGZ Overview Design Comments Item History Client Approv…" at bounding box center [751, 52] width 1502 height 30
copy strong "FYGZ"
click at [154, 14] on link "Line Items" at bounding box center [148, 18] width 53 height 19
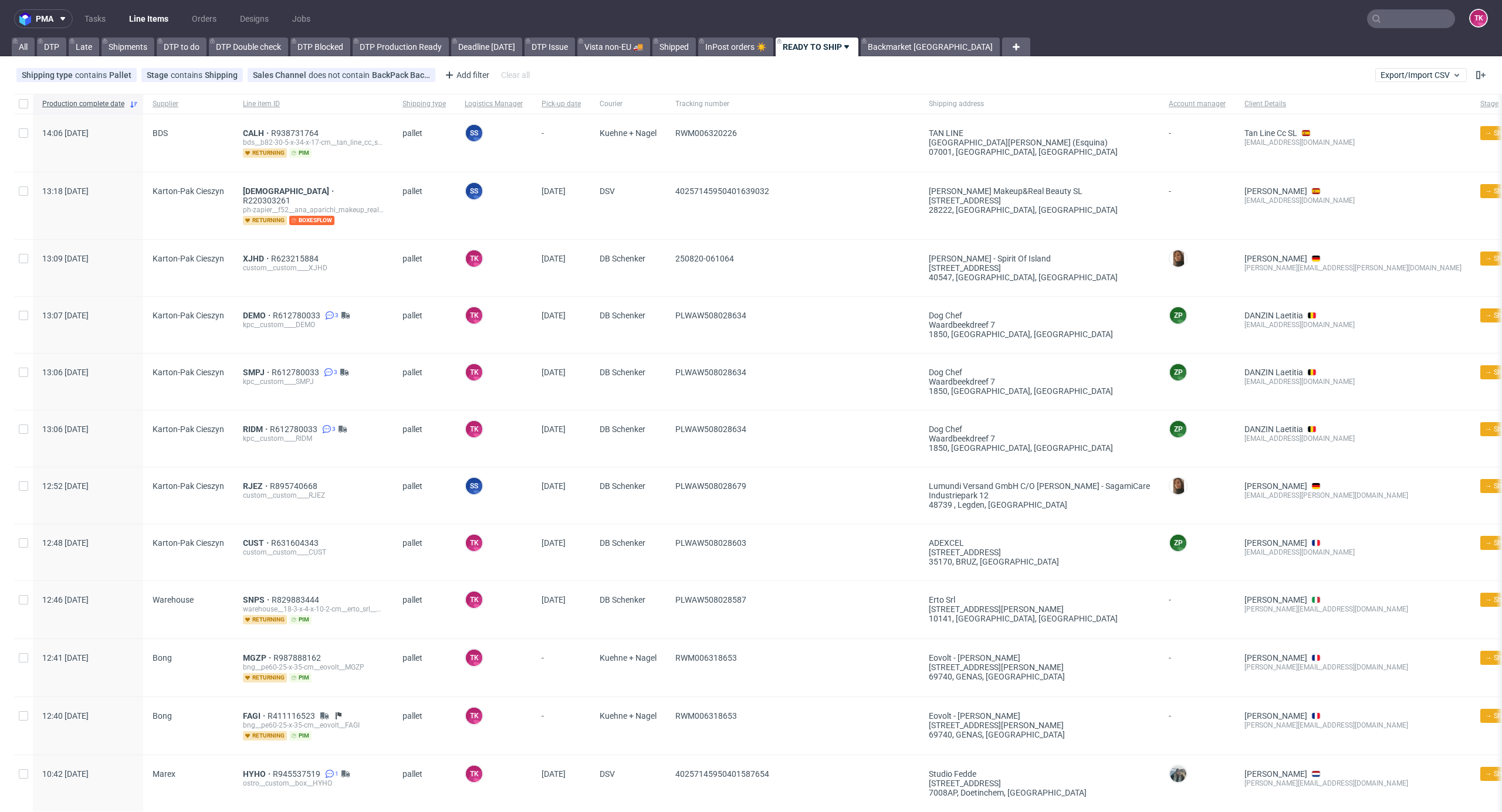
click at [137, 23] on link "Line Items" at bounding box center [148, 18] width 53 height 19
click at [135, 13] on link "Line Items" at bounding box center [148, 18] width 53 height 19
click at [168, 33] on nav "pma Tasks Line Items Orders Designs Jobs TK" at bounding box center [751, 19] width 1502 height 38
click at [161, 24] on link "Line Items" at bounding box center [148, 18] width 53 height 19
click at [141, 13] on link "Line Items" at bounding box center [148, 18] width 53 height 19
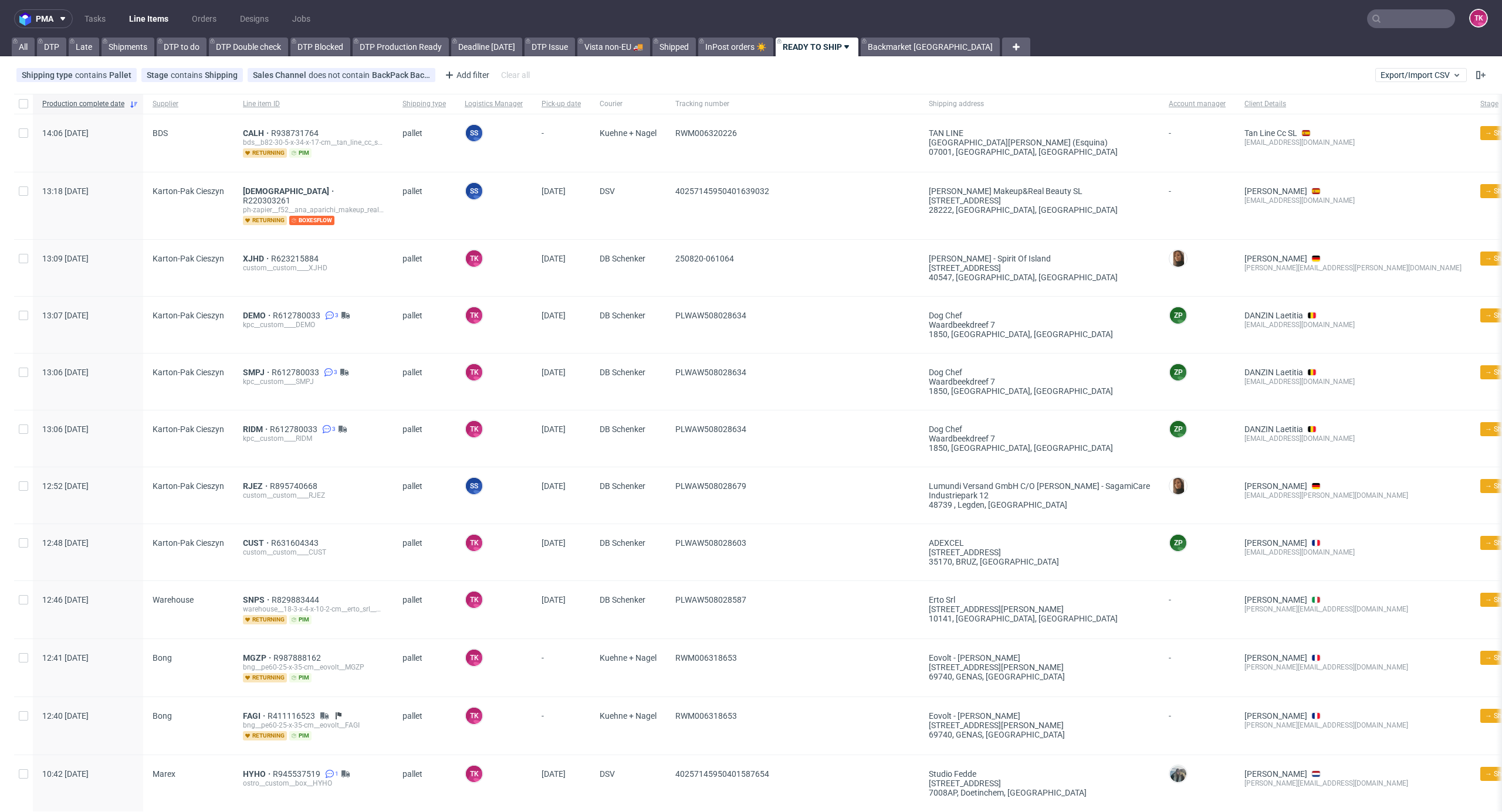
click at [144, 16] on link "Line Items" at bounding box center [148, 18] width 53 height 19
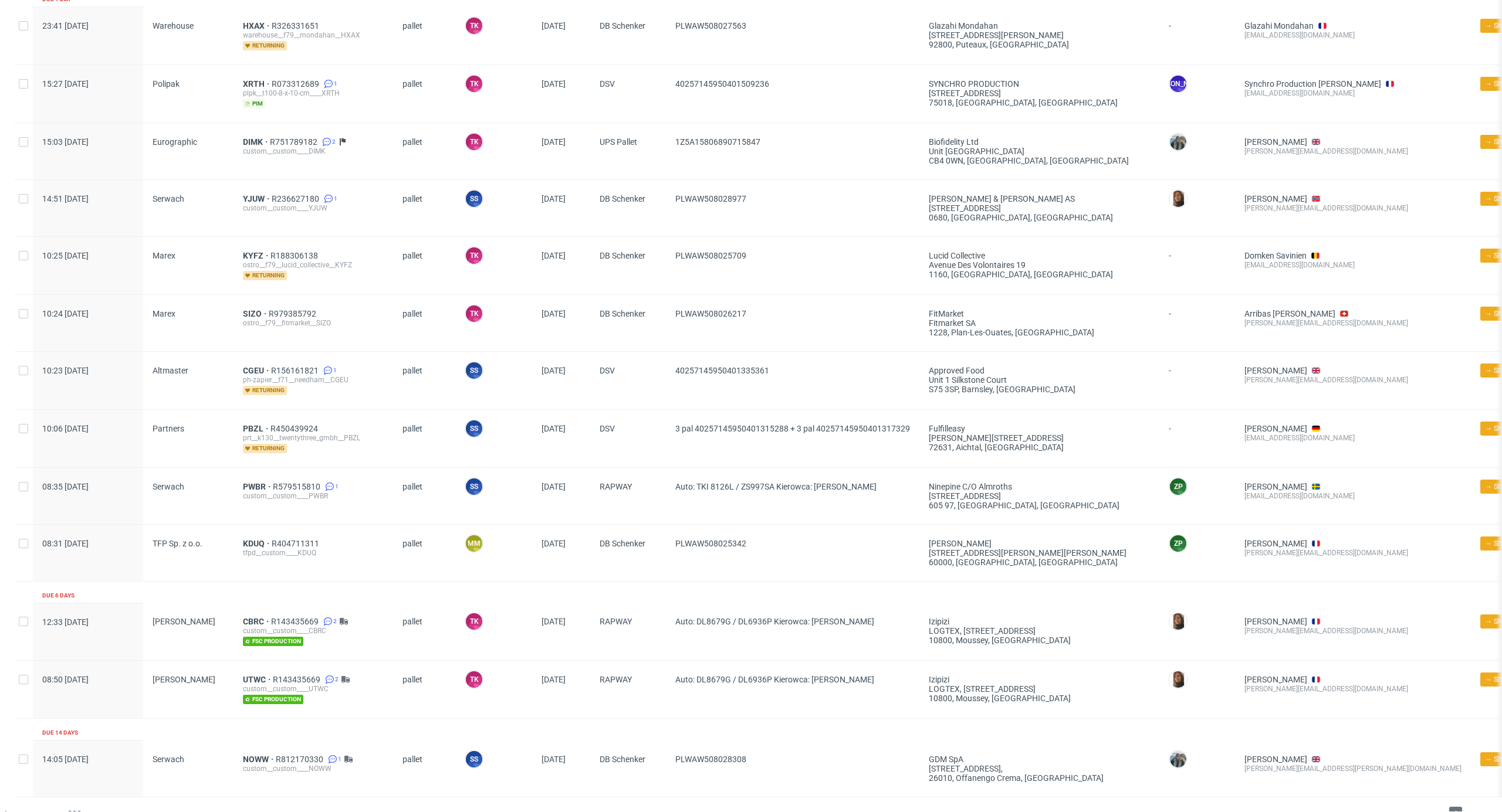
scroll to position [1195, 0]
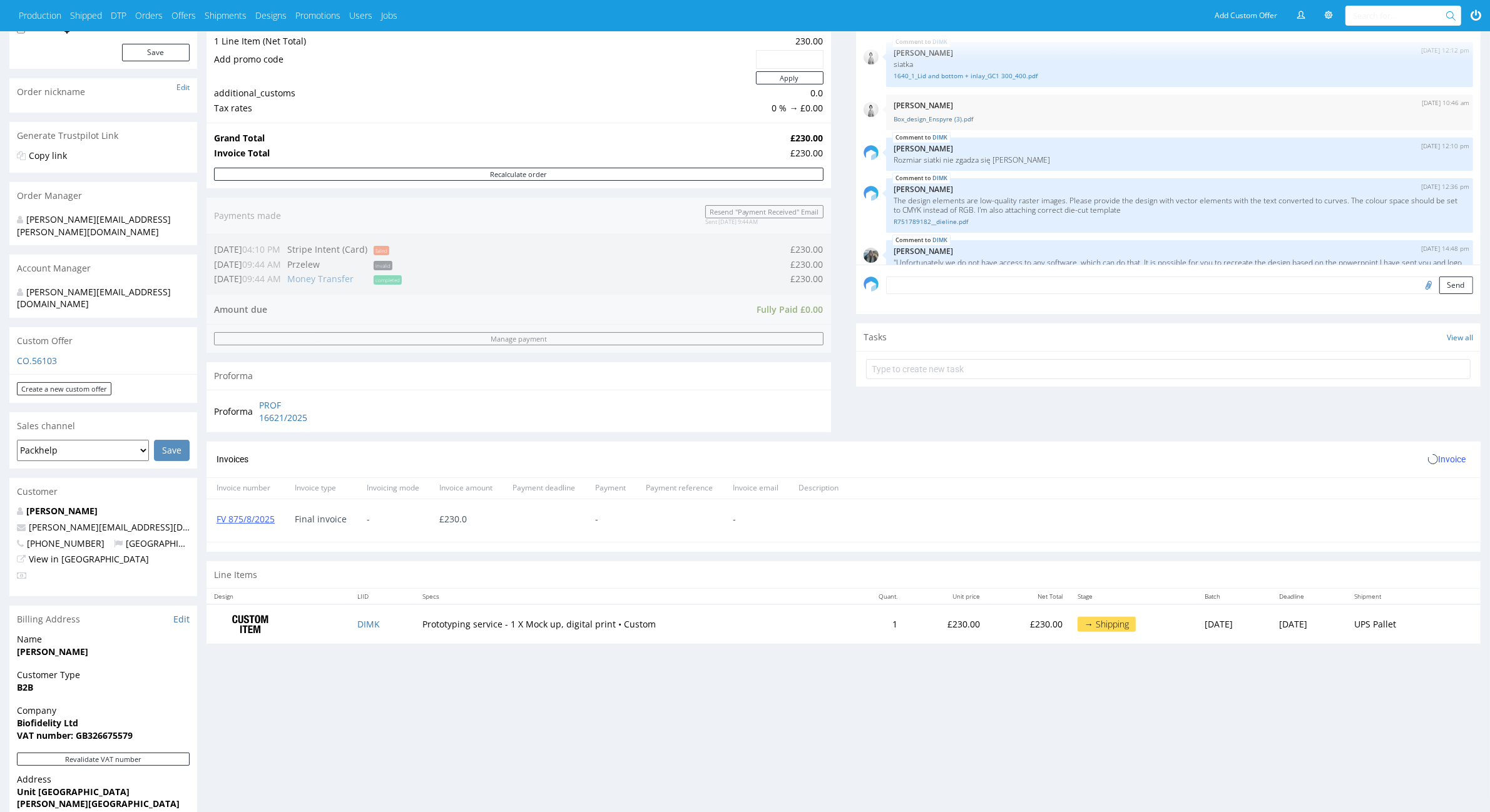
scroll to position [939, 0]
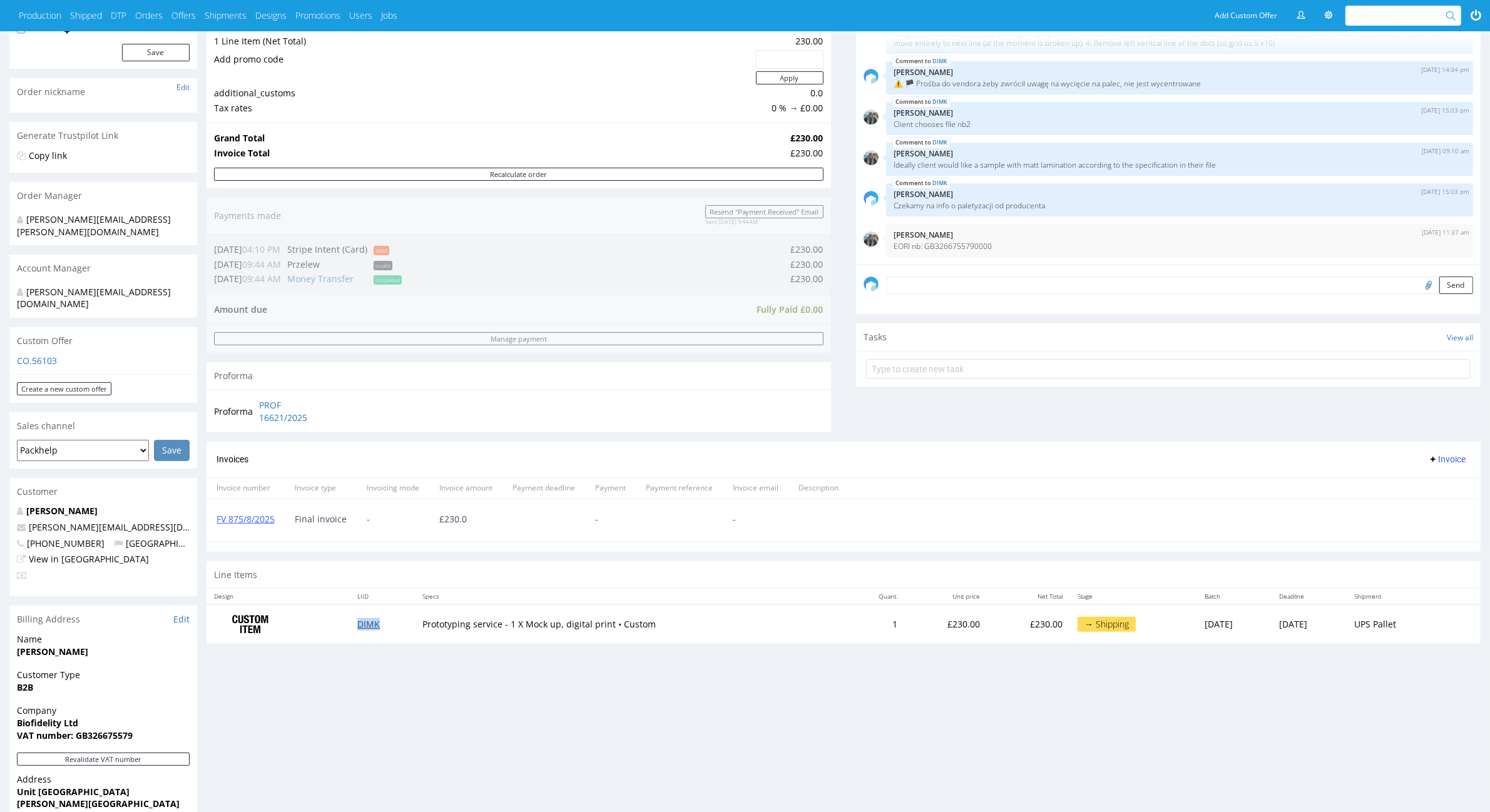
click at [365, 624] on link "DIMK" at bounding box center [369, 624] width 23 height 11
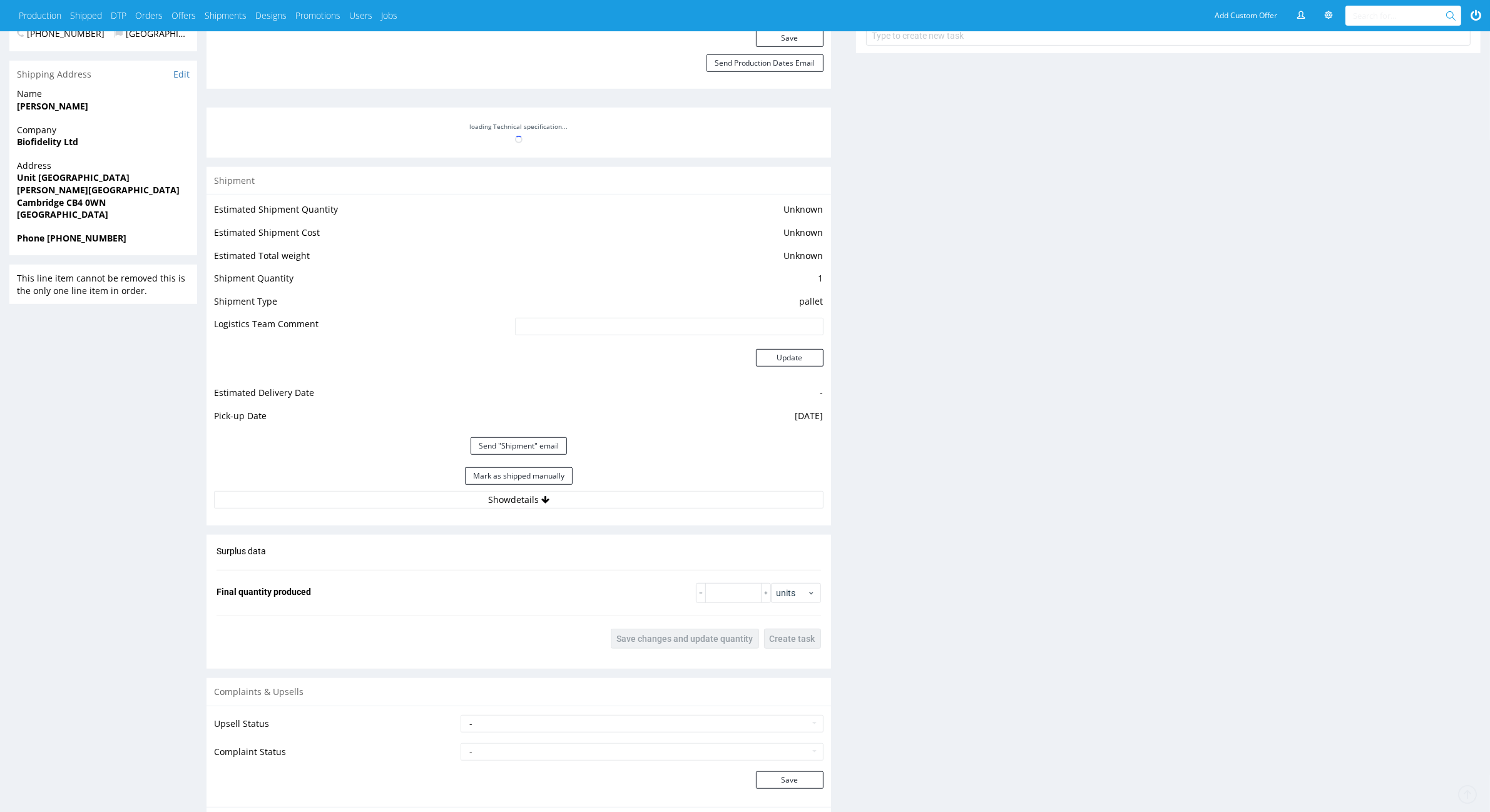
scroll to position [1002, 0]
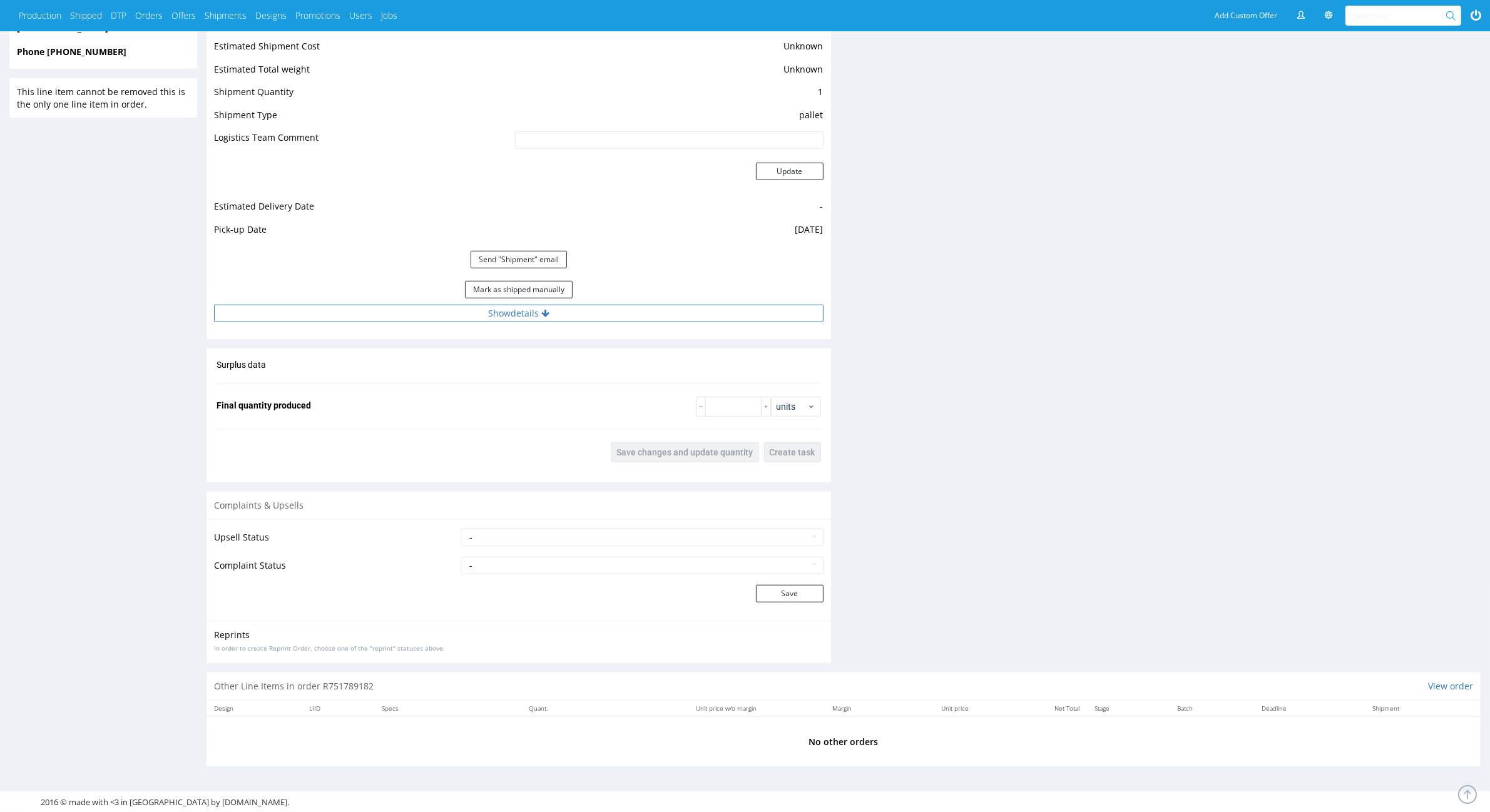
click at [508, 323] on button "Show details" at bounding box center [519, 313] width 610 height 17
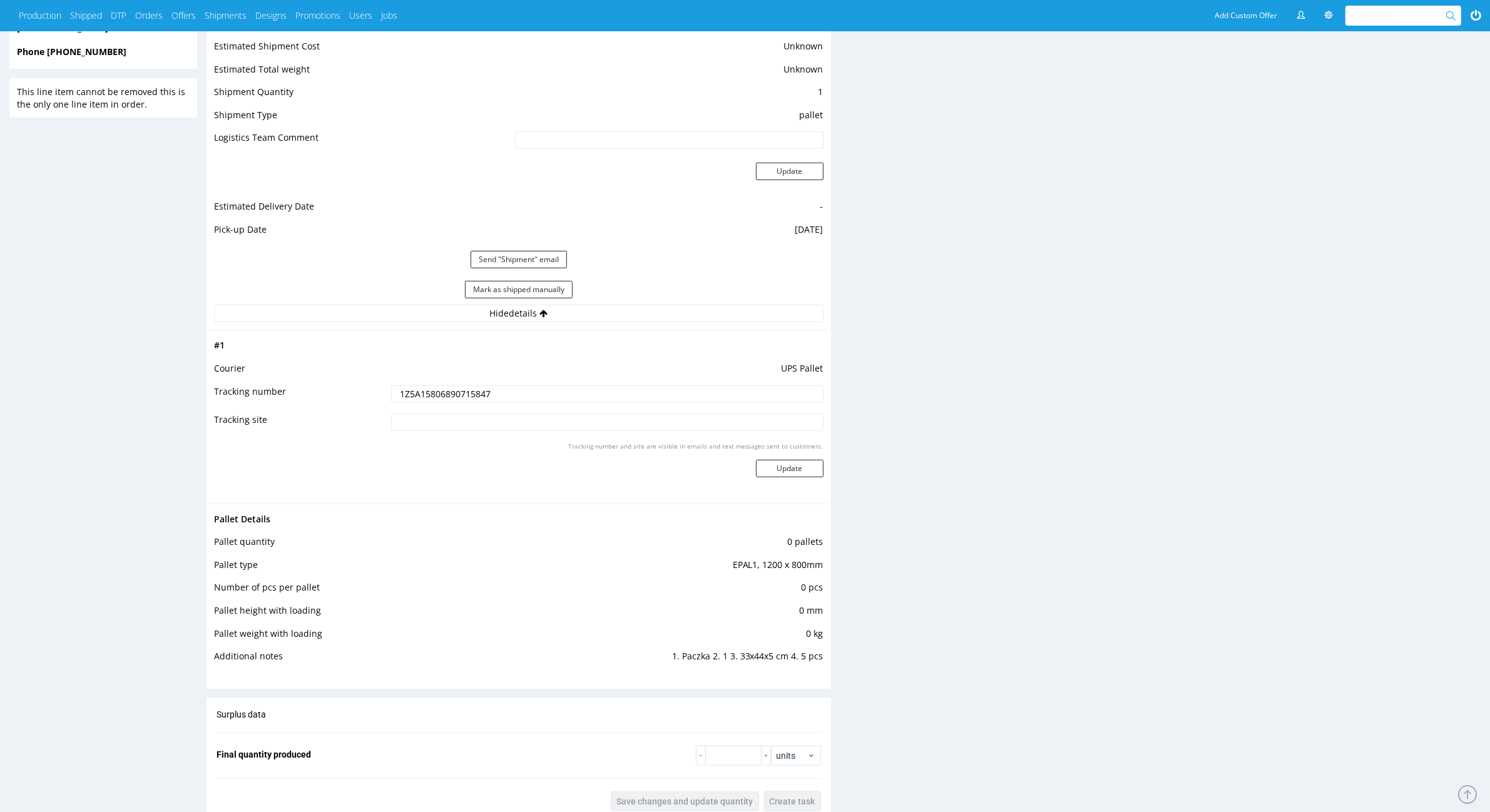
click at [457, 397] on input "1Z5A15806890715847" at bounding box center [607, 395] width 432 height 17
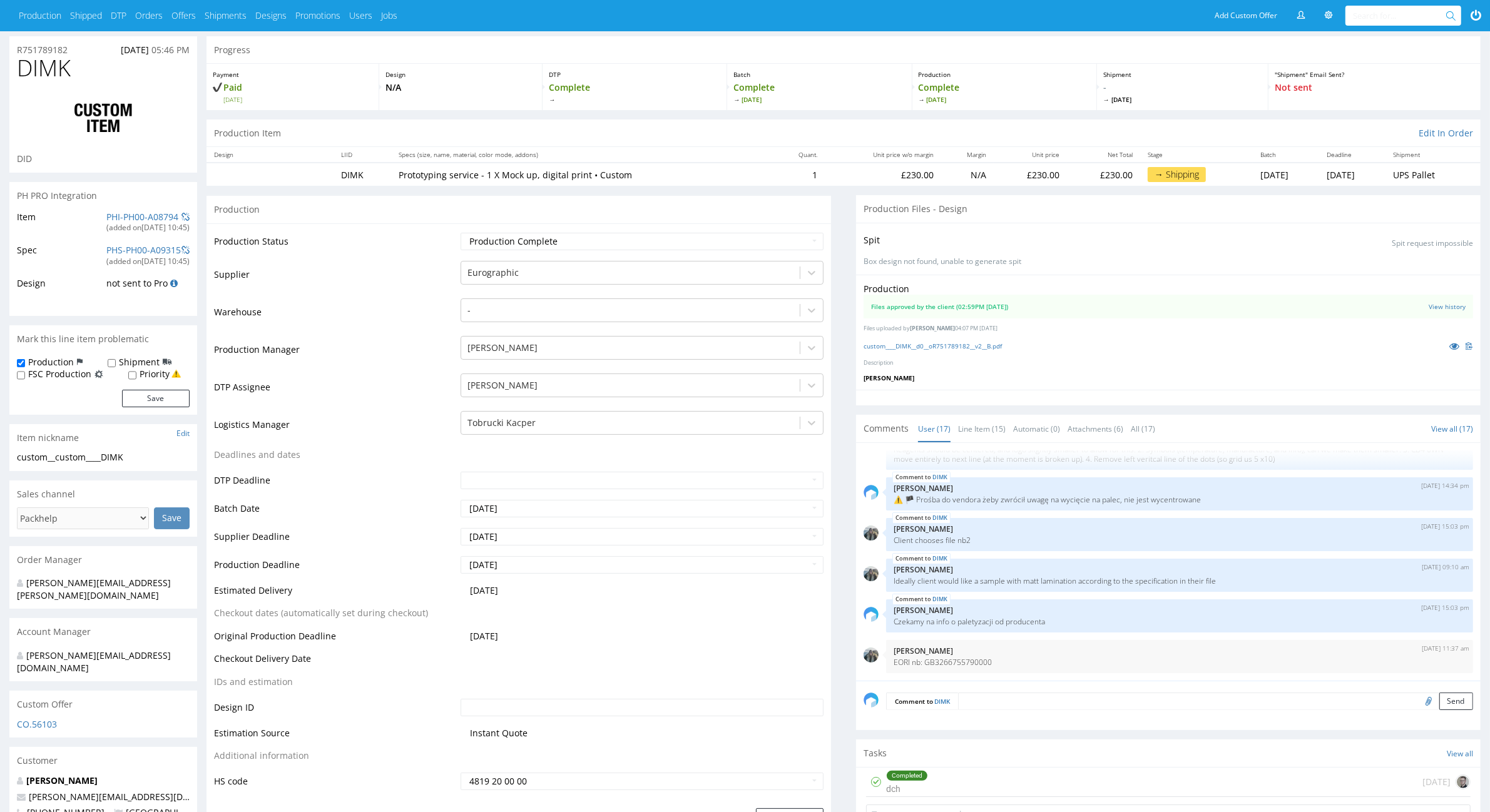
scroll to position [0, 0]
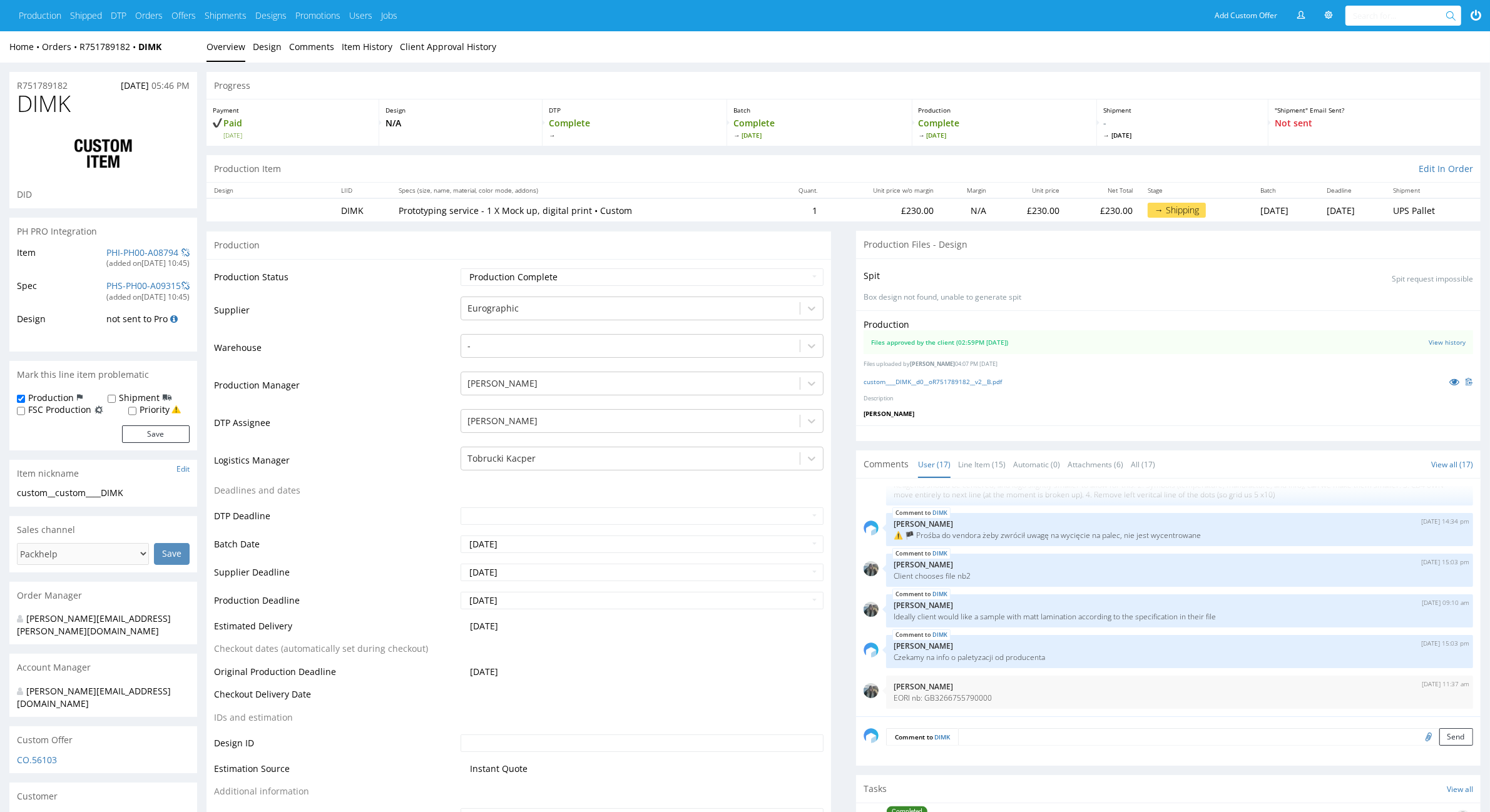
click at [92, 22] on ul "Production Shipped DTP Orders Offers Shipments Designs Promotions Users Jobs" at bounding box center [213, 15] width 388 height 32
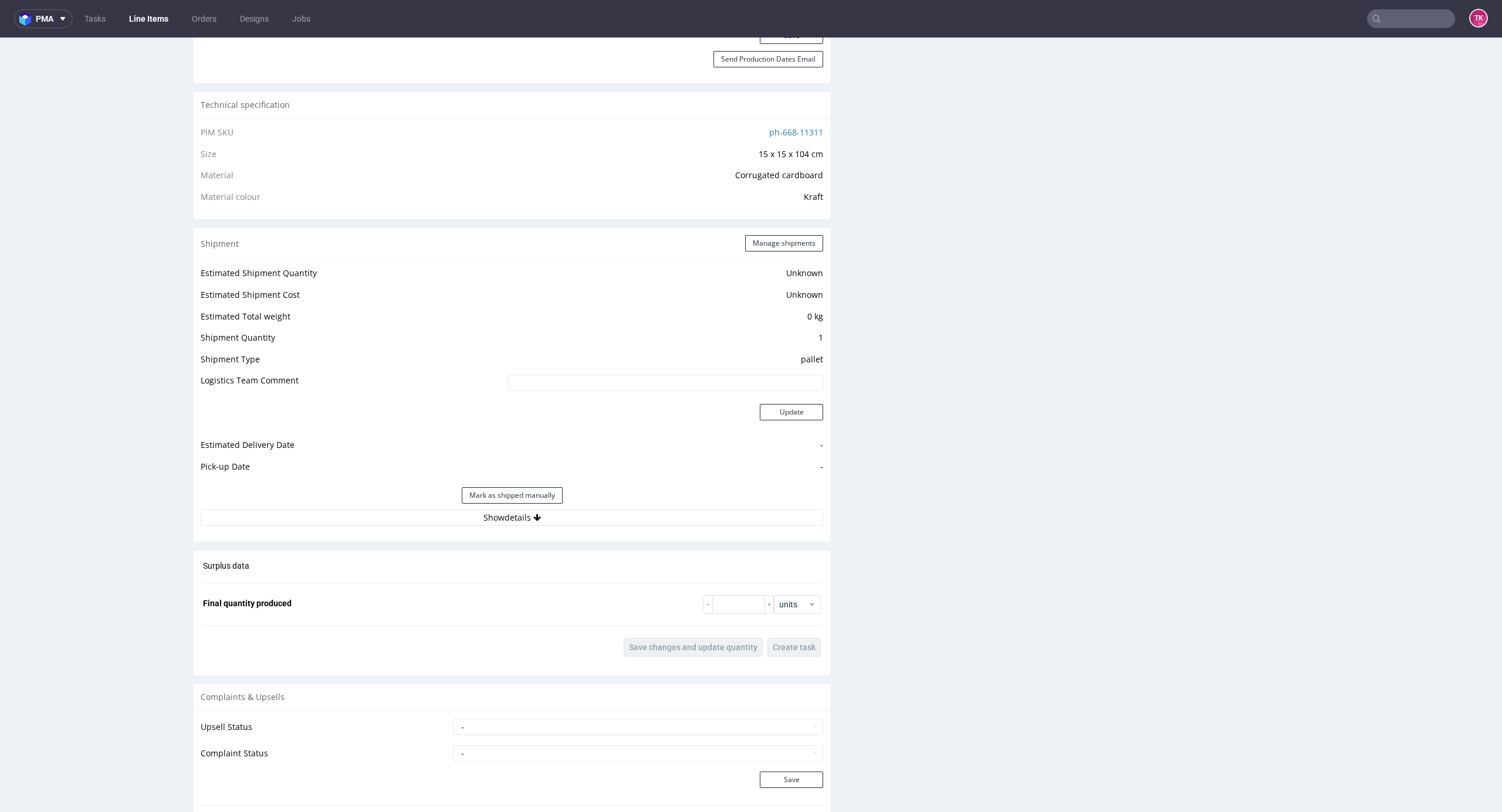
scroll to position [781, 0]
click at [627, 520] on button "Show details" at bounding box center [512, 520] width 622 height 16
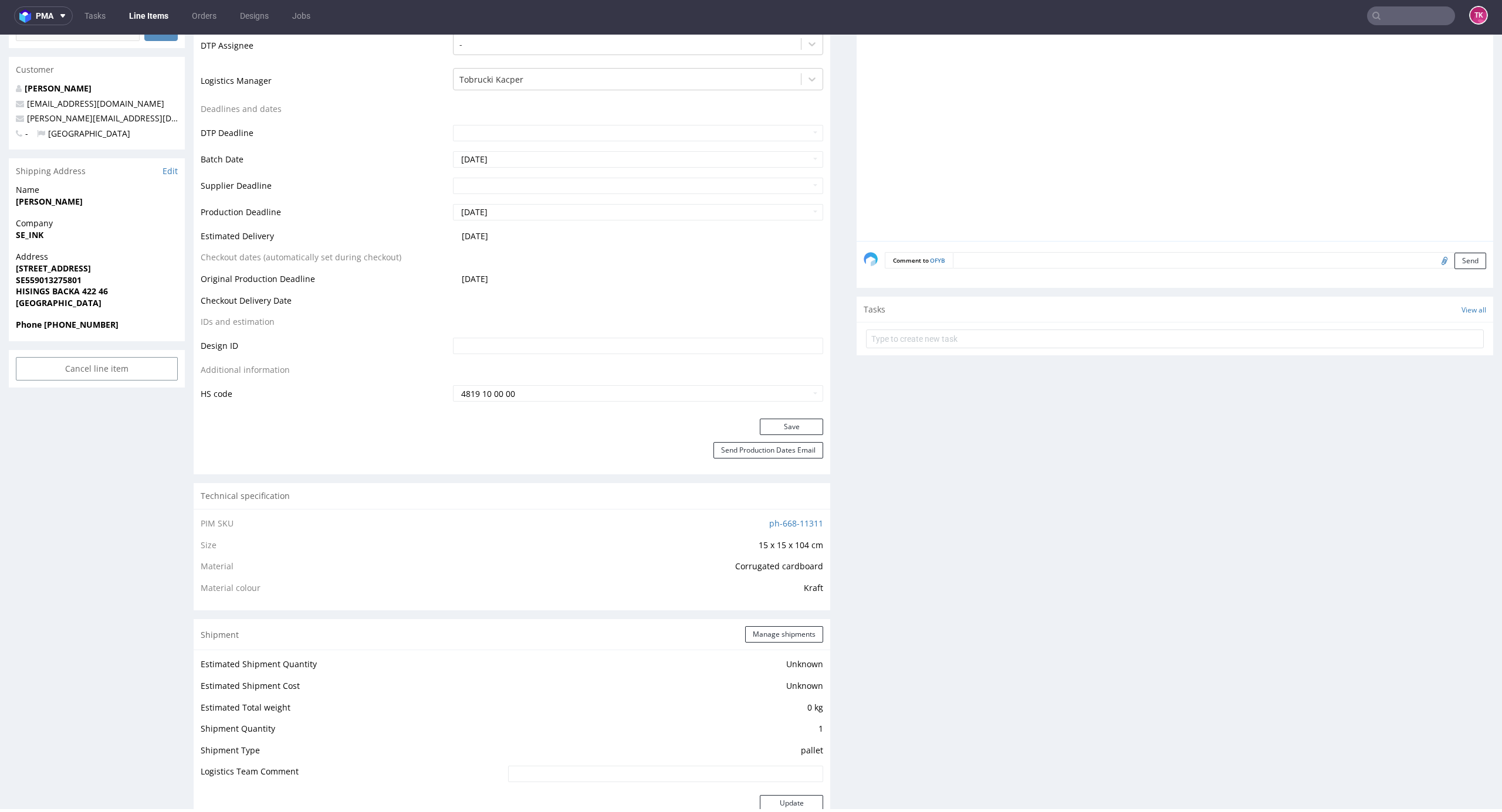
scroll to position [547, 0]
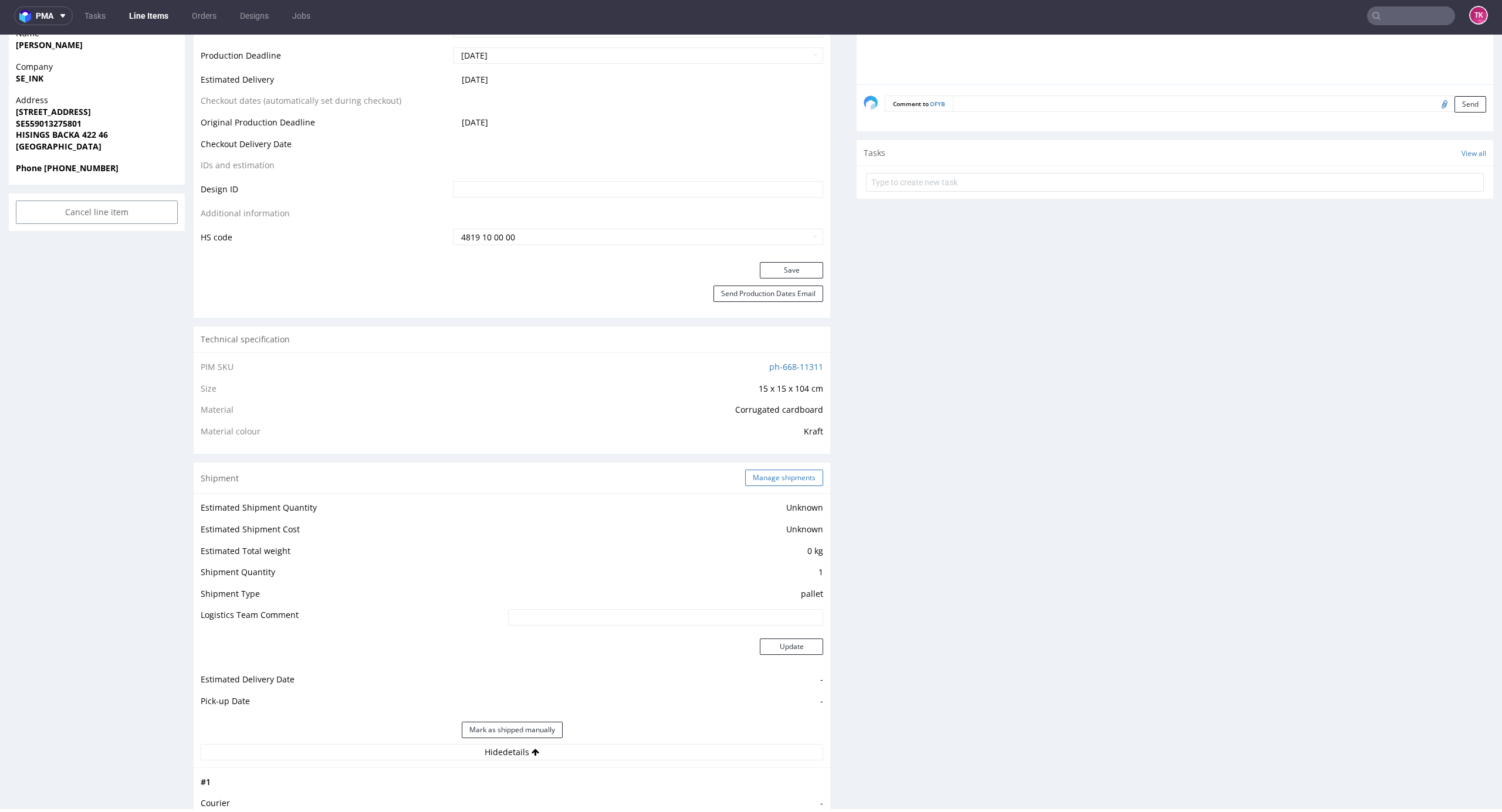
click at [760, 482] on button "Manage shipments" at bounding box center [784, 478] width 78 height 16
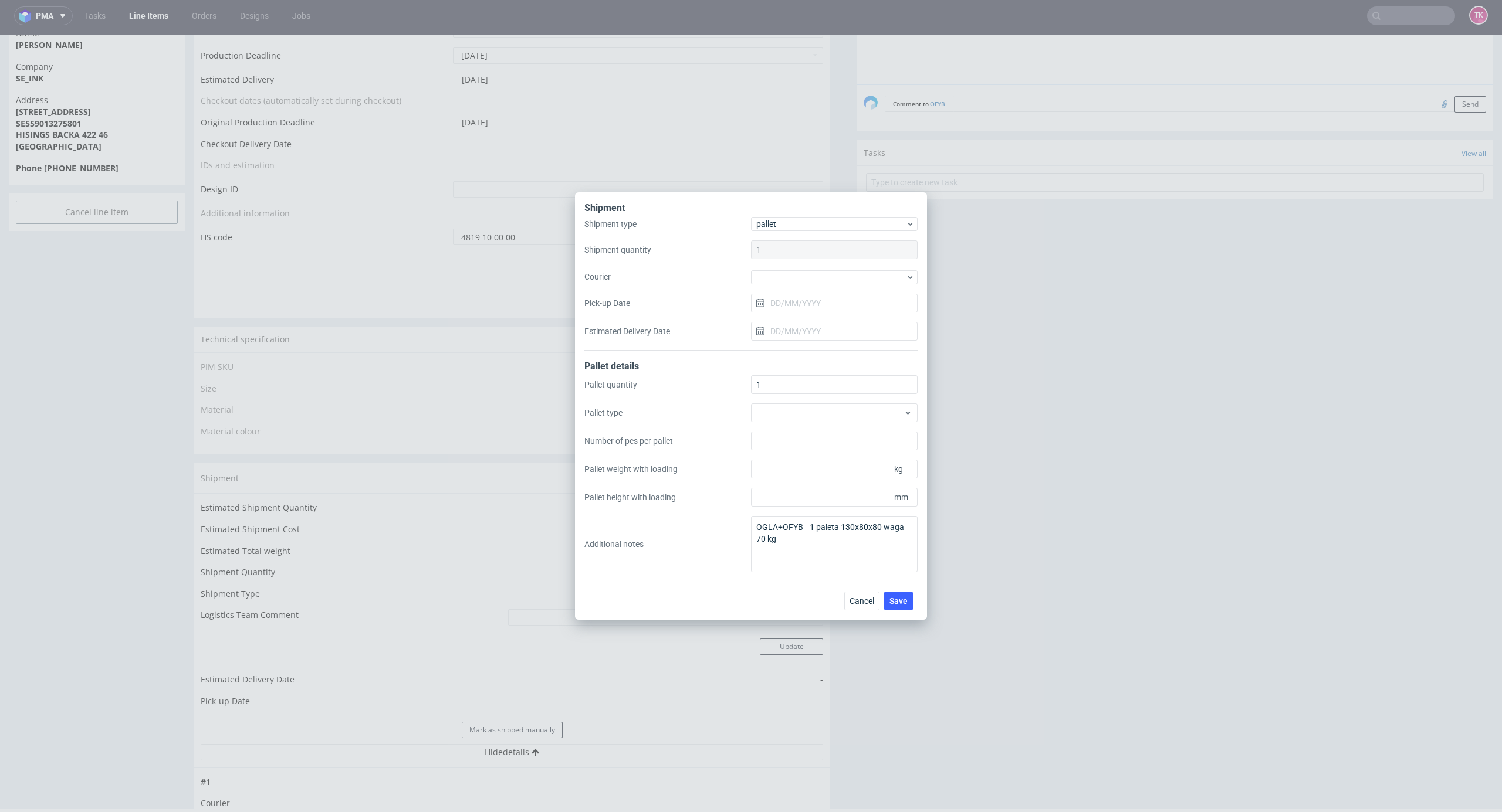
click at [798, 287] on div "Shipment type pallet Shipment quantity 1 Courier Pick-up Date Estimated Deliver…" at bounding box center [751, 284] width 333 height 134
click at [796, 283] on div at bounding box center [835, 277] width 167 height 14
click at [820, 345] on div "DB Schenker" at bounding box center [834, 345] width 157 height 22
click at [795, 297] on input "Pick-up Date" at bounding box center [835, 302] width 167 height 19
drag, startPoint x: 848, startPoint y: 434, endPoint x: 860, endPoint y: 572, distance: 138.5
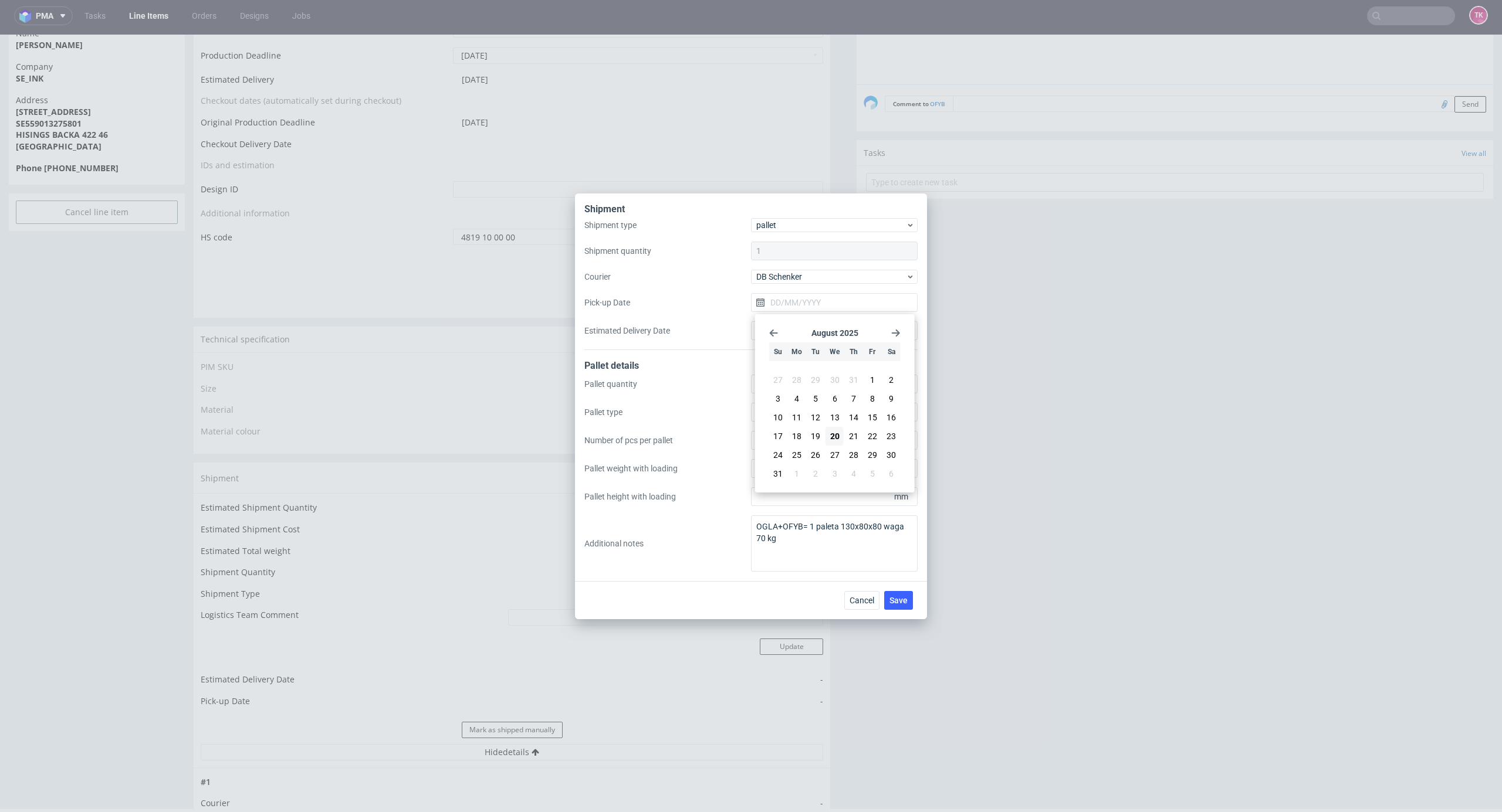
click at [845, 434] on button "21" at bounding box center [854, 436] width 18 height 19
type input "[DATE]"
click at [902, 607] on button "Save" at bounding box center [899, 600] width 29 height 19
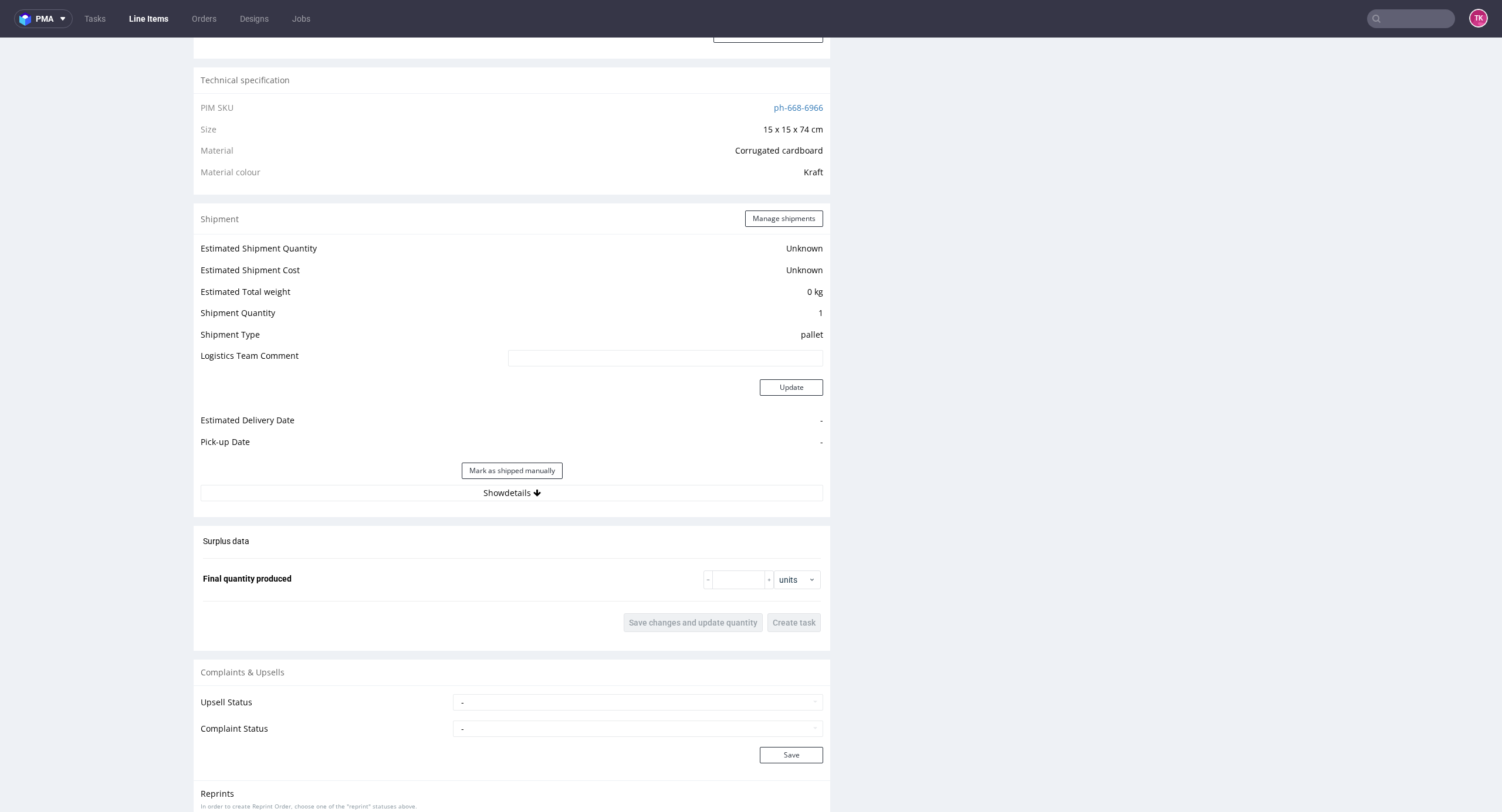
scroll to position [781, 0]
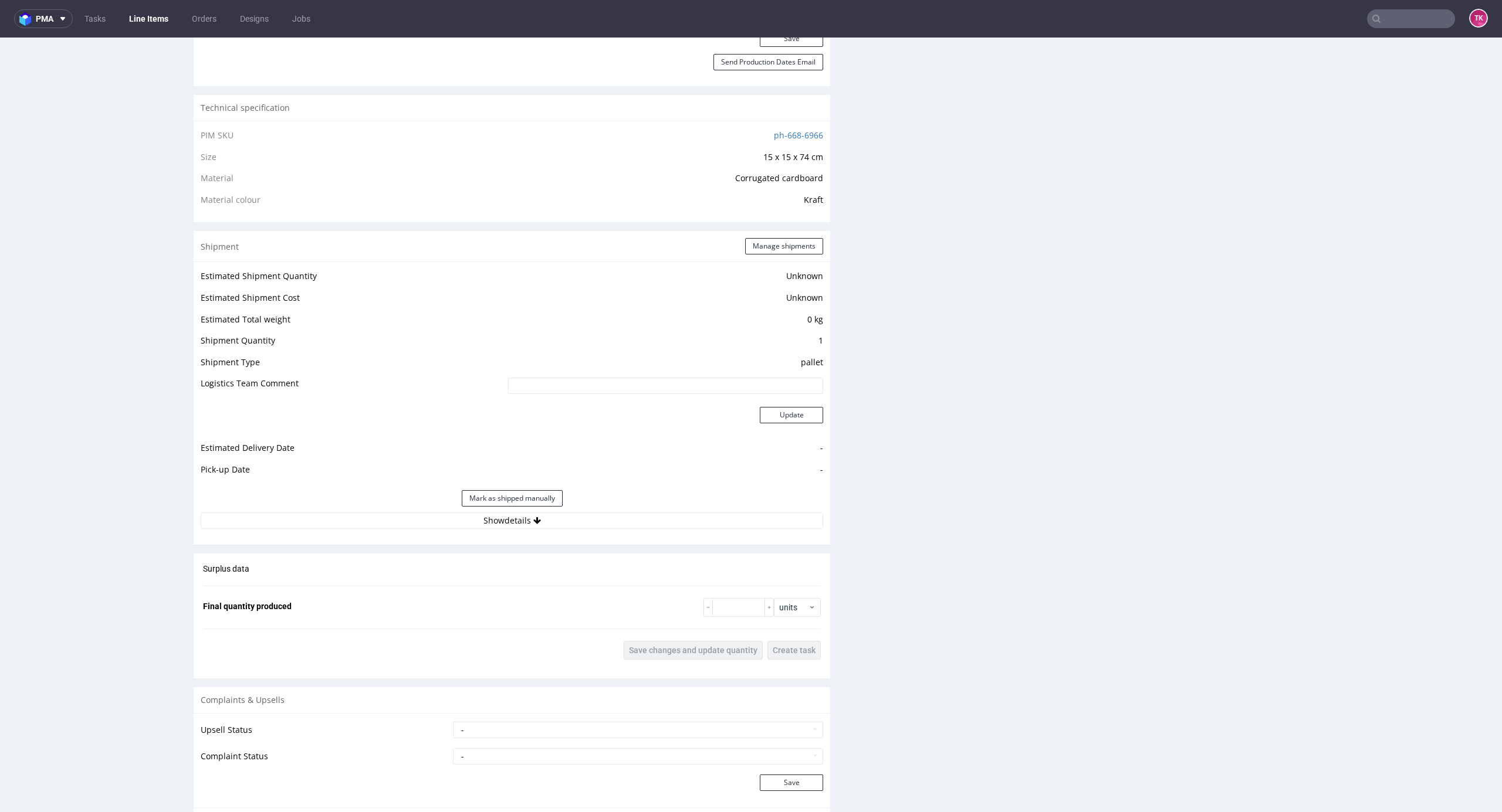
drag, startPoint x: 645, startPoint y: 450, endPoint x: 635, endPoint y: 491, distance: 42.2
click at [641, 470] on tbody "Estimated Shipment Quantity Unknown Estimated Shipment Cost Unknown Estimated T…" at bounding box center [512, 376] width 622 height 214
click at [639, 520] on button "Show details" at bounding box center [512, 520] width 622 height 16
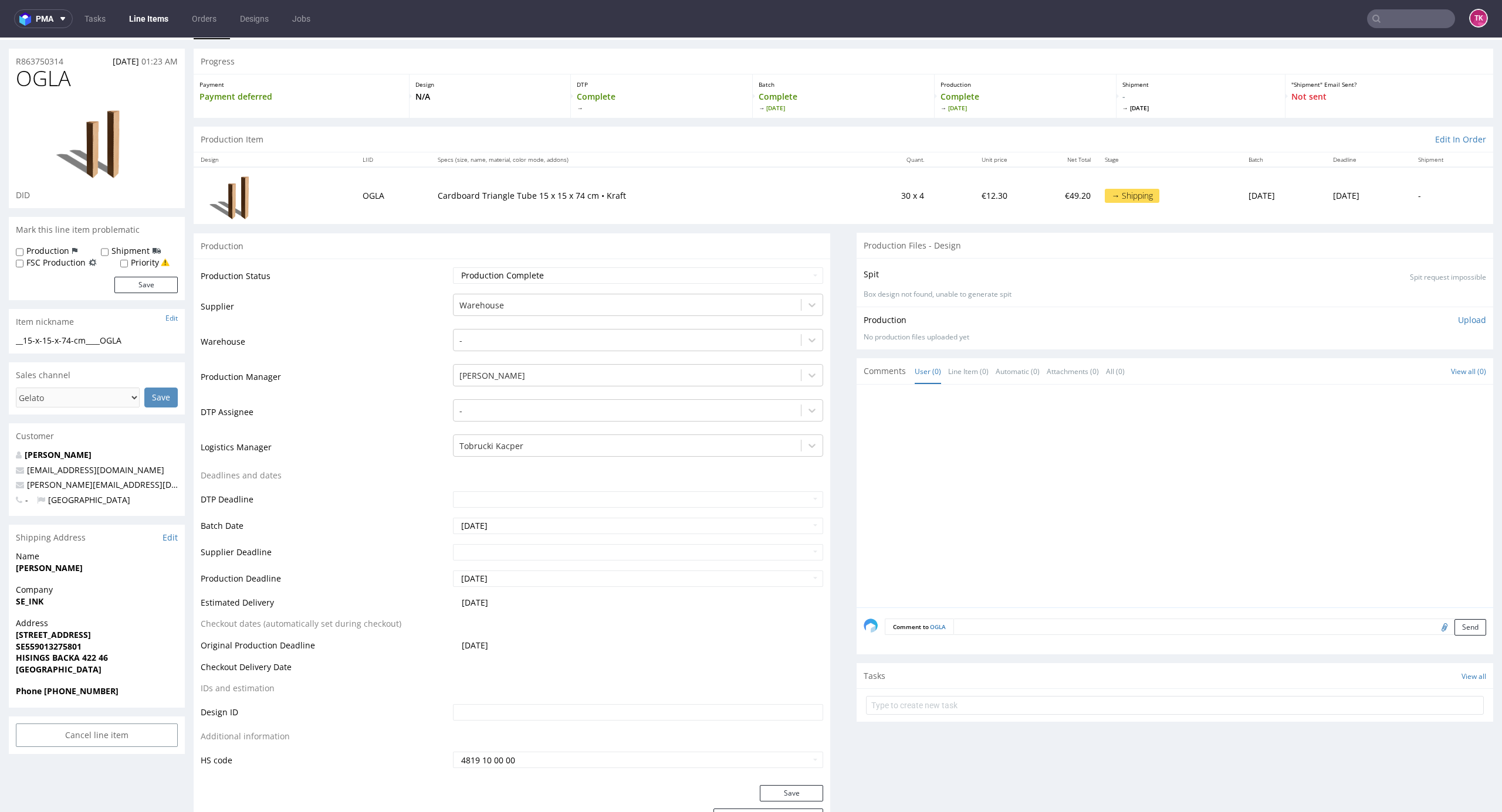
scroll to position [0, 0]
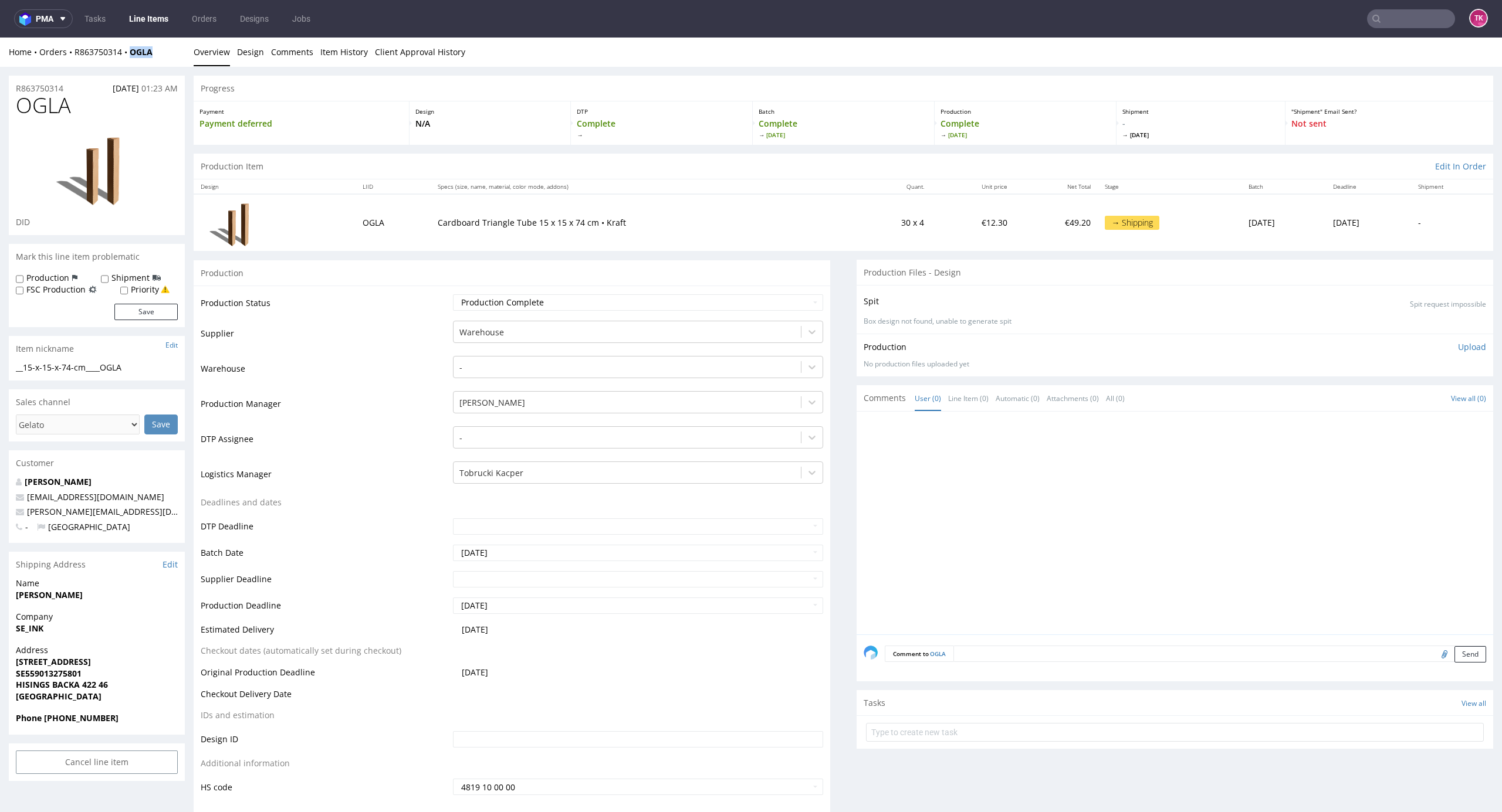
drag, startPoint x: 163, startPoint y: 40, endPoint x: 130, endPoint y: 61, distance: 39.1
click at [130, 61] on div "Home Orders R863750314 OGLA Overview Design Comments Item History Client Approv…" at bounding box center [751, 52] width 1502 height 30
copy strong "OGLA"
click at [953, 735] on input "text" at bounding box center [1175, 732] width 618 height 19
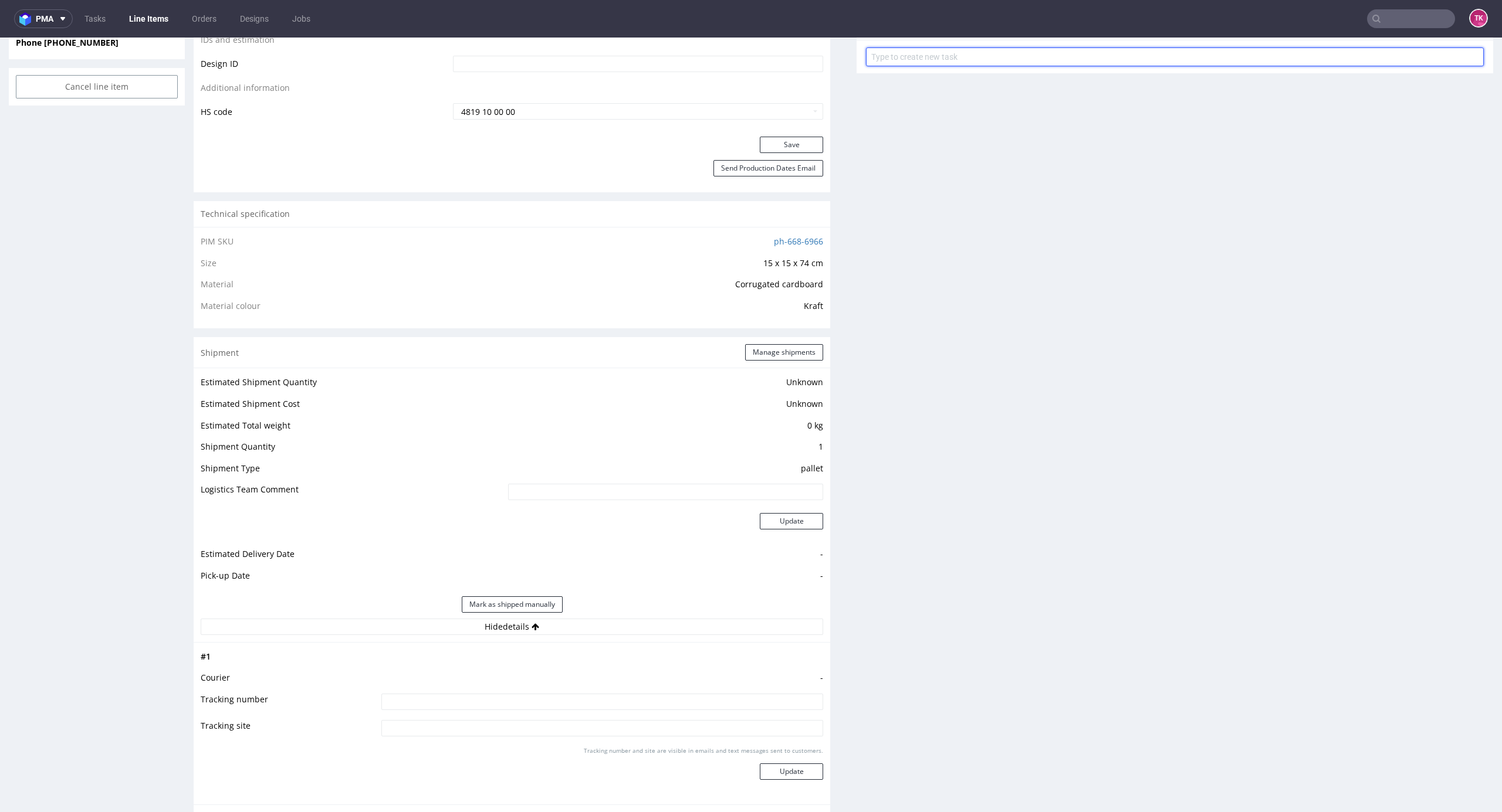
scroll to position [860, 0]
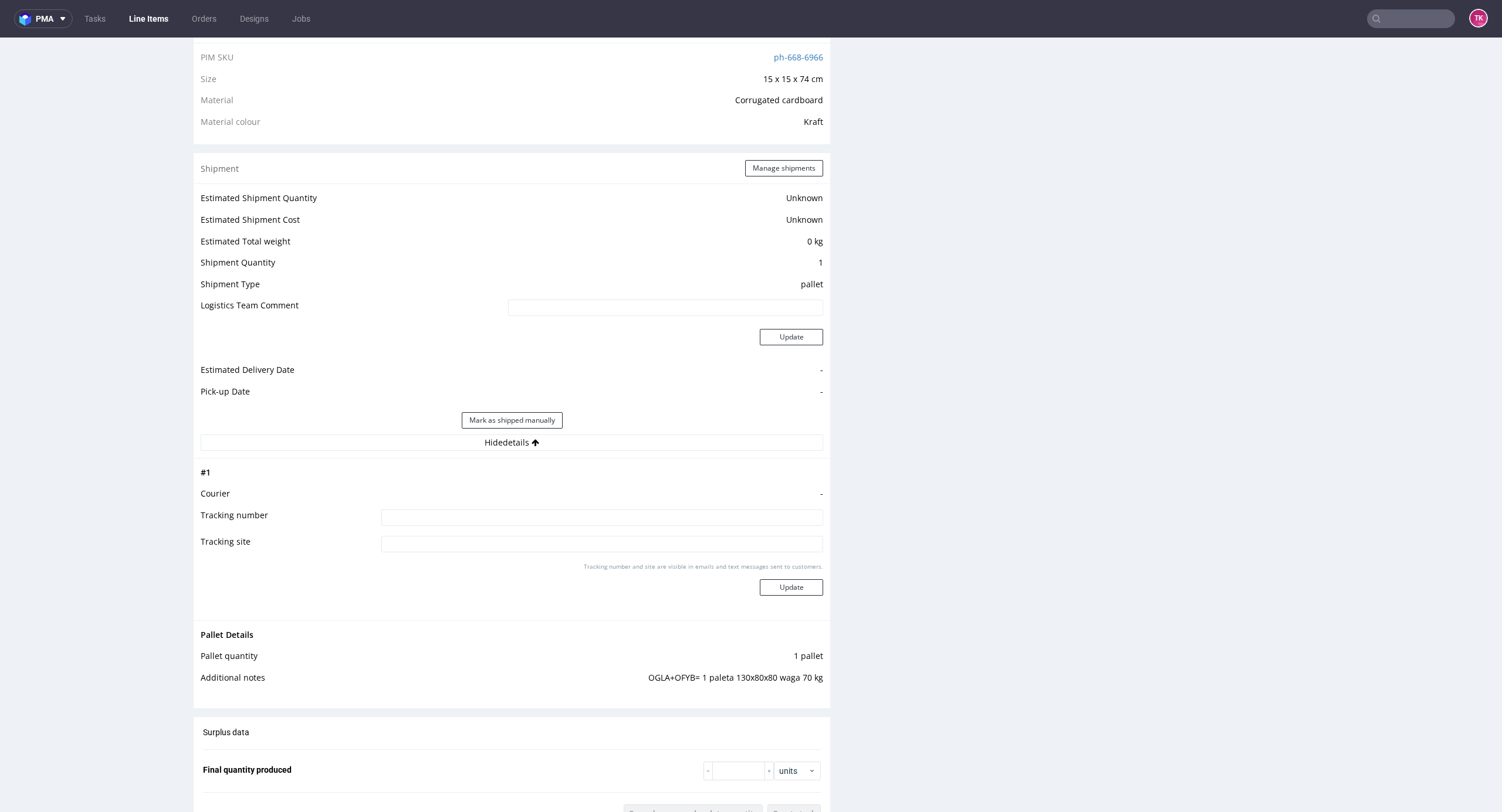
click at [619, 510] on tbody "# 1 Courier - Tracking number Tracking site Tracking number and site are visibl…" at bounding box center [512, 539] width 622 height 148
drag, startPoint x: 619, startPoint y: 510, endPoint x: 624, endPoint y: 517, distance: 8.6
click at [619, 511] on input at bounding box center [602, 518] width 442 height 16
paste input "PLWAW508028949"
type input "PLWAW508028949"
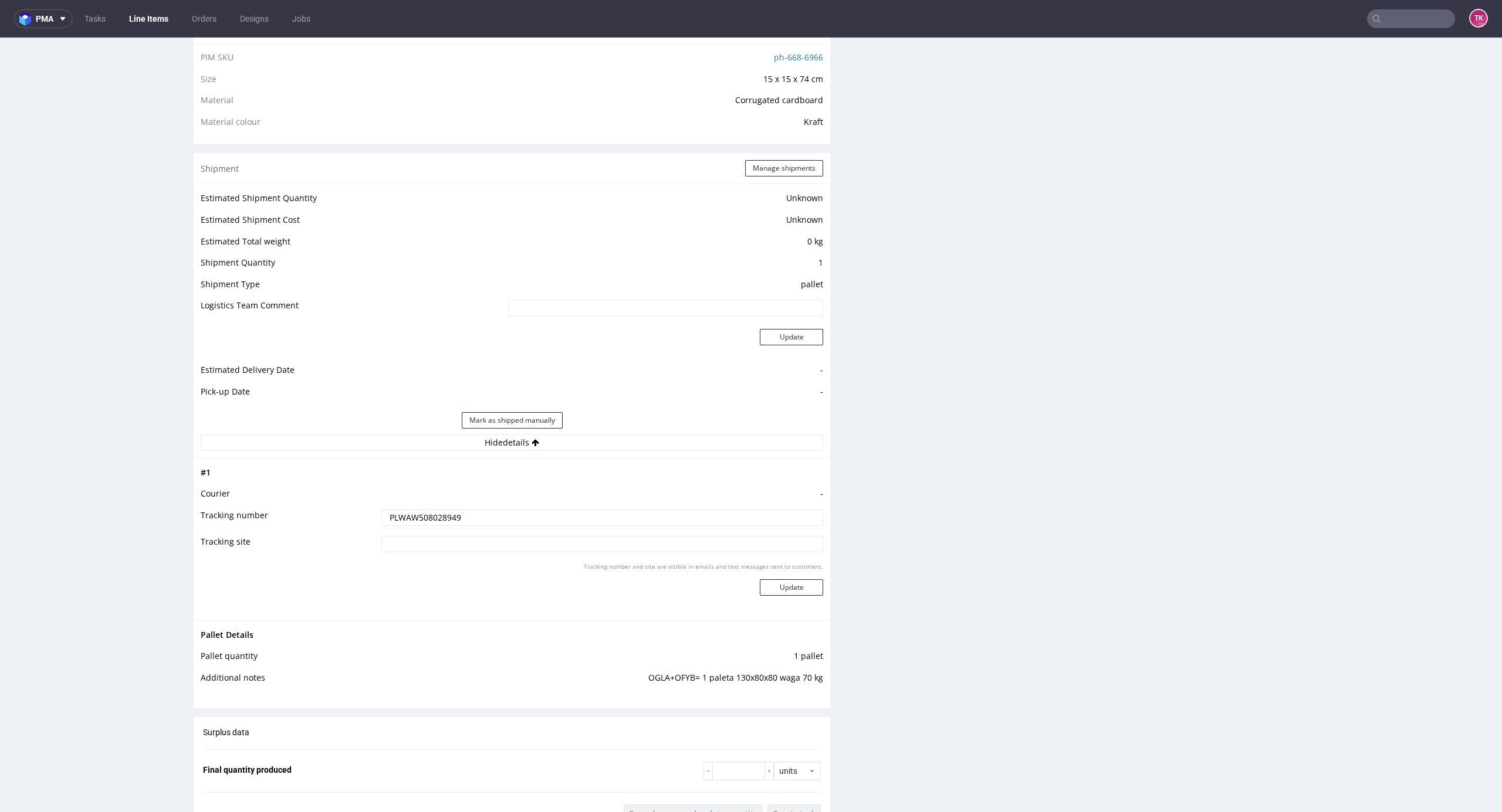
click at [780, 573] on div "Tracking number and site are visible in emails and text messages sent to custom…" at bounding box center [602, 583] width 442 height 42
click at [785, 585] on button "Update" at bounding box center [791, 588] width 64 height 16
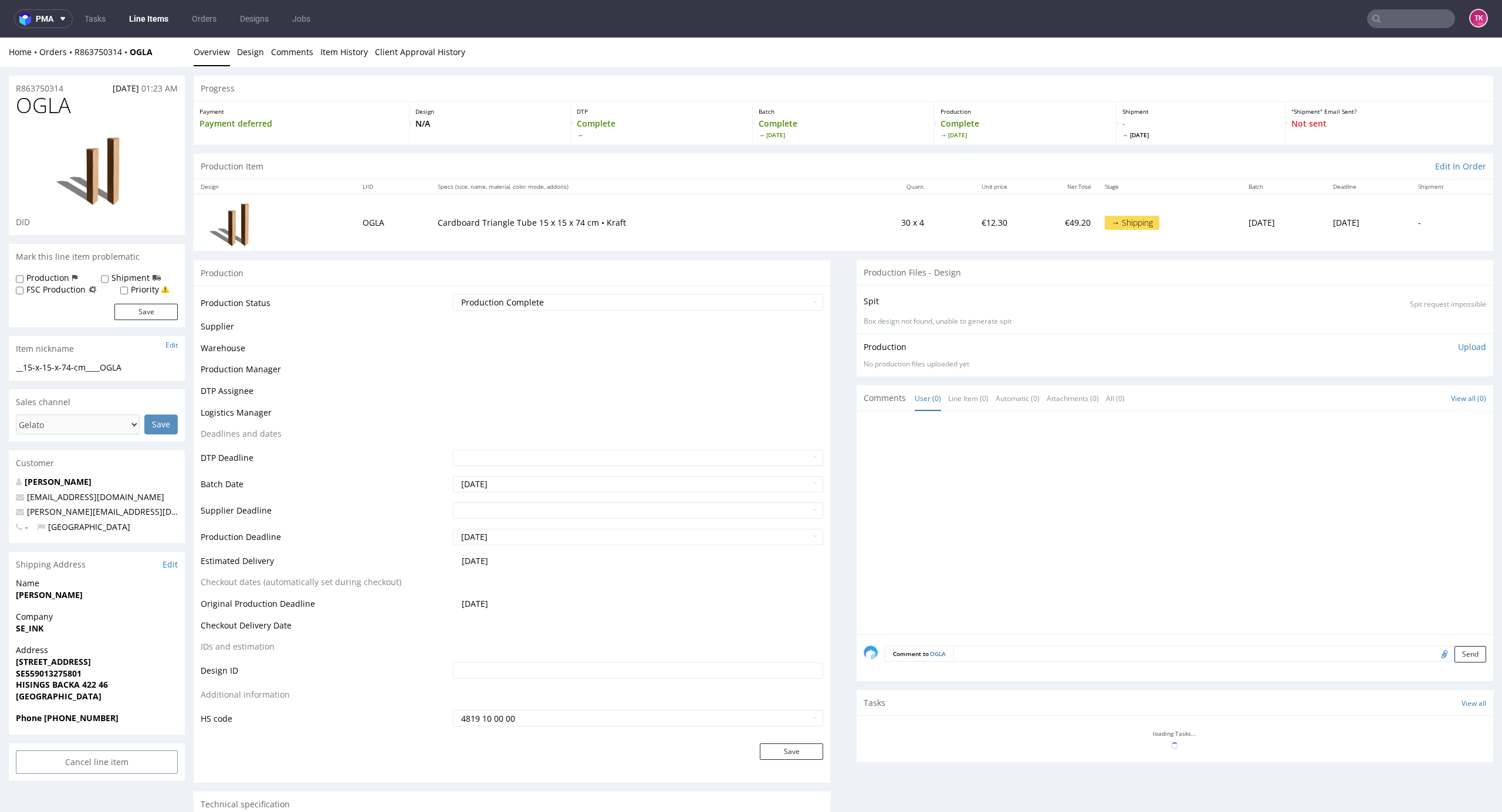
scroll to position [542, 0]
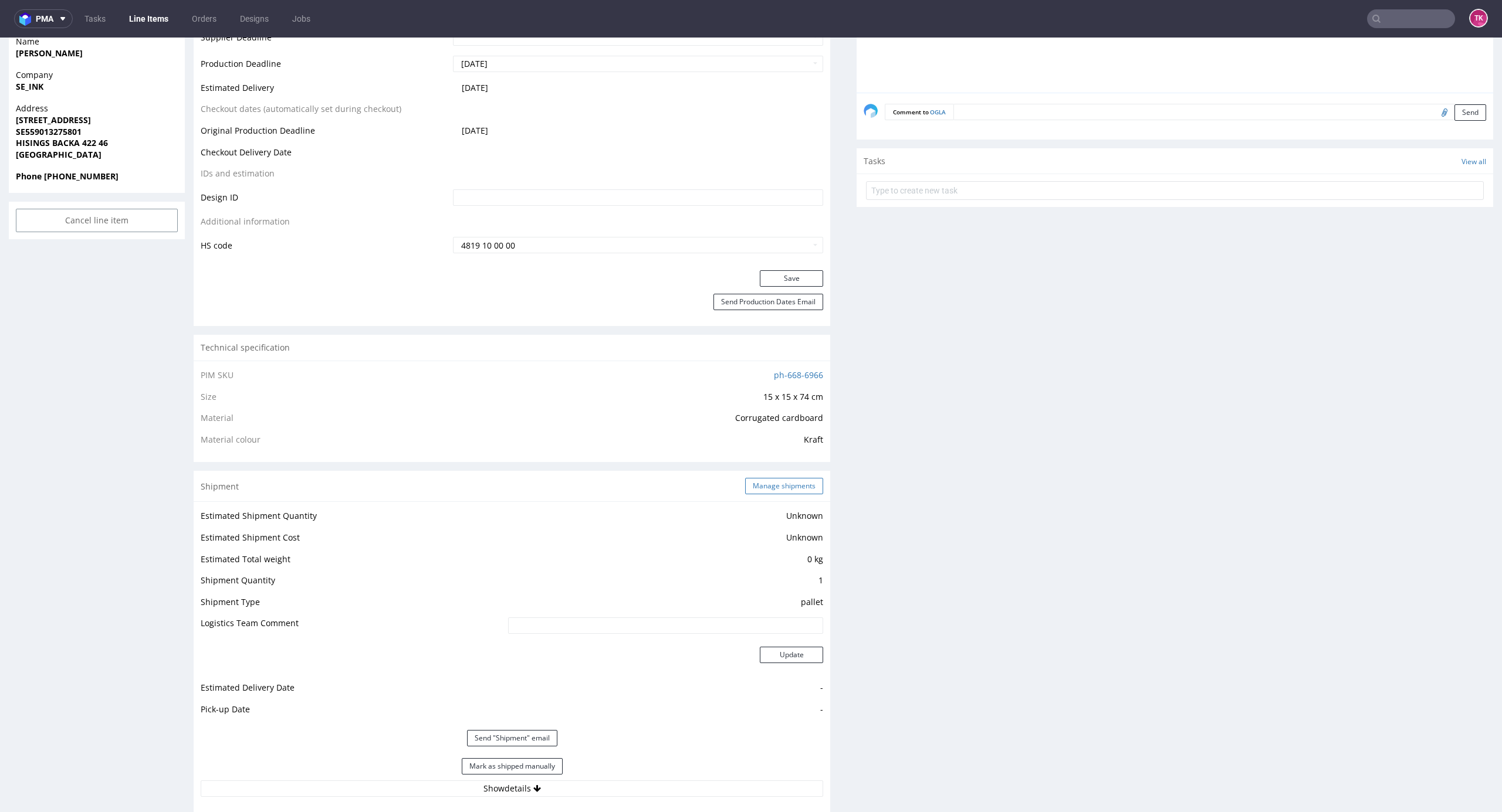
click at [789, 484] on button "Manage shipments" at bounding box center [784, 486] width 78 height 16
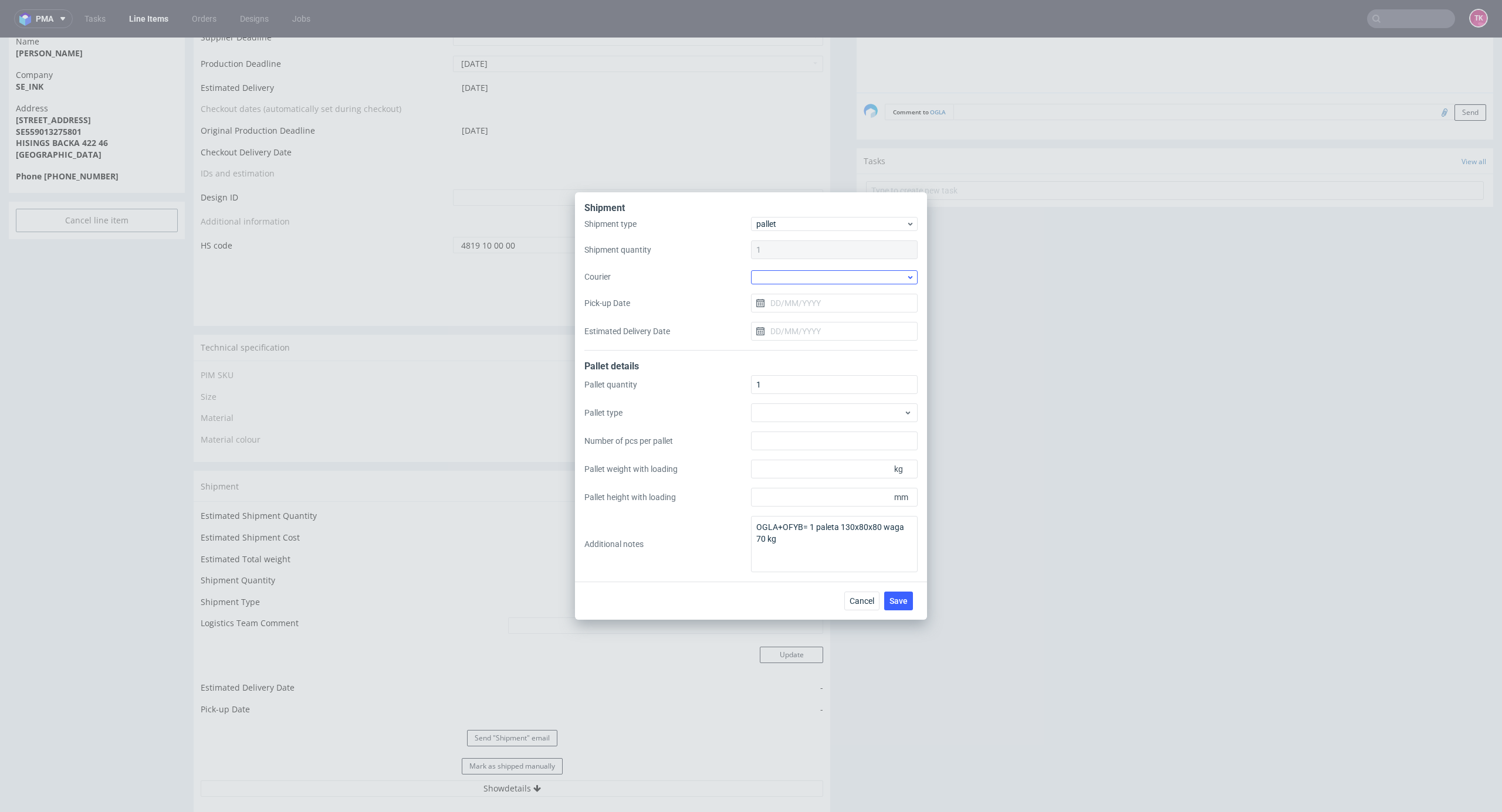
click at [803, 278] on div at bounding box center [835, 277] width 167 height 14
click at [812, 343] on div "DB Schenker" at bounding box center [834, 345] width 157 height 22
drag, startPoint x: 803, startPoint y: 316, endPoint x: 801, endPoint y: 302, distance: 14.1
click at [801, 310] on div "Shipment type pallet Shipment quantity 1 Courier DB Schenker Pick-up Date Estim…" at bounding box center [751, 284] width 333 height 132
click at [801, 302] on input "Pick-up Date" at bounding box center [835, 302] width 167 height 19
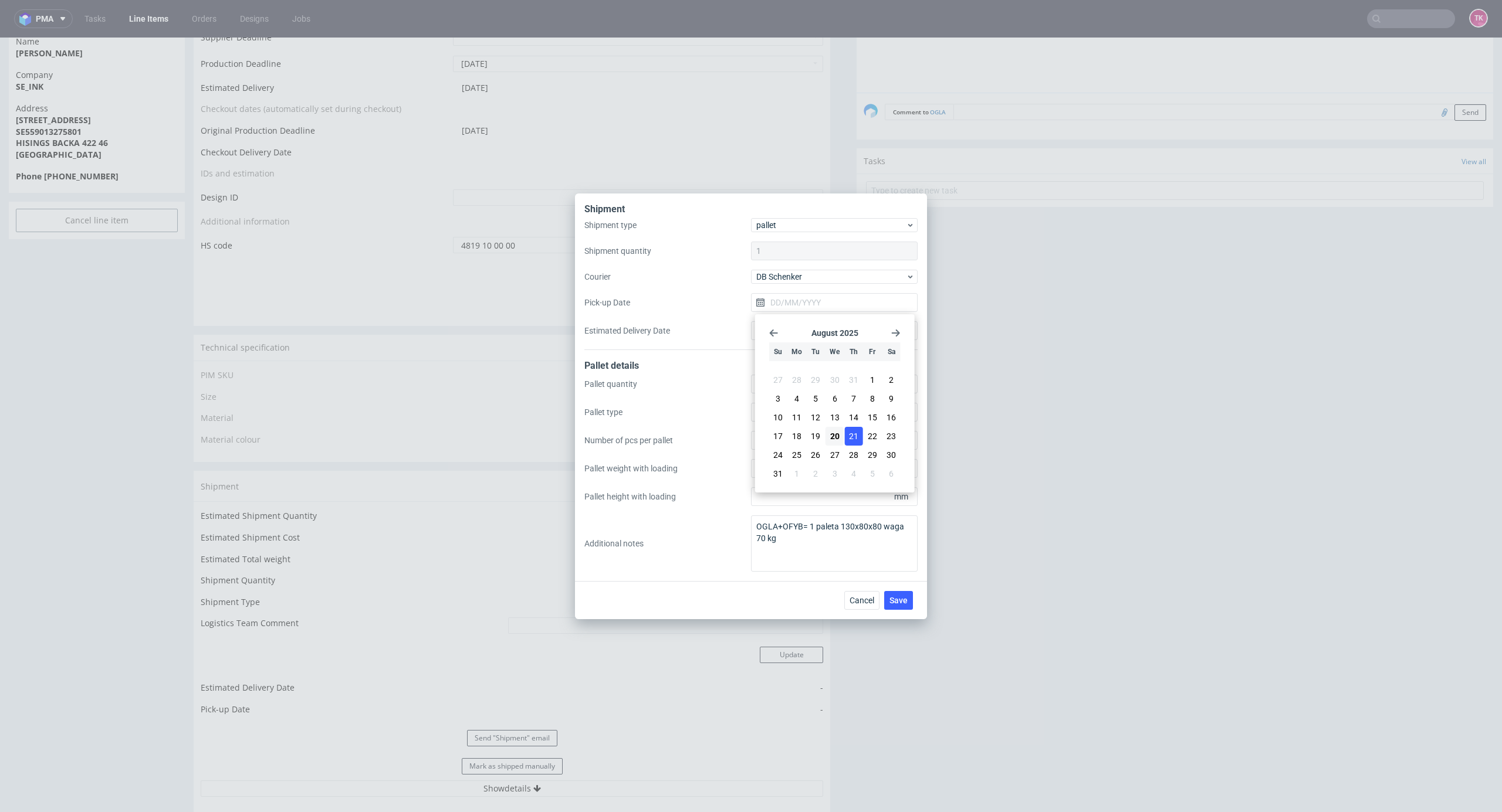
drag, startPoint x: 852, startPoint y: 441, endPoint x: 890, endPoint y: 575, distance: 139.3
click at [852, 442] on button "21" at bounding box center [854, 436] width 18 height 19
type input "[DATE]"
click at [891, 591] on button "Save" at bounding box center [899, 600] width 29 height 19
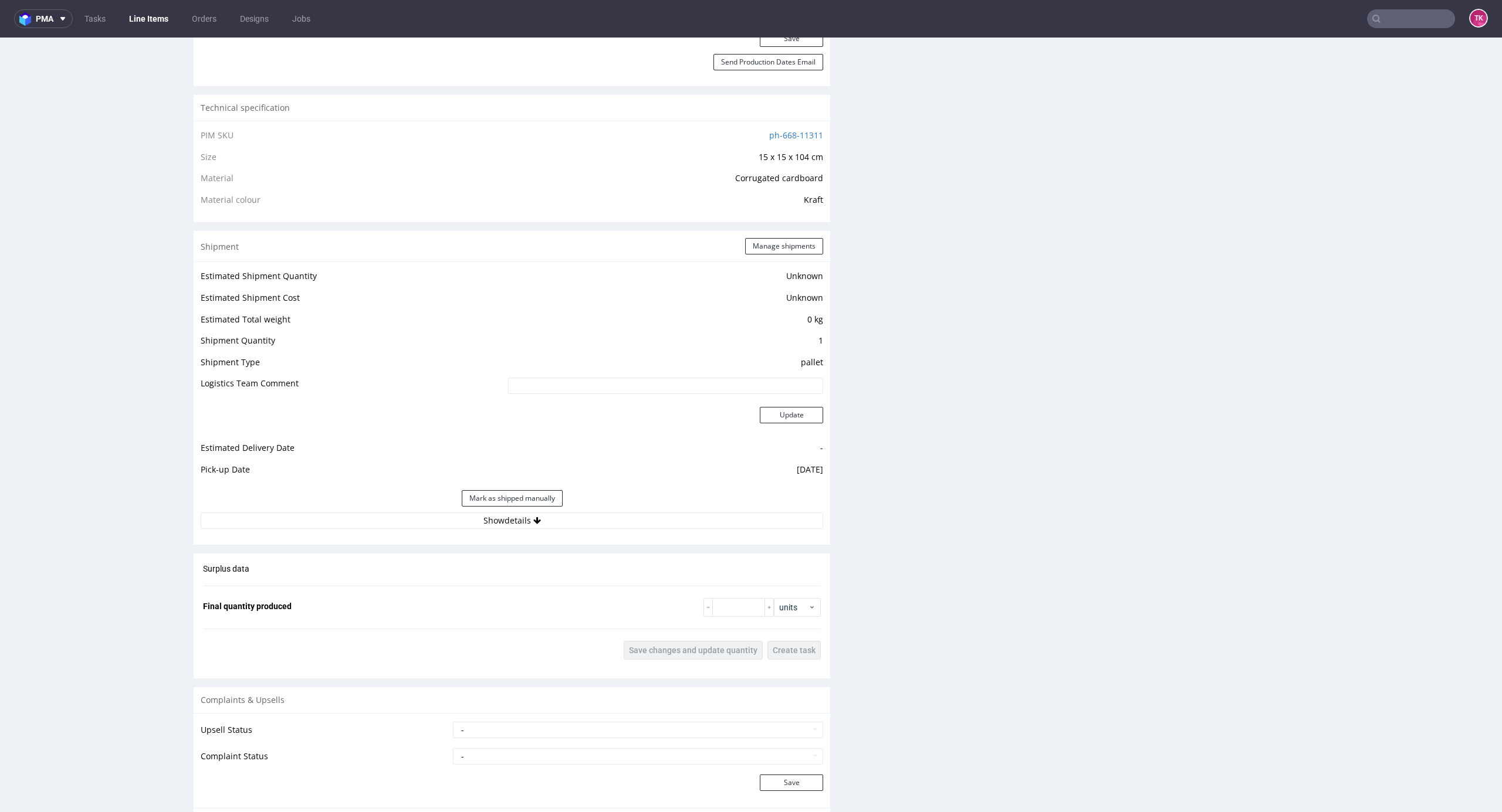
scroll to position [939, 0]
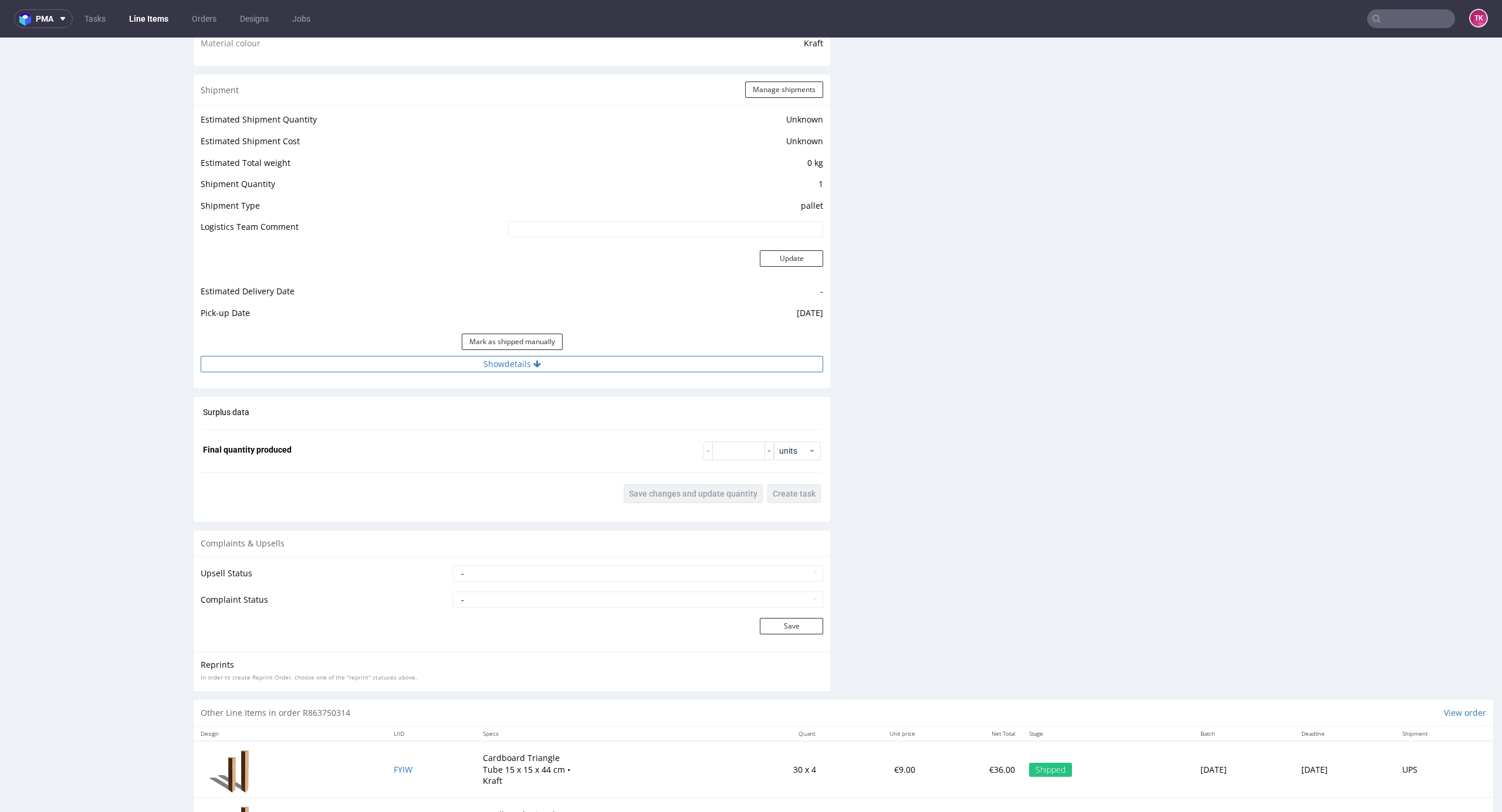
click at [719, 371] on button "Show details" at bounding box center [512, 364] width 622 height 16
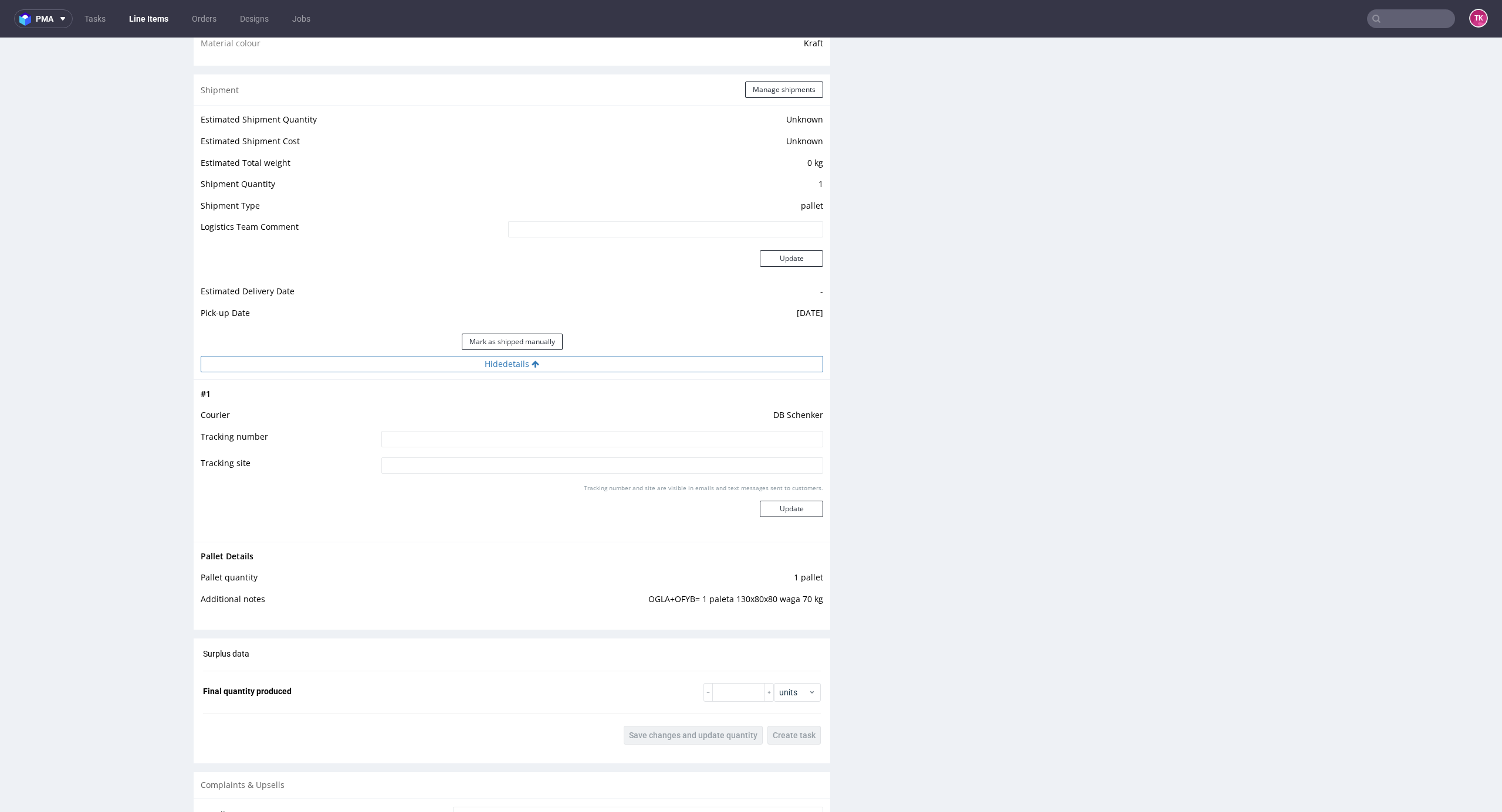
click at [718, 367] on button "Hide details" at bounding box center [512, 364] width 622 height 16
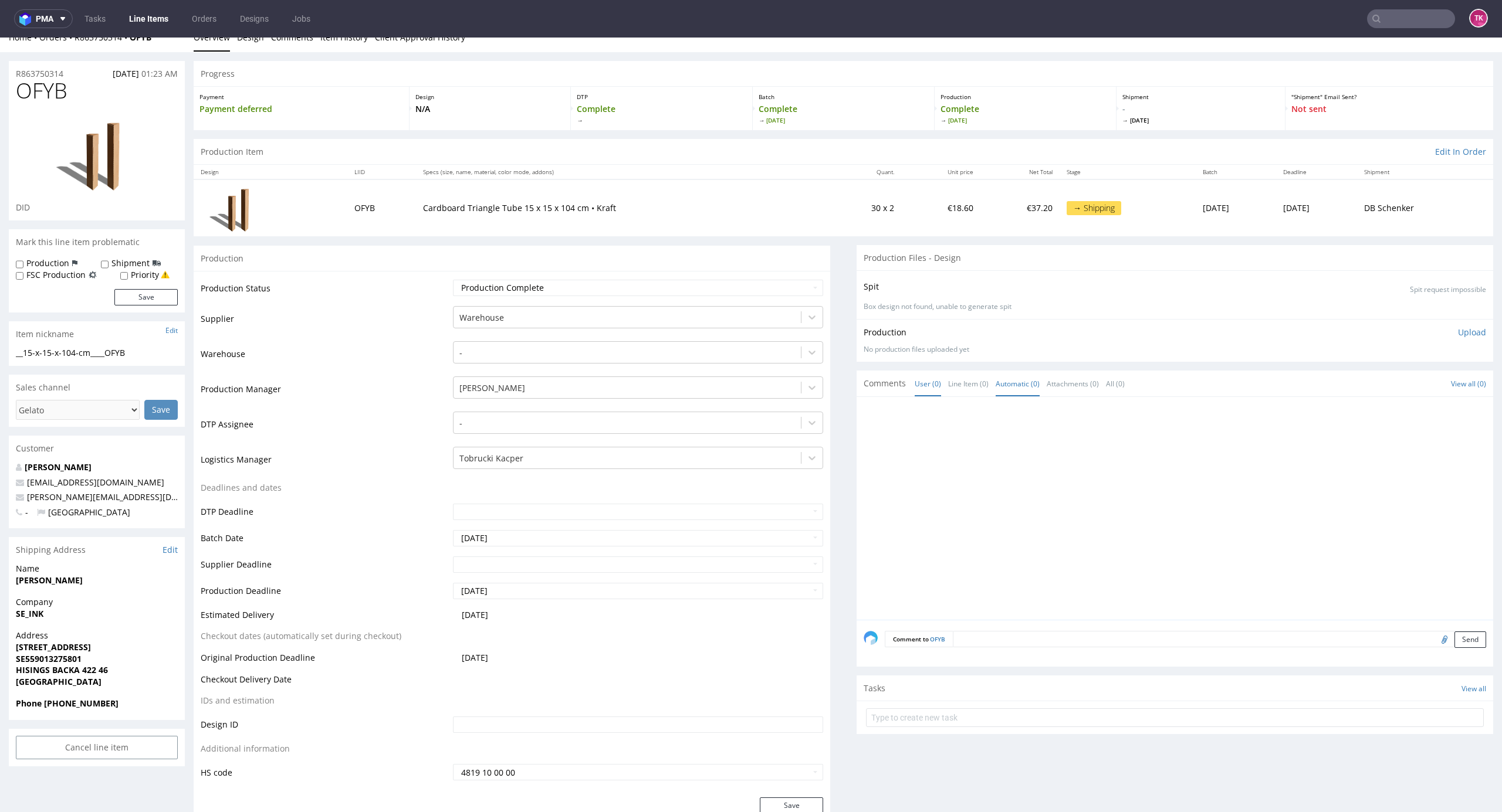
scroll to position [0, 0]
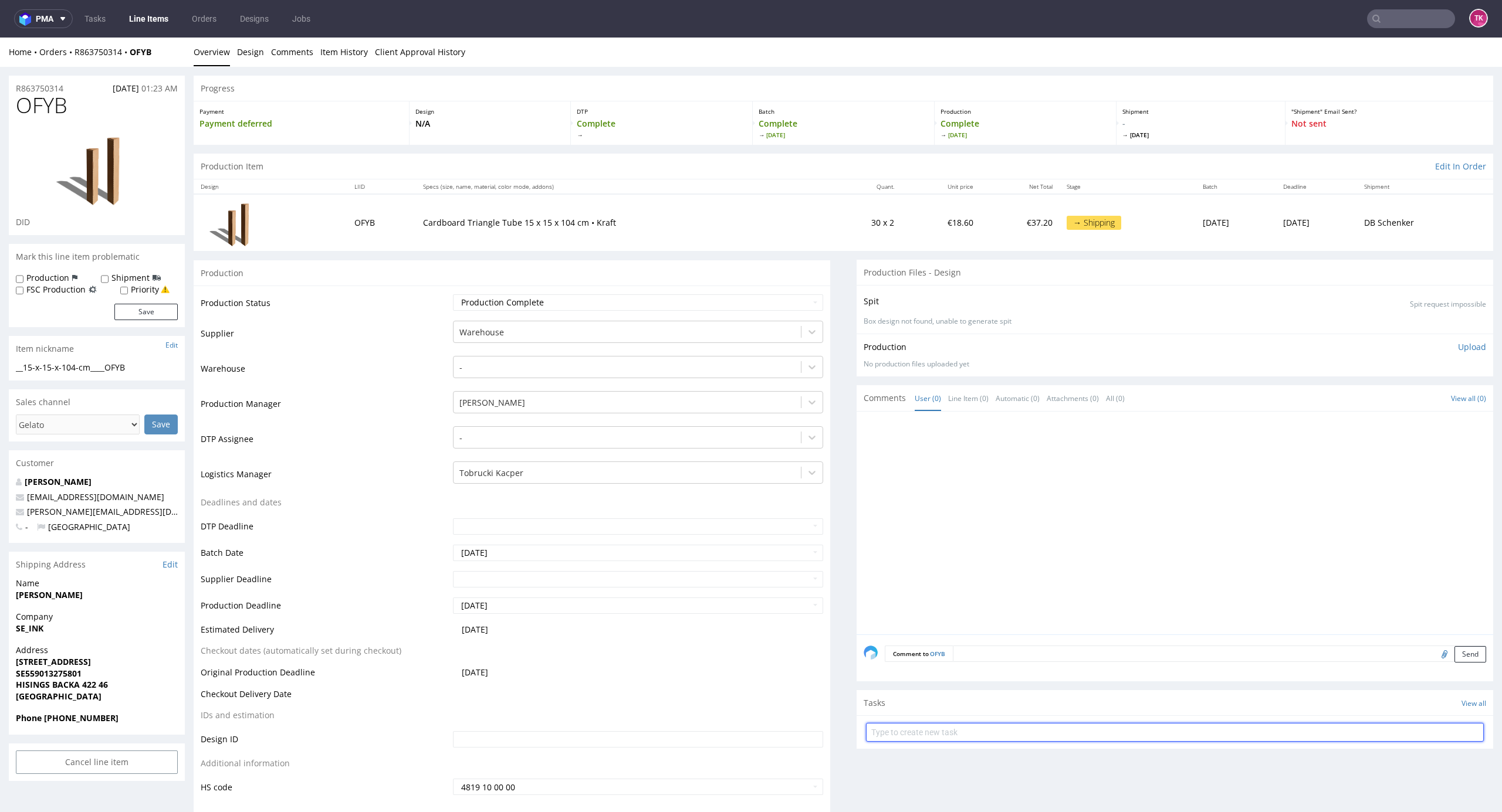
click at [902, 734] on input "text" at bounding box center [1175, 732] width 618 height 19
type input "etykiety"
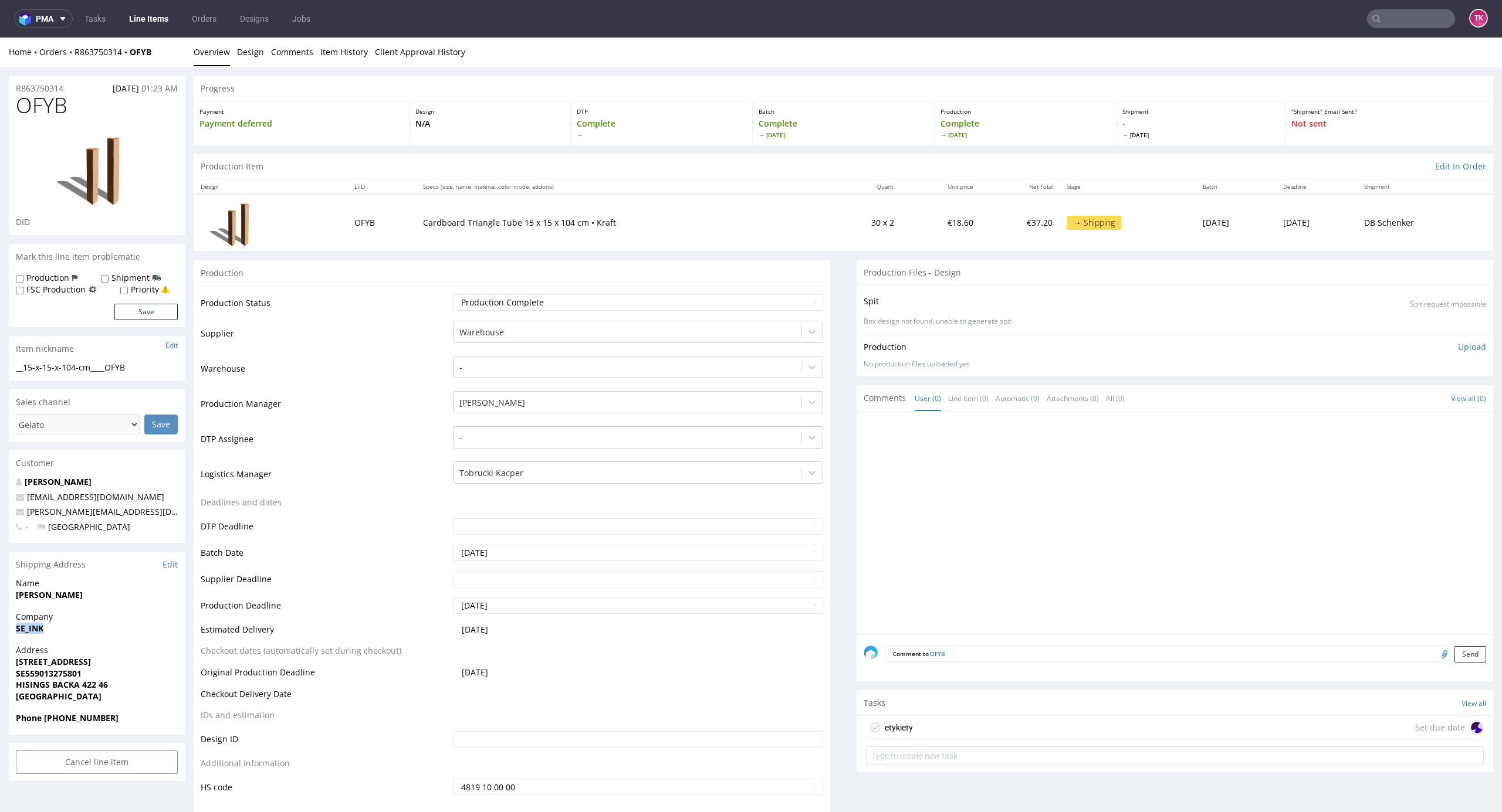
drag, startPoint x: 12, startPoint y: 633, endPoint x: 79, endPoint y: 637, distance: 67.1
click at [79, 637] on div "Company SE_INK" at bounding box center [97, 627] width 176 height 33
copy strong "SE_INK"
drag, startPoint x: 11, startPoint y: 595, endPoint x: 88, endPoint y: 600, distance: 77.2
click at [88, 600] on div "Name Camilla Sinclair" at bounding box center [97, 594] width 176 height 33
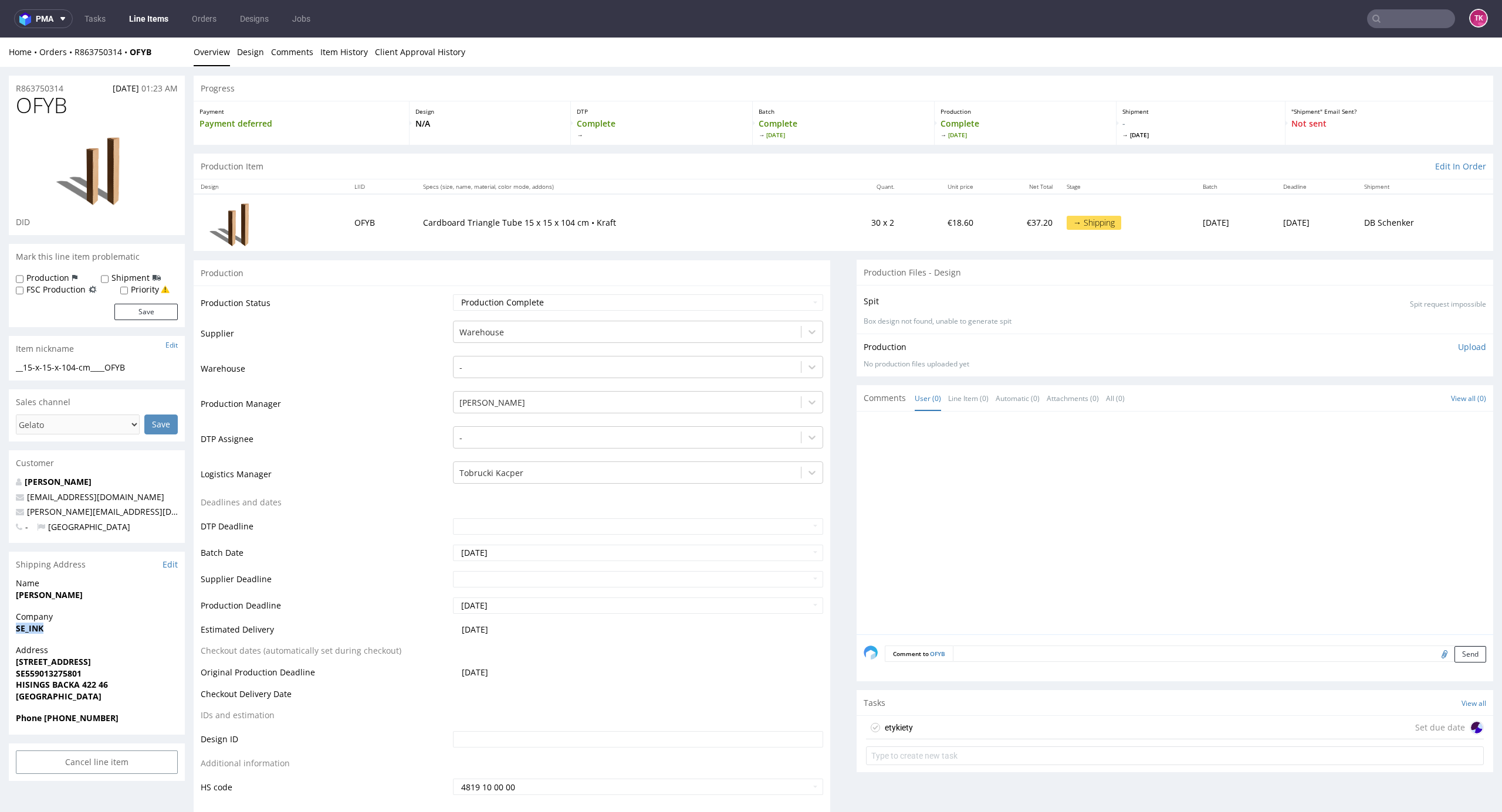
copy strong "Camilla Sinclair"
drag, startPoint x: 29, startPoint y: 634, endPoint x: 87, endPoint y: 634, distance: 58.0
click at [87, 634] on div "Company SE_INK" at bounding box center [97, 627] width 176 height 33
copy strong "SE_INK"
drag, startPoint x: 87, startPoint y: 685, endPoint x: 108, endPoint y: 688, distance: 21.2
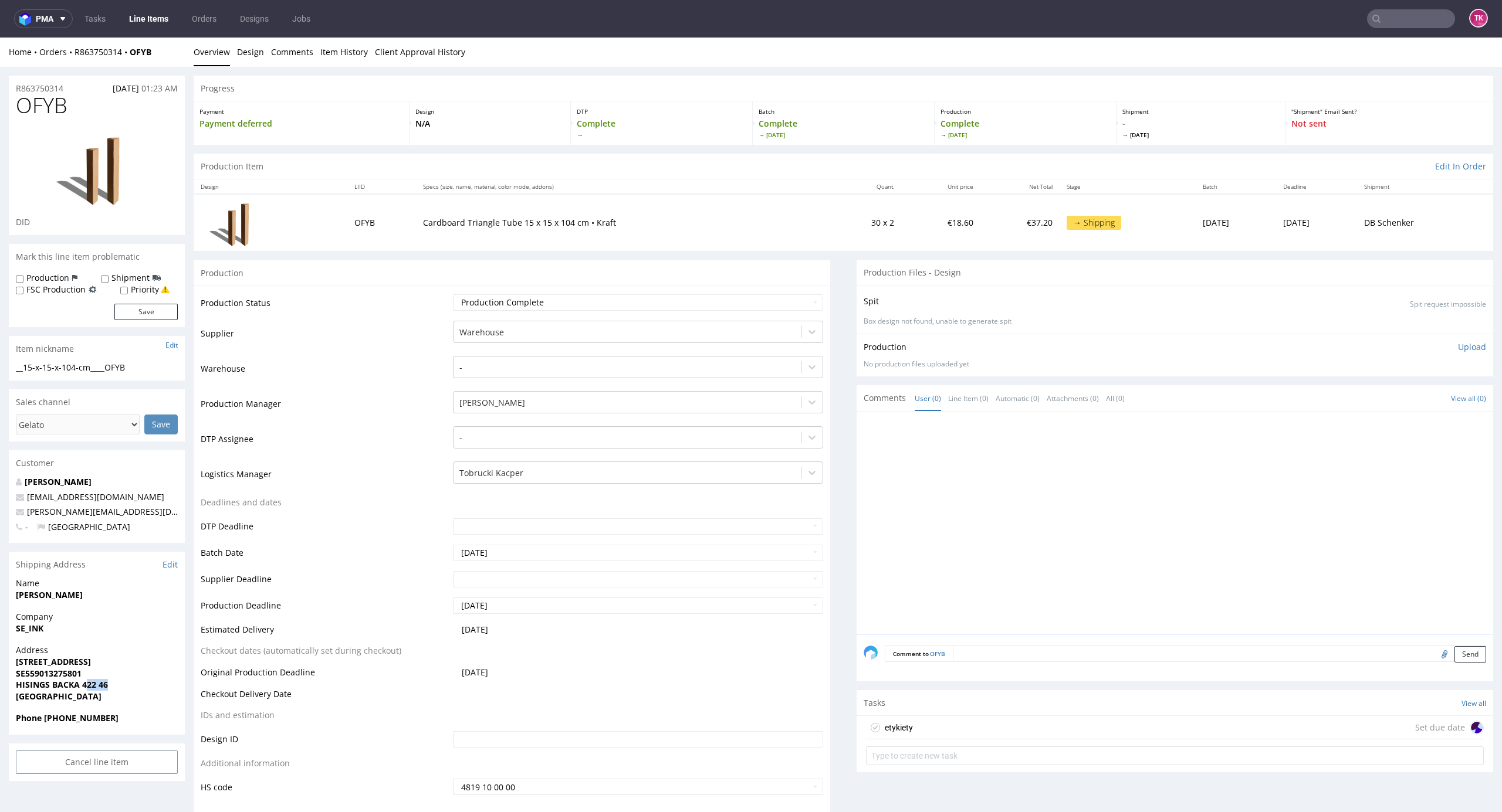
click at [108, 688] on span "HISINGS BACKA 422 46" at bounding box center [97, 685] width 162 height 12
drag, startPoint x: 81, startPoint y: 690, endPoint x: 215, endPoint y: 664, distance: 136.5
click at [123, 684] on span "HISINGS BACKA 422 46" at bounding box center [97, 685] width 162 height 12
copy strong "422 46"
drag, startPoint x: 6, startPoint y: 667, endPoint x: 98, endPoint y: 673, distance: 92.2
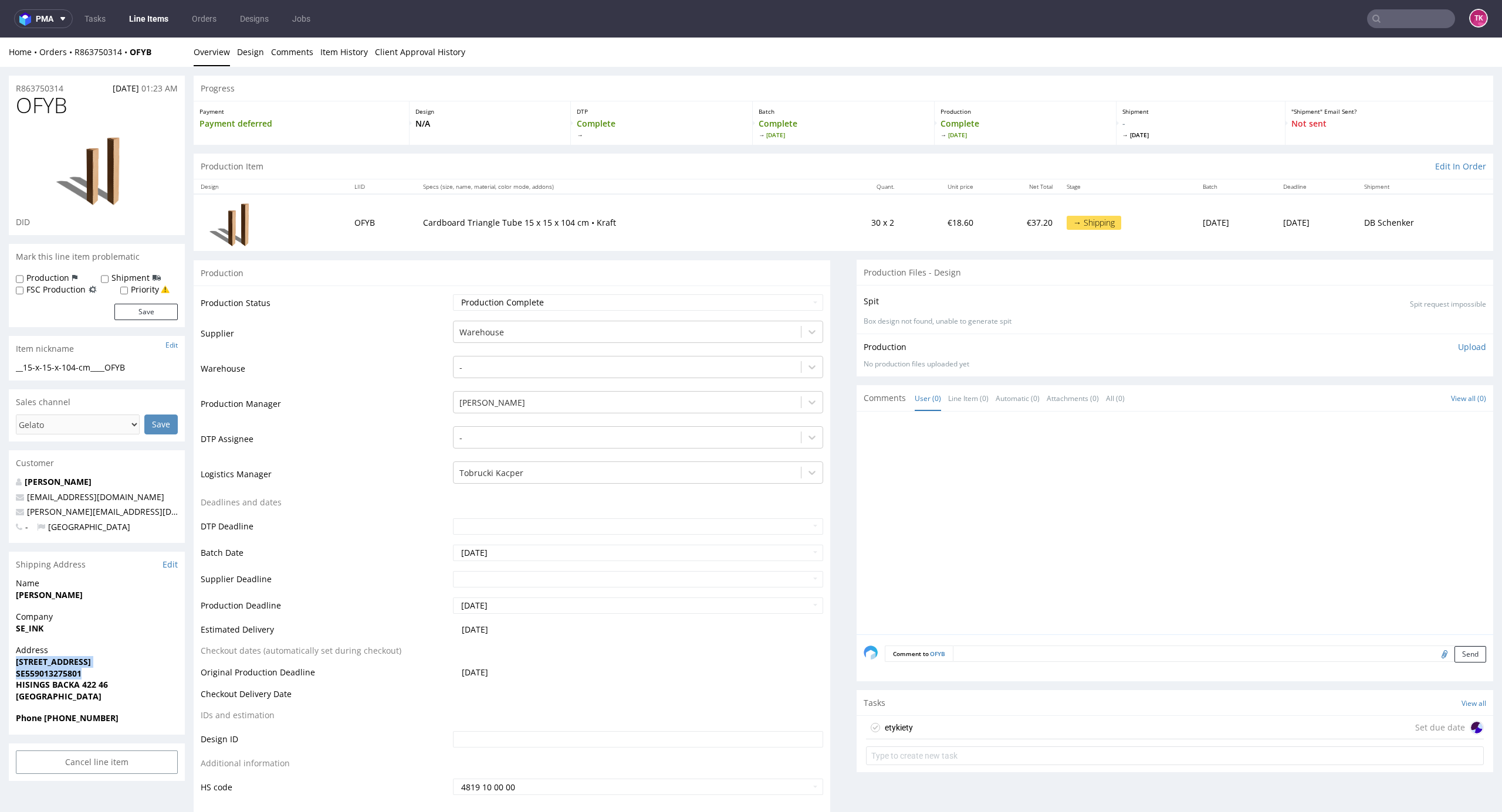
copy p "Exportgatan 33B SE559013275801"
click at [47, 720] on strong "Phone 46735000784" at bounding box center [67, 718] width 102 height 11
copy strong "46735000784"
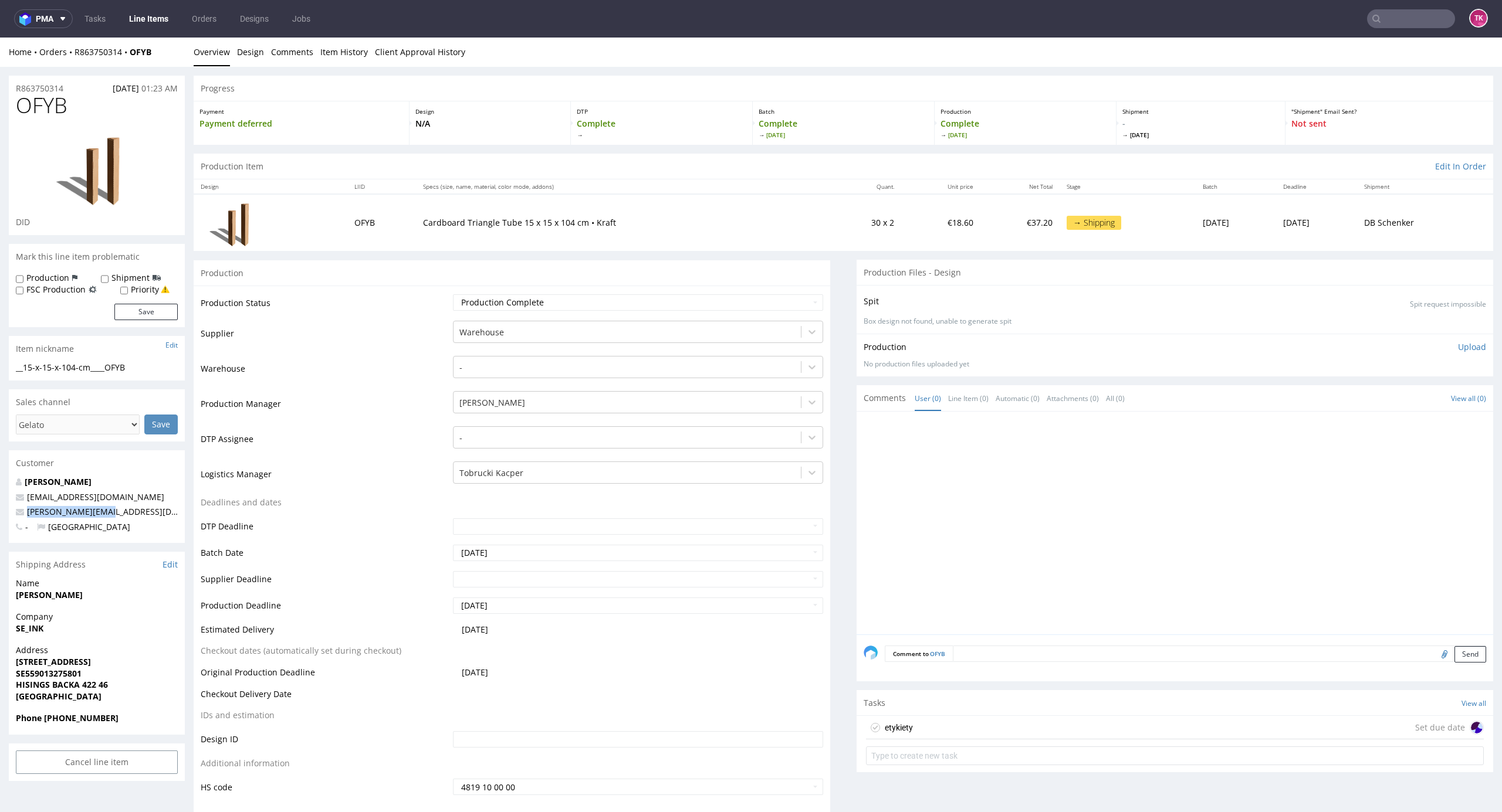
drag, startPoint x: 107, startPoint y: 507, endPoint x: 17, endPoint y: 507, distance: 90.0
click at [18, 507] on p "camilla@inknart.se" at bounding box center [97, 511] width 162 height 12
copy span "camilla@inknart.se"
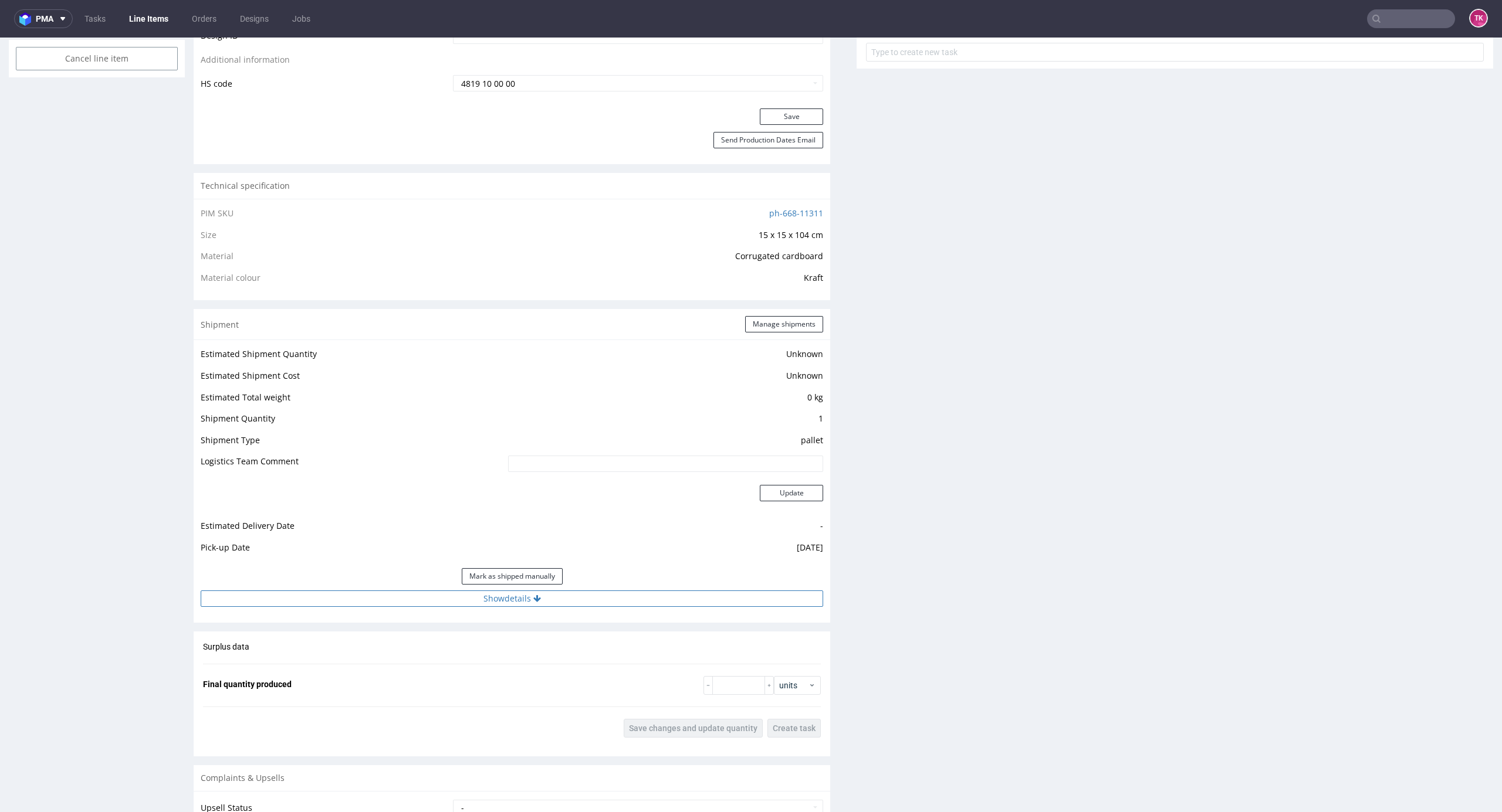
drag, startPoint x: 587, startPoint y: 600, endPoint x: 602, endPoint y: 591, distance: 17.5
click at [590, 600] on button "Show details" at bounding box center [512, 598] width 622 height 16
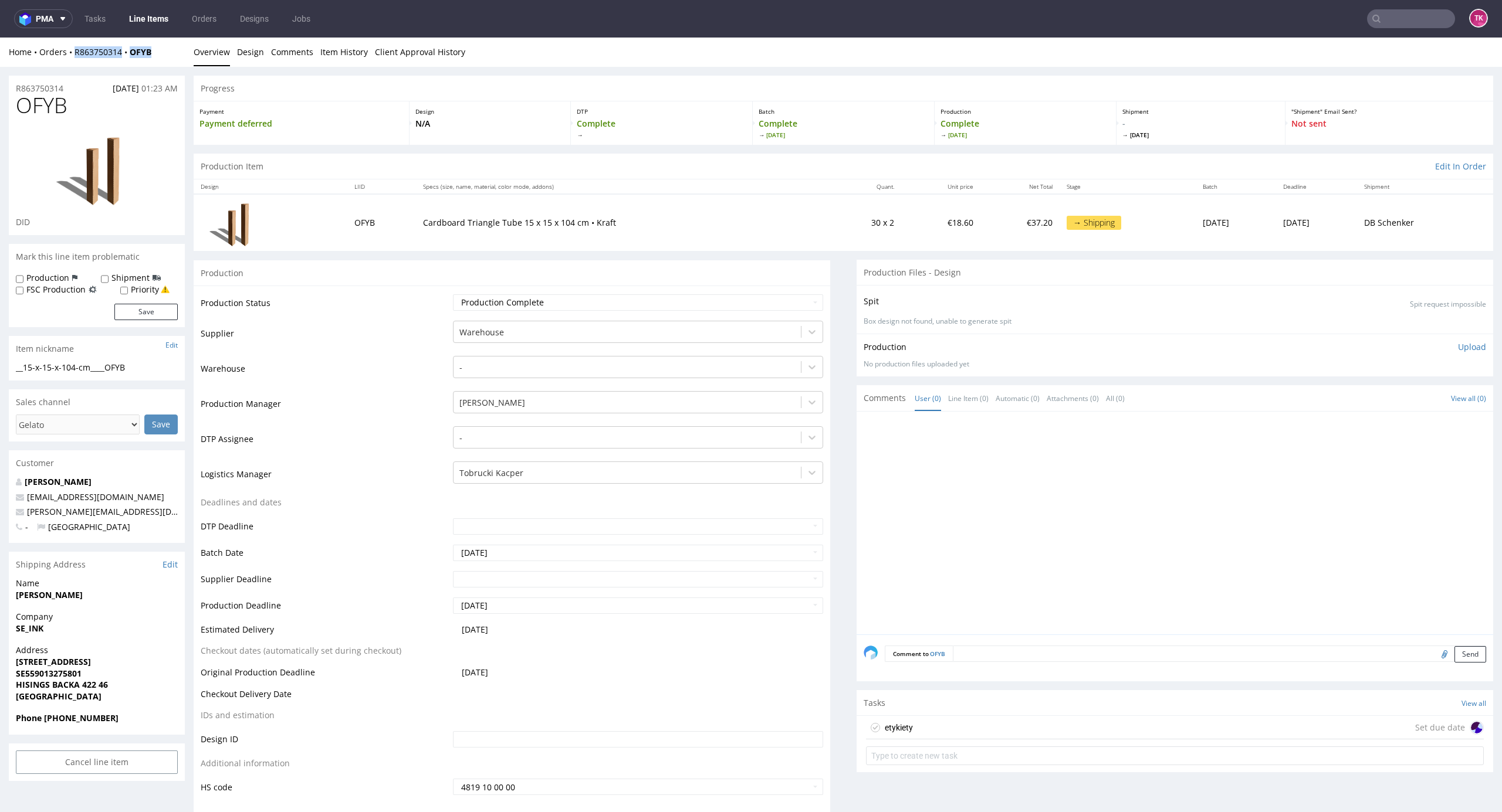
drag, startPoint x: 158, startPoint y: 59, endPoint x: 72, endPoint y: 59, distance: 86.0
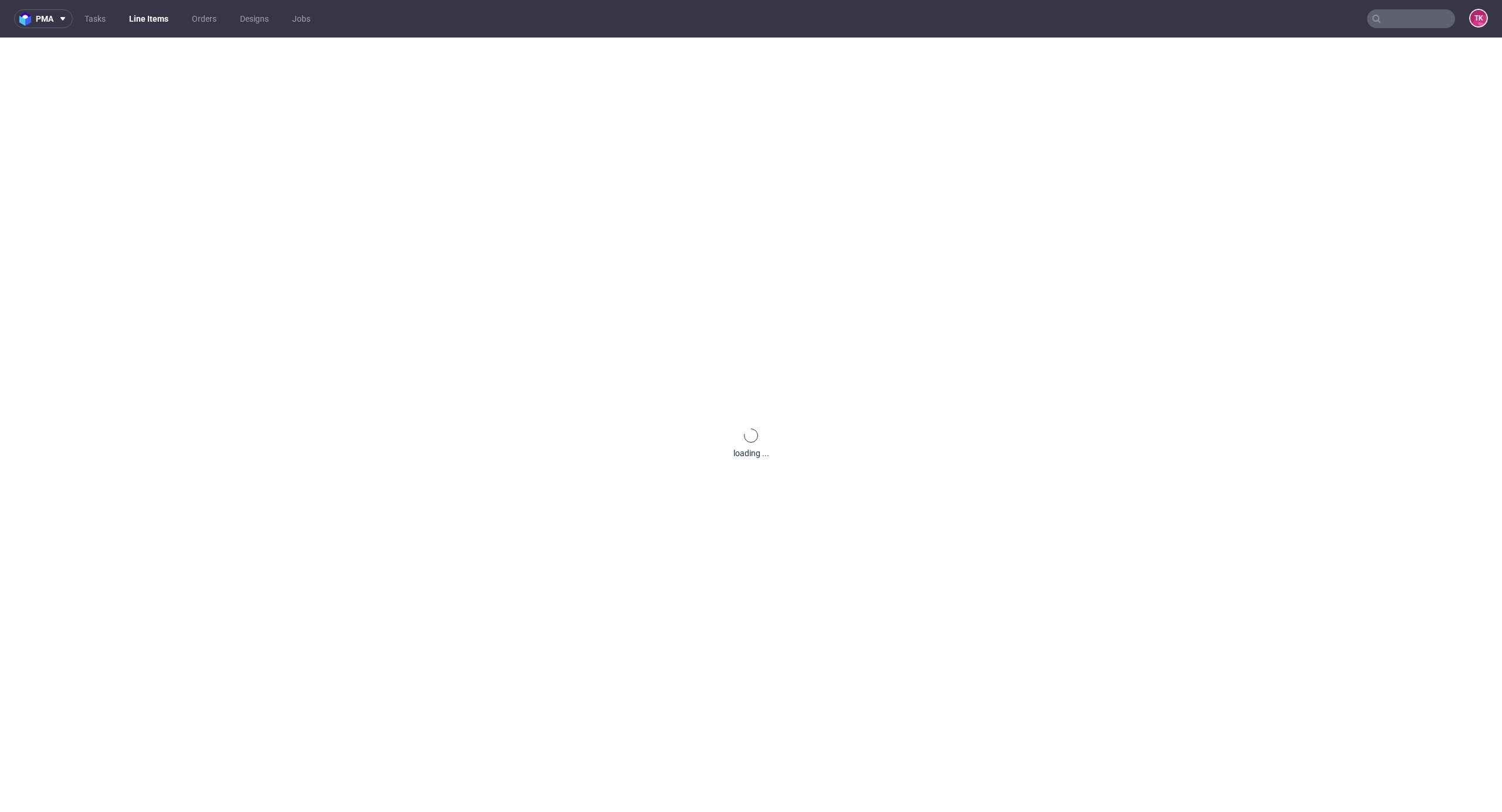
click at [151, 17] on link "Line Items" at bounding box center [148, 18] width 53 height 19
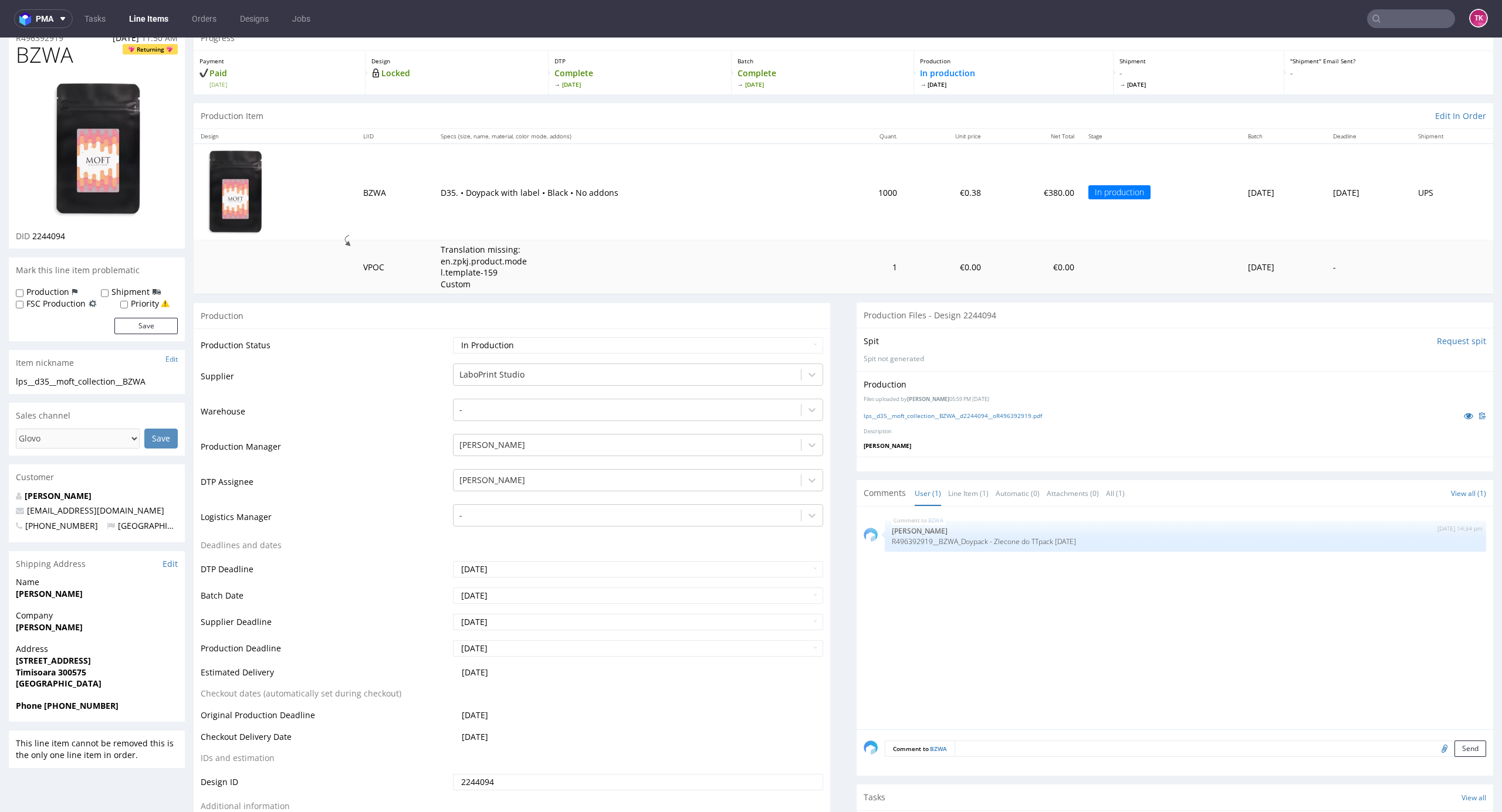
scroll to position [78, 0]
